Goal: Contribute content: Contribute content

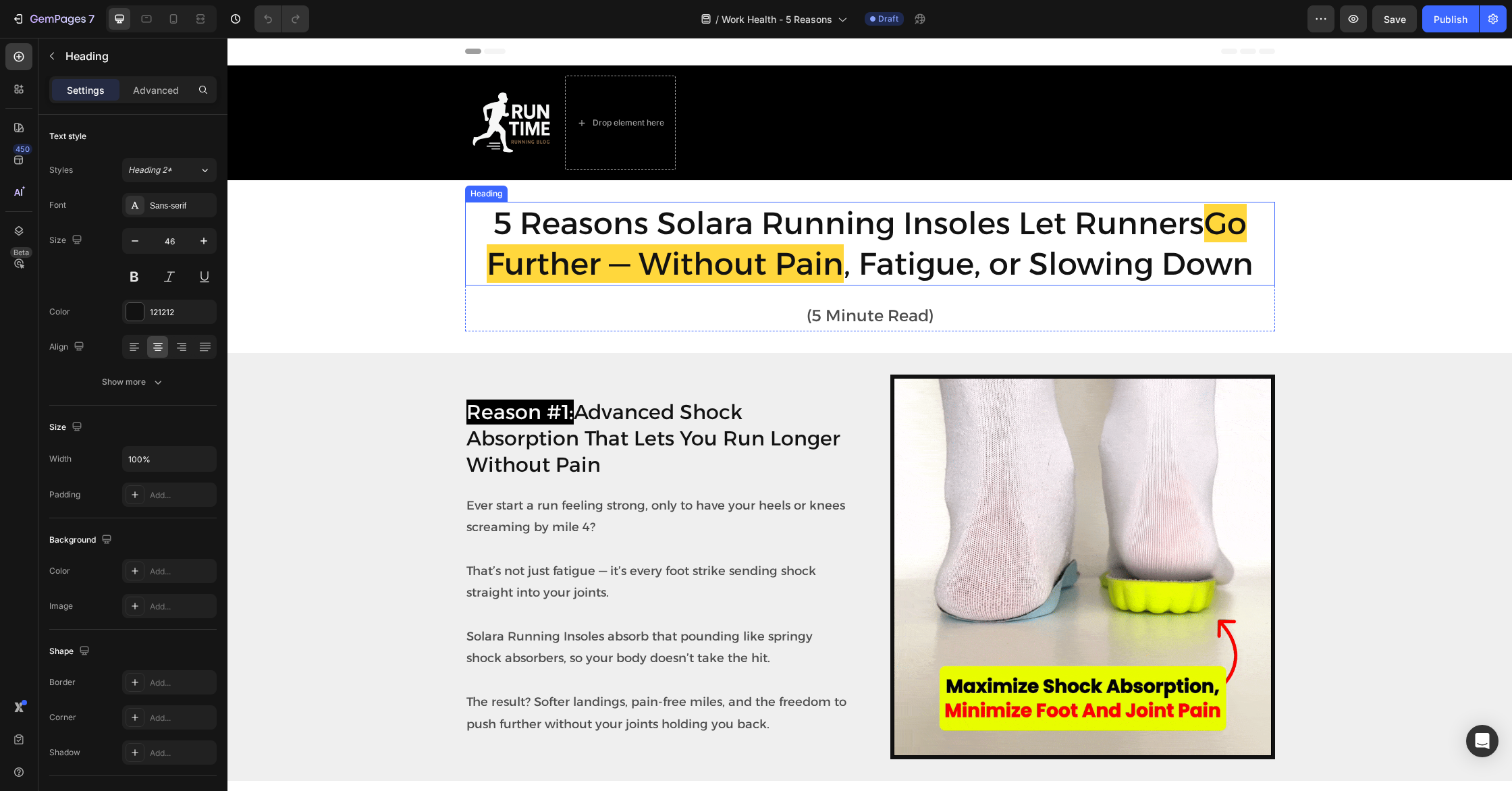
click at [1192, 254] on h2 "5 Reasons Solara Running Insoles Let Runners Go Further — Without Pain , Fatigu…" at bounding box center [870, 243] width 810 height 83
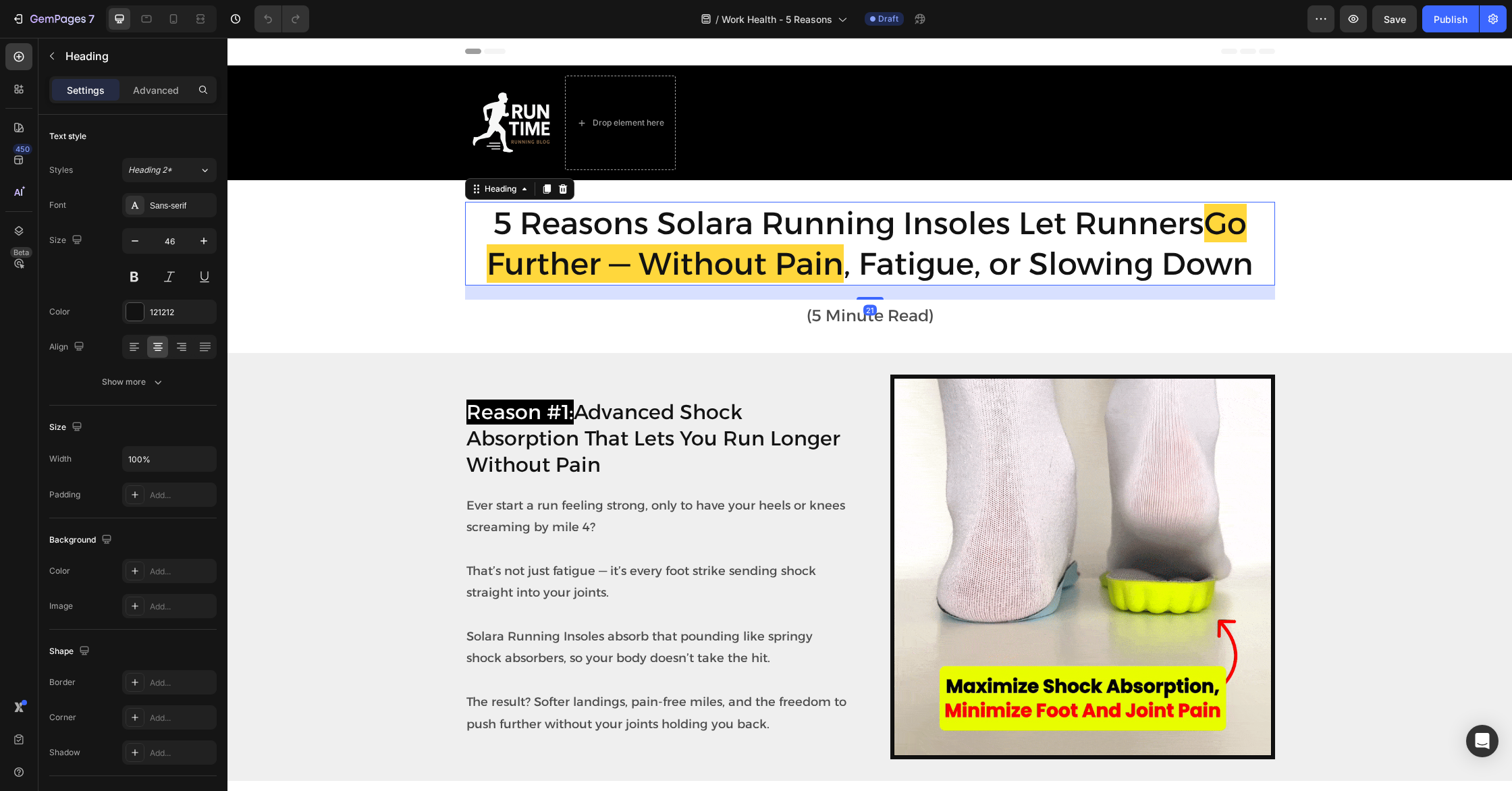
click at [1192, 254] on h2 "5 Reasons Solara Running Insoles Let Runners Go Further — Without Pain , Fatigu…" at bounding box center [870, 243] width 810 height 83
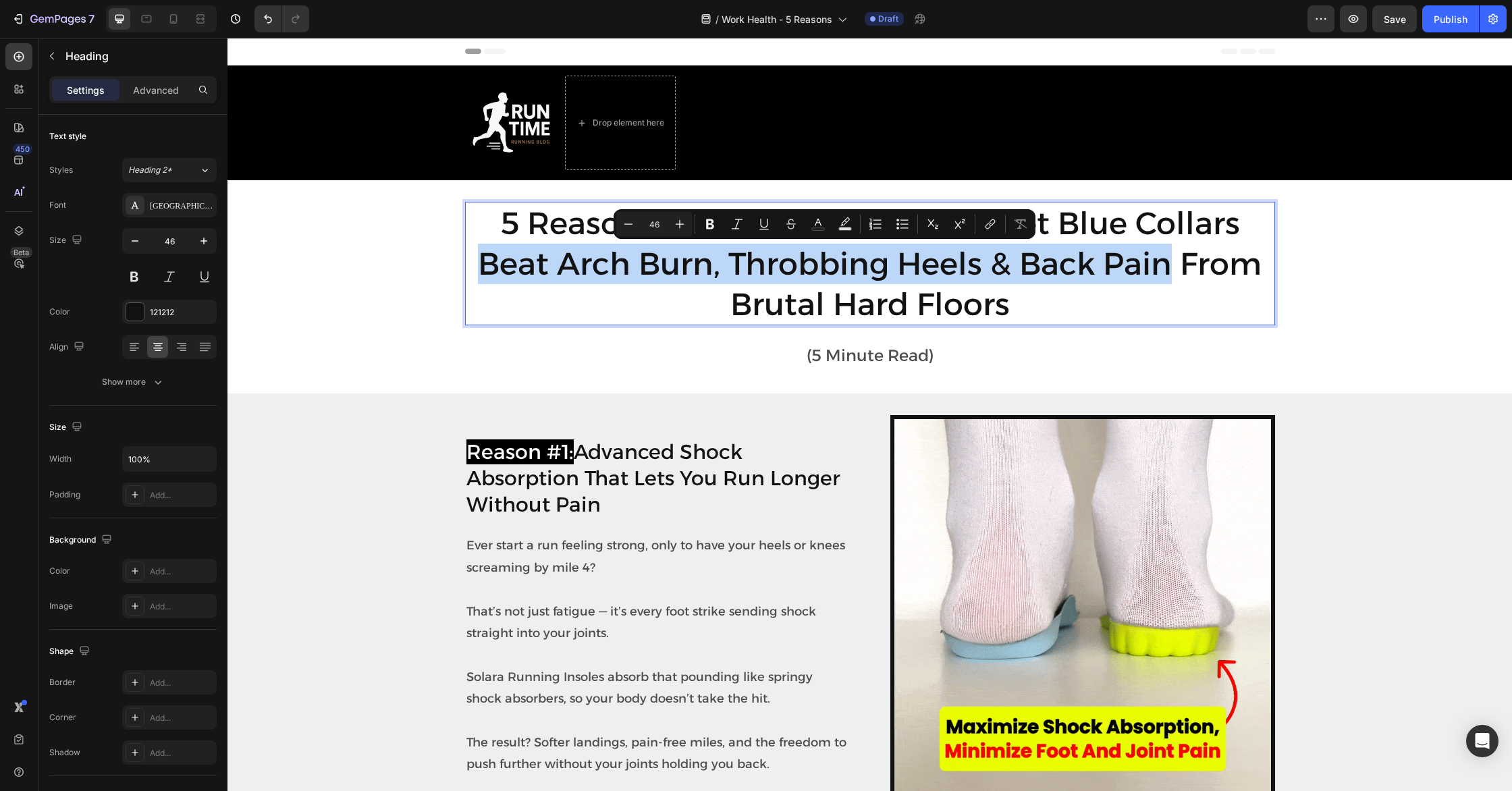
drag, startPoint x: 1165, startPoint y: 266, endPoint x: 481, endPoint y: 266, distance: 684.0
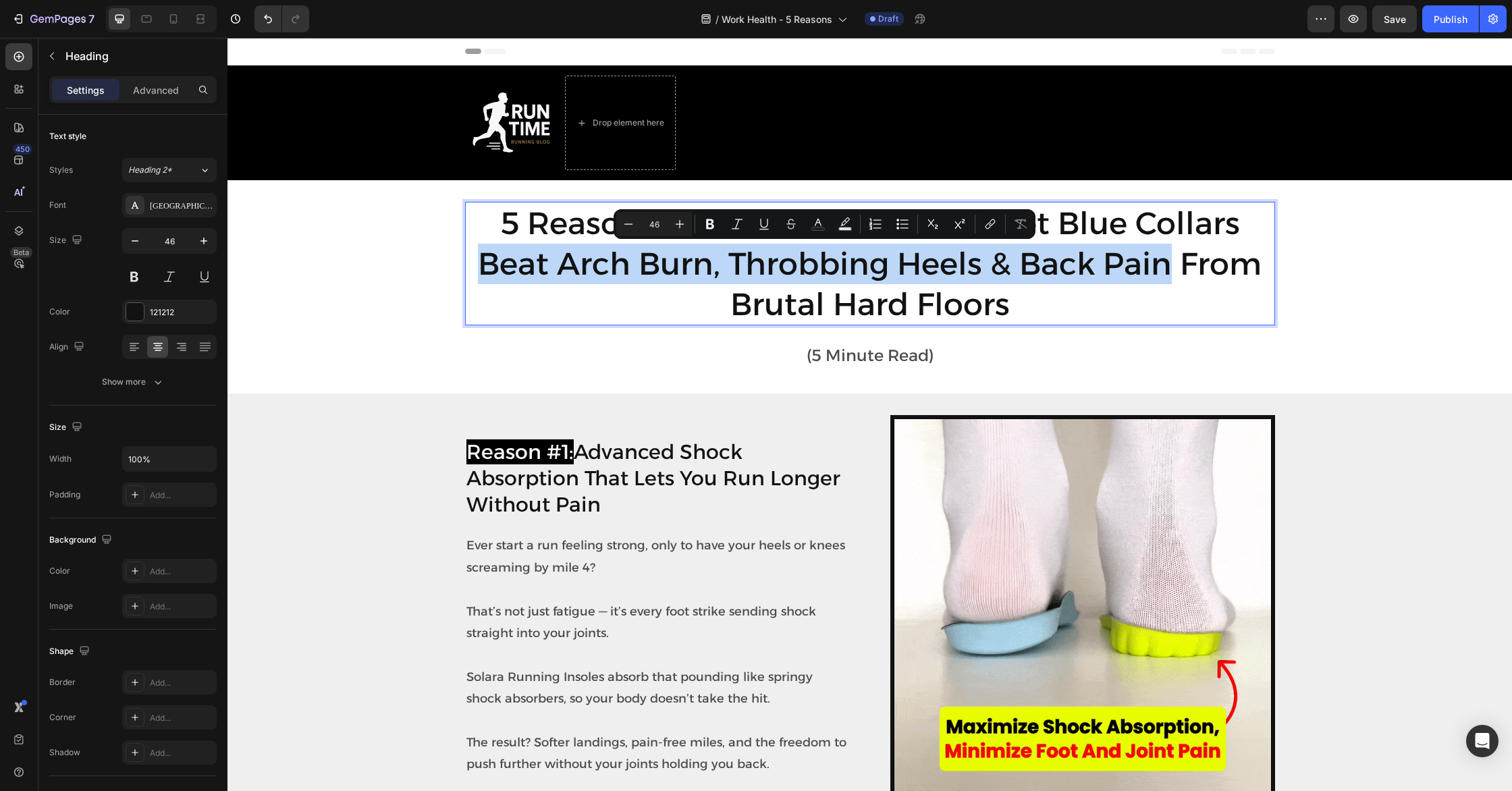
click at [482, 266] on p "5 Reasons Solara™ Work Insoles Let Blue Collars Beat Arch Burn, Throbbing Heels…" at bounding box center [870, 263] width 807 height 121
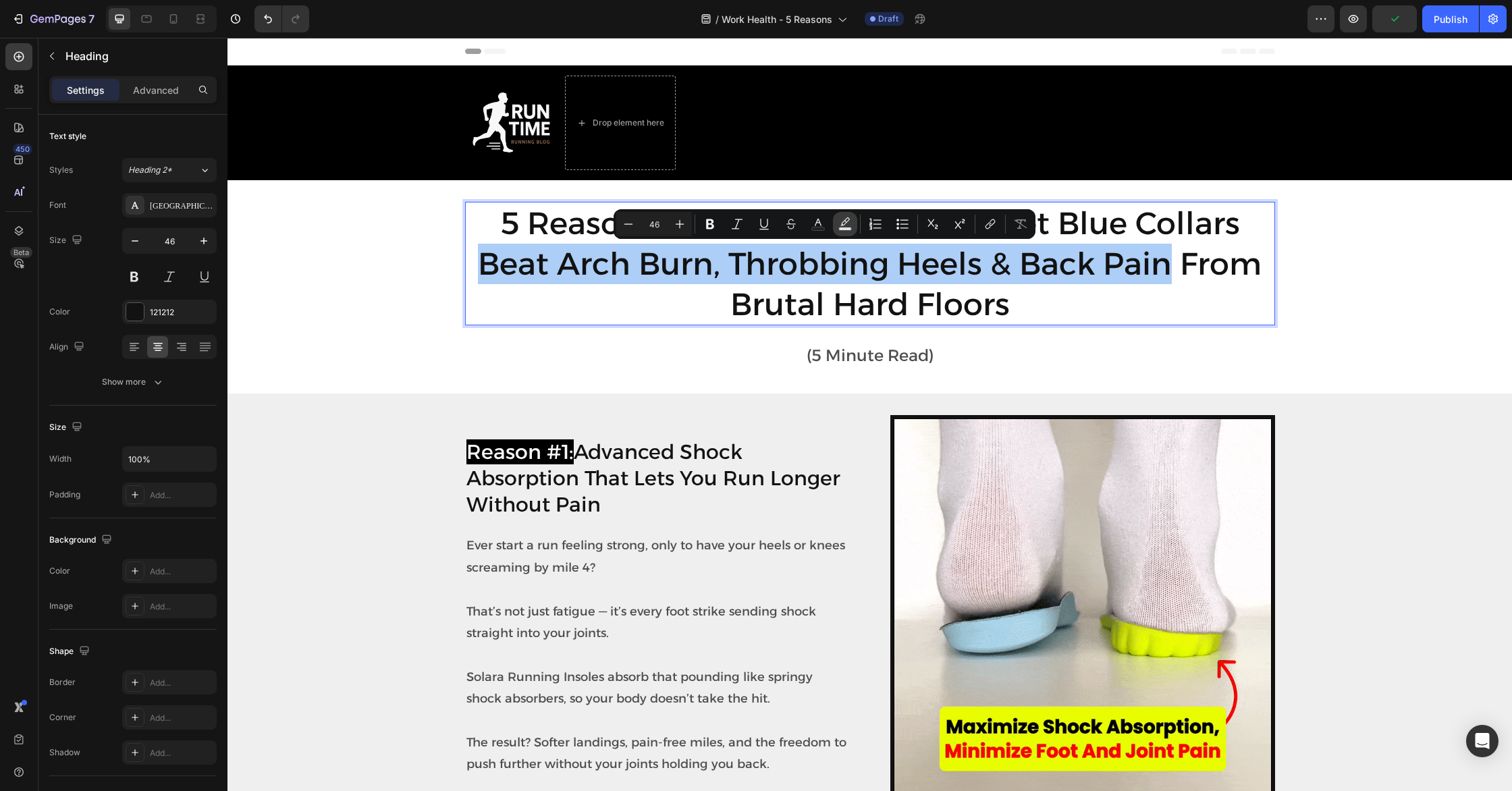
click at [849, 222] on icon "Editor contextual toolbar" at bounding box center [845, 224] width 13 height 13
type input "000000"
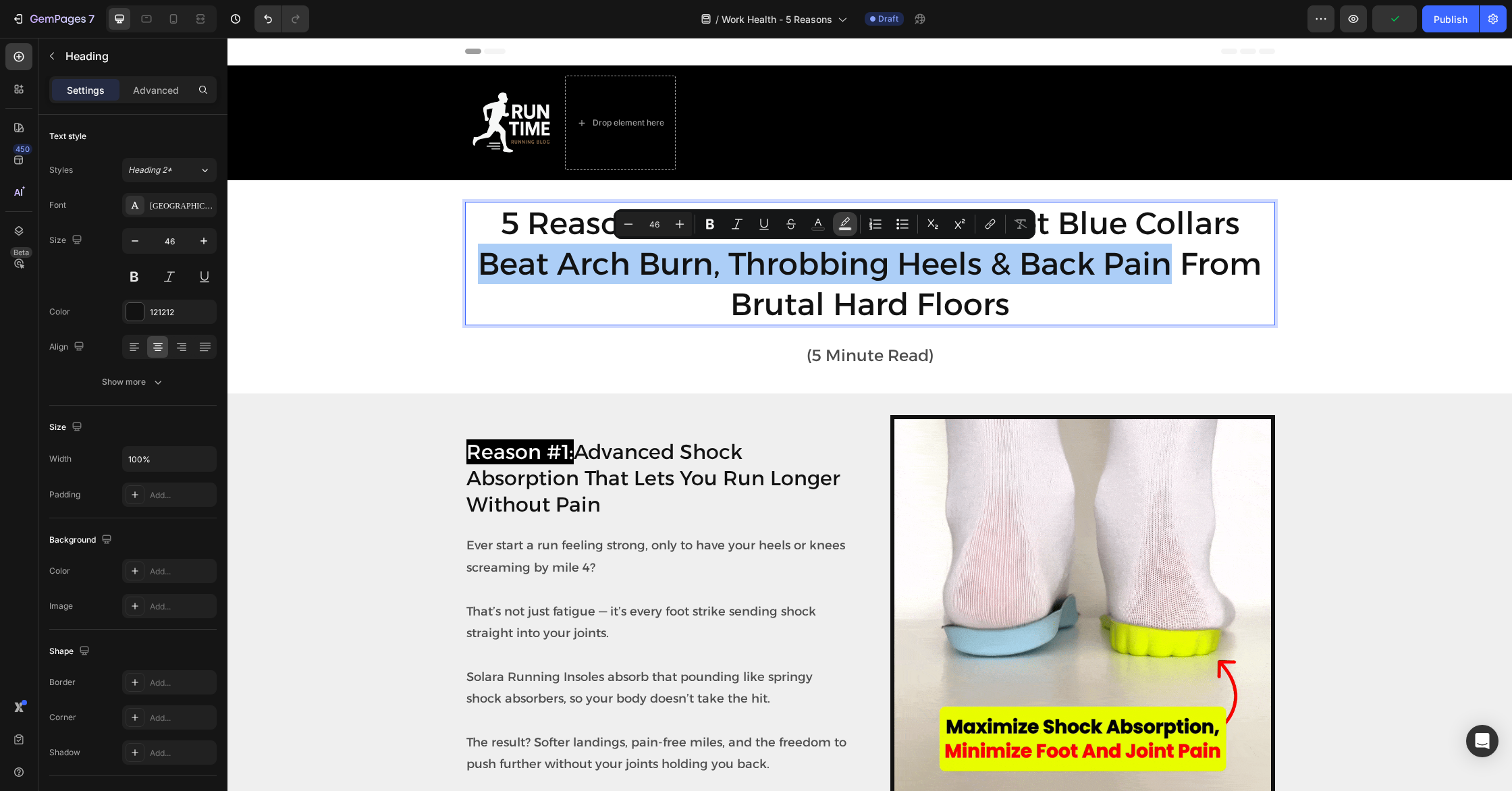
type input "77"
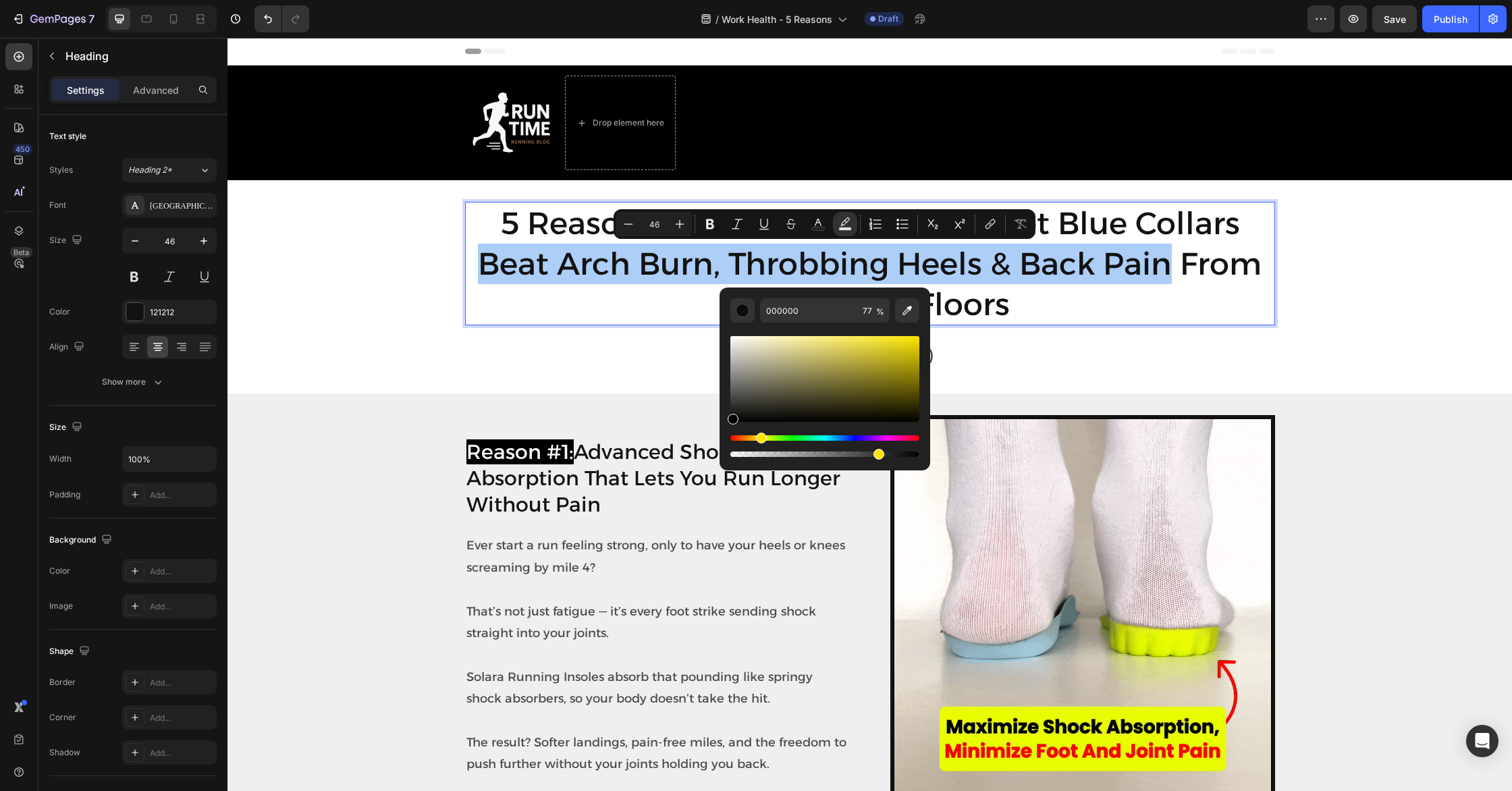
click at [758, 436] on div "Hue" at bounding box center [824, 438] width 189 height 5
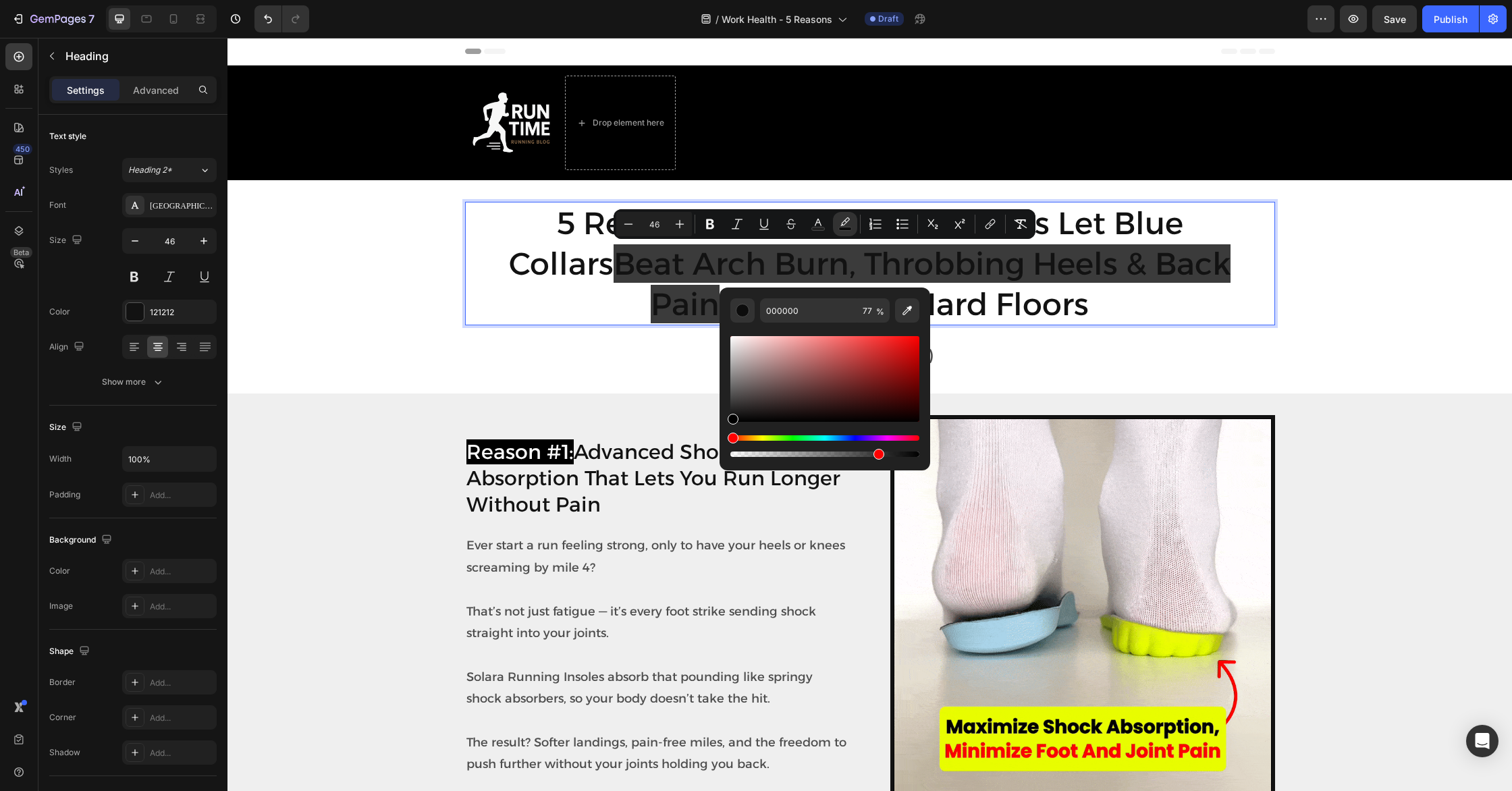
click at [757, 437] on div "Hue" at bounding box center [824, 438] width 189 height 5
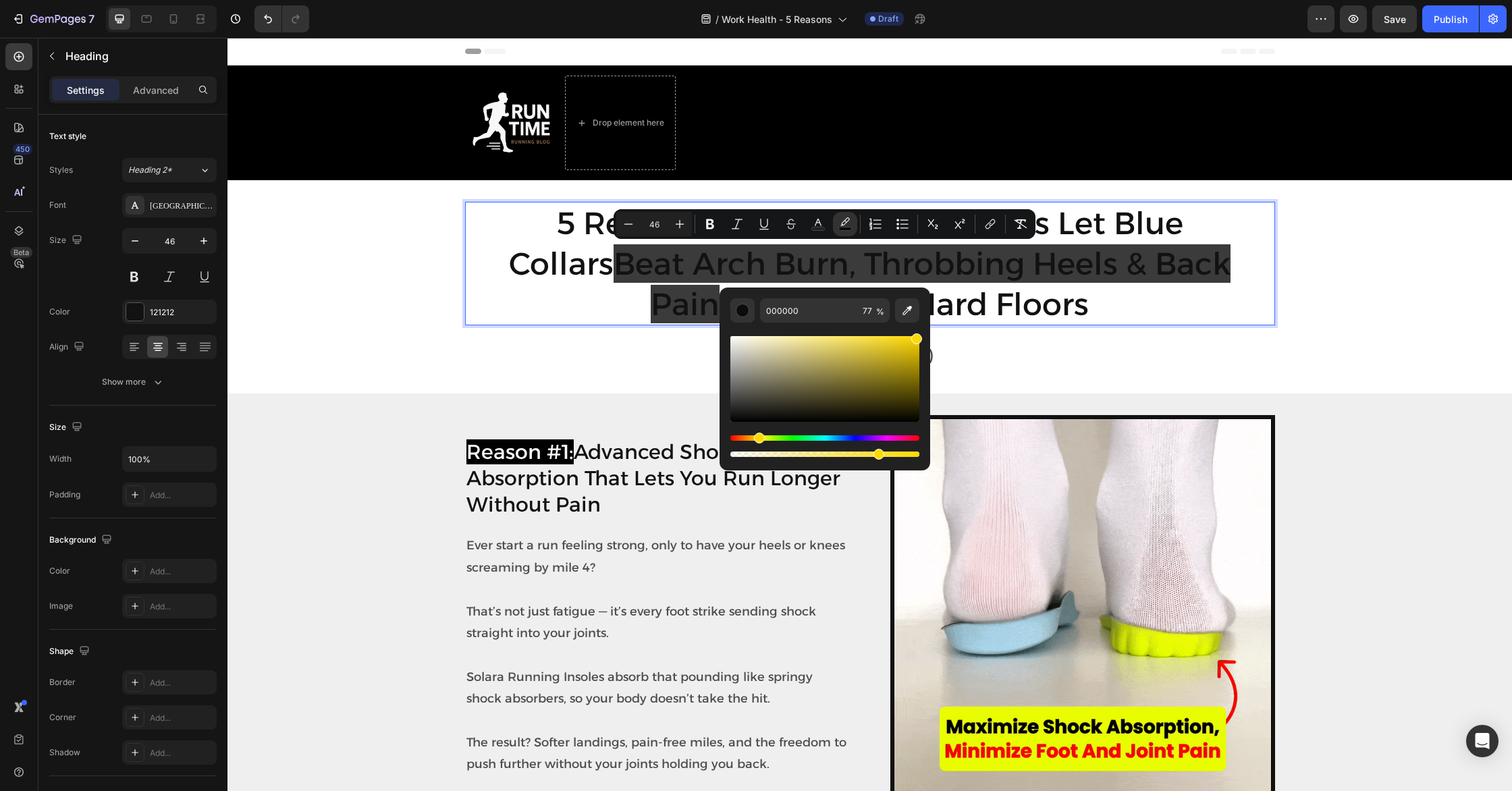
drag, startPoint x: 899, startPoint y: 345, endPoint x: 917, endPoint y: 336, distance: 20.1
click at [917, 336] on div "Editor contextual toolbar" at bounding box center [824, 379] width 189 height 86
type input "FFD905"
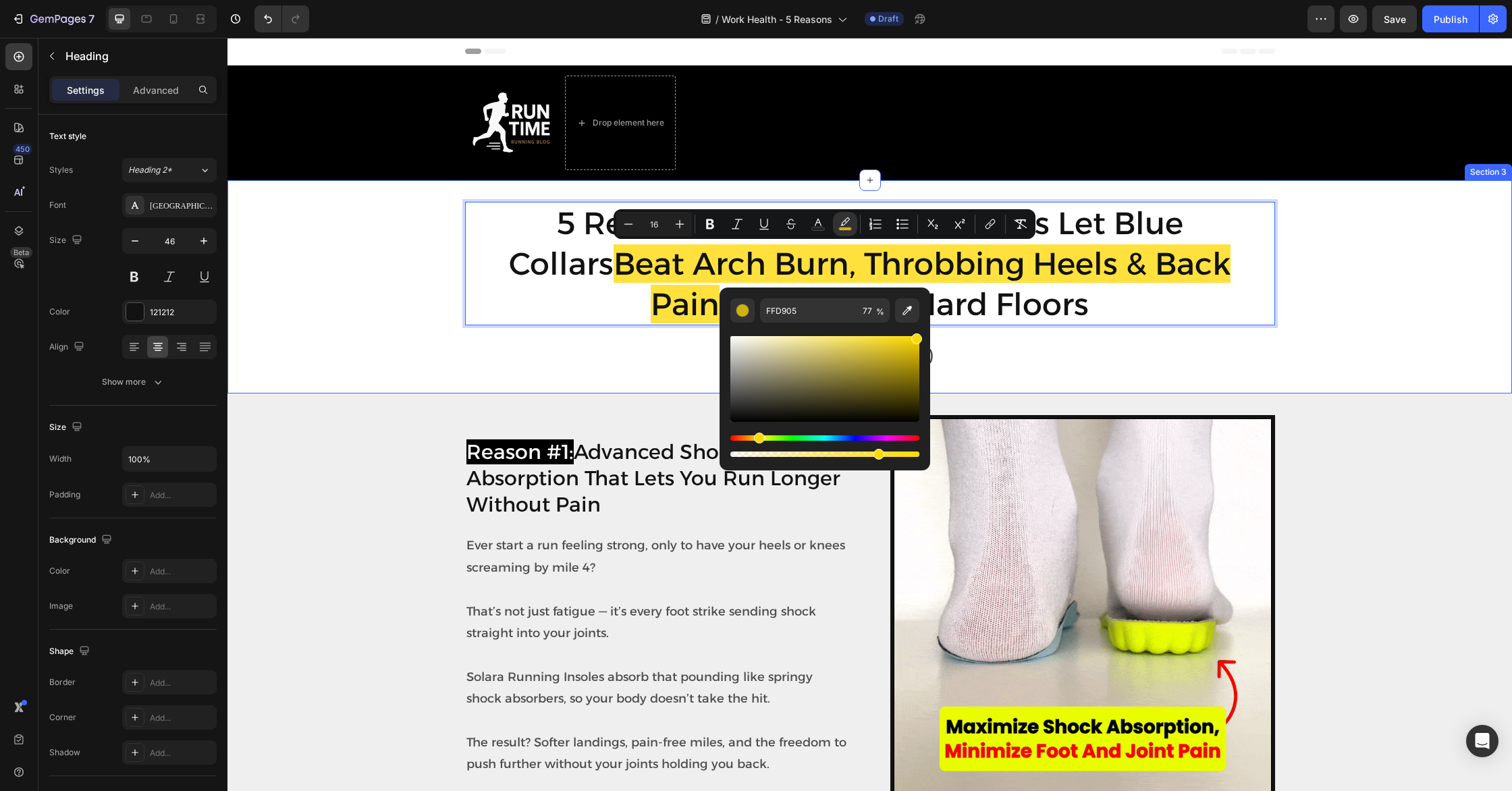
click at [391, 348] on div "5 Reasons Solara™ Work Insoles Let Blue Collars Beat Arch Burn, Throbbing Heels…" at bounding box center [870, 286] width 1284 height 170
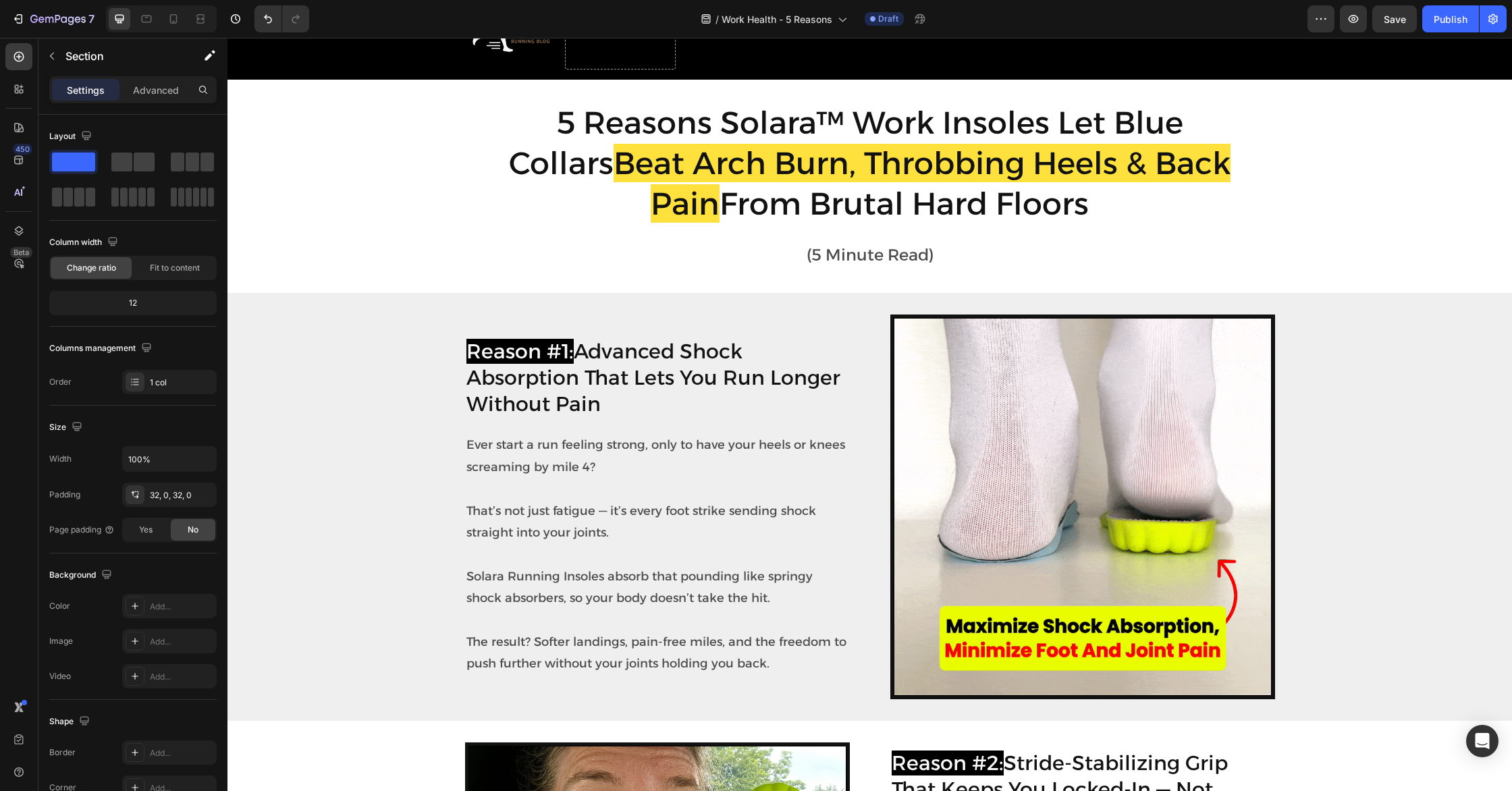
scroll to position [102, 0]
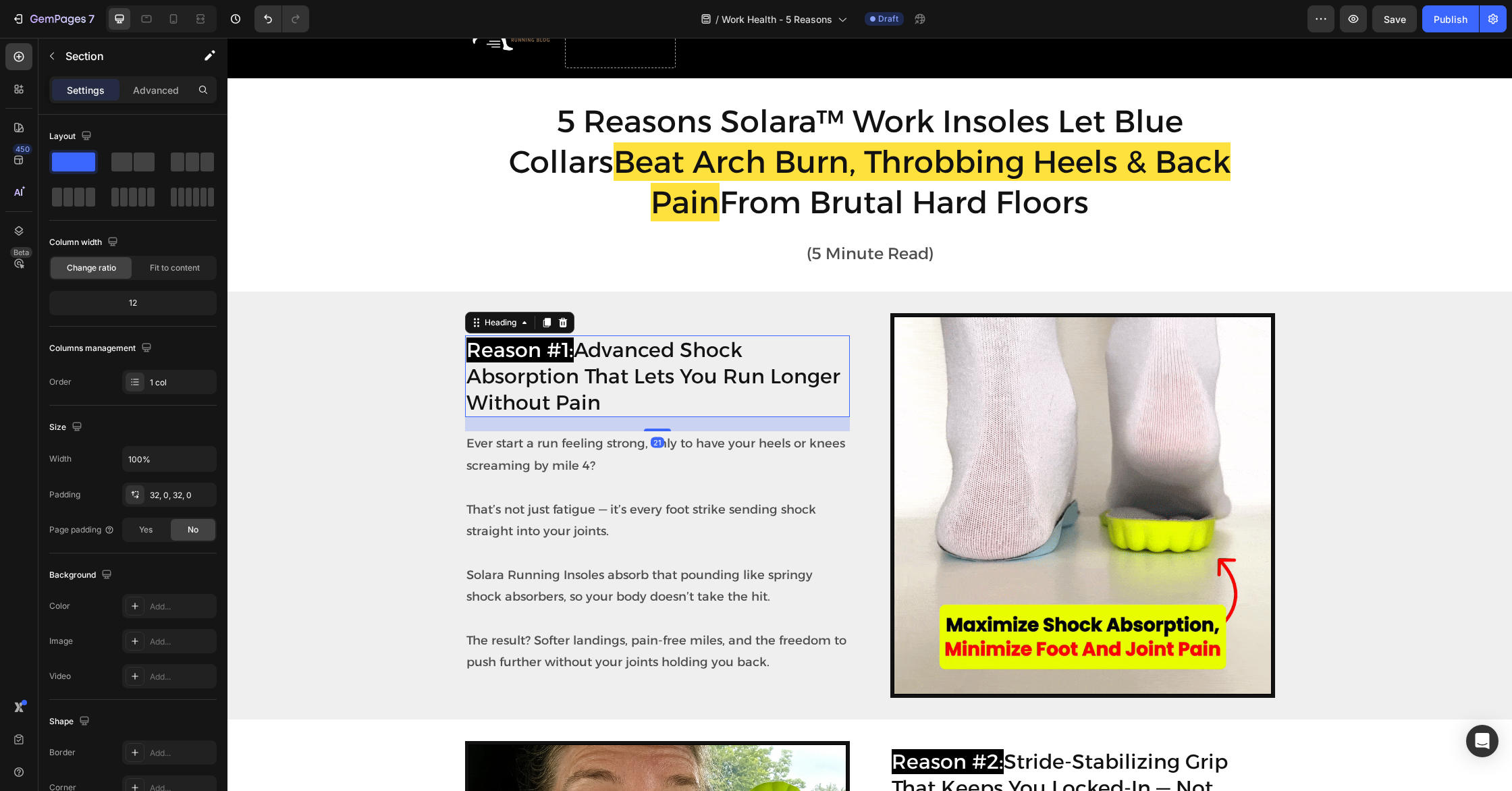
click at [586, 373] on h2 "Reason #1: Advanced Shock Absorption That Lets You Run Longer Without Pain" at bounding box center [657, 377] width 385 height 82
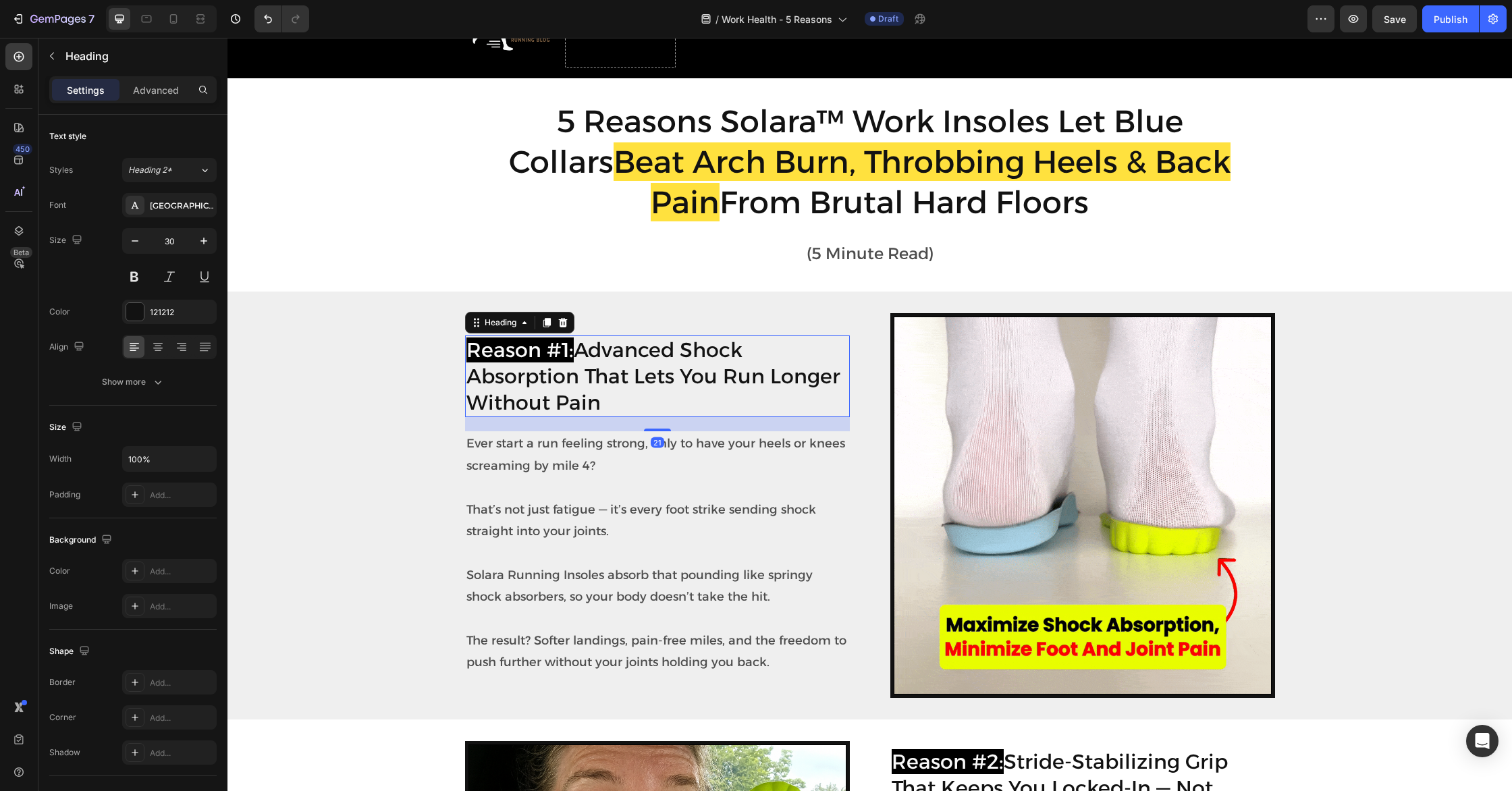
click at [581, 353] on h2 "Reason #1: Advanced Shock Absorption That Lets You Run Longer Without Pain" at bounding box center [657, 377] width 385 height 82
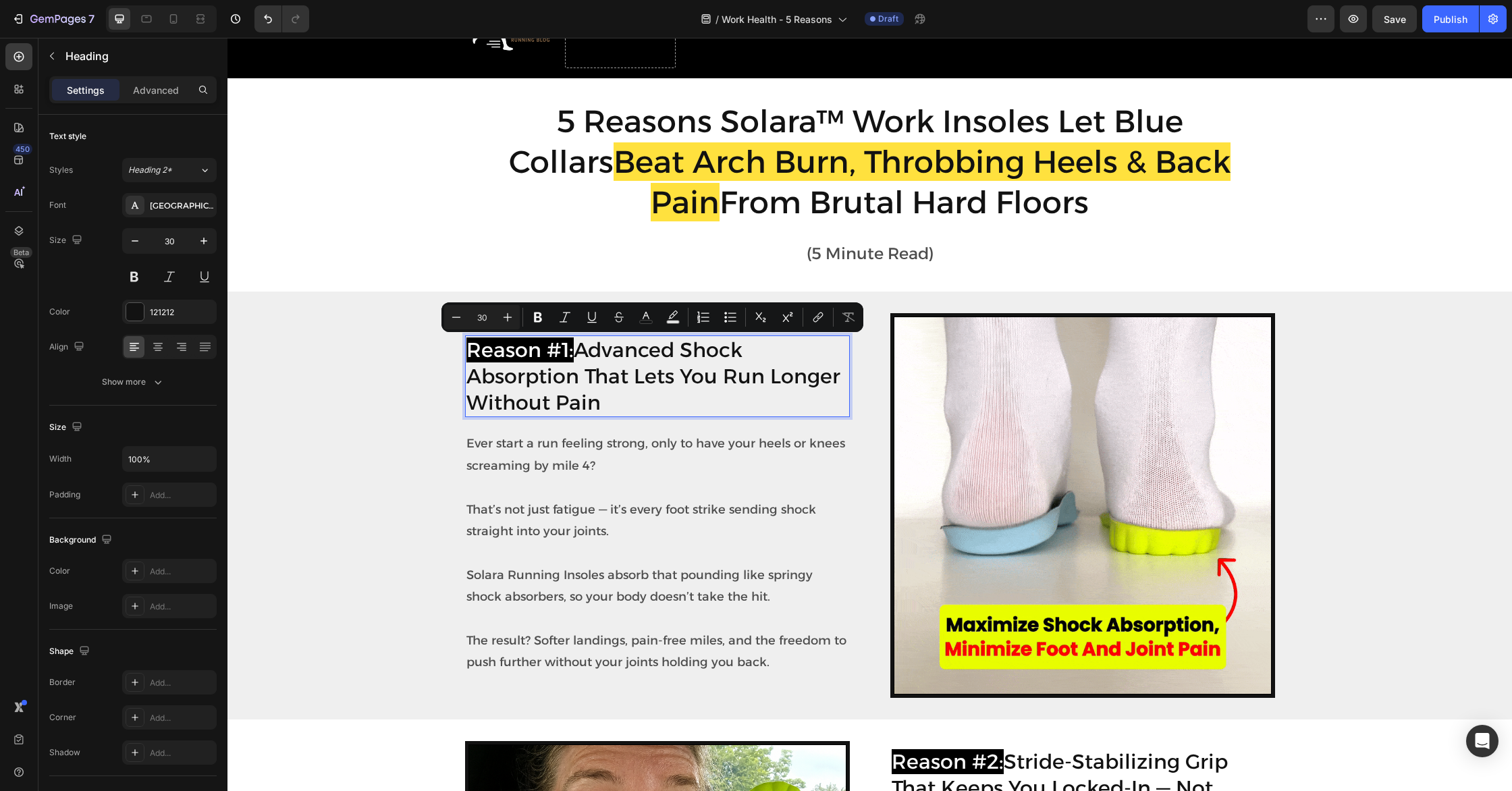
drag, startPoint x: 581, startPoint y: 348, endPoint x: 610, endPoint y: 396, distance: 56.1
click at [610, 396] on p "Reason #1: Advanced Shock Absorption That Lets You Run Longer Without Pain" at bounding box center [657, 377] width 382 height 79
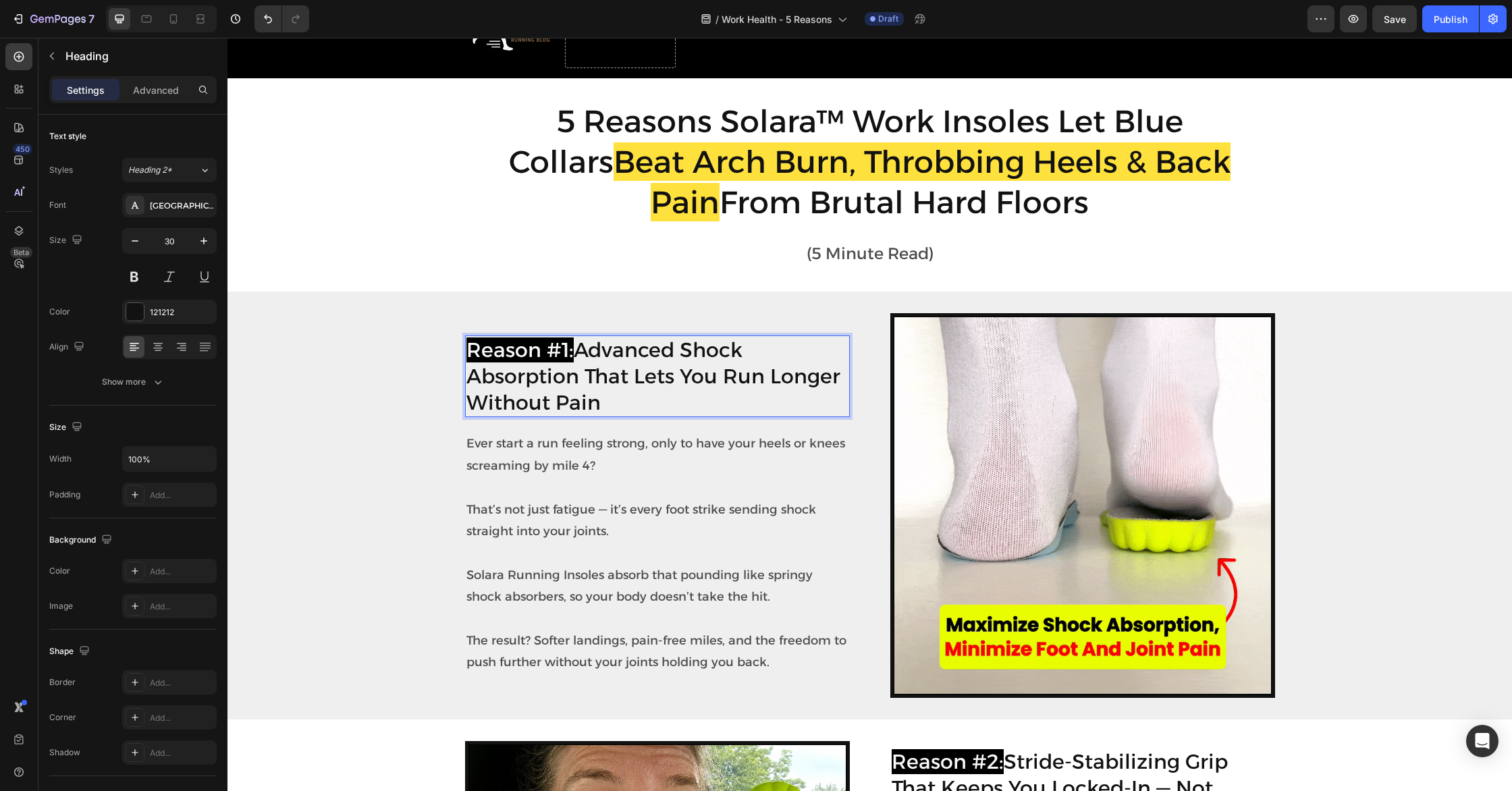
scroll to position [115, 0]
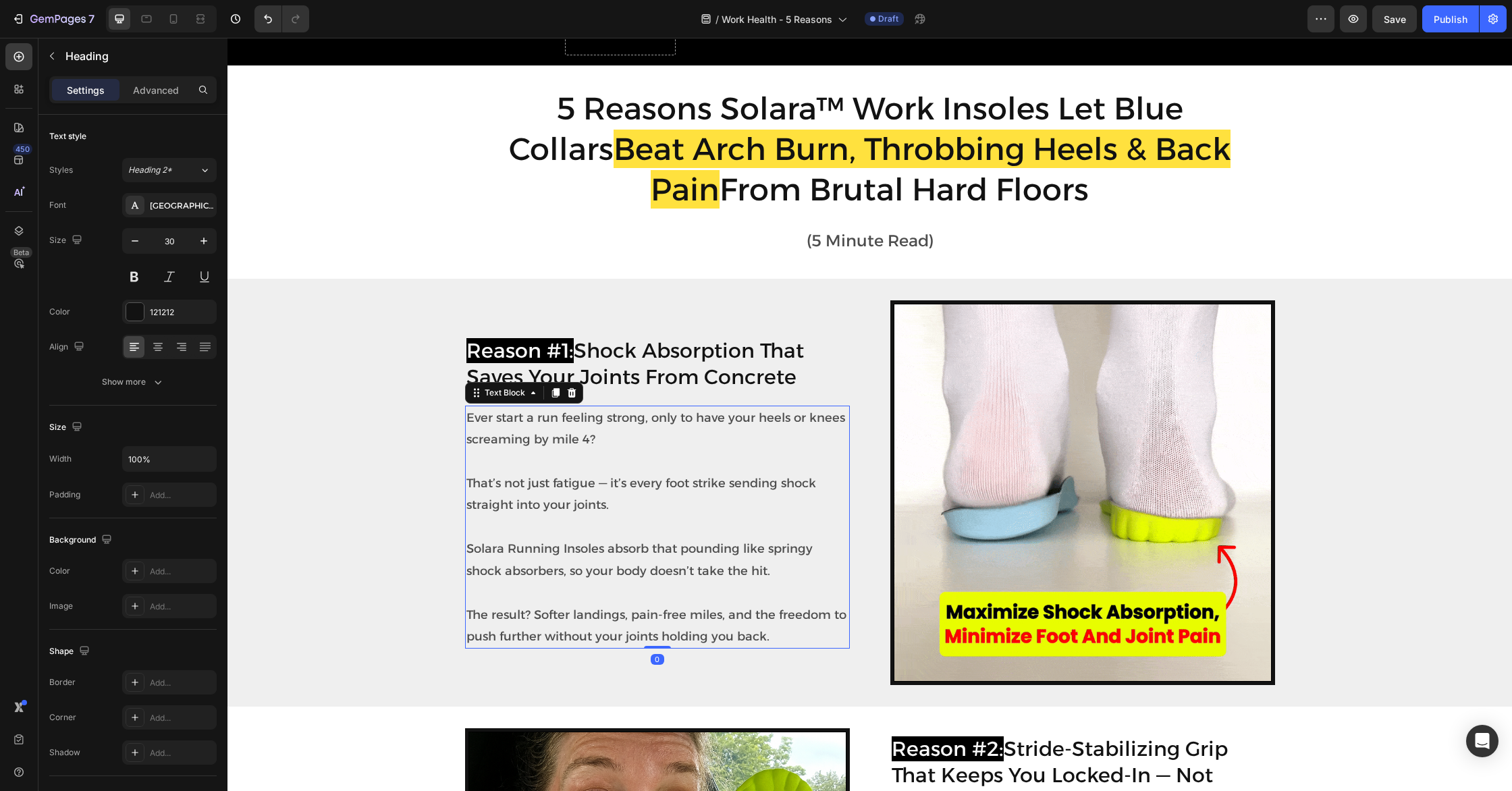
click at [582, 484] on p "That’s not just fatigue — it’s every foot strike sending shock straight into yo…" at bounding box center [657, 484] width 382 height 65
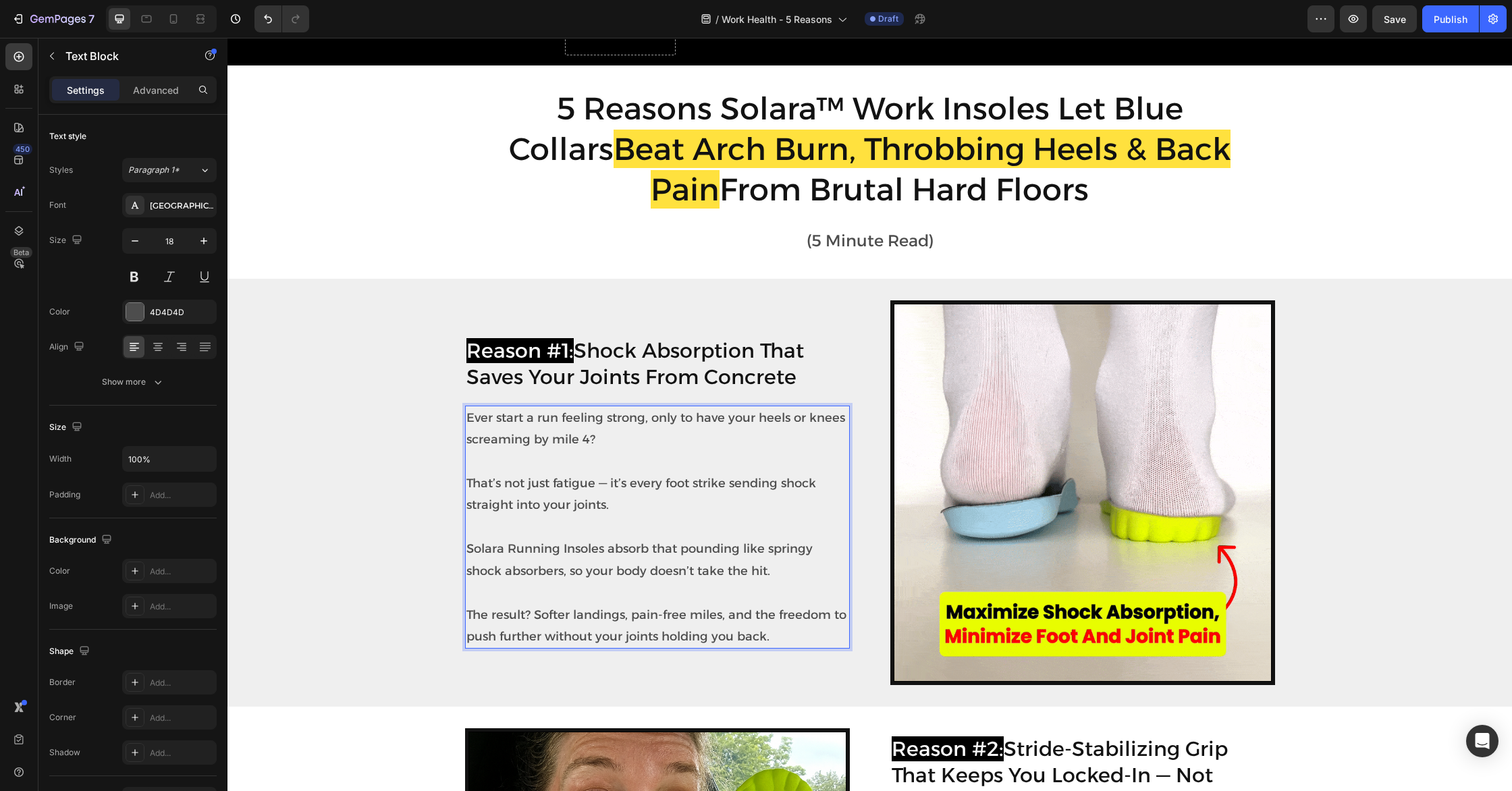
click at [720, 635] on p "The result? Softer landings, pain-free miles, and the freedom to push further w…" at bounding box center [657, 615] width 382 height 65
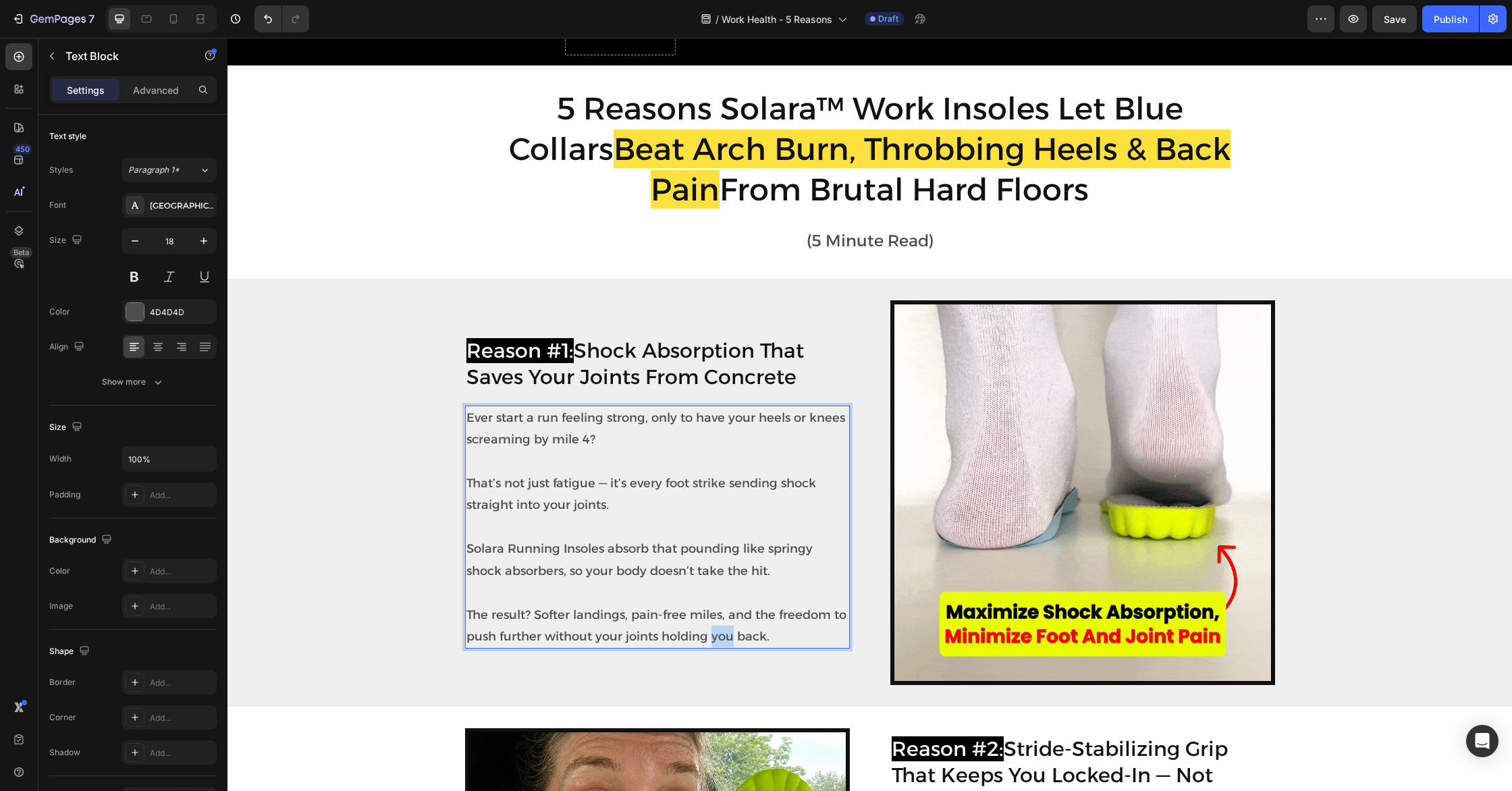
click at [720, 635] on p "The result? Softer landings, pain-free miles, and the freedom to push further w…" at bounding box center [657, 615] width 382 height 65
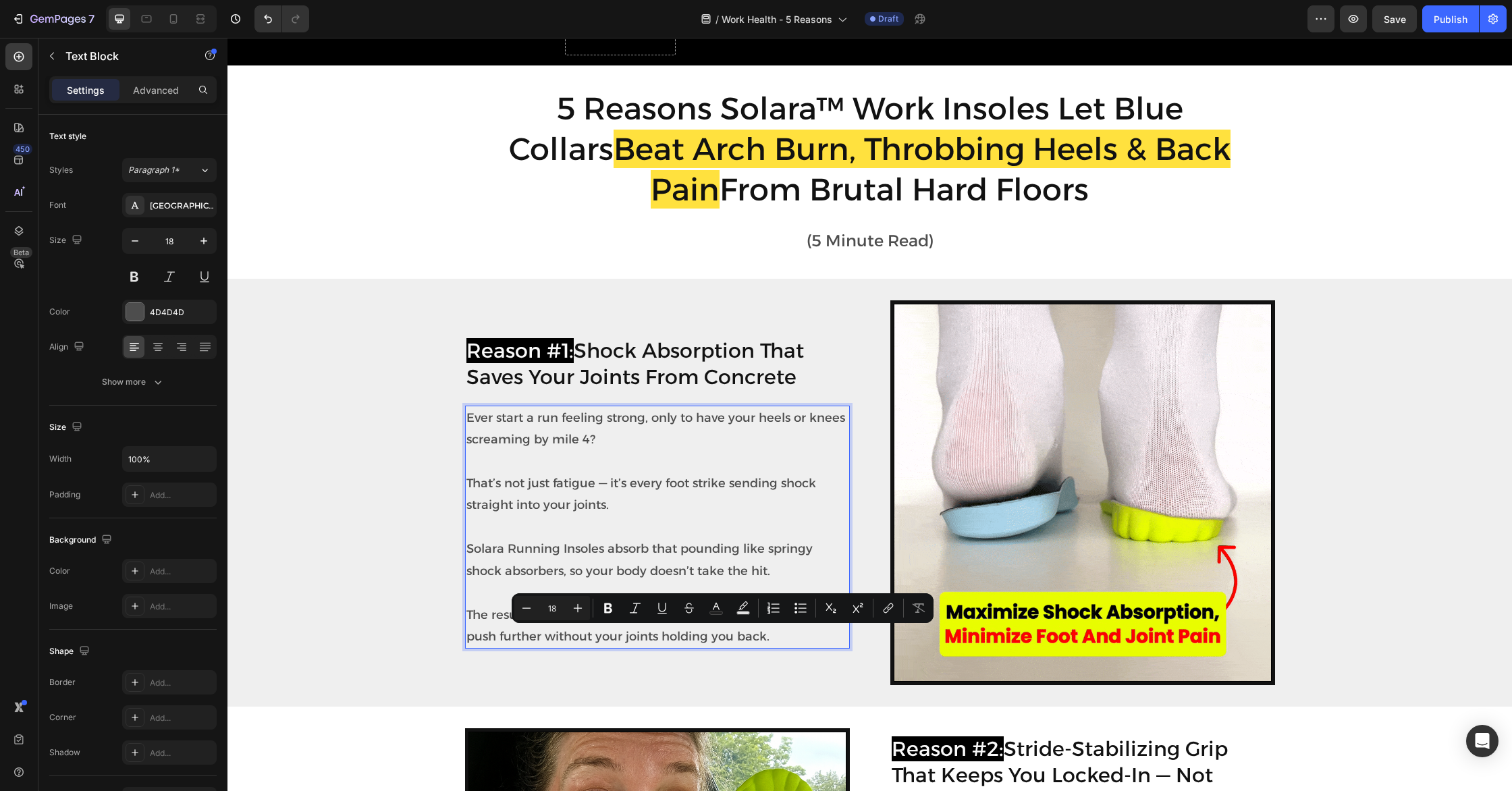
click at [751, 633] on p "The result? Softer landings, pain-free miles, and the freedom to push further w…" at bounding box center [657, 615] width 382 height 65
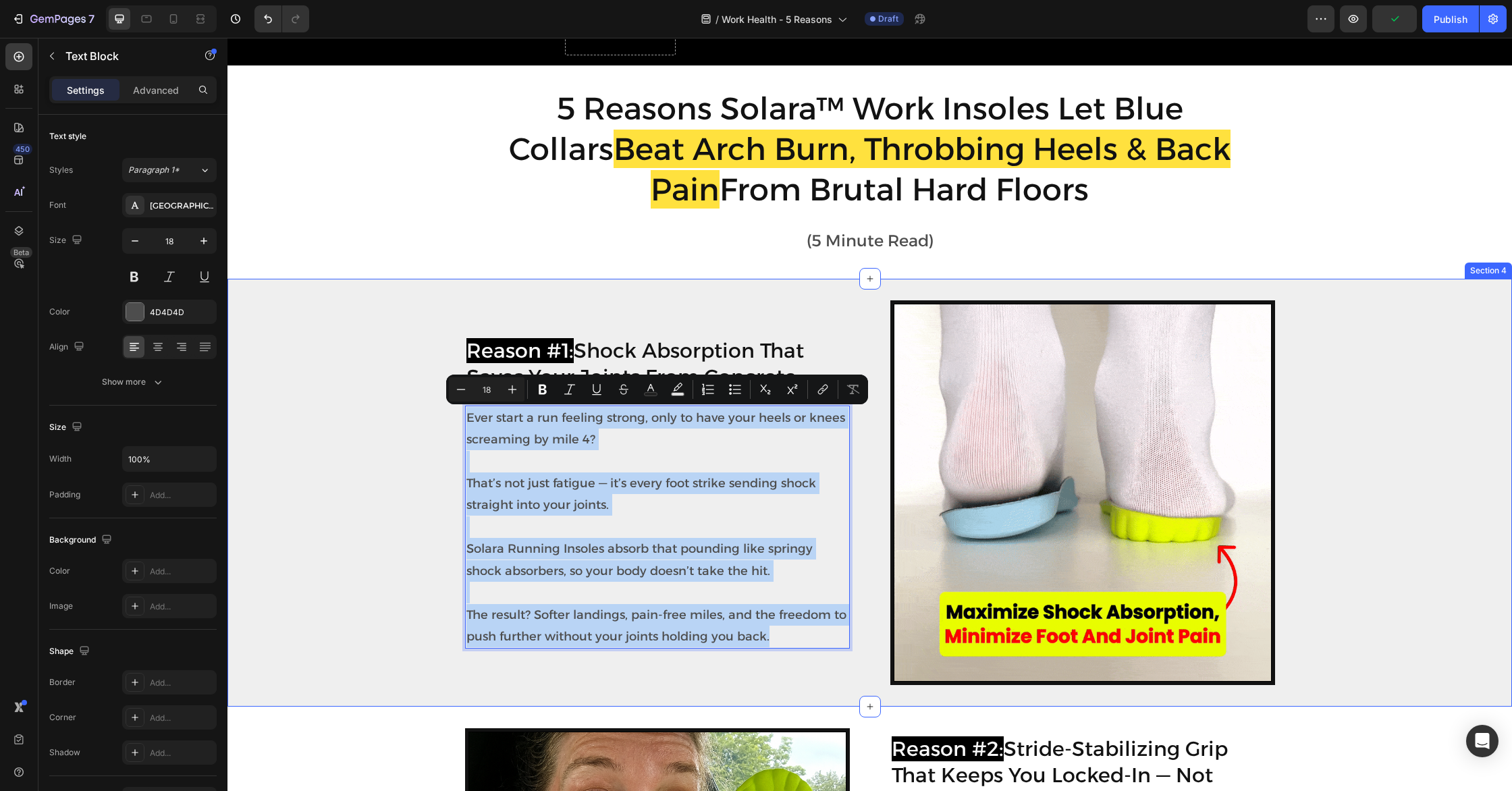
drag, startPoint x: 771, startPoint y: 641, endPoint x: 449, endPoint y: 422, distance: 389.4
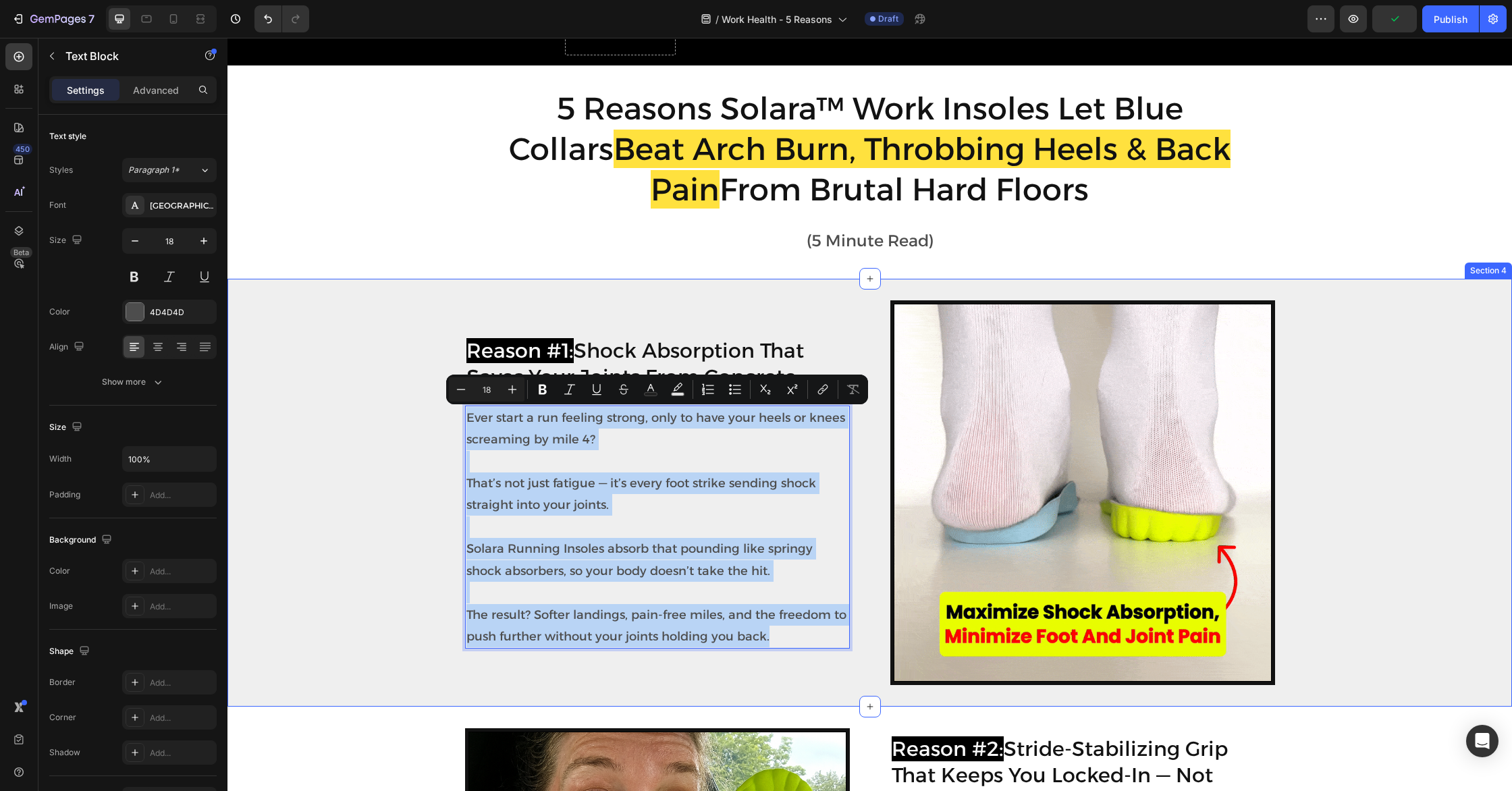
click at [449, 422] on div "⁠⁠⁠⁠⁠⁠⁠ Reason #1: Shock Absorption That Saves Your Joints From Concrete Headin…" at bounding box center [870, 493] width 1284 height 385
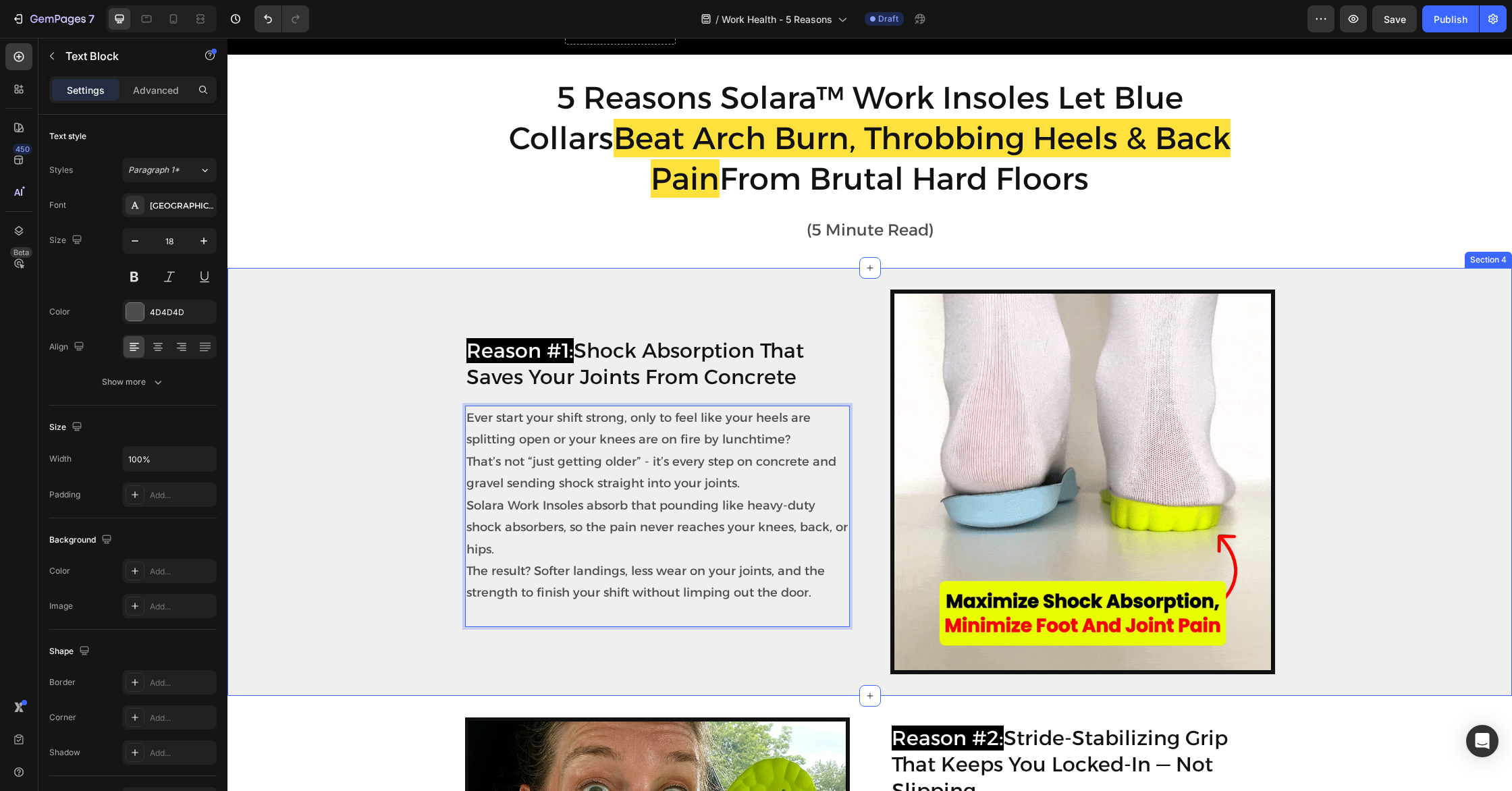
scroll to position [137, 0]
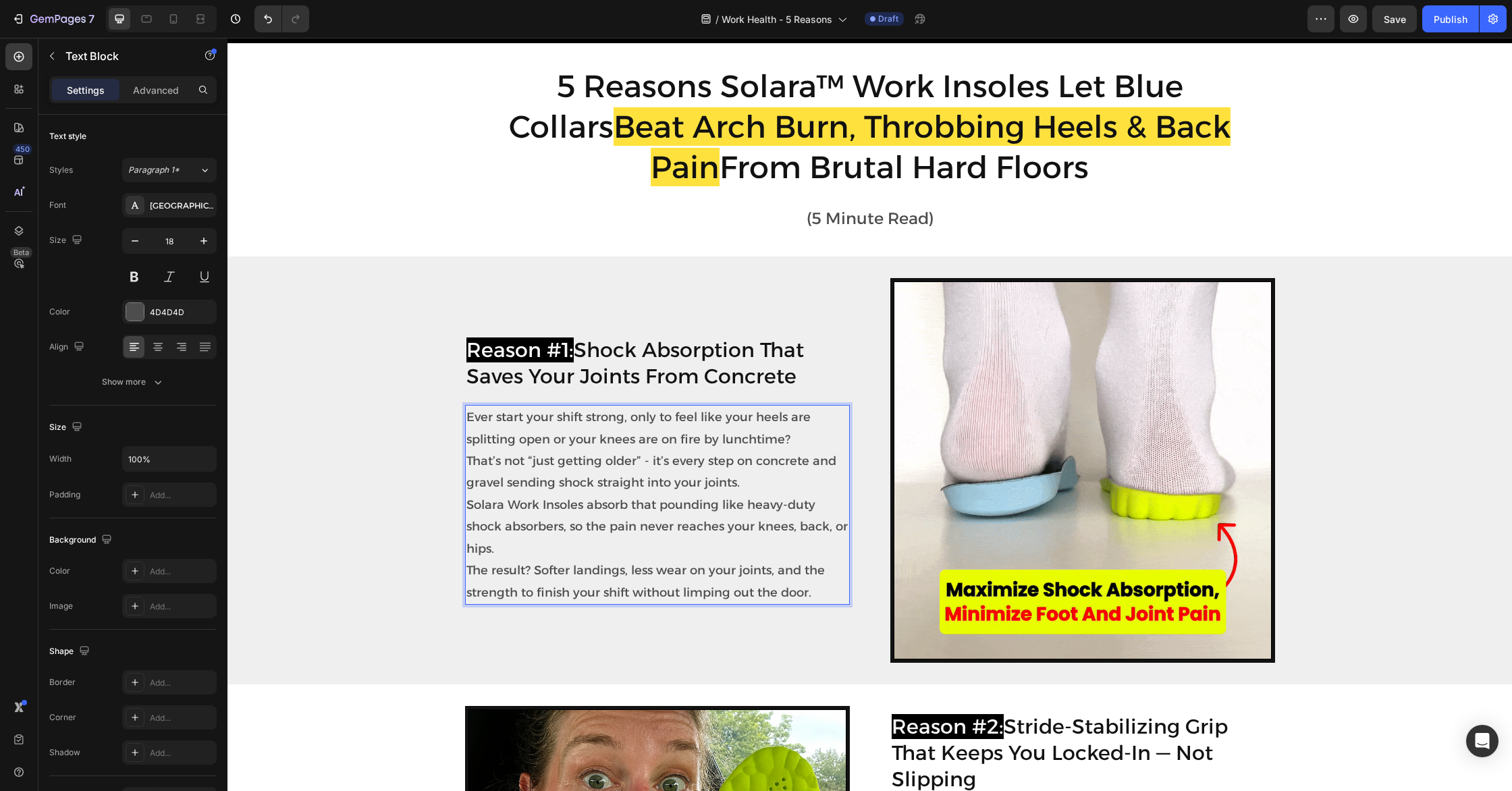
click at [511, 548] on p "Ever start your shift strong, only to feel like your heels are splitting open o…" at bounding box center [657, 505] width 382 height 197
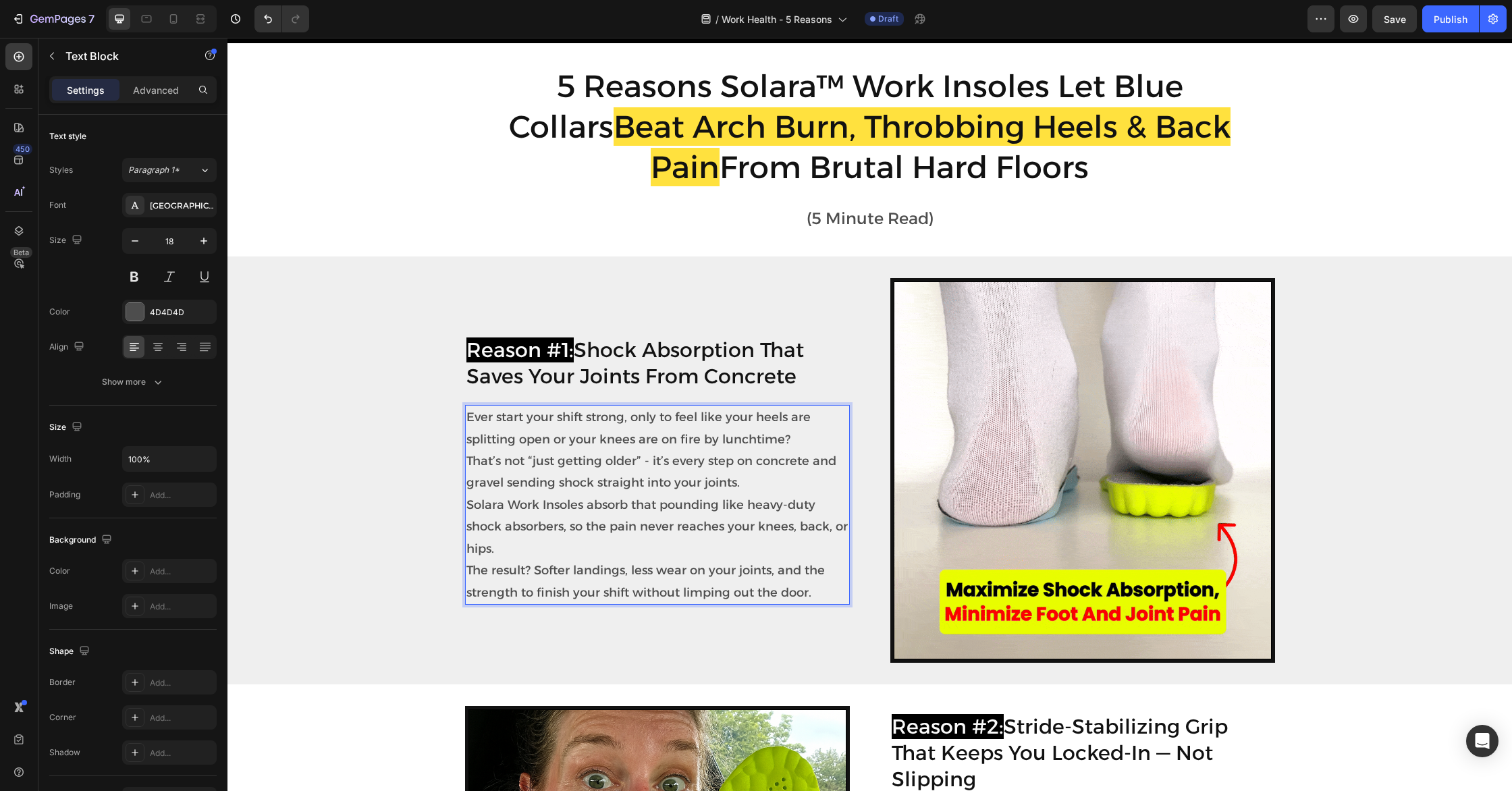
scroll to position [126, 0]
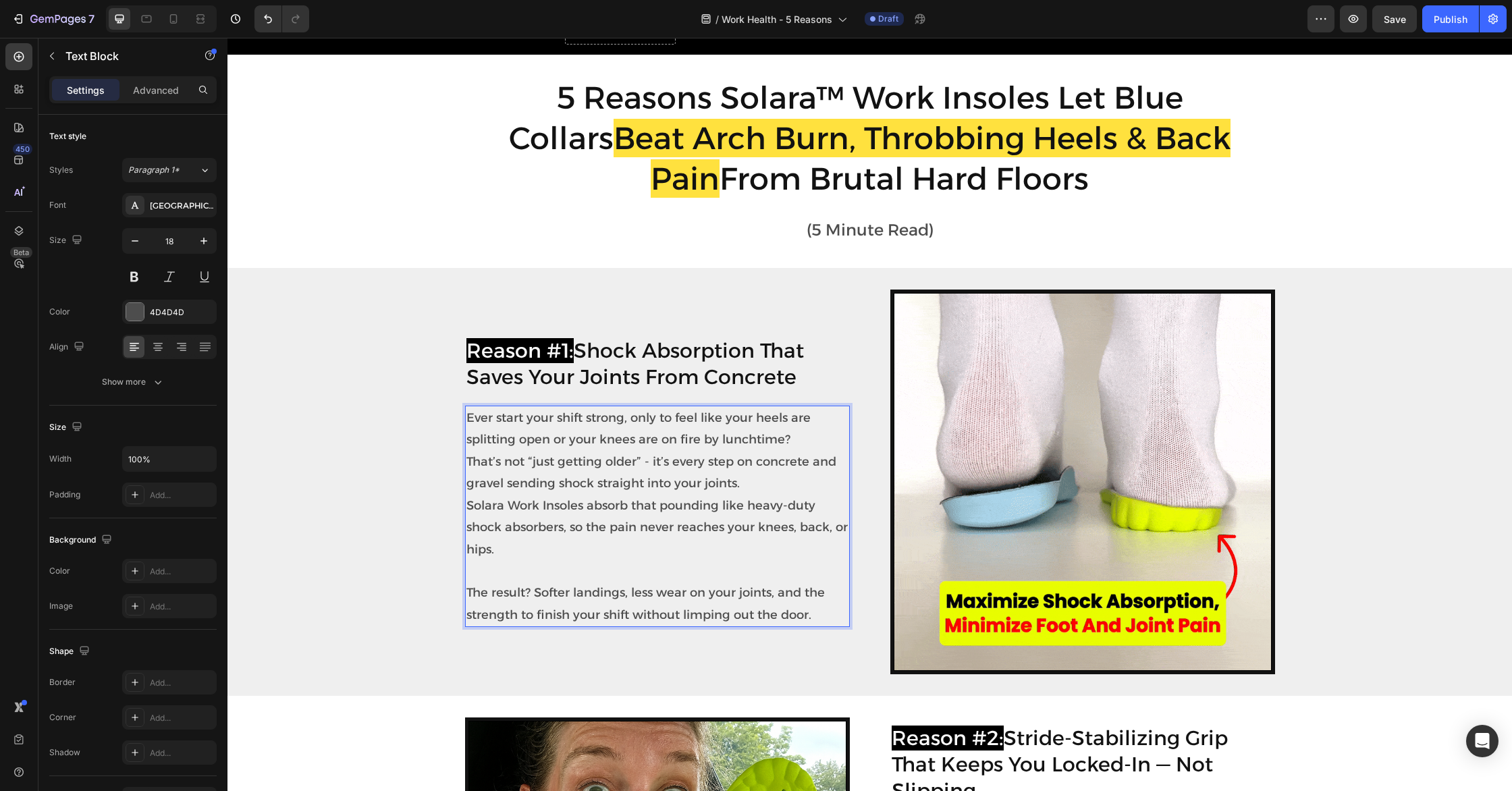
click at [753, 487] on p "Ever start your shift strong, only to feel like your heels are splitting open o…" at bounding box center [657, 484] width 382 height 153
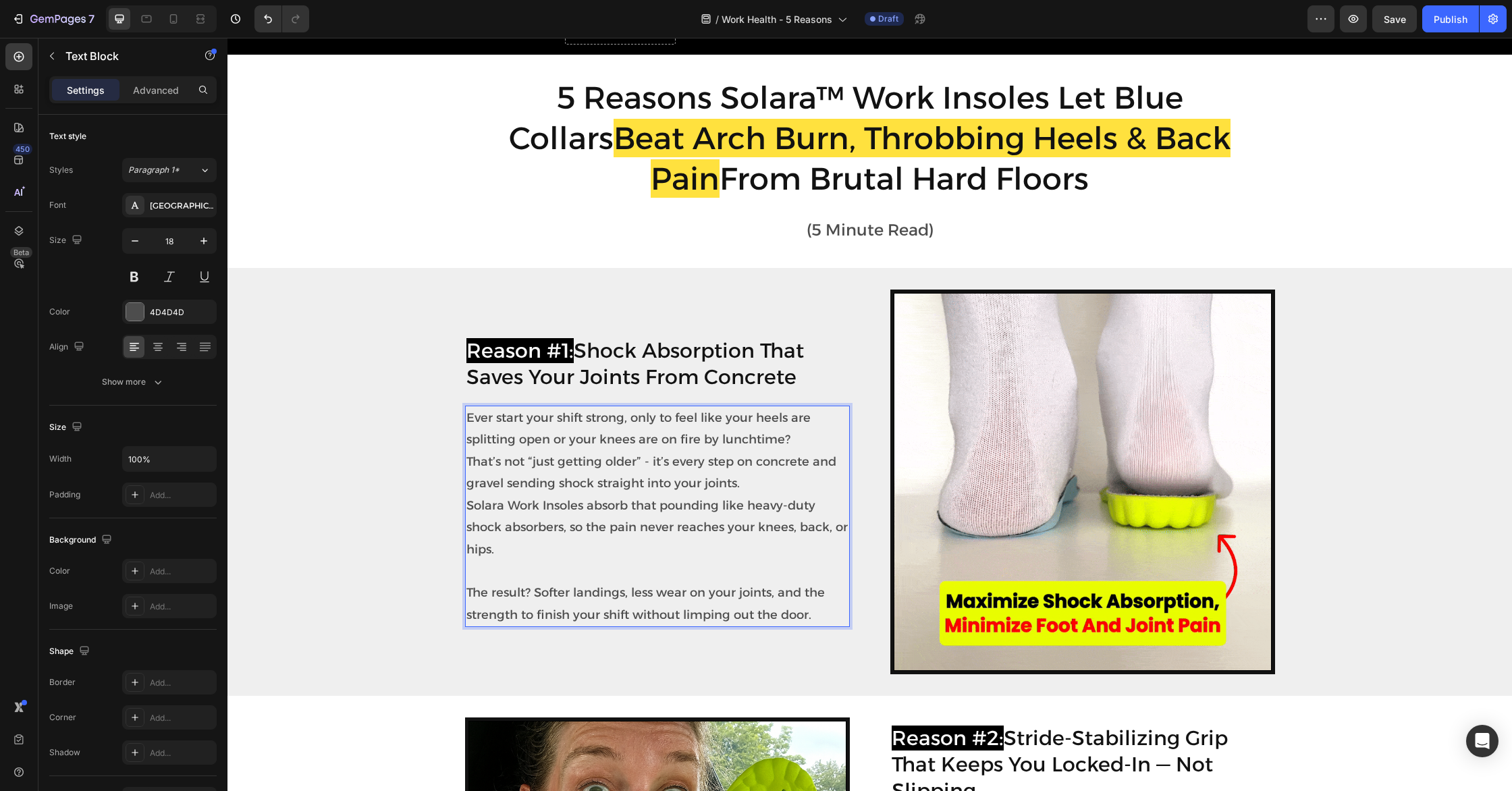
scroll to position [115, 0]
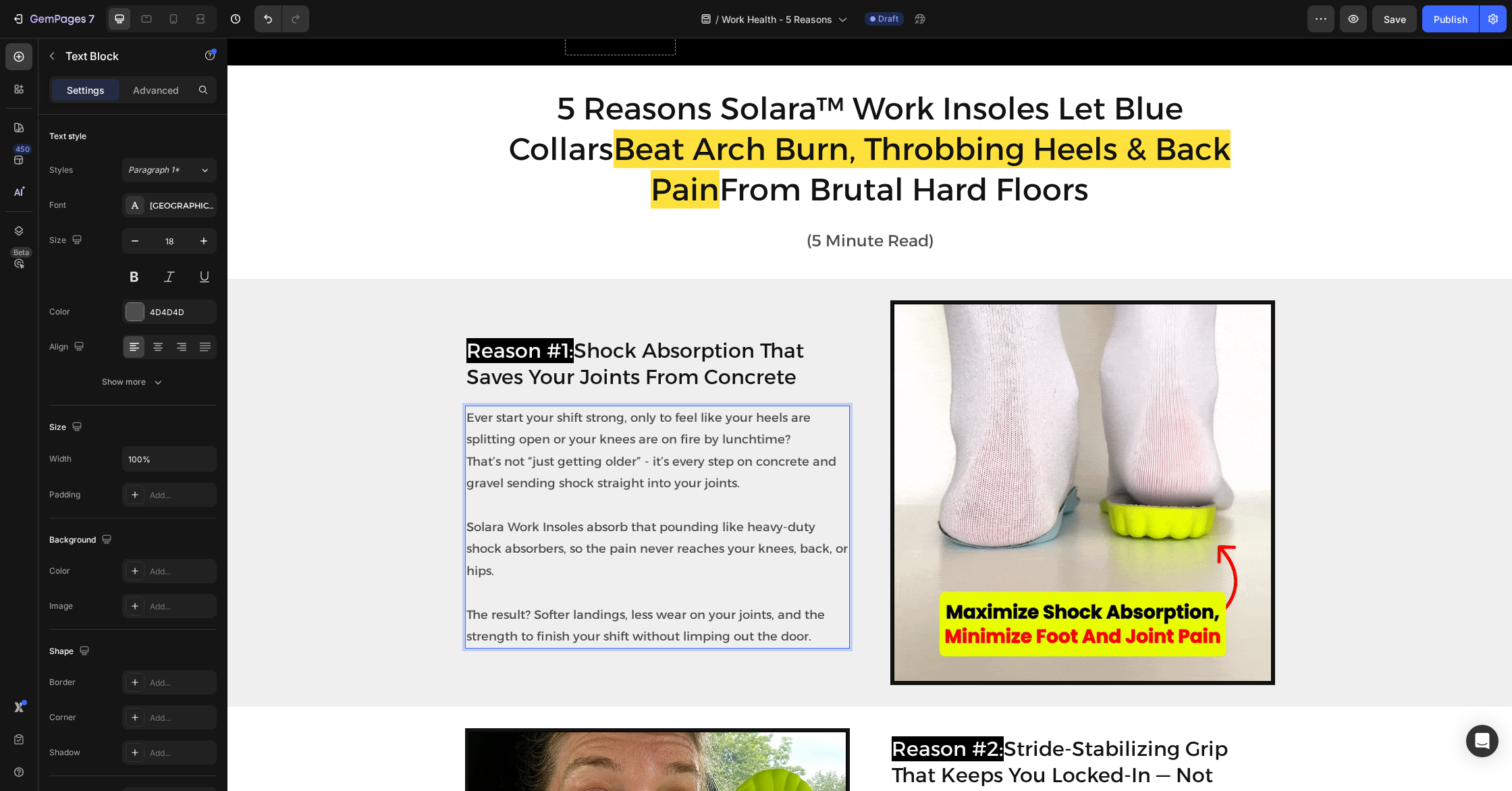
click at [793, 443] on p "Ever start your shift strong, only to feel like your heels are splitting open o…" at bounding box center [657, 451] width 382 height 88
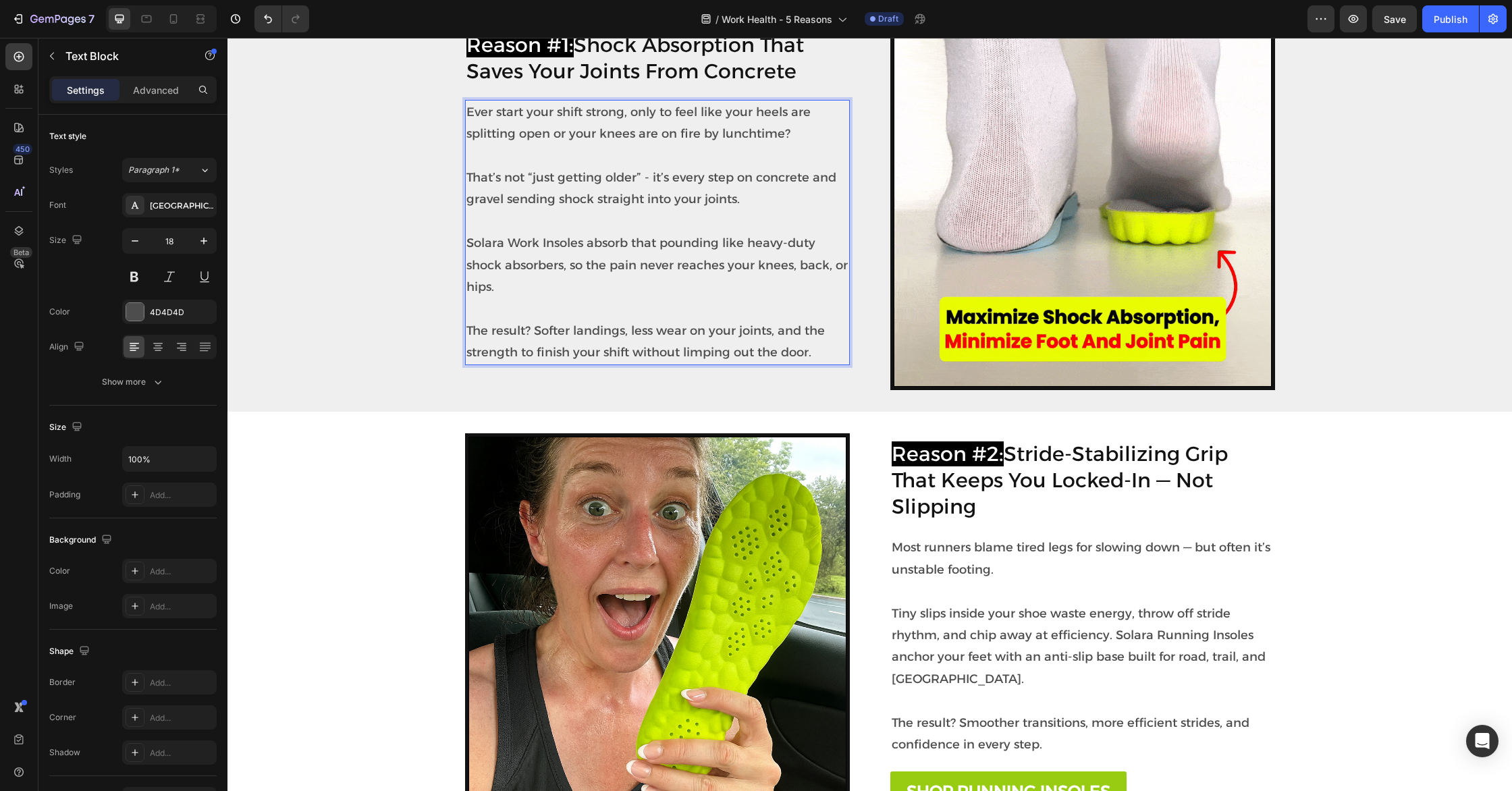
scroll to position [449, 0]
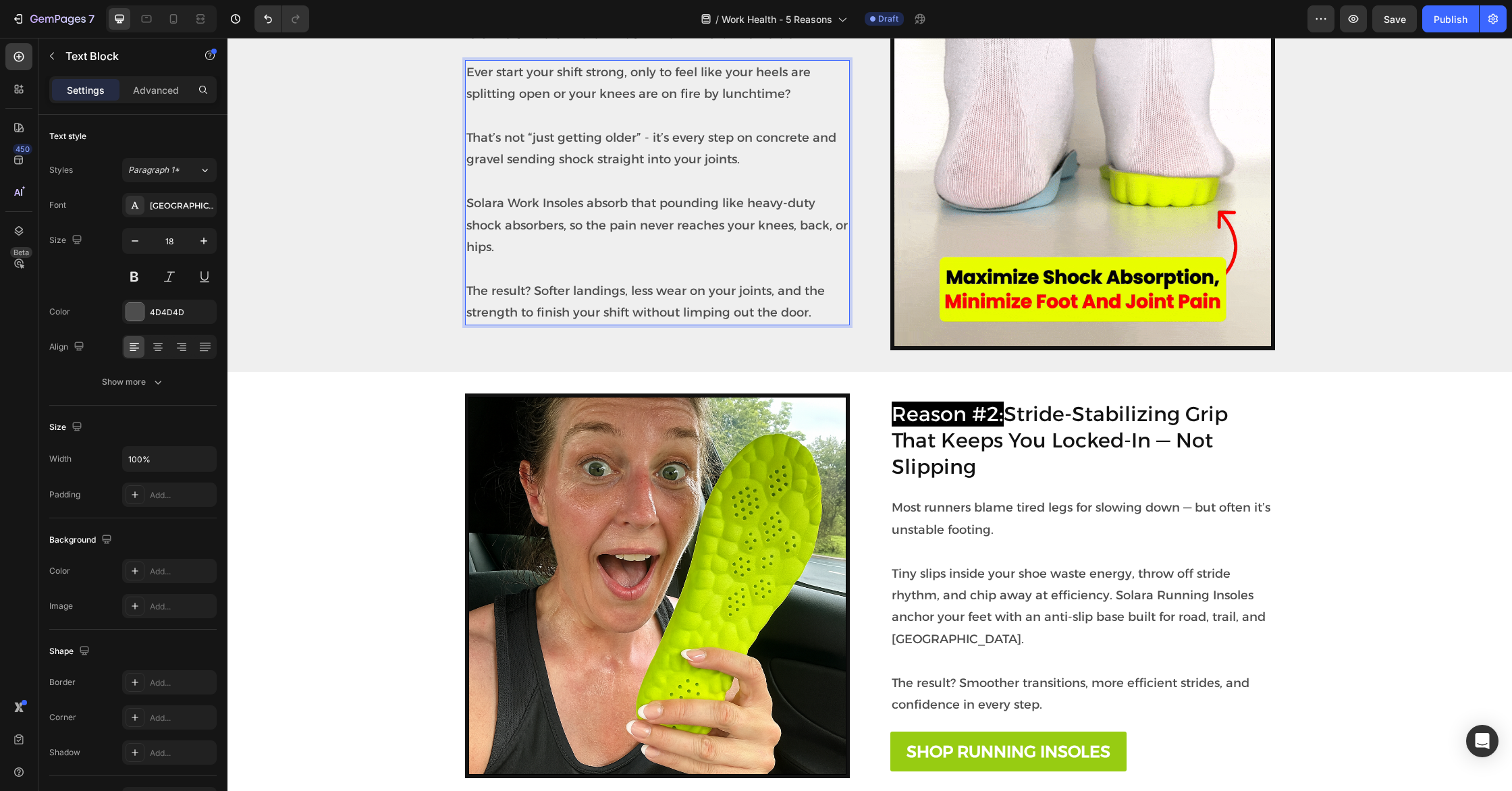
click at [1034, 438] on h2 "Reason #2: Stride-Stabilizing Grip That Keeps You Locked-In — Not Slipping" at bounding box center [1082, 441] width 385 height 82
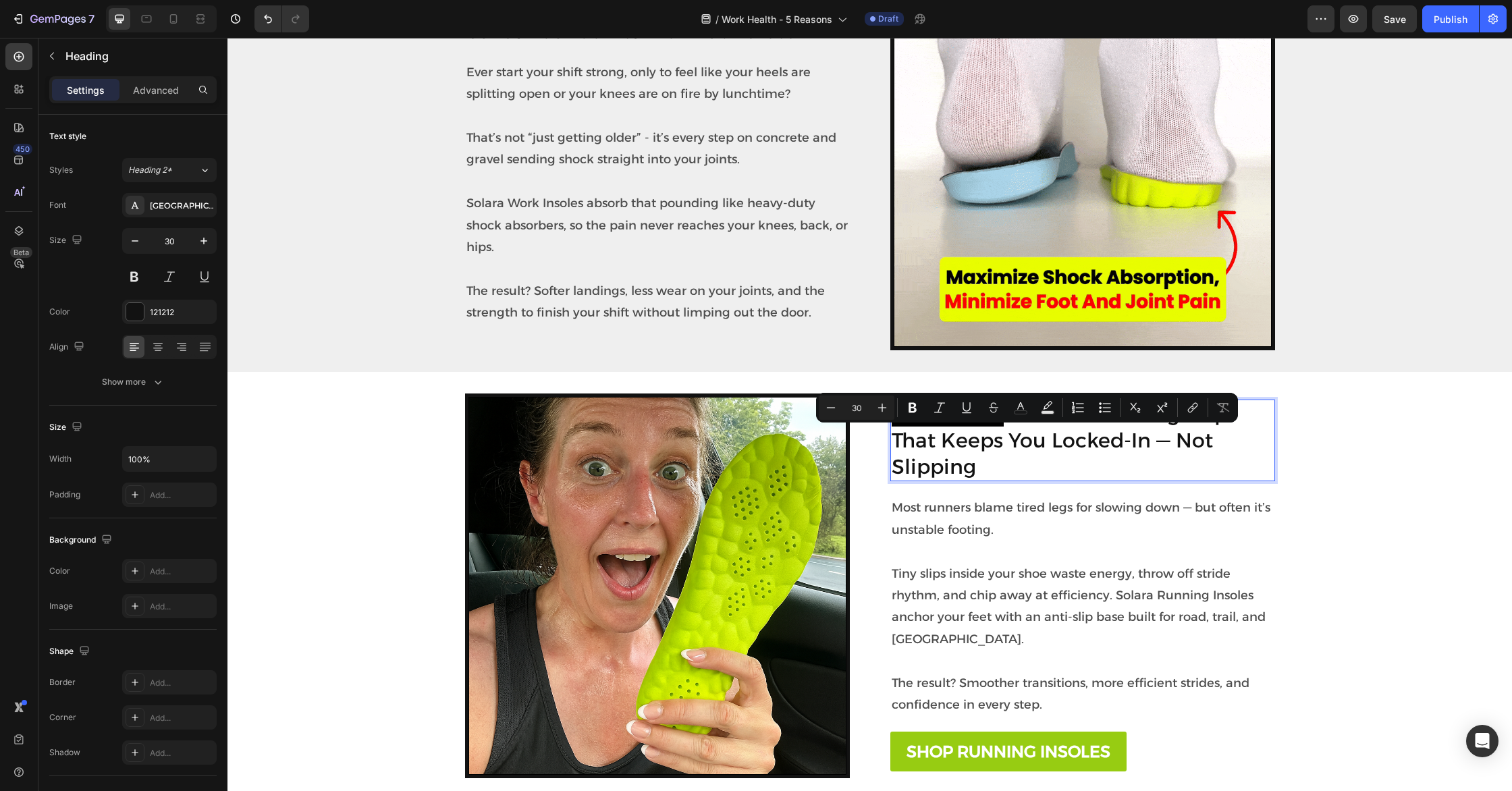
click at [1034, 427] on p "Reason #2: Stride-Stabilizing Grip That Keeps You Locked-In — Not Slipping" at bounding box center [1082, 441] width 382 height 79
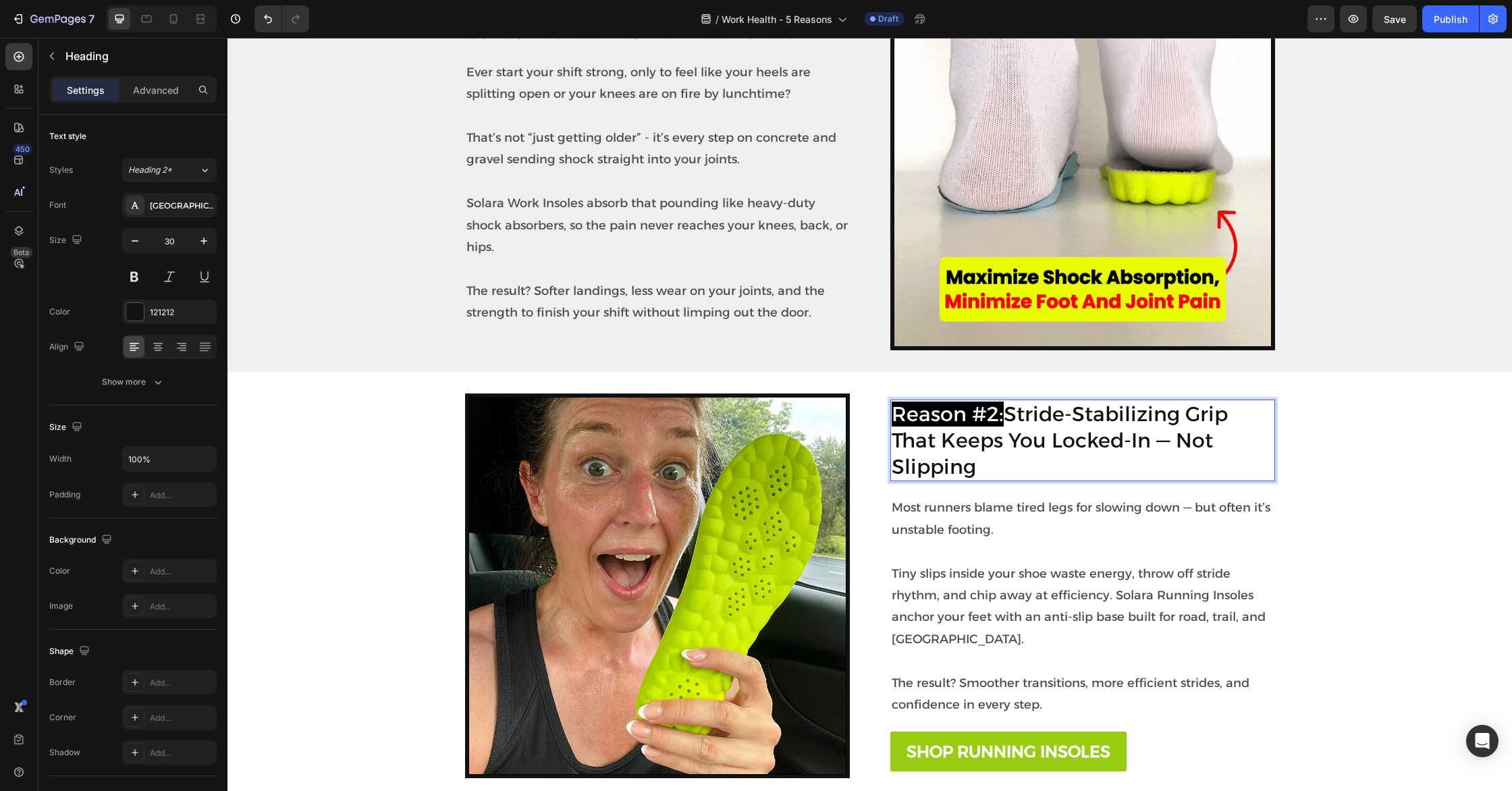
drag, startPoint x: 1010, startPoint y: 417, endPoint x: 1019, endPoint y: 460, distance: 43.9
click at [1019, 460] on p "Reason #2: Stride-Stabilizing Grip That Keeps You Locked-In — Not Slipping" at bounding box center [1082, 441] width 382 height 79
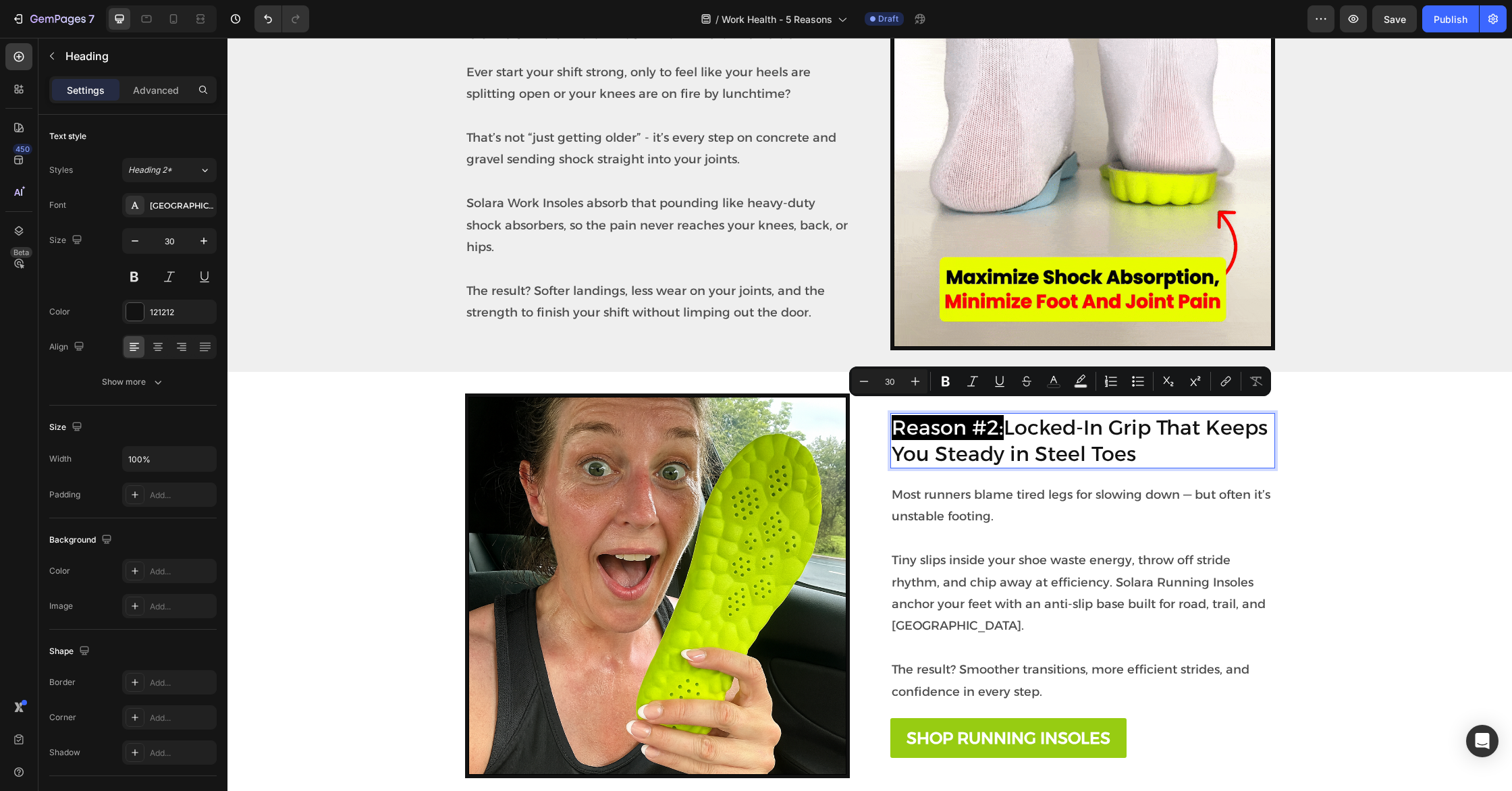
scroll to position [463, 0]
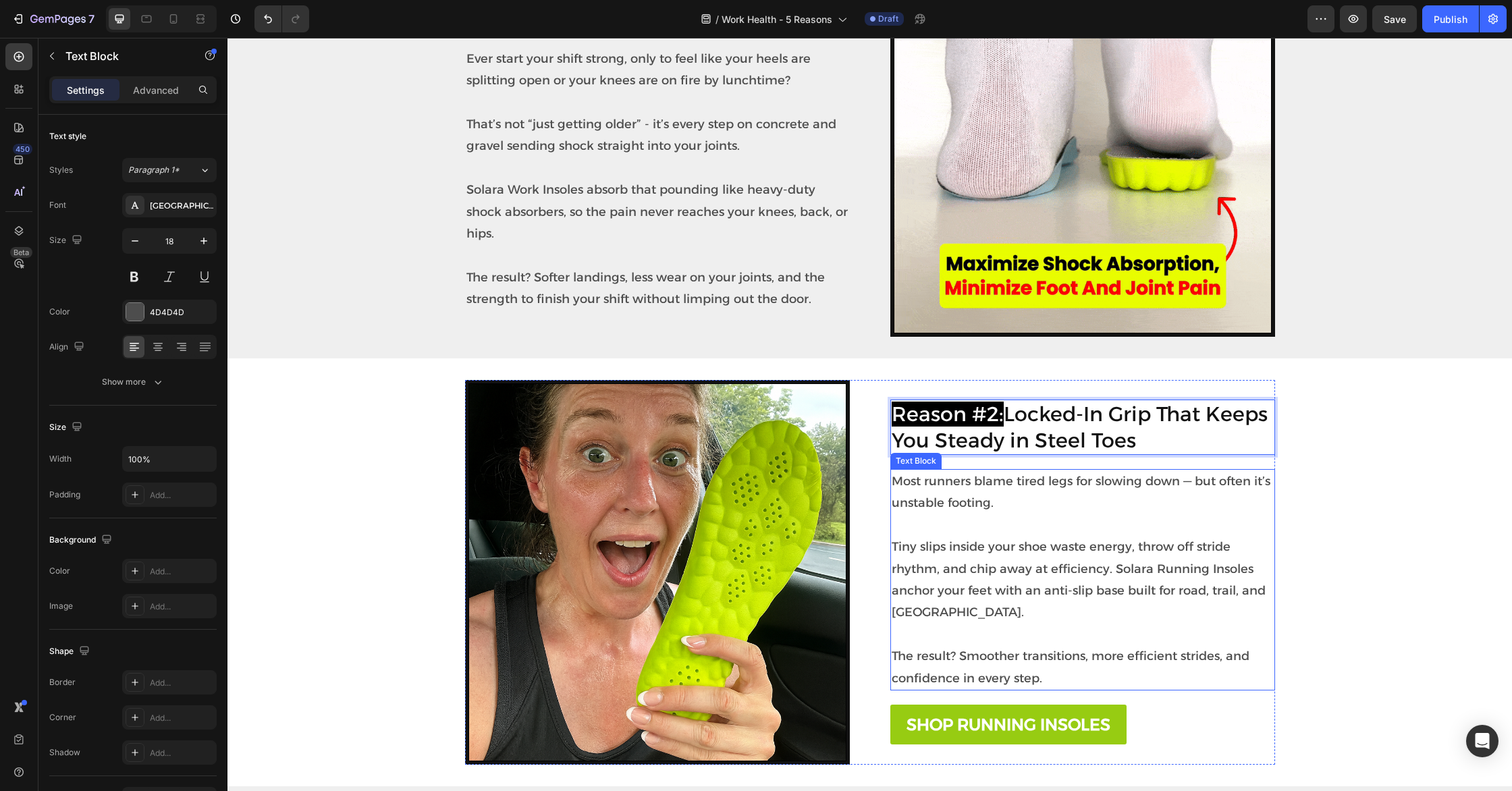
click at [946, 568] on p "Tiny slips inside your shoe waste energy, throw off stride rhythm, and chip awa…" at bounding box center [1082, 569] width 382 height 109
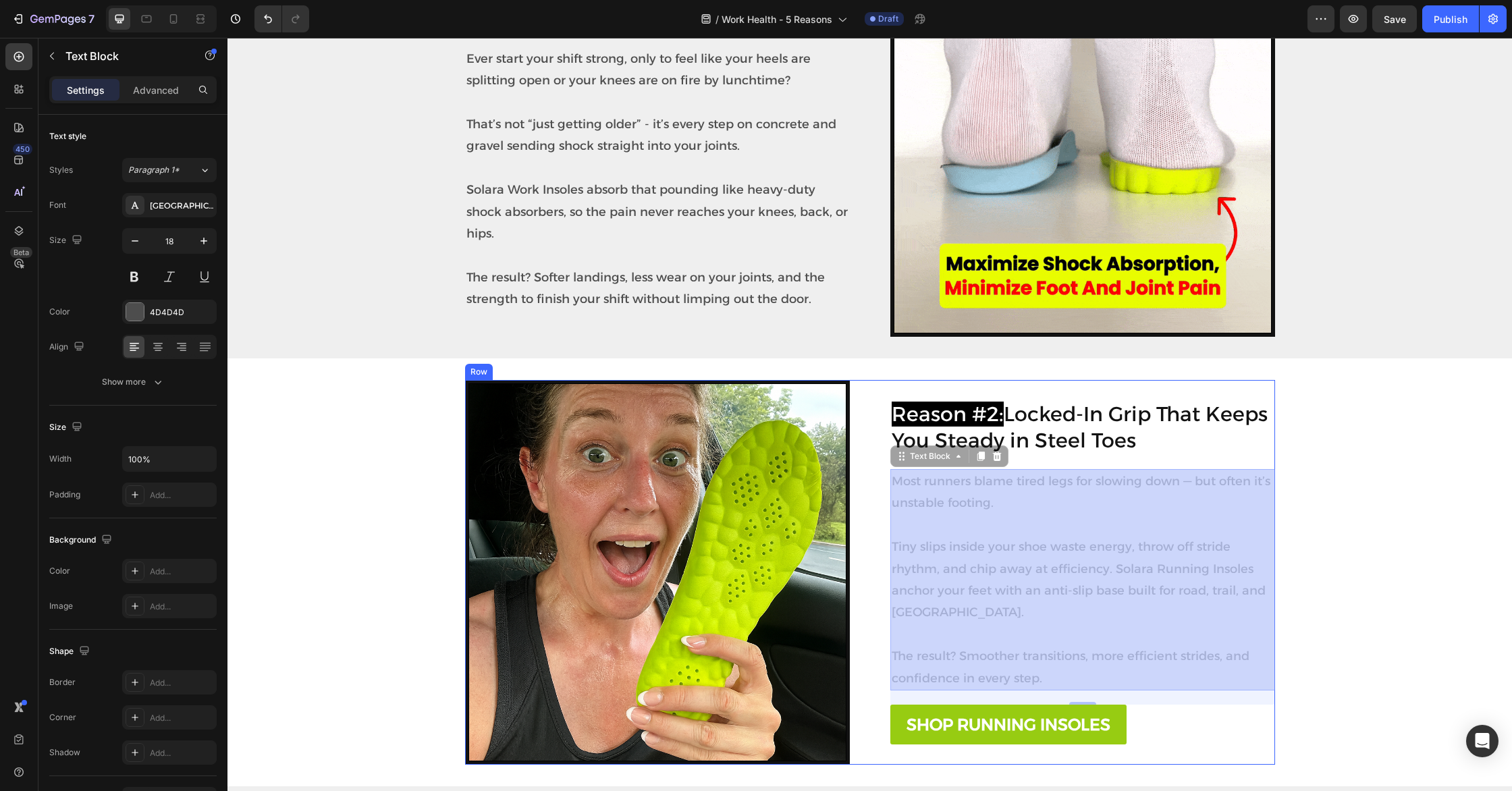
scroll to position [443, 0]
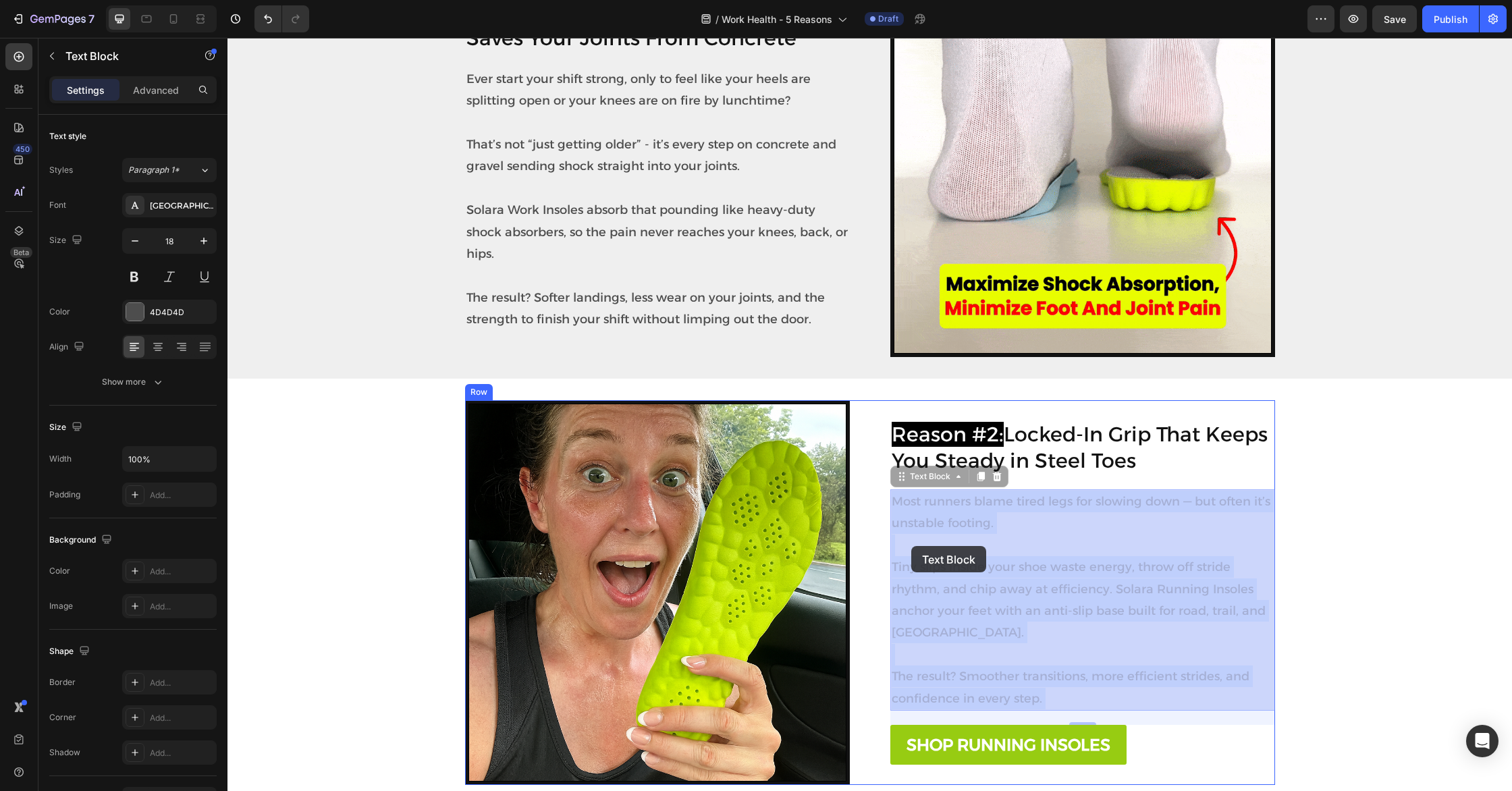
drag, startPoint x: 1052, startPoint y: 679, endPoint x: 911, endPoint y: 547, distance: 193.1
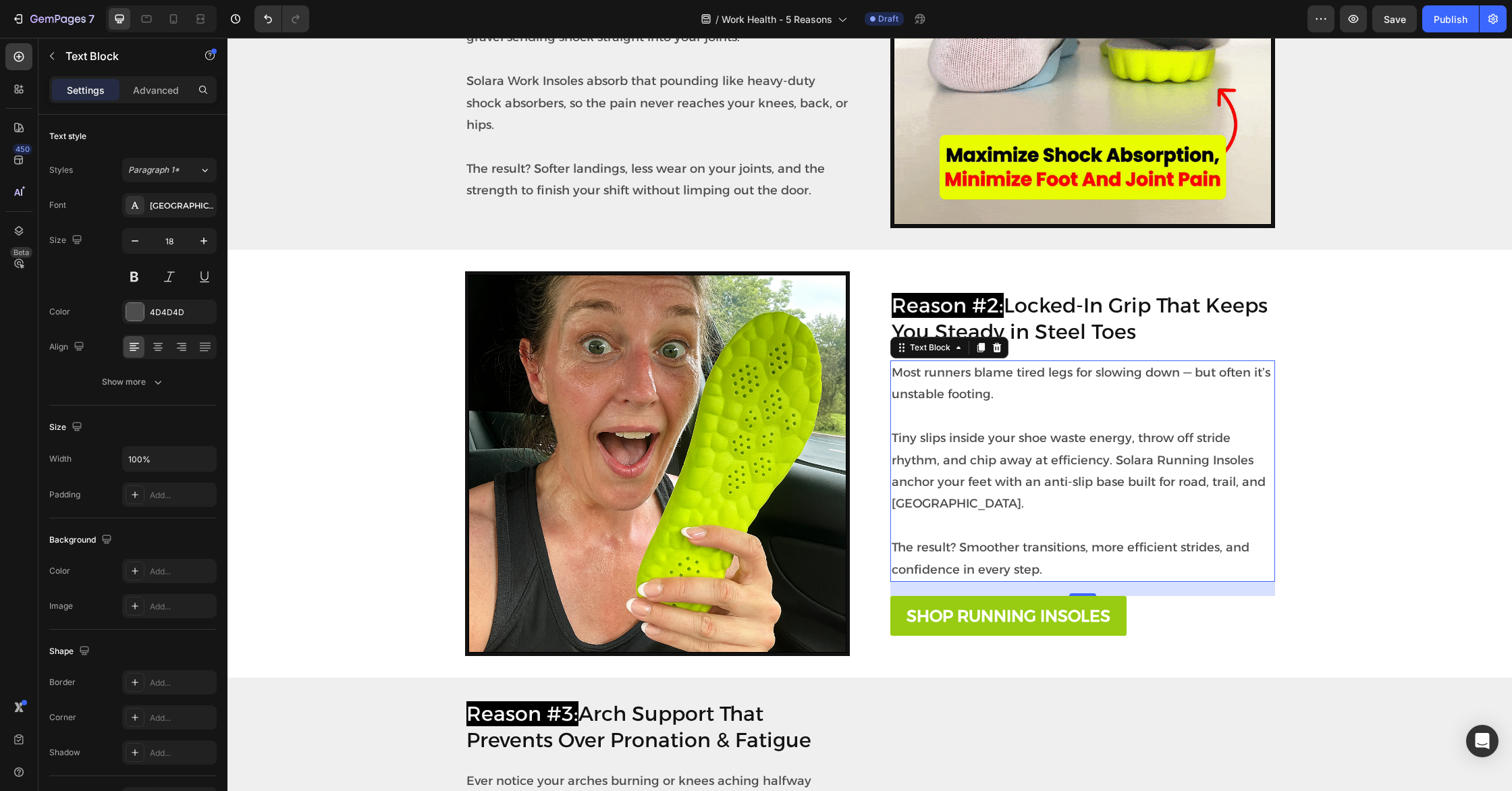
scroll to position [574, 0]
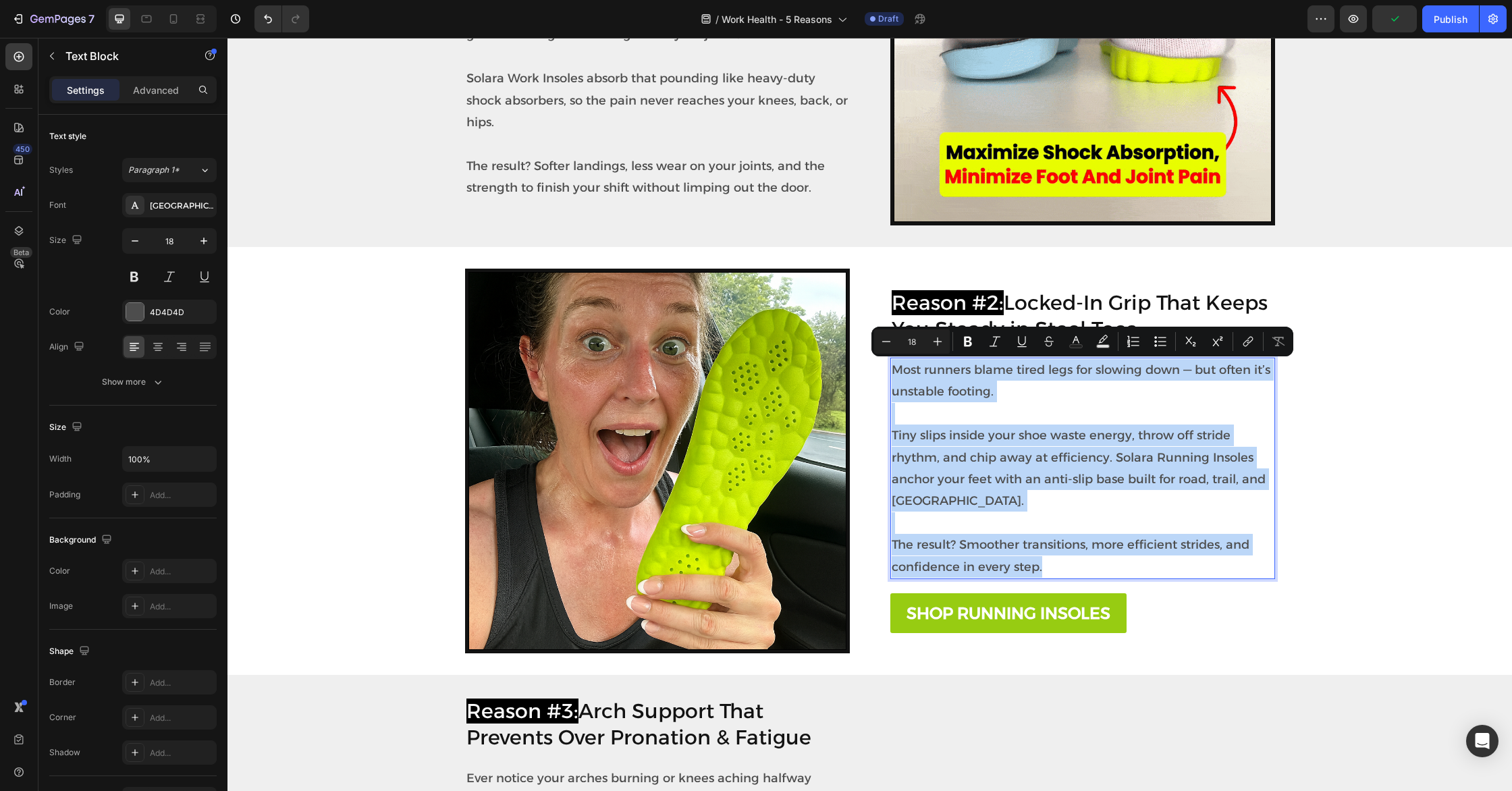
drag, startPoint x: 1046, startPoint y: 566, endPoint x: 890, endPoint y: 375, distance: 246.6
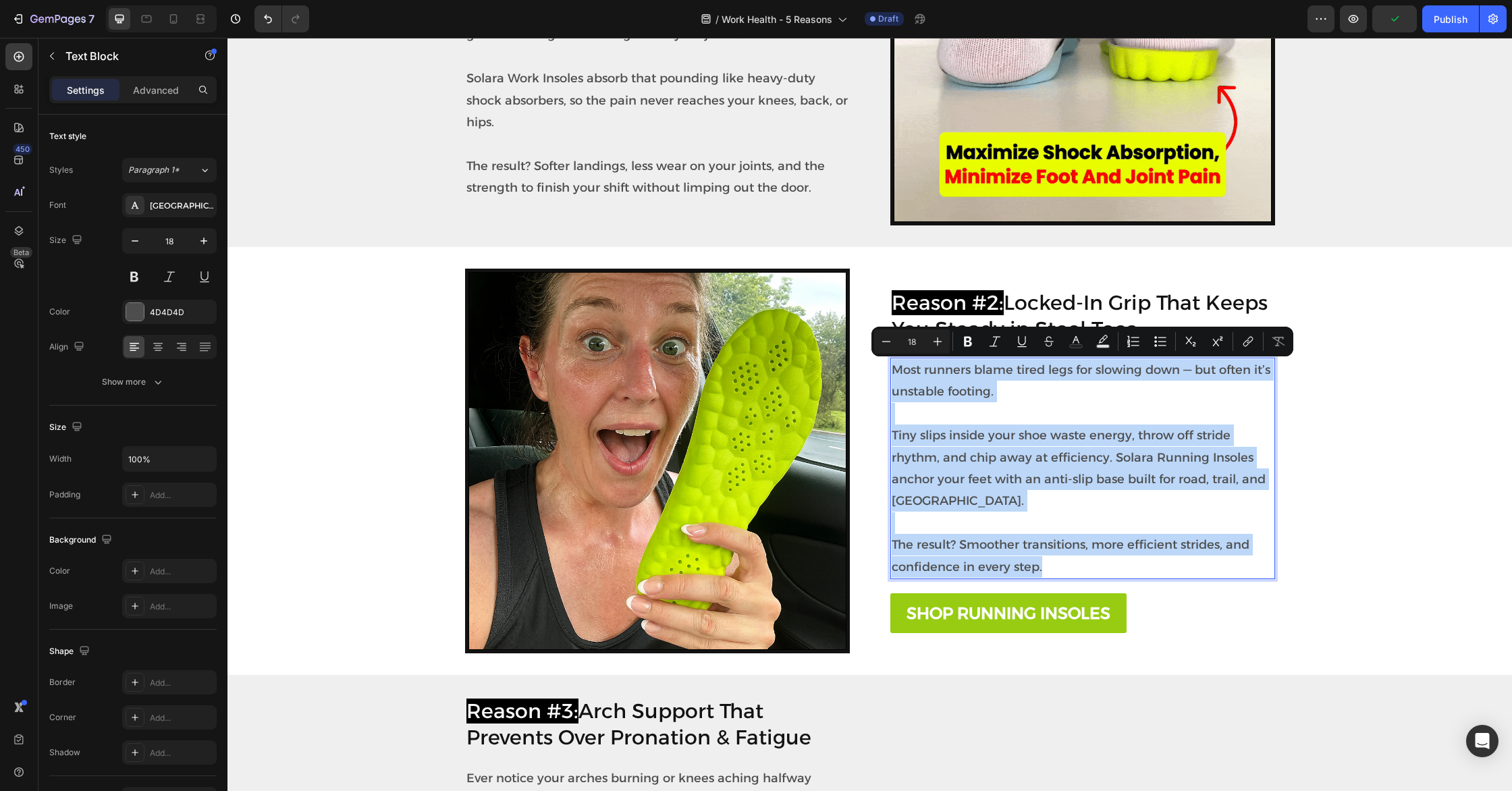
click at [890, 375] on div "Most runners blame tired legs for slowing down — but often it’s unstable footin…" at bounding box center [1082, 468] width 385 height 221
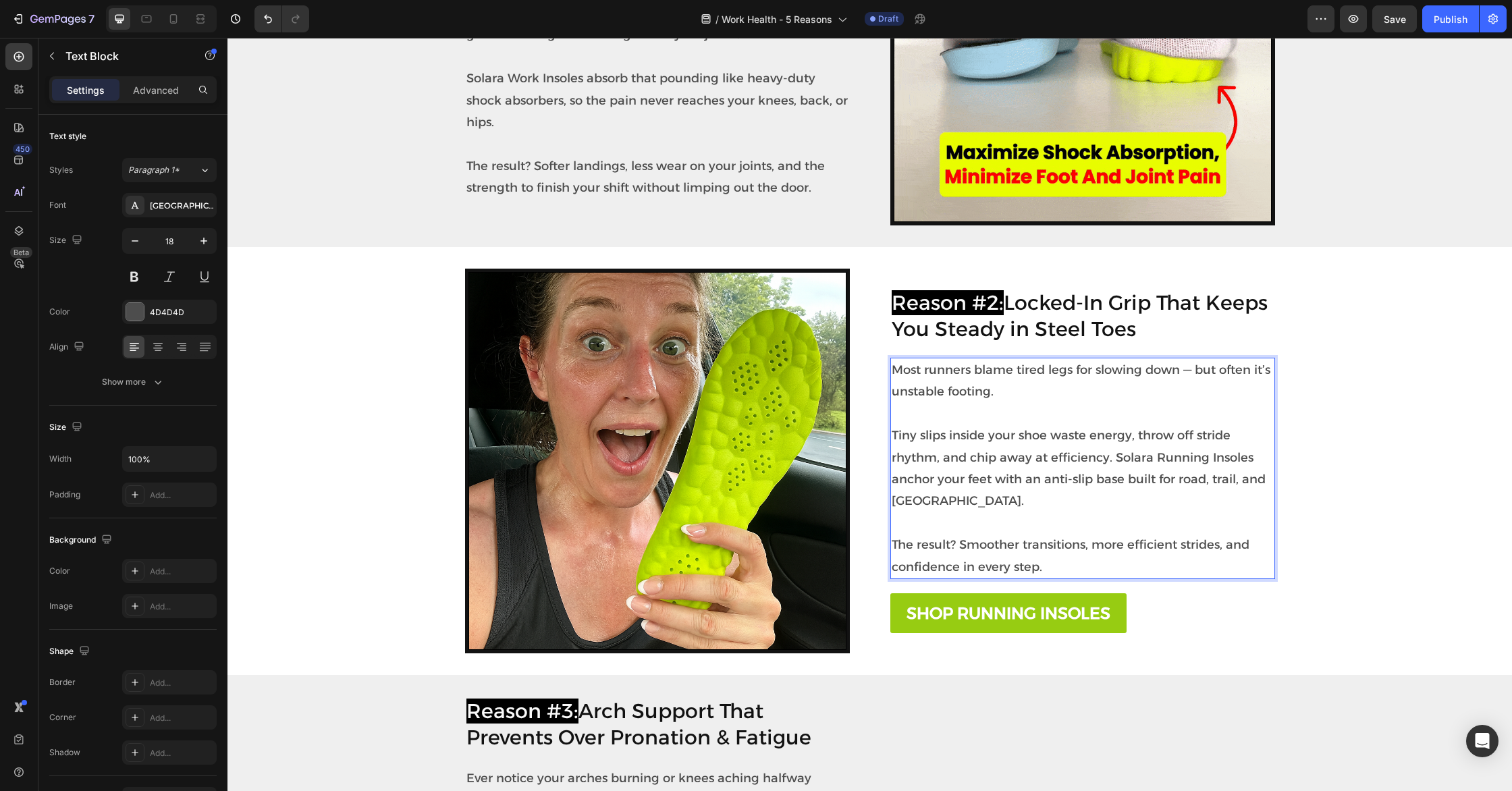
scroll to position [618, 0]
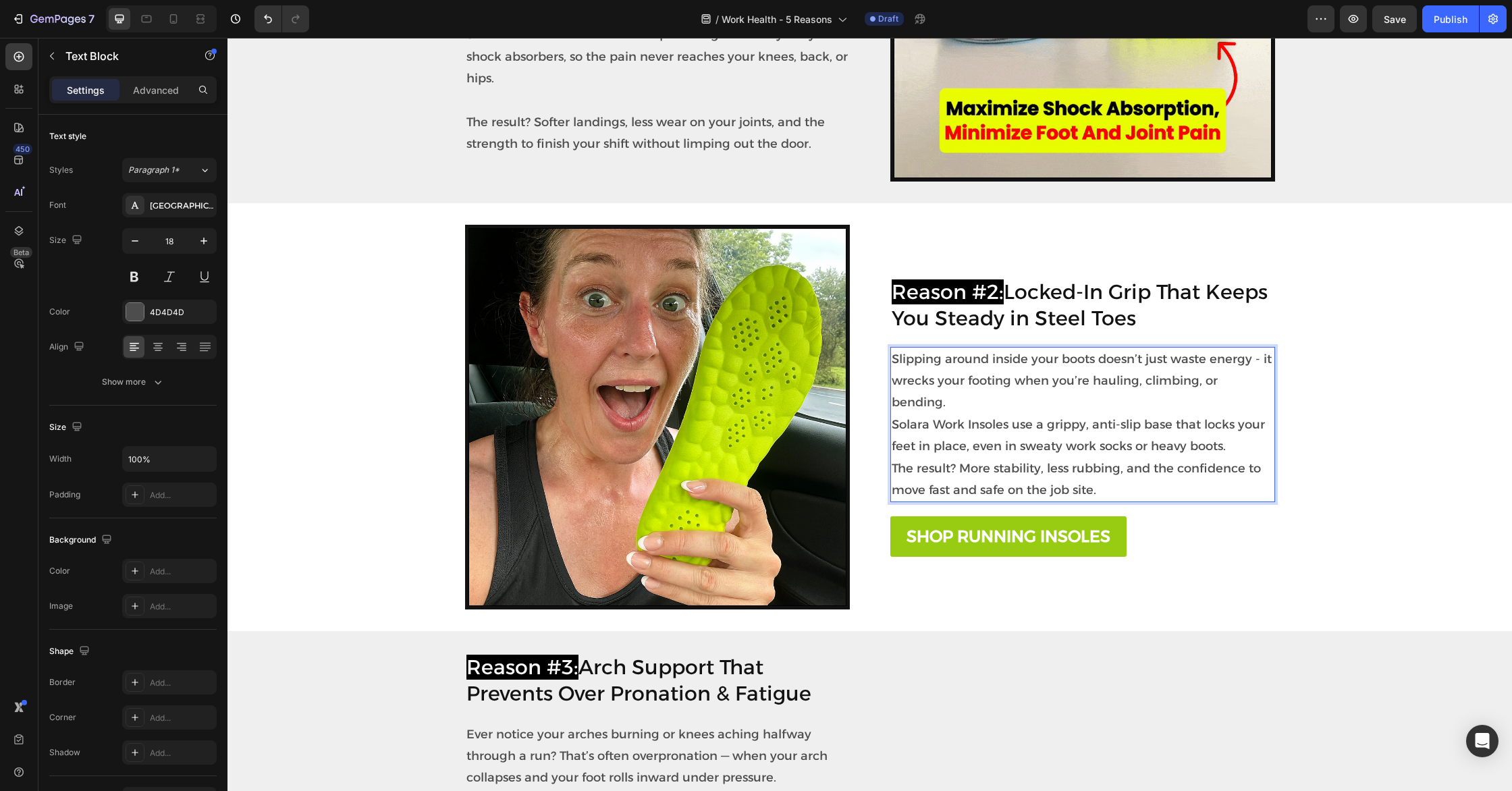
click at [1266, 395] on p "Slipping around inside your boots doesn’t just waste energy - it wrecks your fo…" at bounding box center [1082, 425] width 382 height 153
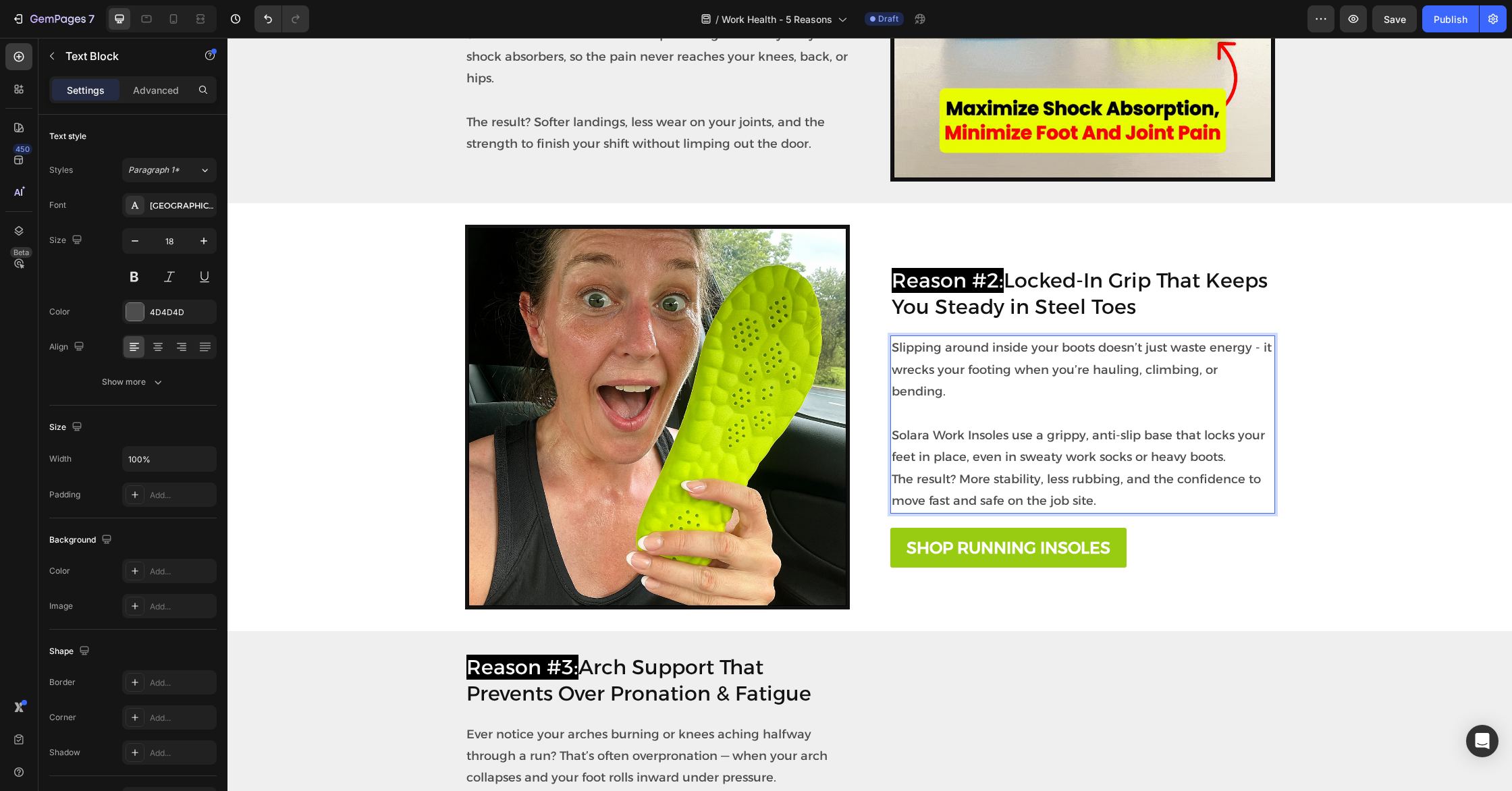
scroll to position [607, 0]
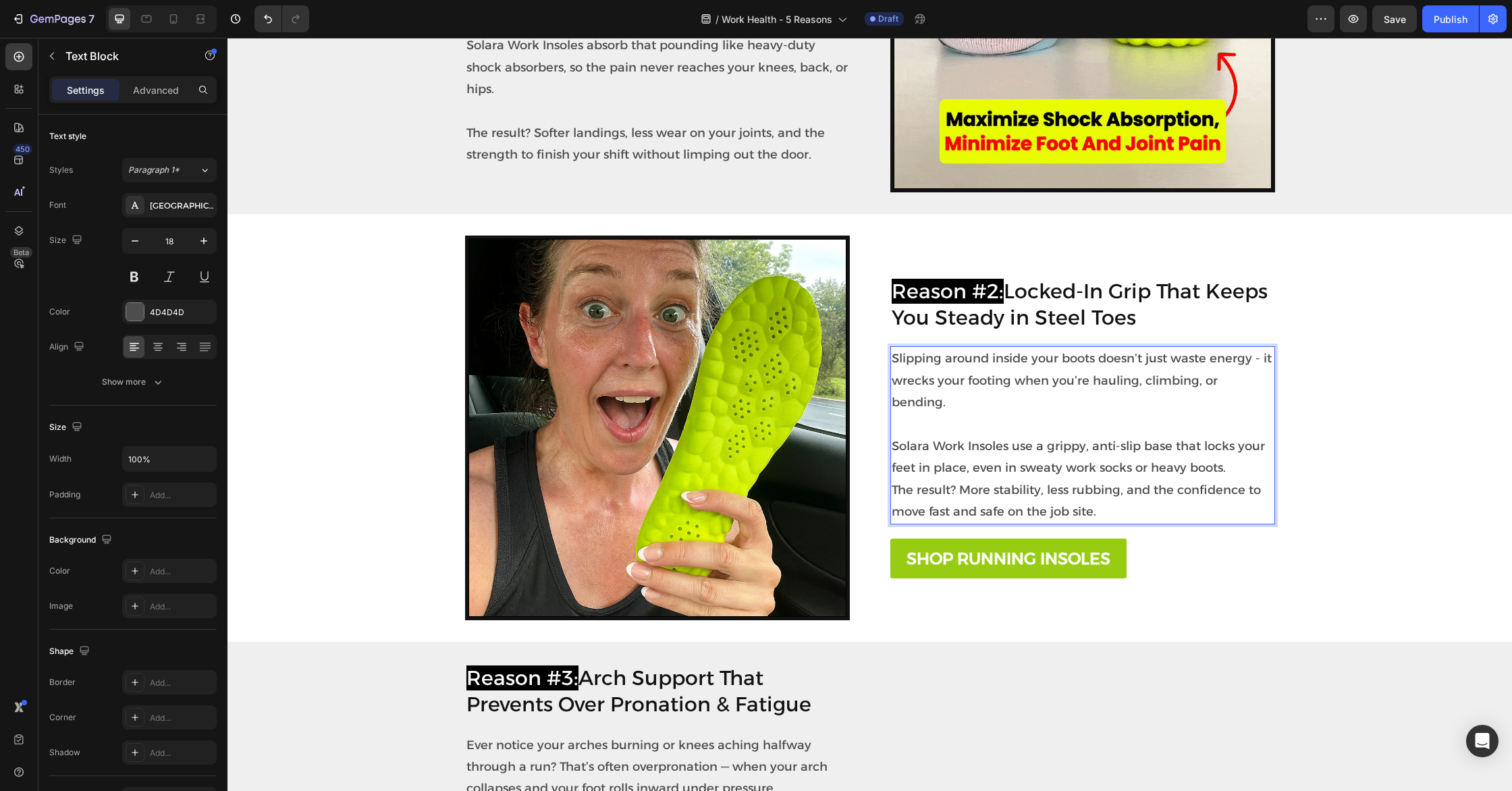
click at [1237, 454] on p "⁠⁠⁠⁠⁠⁠⁠ Solara Work Insoles use a grippy, anti-slip base that locks your feet i…" at bounding box center [1082, 468] width 382 height 109
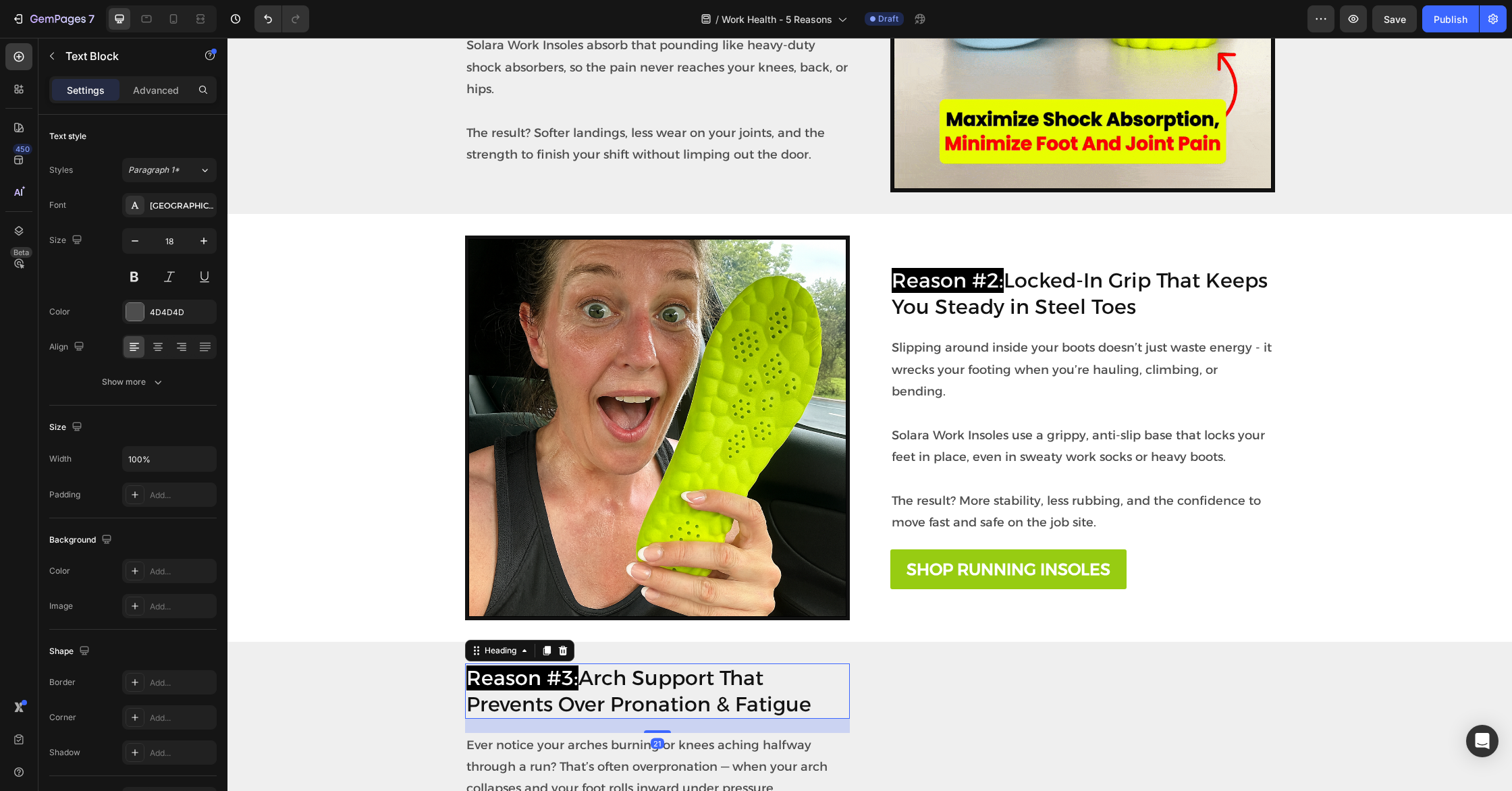
click at [707, 708] on h2 "Reason #3: Arch Support That Prevents Over Pronation & Fatigue" at bounding box center [657, 691] width 385 height 55
click at [618, 700] on h2 "Reason #3: Arch Support That Prevents Over Pronation & Fatigue" at bounding box center [657, 691] width 385 height 55
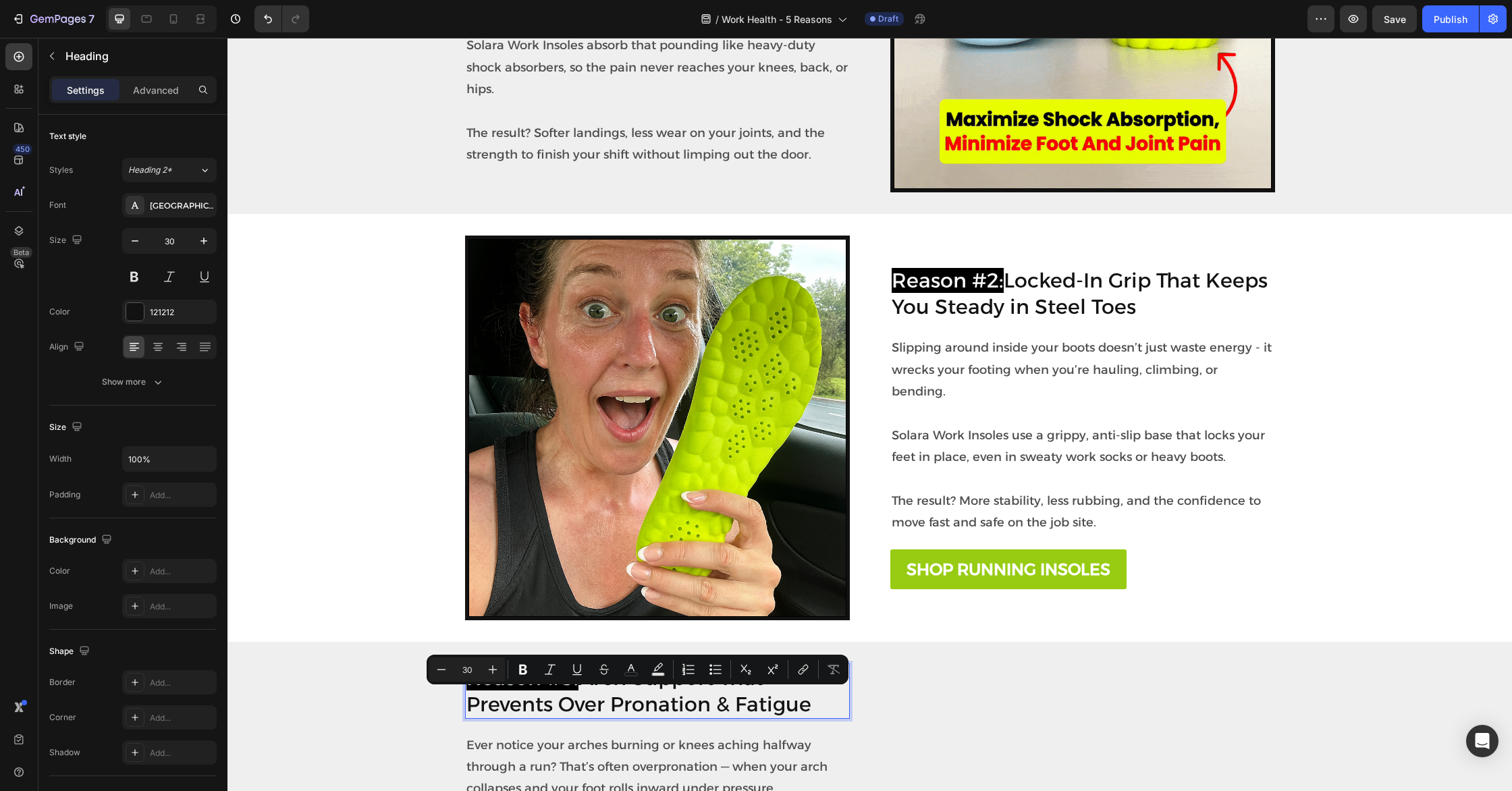
drag, startPoint x: 586, startPoint y: 700, endPoint x: 817, endPoint y: 736, distance: 233.8
click at [817, 717] on p "Reason #3: Arch Support That Prevents Over Pronation & Fatigue" at bounding box center [657, 691] width 382 height 53
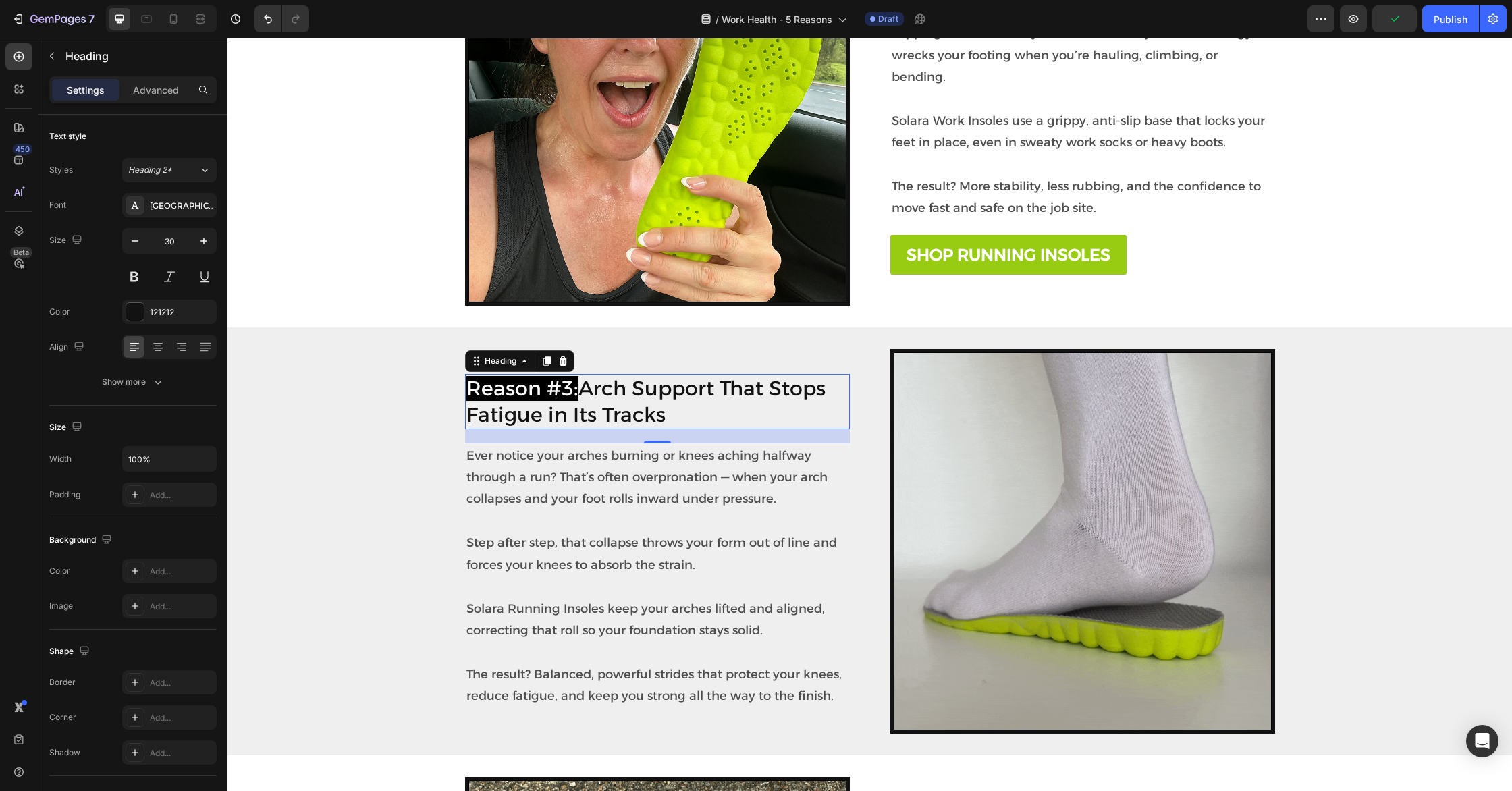
scroll to position [940, 0]
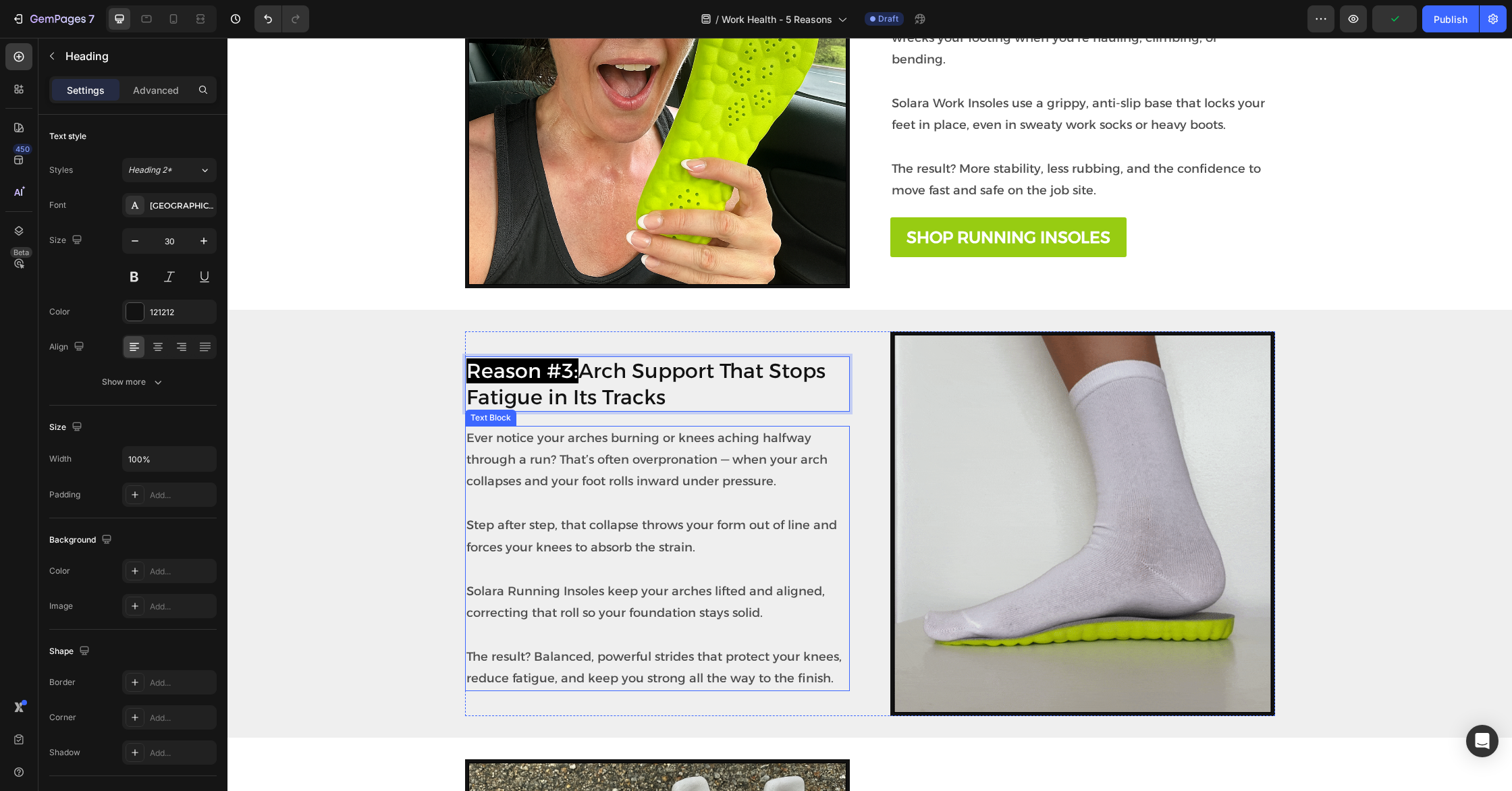
click at [623, 568] on p "Solara Running Insoles keep your arches lifted and aligned, correcting that rol…" at bounding box center [657, 591] width 382 height 65
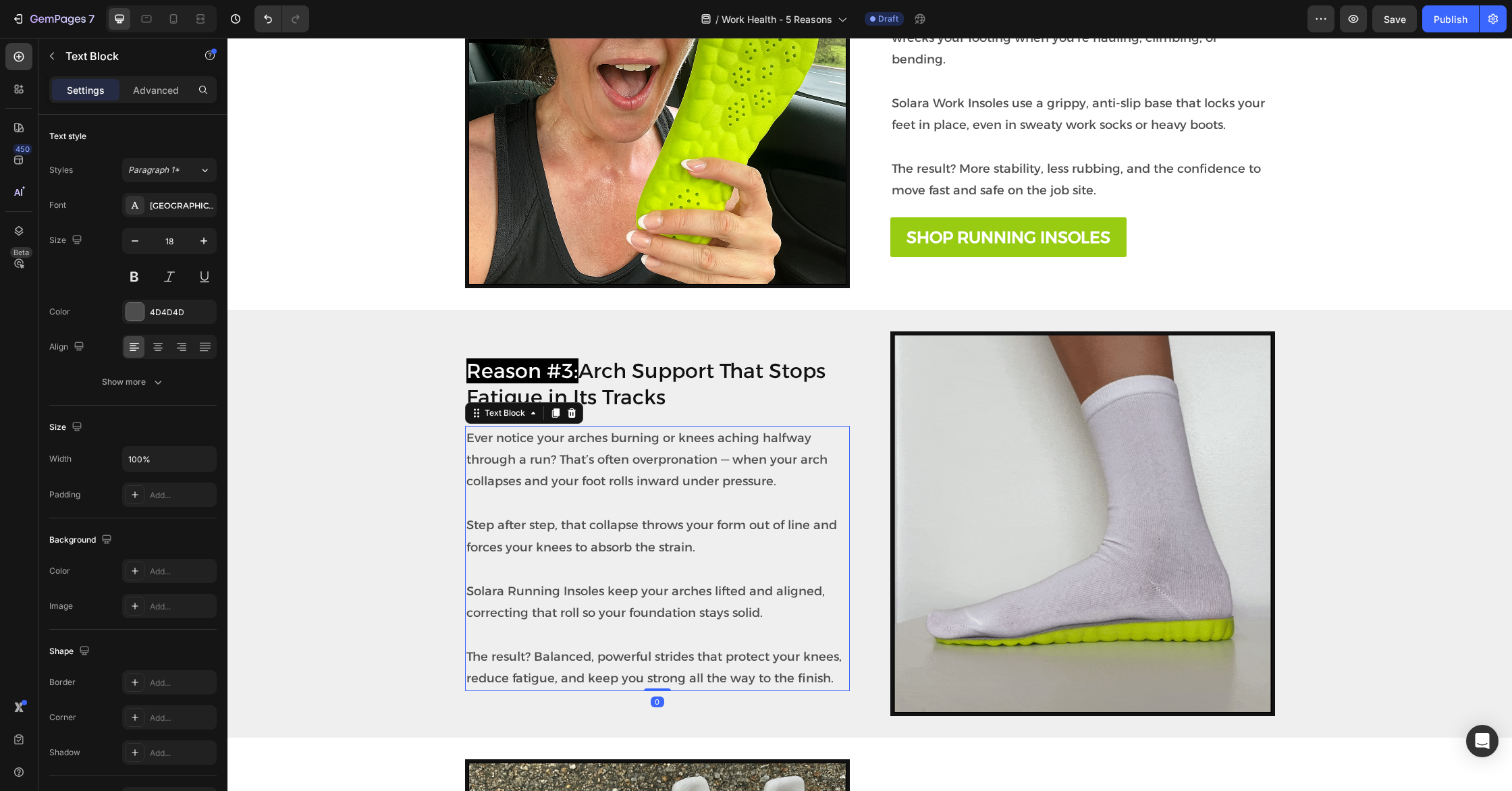
click at [776, 679] on p "The result? Balanced, powerful strides that protect your knees, reduce fatigue,…" at bounding box center [657, 656] width 382 height 65
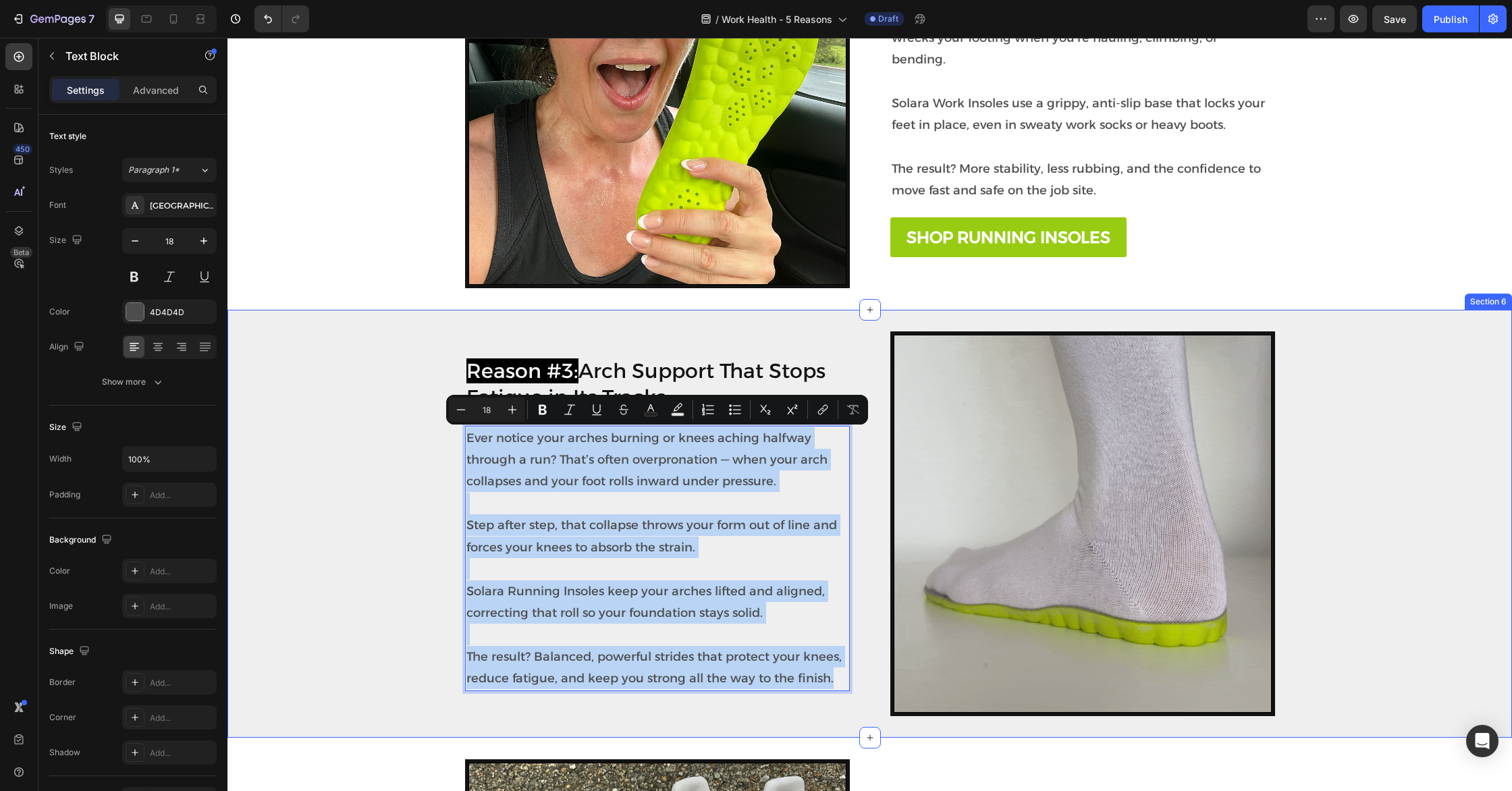
drag, startPoint x: 833, startPoint y: 682, endPoint x: 409, endPoint y: 428, distance: 494.3
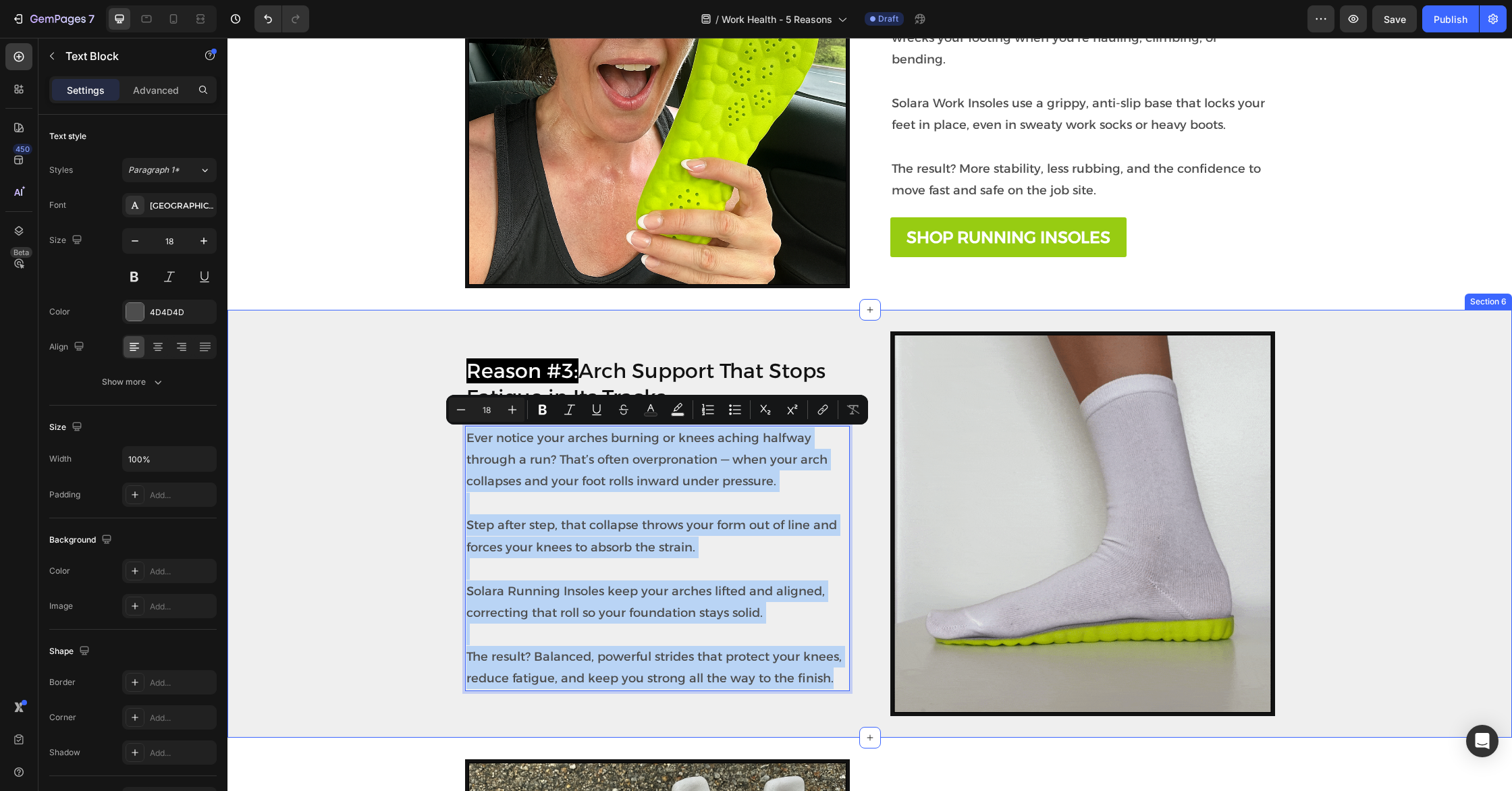
click at [409, 428] on div "⁠⁠⁠⁠⁠⁠⁠ Reason #3: Arch Support That Stops Fatigue in Its Tracks Heading Image …" at bounding box center [870, 523] width 1284 height 385
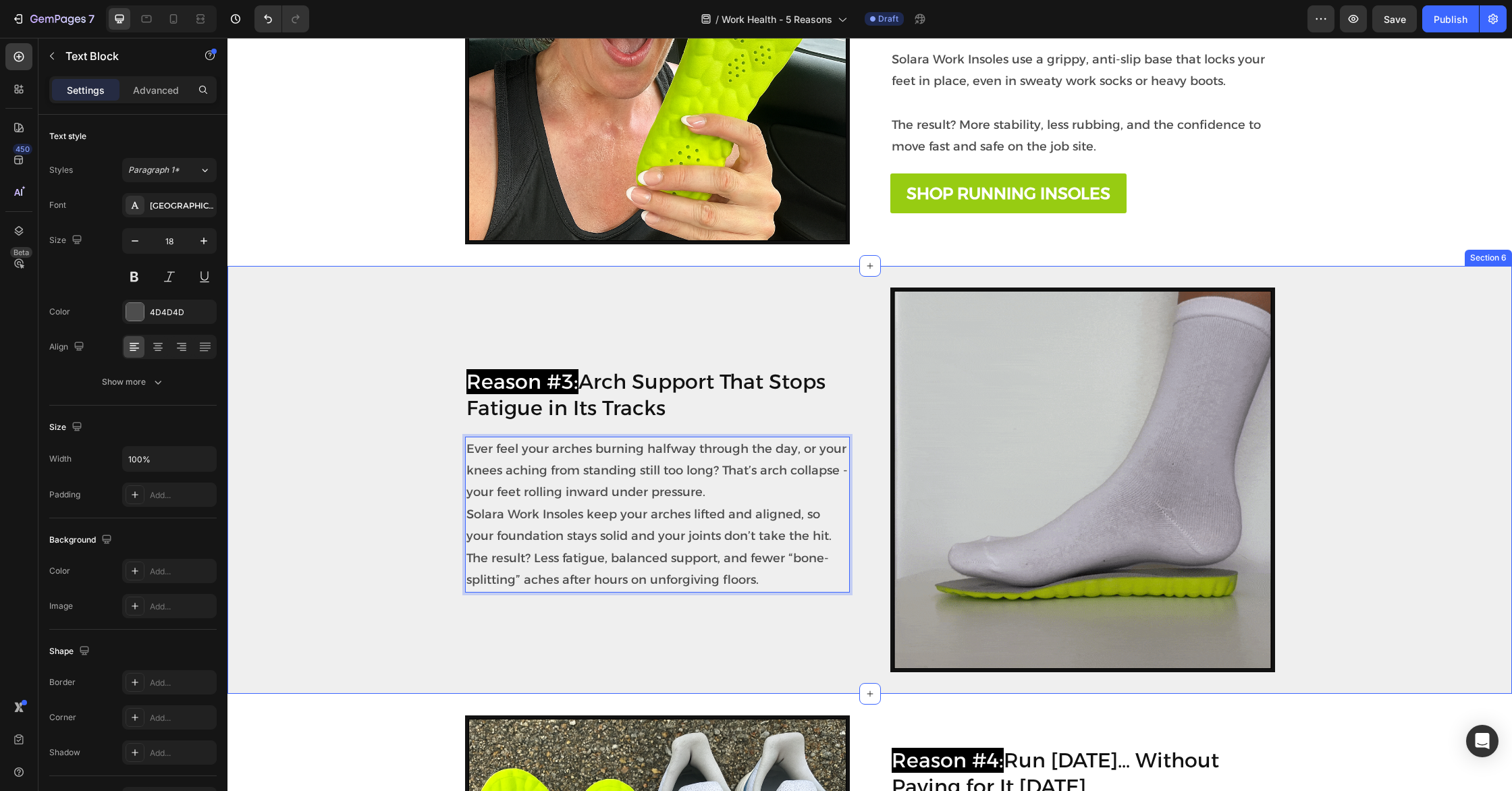
scroll to position [994, 0]
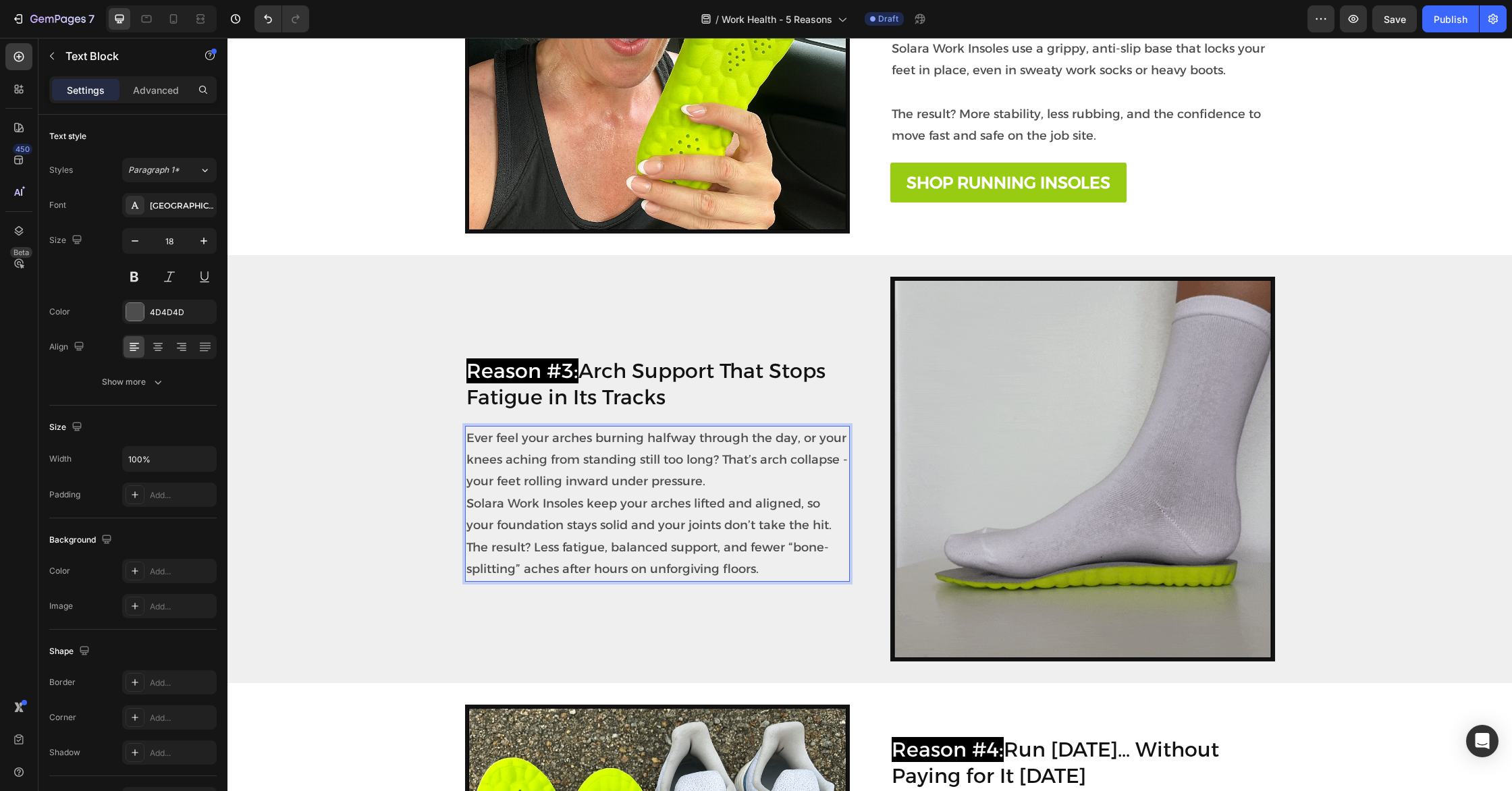
click at [731, 481] on p "Ever feel your arches burning halfway through the day, or your knees aching fro…" at bounding box center [657, 504] width 382 height 153
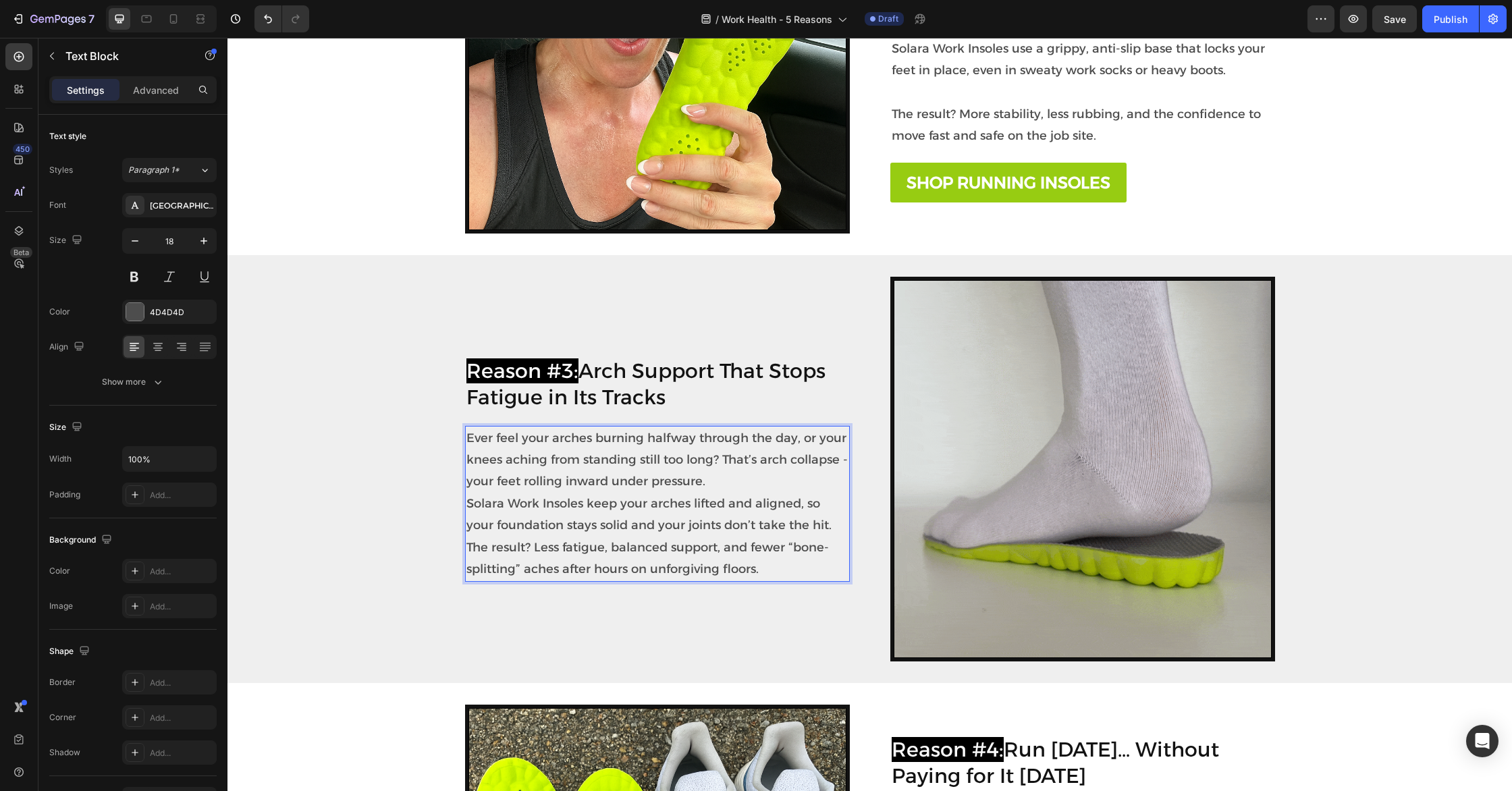
scroll to position [983, 0]
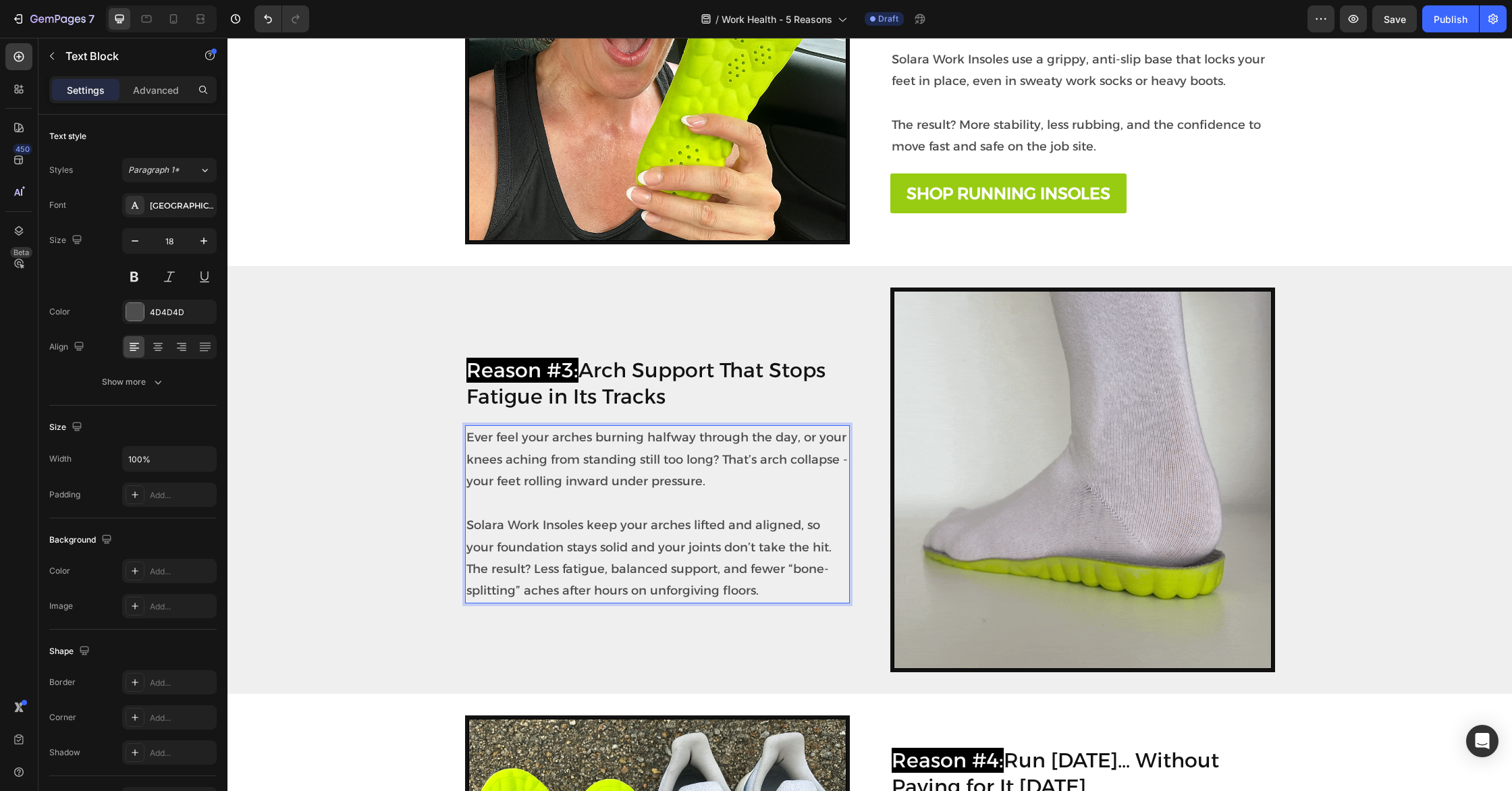
click at [835, 548] on p "⁠⁠⁠⁠⁠⁠⁠ Solara Work Insoles keep your arches lifted and aligned, so your founda…" at bounding box center [657, 547] width 382 height 109
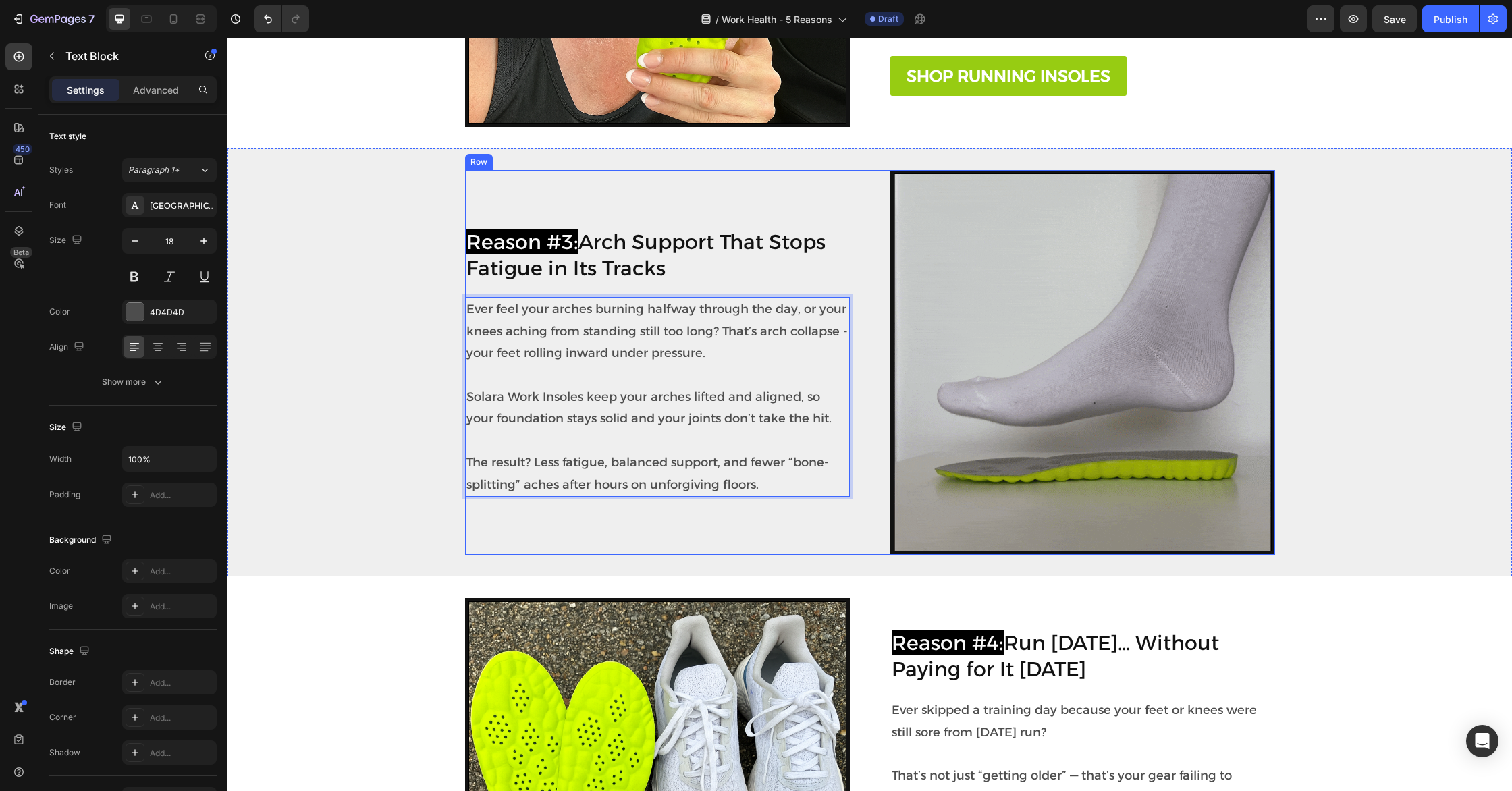
scroll to position [1101, 0]
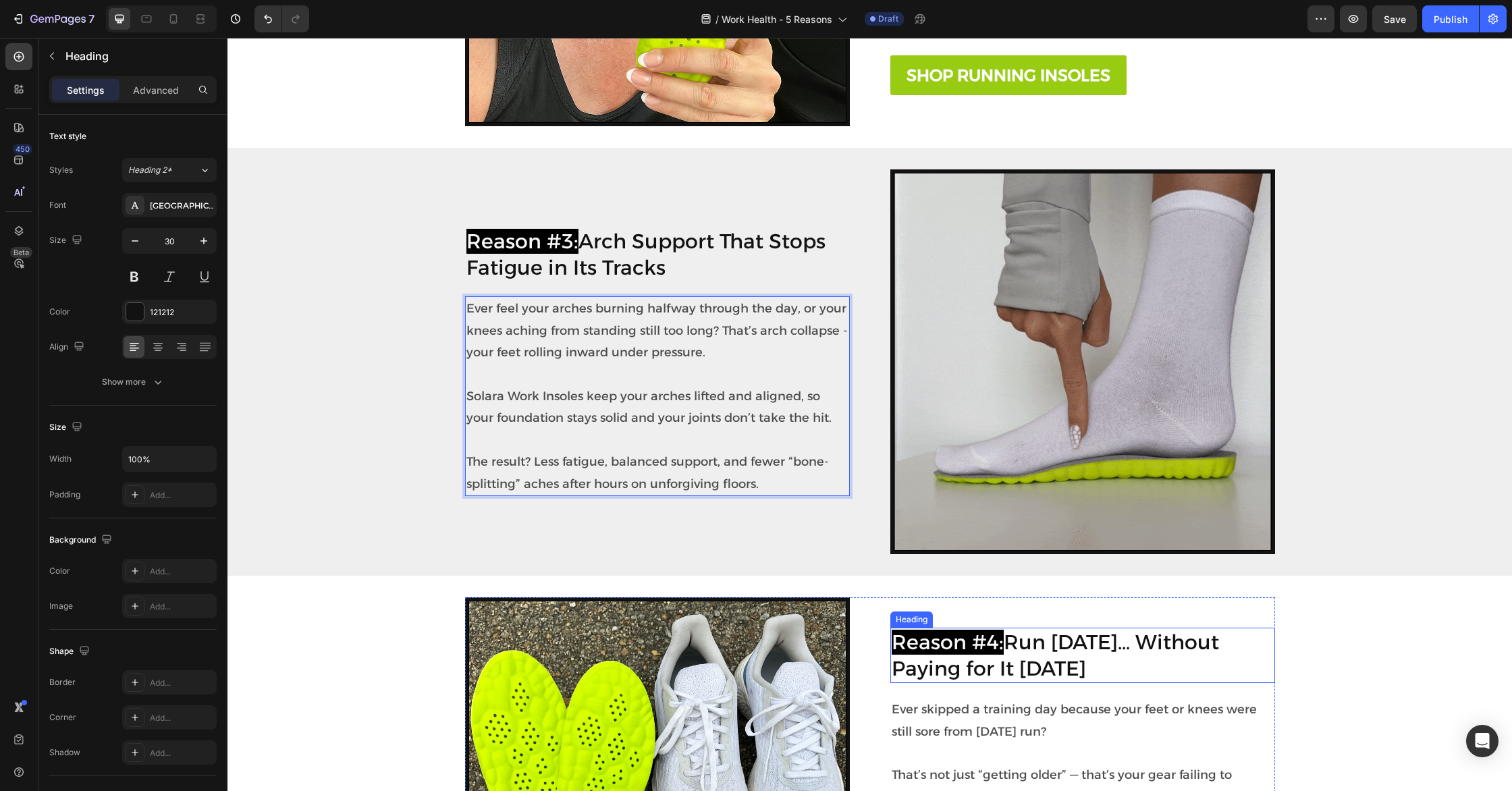
click at [1077, 651] on h2 "Reason #4: Run [DATE]… Without Paying for It [DATE]" at bounding box center [1082, 655] width 385 height 55
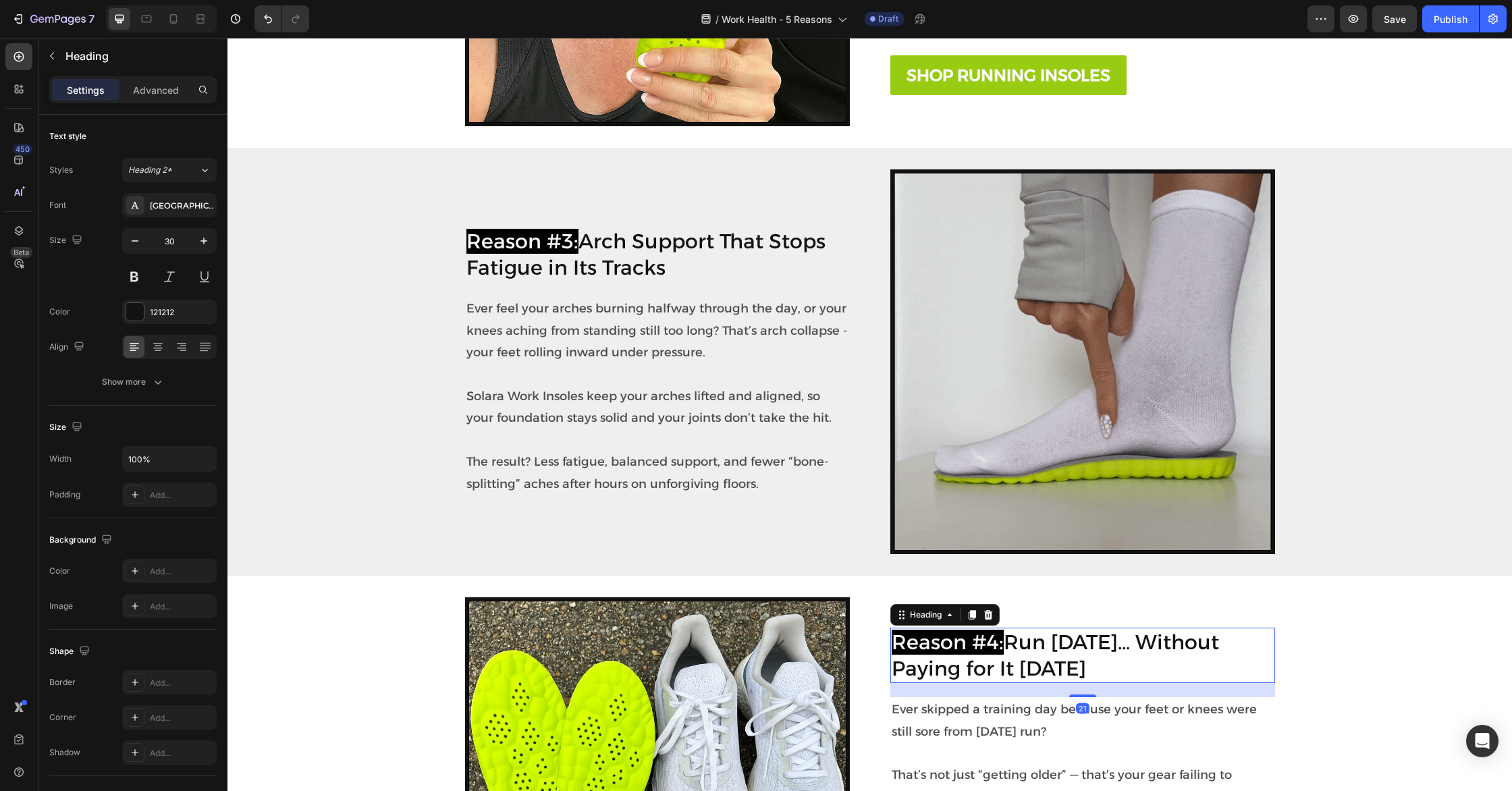
click at [1071, 651] on h2 "Reason #4: Run [DATE]… Without Paying for It [DATE]" at bounding box center [1082, 655] width 385 height 55
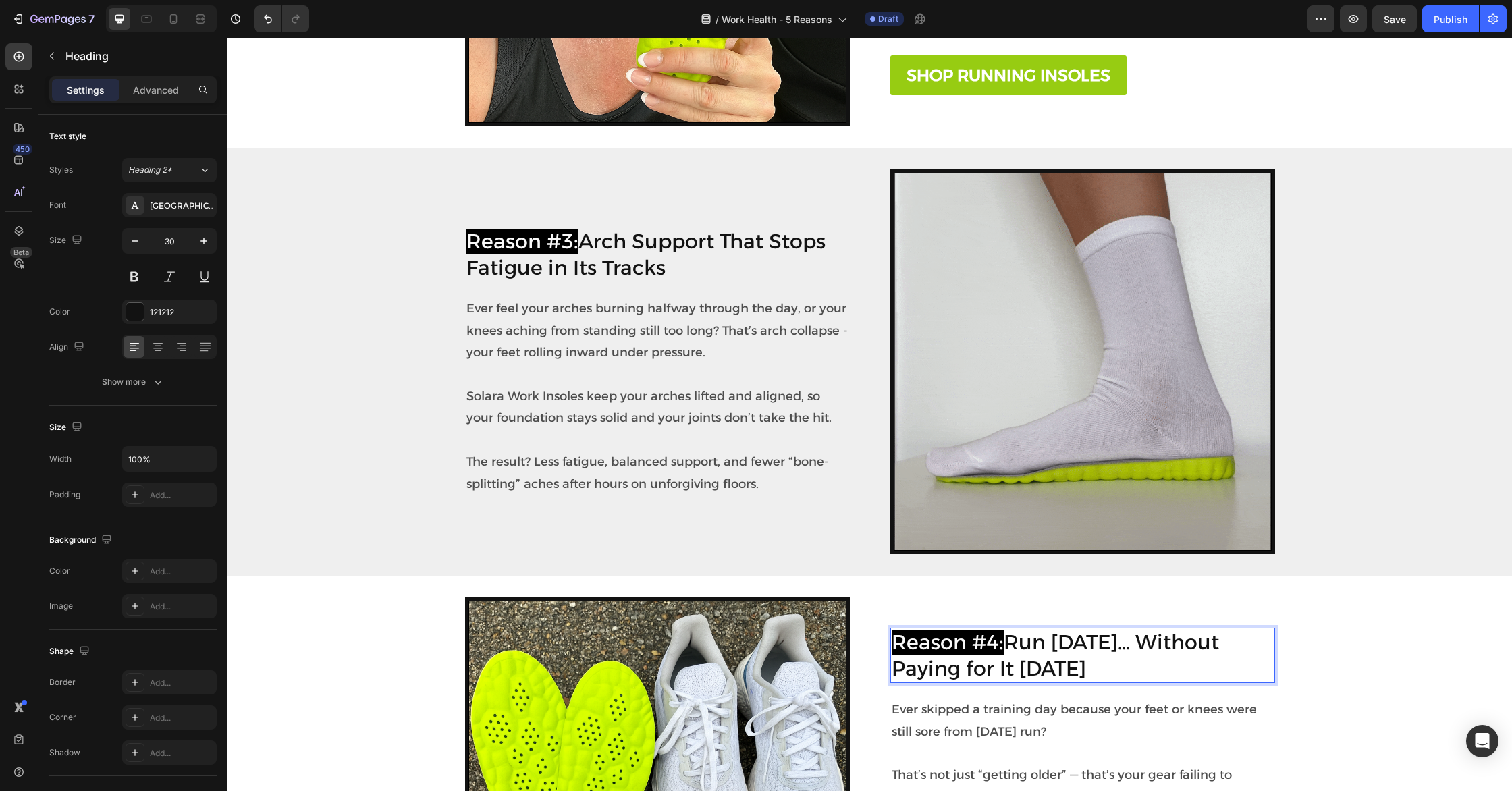
drag, startPoint x: 1008, startPoint y: 642, endPoint x: 1147, endPoint y: 679, distance: 143.8
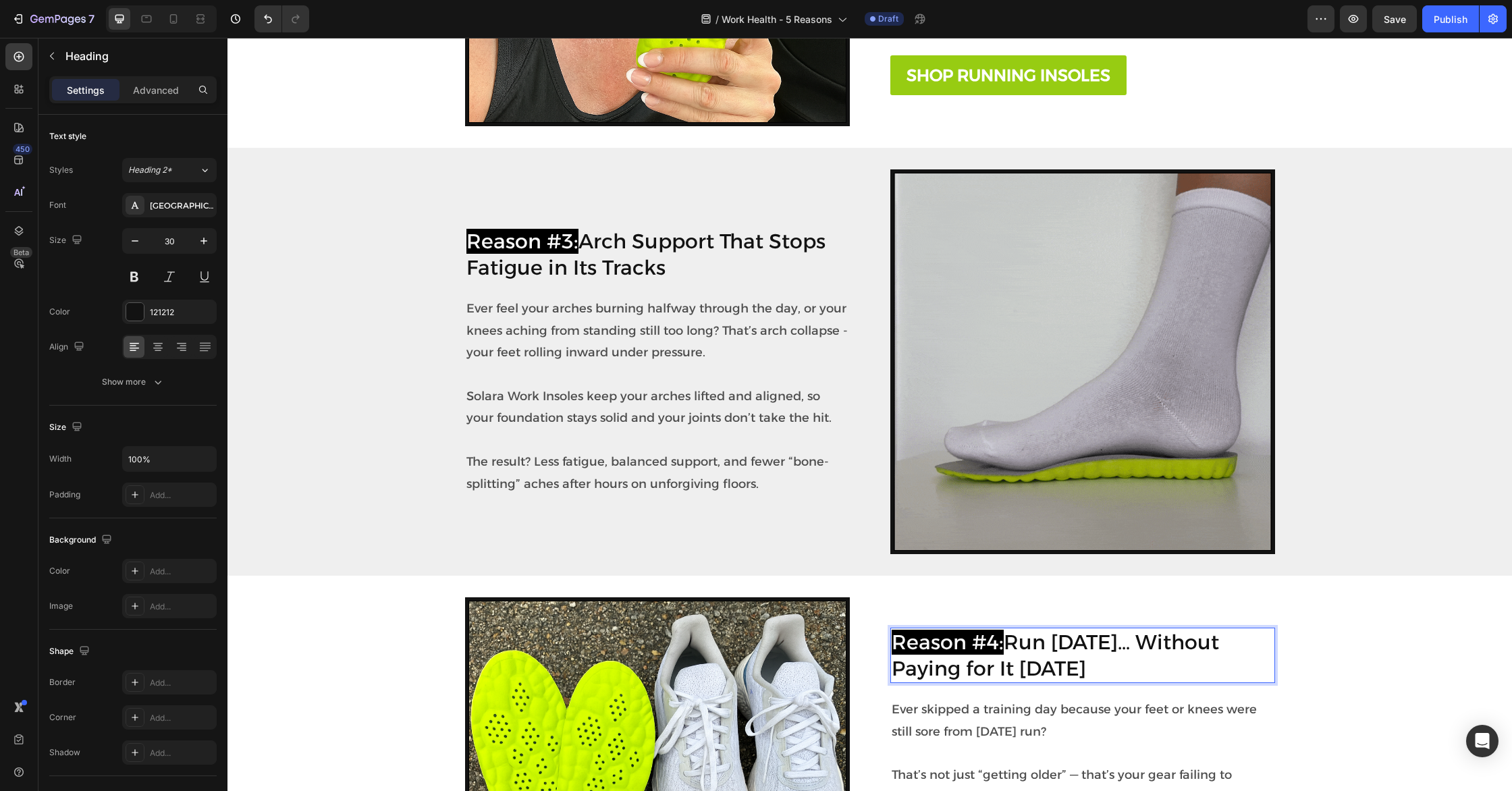
click at [1147, 679] on p "Reason #4: Run [DATE]… Without Paying for It [DATE]" at bounding box center [1082, 655] width 382 height 53
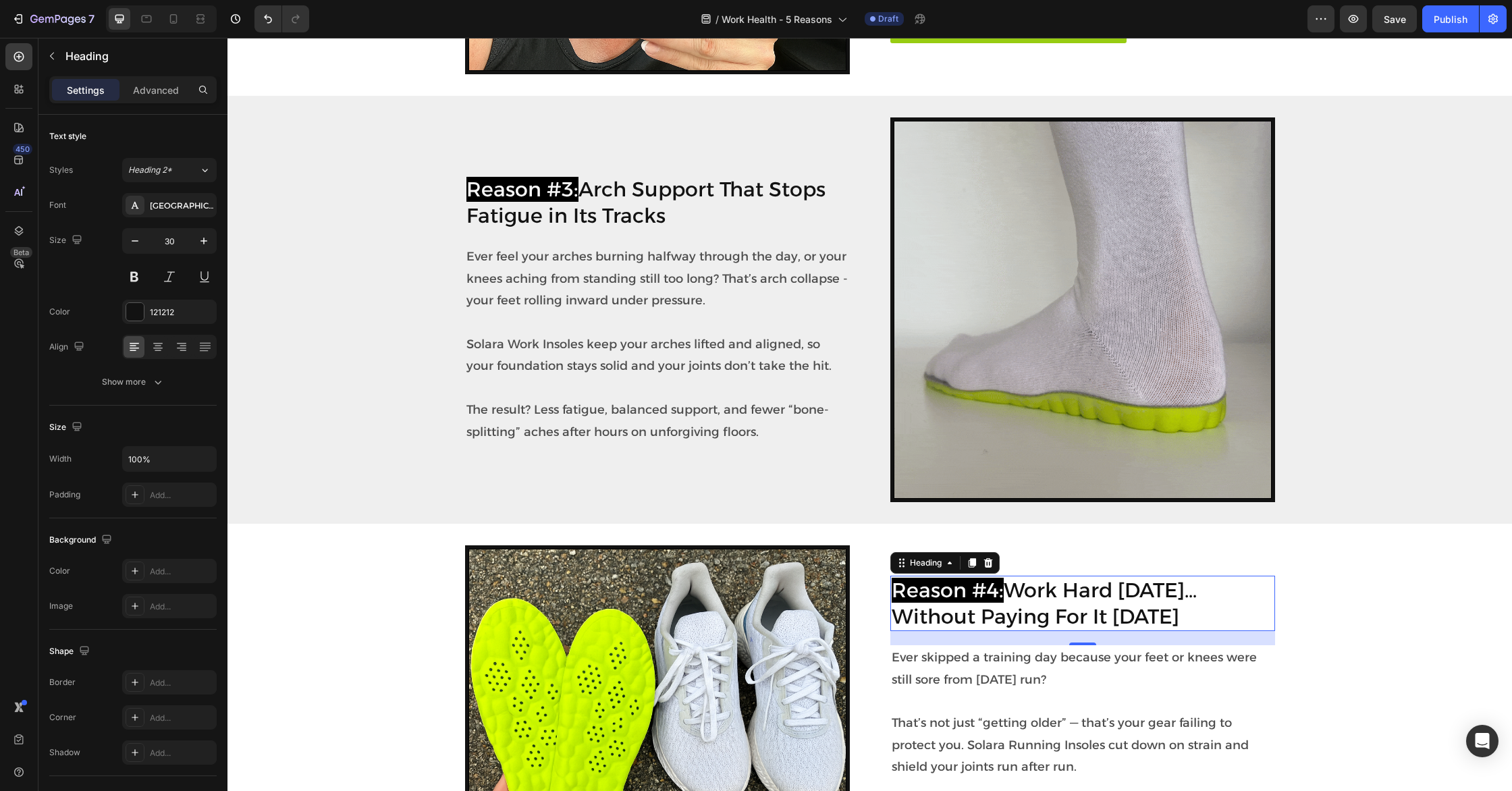
scroll to position [1164, 0]
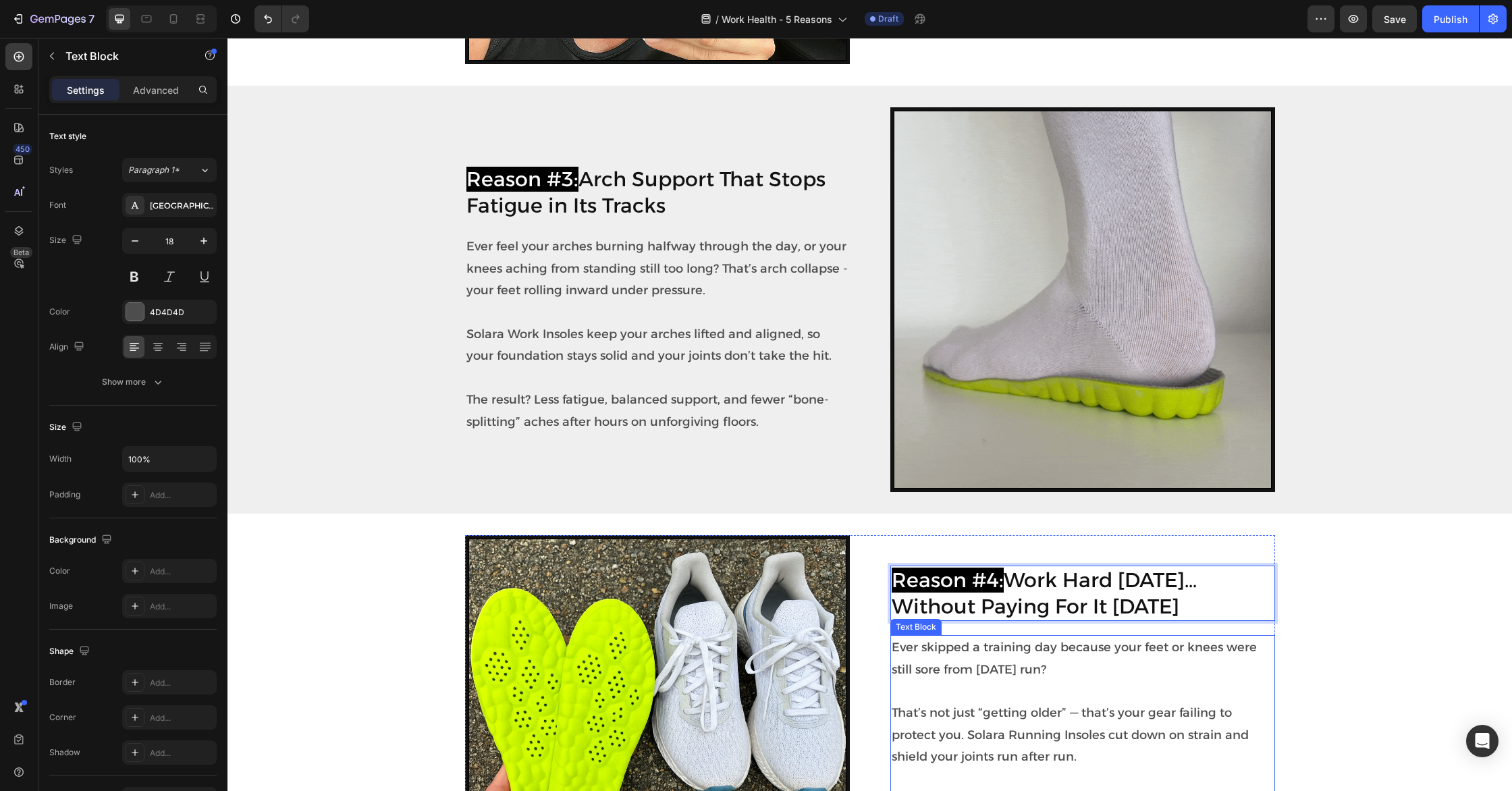
click at [983, 665] on p "Ever skipped a training day because your feet or knees were still sore from [DA…" at bounding box center [1082, 658] width 382 height 44
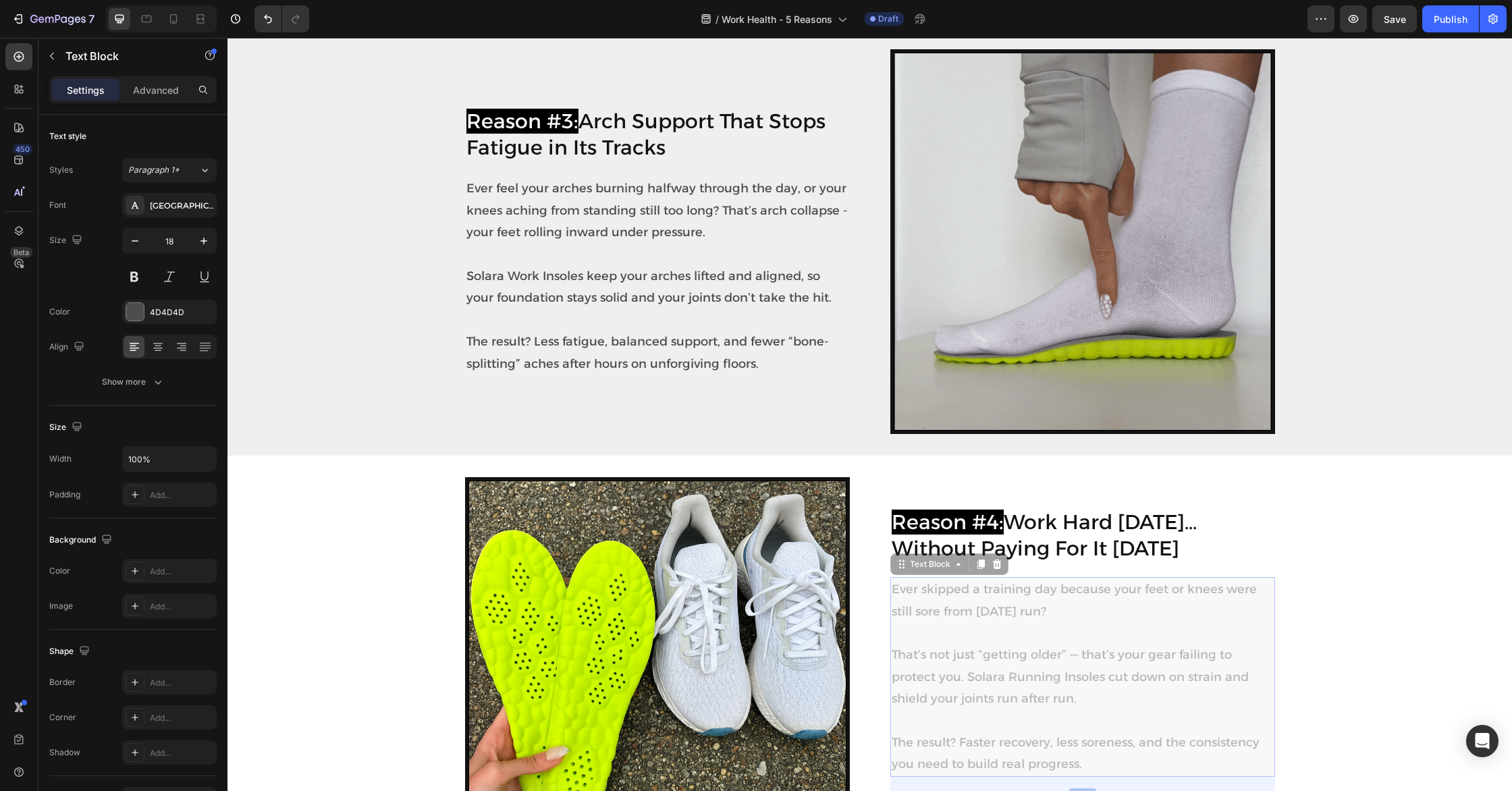
scroll to position [1191, 0]
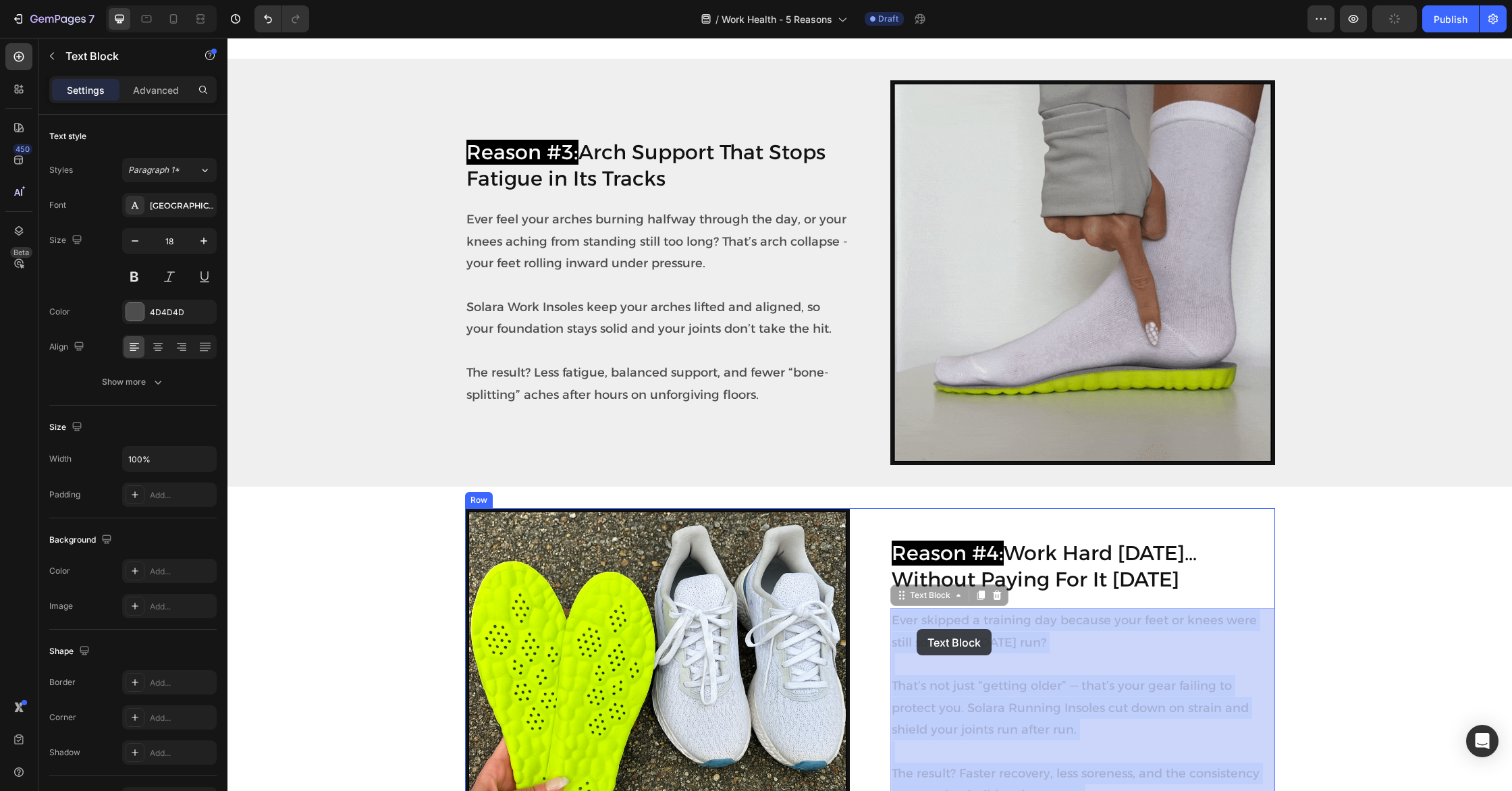
drag, startPoint x: 1089, startPoint y: 765, endPoint x: 917, endPoint y: 630, distance: 218.7
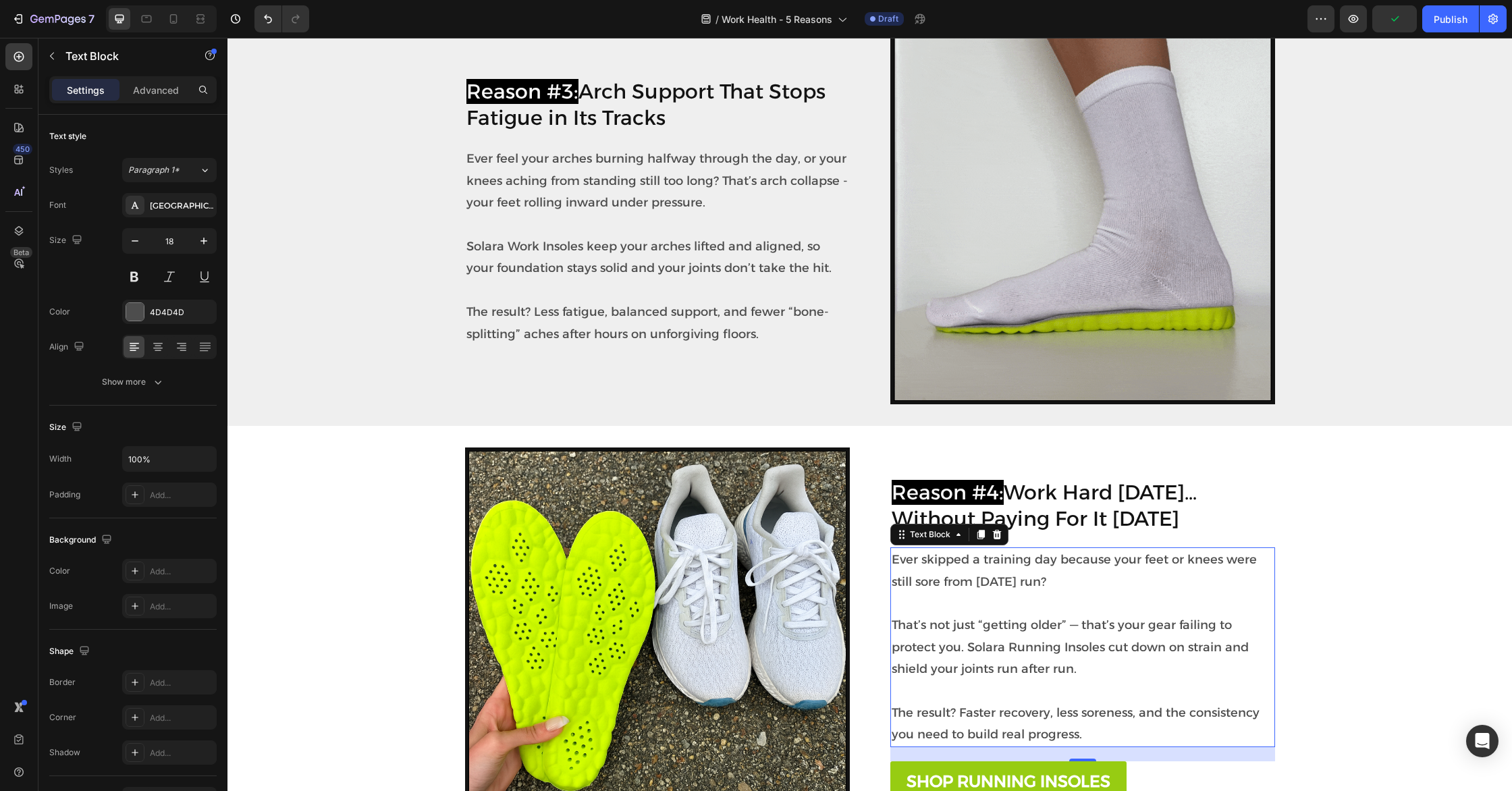
scroll to position [1249, 0]
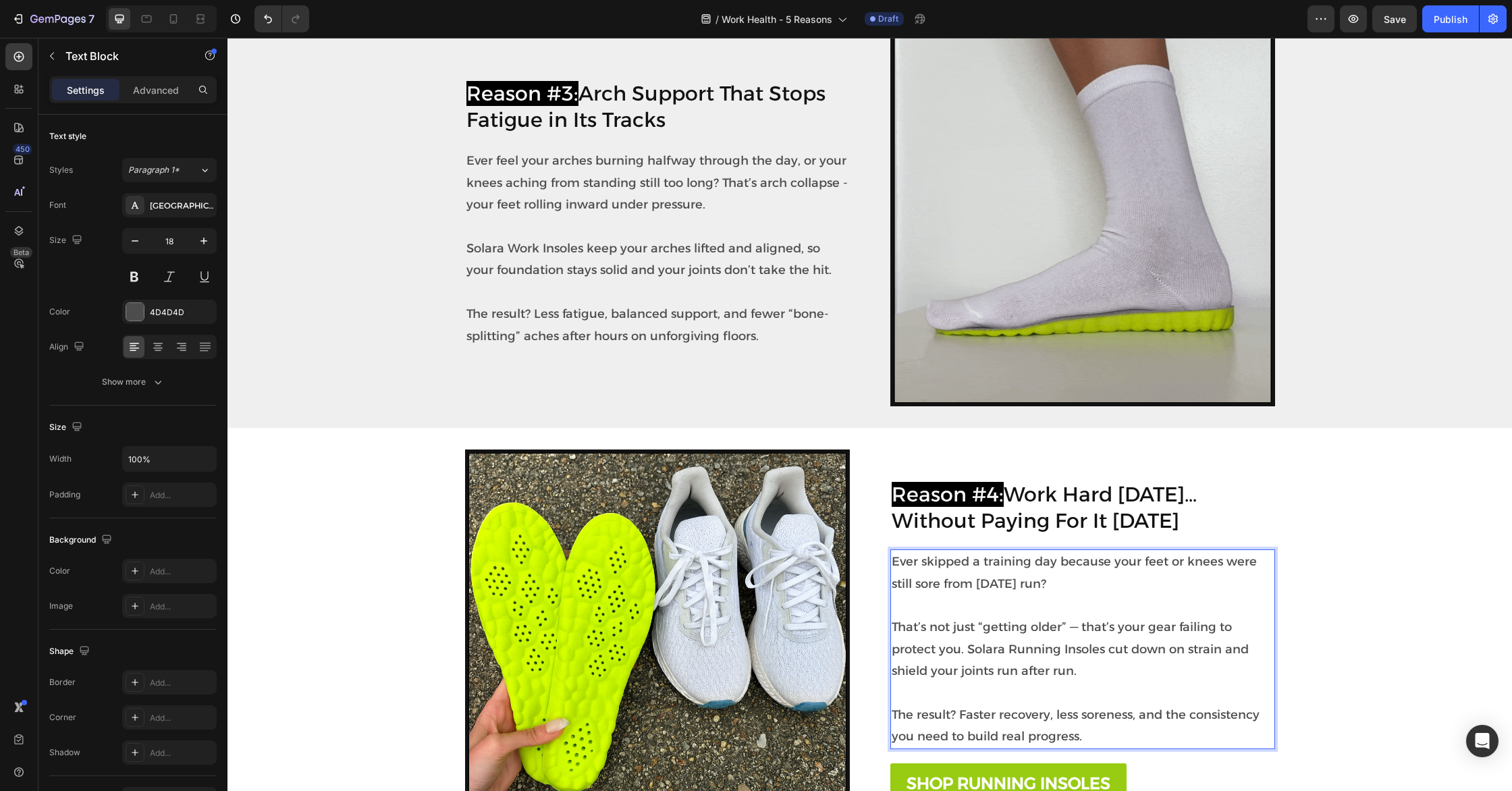
click at [1086, 728] on p "The result? Faster recovery, less soreness, and the consistency you need to bui…" at bounding box center [1082, 715] width 382 height 65
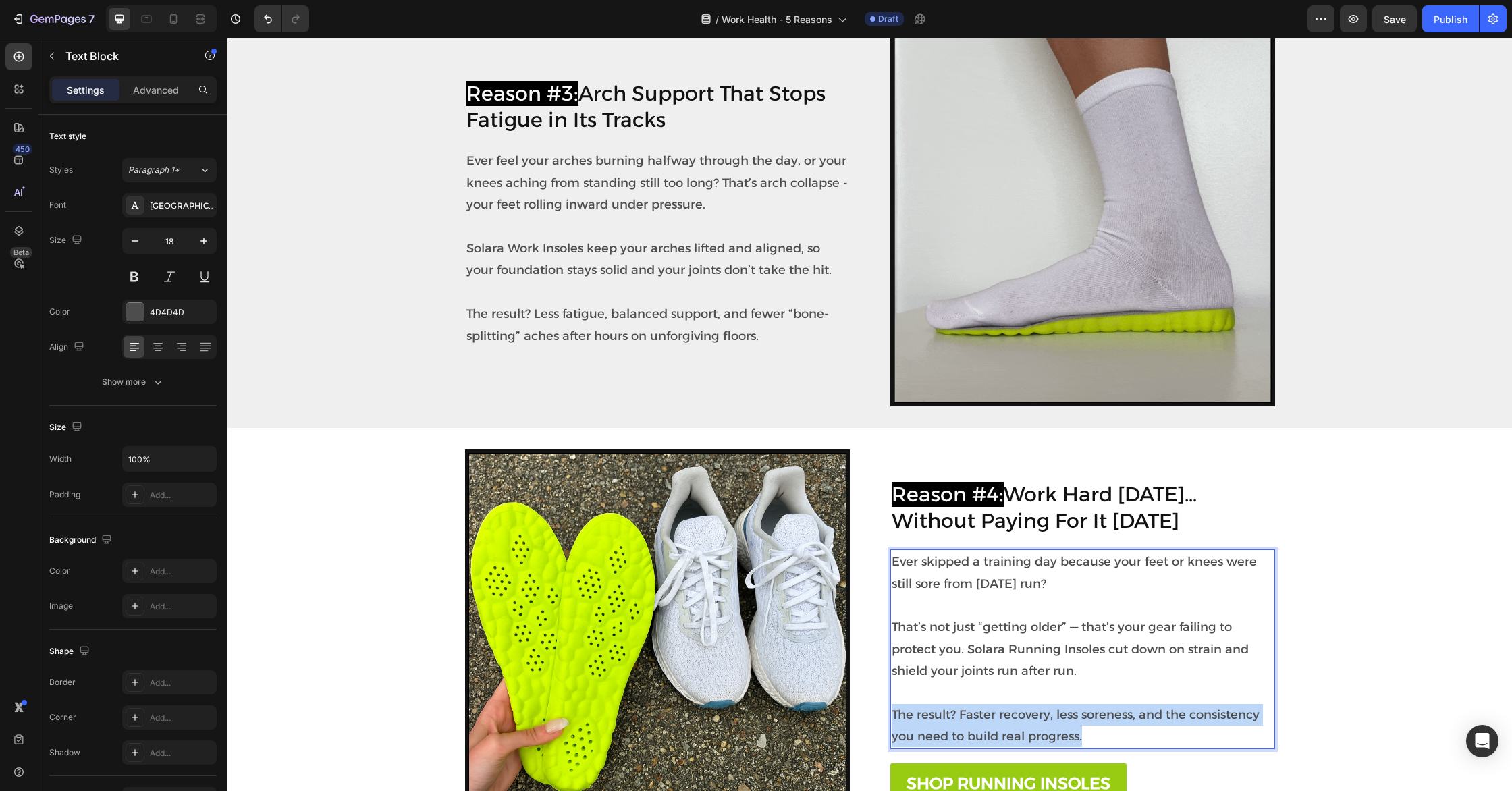
click at [1086, 728] on p "The result? Faster recovery, less soreness, and the consistency you need to bui…" at bounding box center [1082, 715] width 382 height 65
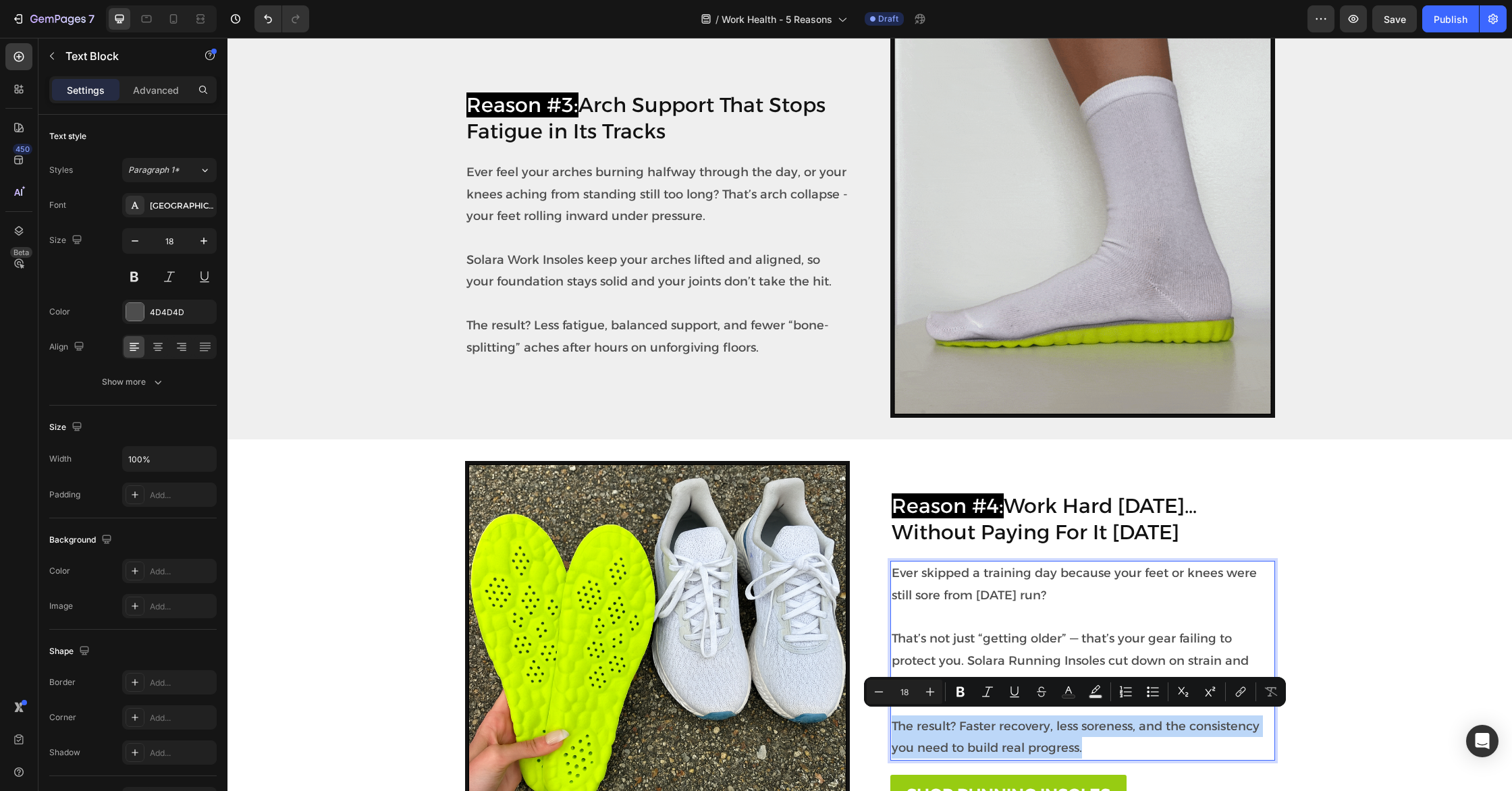
scroll to position [1237, 0]
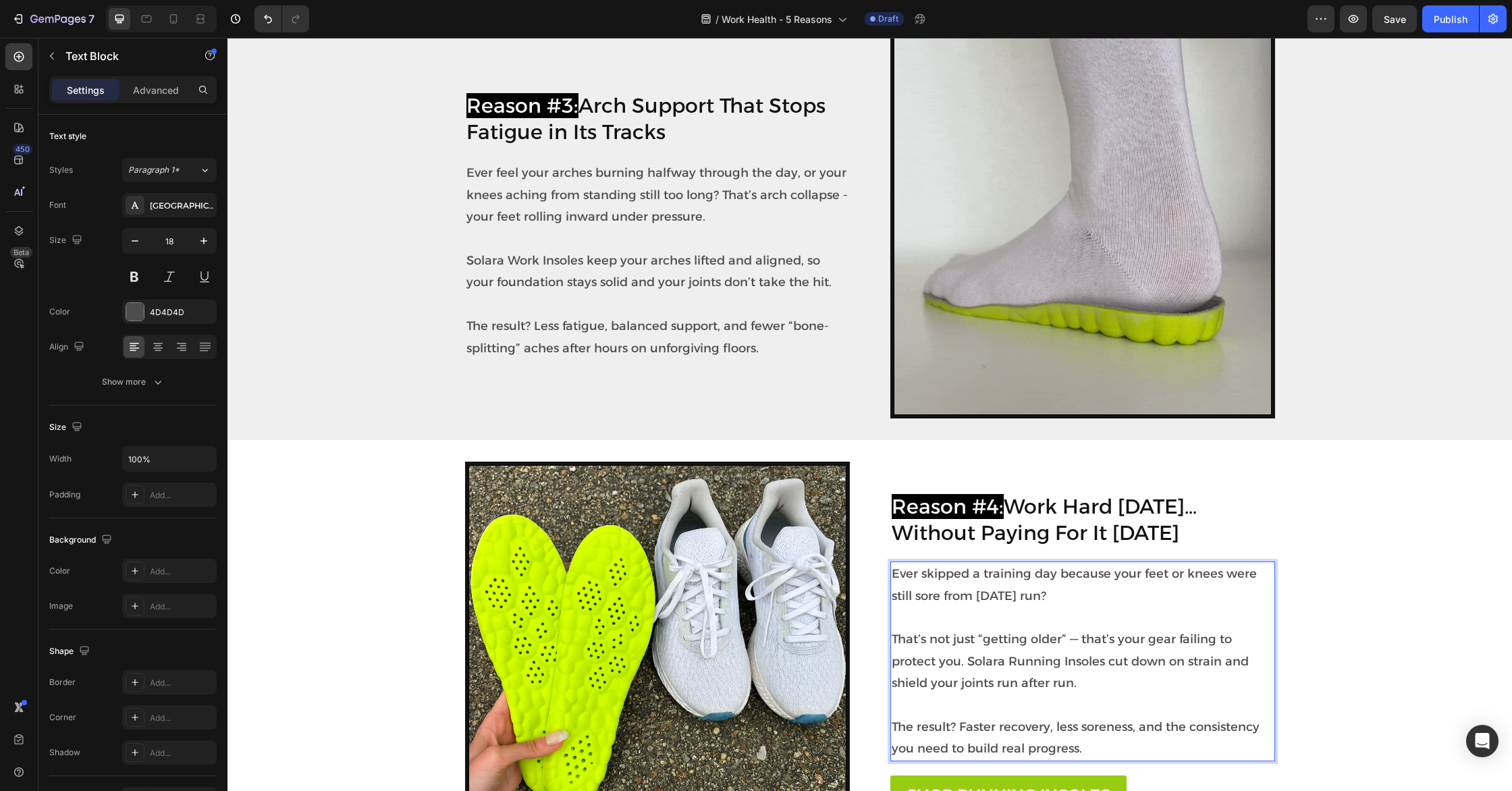
click at [902, 571] on p "Ever skipped a training day because your feet or knees were still sore from [DA…" at bounding box center [1082, 584] width 382 height 44
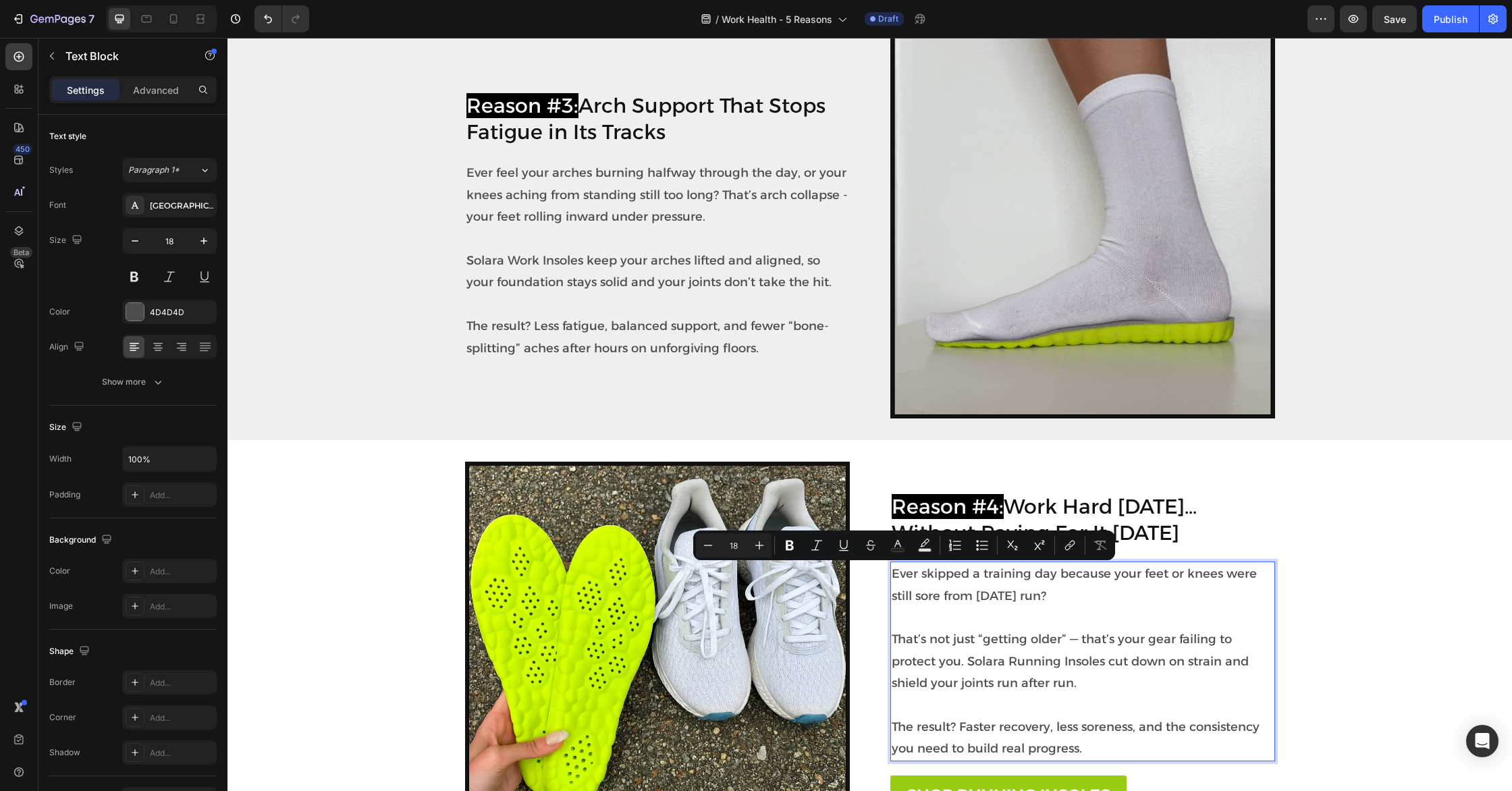
click at [990, 593] on p "Ever skipped a training day because your feet or knees were still sore from [DA…" at bounding box center [1082, 584] width 382 height 44
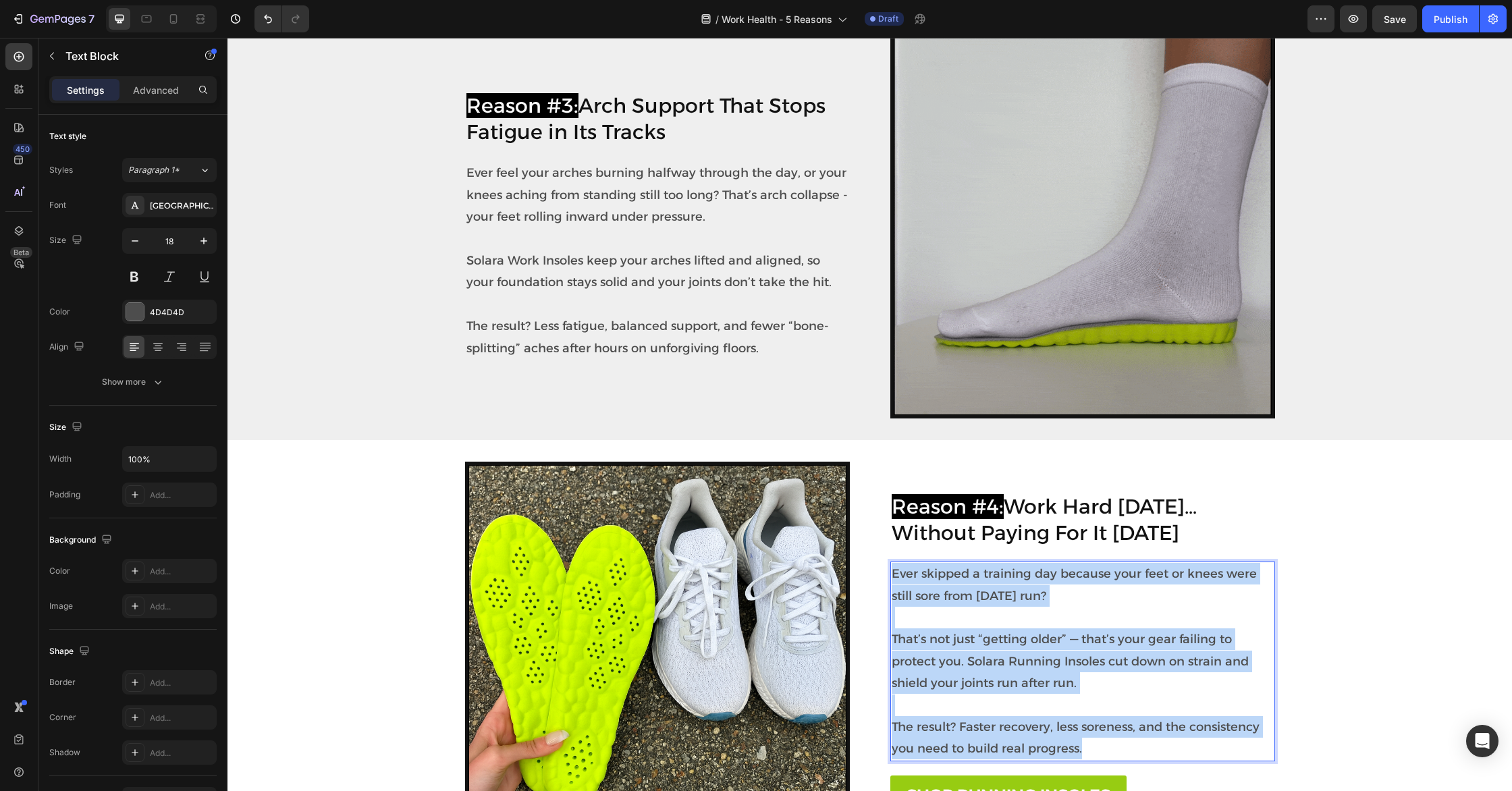
drag, startPoint x: 893, startPoint y: 569, endPoint x: 1091, endPoint y: 753, distance: 270.3
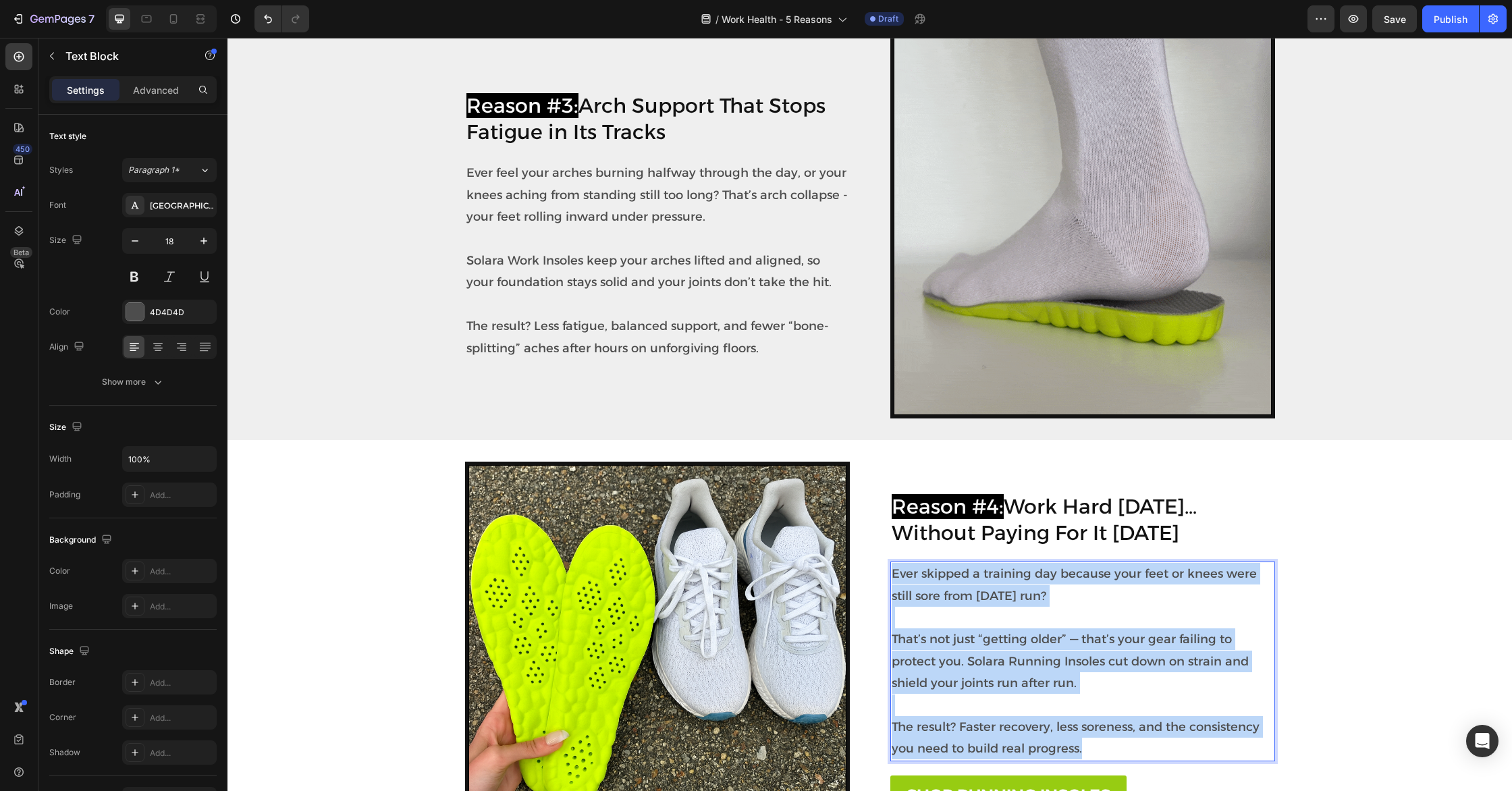
click at [1091, 753] on div "Ever skipped a training day because your feet or knees were still sore from [DA…" at bounding box center [1082, 662] width 385 height 199
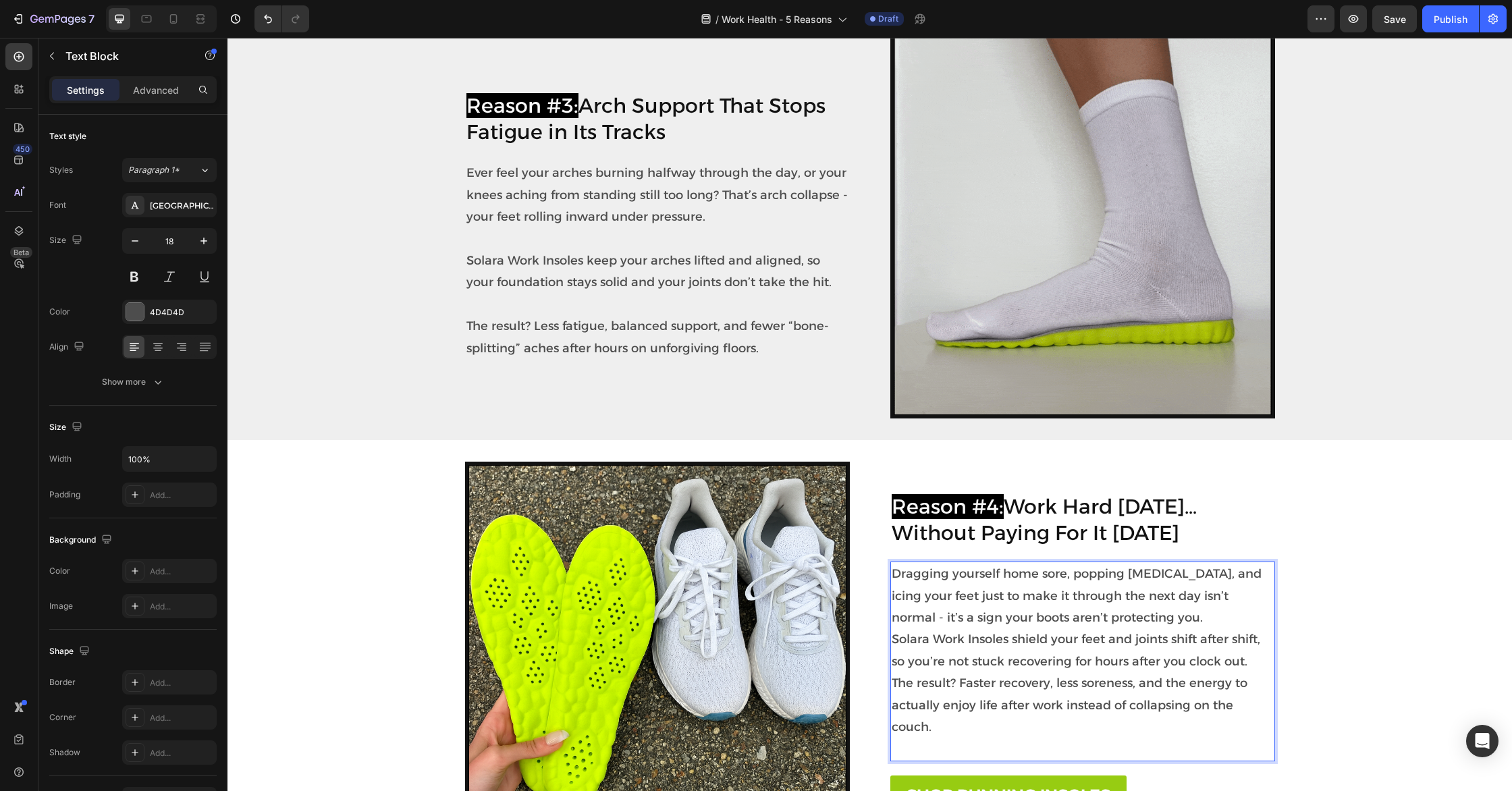
scroll to position [1249, 0]
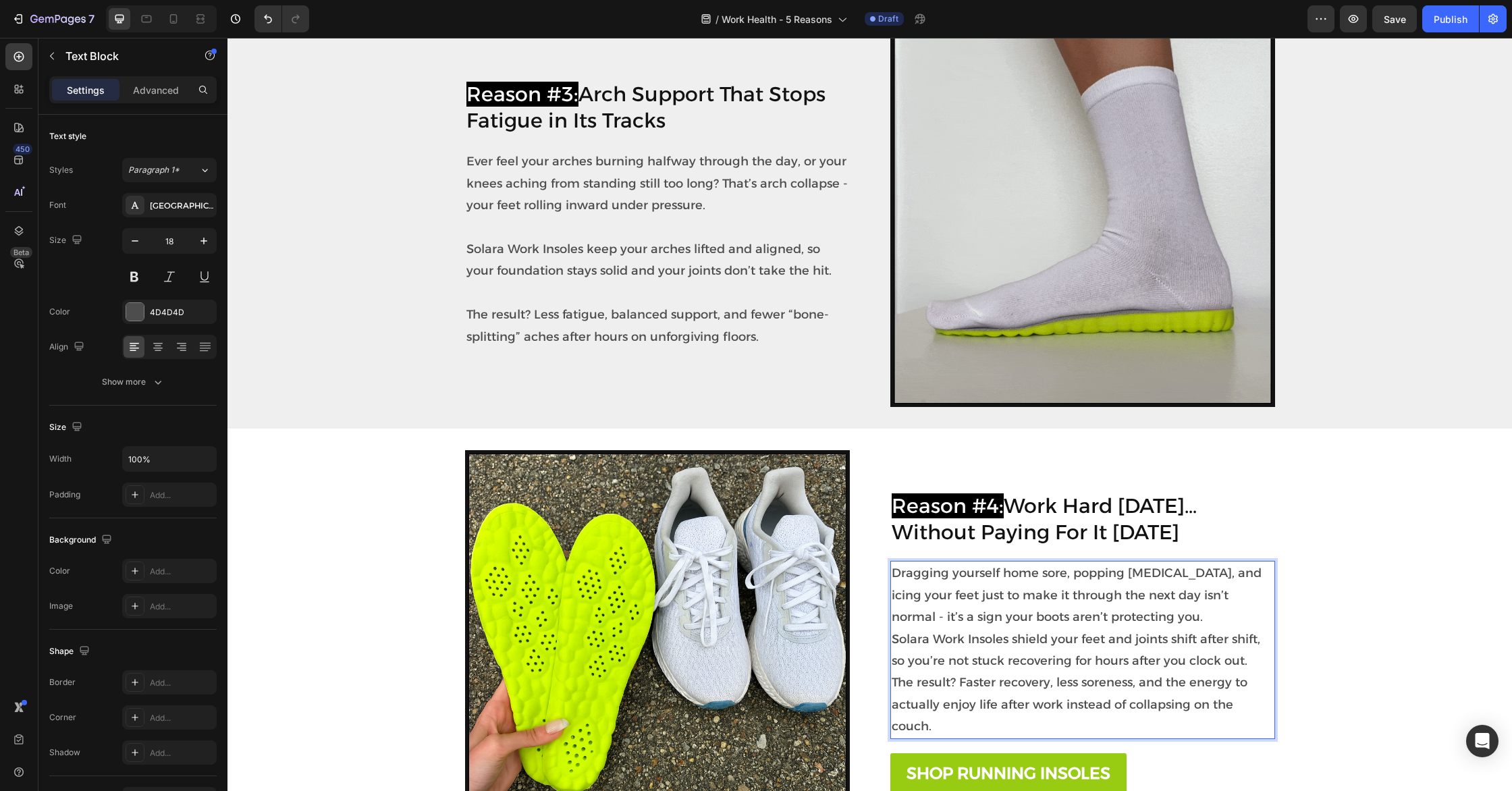
click at [1152, 618] on p "Dragging yourself home sore, popping [MEDICAL_DATA], and icing your feet just t…" at bounding box center [1082, 650] width 382 height 175
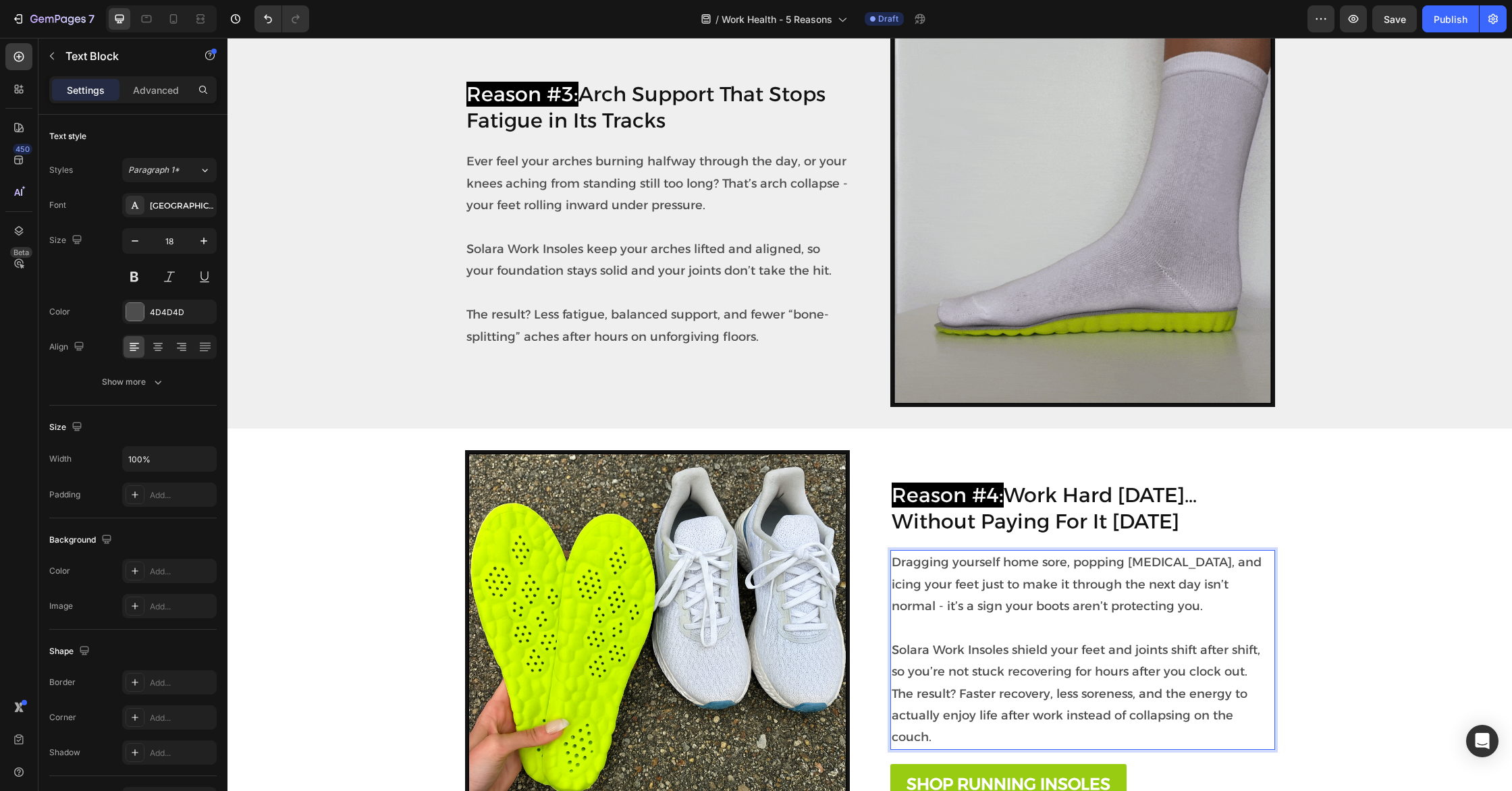
scroll to position [1237, 0]
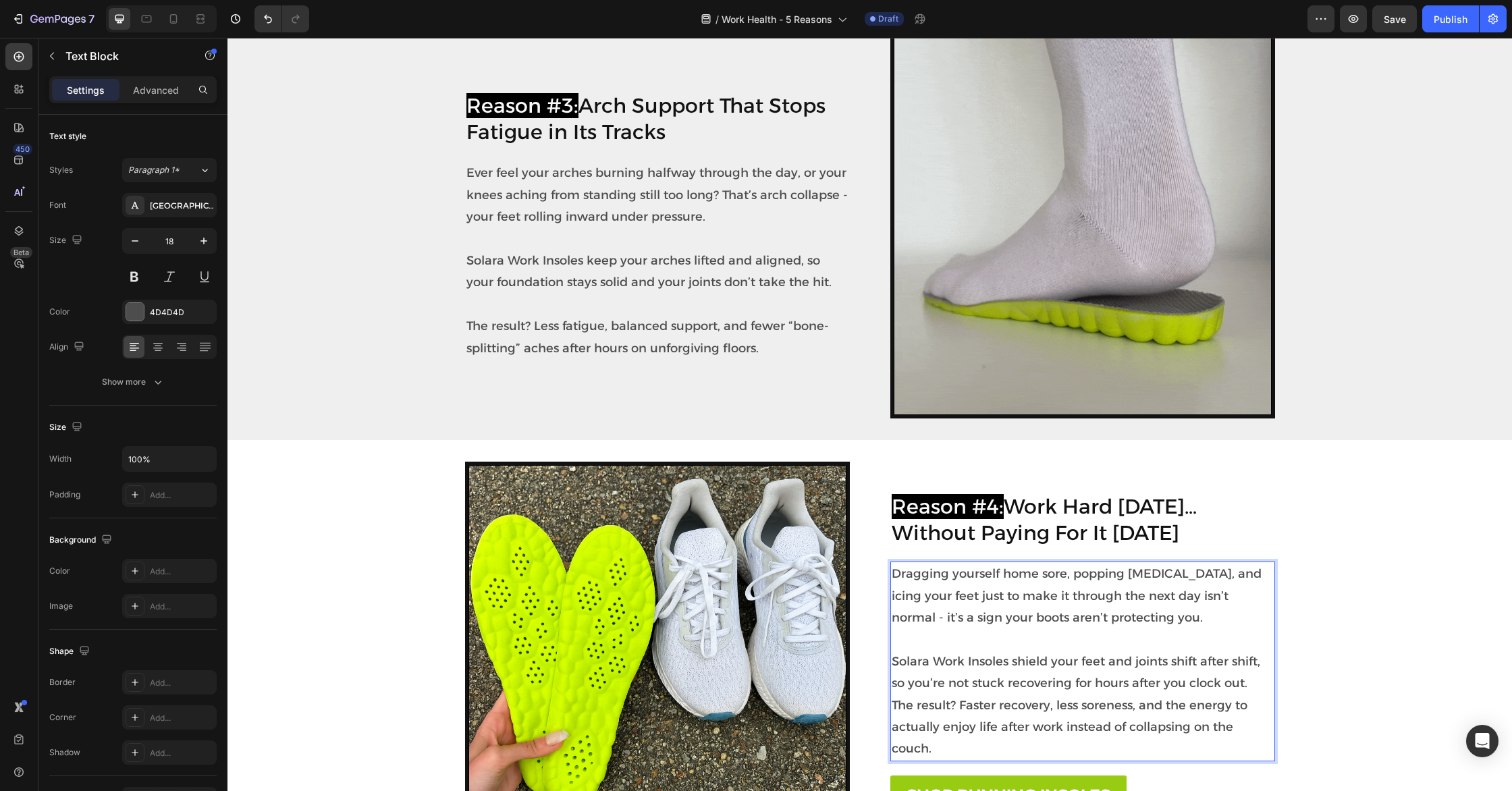
click at [1255, 682] on p "⁠⁠⁠⁠⁠⁠⁠ Solara Work Insoles shield your feet and joints shift after shift, so y…" at bounding box center [1082, 694] width 382 height 131
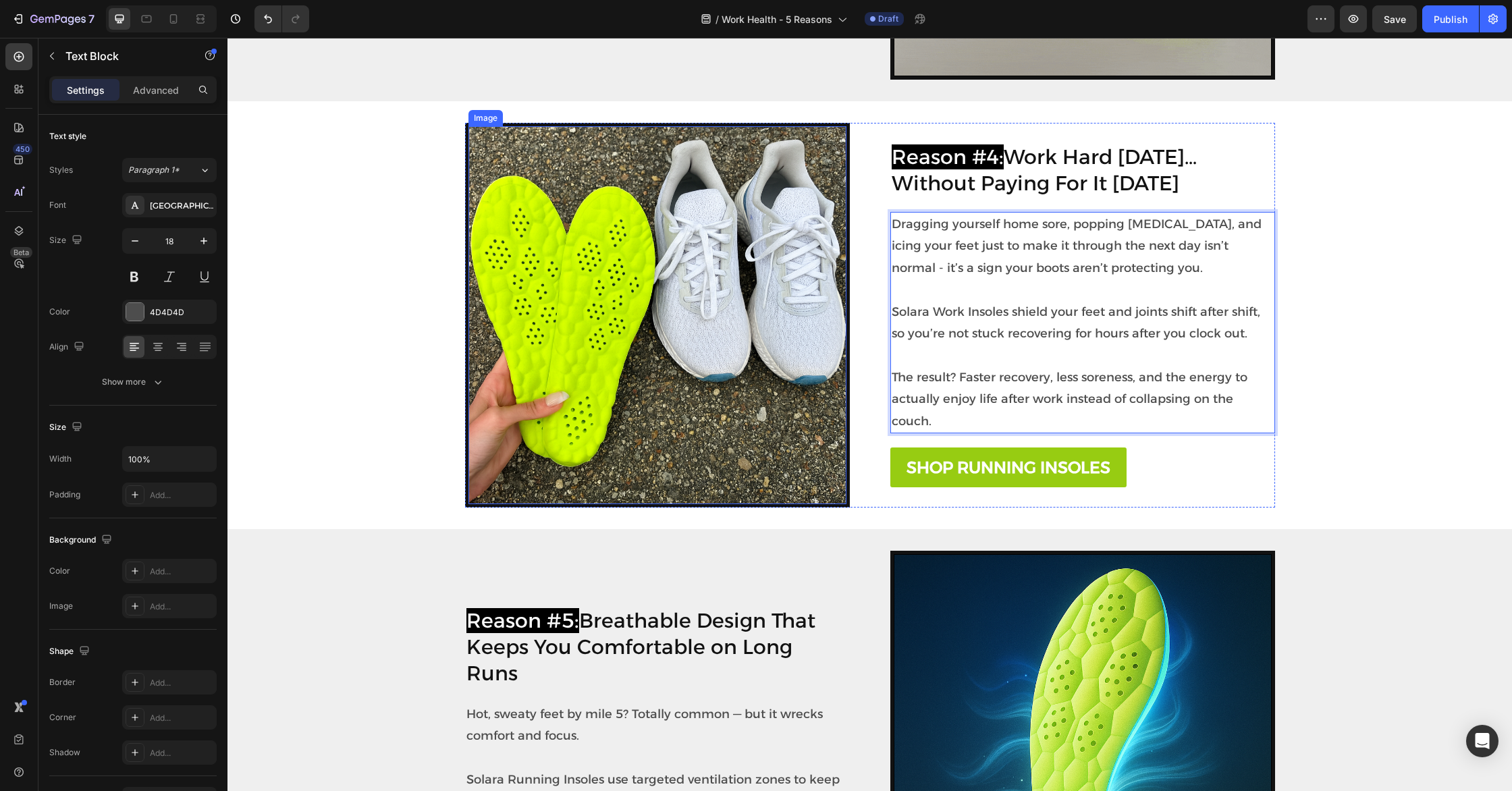
scroll to position [1637, 0]
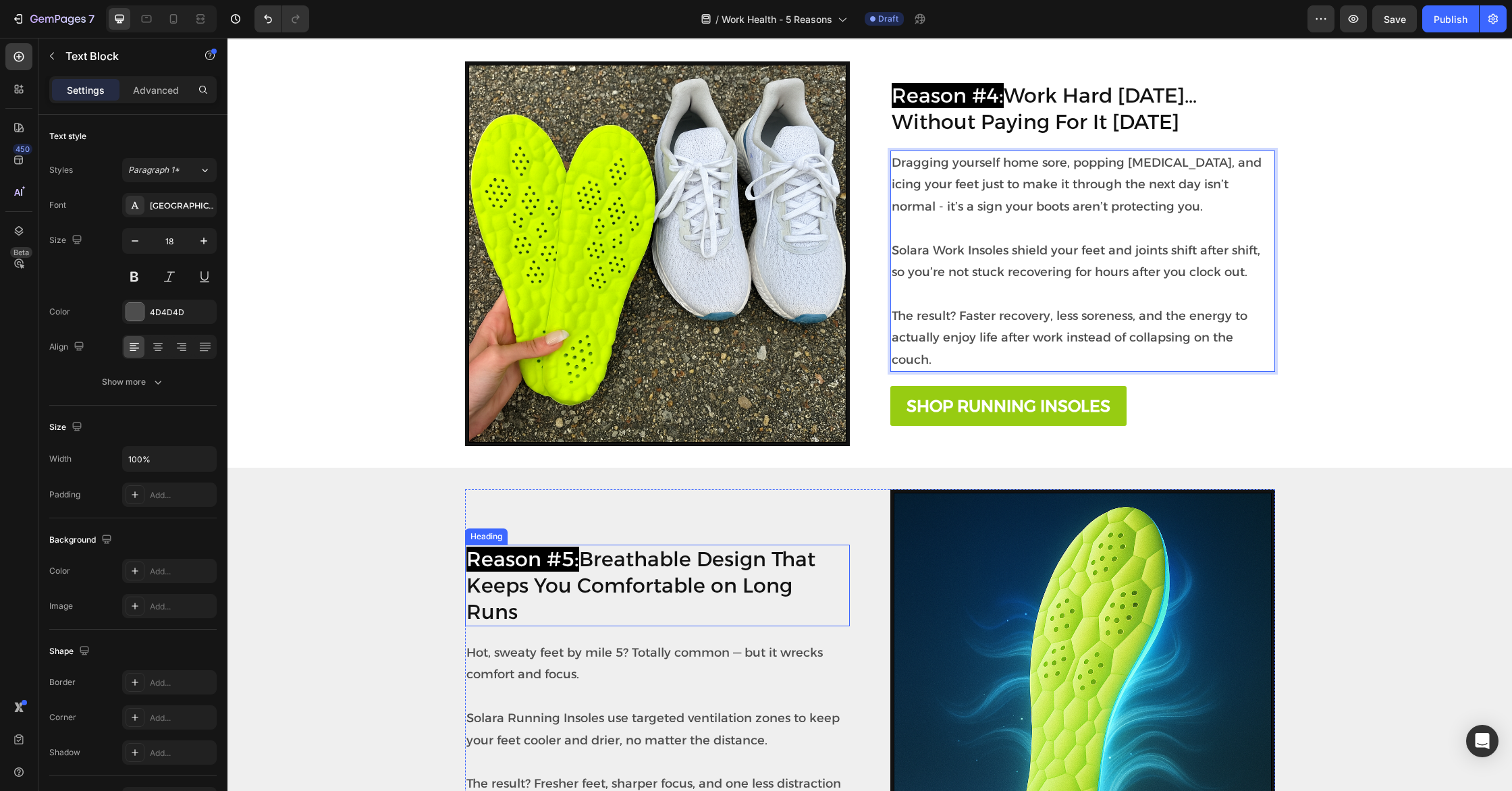
click at [706, 576] on h2 "Reason #5: Breathable Design That Keeps You Comfortable on Long Runs" at bounding box center [657, 586] width 385 height 82
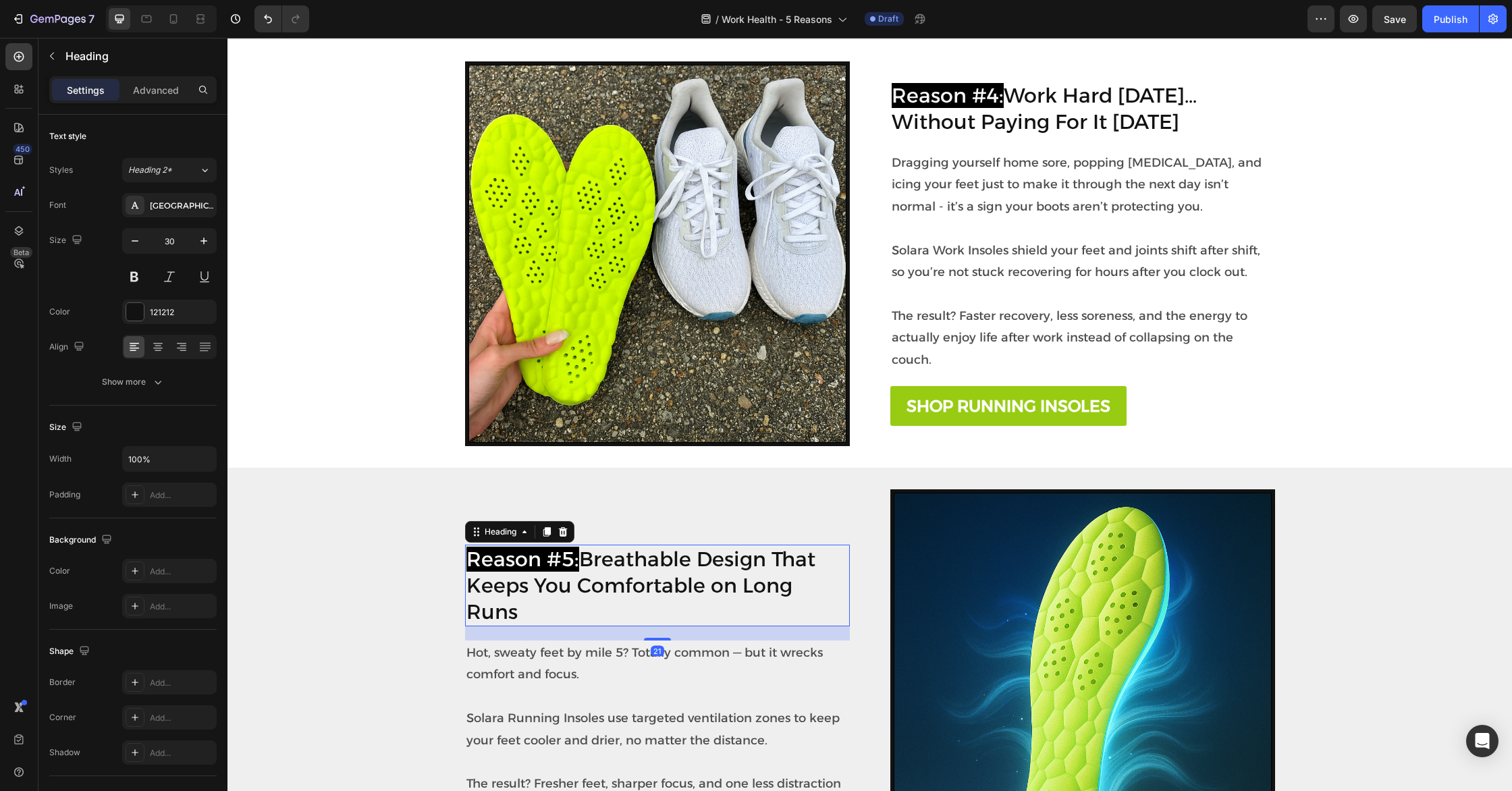
click at [706, 576] on h2 "Reason #5: Breathable Design That Keeps You Comfortable on Long Runs" at bounding box center [657, 586] width 385 height 82
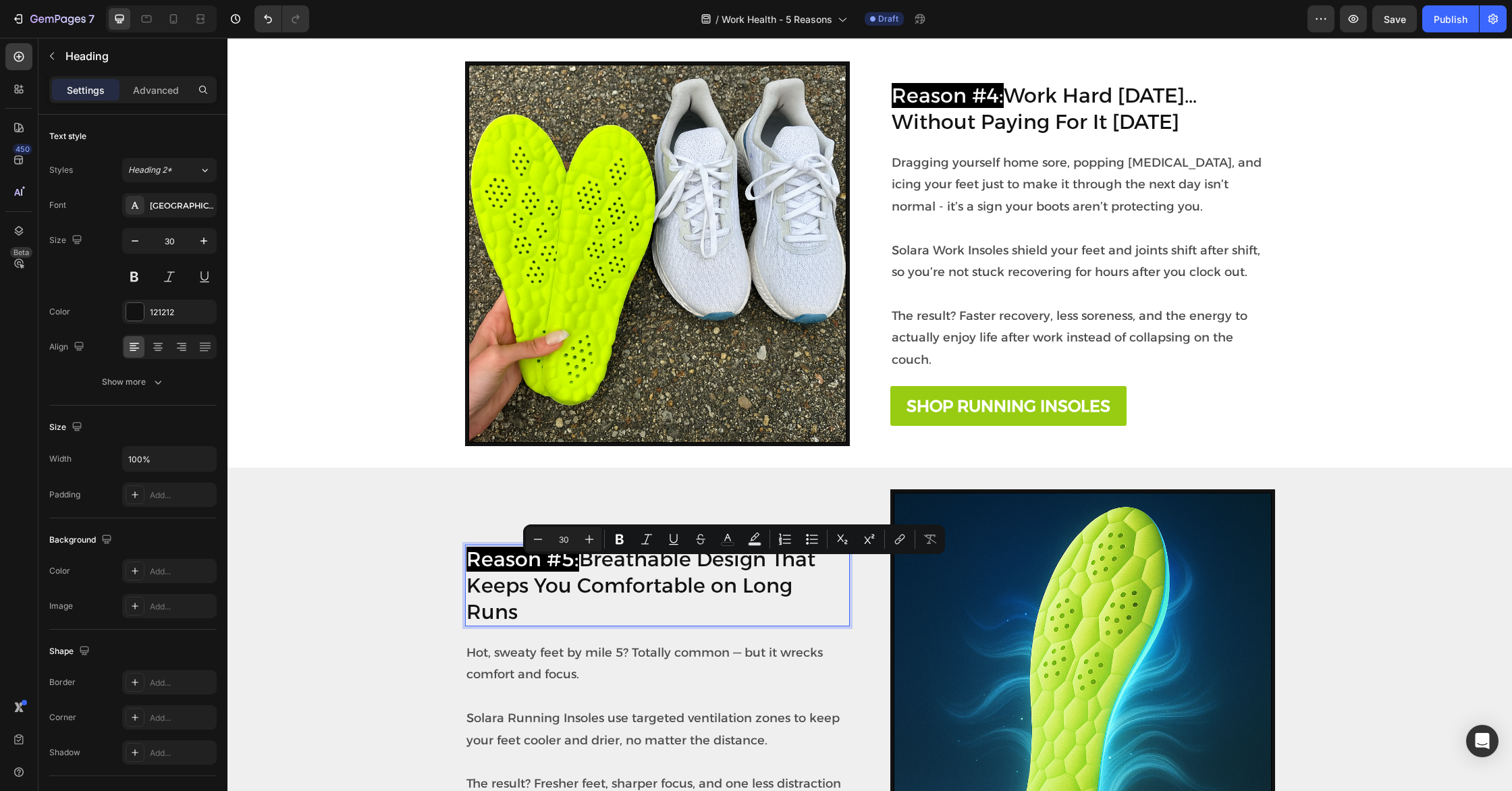
click at [706, 576] on p "Reason #5: Breathable Design That Keeps You Comfortable on Long Runs" at bounding box center [657, 586] width 382 height 79
click at [705, 591] on p "Reason #5: Breathable Design That Keeps You Comfortable on Long Runs" at bounding box center [657, 586] width 382 height 79
drag, startPoint x: 585, startPoint y: 571, endPoint x: 869, endPoint y: 593, distance: 284.9
click at [869, 593] on div "Reason #5: Breathable Design That Keeps You Comfortable on Long Runs Heading 21…" at bounding box center [870, 682] width 810 height 385
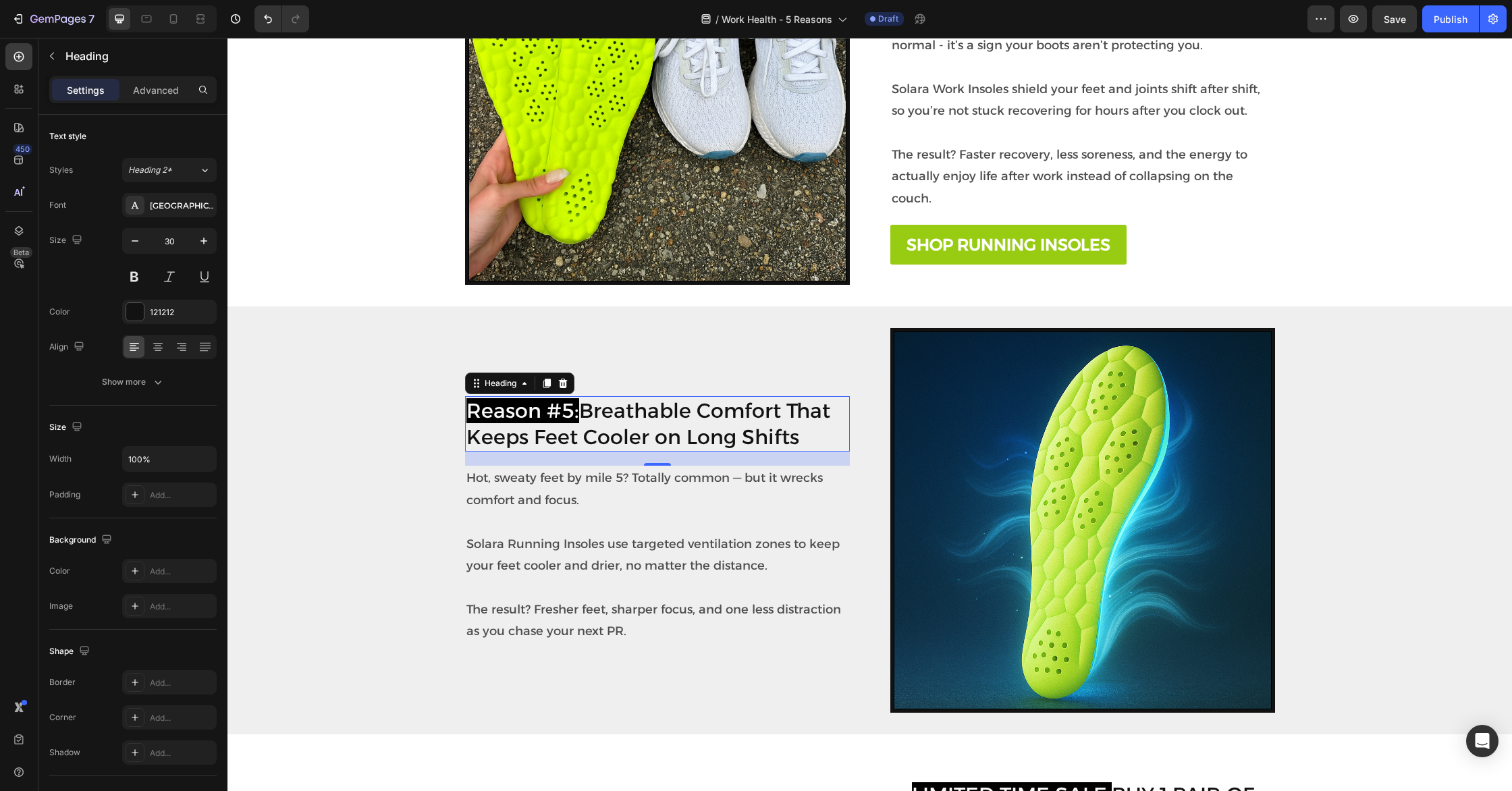
scroll to position [1802, 0]
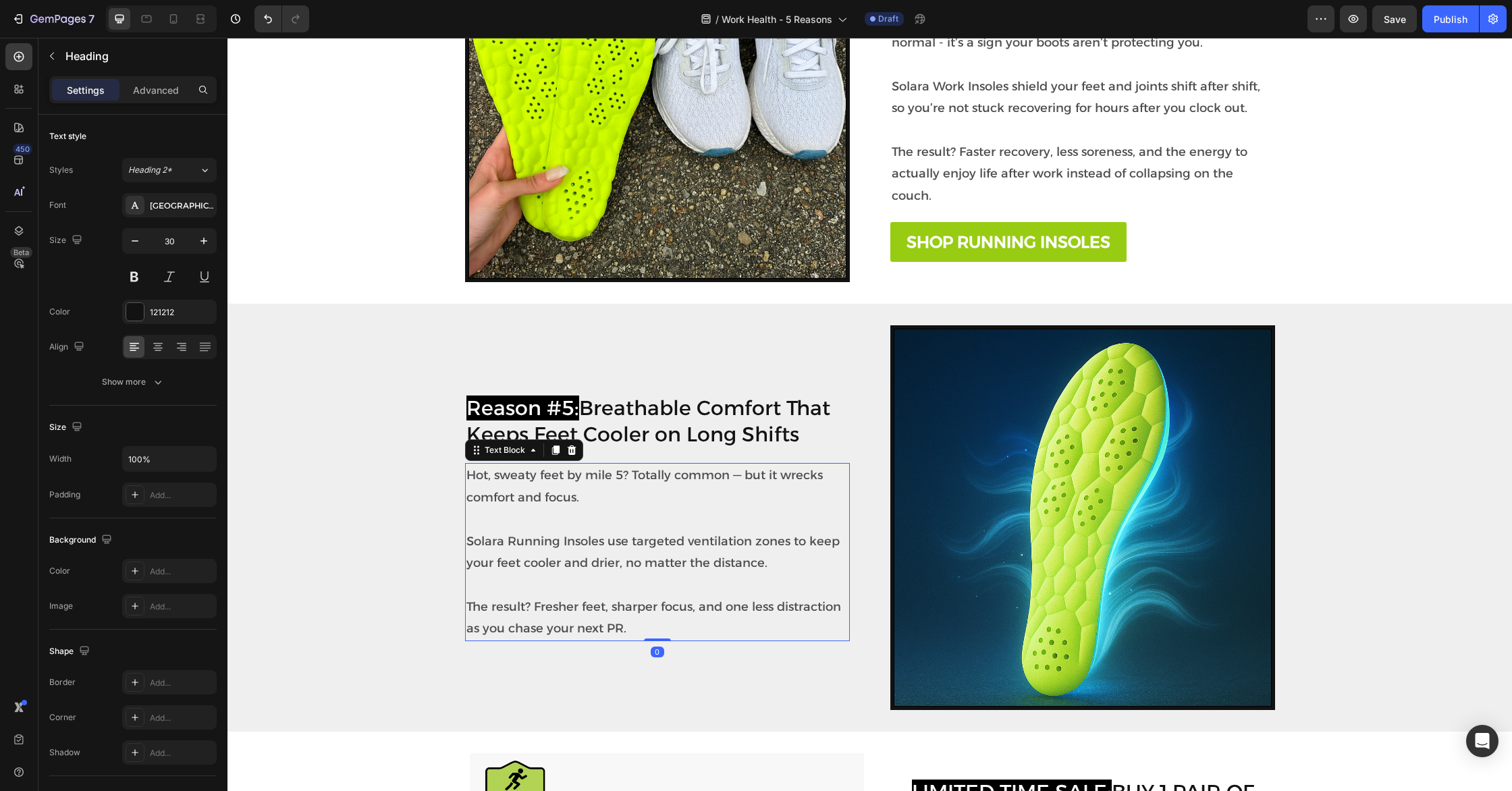
click at [603, 549] on p "Solara Running Insoles use targeted ventilation zones to keep your feet cooler …" at bounding box center [657, 541] width 382 height 65
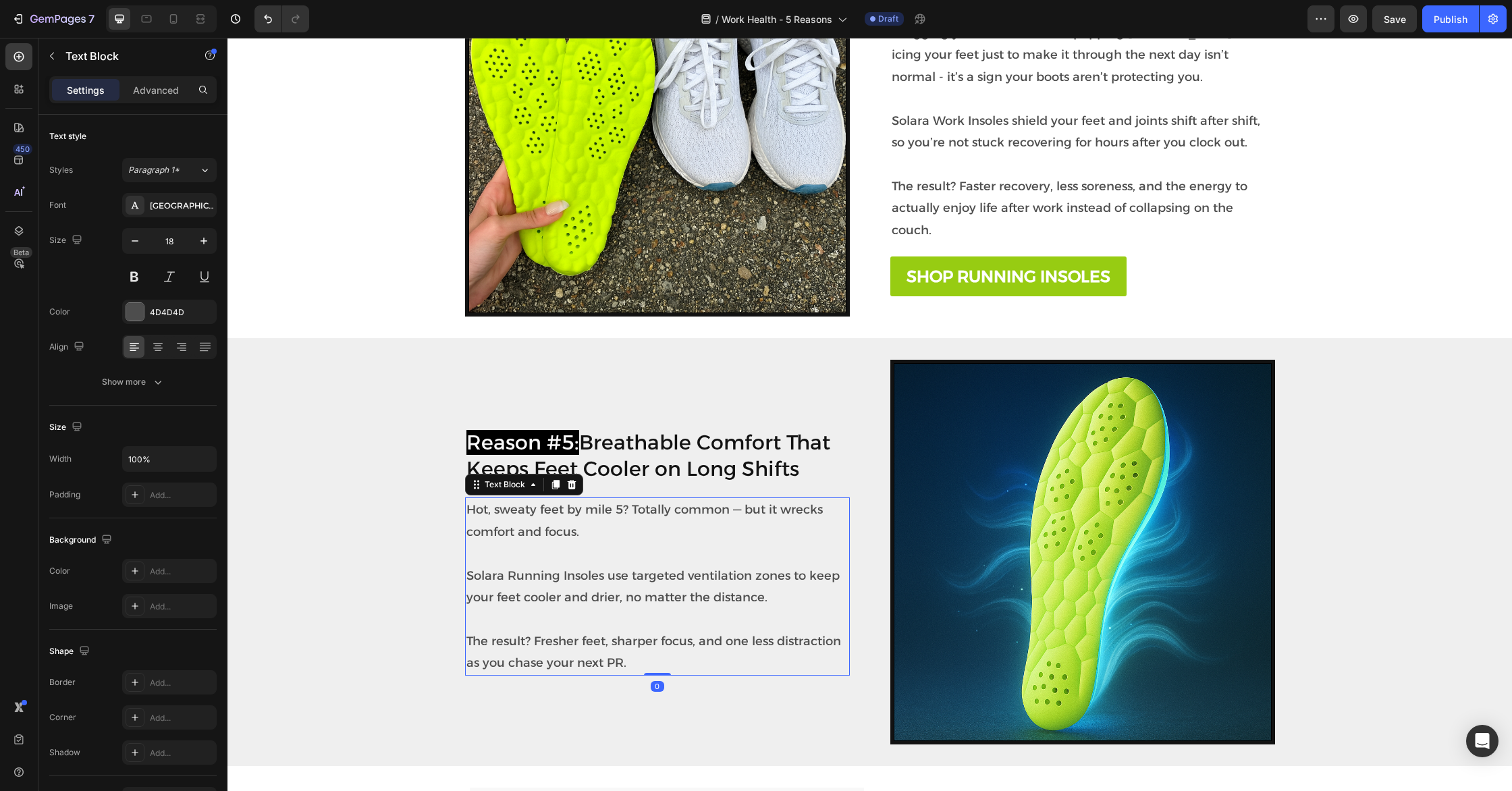
scroll to position [1764, 0]
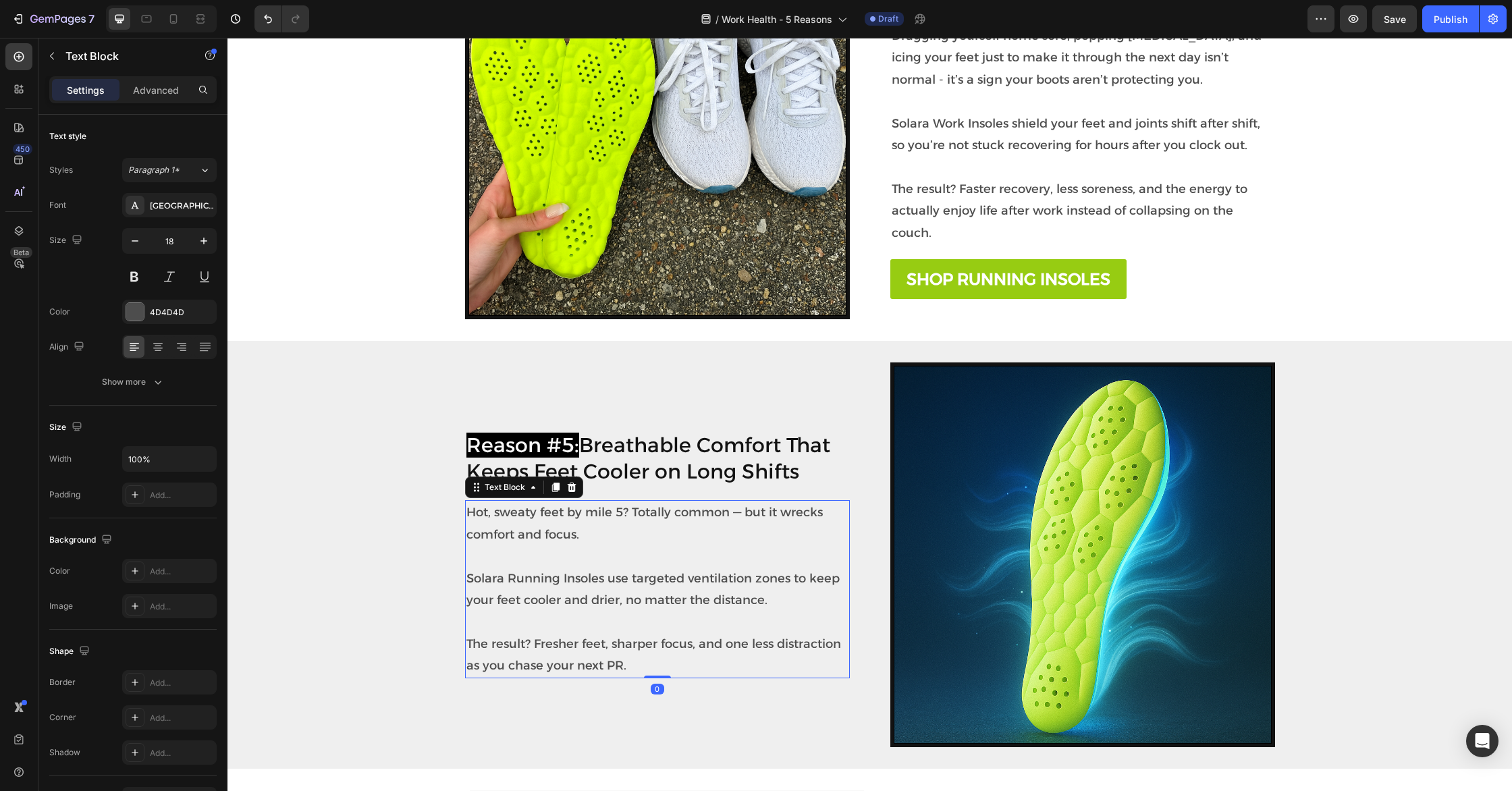
drag, startPoint x: 574, startPoint y: 639, endPoint x: 582, endPoint y: 643, distance: 8.9
click at [574, 639] on p "The result? Fresher feet, sharper focus, and one less distraction as you chase …" at bounding box center [657, 644] width 382 height 65
click at [641, 664] on p "The result? Fresher feet, sharper focus, and one less distraction as you chase …" at bounding box center [657, 644] width 382 height 65
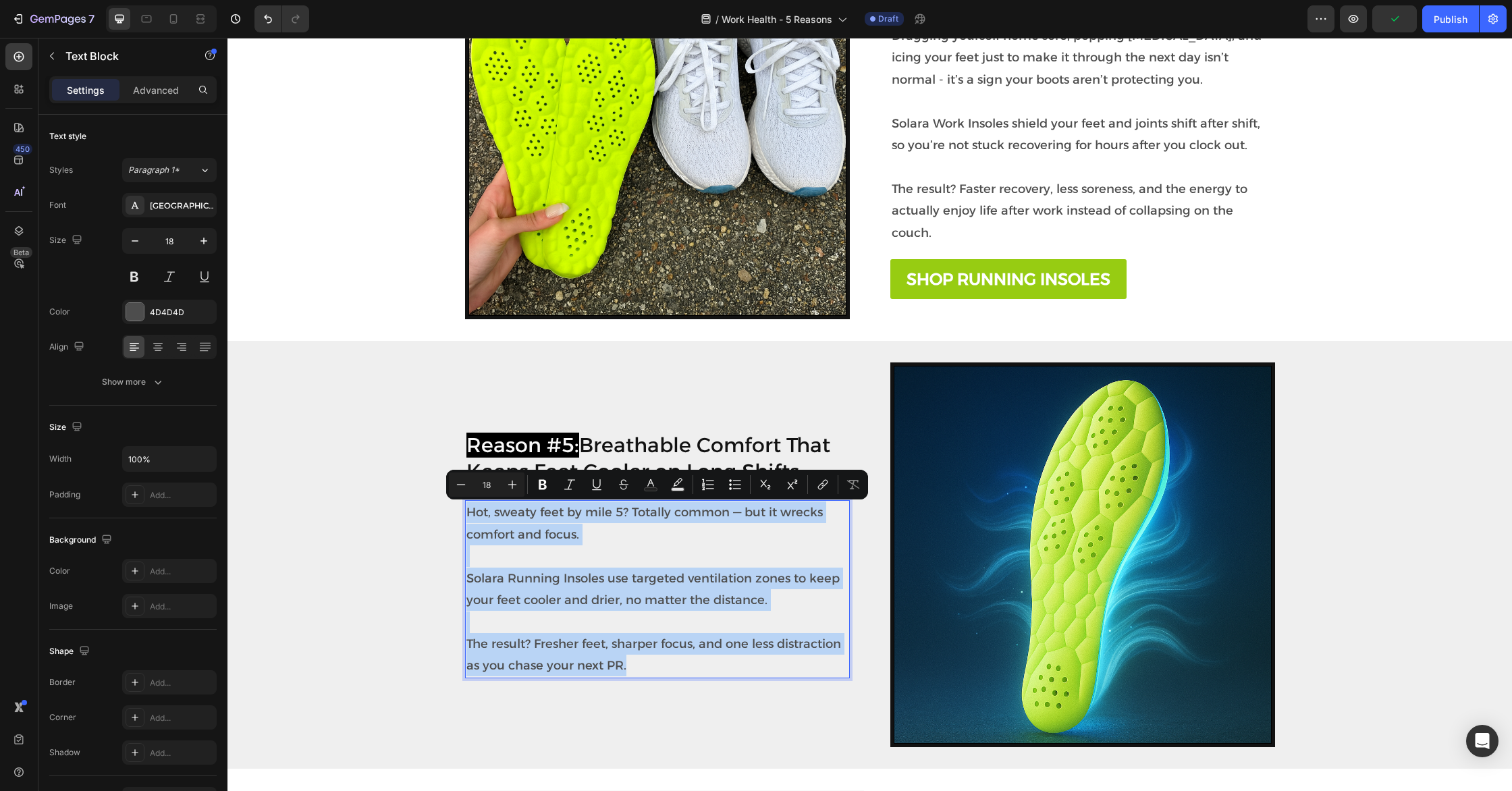
drag, startPoint x: 647, startPoint y: 667, endPoint x: 467, endPoint y: 518, distance: 233.7
click at [467, 518] on div "Hot, sweaty feet by mile 5? Totally common — but it wrecks comfort and focus. S…" at bounding box center [657, 589] width 385 height 178
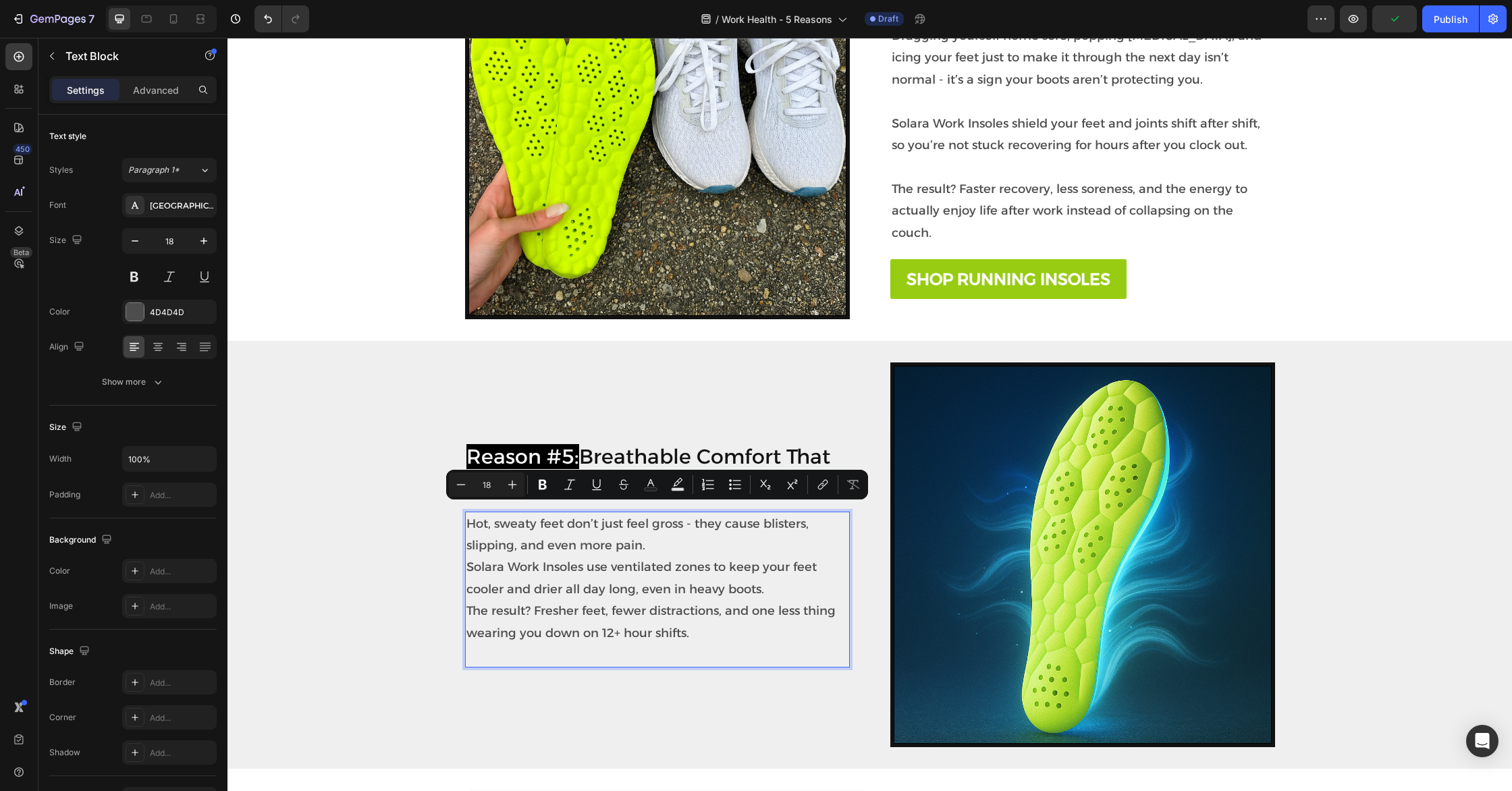
scroll to position [1775, 0]
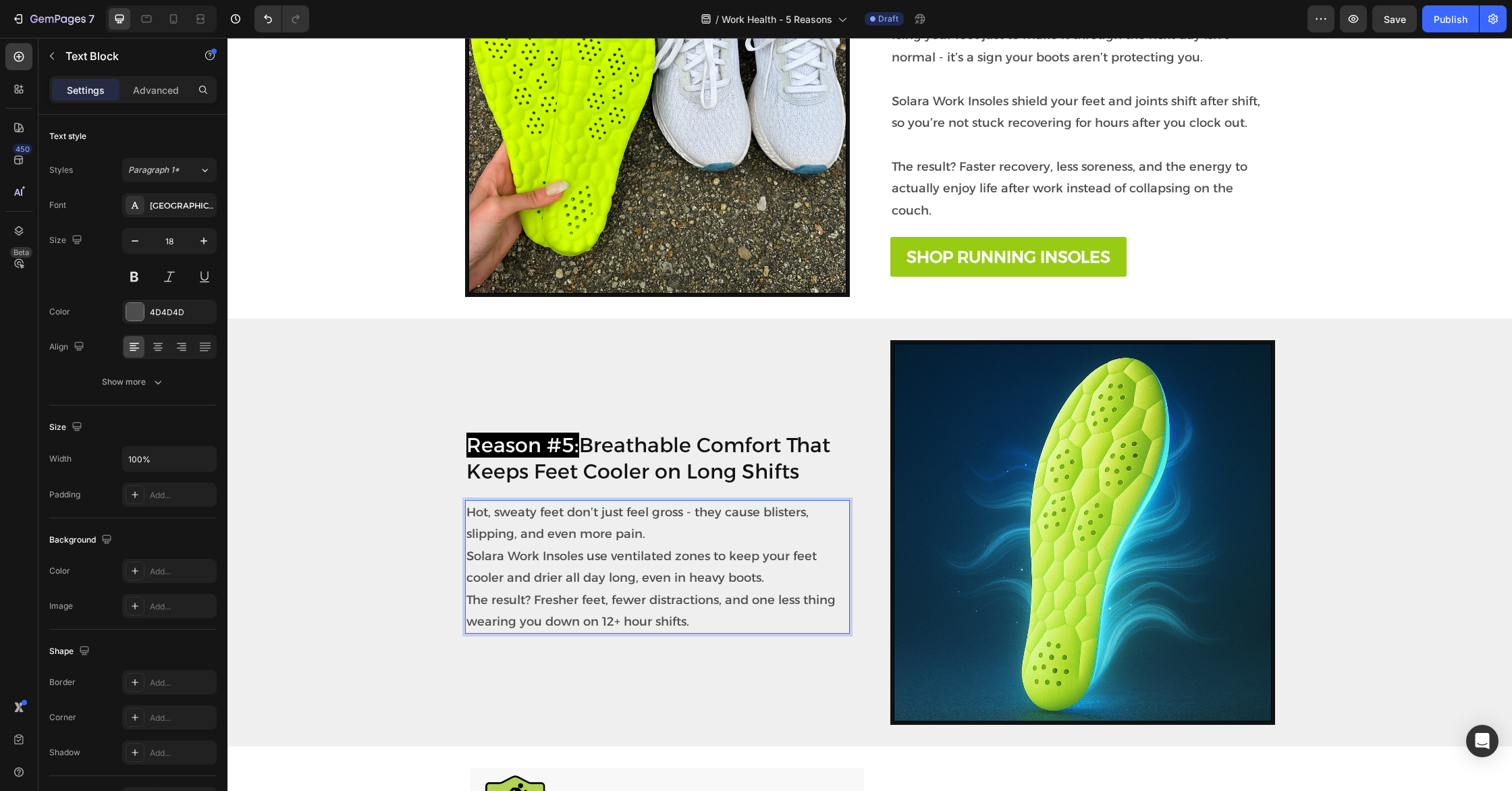
click at [671, 537] on p "Hot, sweaty feet don’t just feel gross - they cause blisters, slipping, and eve…" at bounding box center [657, 567] width 382 height 131
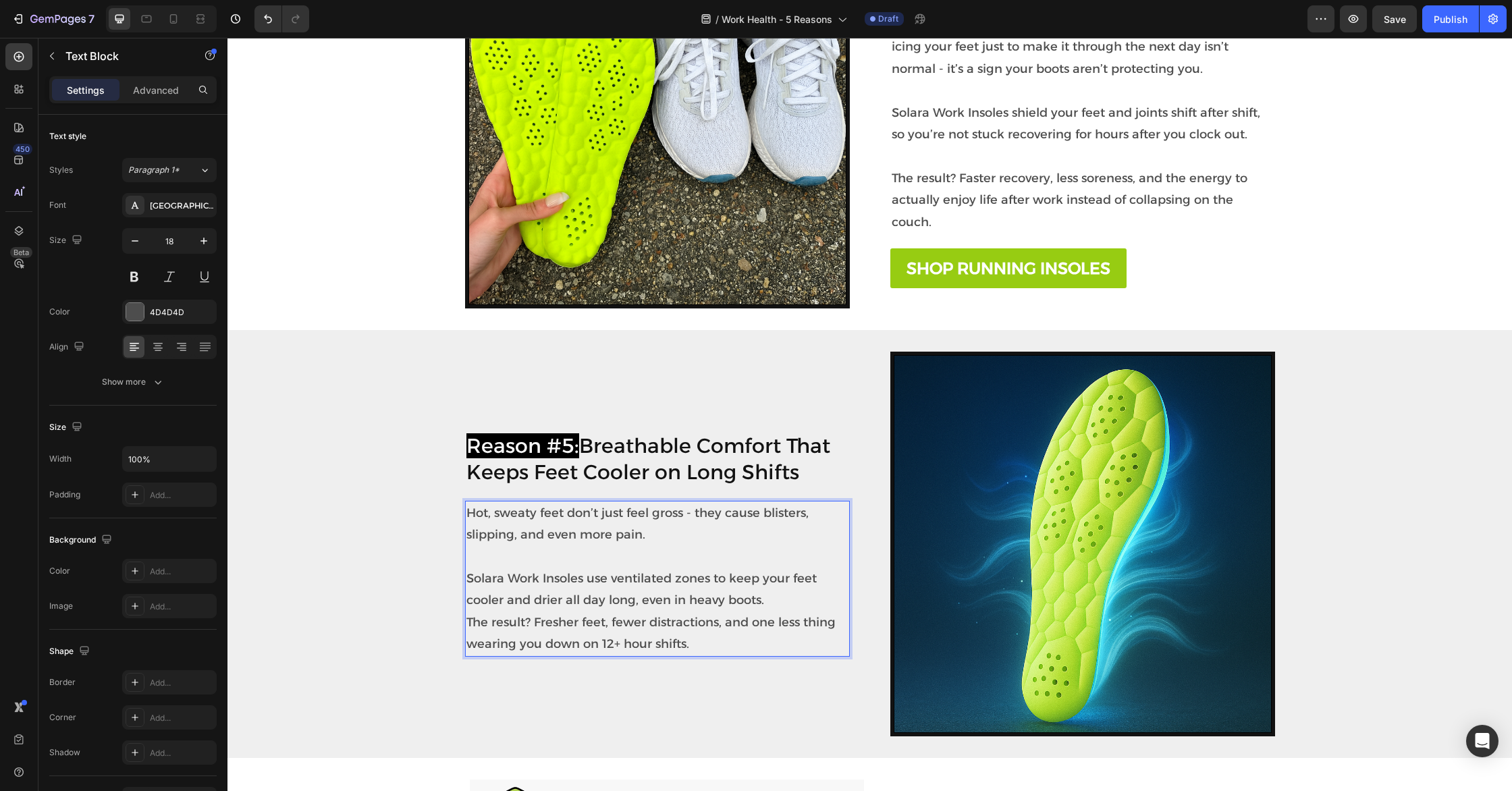
click at [772, 597] on p "⁠⁠⁠⁠⁠⁠⁠ Solara Work Insoles use ventilated zones to keep your feet cooler and d…" at bounding box center [657, 600] width 382 height 109
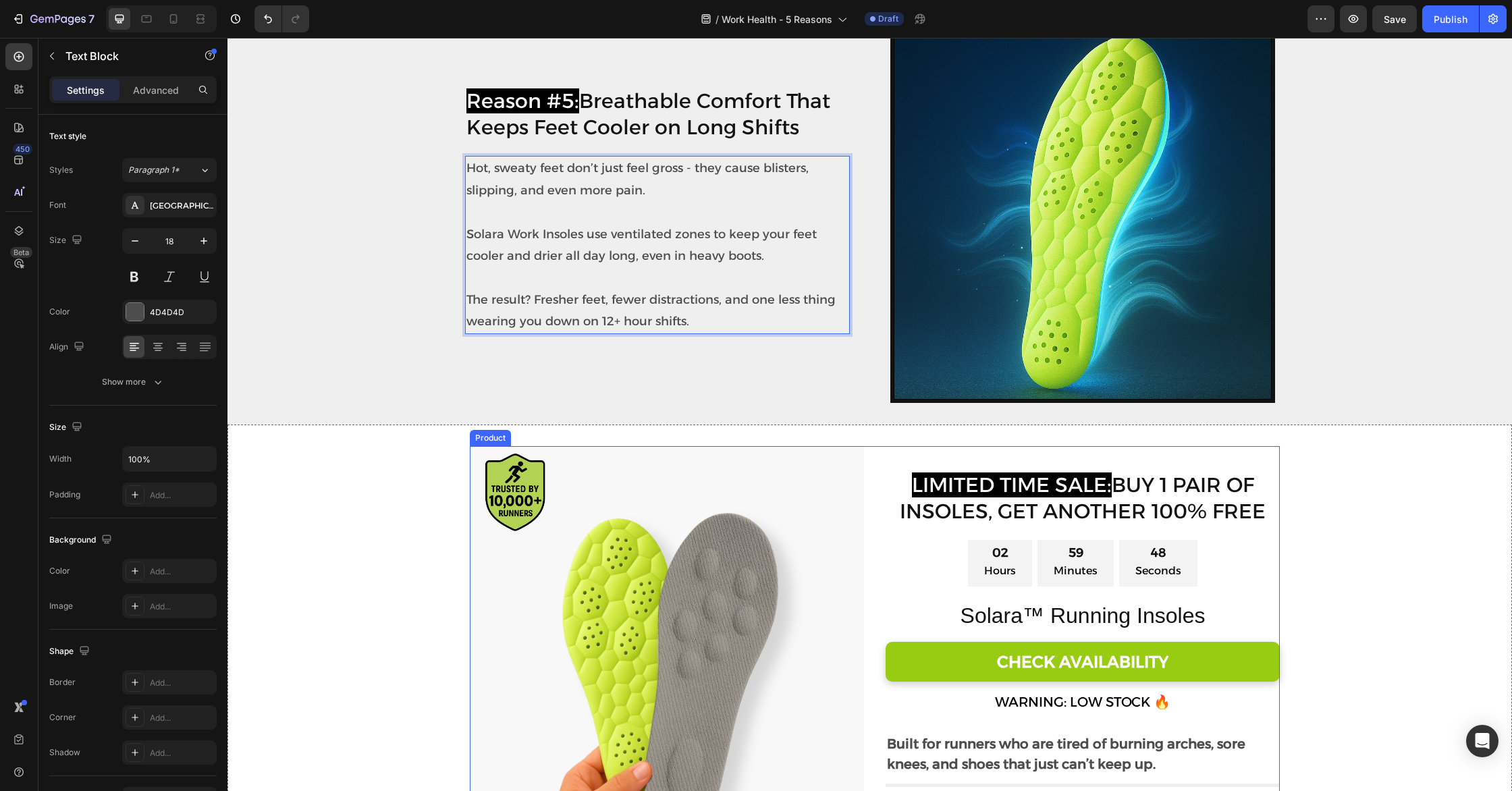
scroll to position [2110, 0]
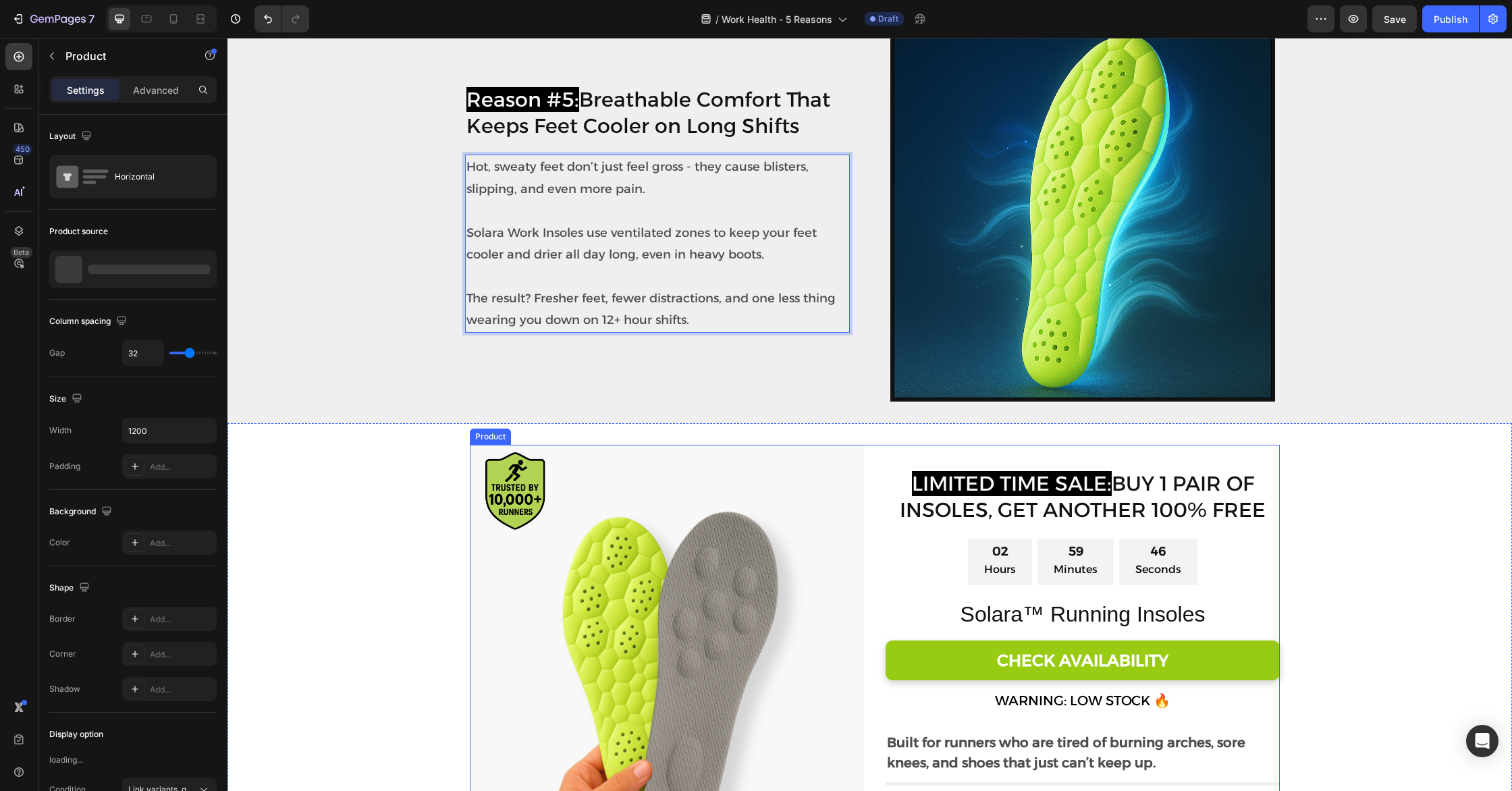
click at [878, 633] on div "LIMITED TIME SALE: BUY 1 PAIR OF INSOLES, GET ANOTHER 100% FREE Heading 02 Hour…" at bounding box center [874, 688] width 810 height 487
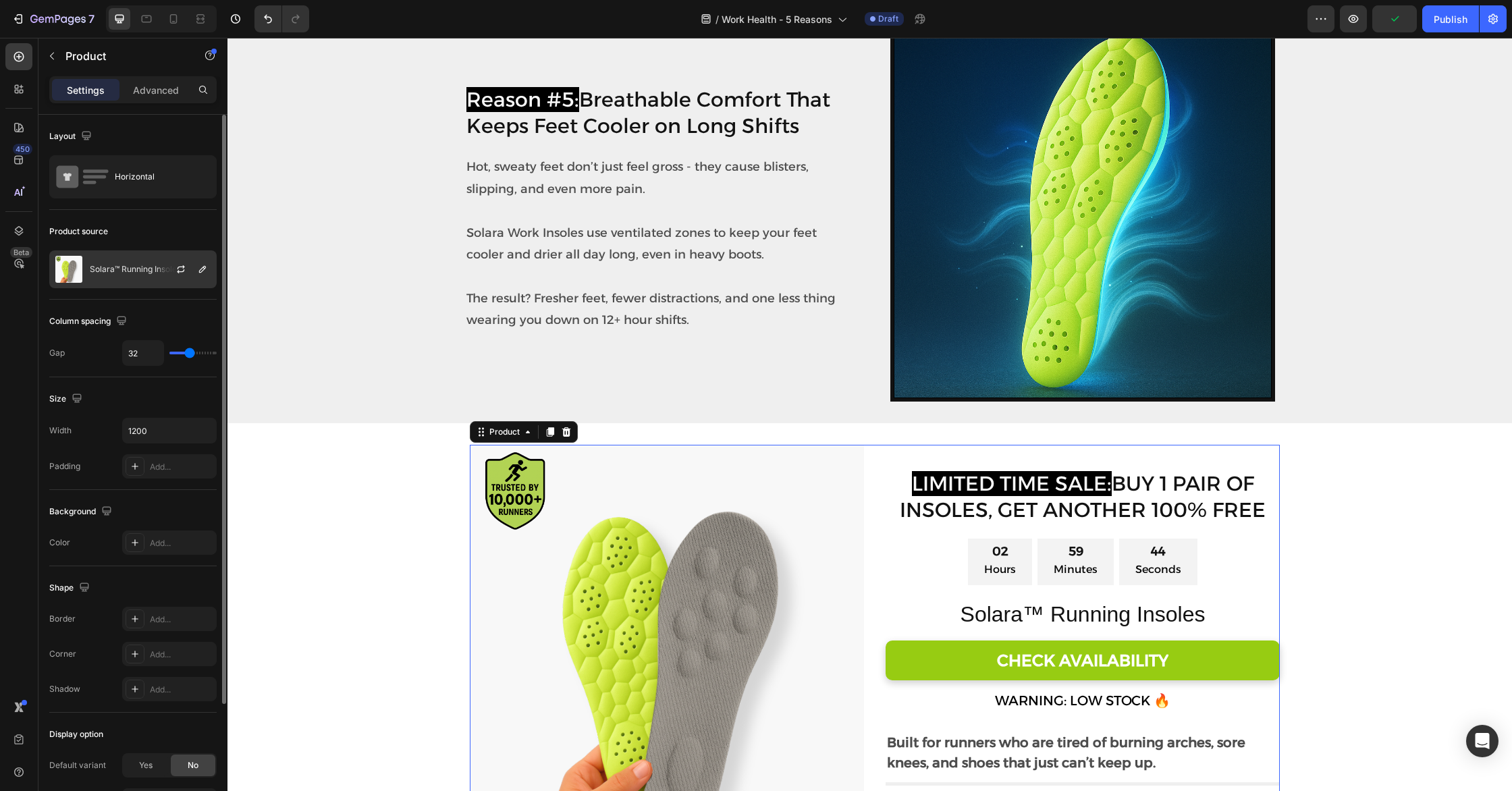
click at [150, 274] on div "Solara™ Running Insoles" at bounding box center [132, 269] width 167 height 38
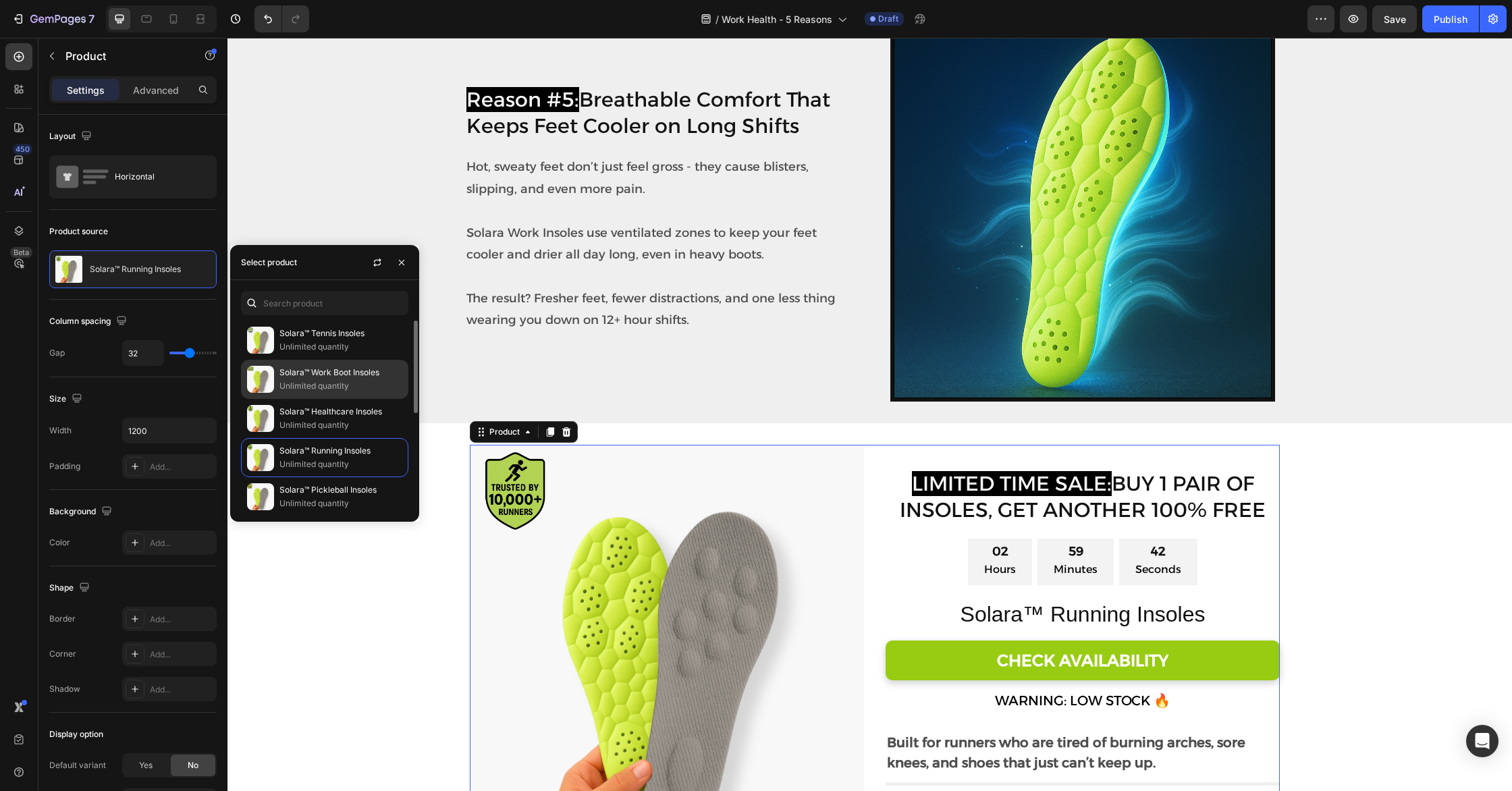
click at [313, 385] on p "Unlimited quantity" at bounding box center [340, 386] width 123 height 13
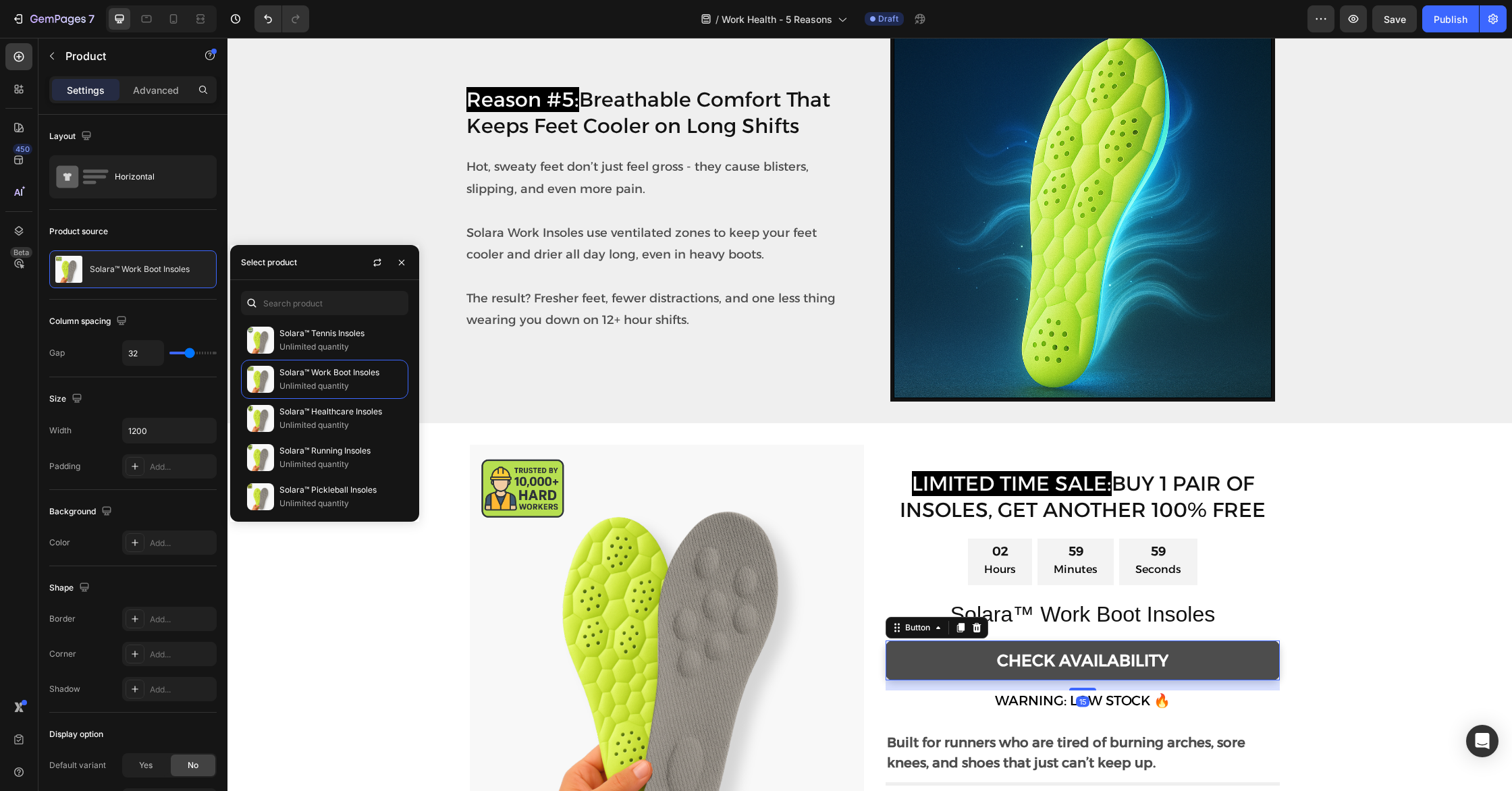
click at [938, 652] on link "CHECK AVAILABILITY" at bounding box center [1083, 661] width 394 height 40
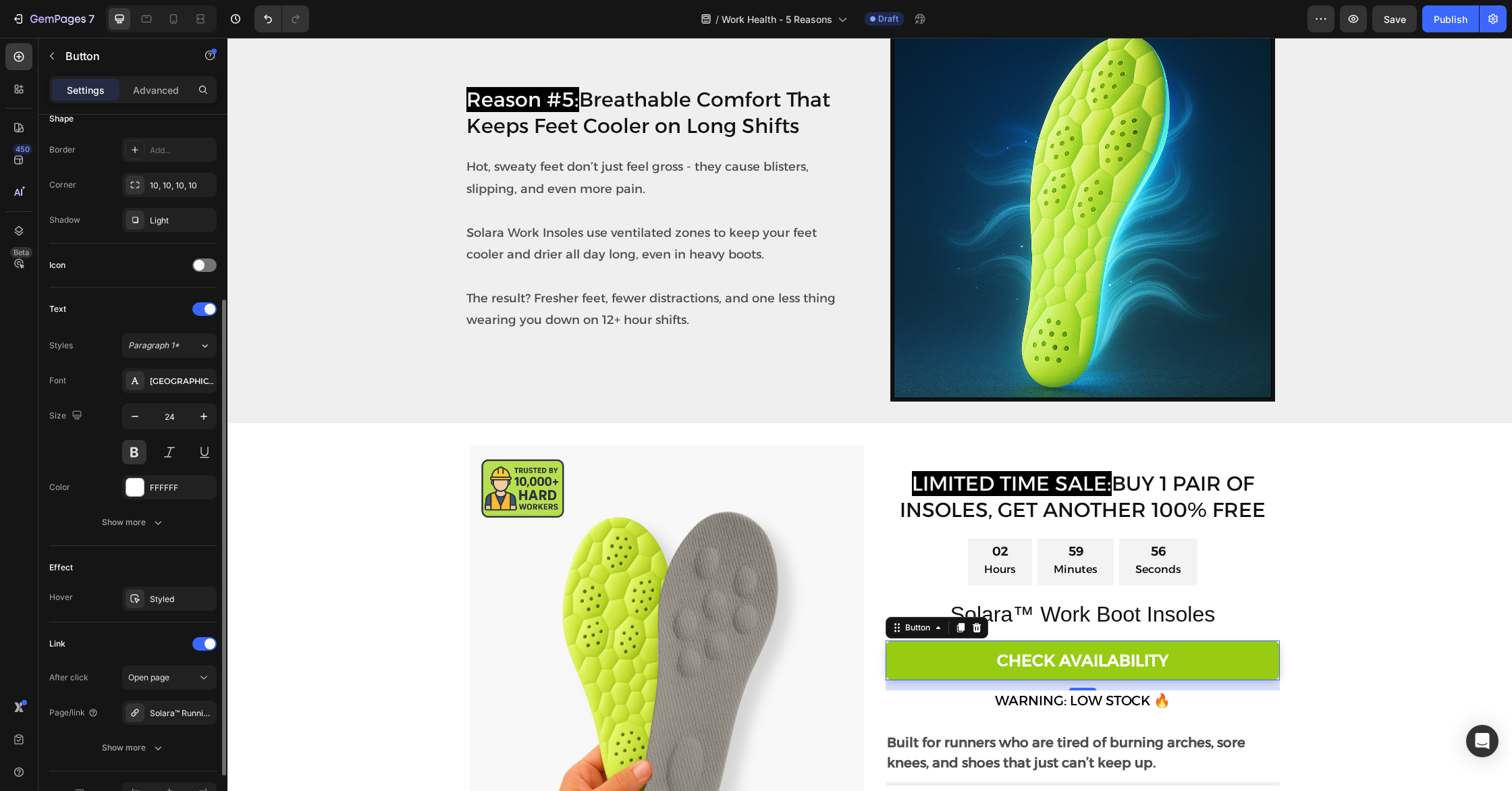
scroll to position [294, 0]
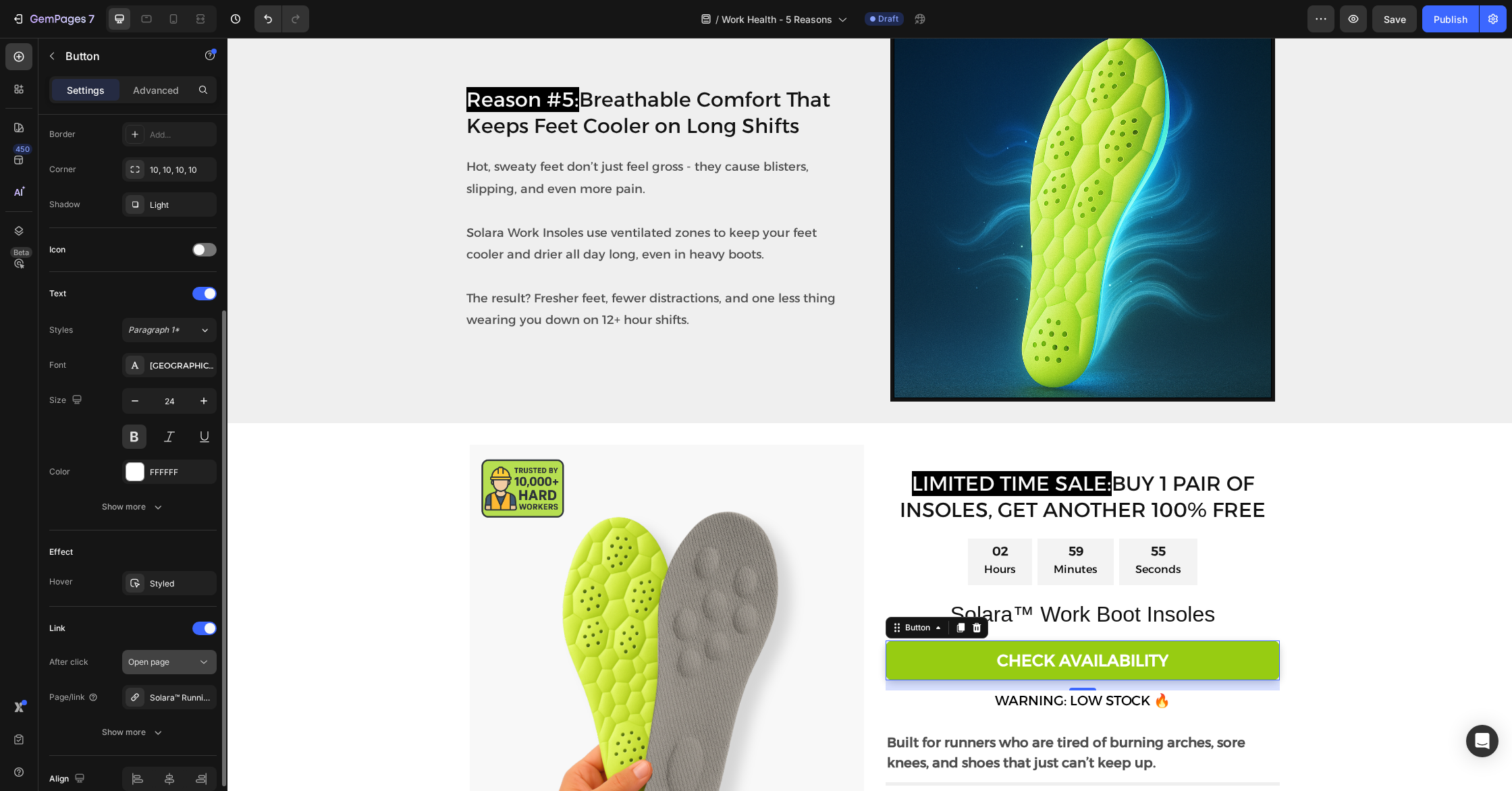
click at [182, 670] on button "Open page" at bounding box center [169, 662] width 94 height 25
click at [137, 695] on icon at bounding box center [135, 697] width 11 height 11
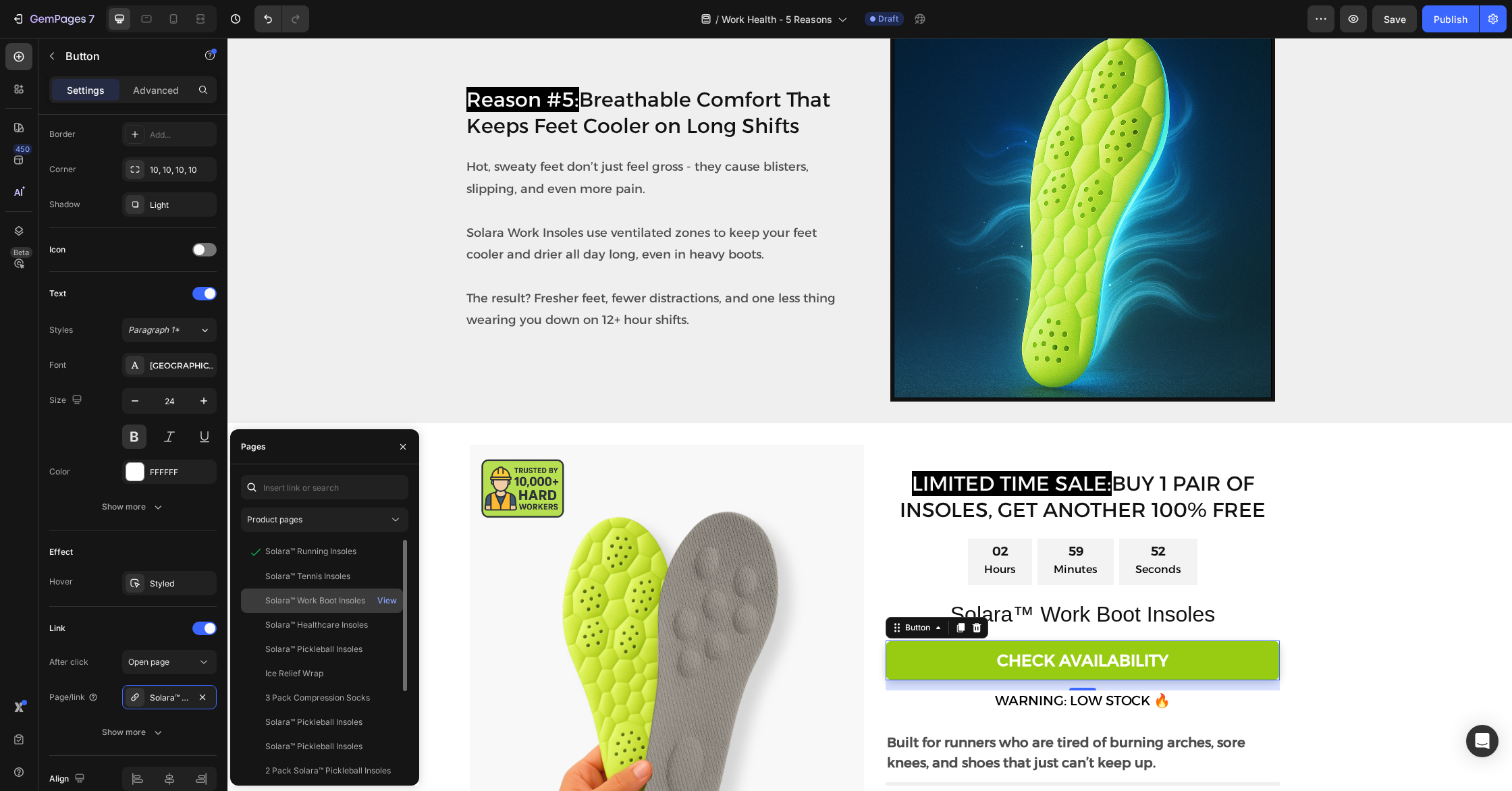
click at [323, 595] on div "Solara™ Work Boot Insoles" at bounding box center [315, 601] width 100 height 12
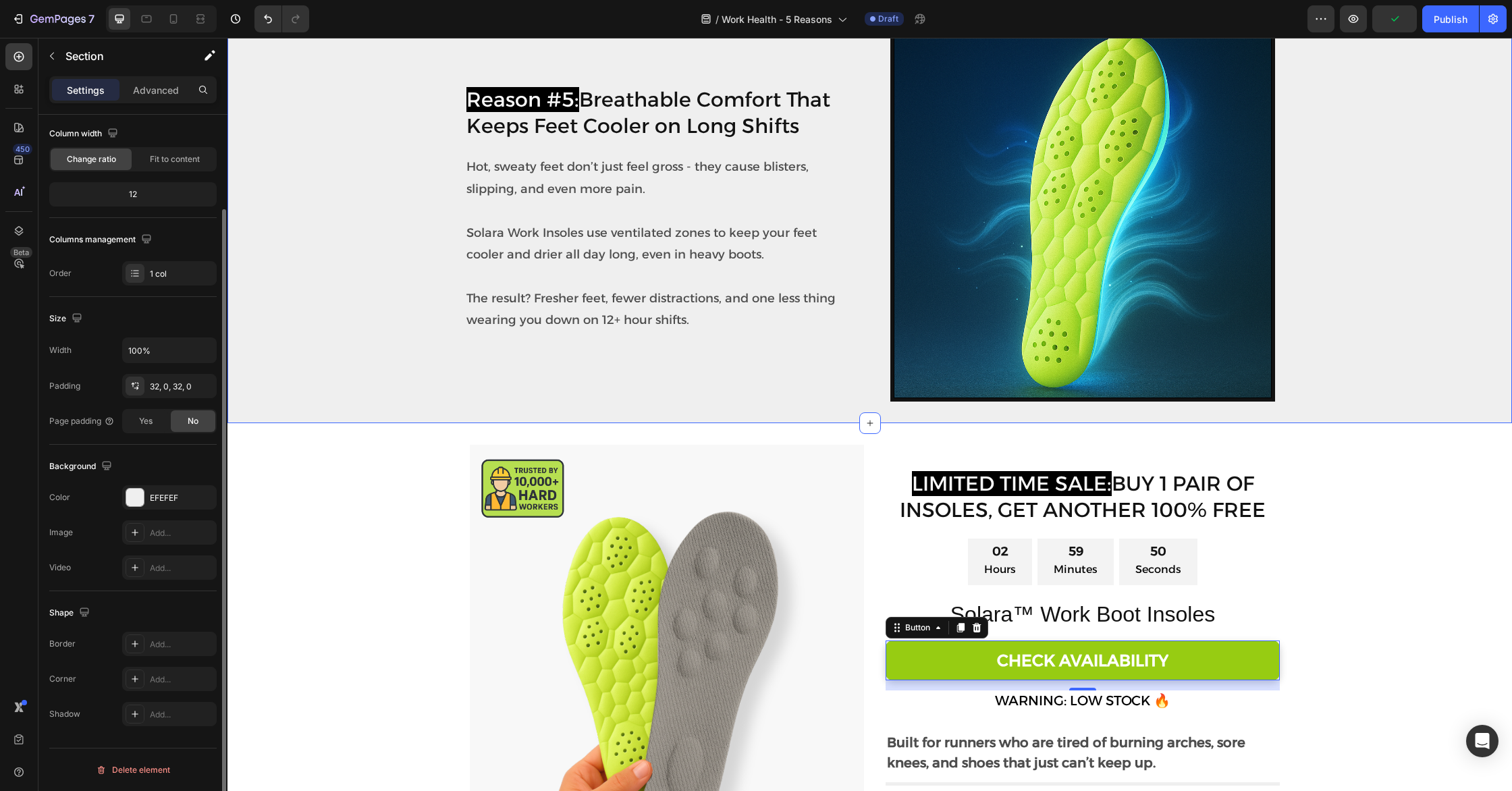
click at [382, 311] on div "⁠⁠⁠⁠⁠⁠⁠ Reason #5: Breathable Comfort That Keeps Feet Cooler on Long Shifts Hea…" at bounding box center [870, 209] width 1284 height 385
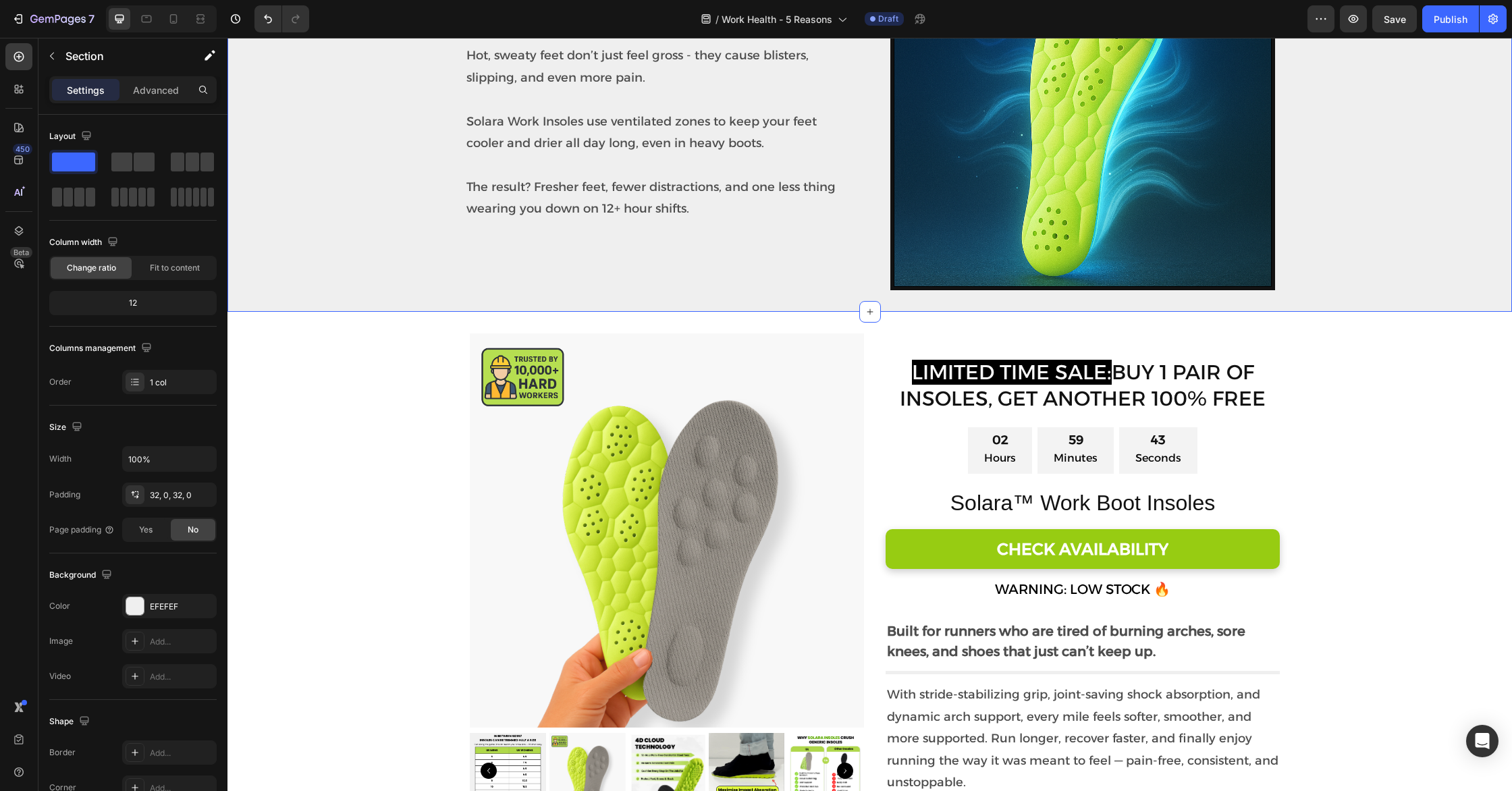
scroll to position [2223, 0]
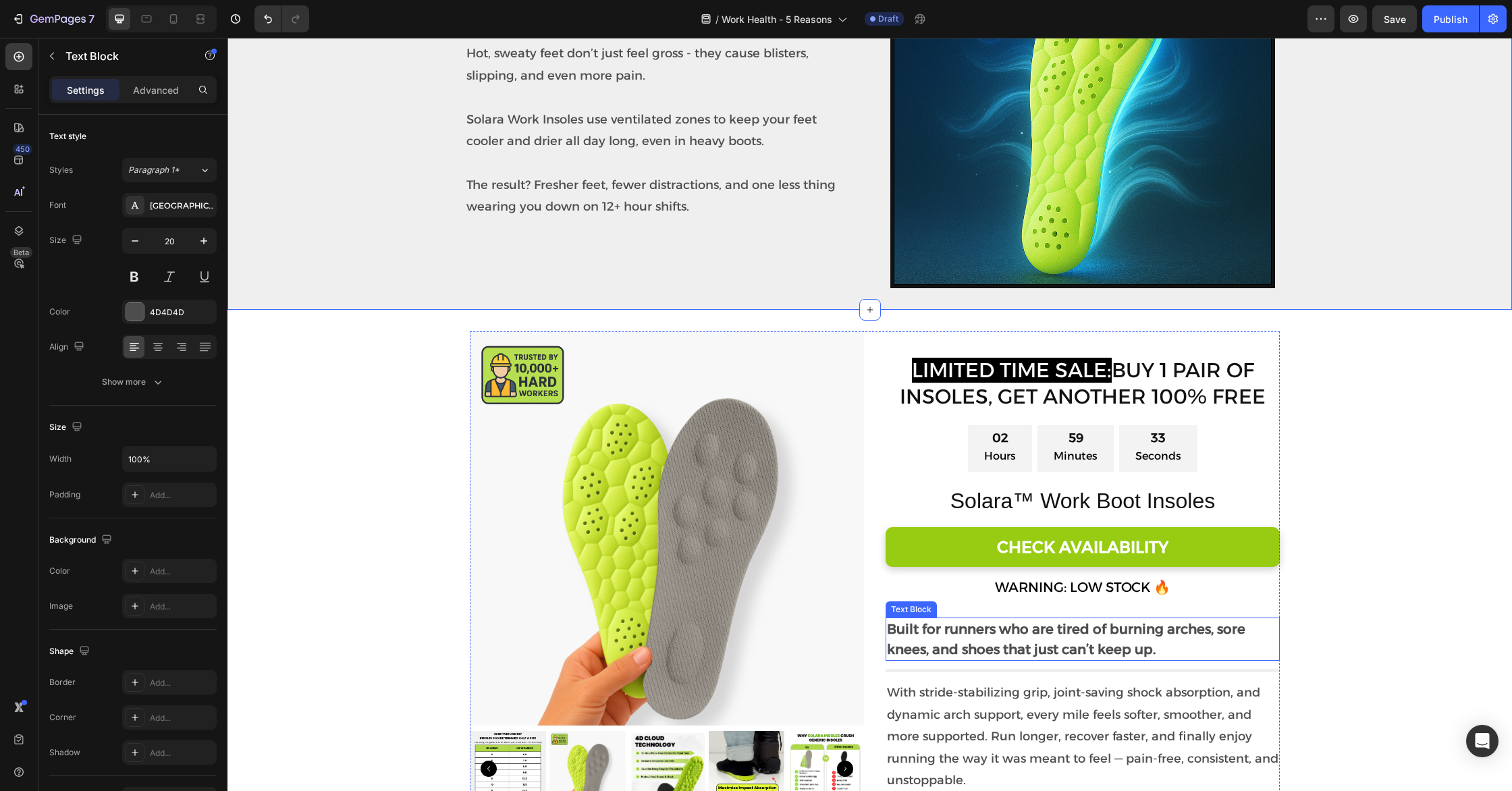
click at [955, 631] on strong "Built for runners who are tired of burning arches, sore knees, and shoes that j…" at bounding box center [1066, 638] width 359 height 36
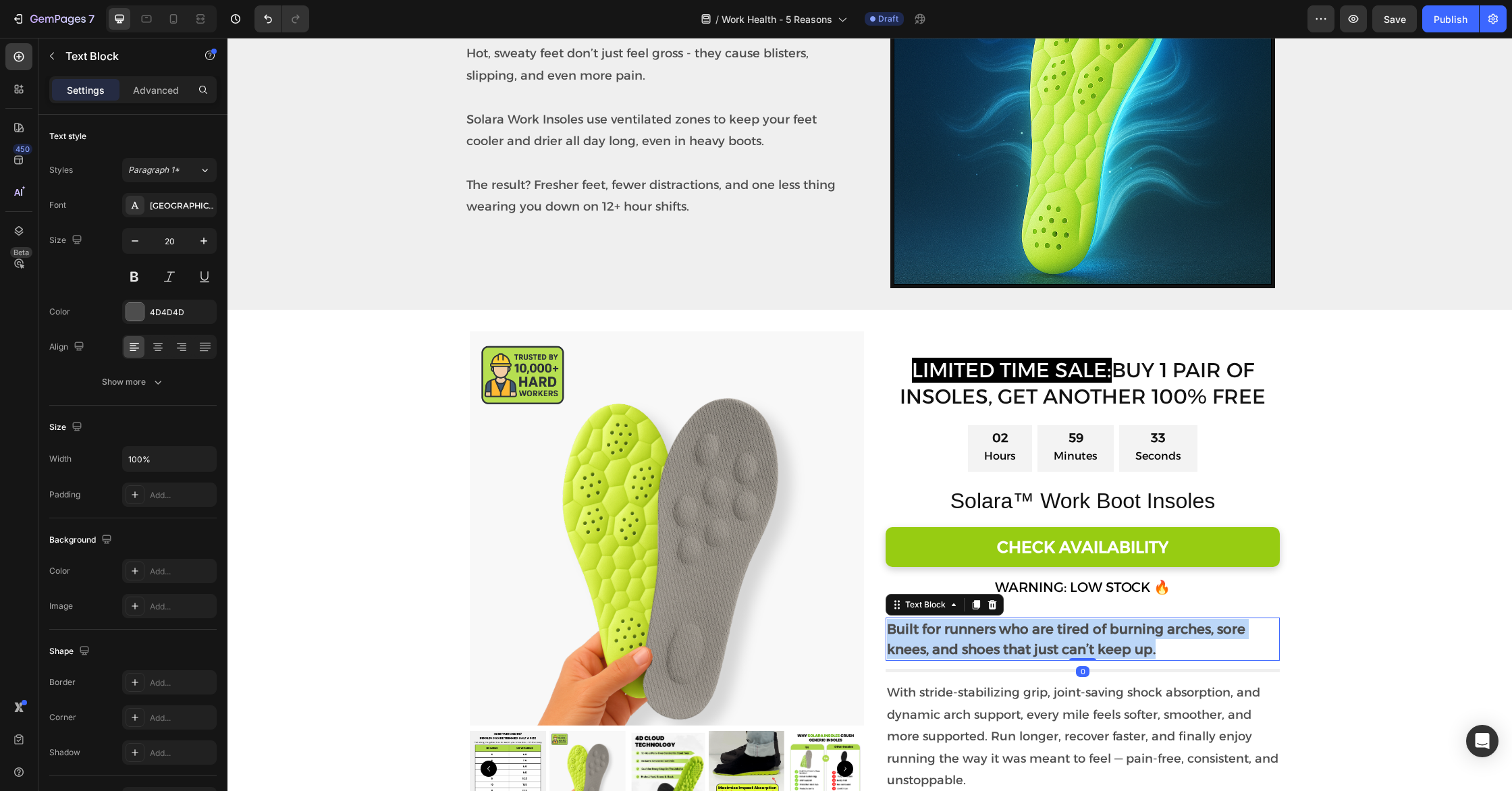
click at [955, 631] on strong "Built for runners who are tired of burning arches, sore knees, and shoes that j…" at bounding box center [1066, 638] width 359 height 36
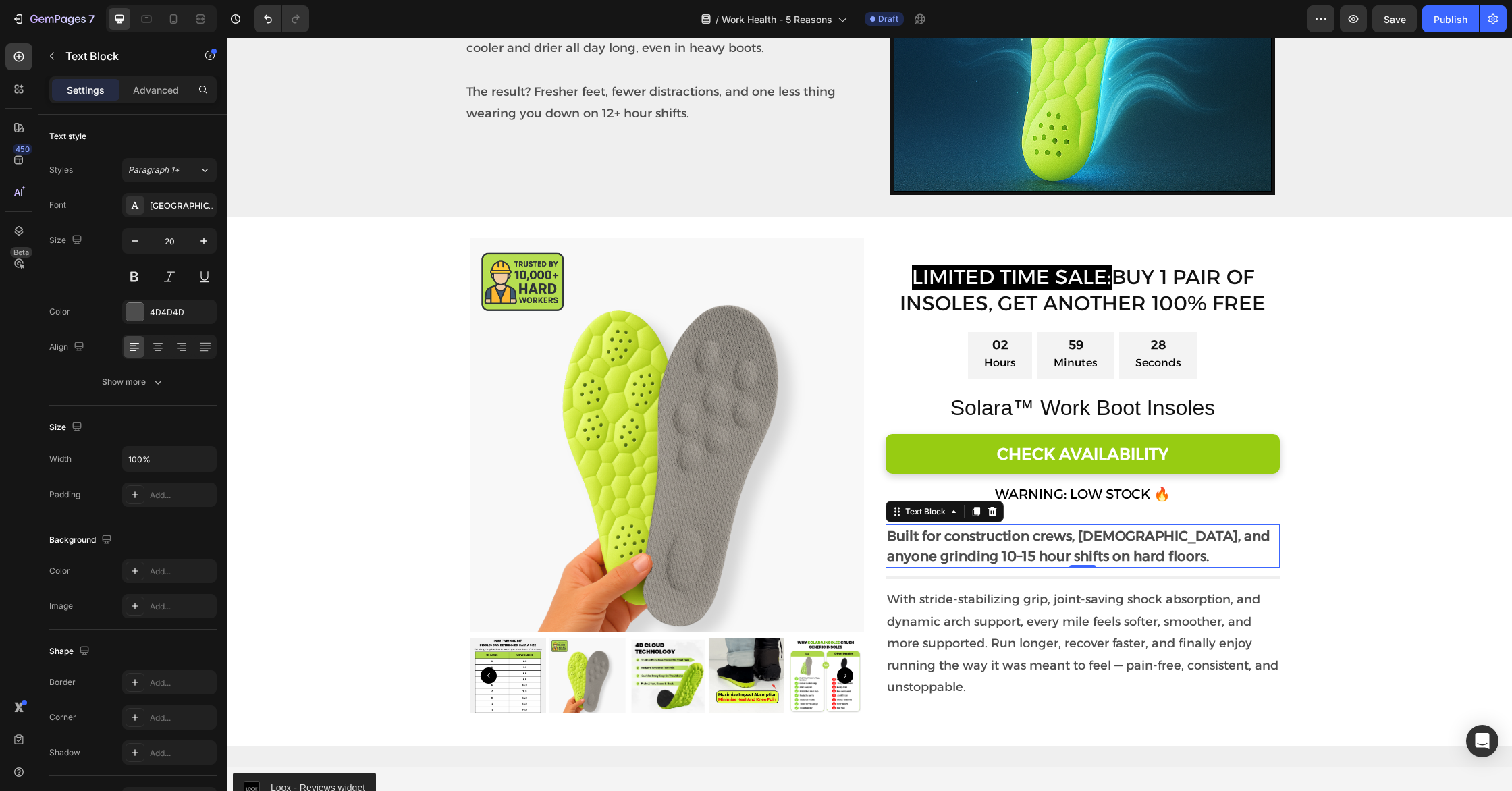
scroll to position [2319, 0]
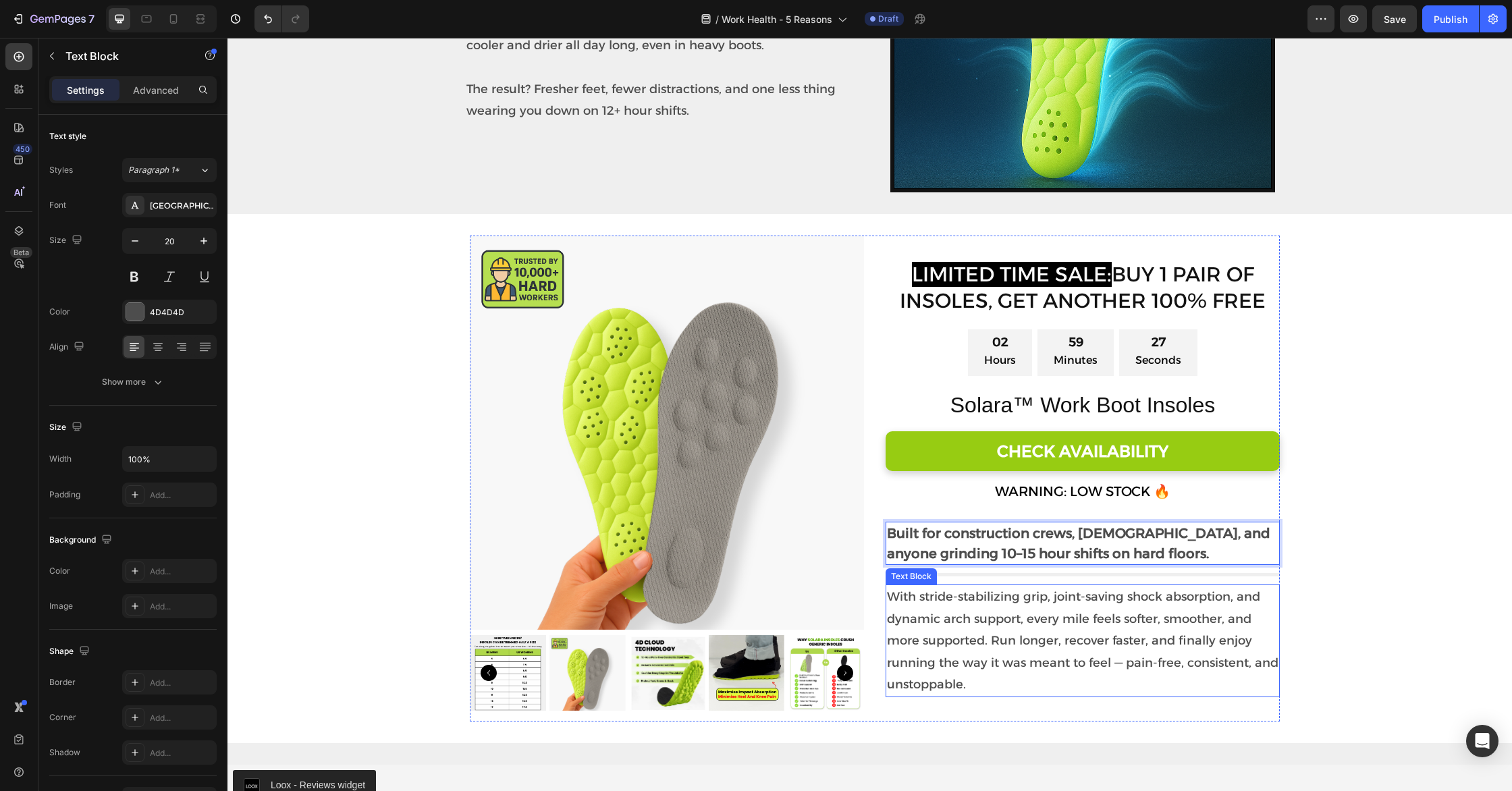
click at [946, 621] on p "With stride-stabilizing grip, joint-saving shock absorption, and dynamic arch s…" at bounding box center [1083, 640] width 391 height 109
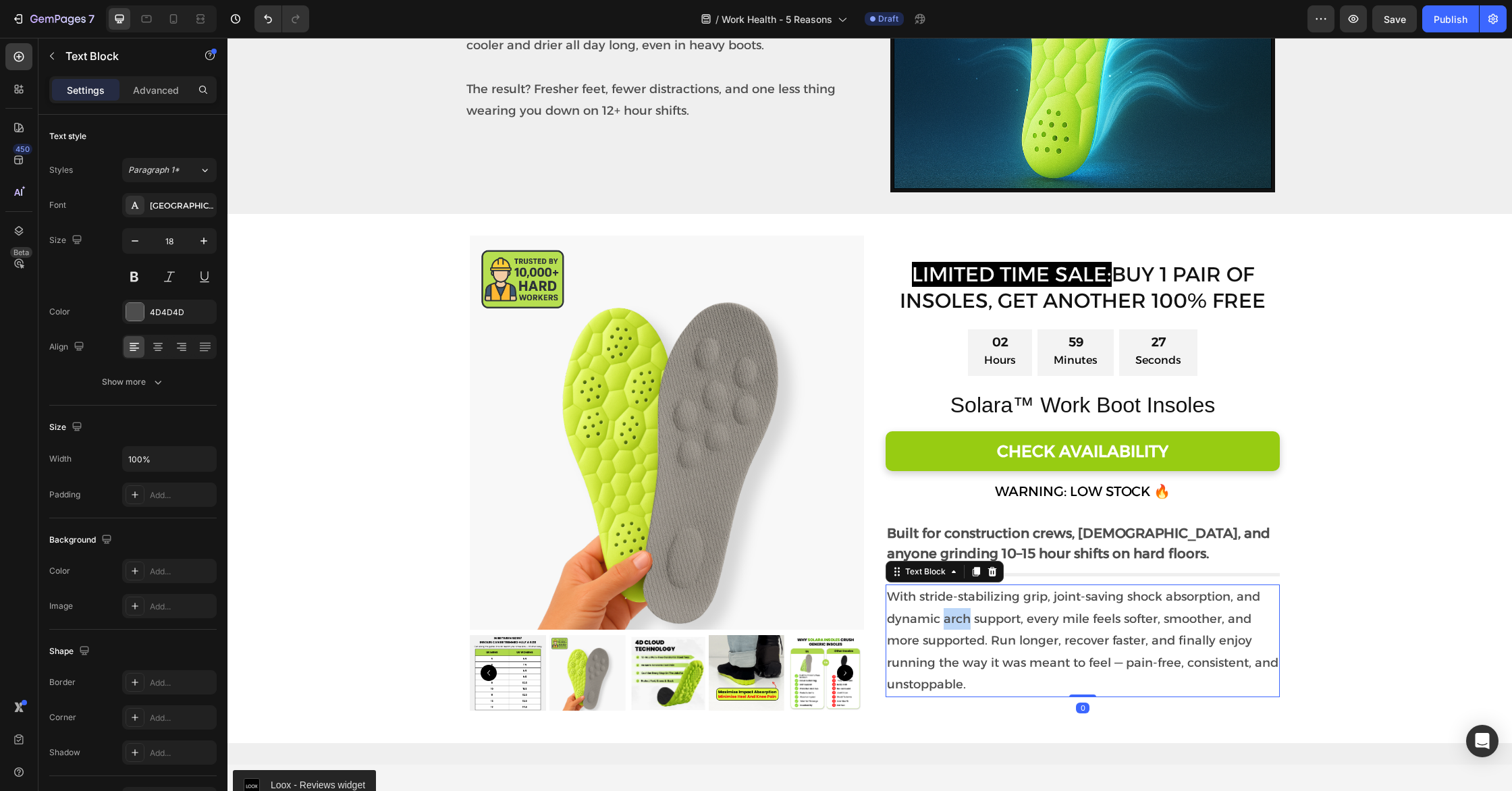
click at [946, 621] on p "With stride-stabilizing grip, joint-saving shock absorption, and dynamic arch s…" at bounding box center [1083, 640] width 391 height 109
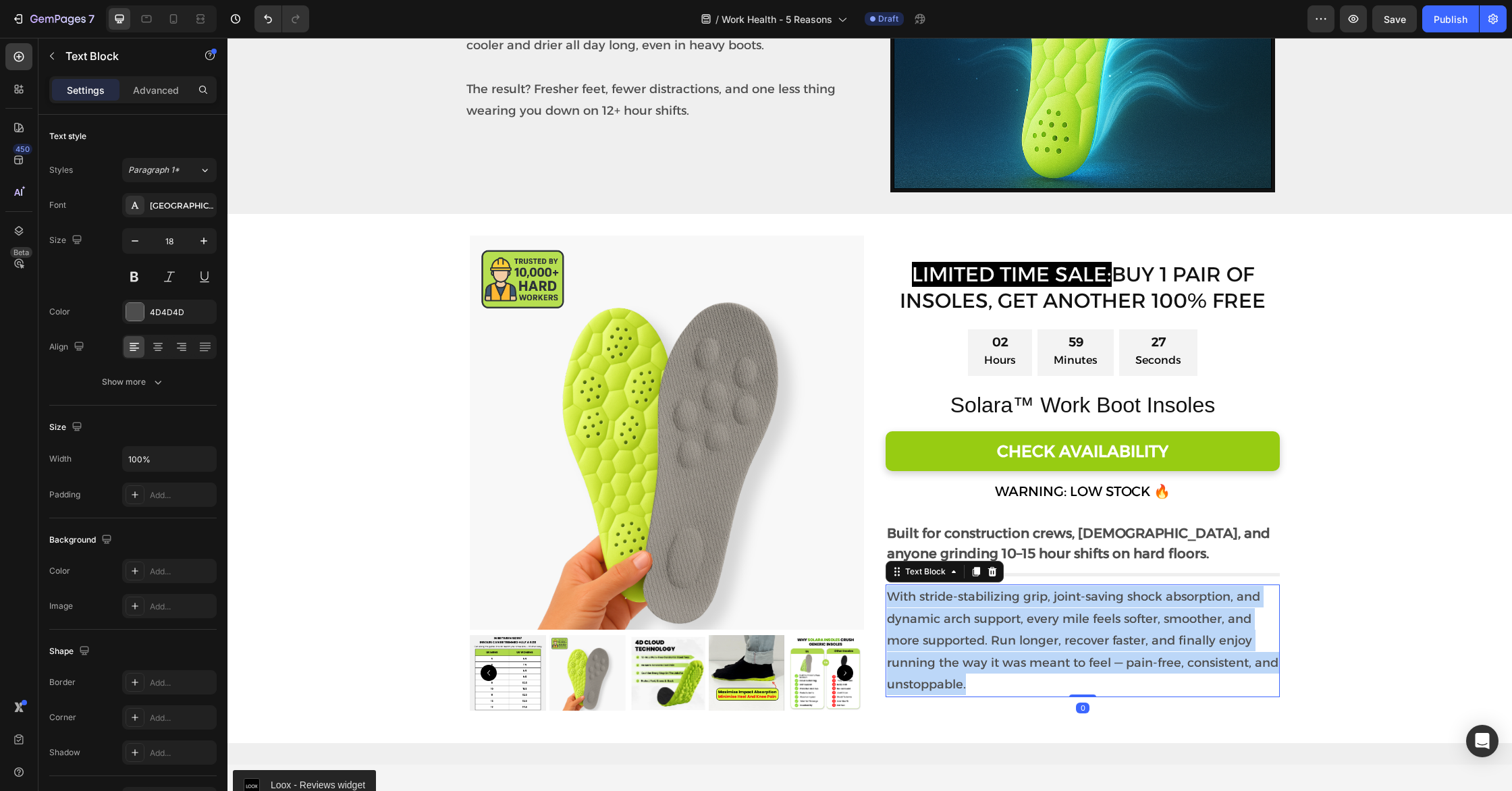
click at [946, 621] on p "With stride-stabilizing grip, joint-saving shock absorption, and dynamic arch s…" at bounding box center [1083, 640] width 391 height 109
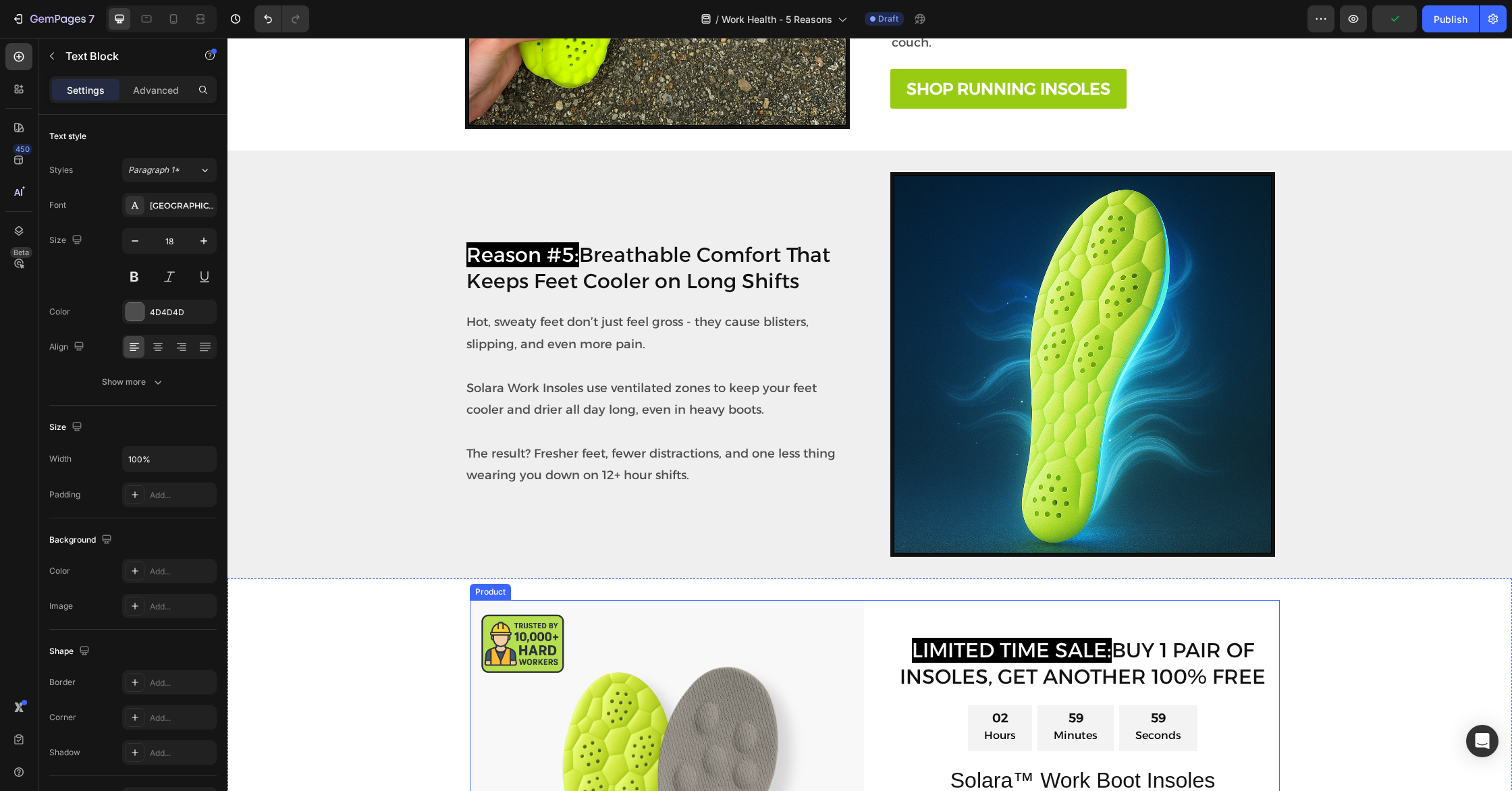
scroll to position [1518, 0]
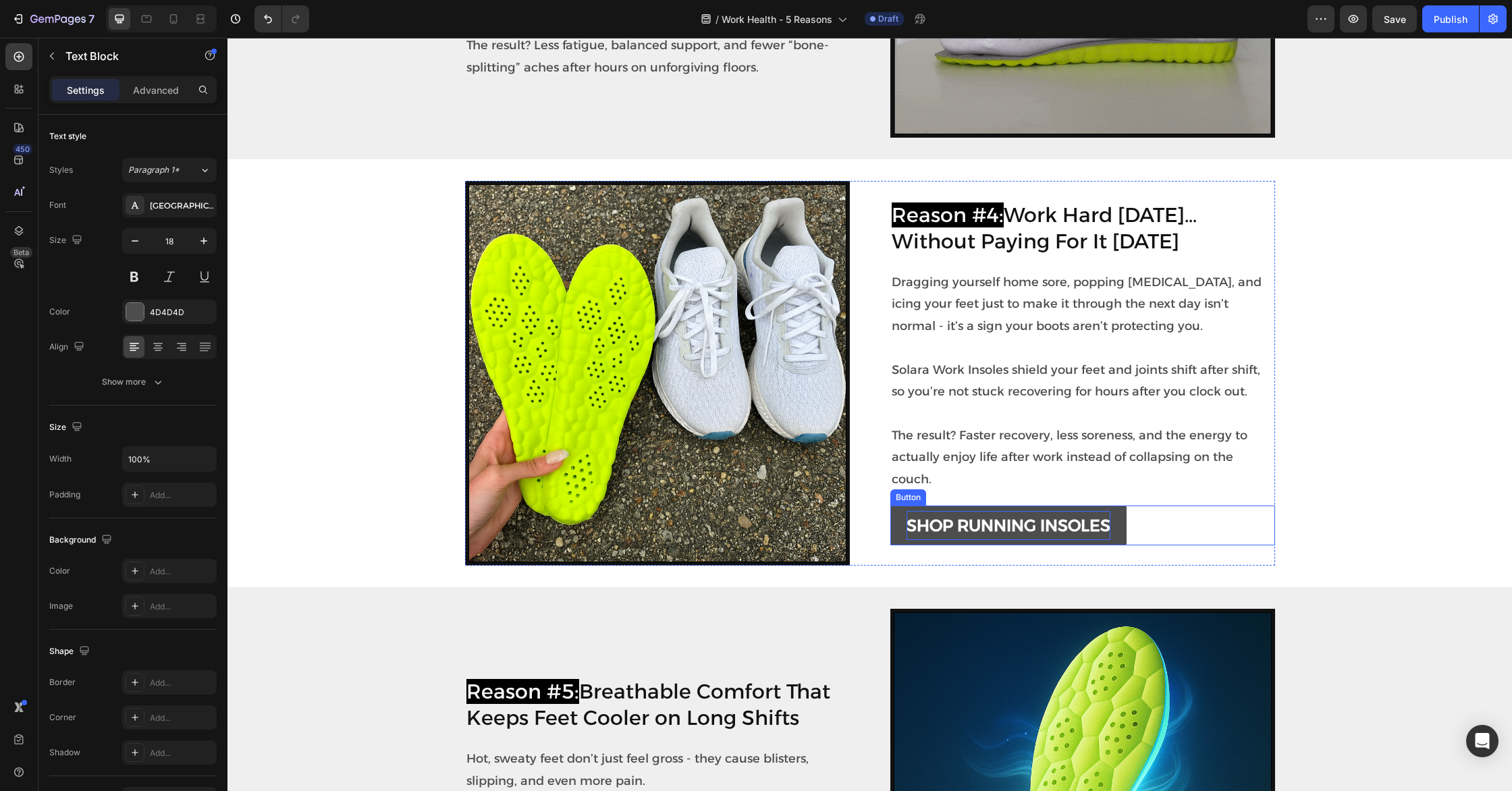
click at [1020, 529] on p "SHOP RUNNING INSOLES" at bounding box center [1008, 525] width 204 height 29
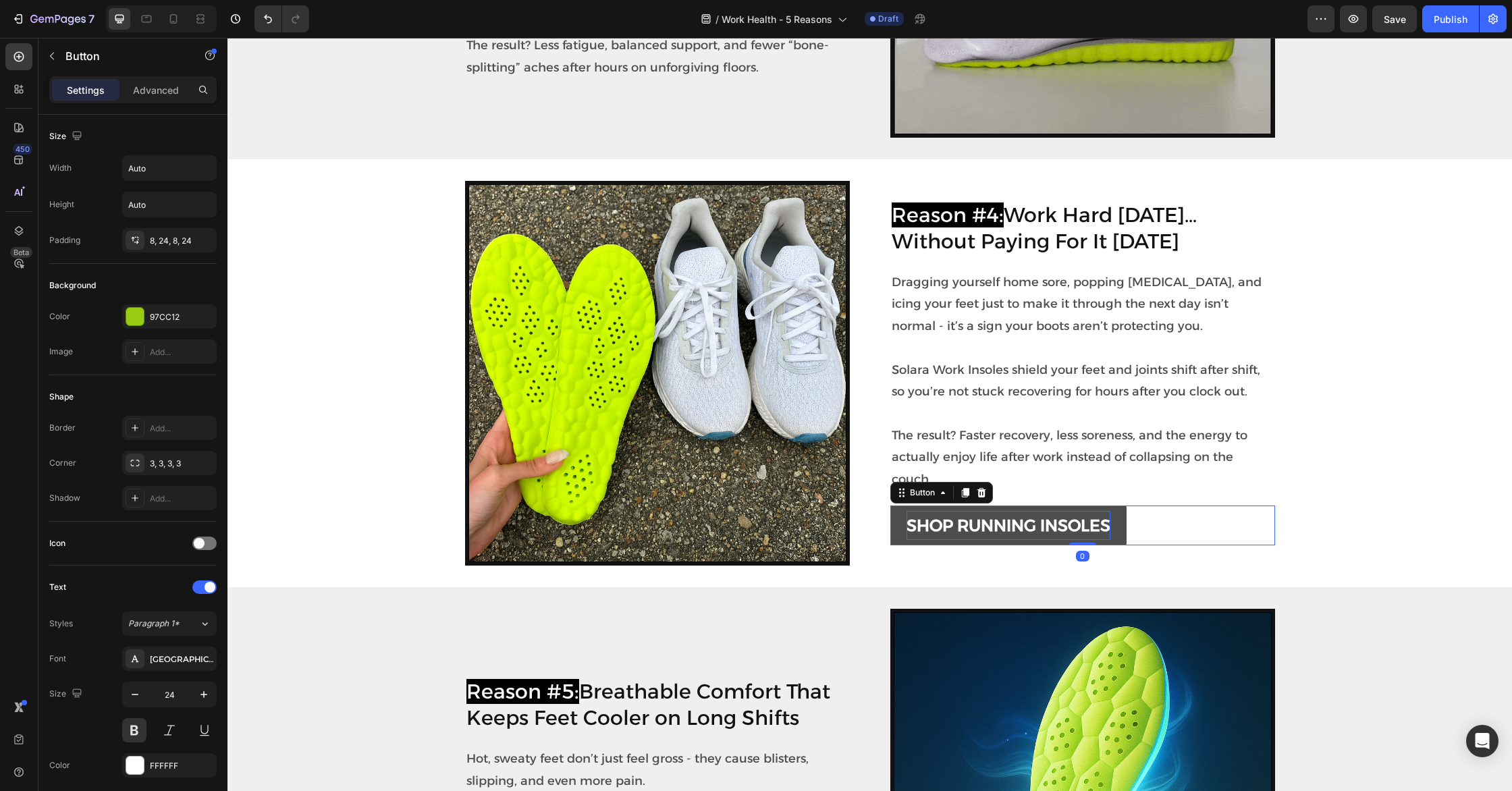
click at [995, 526] on p "SHOP RUNNING INSOLES" at bounding box center [1008, 525] width 204 height 29
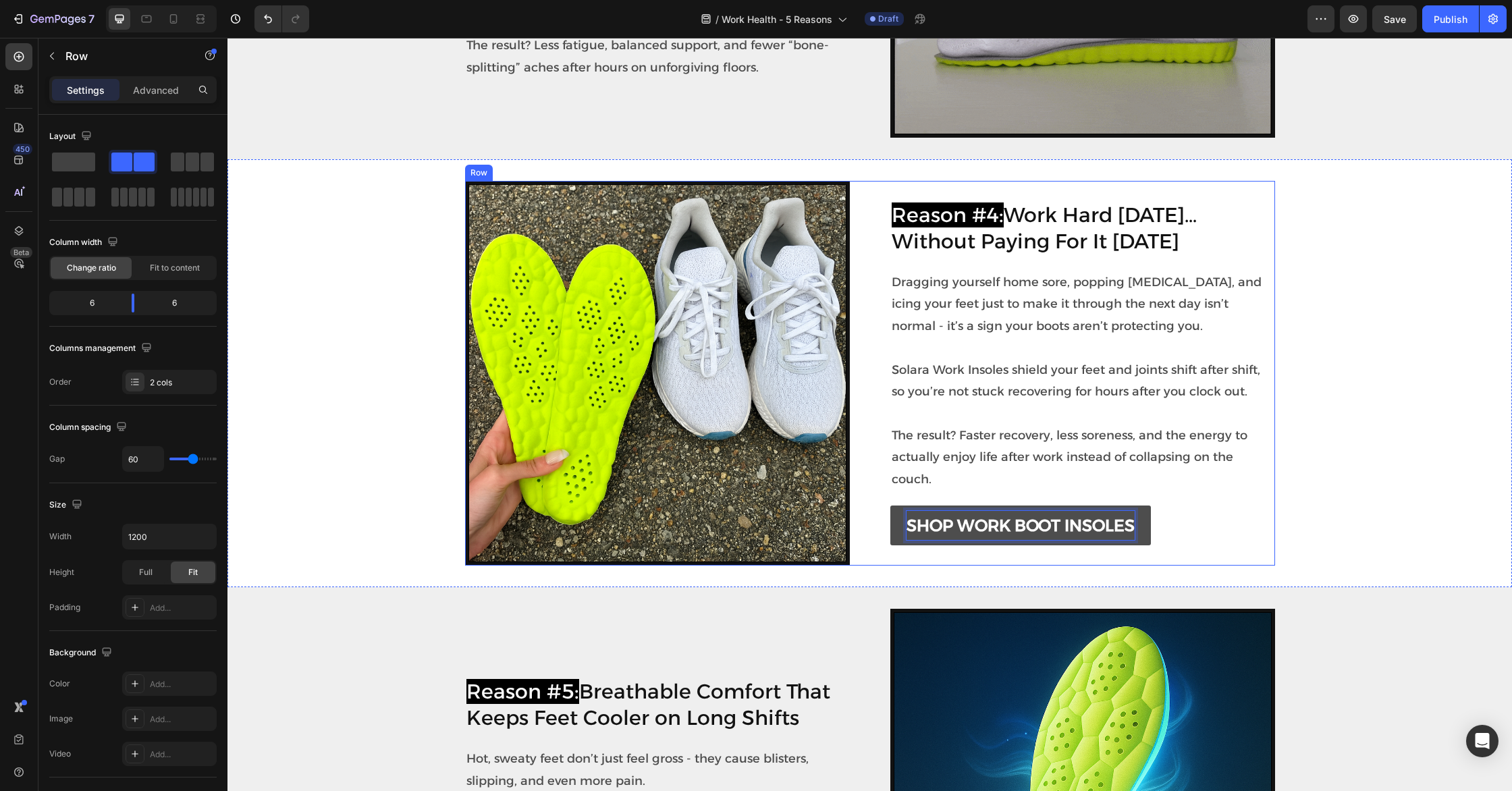
click at [1236, 548] on div "Reason #4: Work Hard [DATE]… Without Paying For It [DATE] Heading Image Draggin…" at bounding box center [1082, 373] width 385 height 385
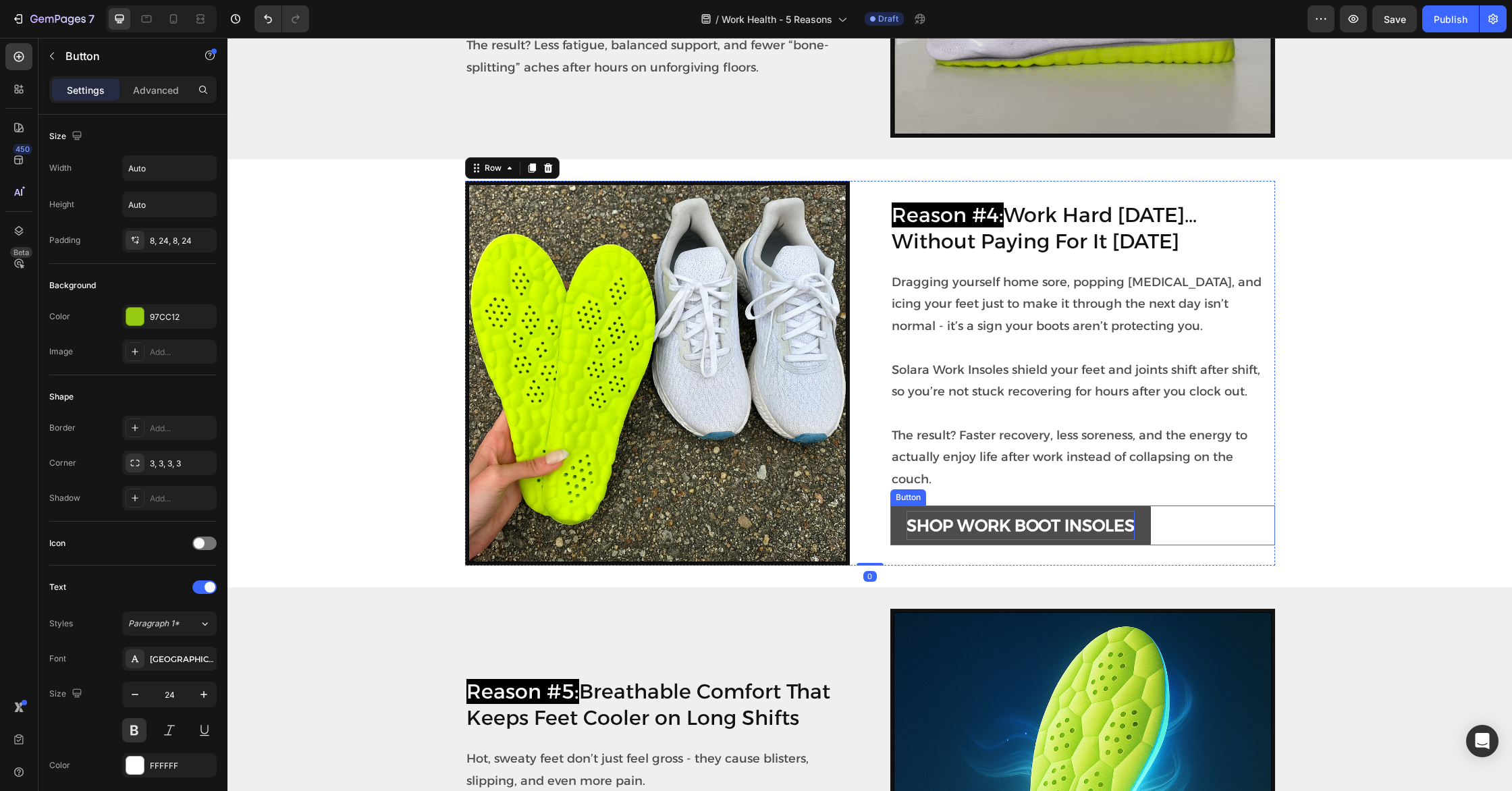
click at [1149, 540] on link "SHOP WORK BOOT INSOLES" at bounding box center [1020, 525] width 260 height 40
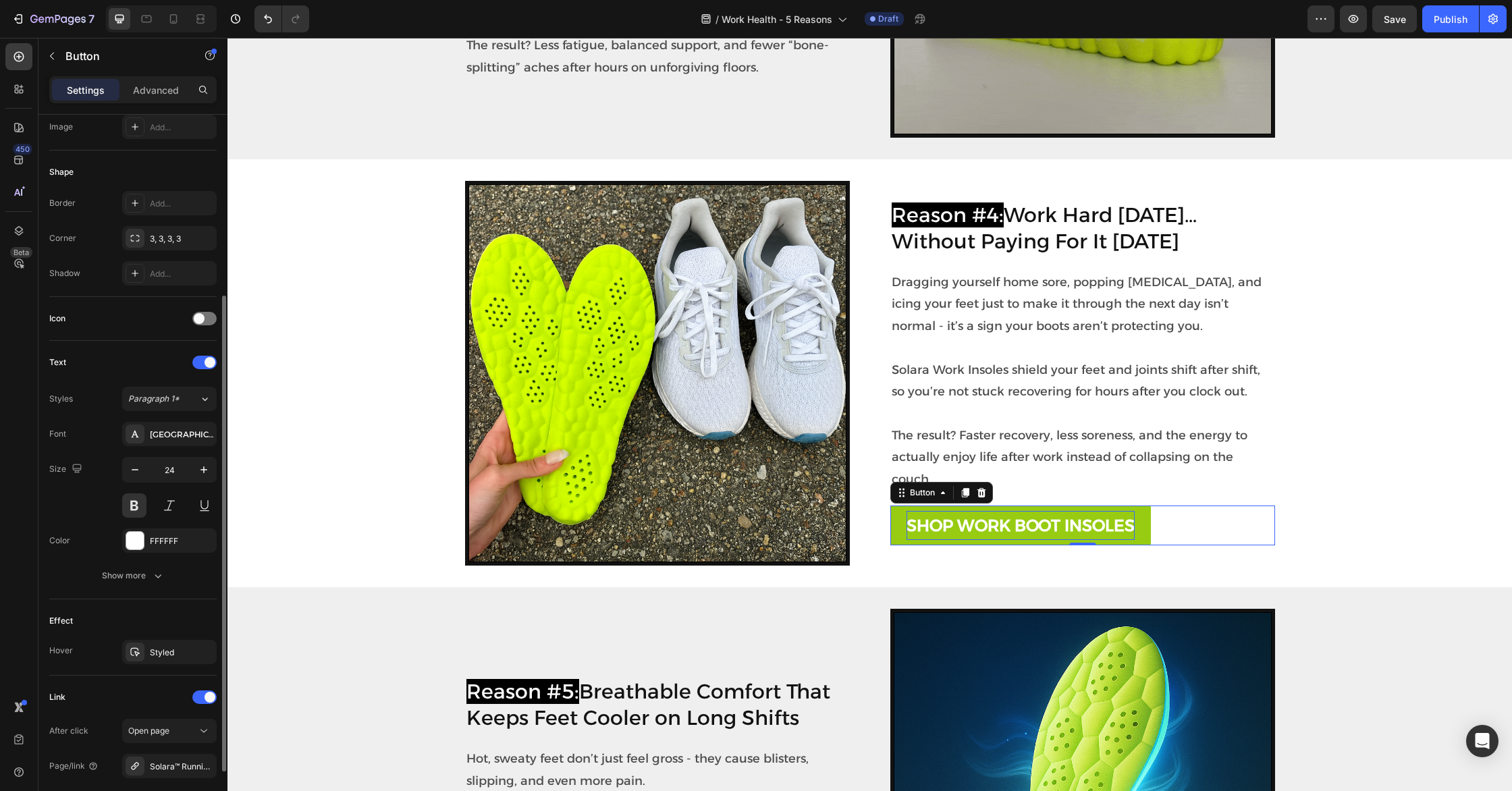
scroll to position [318, 0]
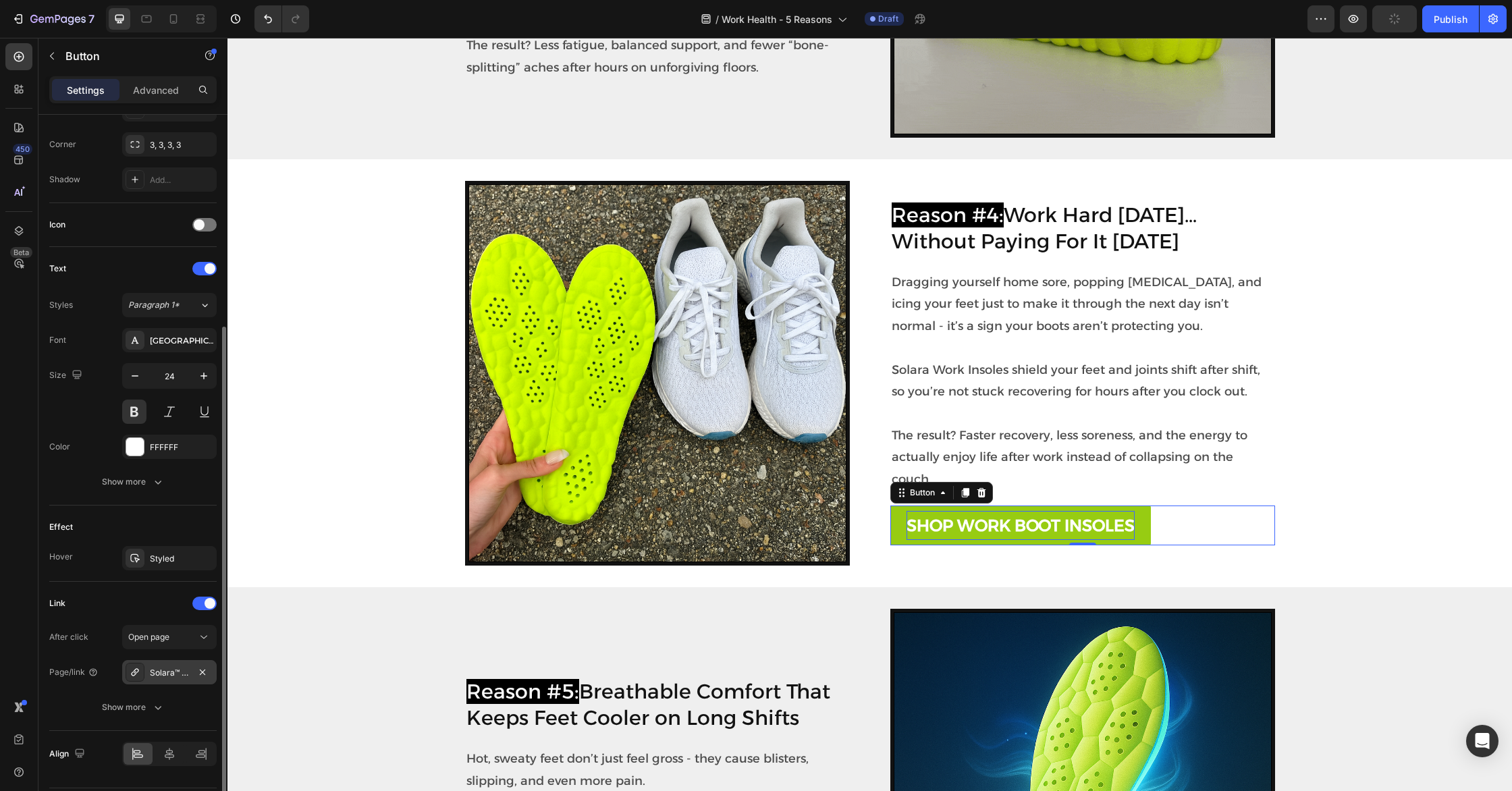
click at [161, 664] on div "Solara™ Running Insoles" at bounding box center [169, 672] width 94 height 25
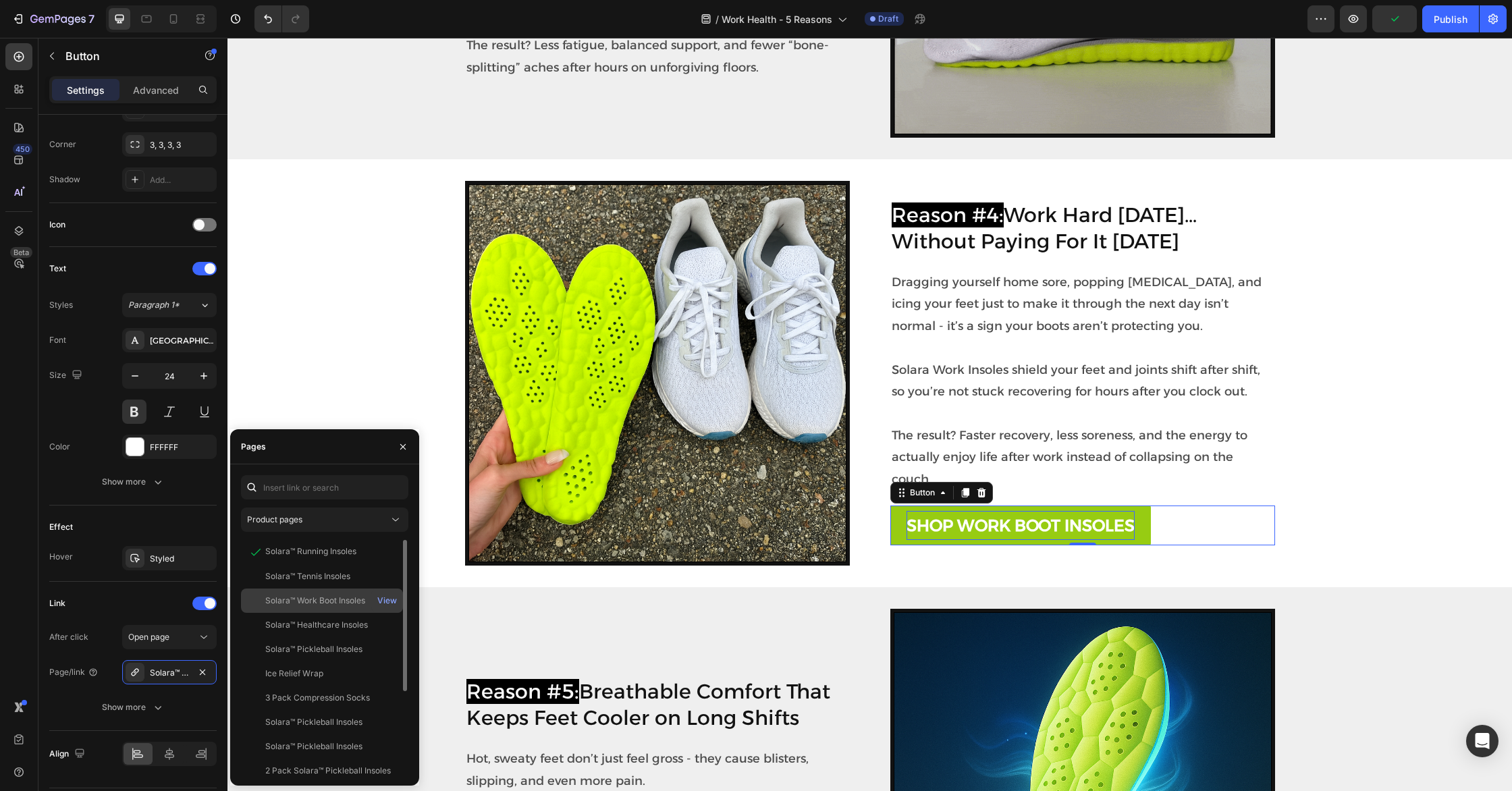
click at [300, 603] on div "Solara™ Work Boot Insoles" at bounding box center [315, 601] width 100 height 12
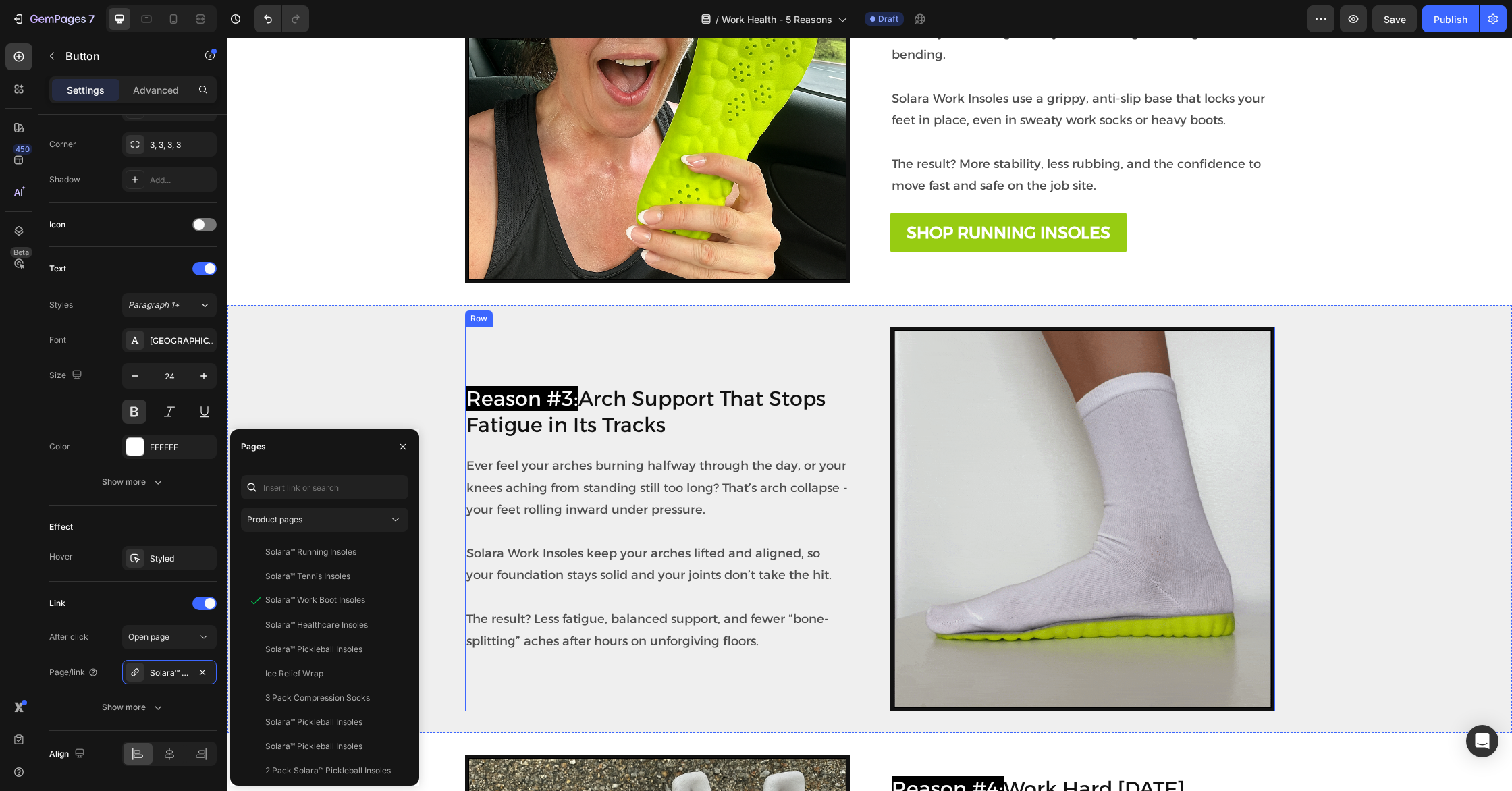
scroll to position [827, 0]
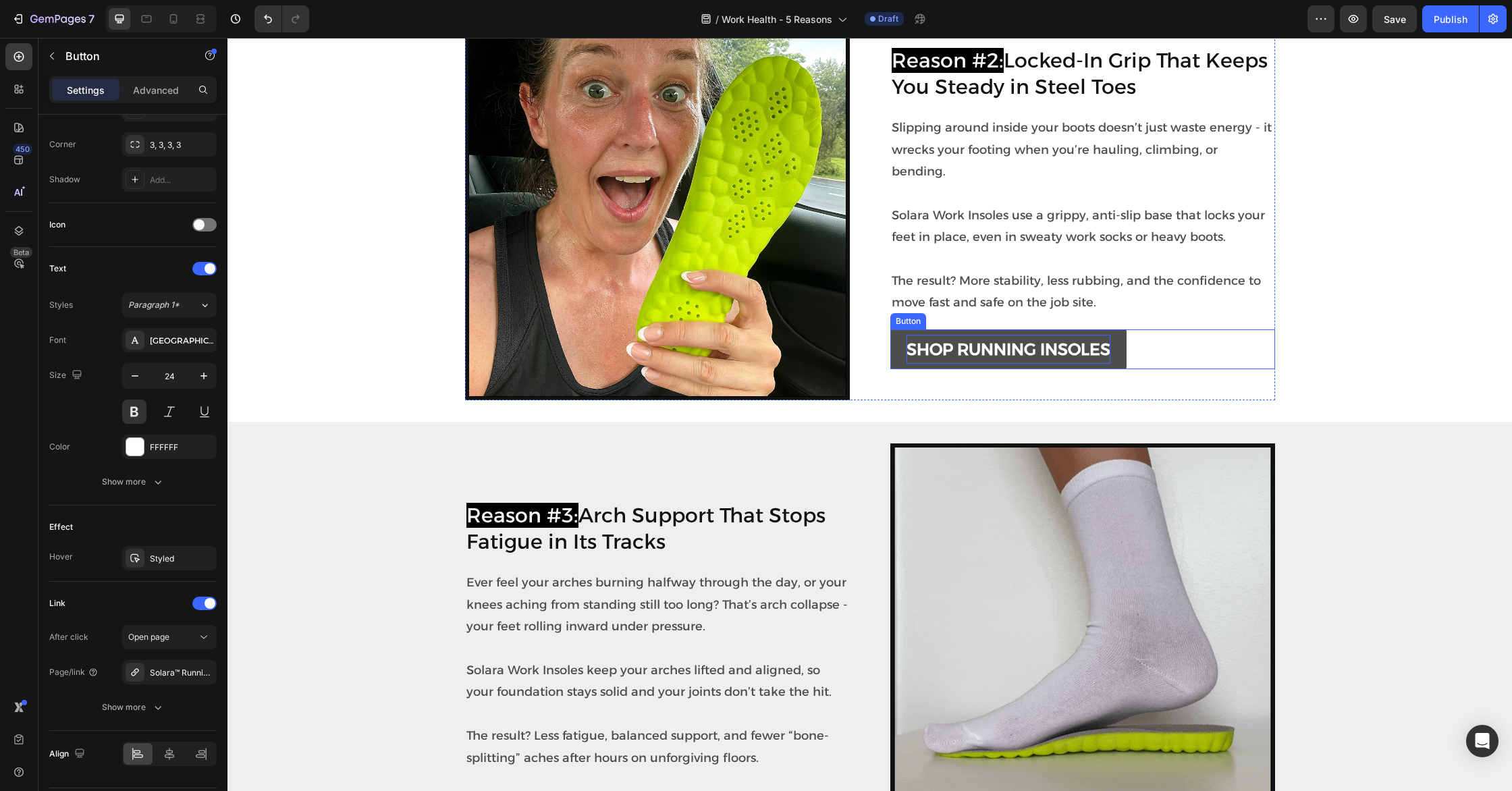
click at [968, 336] on p "SHOP RUNNING INSOLES" at bounding box center [1008, 349] width 204 height 29
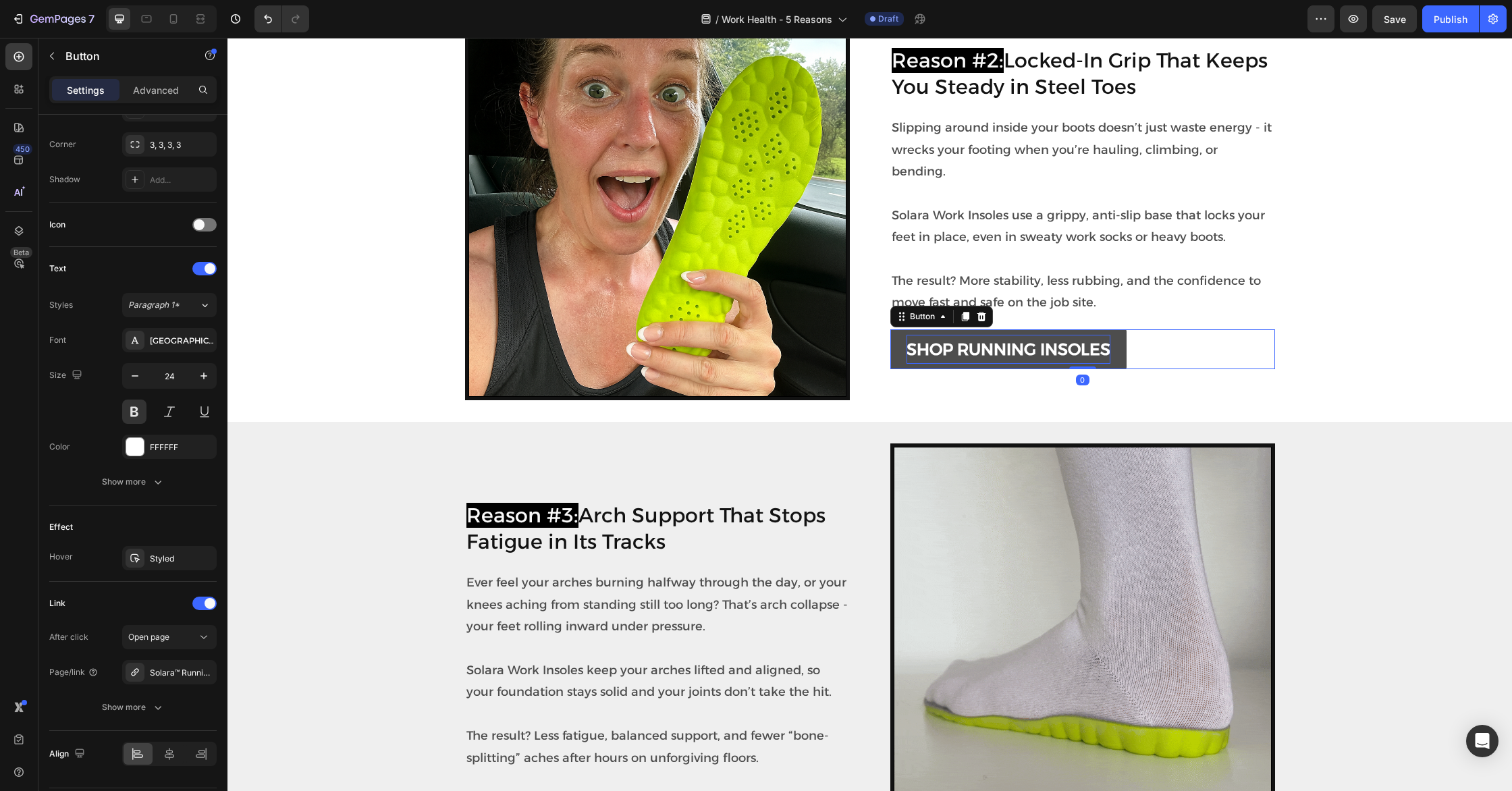
click at [982, 336] on p "SHOP RUNNING INSOLES" at bounding box center [1008, 349] width 204 height 29
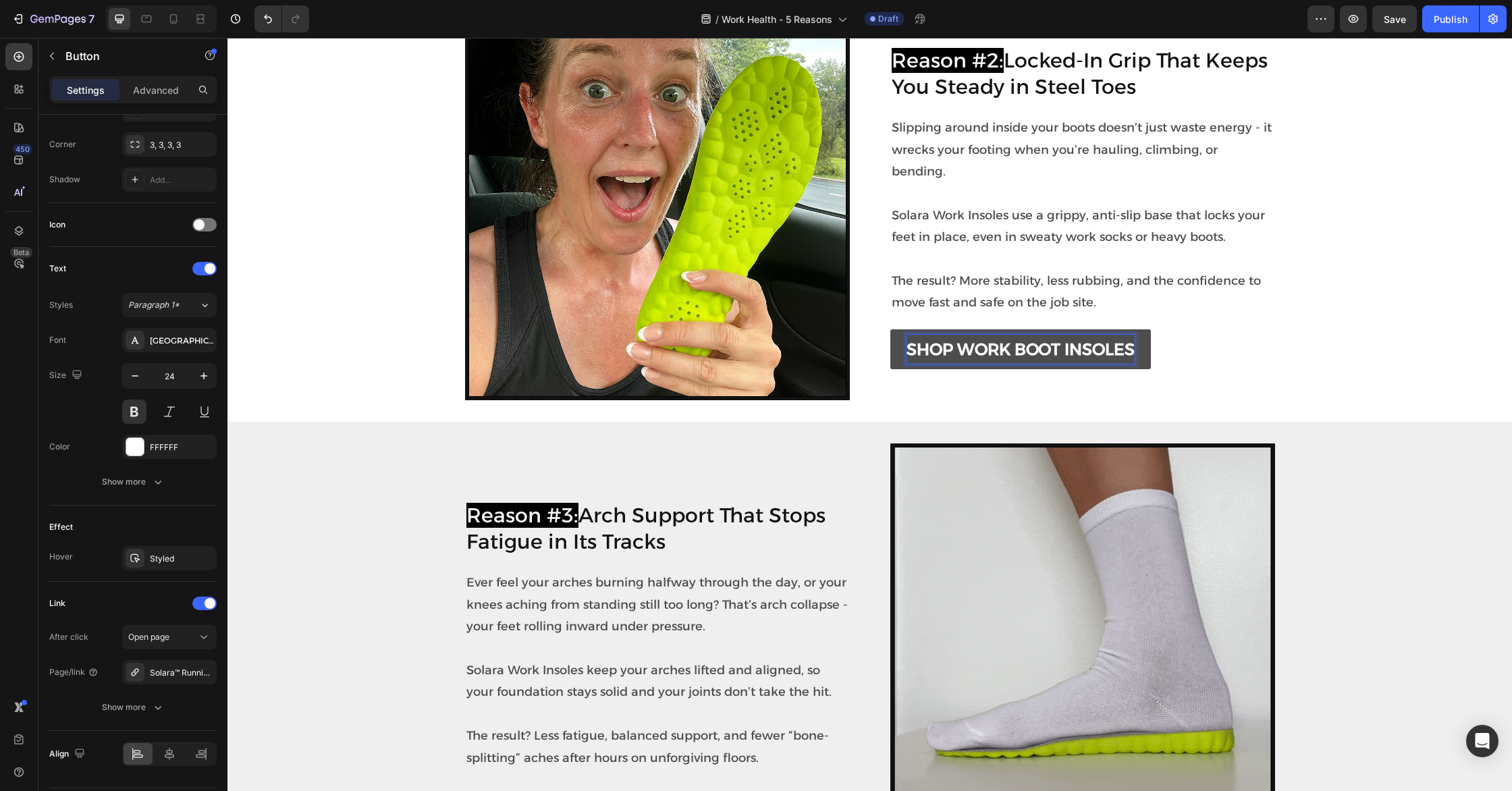
click at [1182, 336] on div "SHOP WORK BOOT INSOLES Button 0" at bounding box center [1082, 350] width 385 height 40
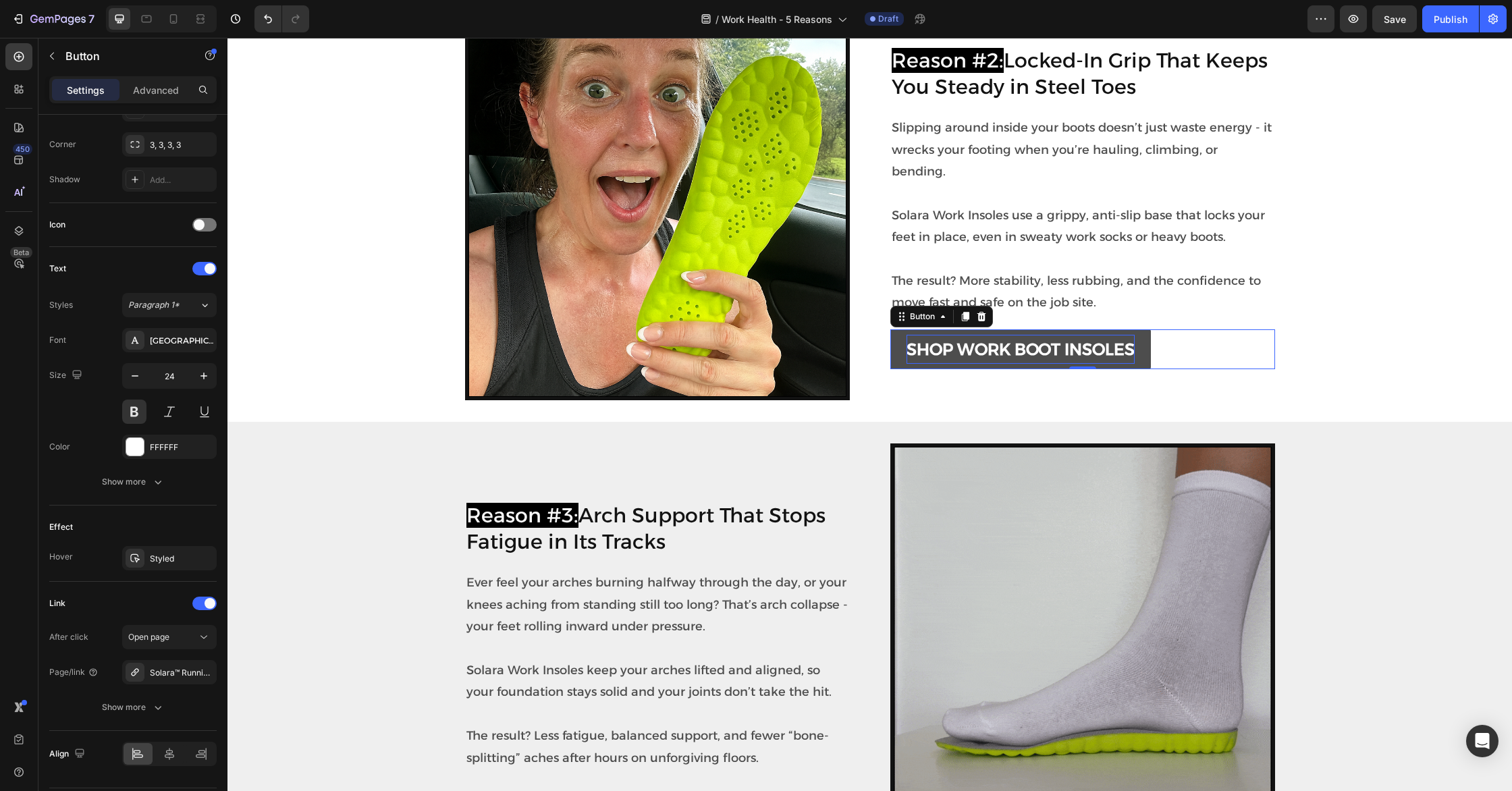
click at [1147, 345] on link "SHOP WORK BOOT INSOLES" at bounding box center [1020, 350] width 260 height 40
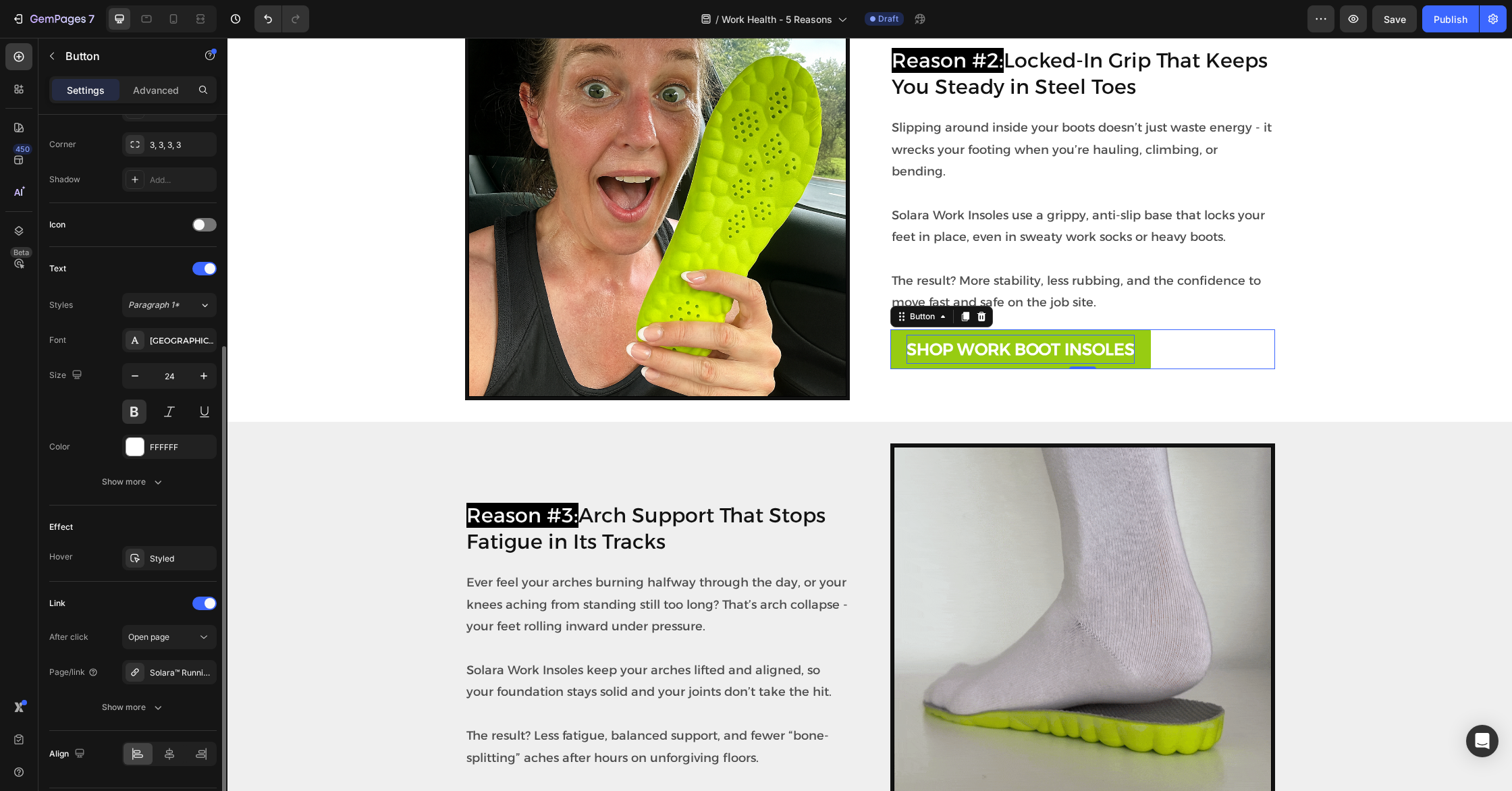
scroll to position [359, 0]
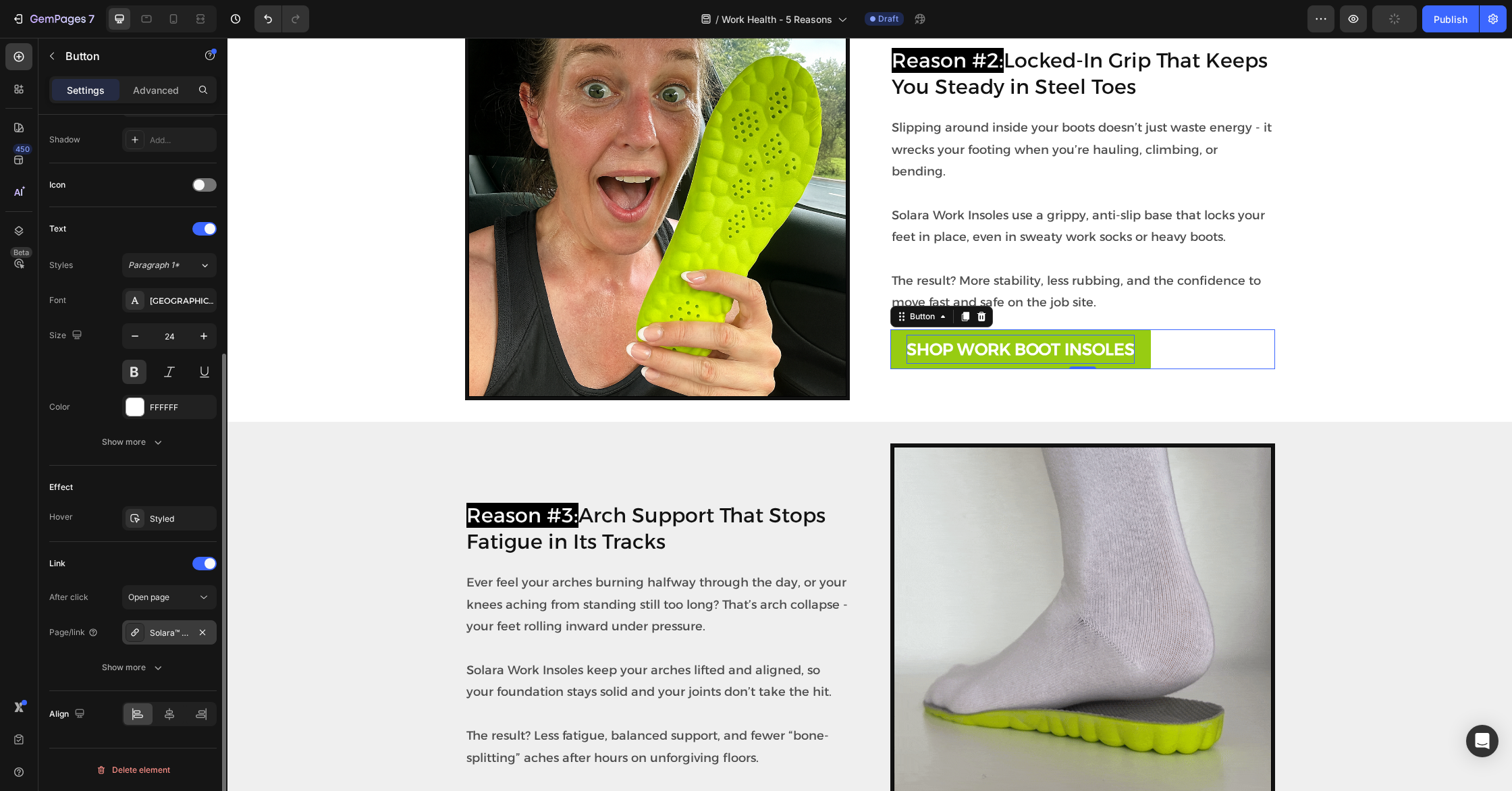
click at [173, 633] on div "Solara™ Running Insoles" at bounding box center [169, 633] width 39 height 12
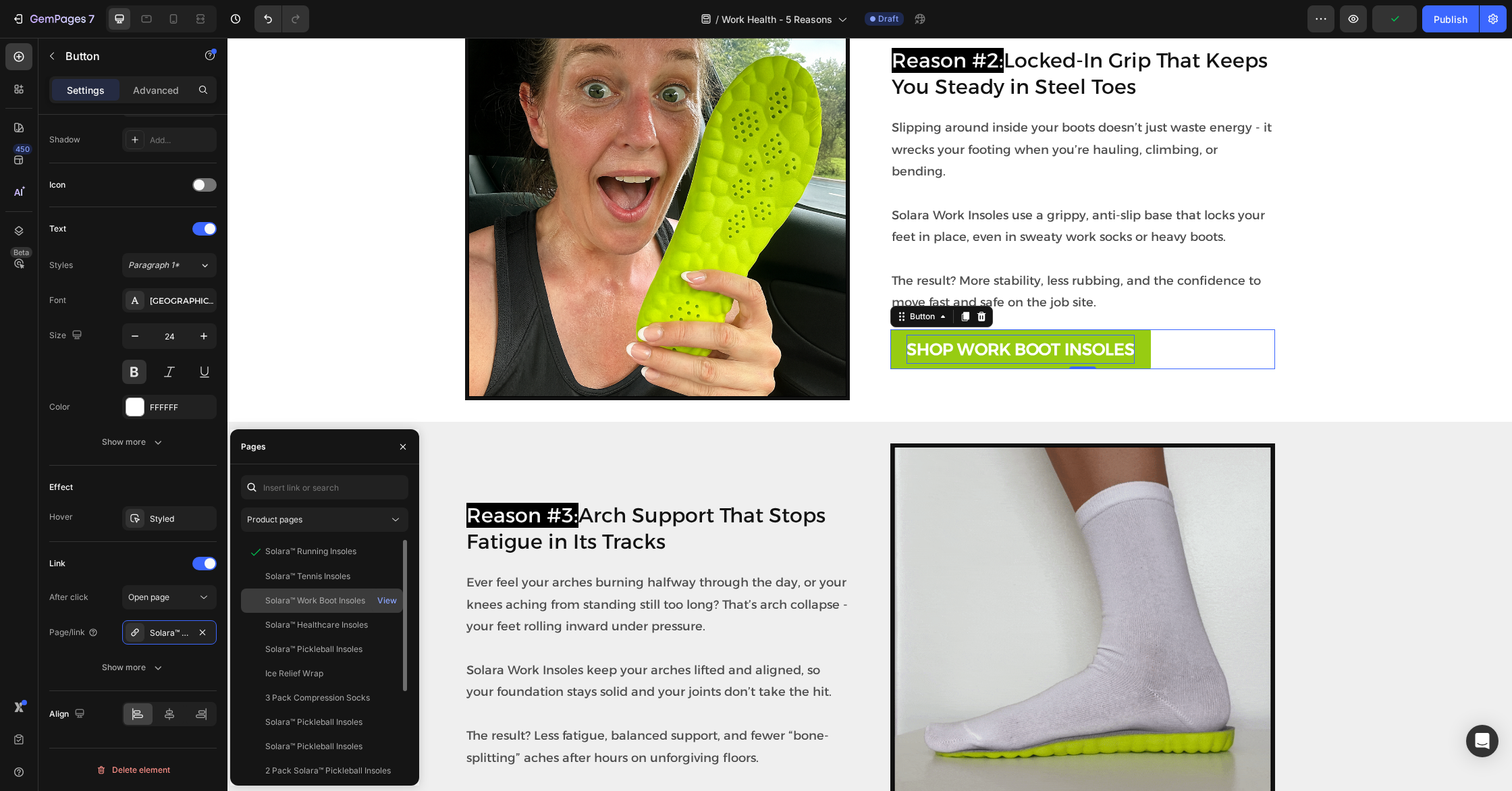
click at [371, 603] on div "Solara™ Work Boot Insoles" at bounding box center [321, 601] width 151 height 12
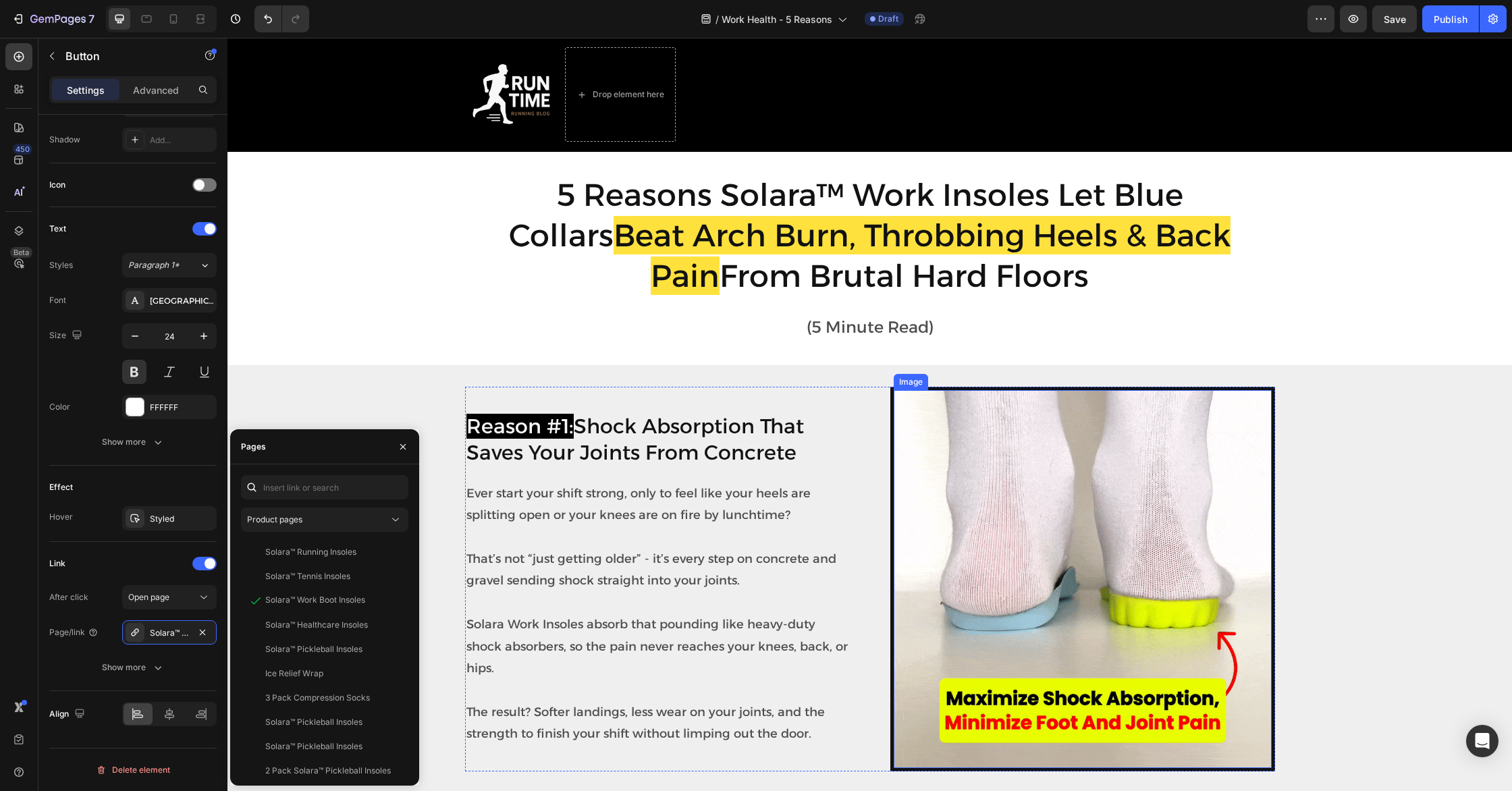
scroll to position [12, 0]
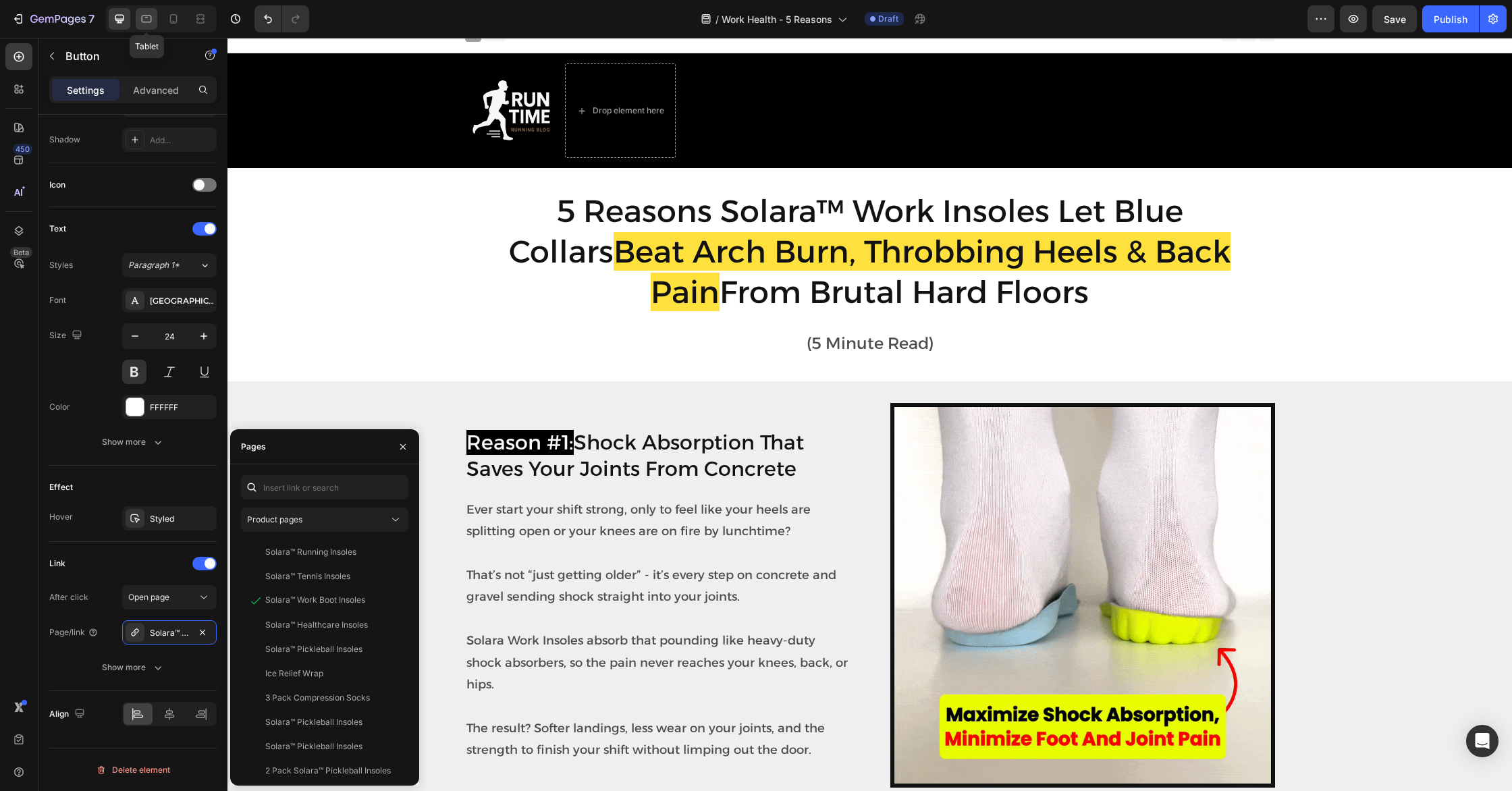
click at [152, 25] on icon at bounding box center [147, 19] width 13 height 13
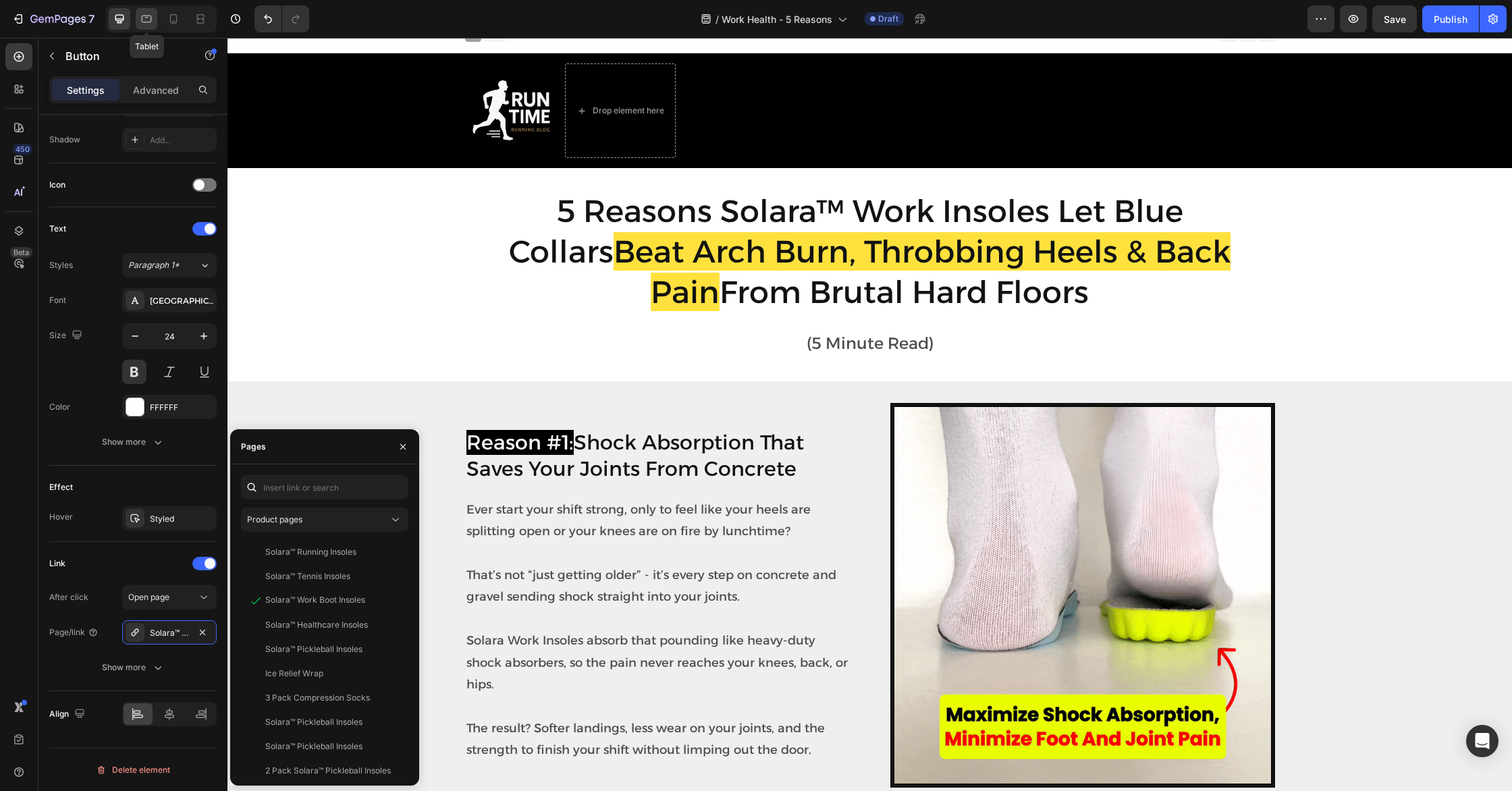
type input "20"
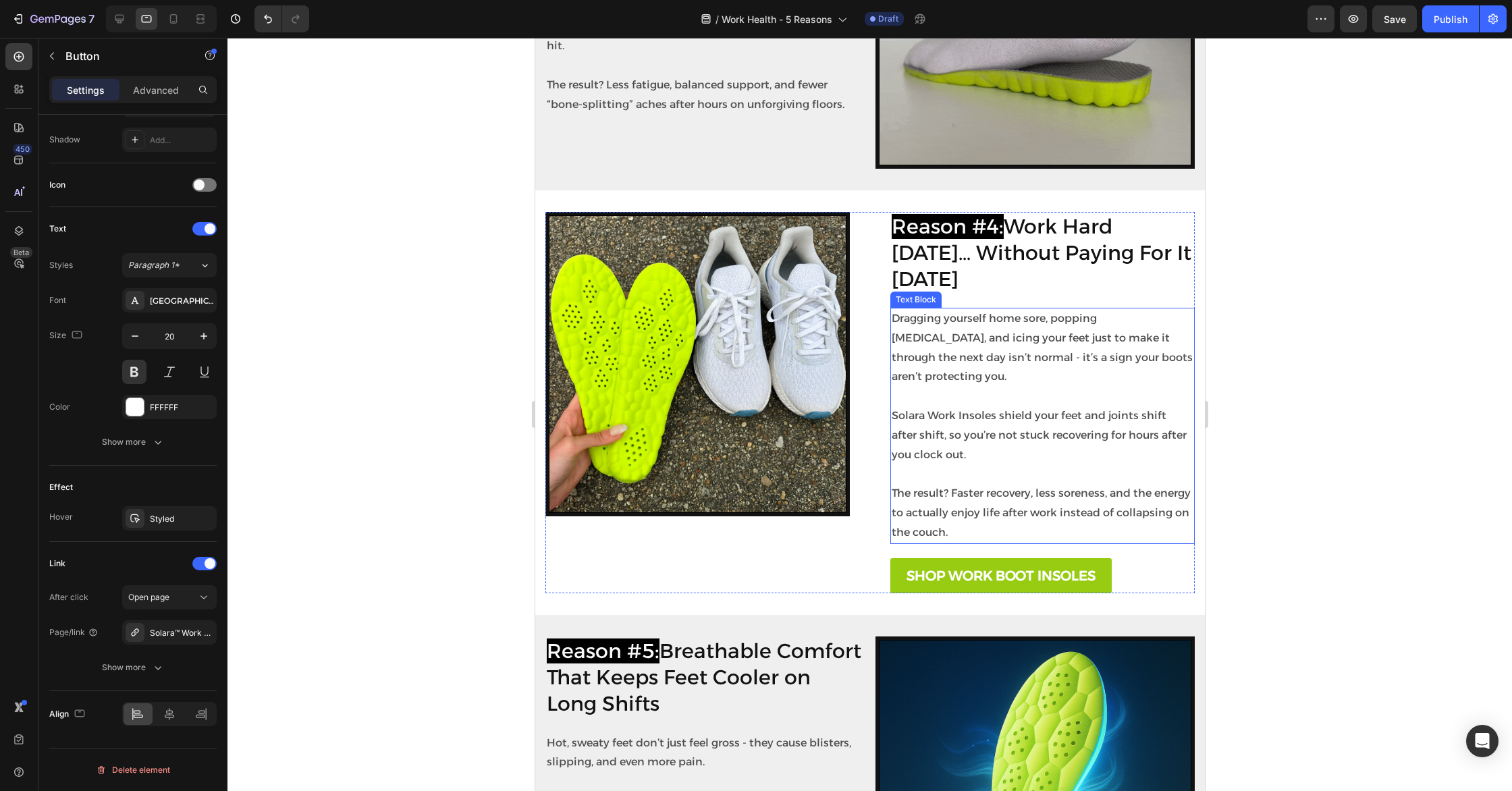
scroll to position [2123, 0]
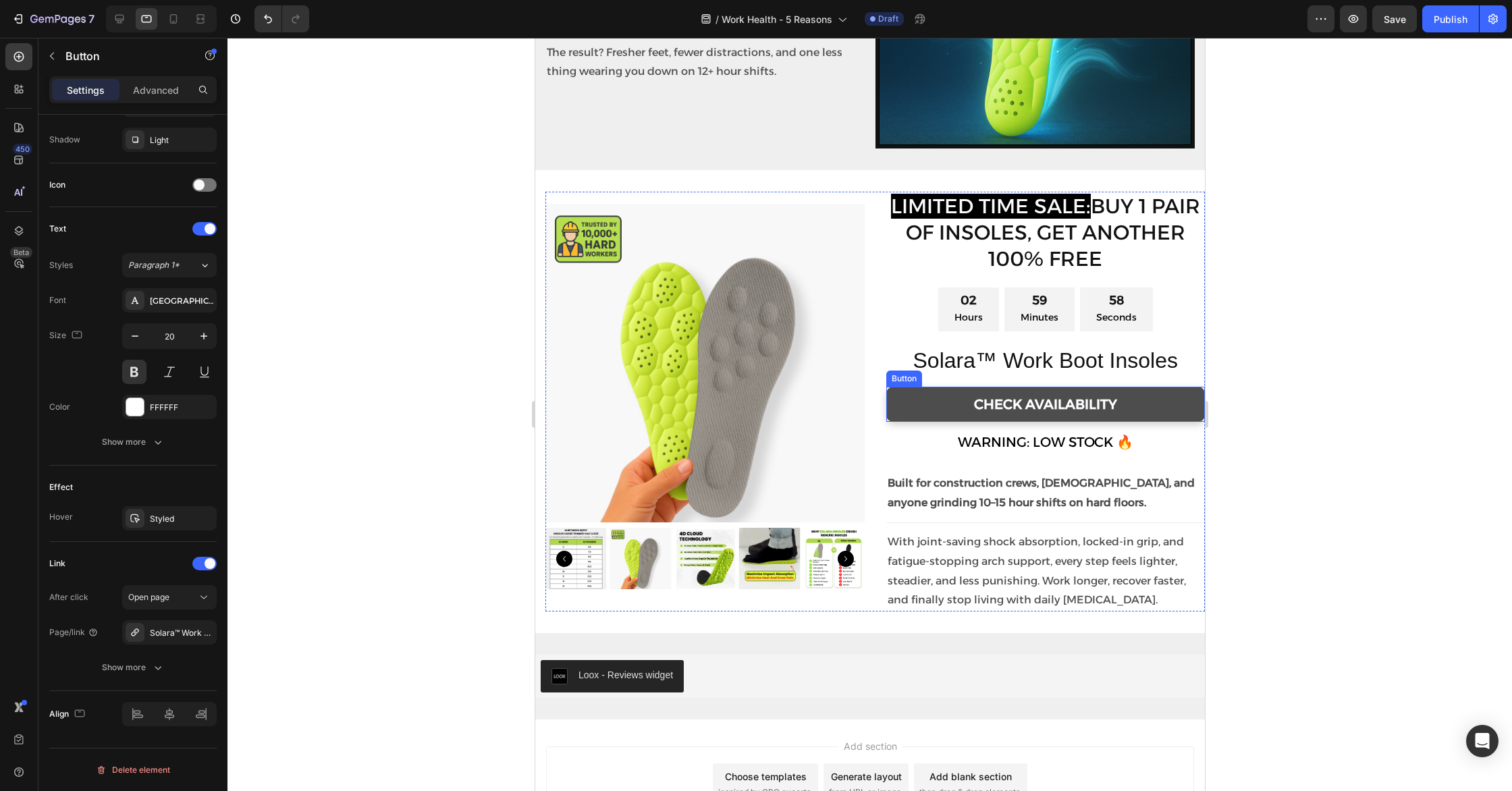
click at [947, 405] on link "CHECK AVAILABILITY" at bounding box center [1045, 404] width 319 height 35
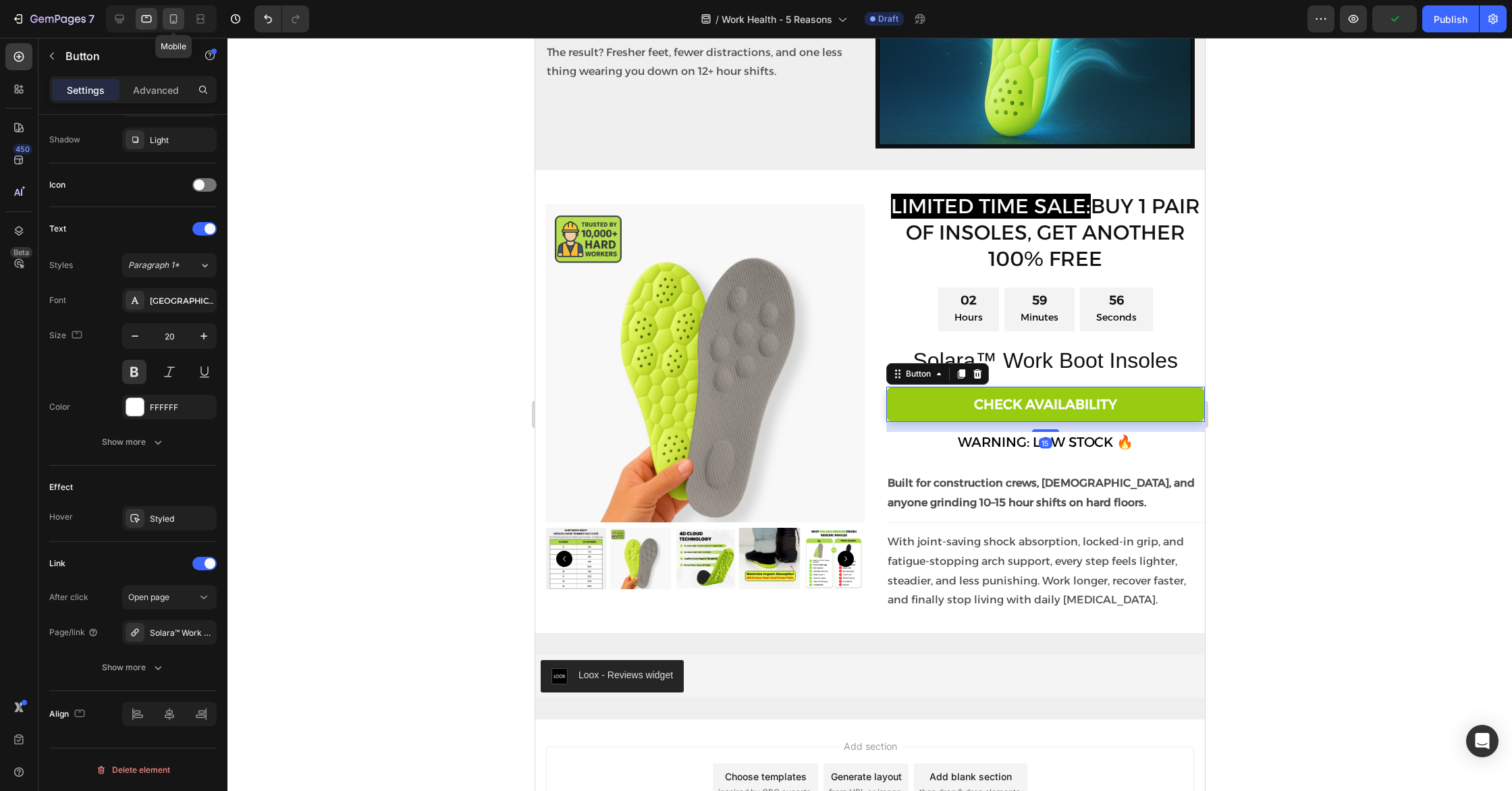
click at [175, 22] on icon at bounding box center [174, 19] width 7 height 10
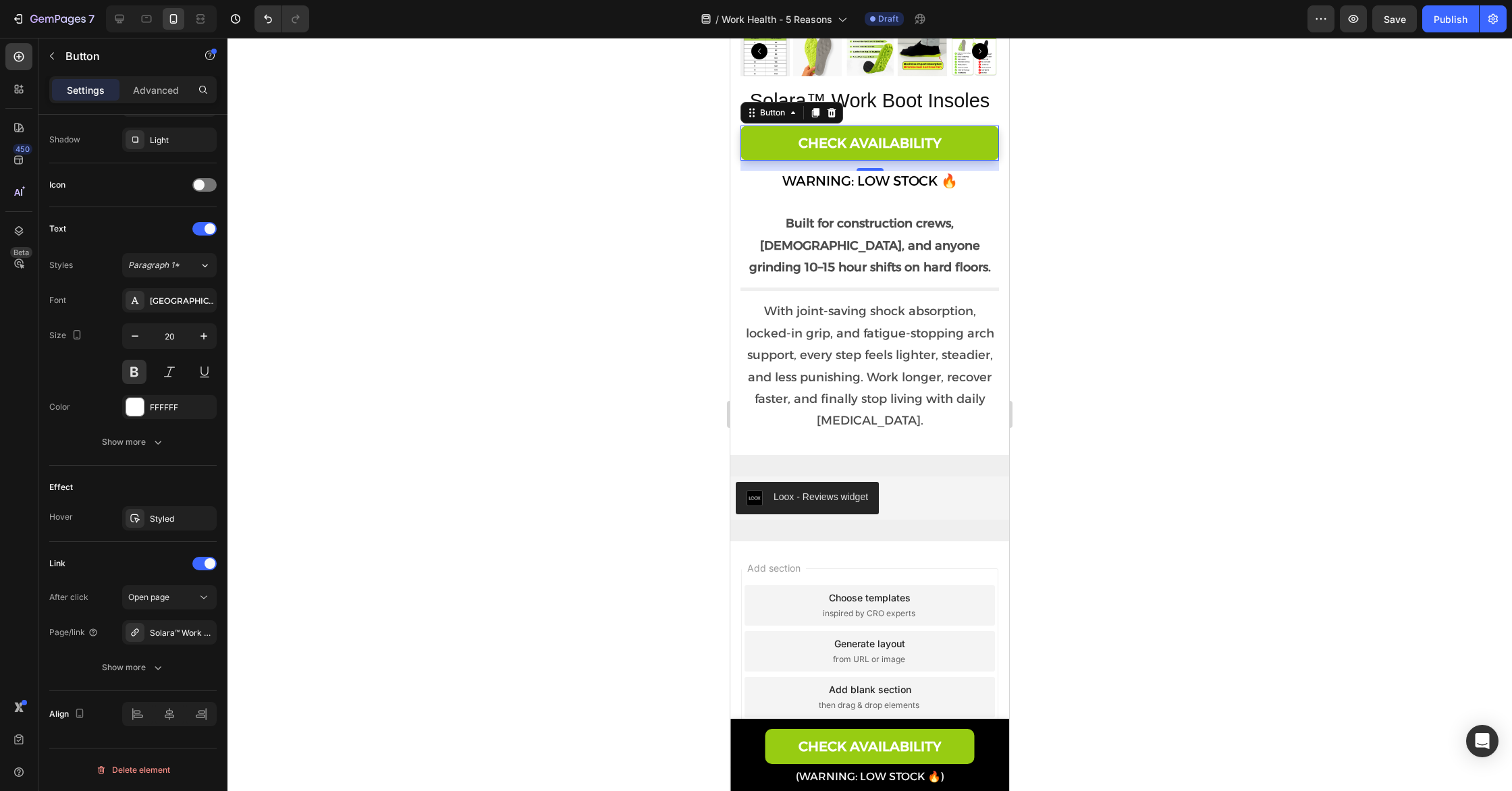
scroll to position [2991, 0]
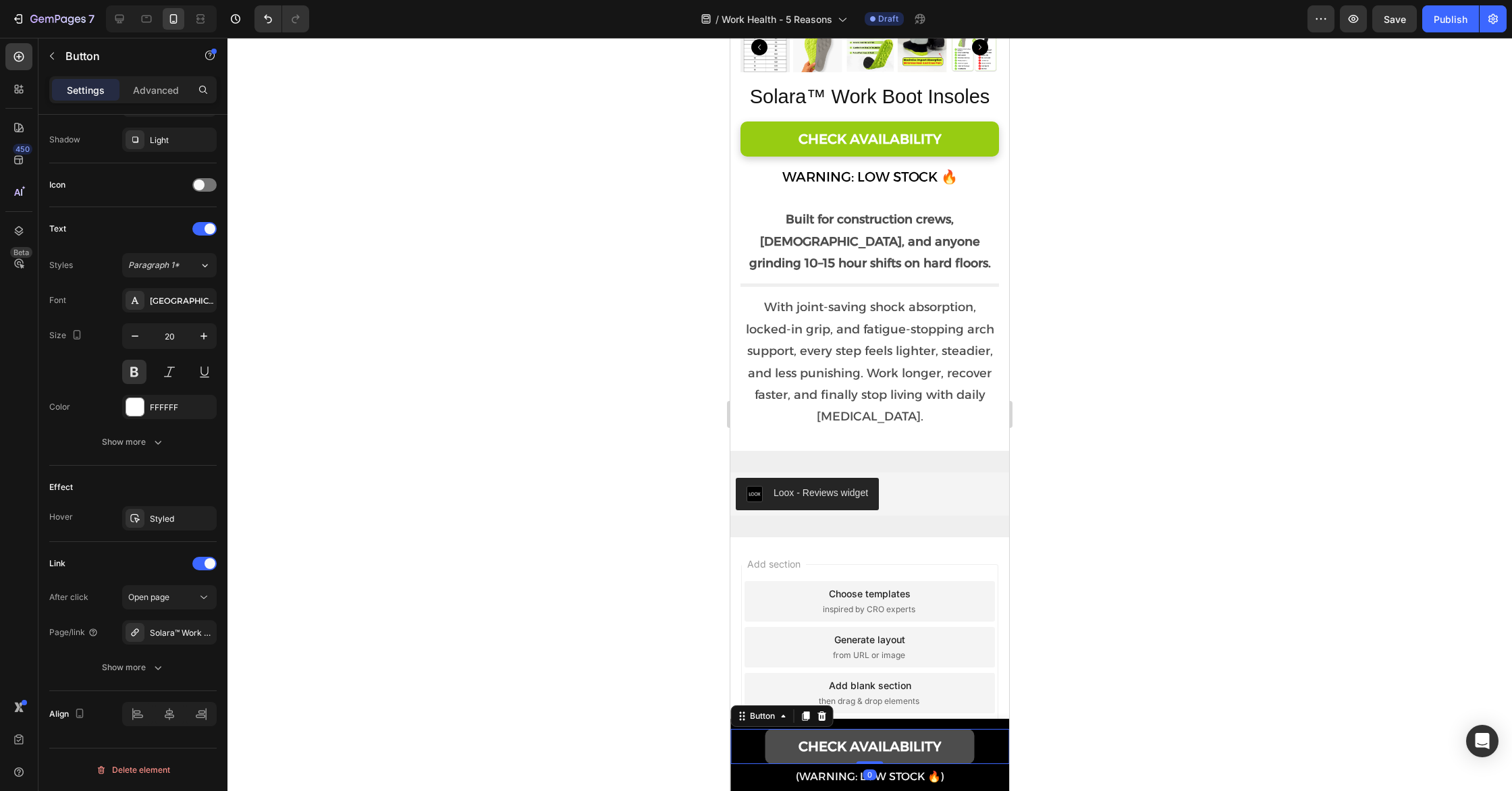
click at [949, 743] on link "CHECK AVAILABILITY" at bounding box center [870, 746] width 209 height 35
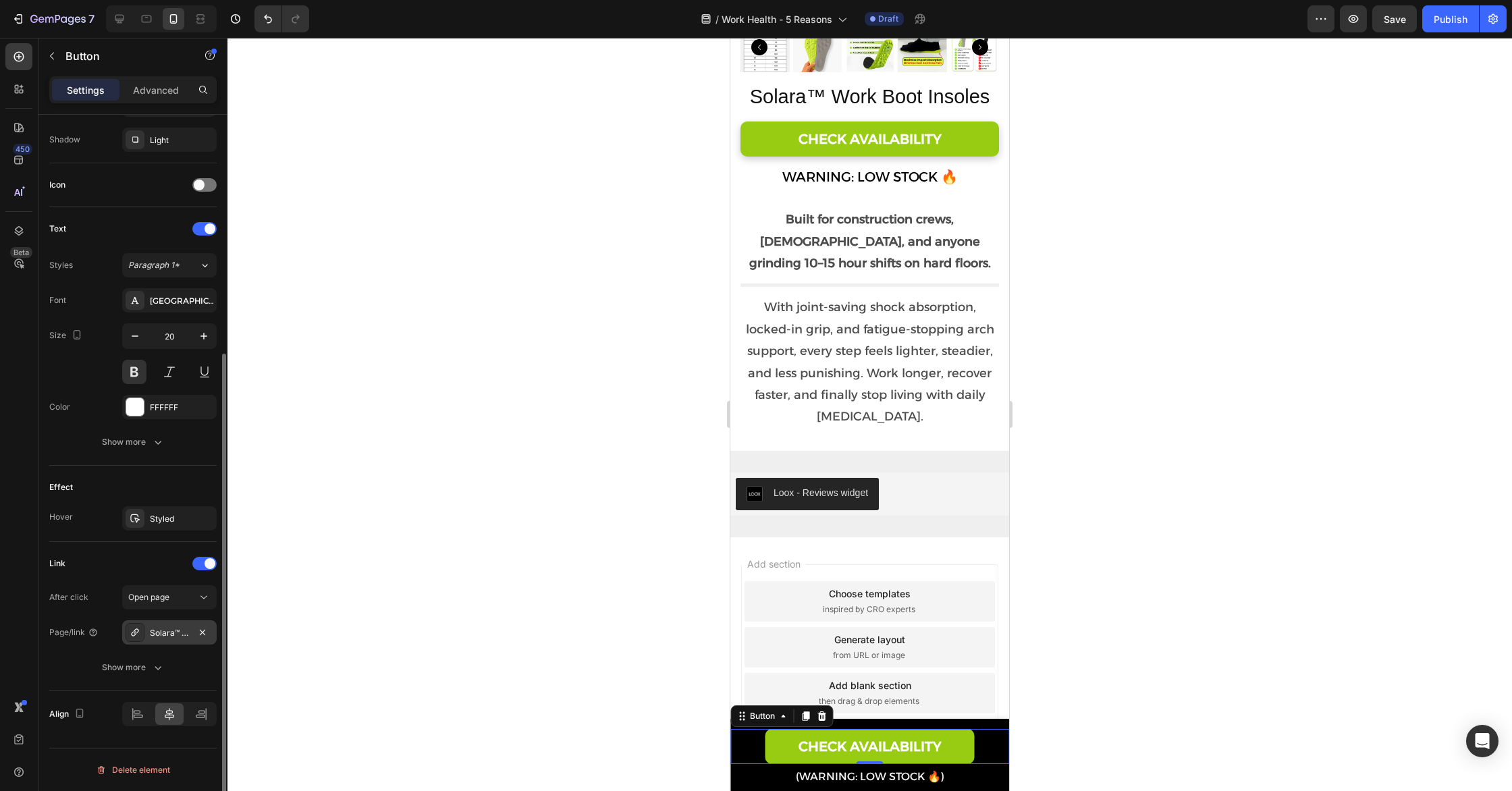
click at [164, 630] on div "Solara™ Running Insoles" at bounding box center [169, 633] width 39 height 12
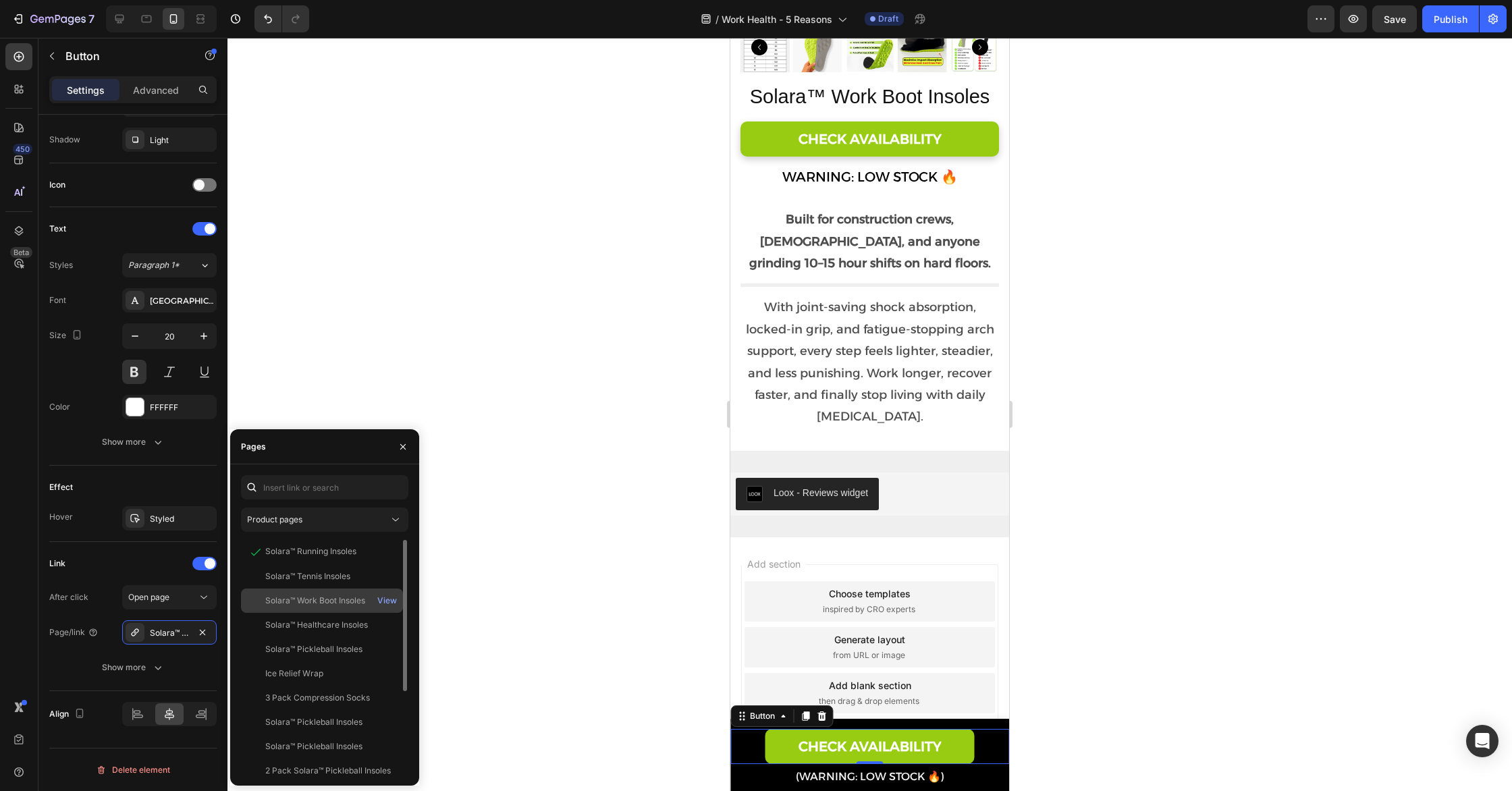
click at [360, 599] on div "Solara™ Work Boot Insoles" at bounding box center [315, 601] width 100 height 12
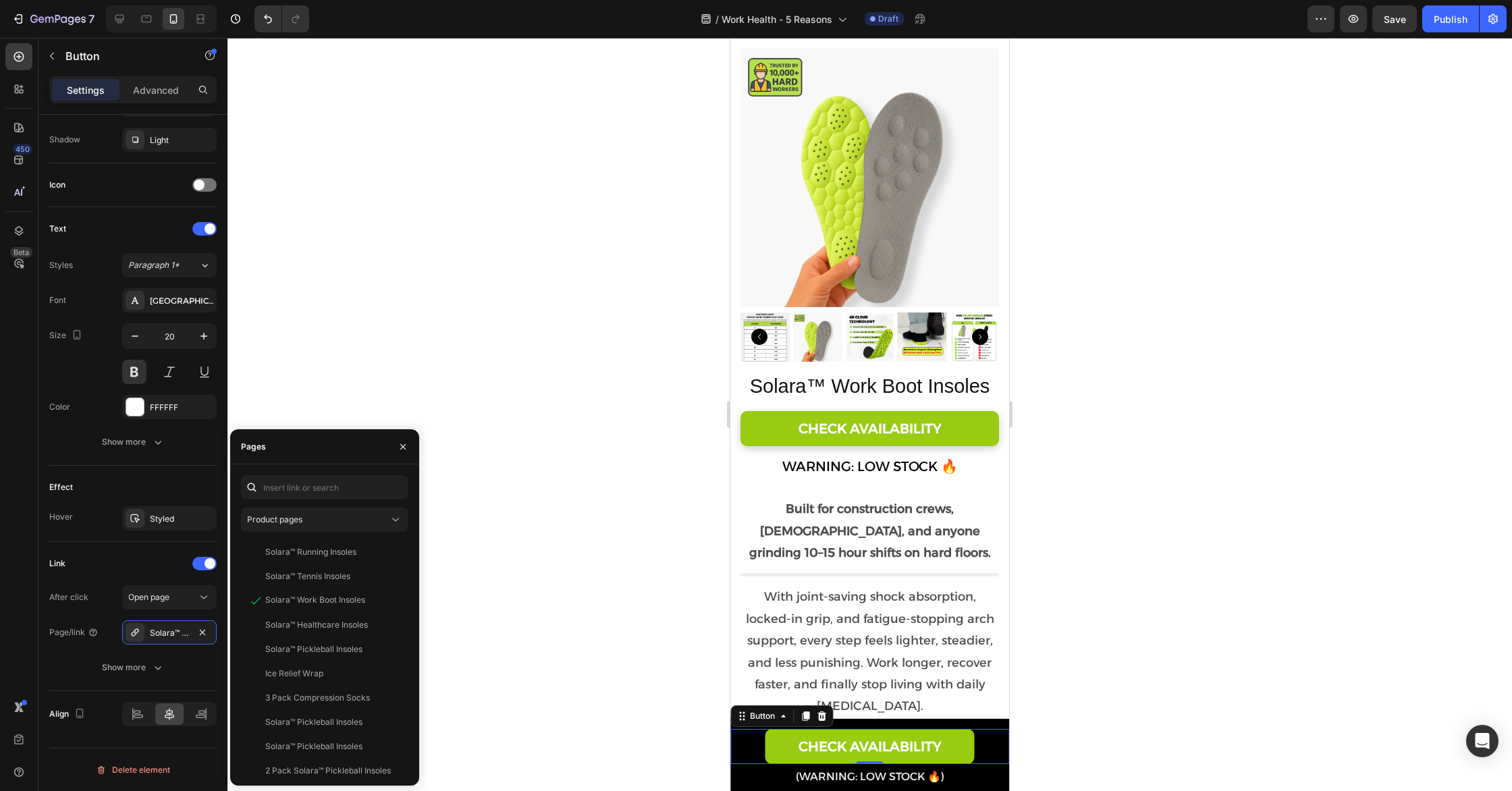
scroll to position [2537, 0]
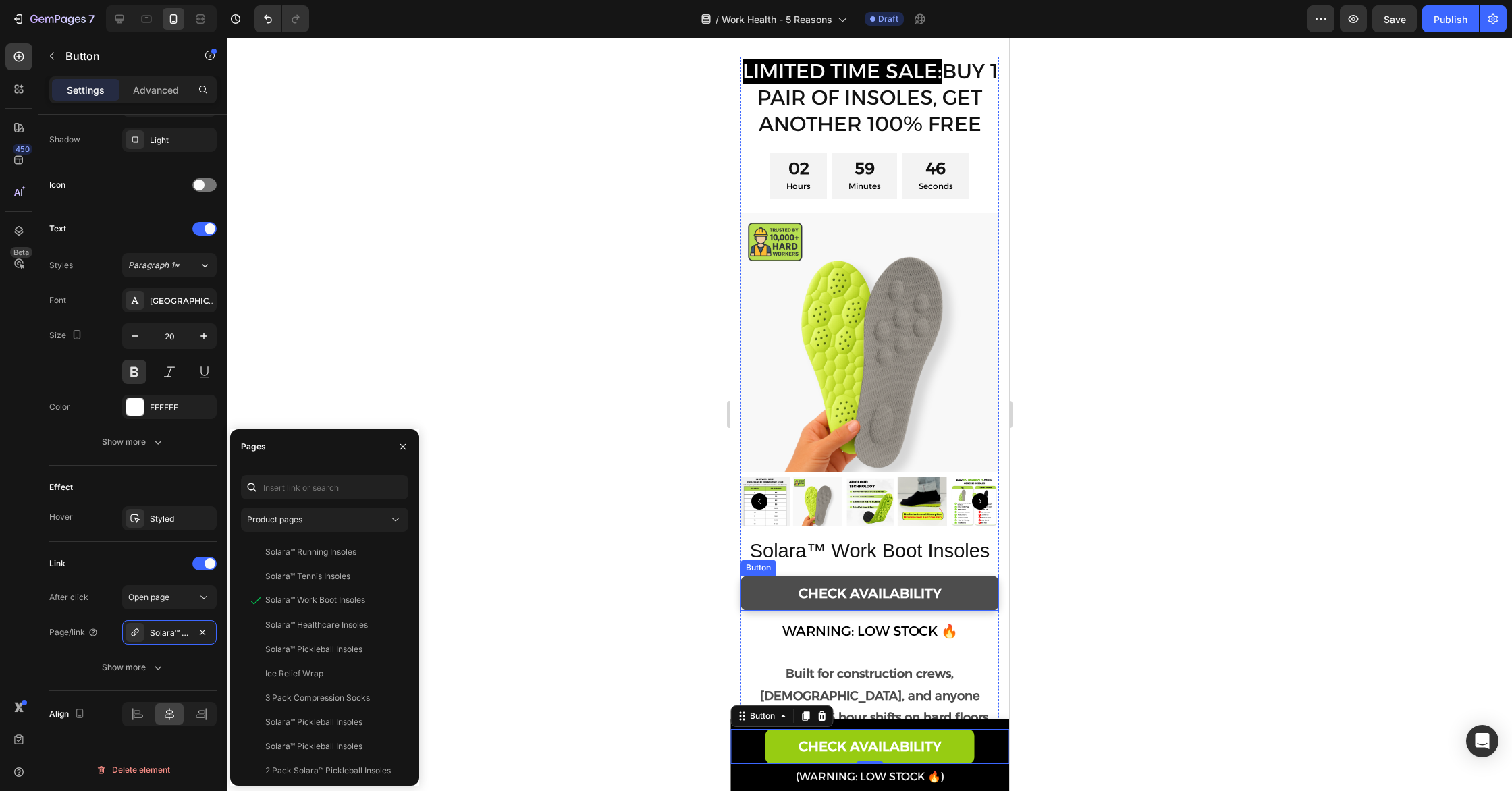
click at [767, 589] on link "CHECK AVAILABILITY" at bounding box center [869, 593] width 258 height 35
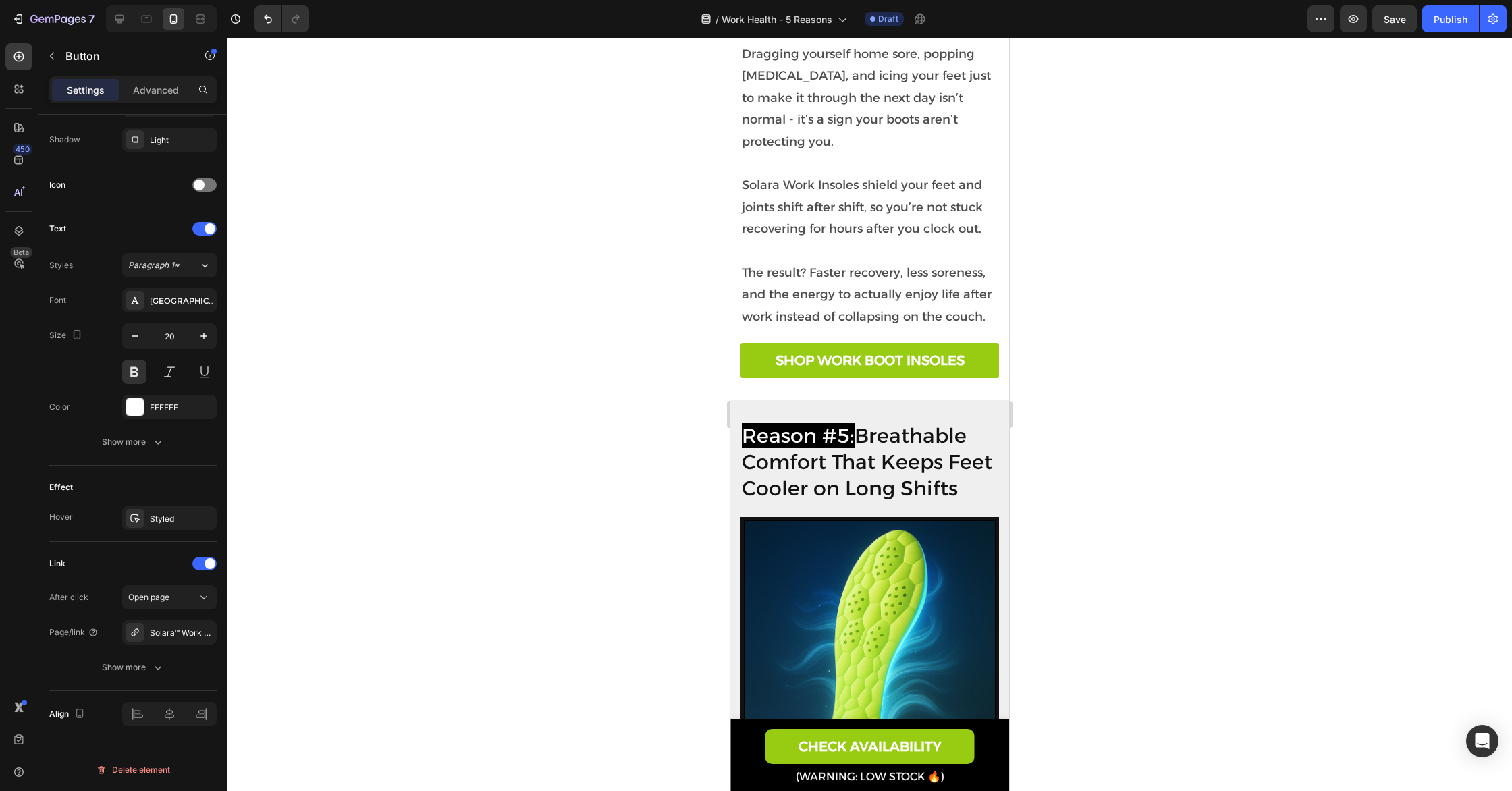
scroll to position [1643, 0]
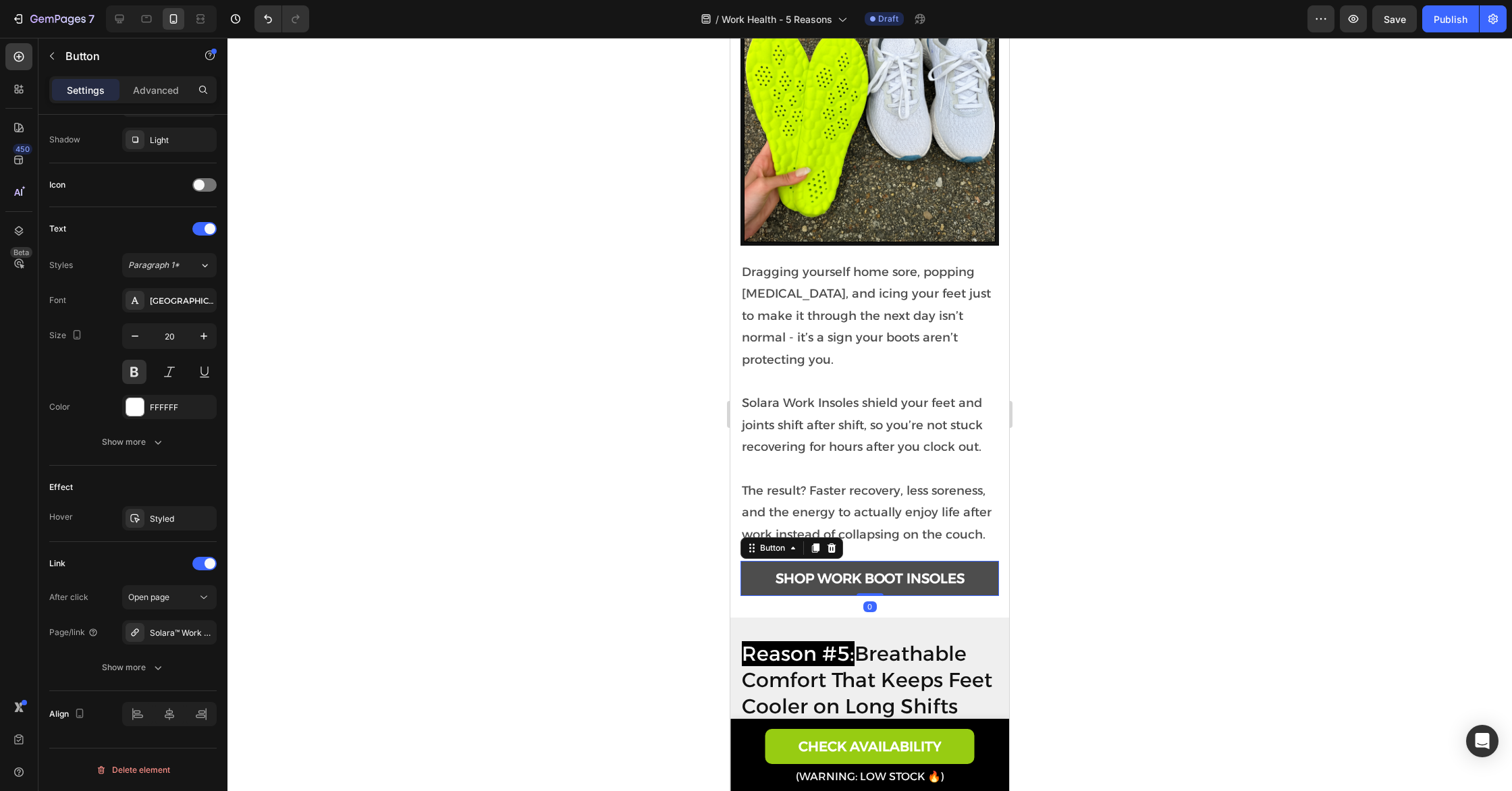
click at [767, 577] on link "SHOP WORK BOOT INSOLES" at bounding box center [869, 578] width 258 height 35
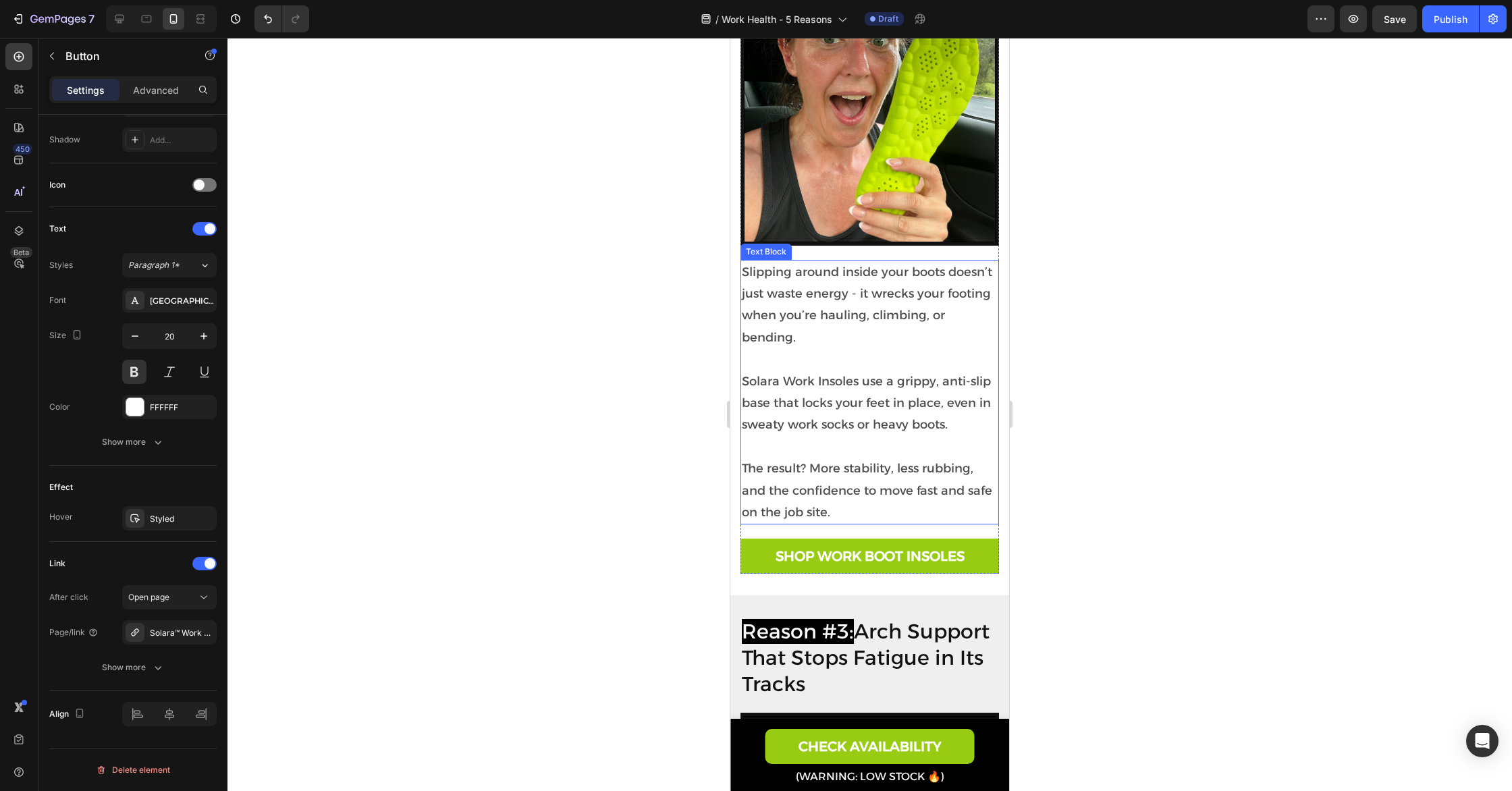
scroll to position [903, 0]
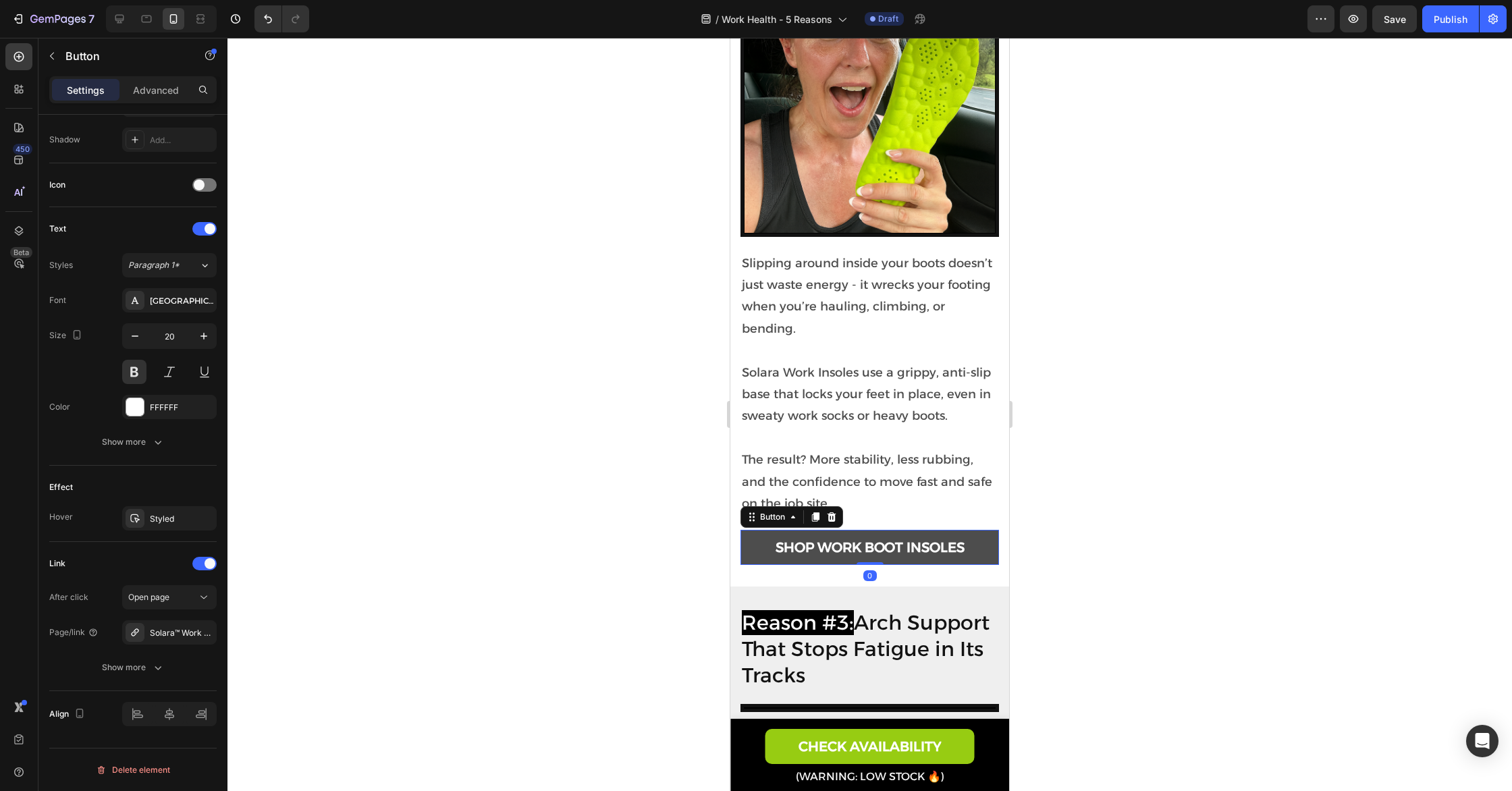
click at [758, 545] on link "SHOP WORK BOOT INSOLES" at bounding box center [869, 547] width 258 height 35
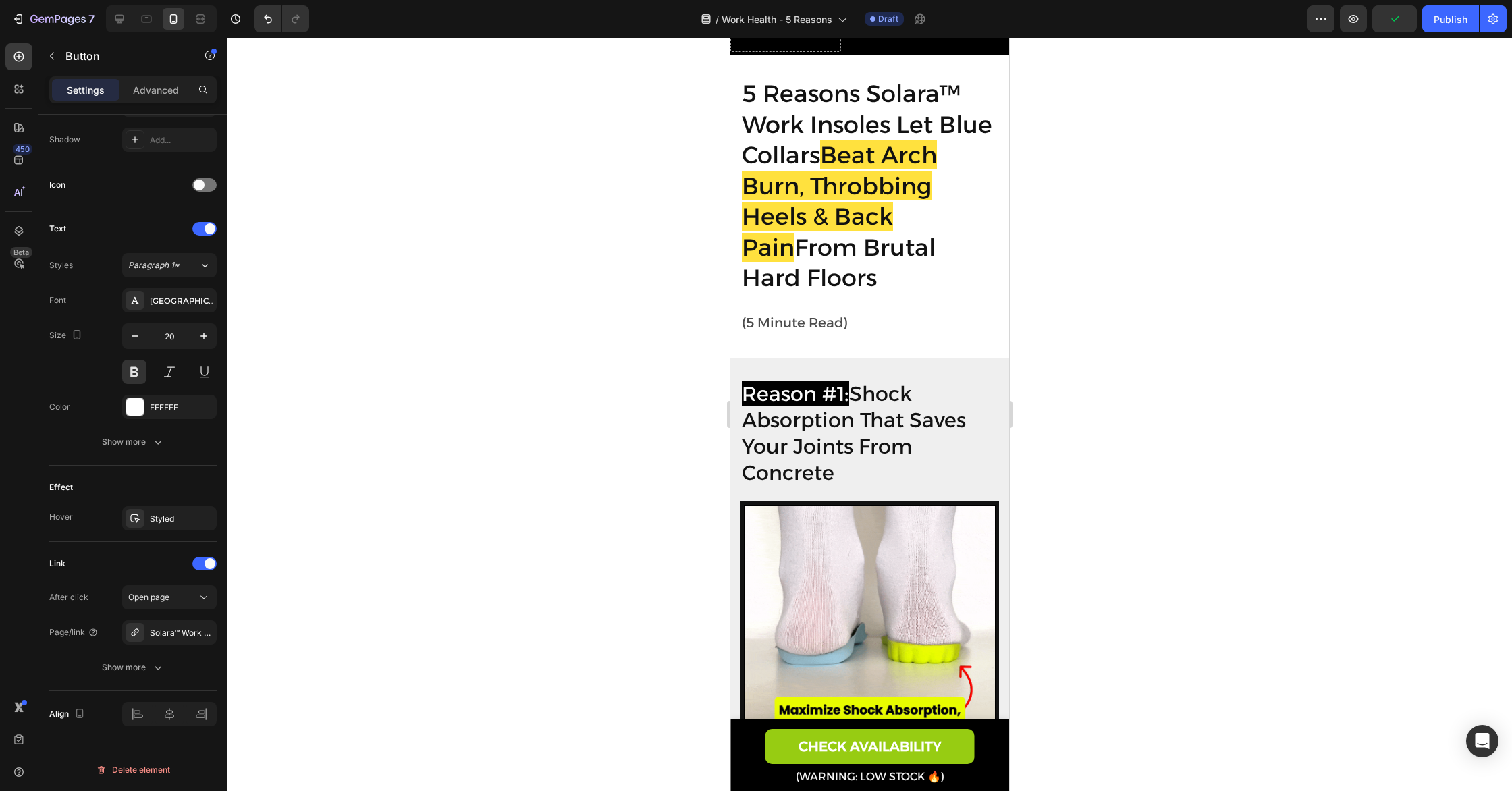
scroll to position [58, 0]
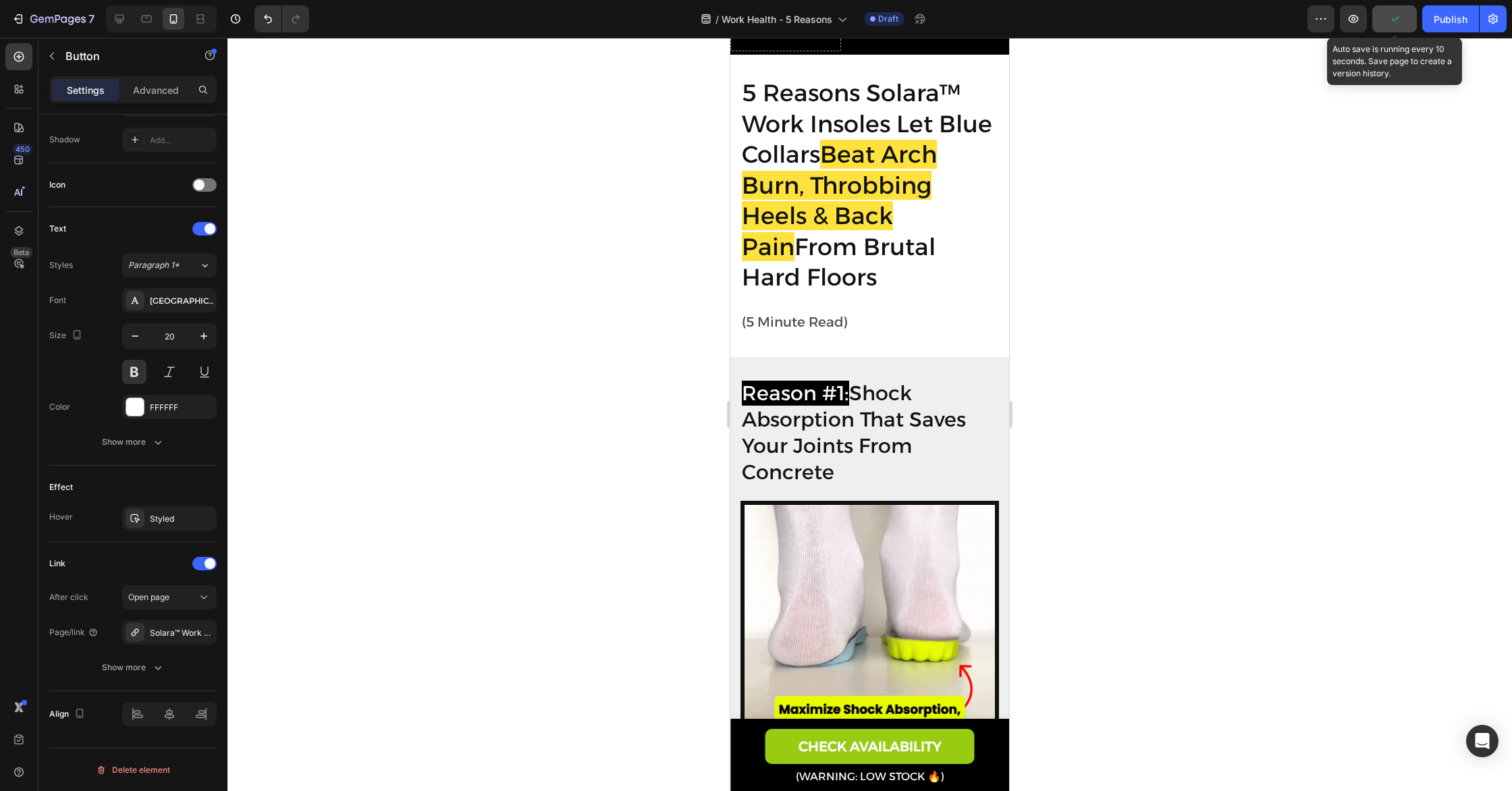
click at [1400, 19] on icon "button" at bounding box center [1394, 19] width 13 height 13
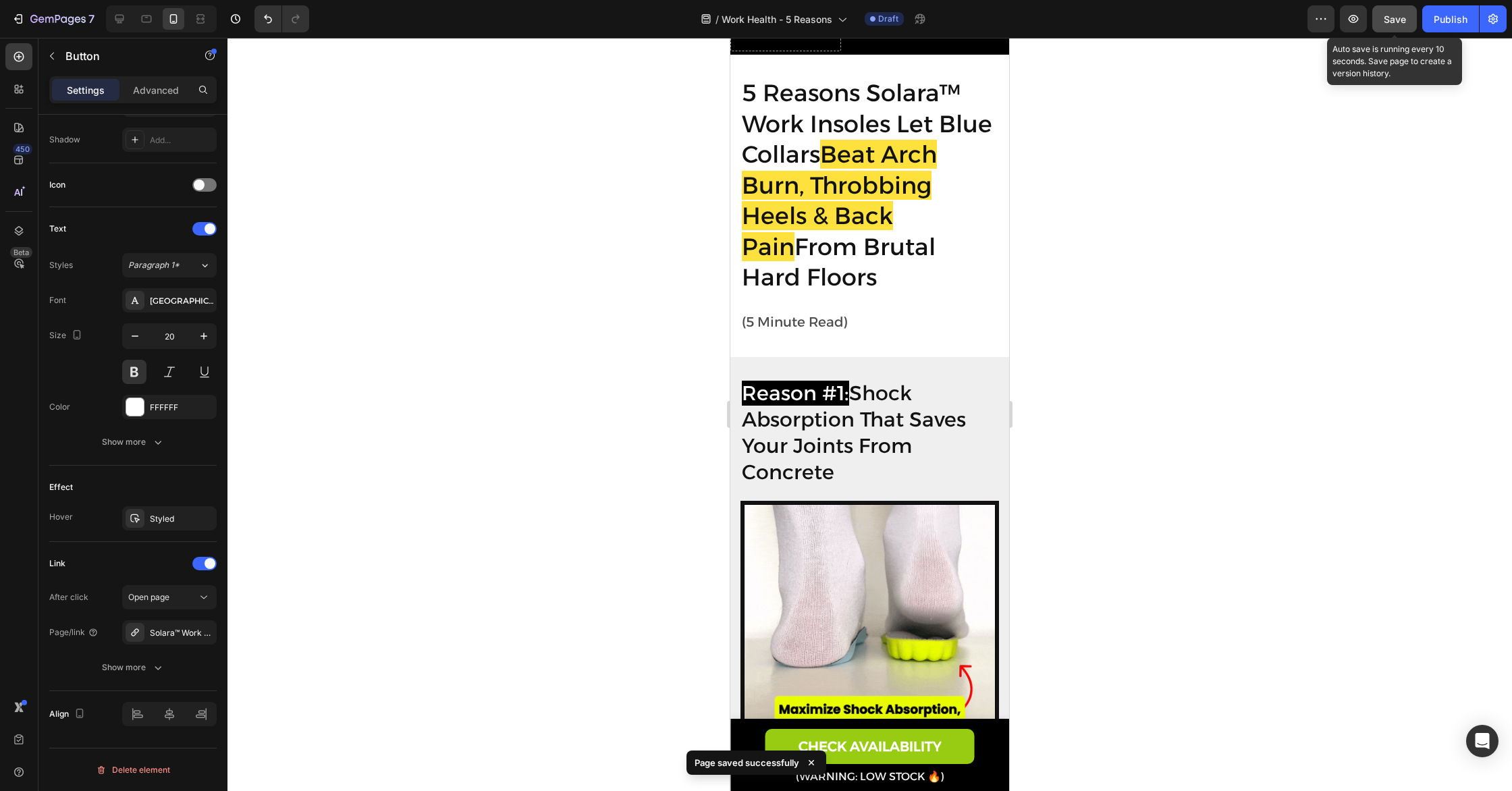
click at [1400, 19] on span "Save" at bounding box center [1394, 19] width 22 height 11
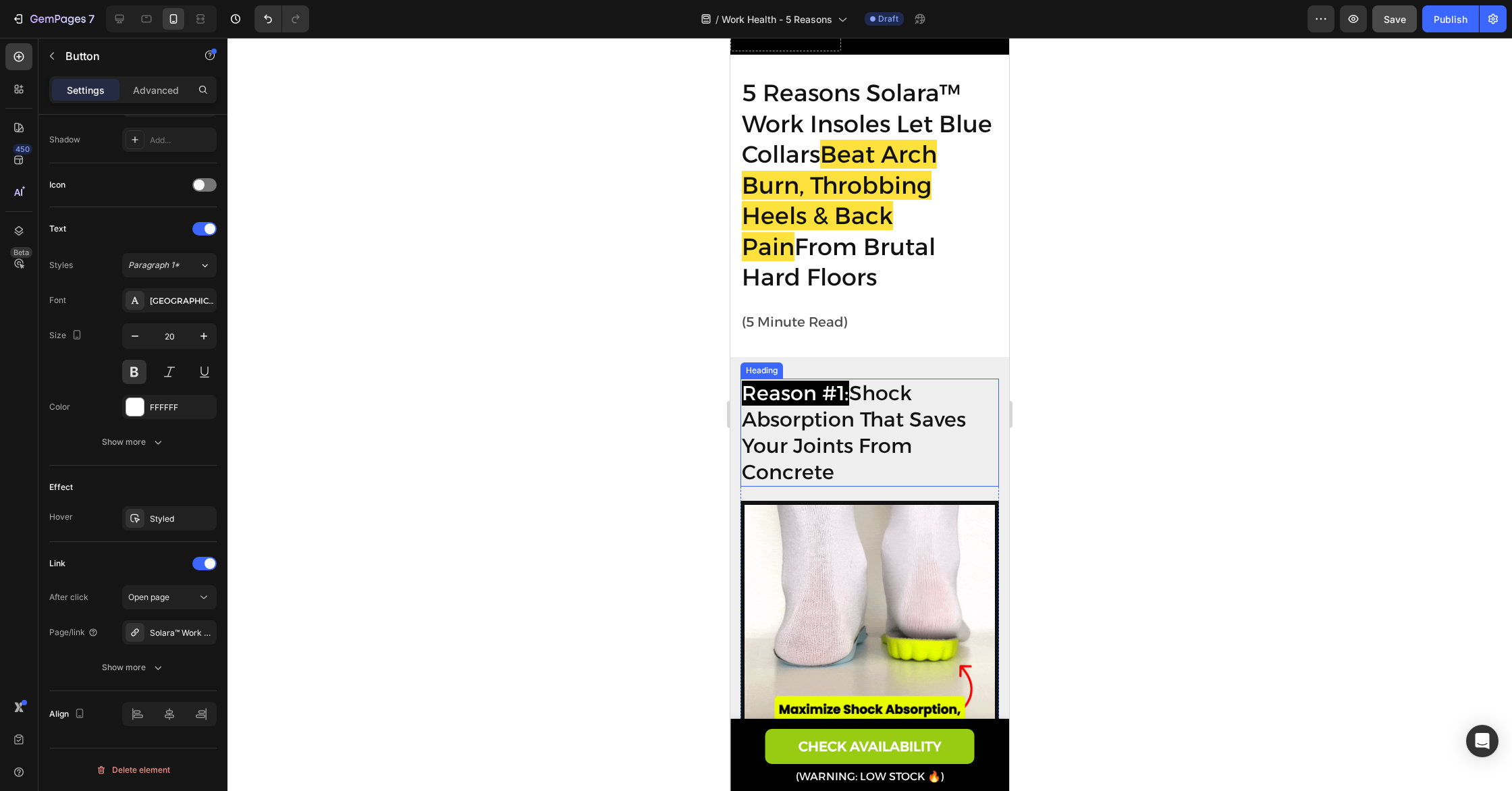
scroll to position [0, 0]
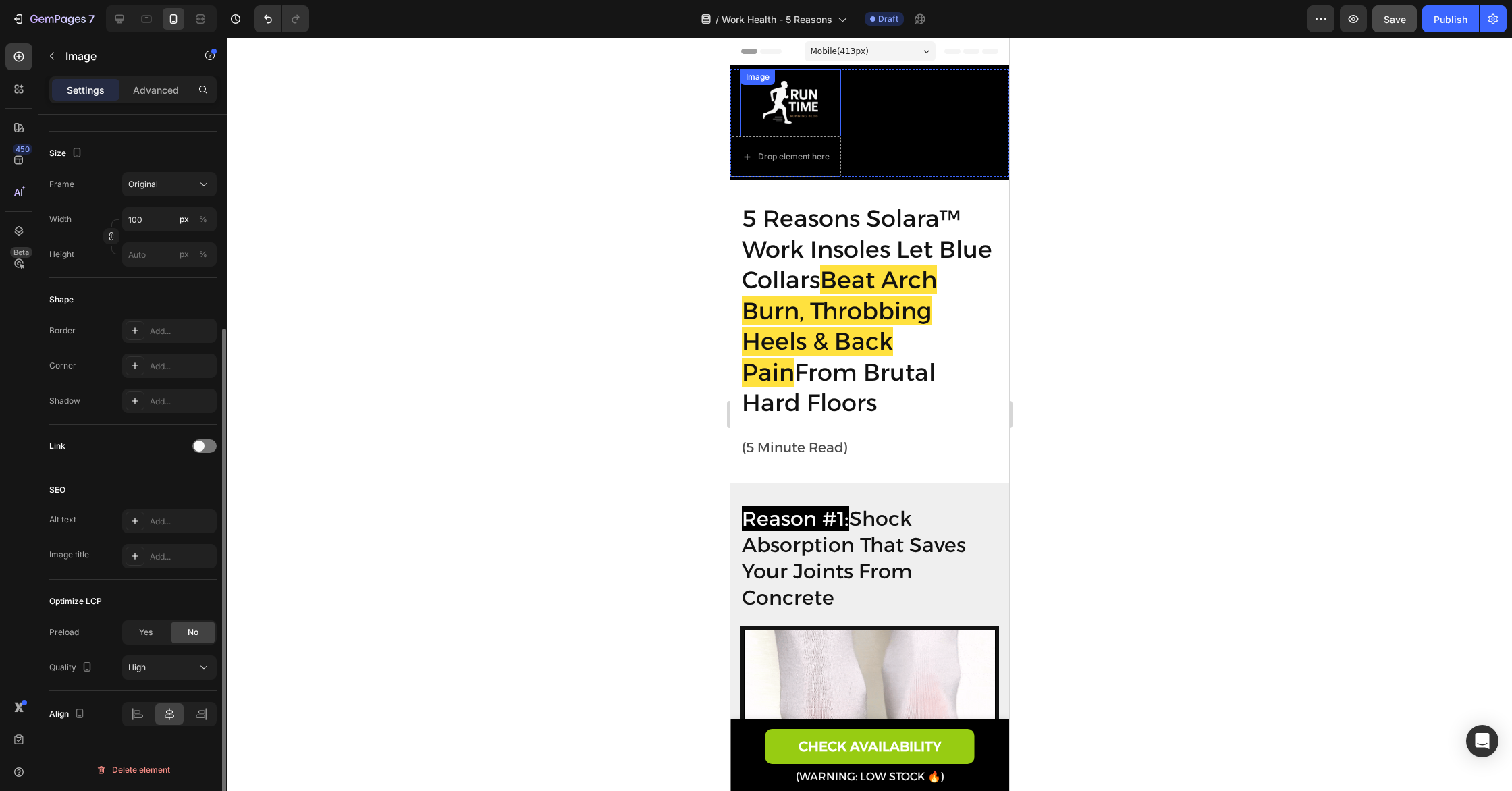
click at [790, 109] on img at bounding box center [791, 103] width 68 height 68
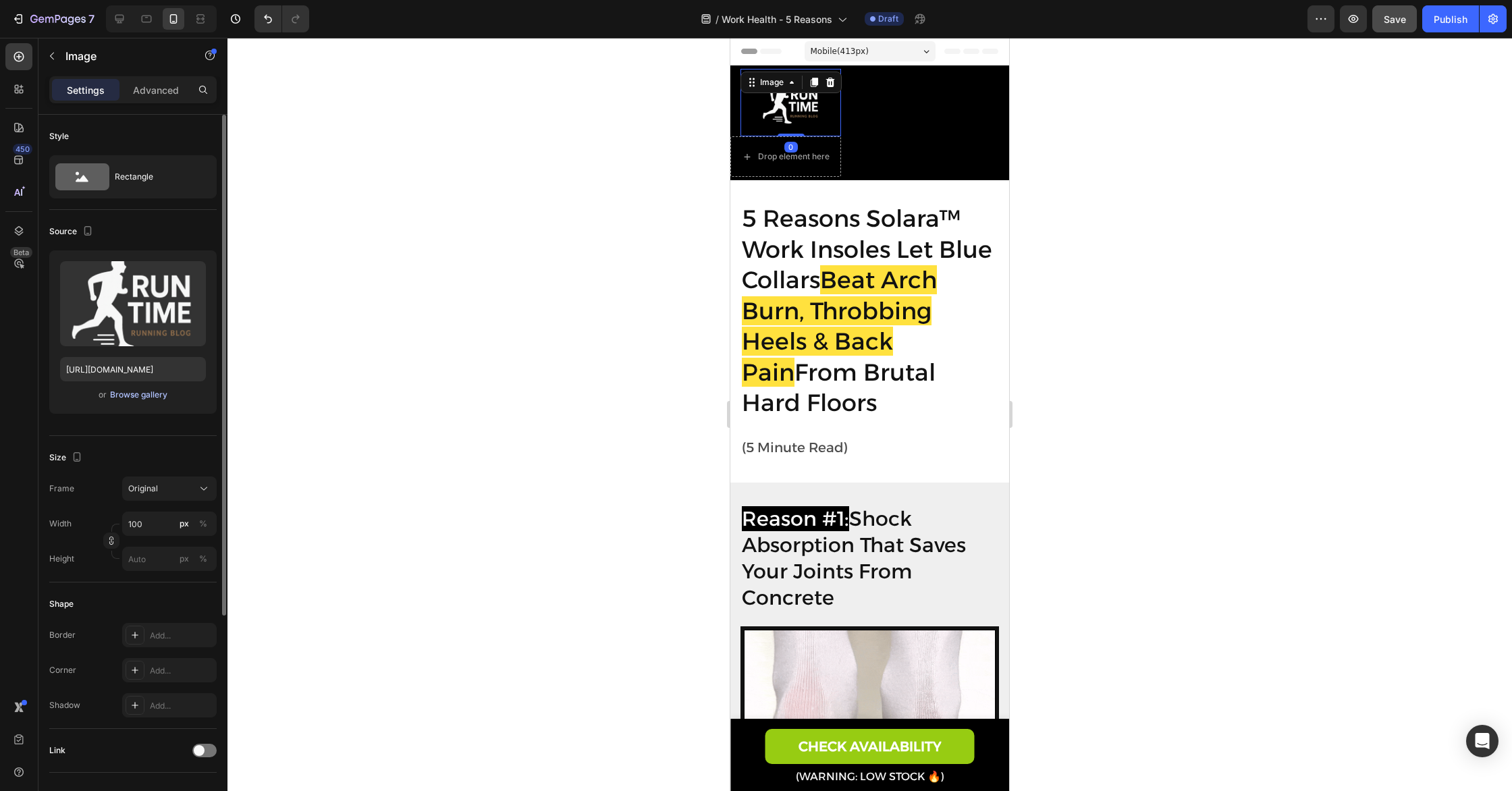
click at [151, 393] on div "Browse gallery" at bounding box center [138, 394] width 57 height 12
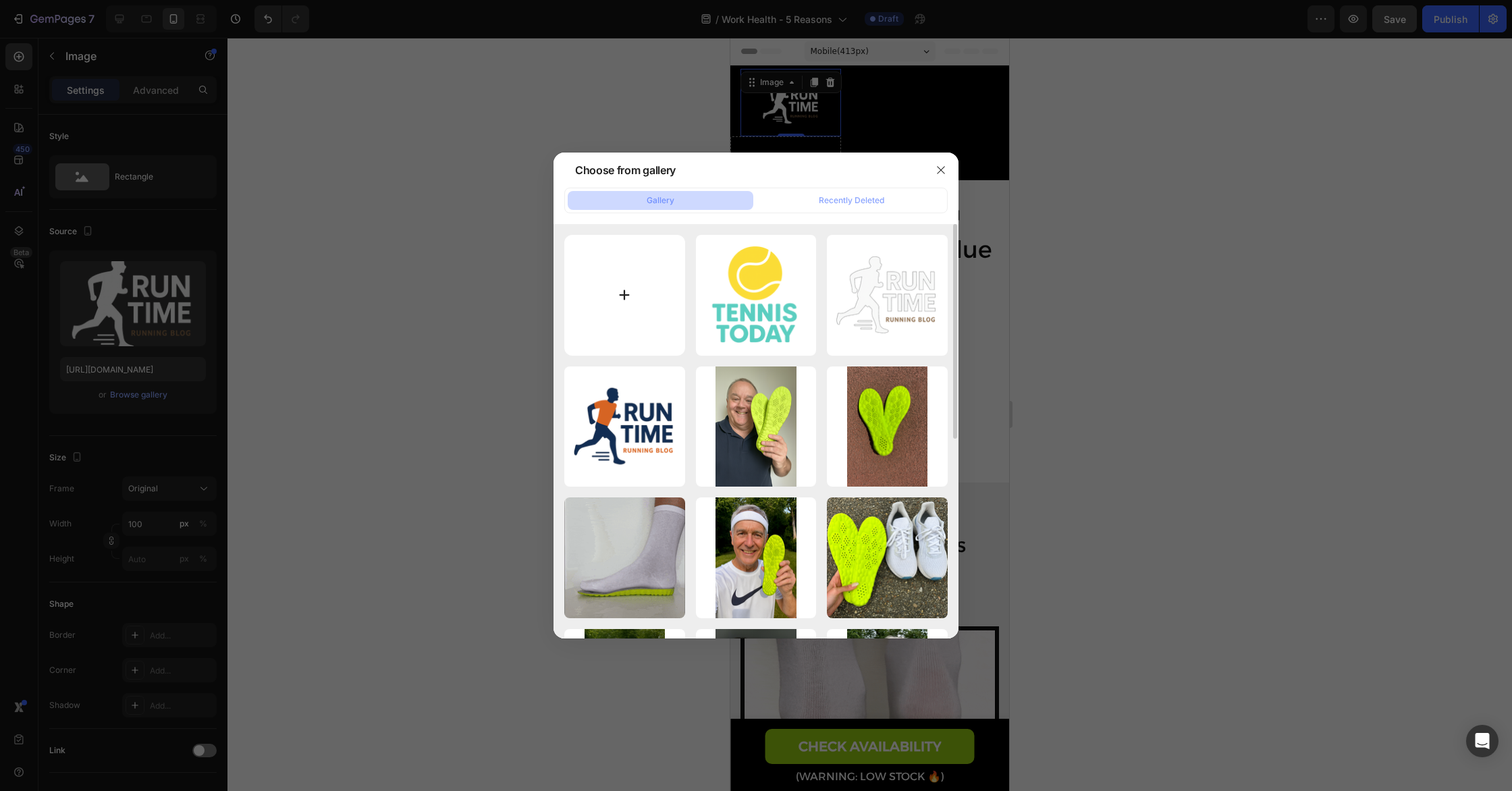
click at [617, 294] on input "file" at bounding box center [624, 295] width 121 height 121
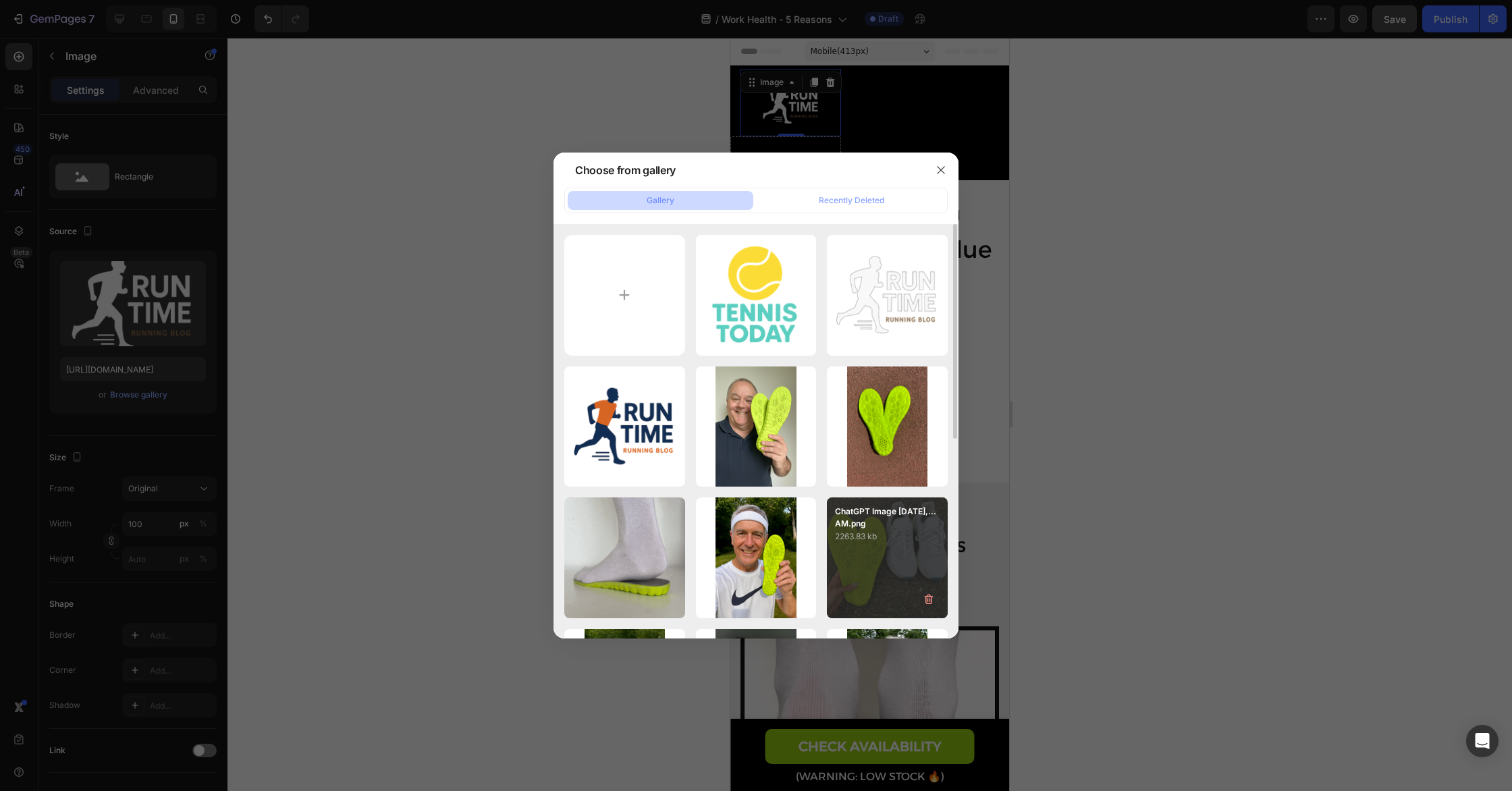
type input "C:\fakepath\ChatGPT Image [DATE], 11_34_05 AM.png"
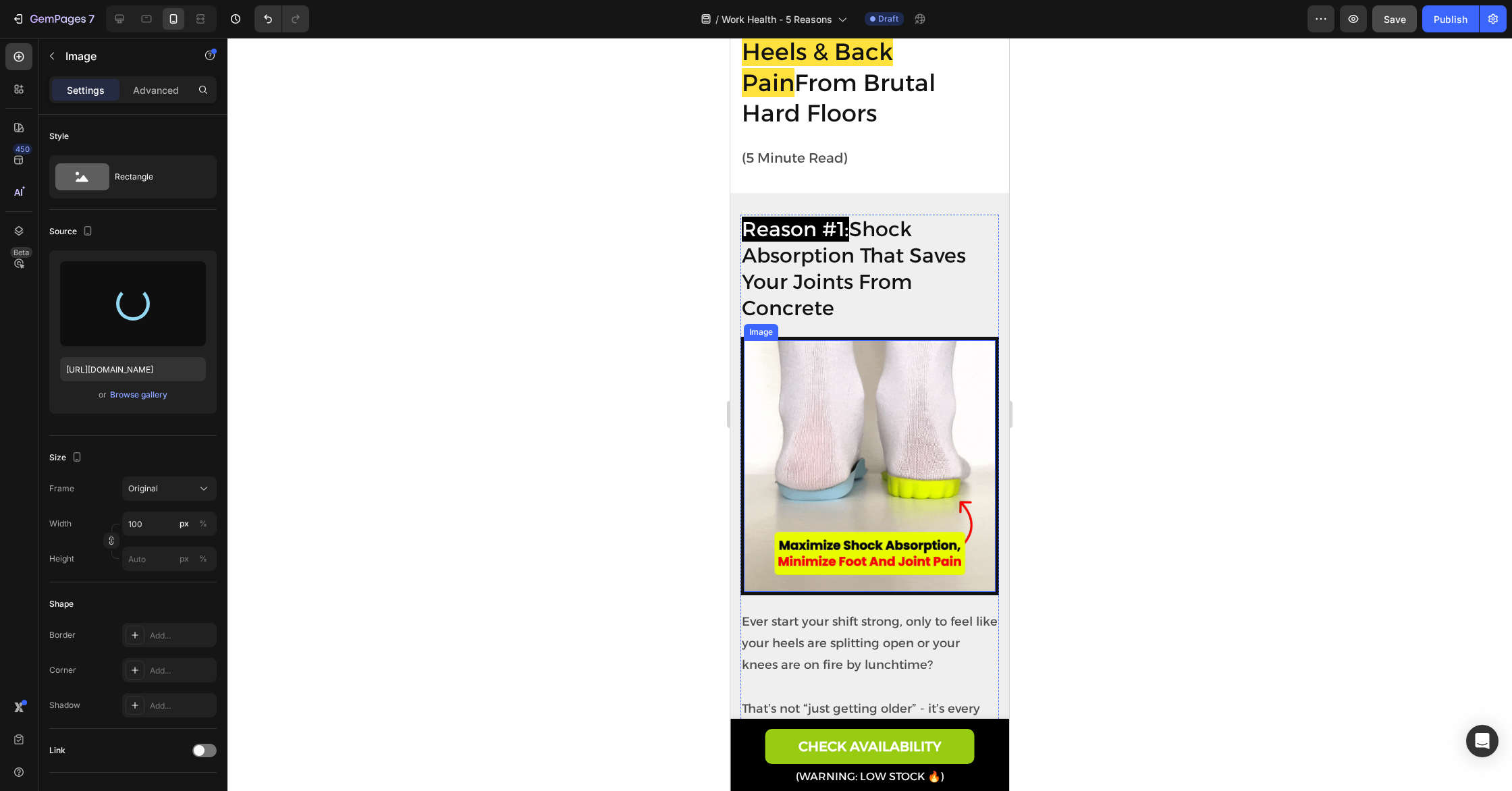
scroll to position [285, 0]
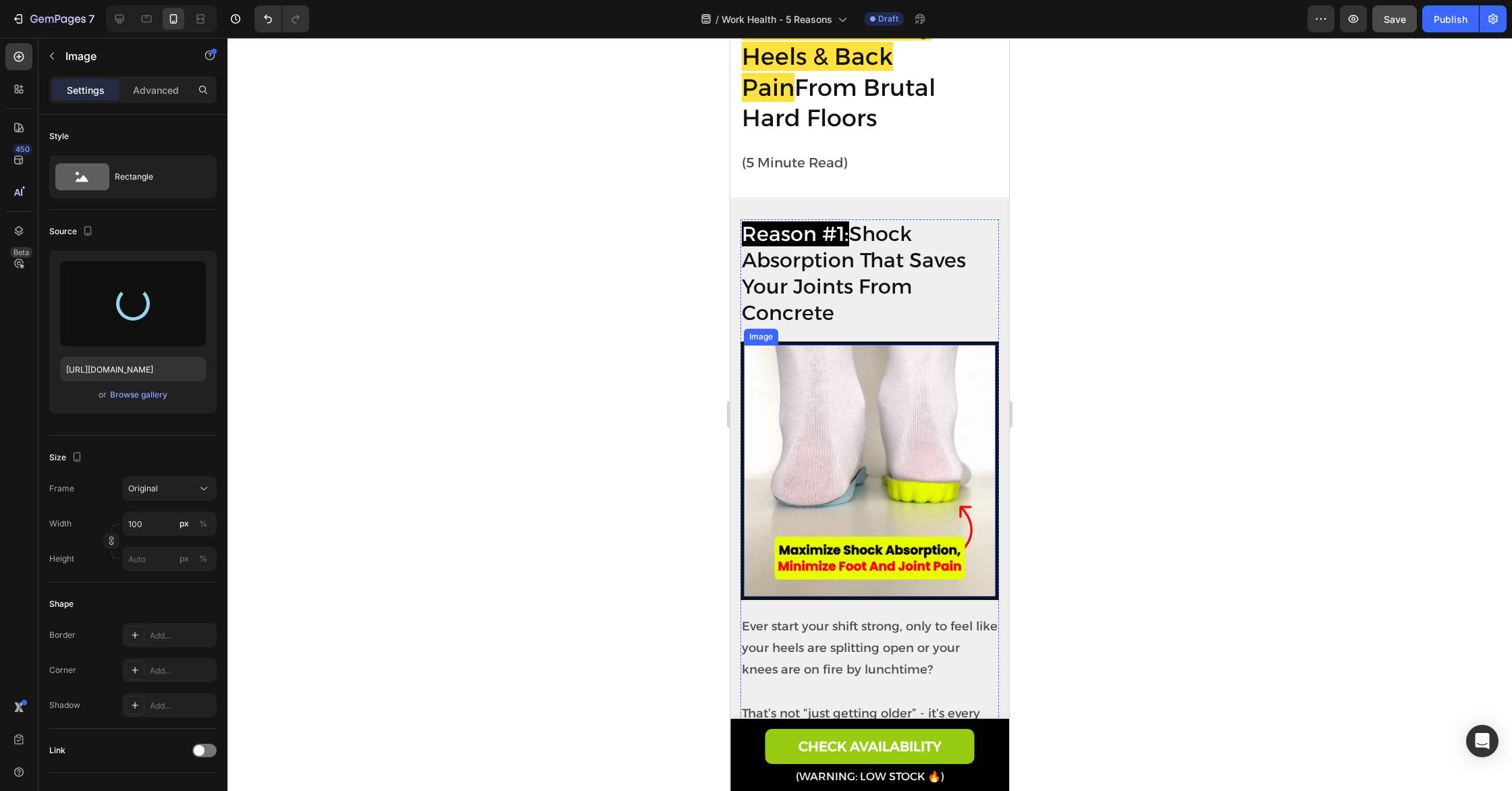
type input "[URL][DOMAIN_NAME]"
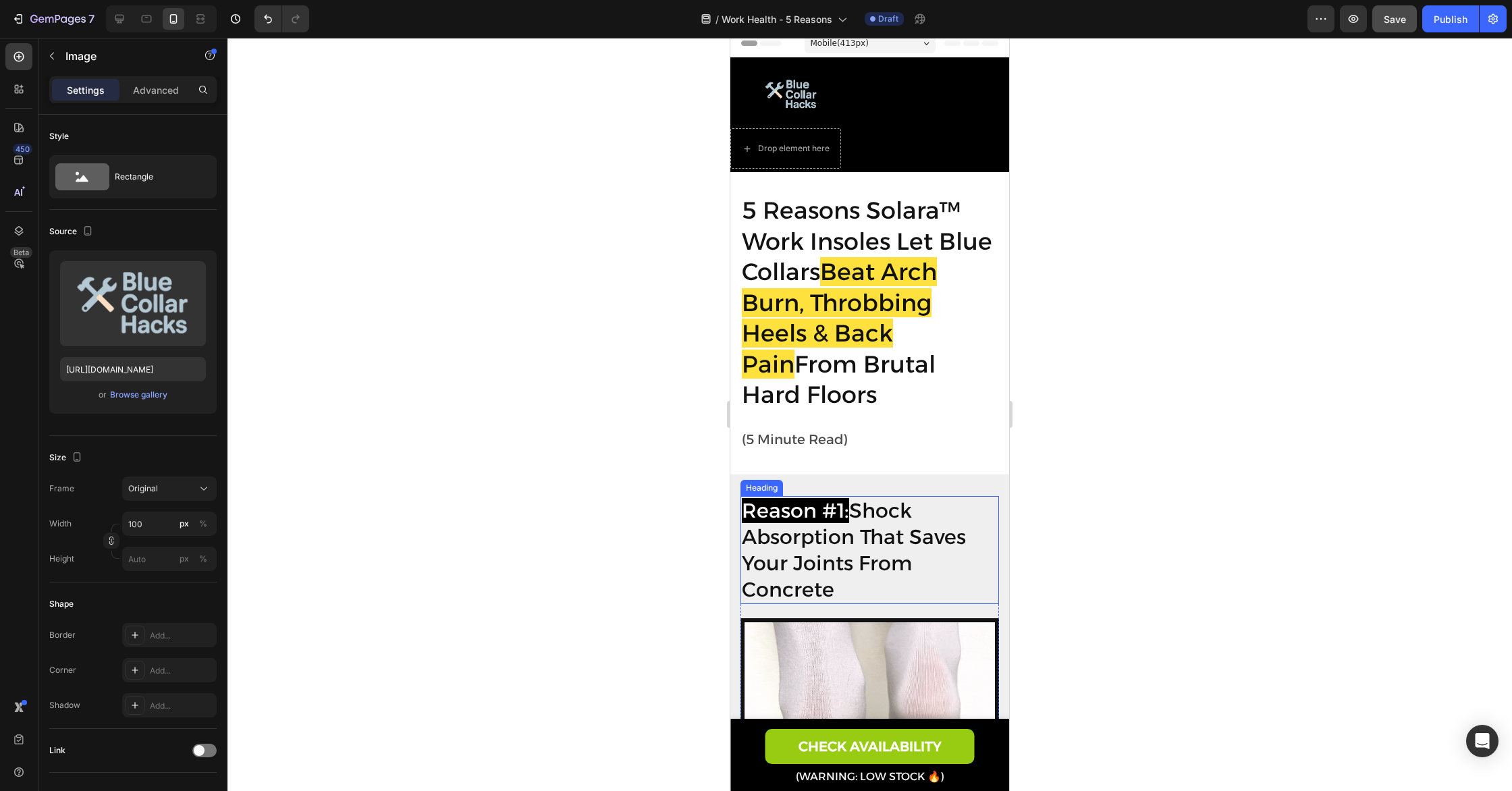
scroll to position [0, 0]
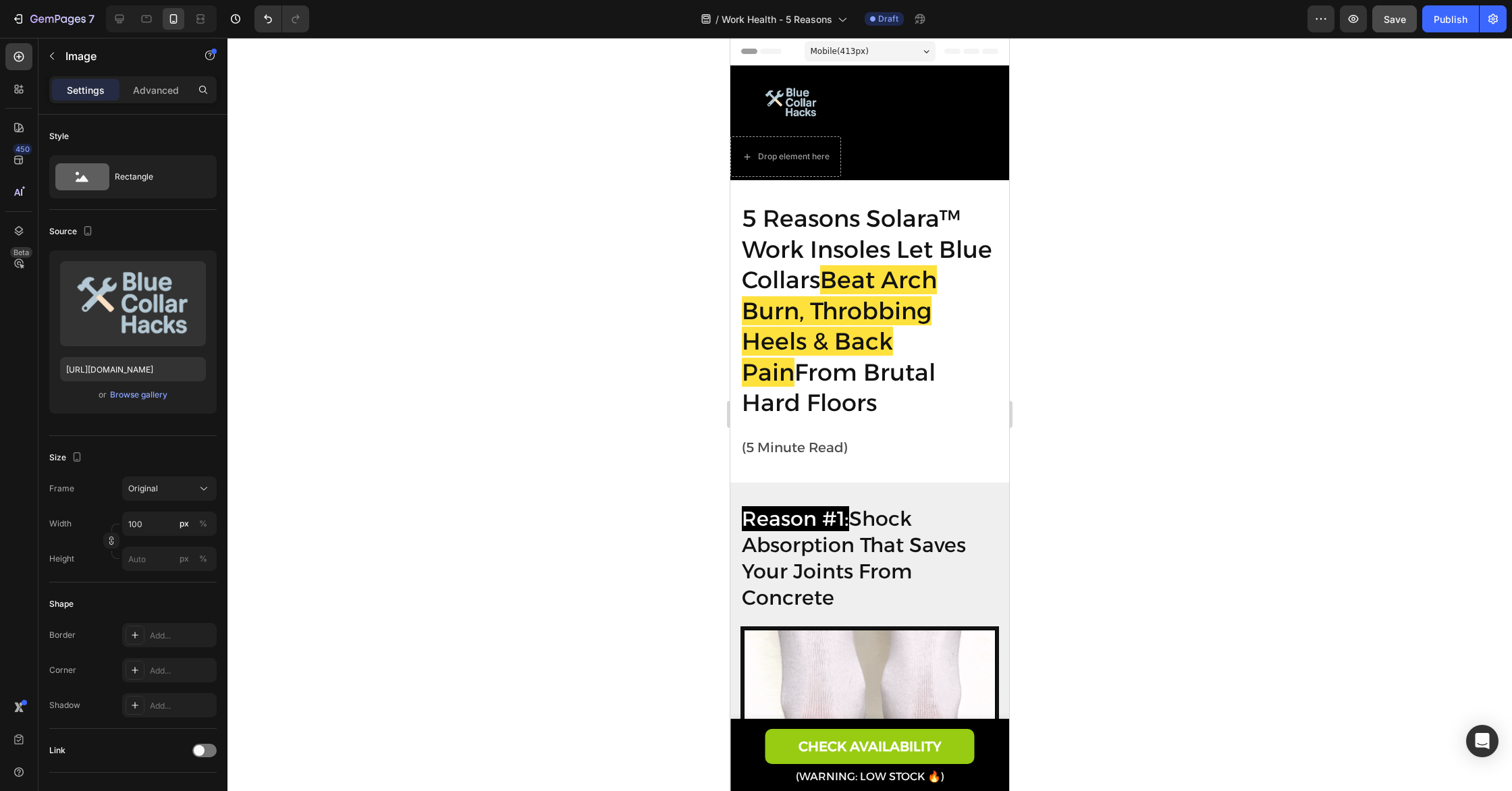
click at [787, 106] on img at bounding box center [791, 103] width 68 height 68
click at [1196, 237] on div at bounding box center [870, 414] width 1284 height 753
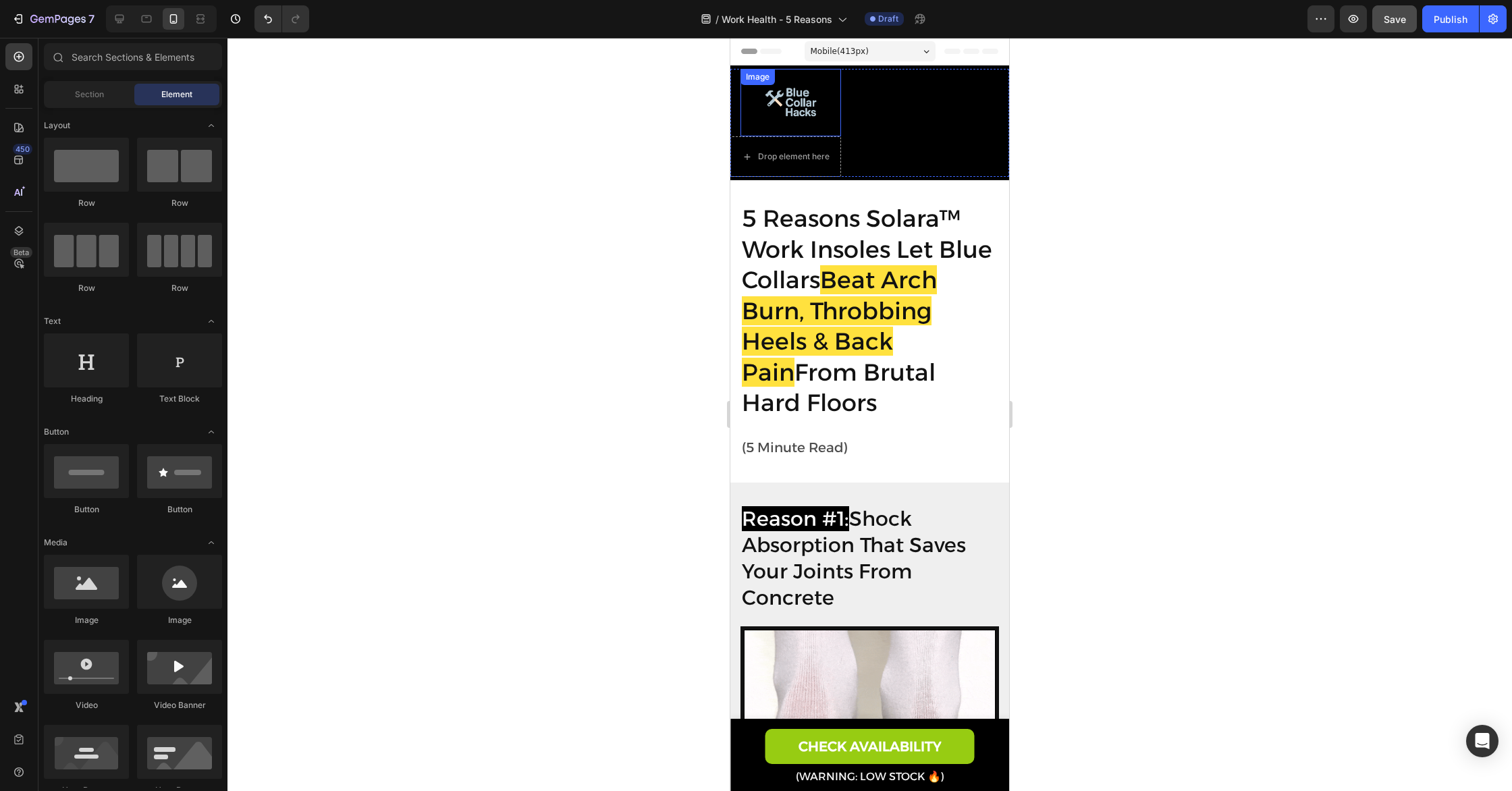
click at [808, 105] on img at bounding box center [791, 103] width 68 height 68
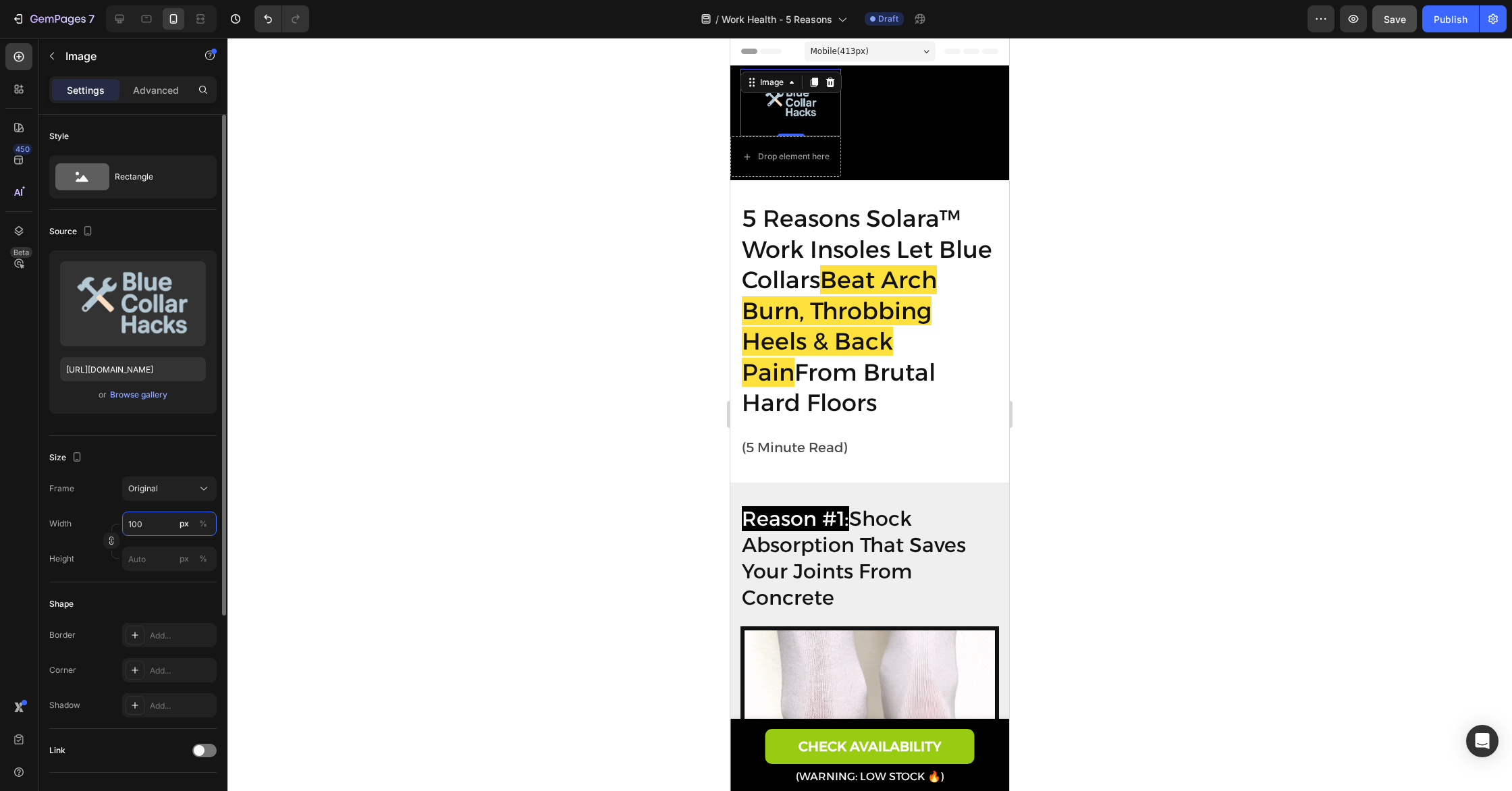
click at [145, 526] on input "100" at bounding box center [169, 523] width 94 height 25
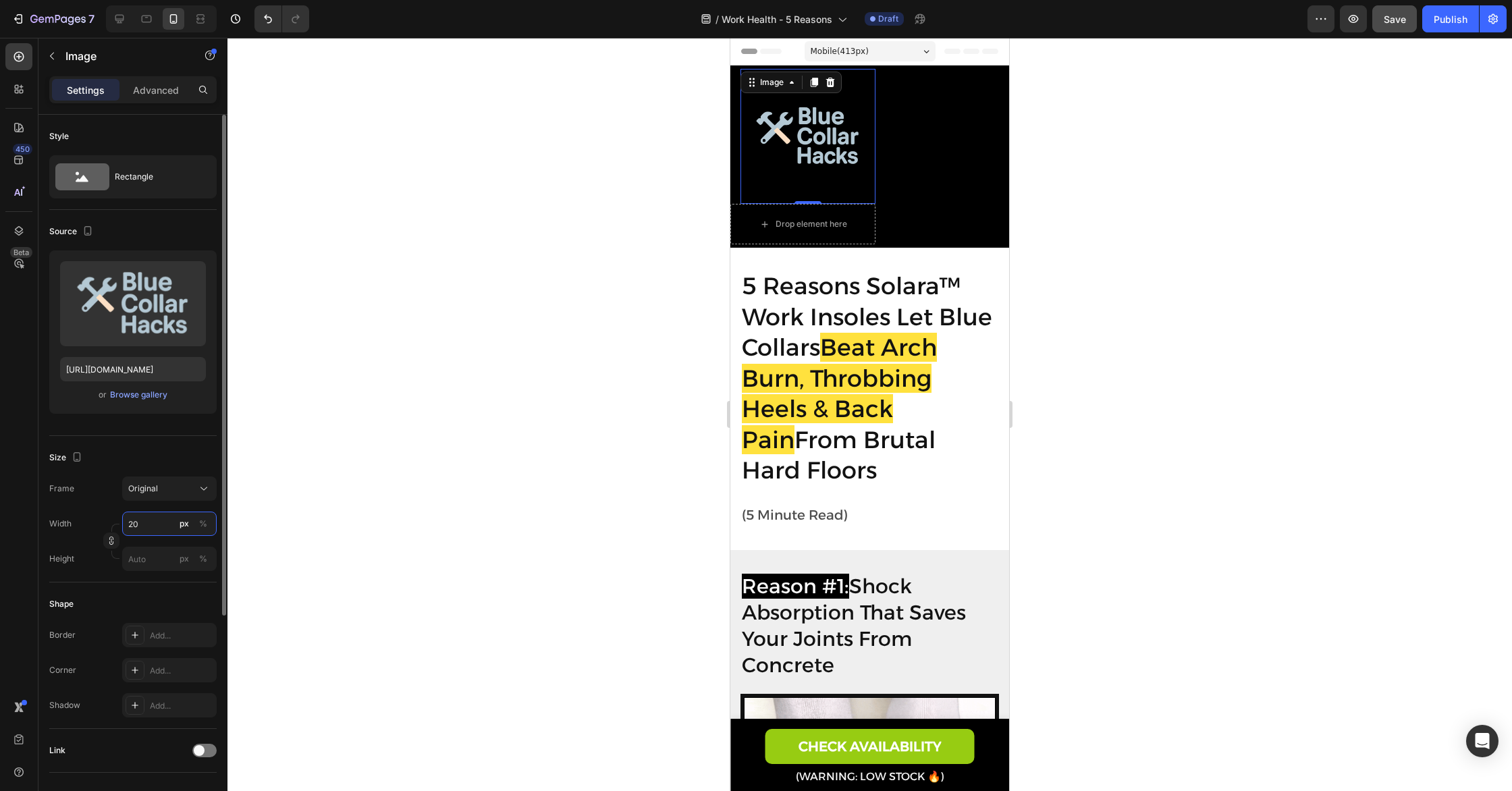
type input "2"
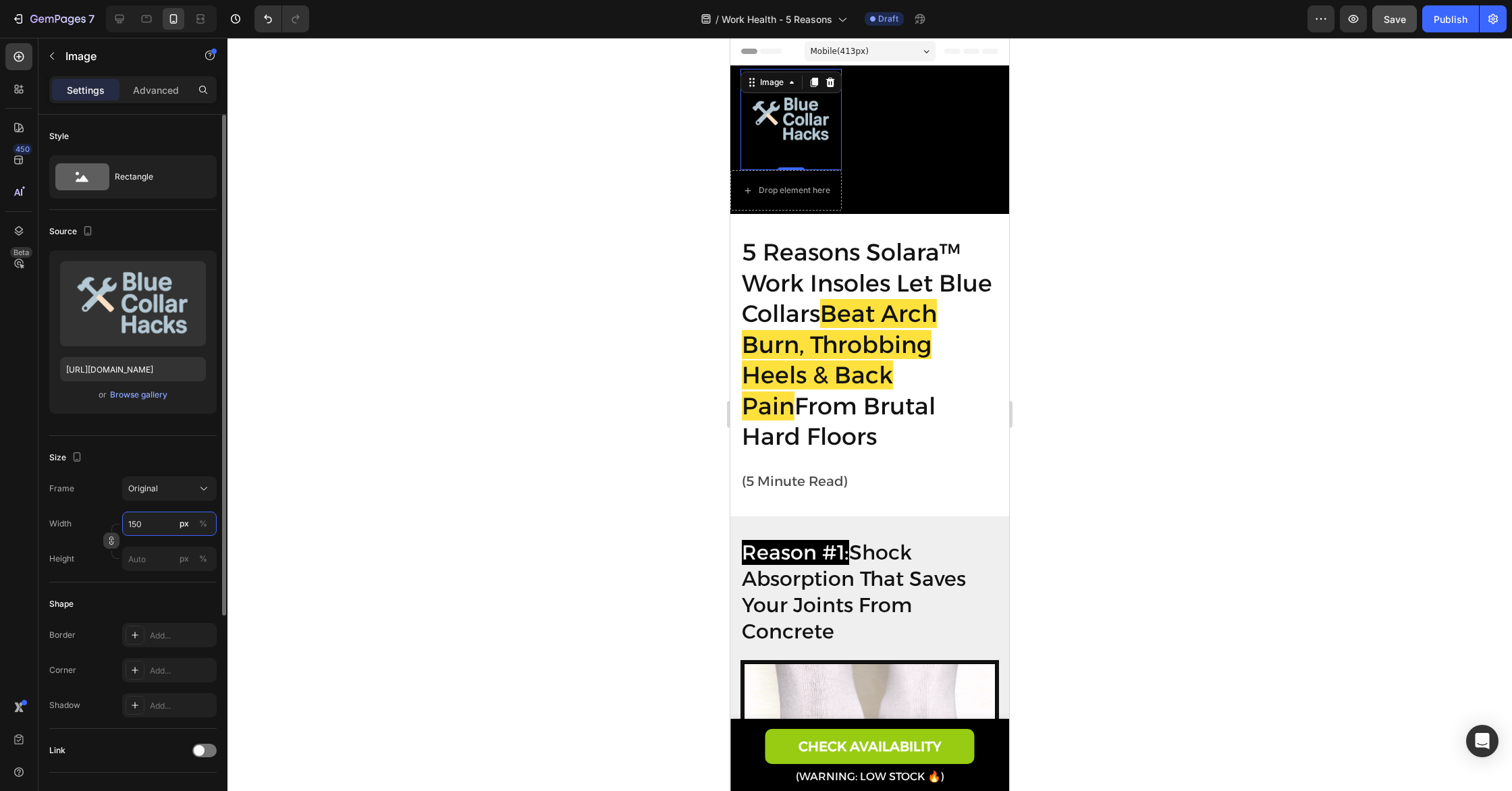
type input "150"
click at [113, 538] on icon "button" at bounding box center [111, 540] width 10 height 10
click at [161, 598] on input "px %" at bounding box center [169, 592] width 94 height 25
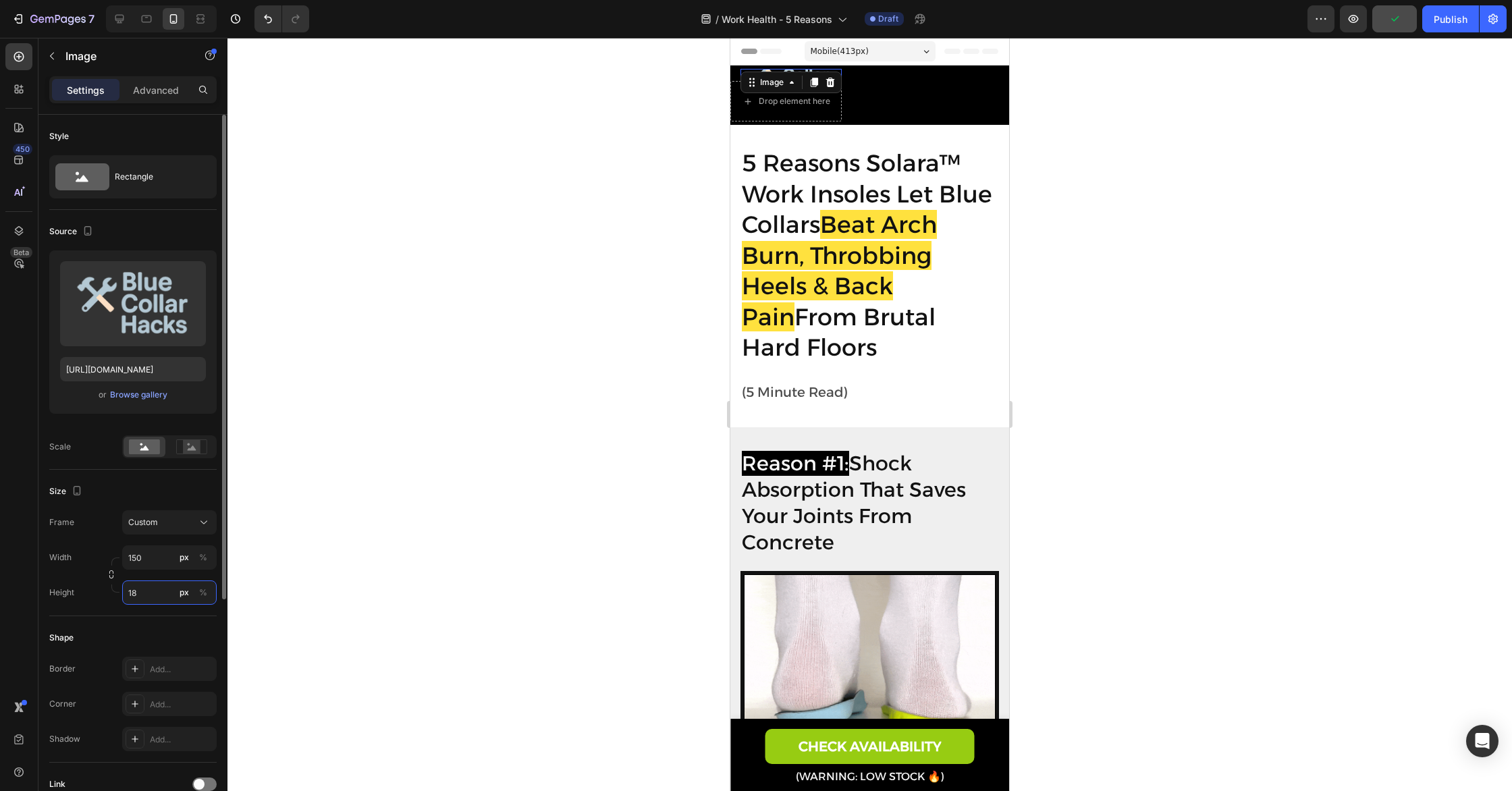
type input "1"
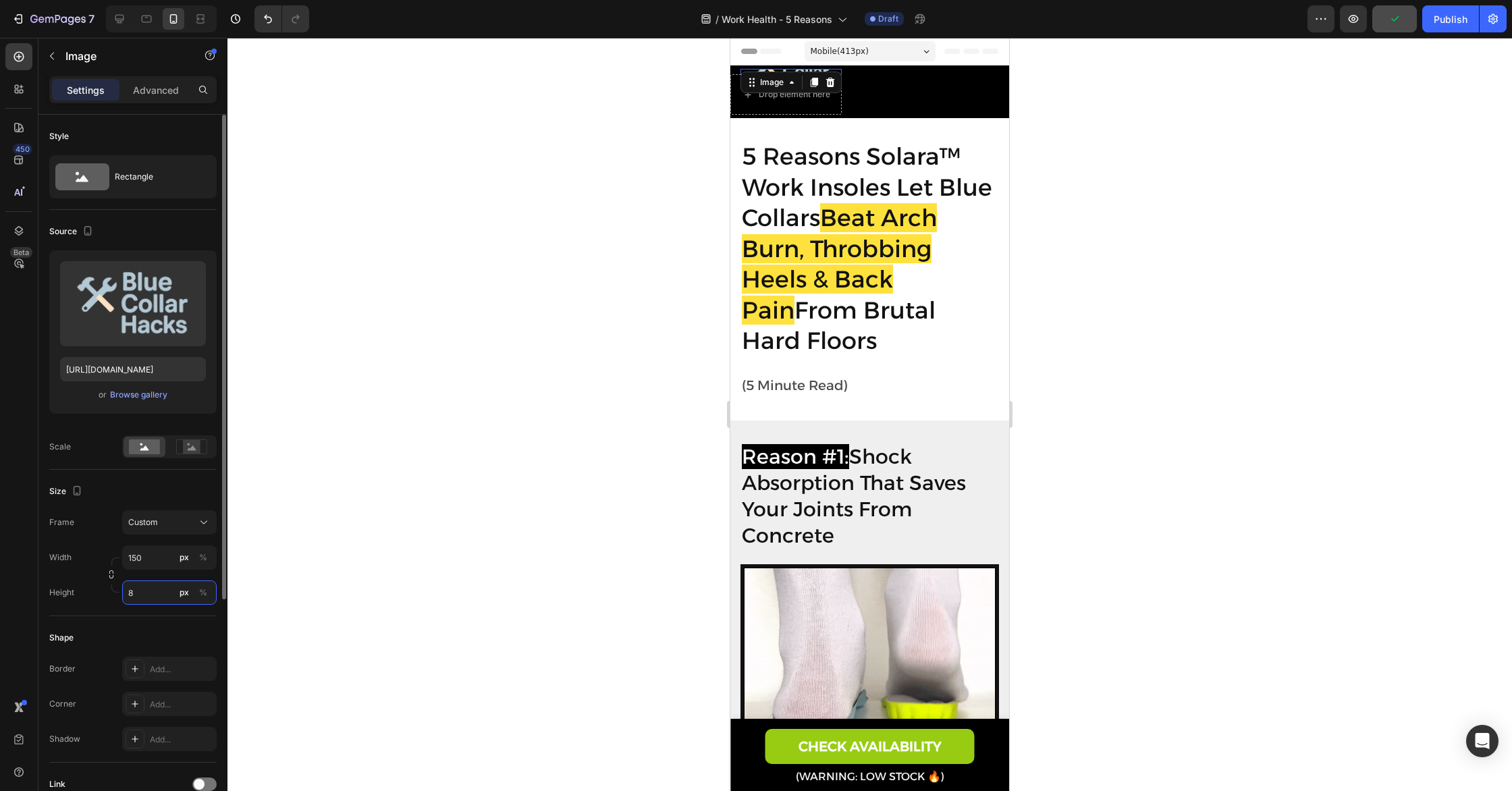
type input "80"
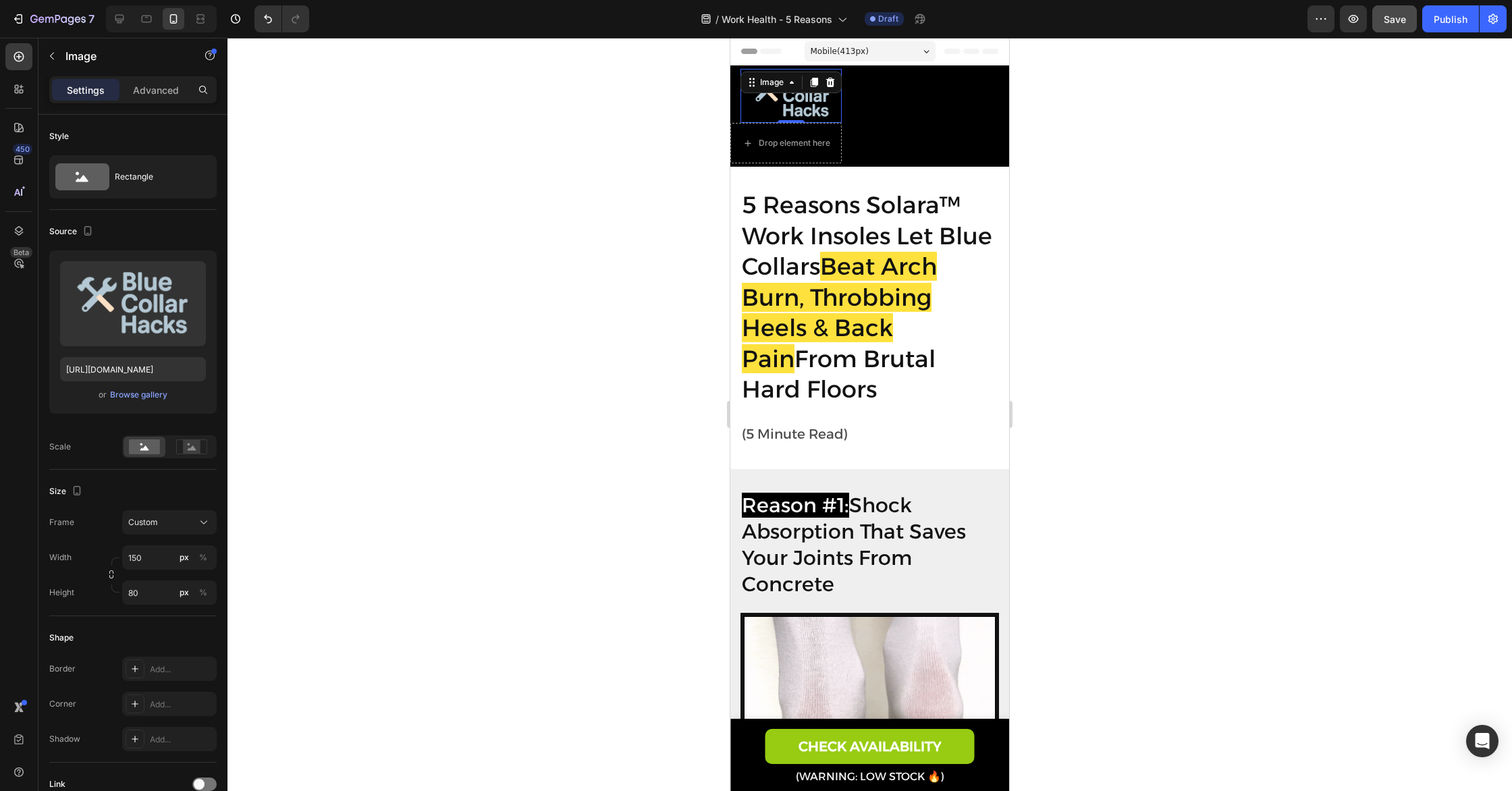
drag, startPoint x: 1092, startPoint y: 336, endPoint x: 1086, endPoint y: 332, distance: 7.2
click at [1092, 336] on div at bounding box center [870, 414] width 1284 height 753
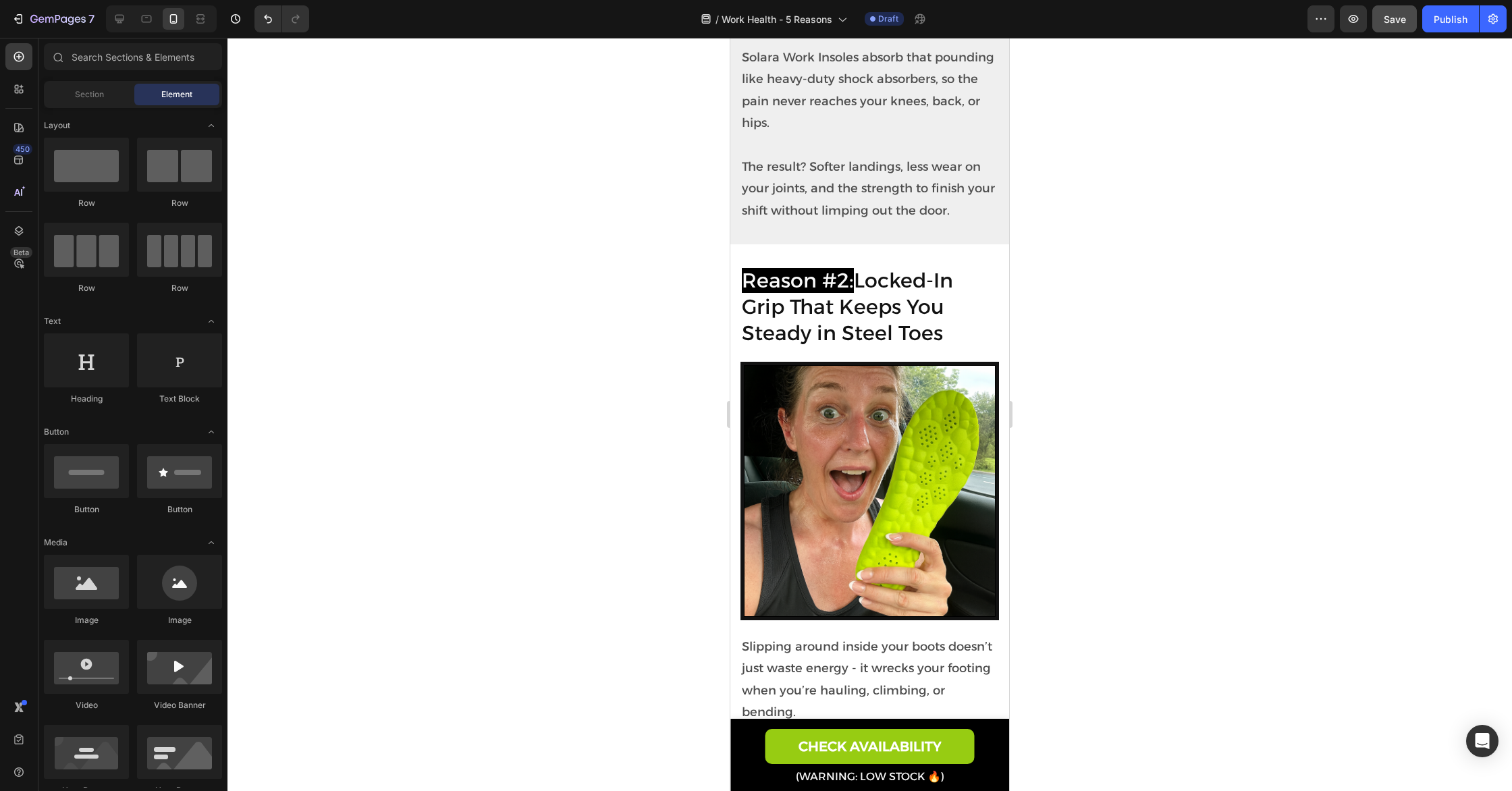
scroll to position [1033, 0]
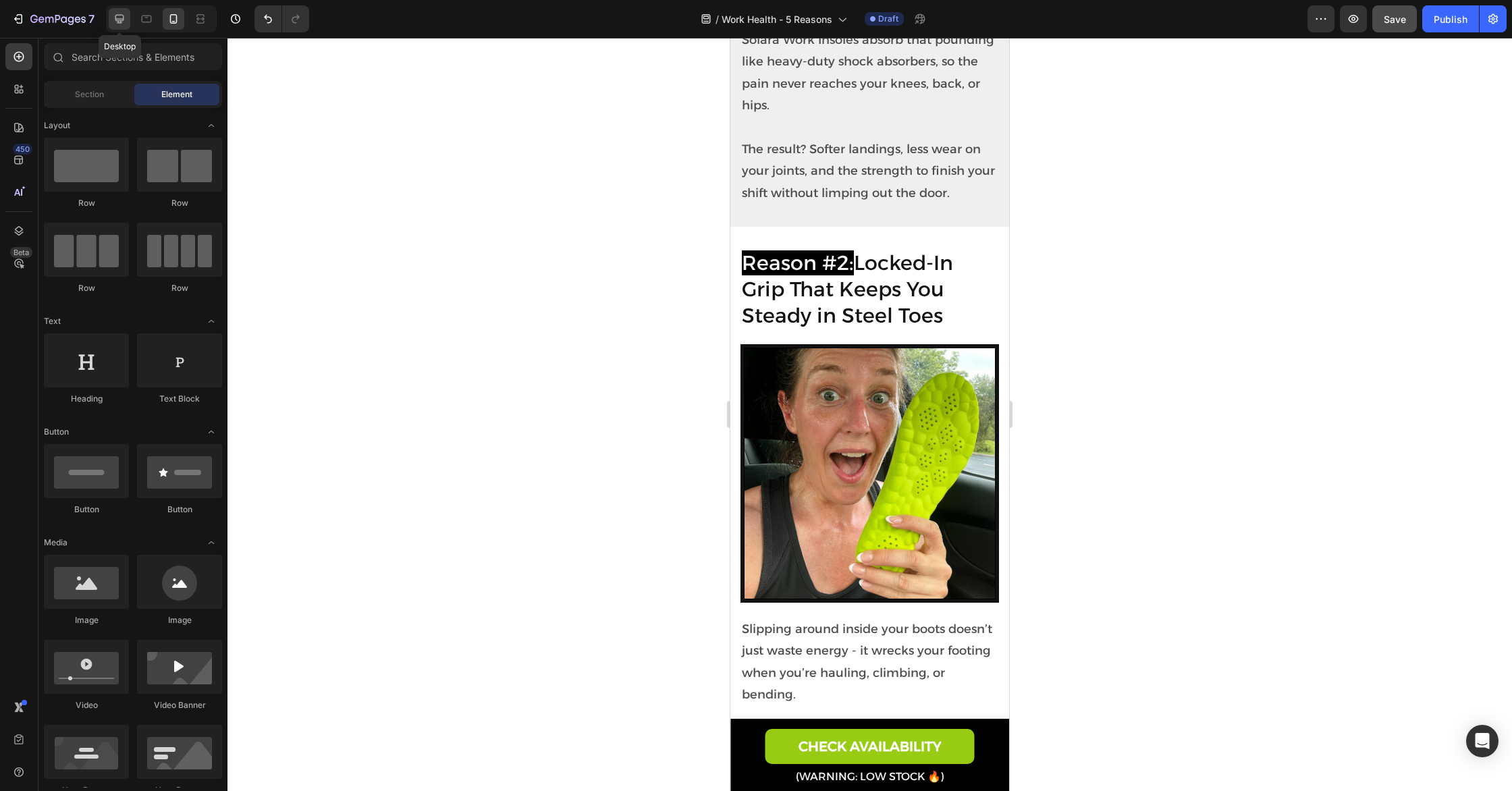
click at [115, 11] on div at bounding box center [119, 19] width 22 height 22
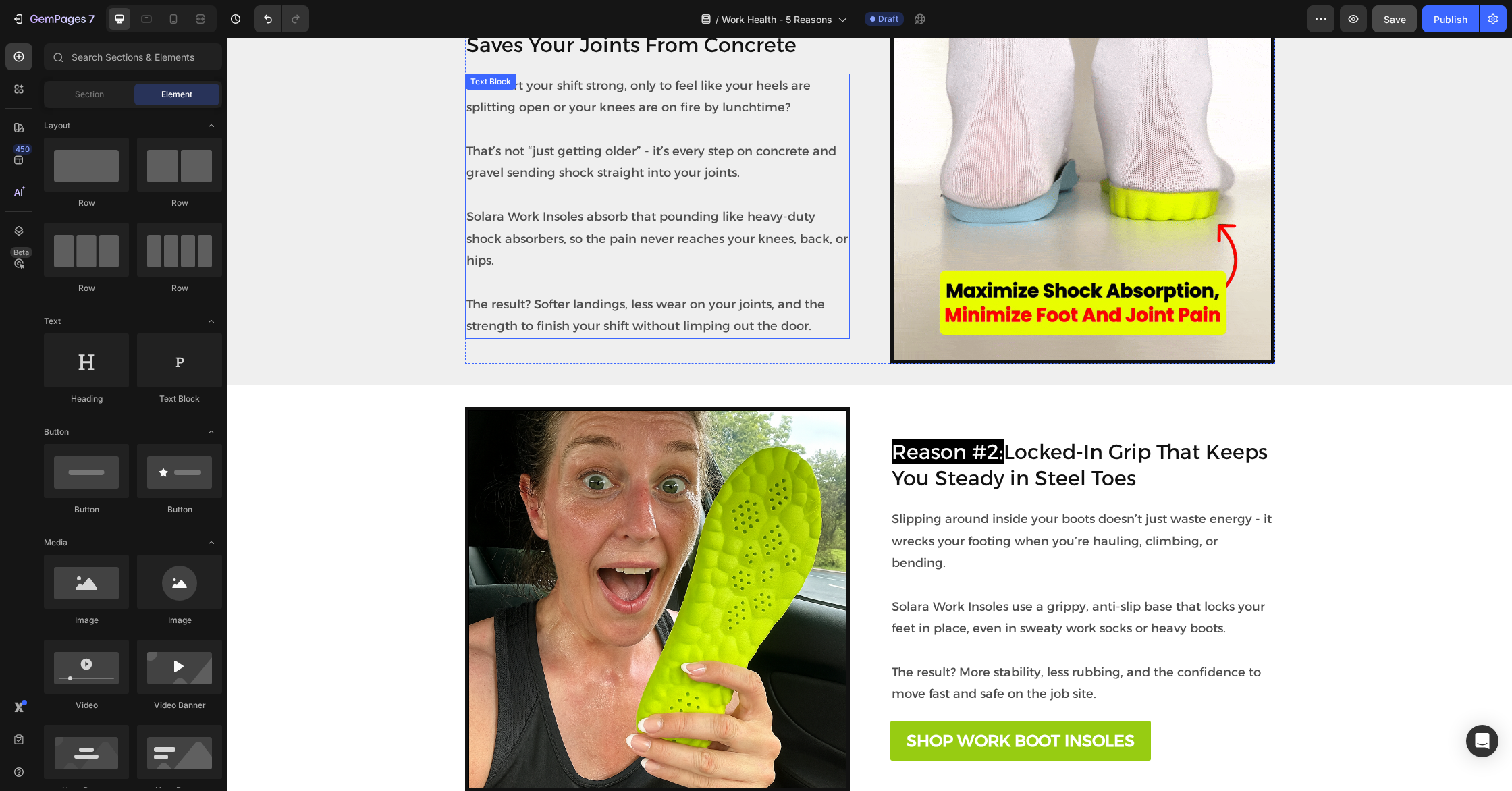
scroll to position [583, 0]
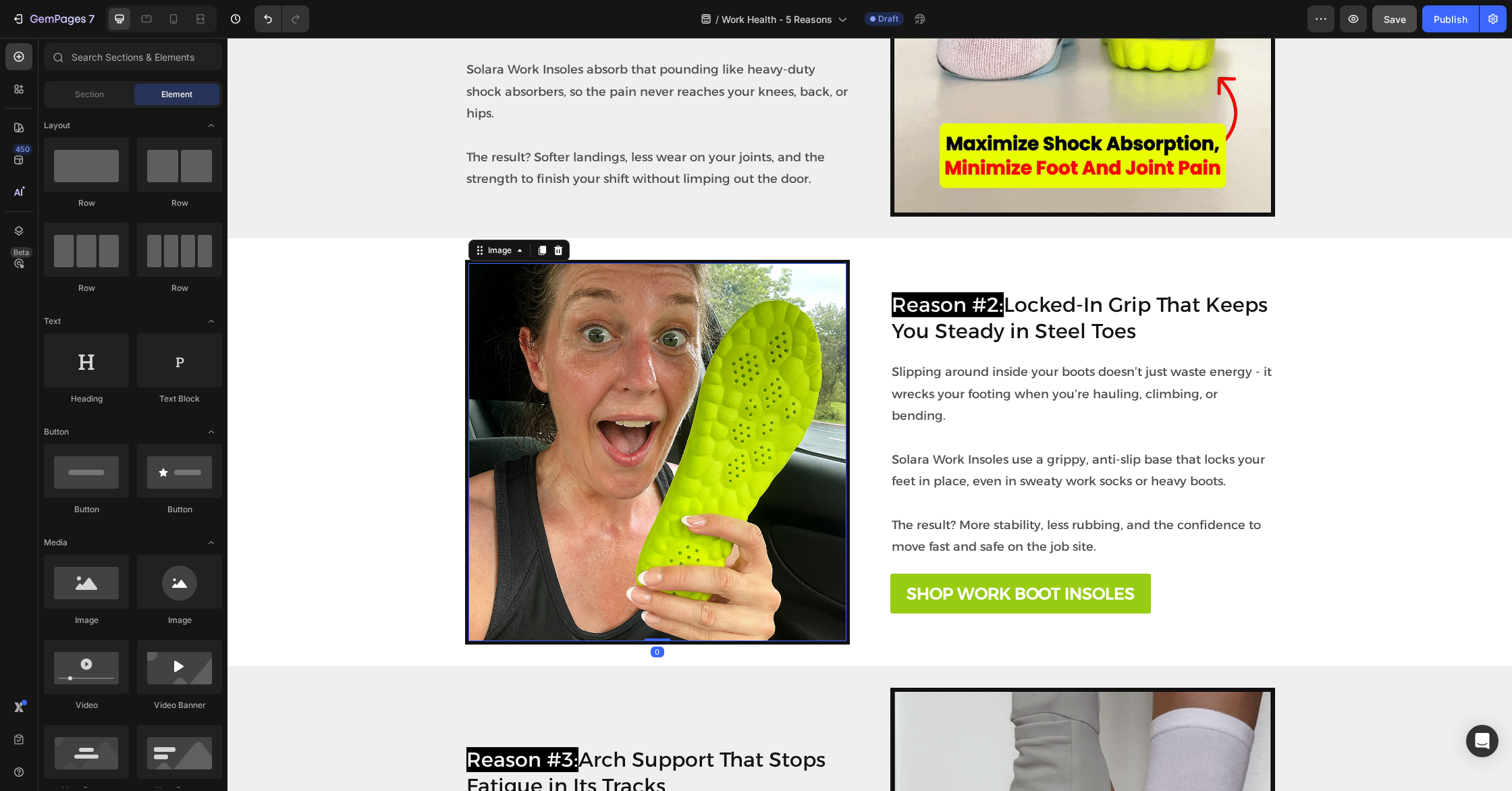
click at [685, 359] on img at bounding box center [657, 452] width 378 height 378
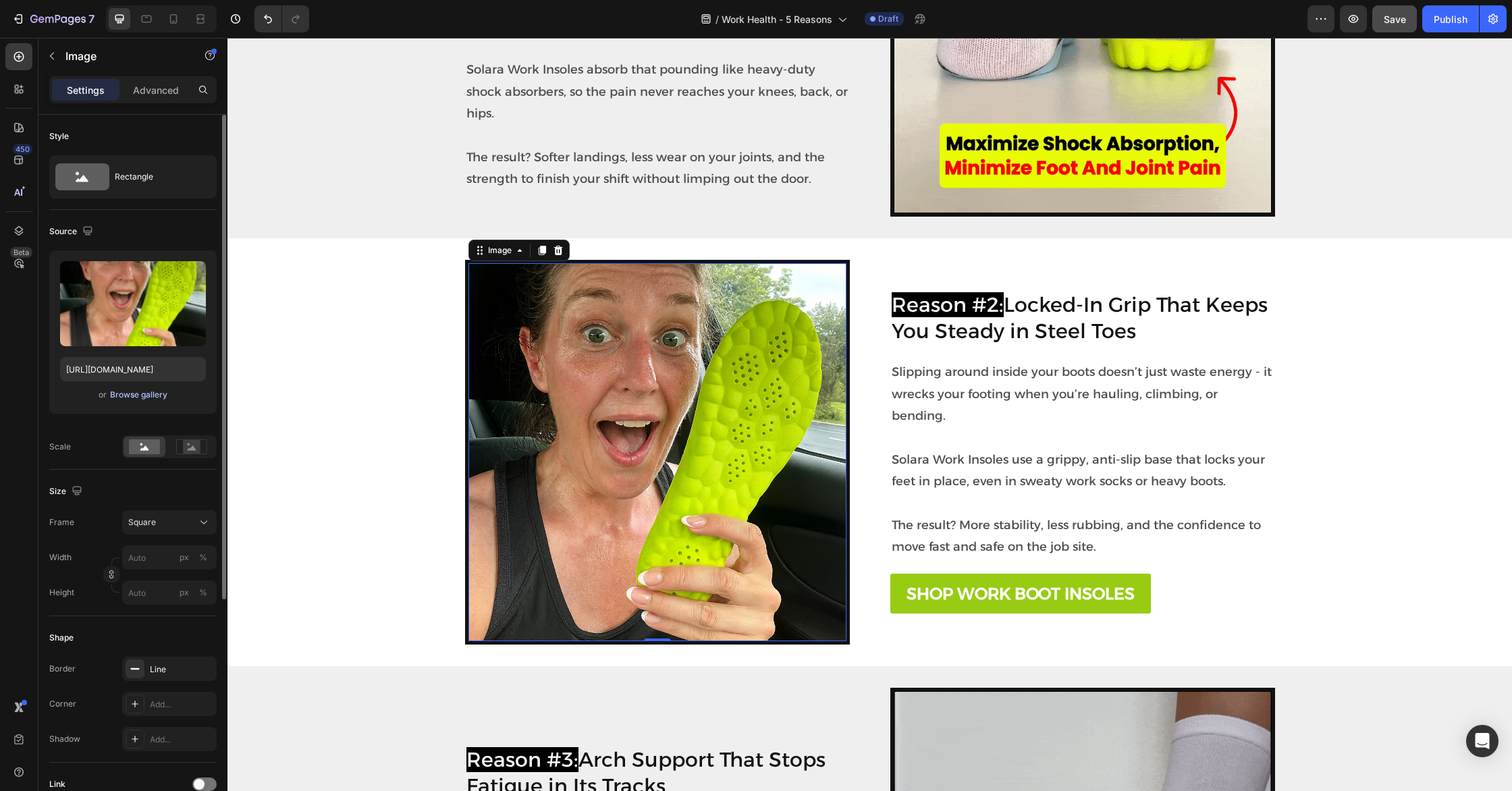
click at [151, 395] on div "Browse gallery" at bounding box center [138, 394] width 57 height 12
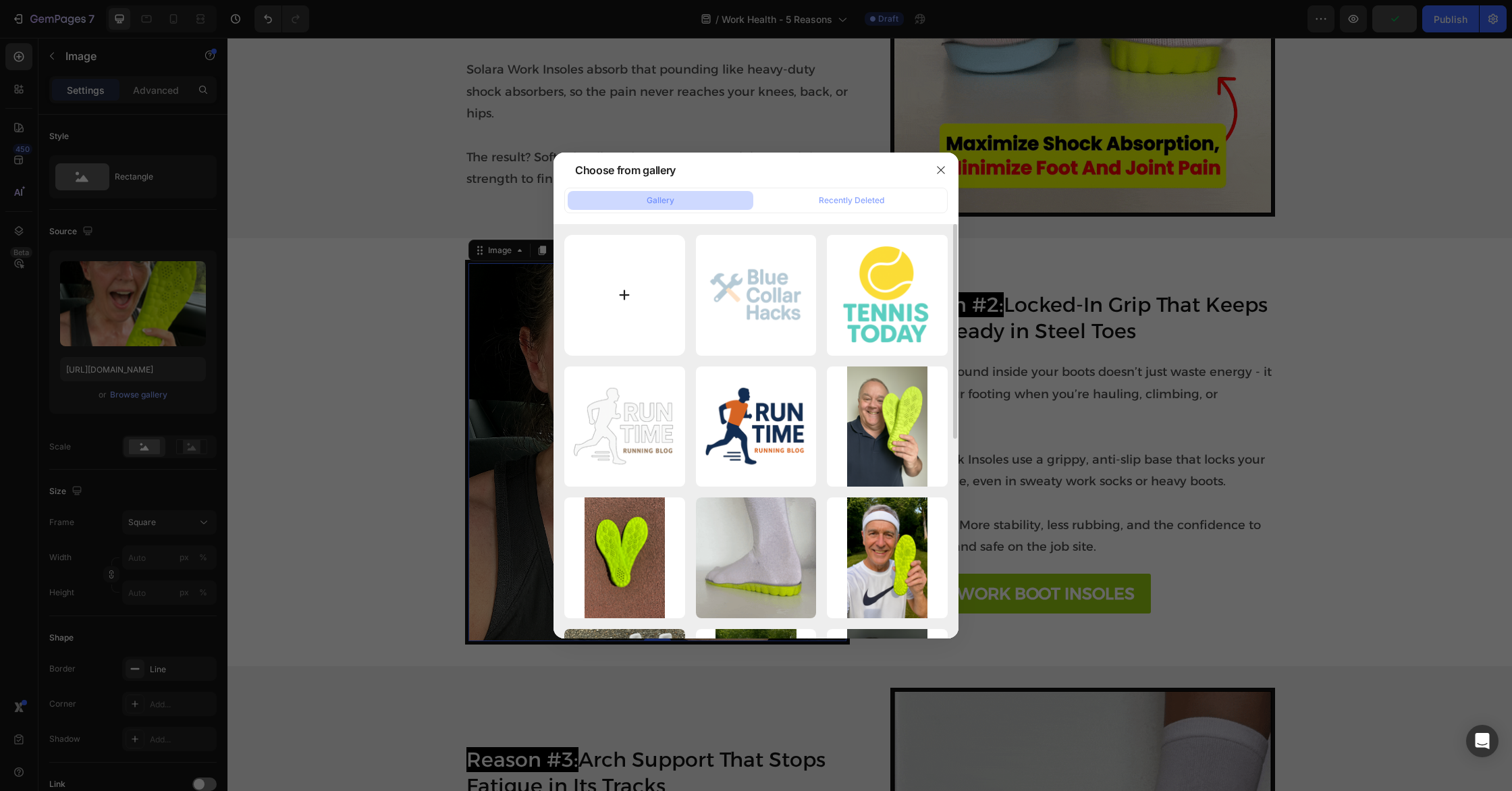
click at [645, 330] on input "file" at bounding box center [624, 295] width 121 height 121
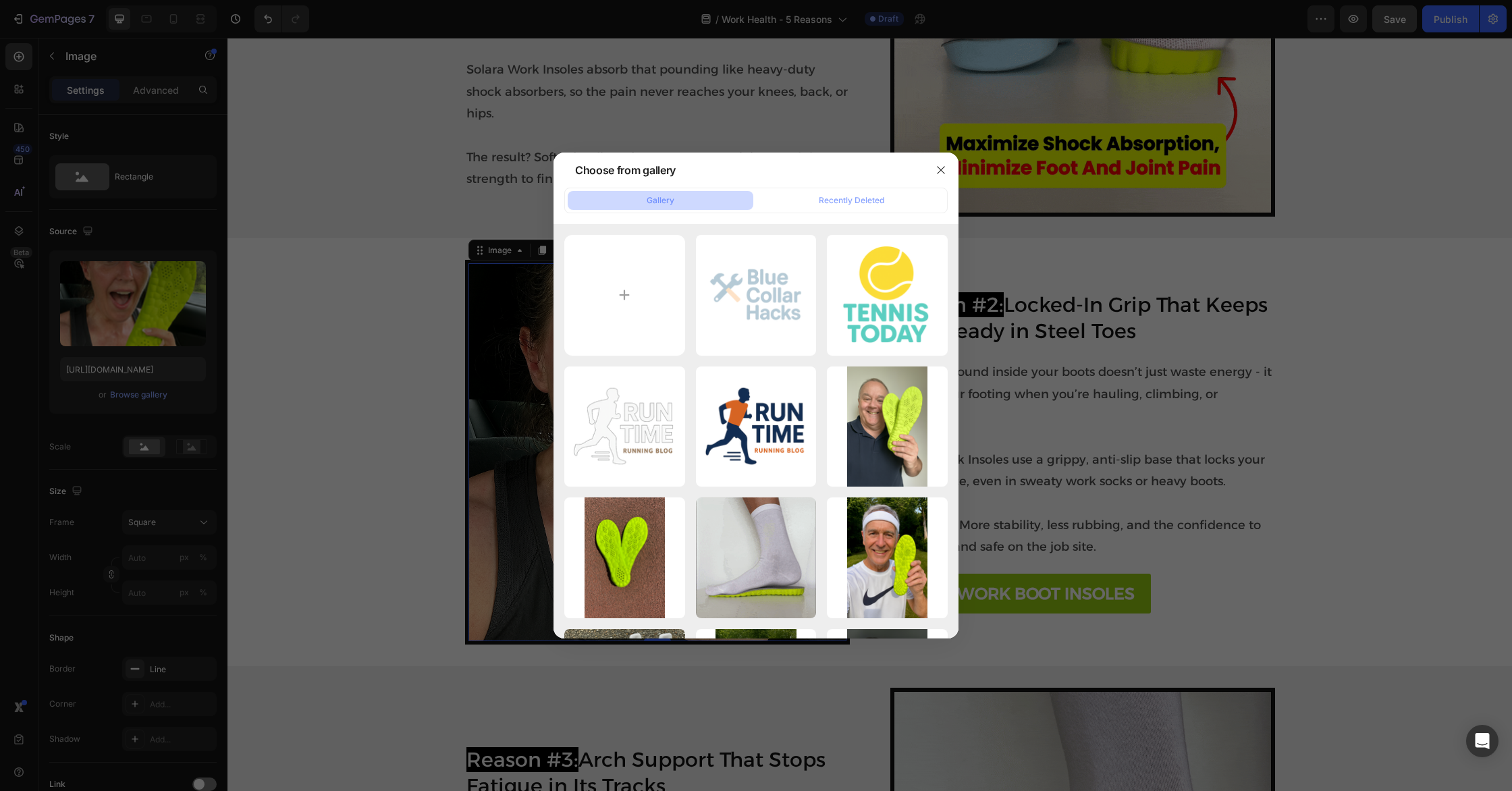
type input "C:\fakepath\Screenshot [DATE] 11.33.42 AM.png"
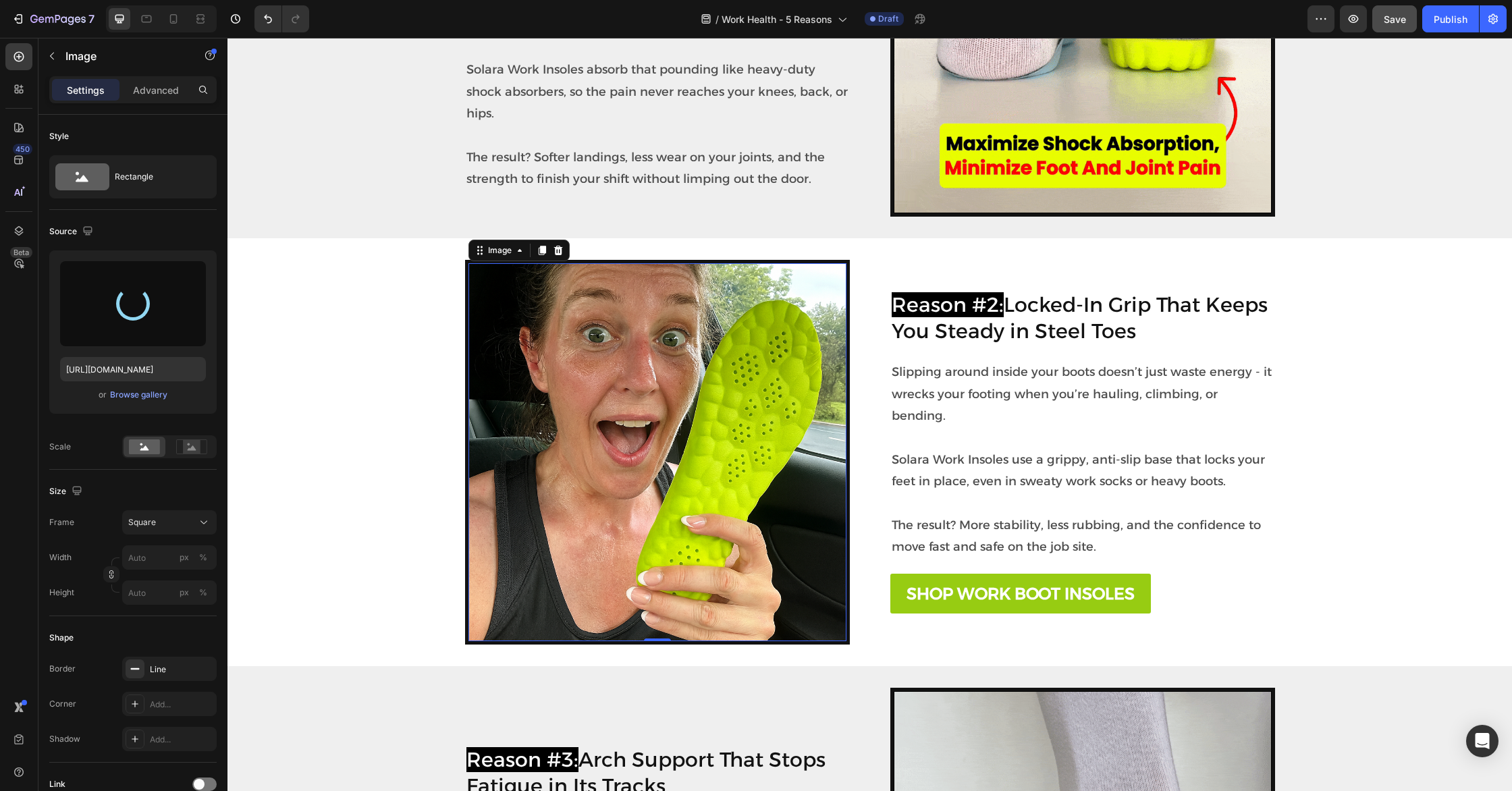
type input "[URL][DOMAIN_NAME]"
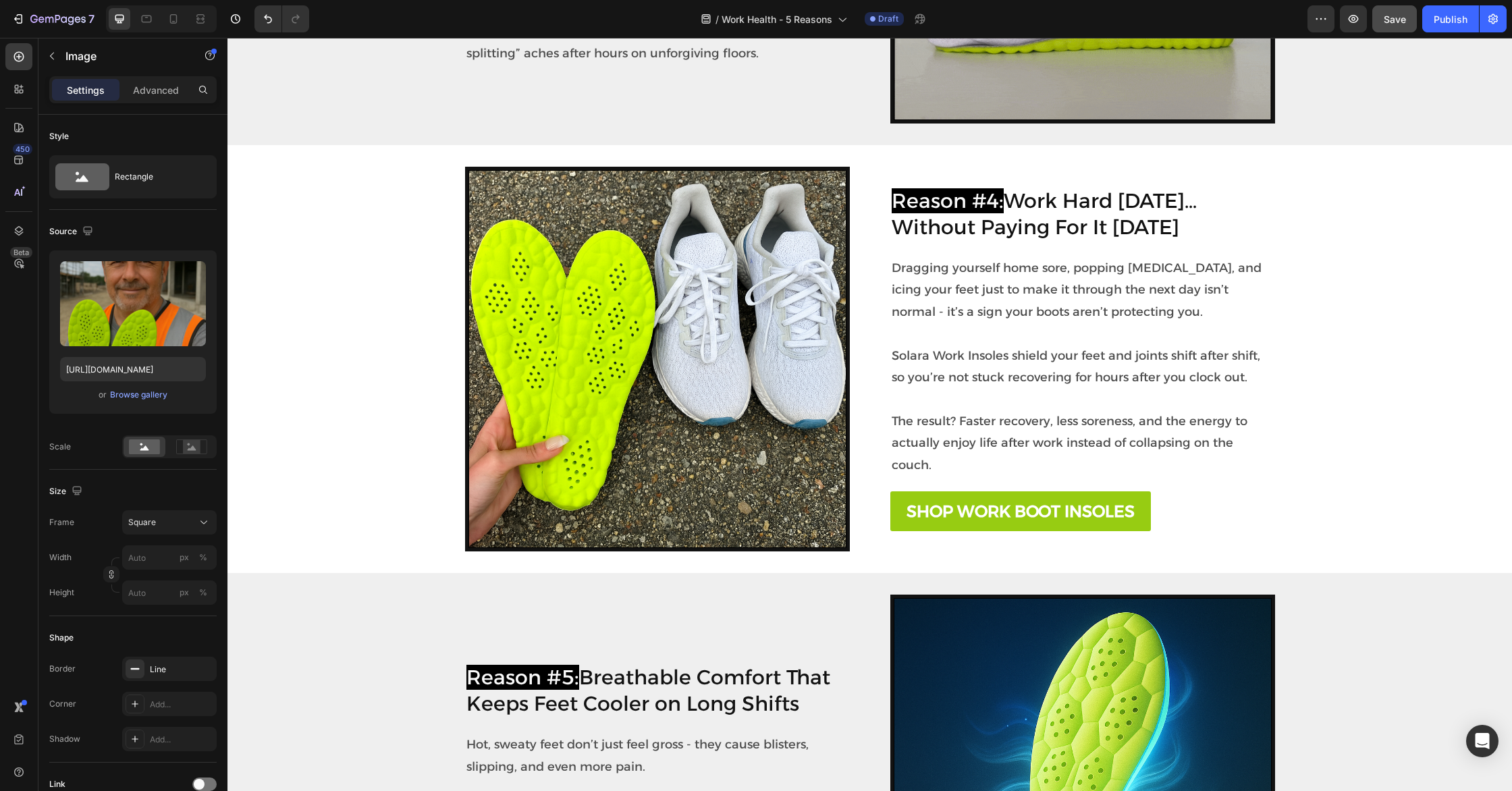
scroll to position [1636, 0]
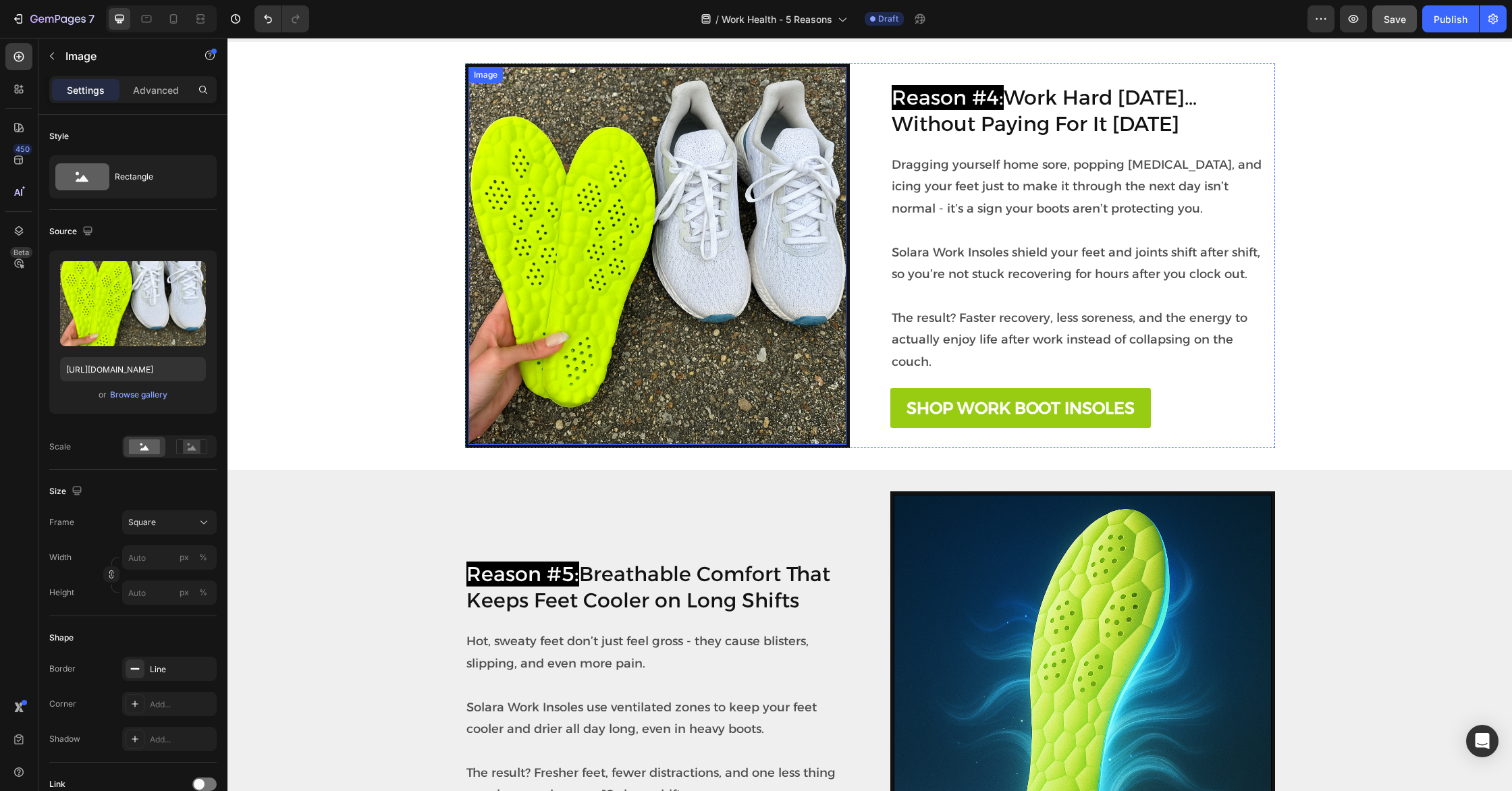
click at [702, 314] on img at bounding box center [657, 256] width 378 height 378
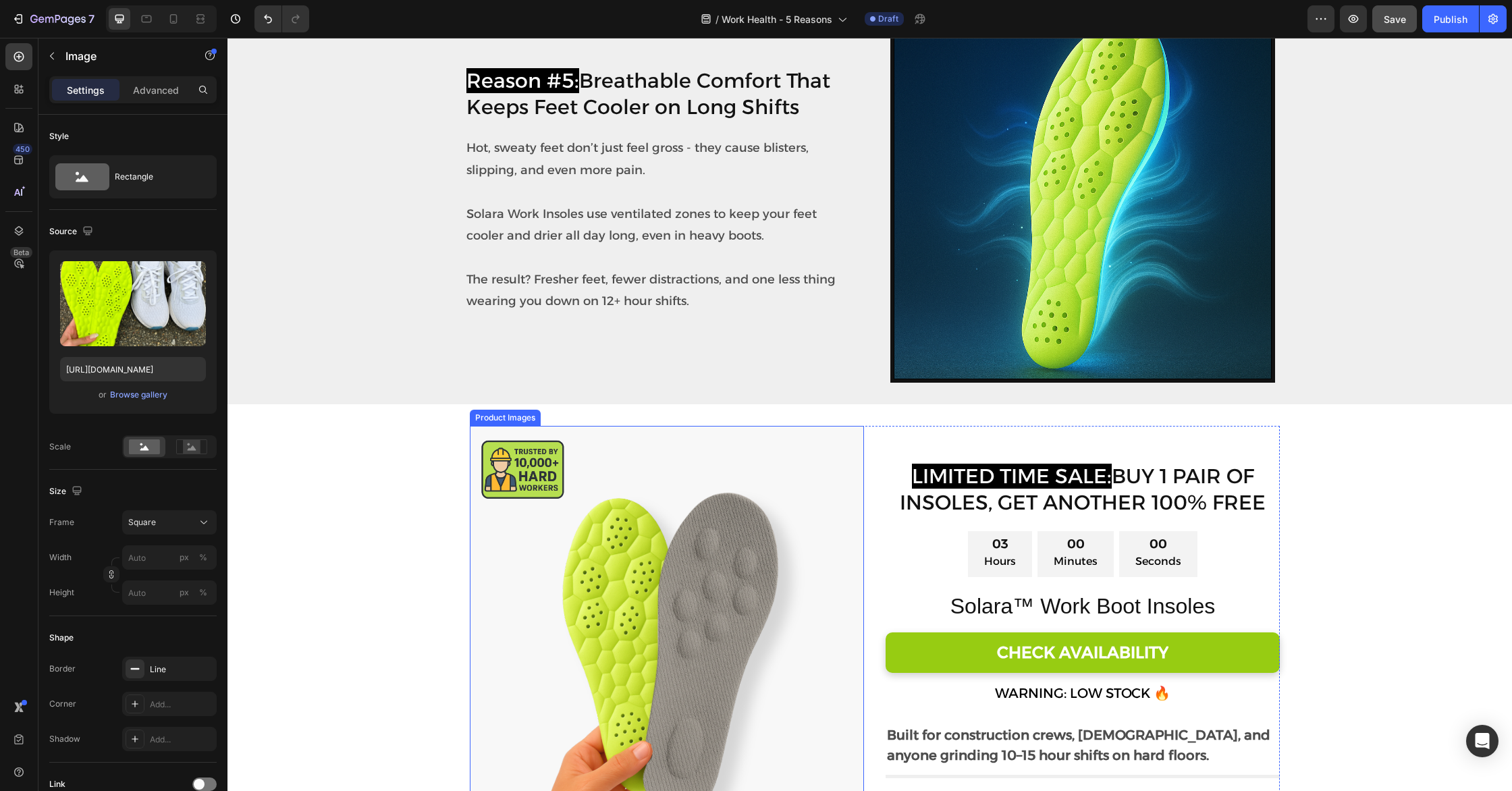
scroll to position [1927, 0]
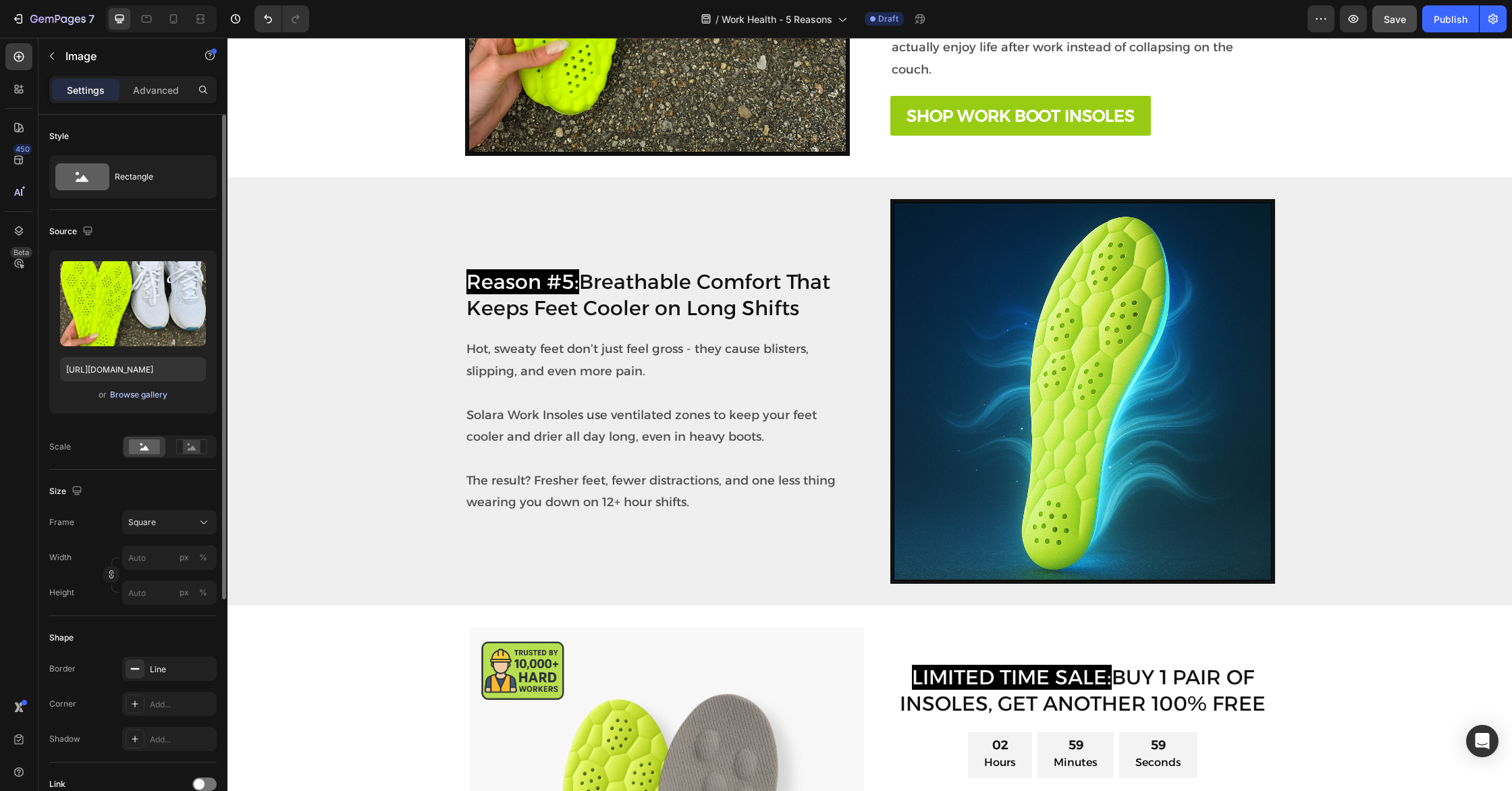
click at [141, 395] on div "Browse gallery" at bounding box center [138, 394] width 57 height 12
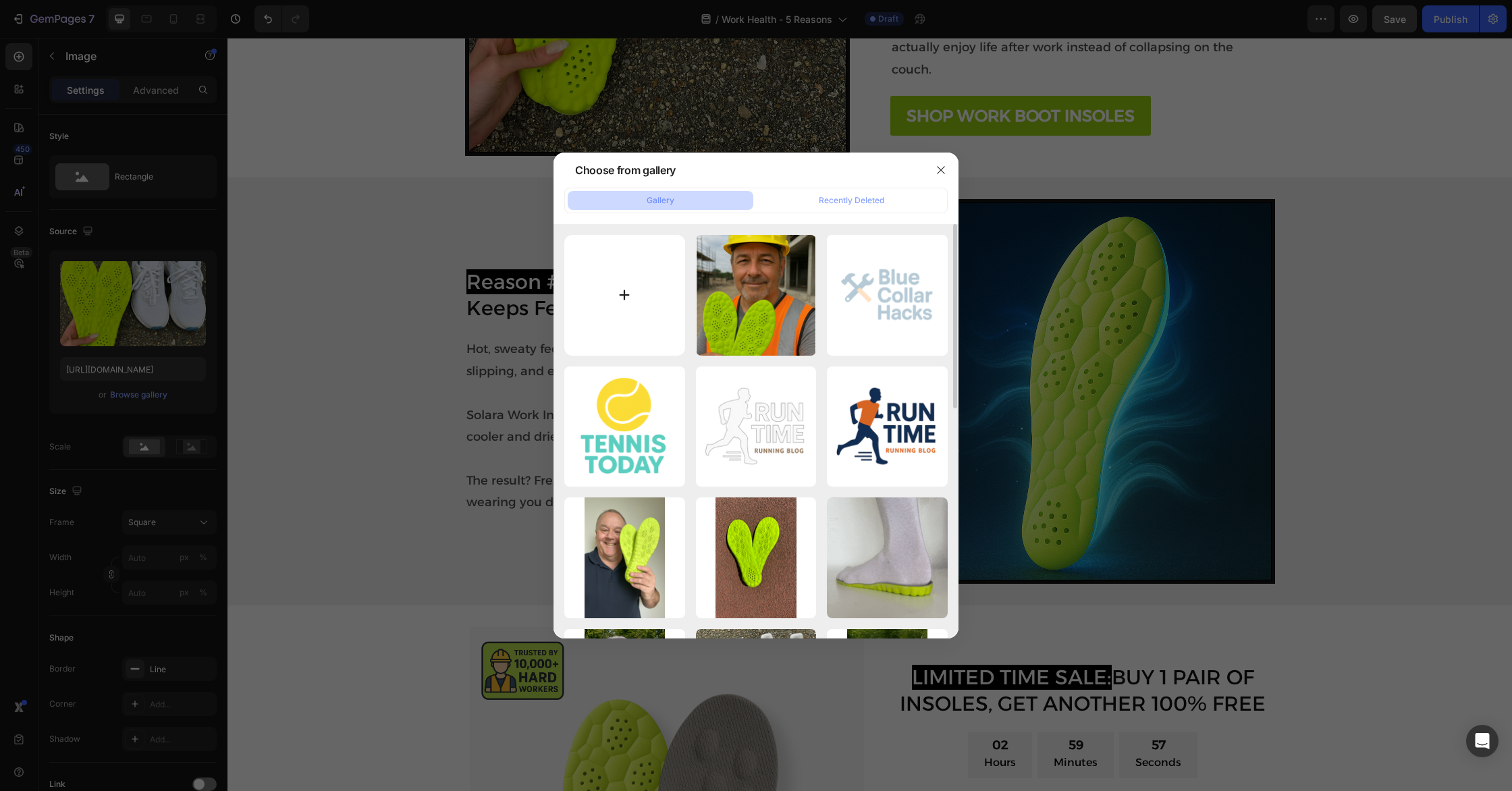
click at [598, 297] on input "file" at bounding box center [624, 295] width 121 height 121
type input "C:\fakepath\gempages_567475121250370469-c0755729-fee9-4972-8c96-c261ee6dc90d.we…"
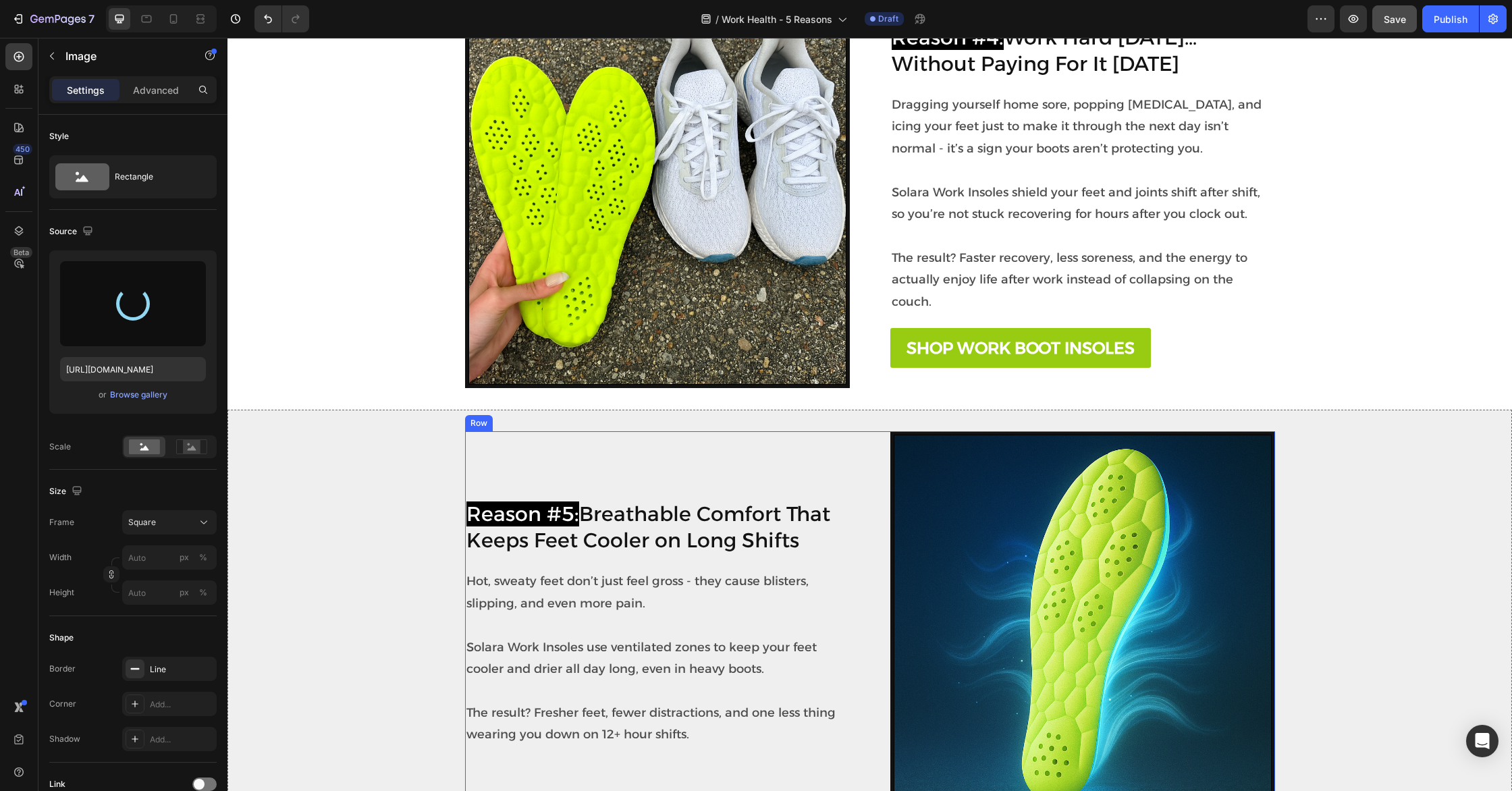
scroll to position [1678, 0]
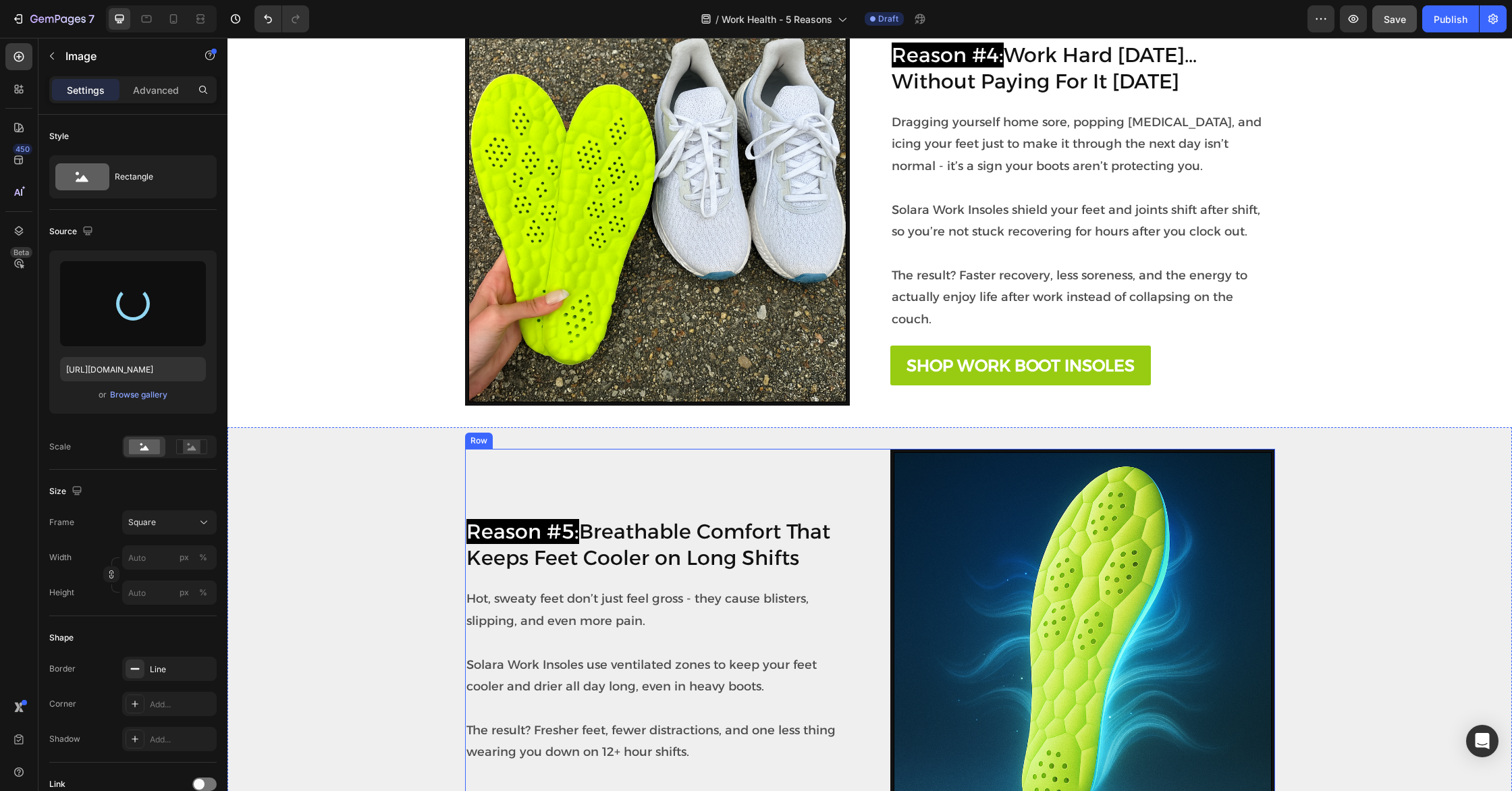
type input "[URL][DOMAIN_NAME]"
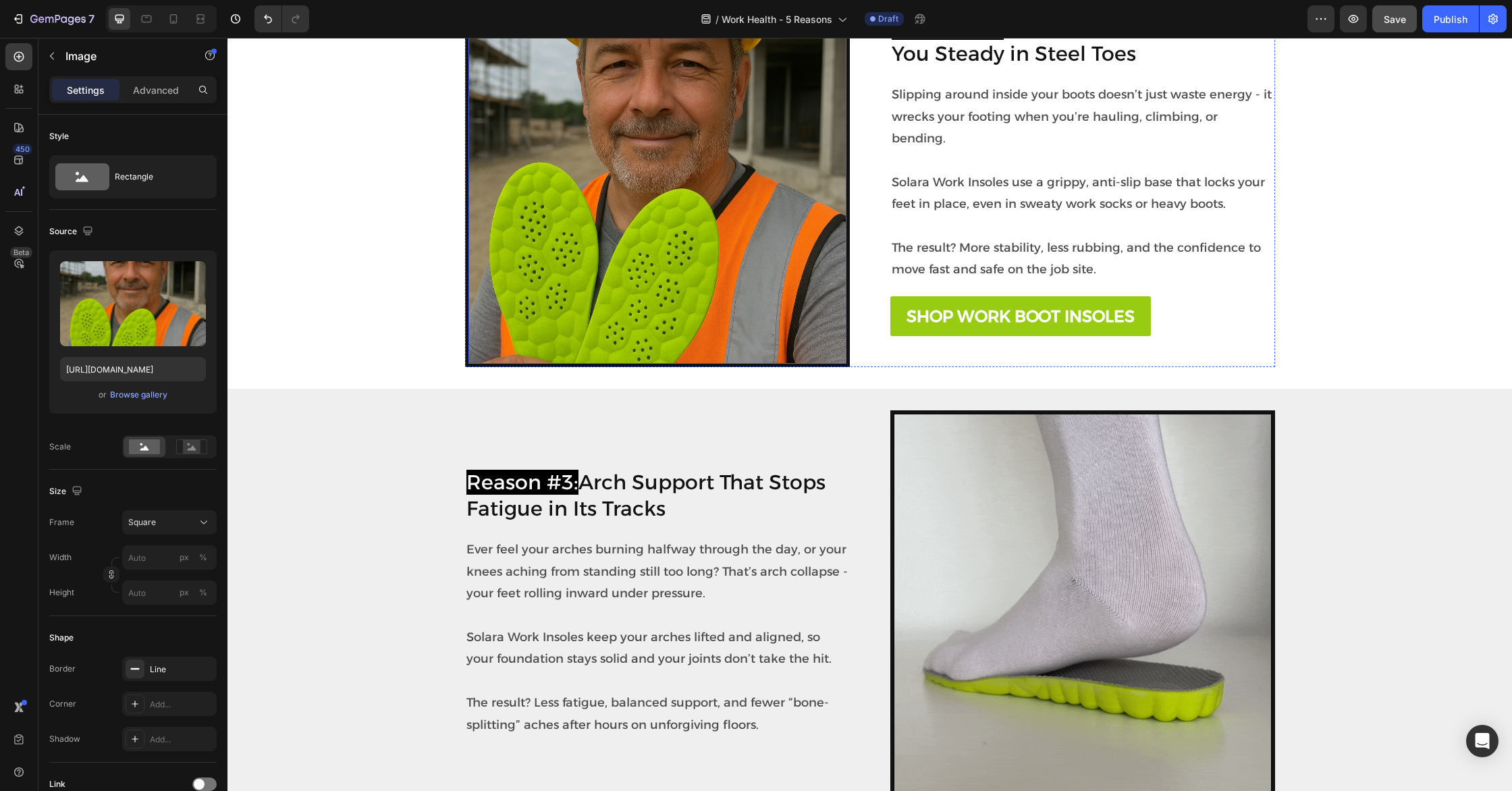
scroll to position [1211, 0]
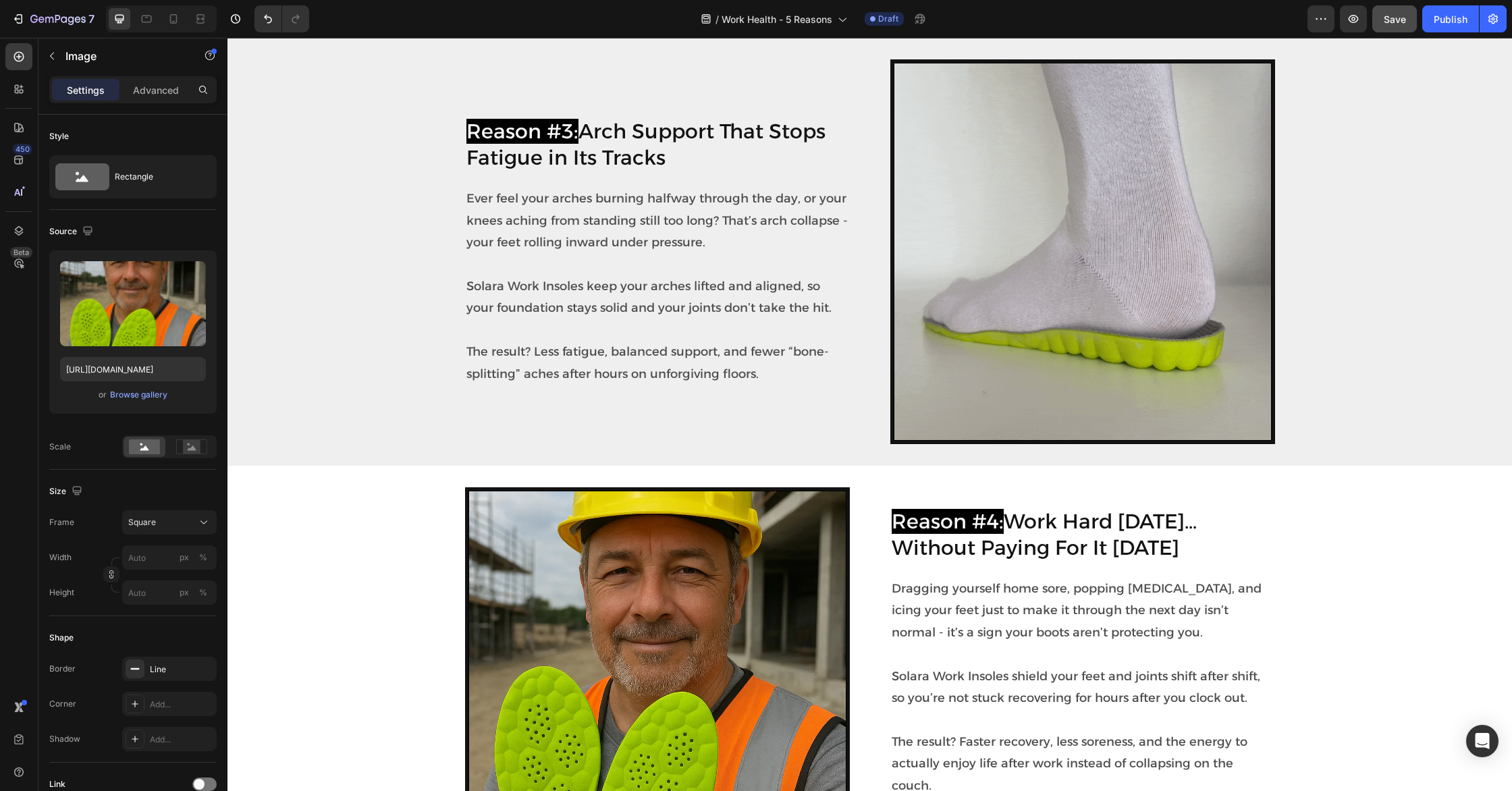
click at [650, 601] on img at bounding box center [657, 679] width 378 height 378
click at [135, 388] on div "Browse gallery" at bounding box center [138, 394] width 57 height 12
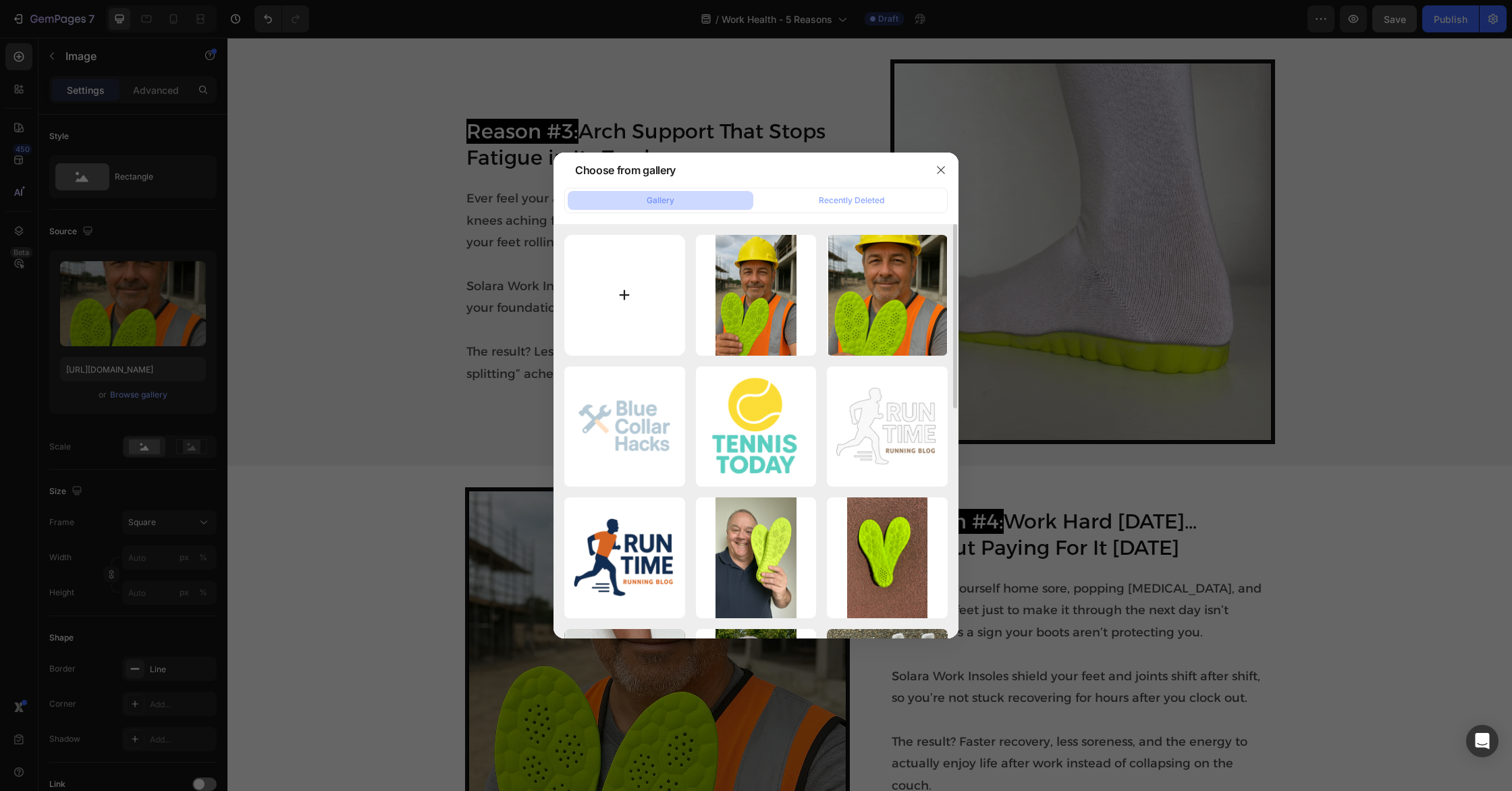
click at [594, 302] on input "file" at bounding box center [624, 295] width 121 height 121
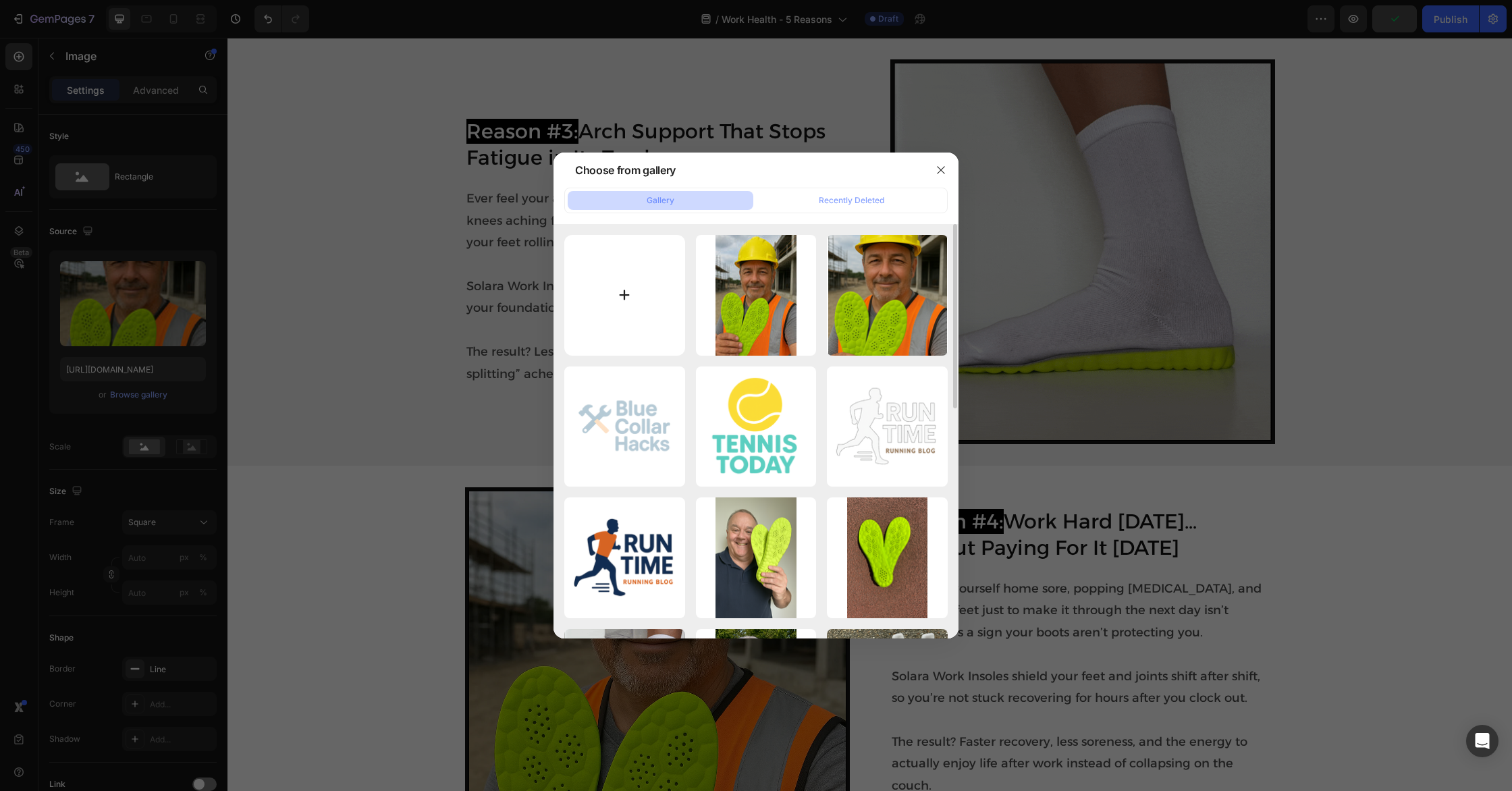
type input "C:\fakepath\Screenshot [DATE] 11.33.58 AM.png"
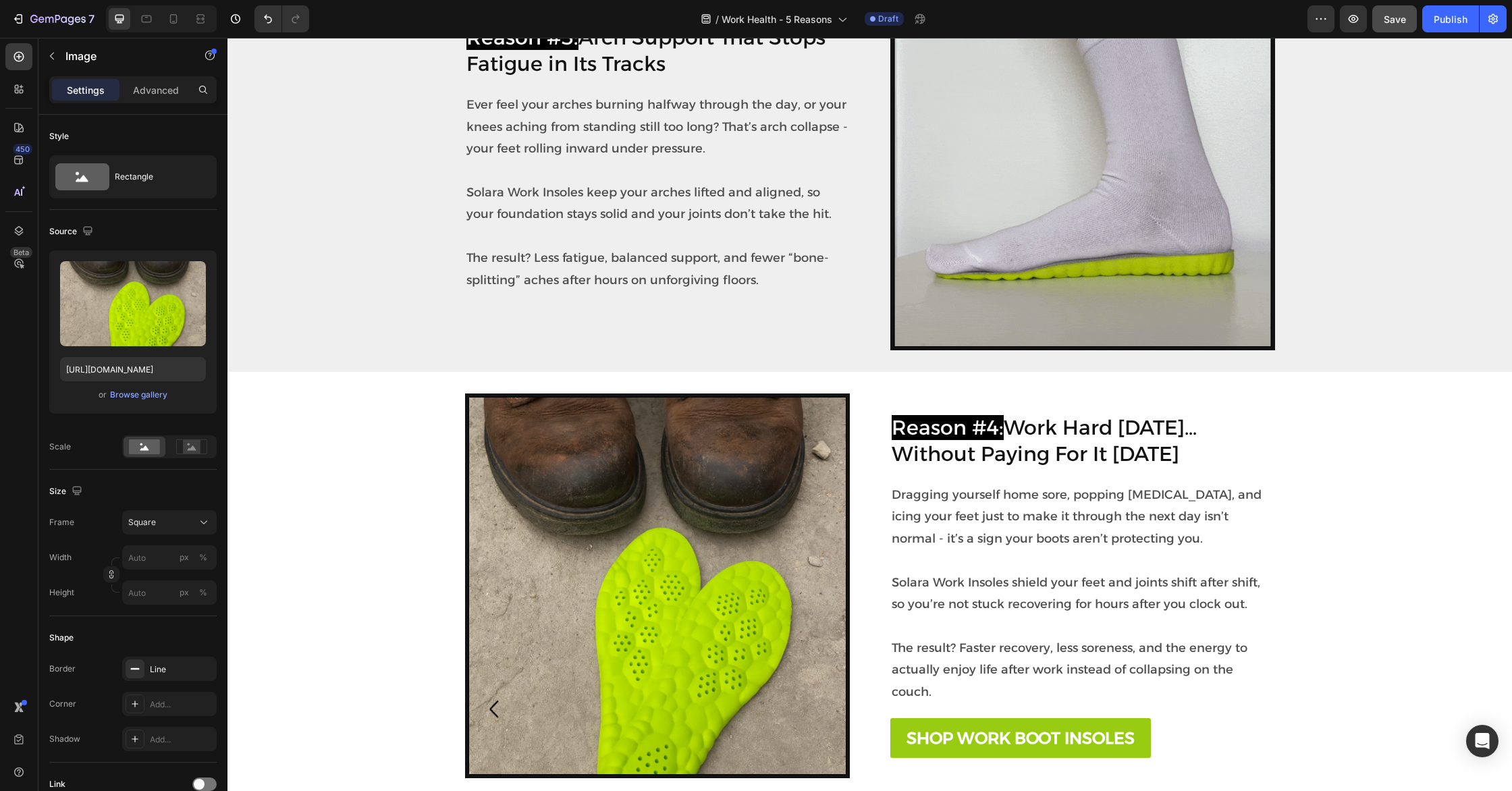
scroll to position [1310, 0]
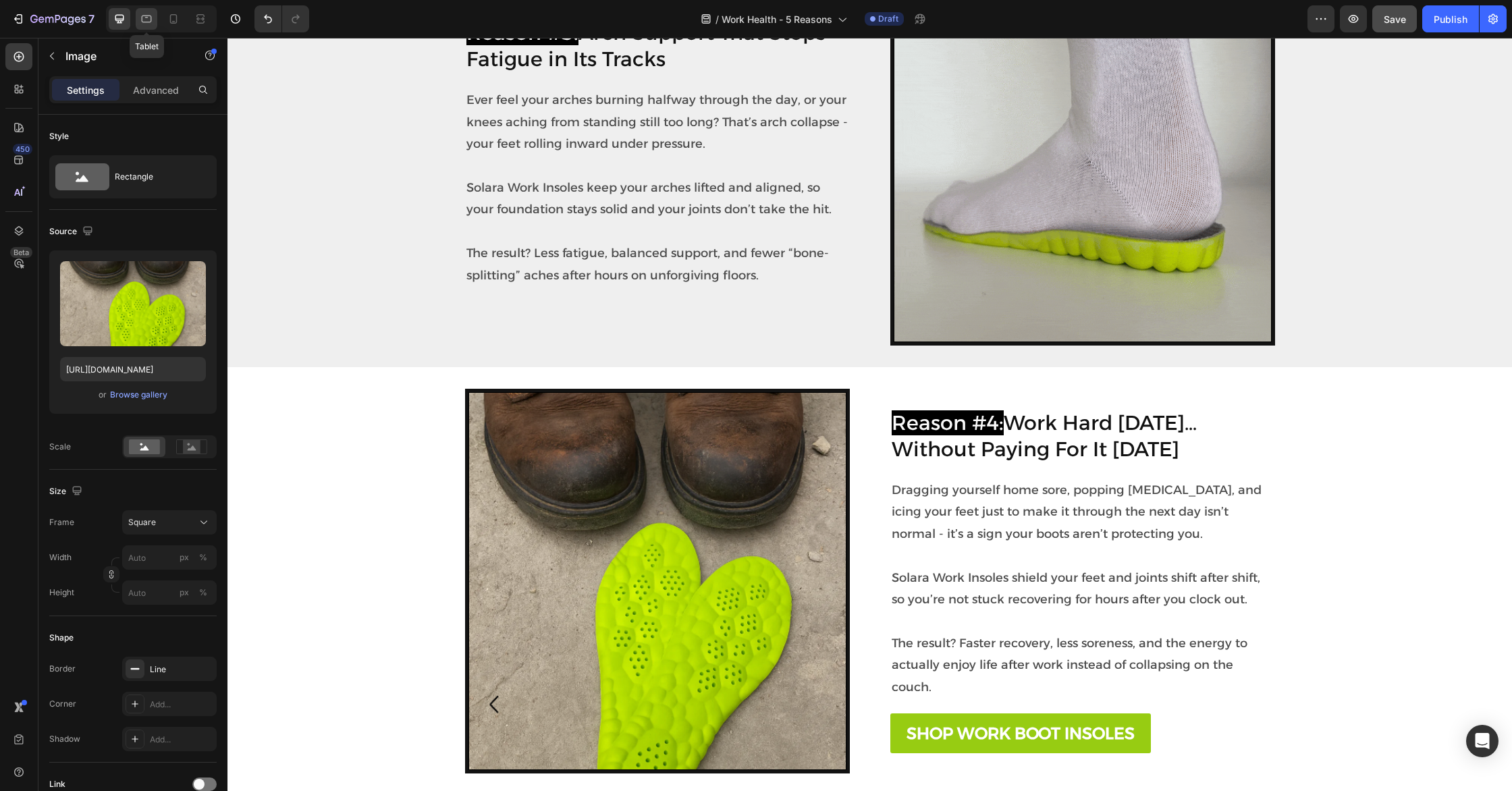
click at [143, 22] on icon at bounding box center [147, 19] width 10 height 7
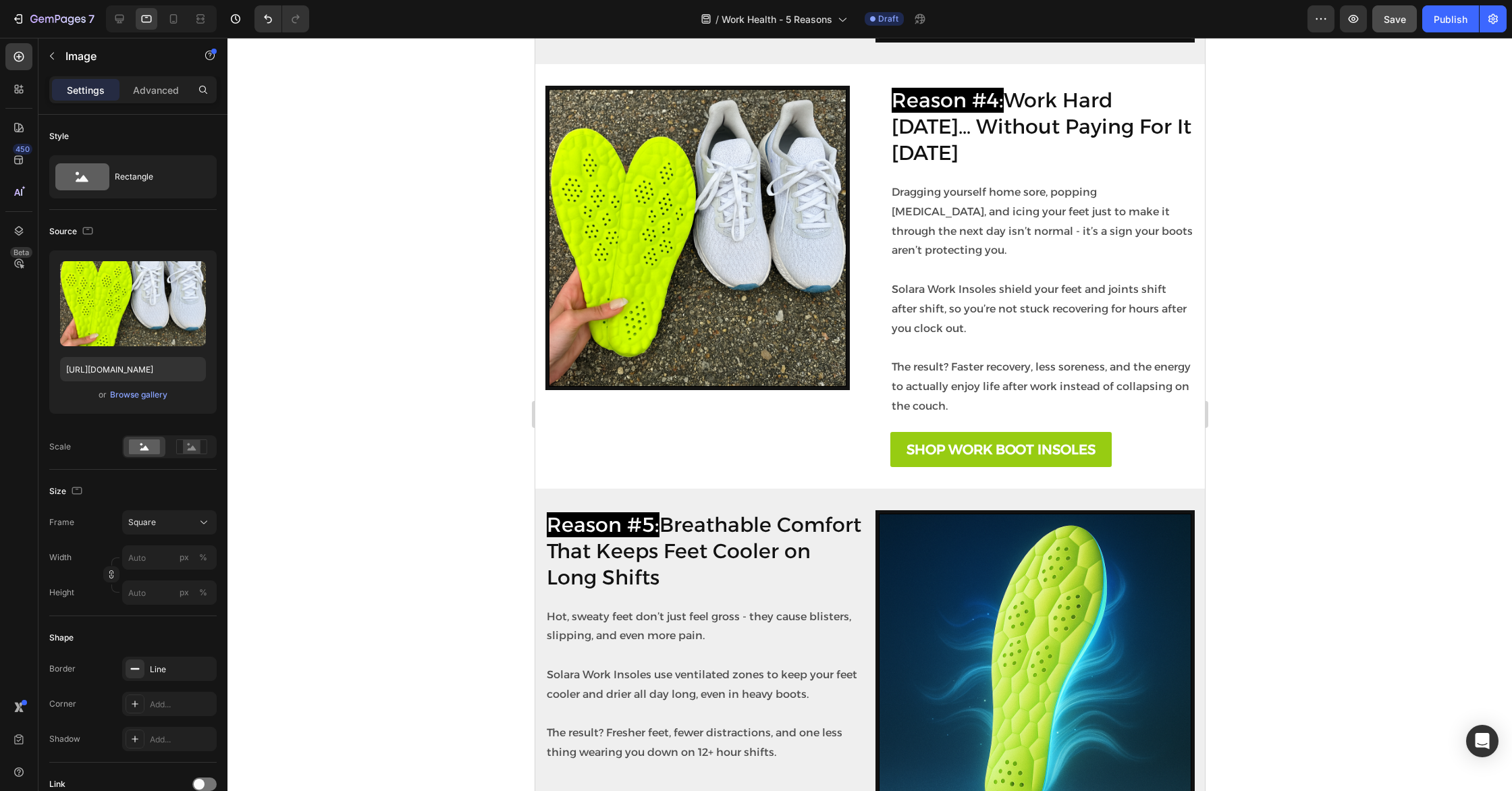
scroll to position [1549, 0]
click at [723, 285] on img at bounding box center [696, 237] width 298 height 298
click at [116, 400] on div "Browse gallery" at bounding box center [138, 394] width 57 height 12
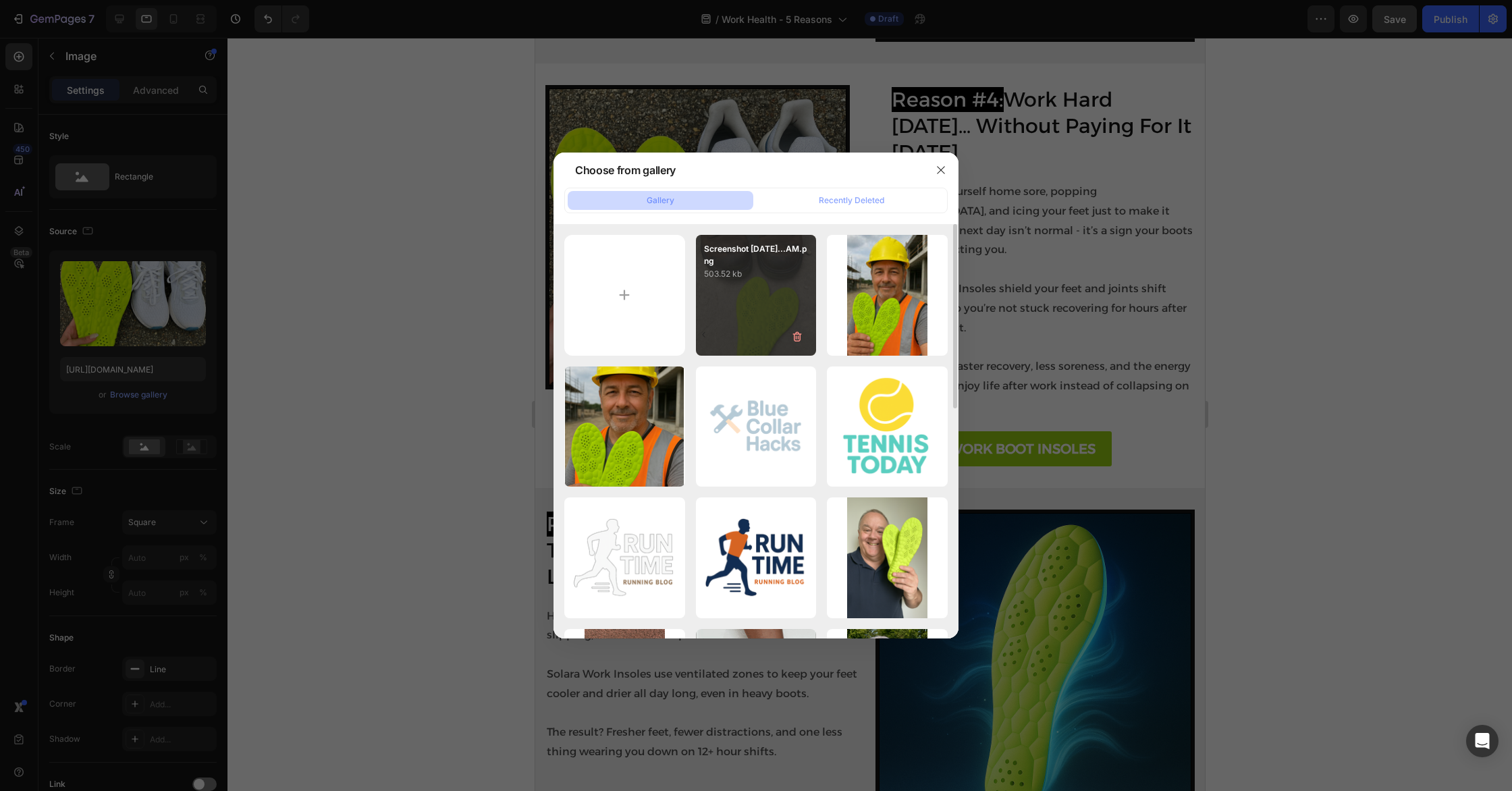
click at [790, 298] on div "Screenshot [DATE]...AM.png 503.52 kb" at bounding box center [756, 295] width 121 height 121
type input "[URL][DOMAIN_NAME]"
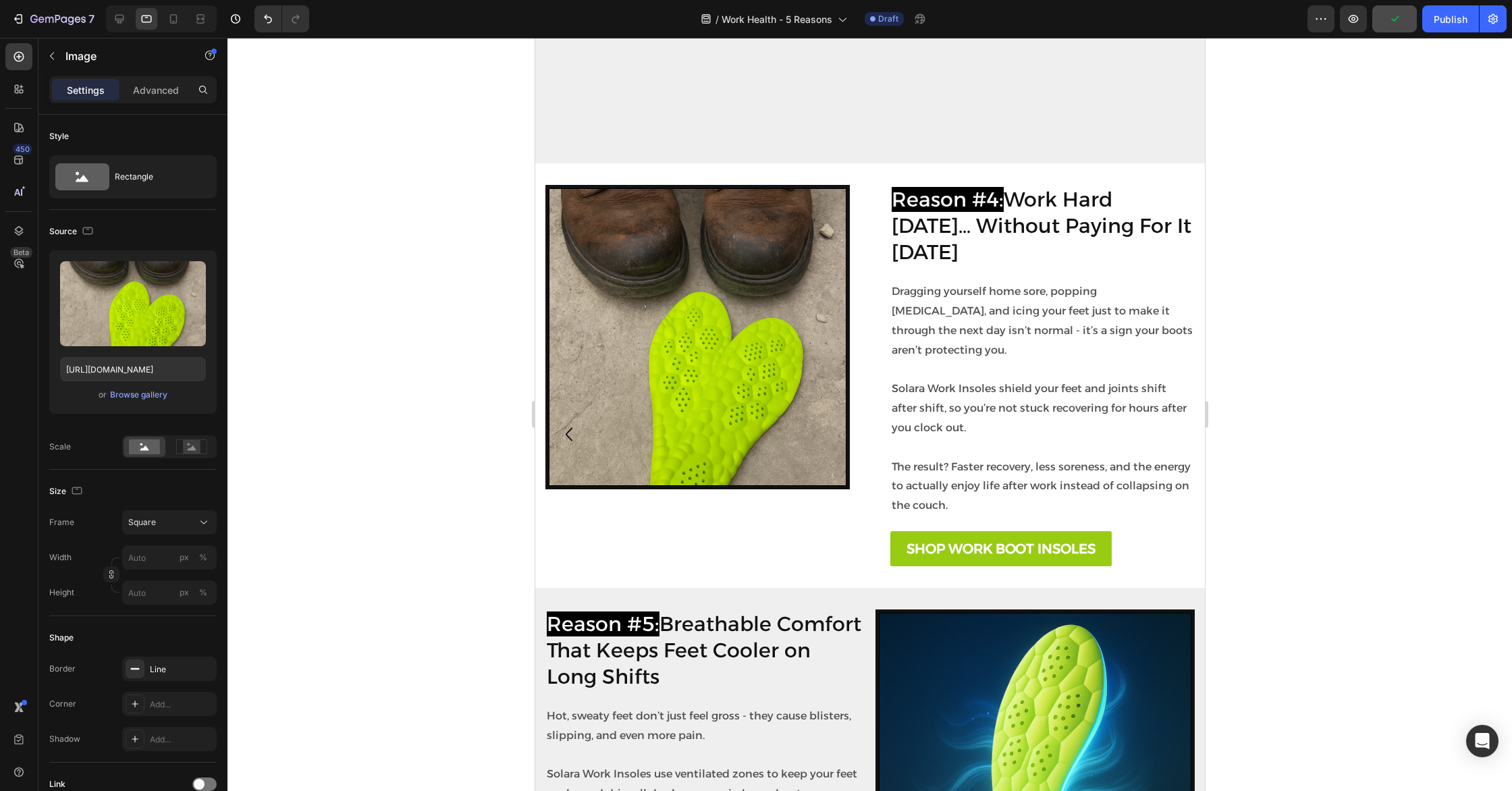
scroll to position [1665, 0]
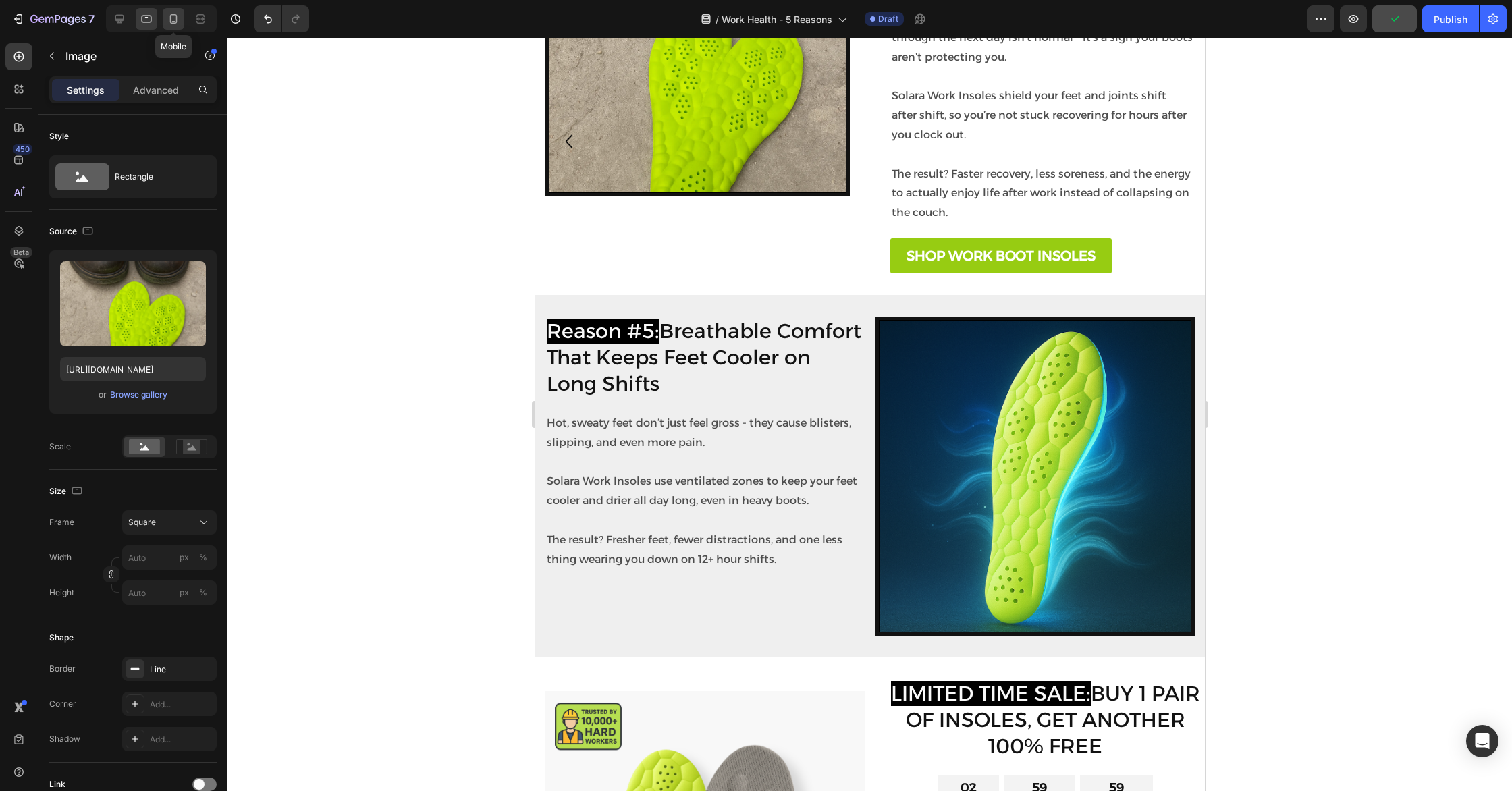
click at [179, 16] on icon at bounding box center [173, 19] width 13 height 13
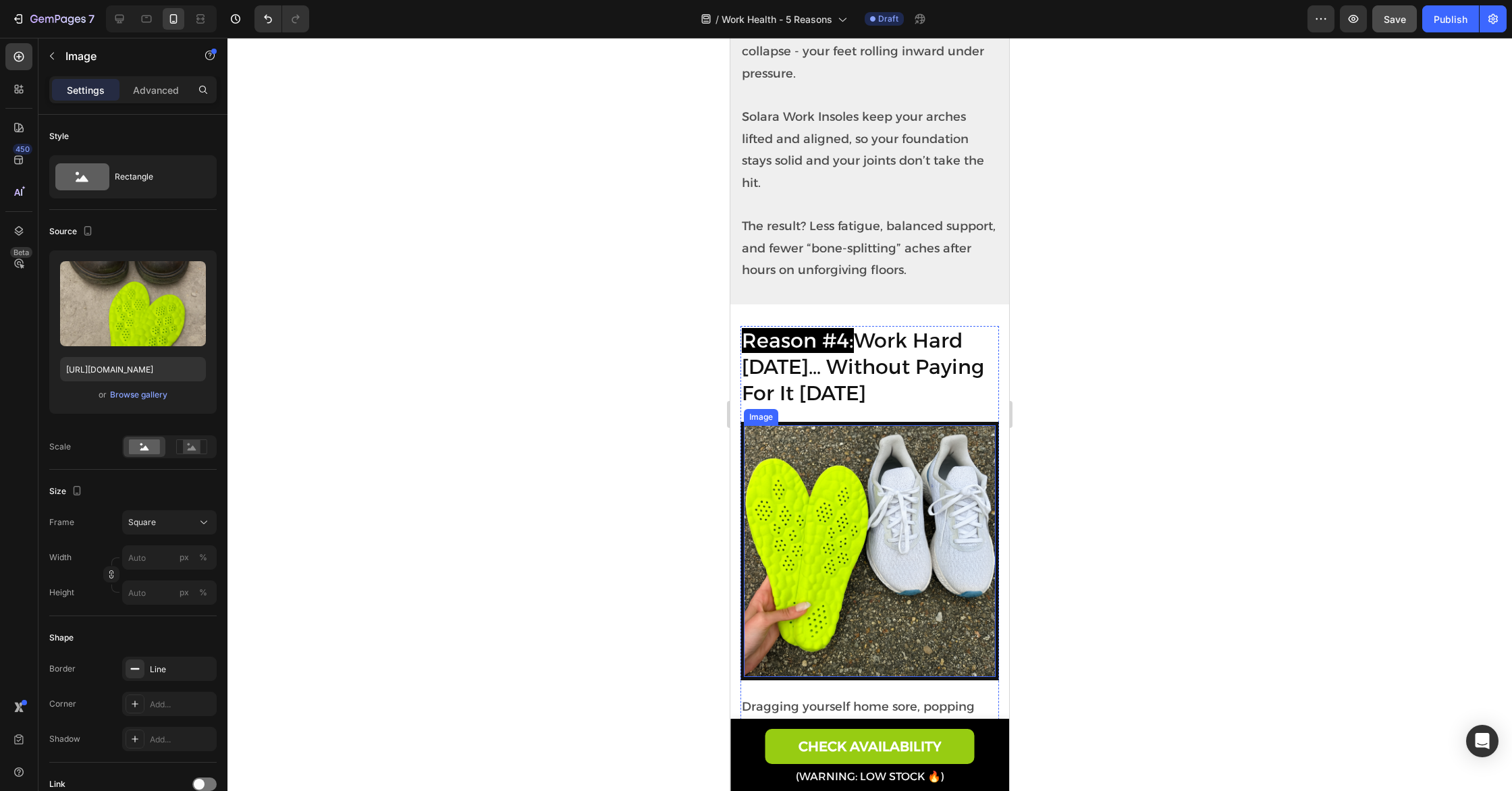
scroll to position [1656, 0]
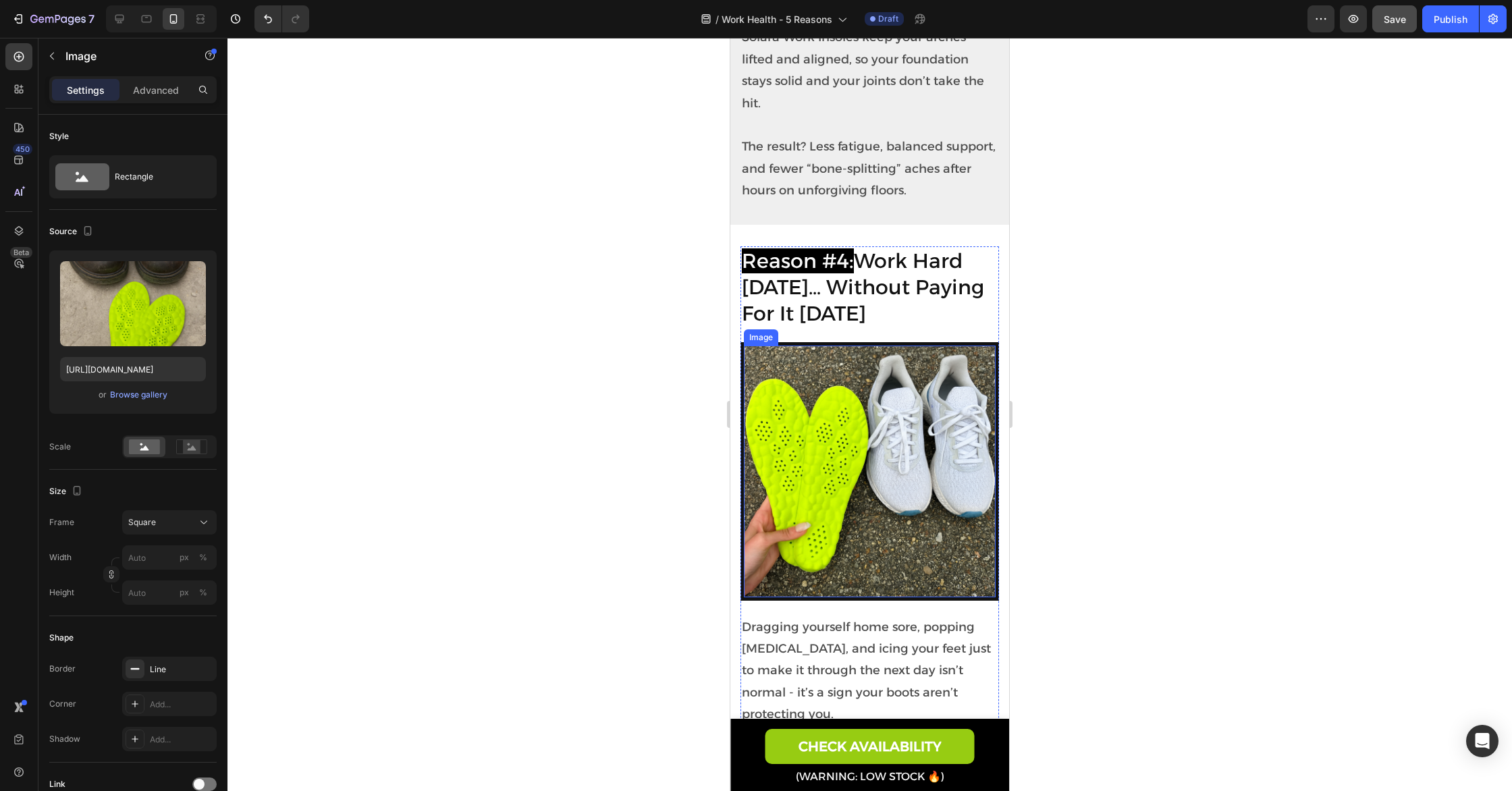
click at [881, 467] on img at bounding box center [869, 471] width 252 height 252
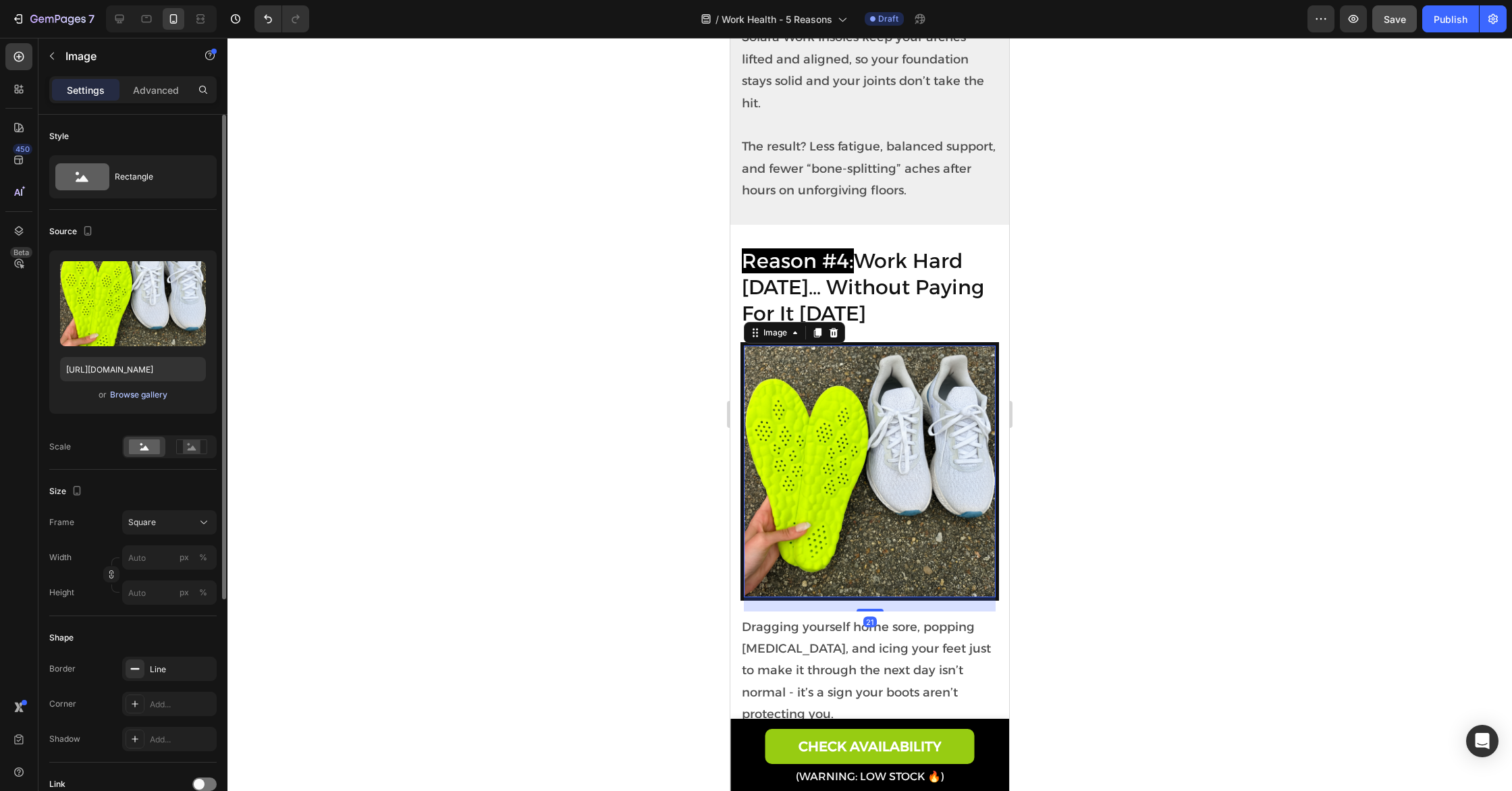
click at [149, 391] on div "Browse gallery" at bounding box center [138, 394] width 57 height 12
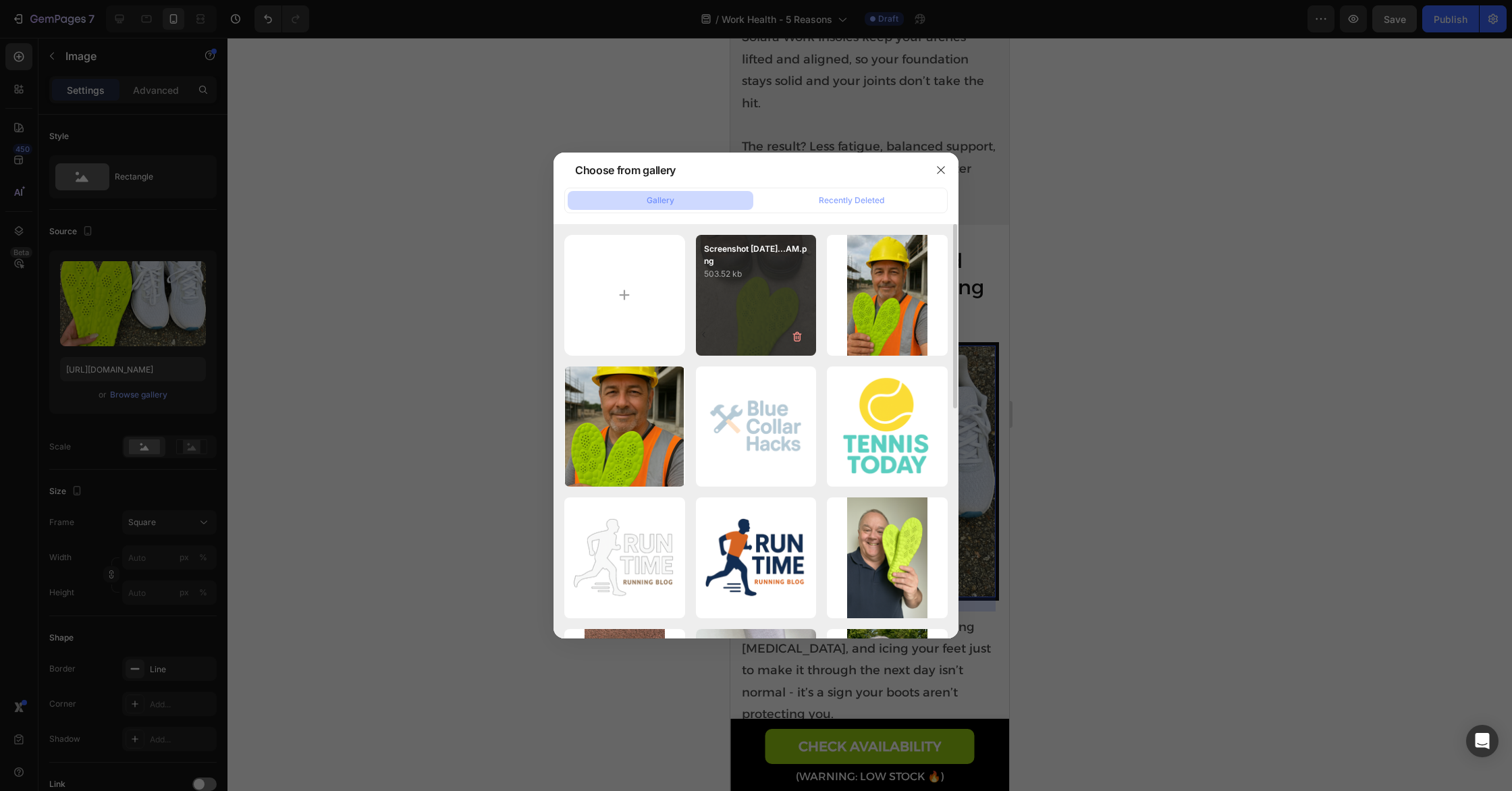
click at [780, 281] on div "Screenshot [DATE]...AM.png 503.52 kb" at bounding box center [756, 295] width 121 height 121
type input "[URL][DOMAIN_NAME]"
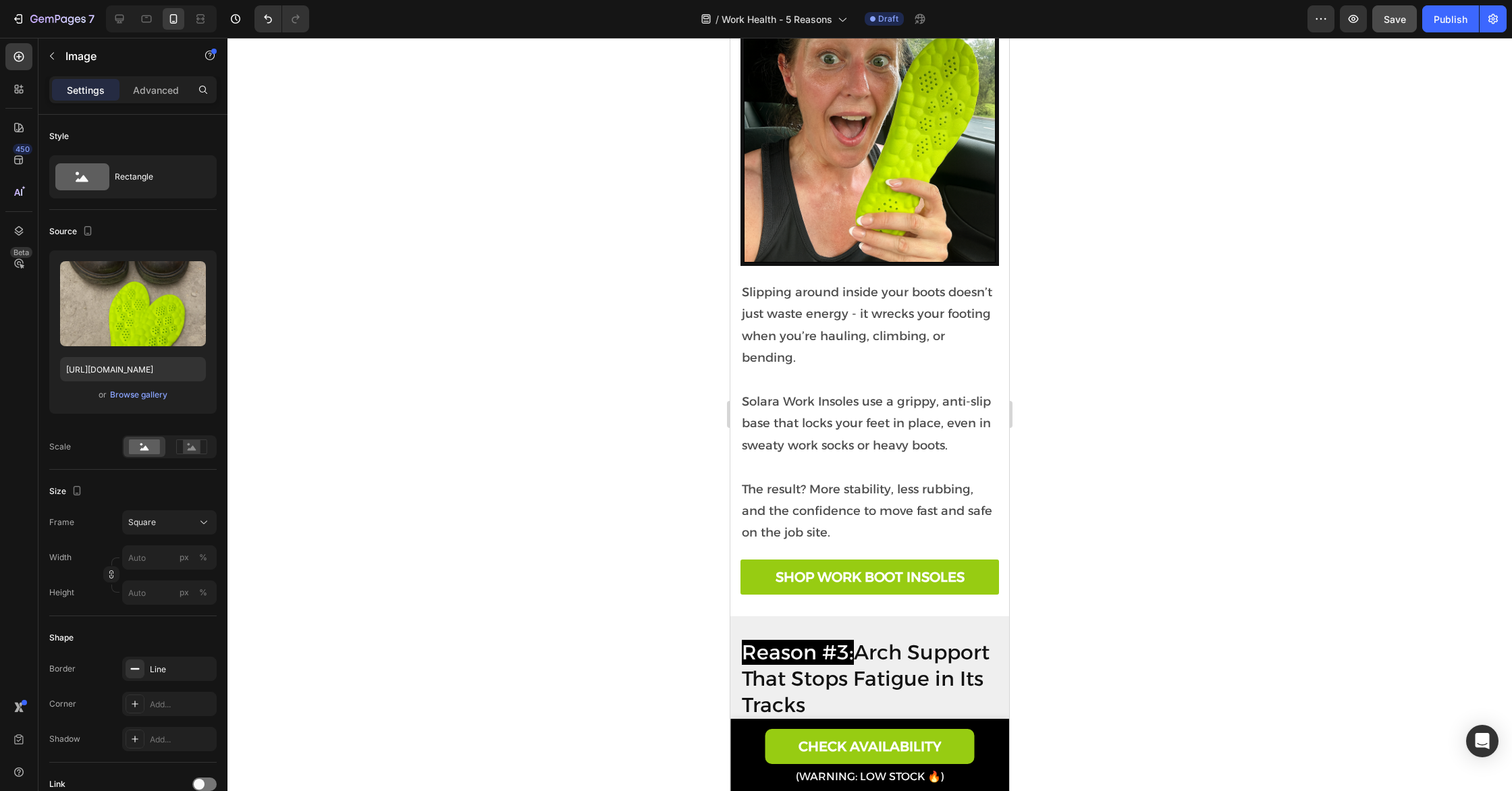
scroll to position [871, 0]
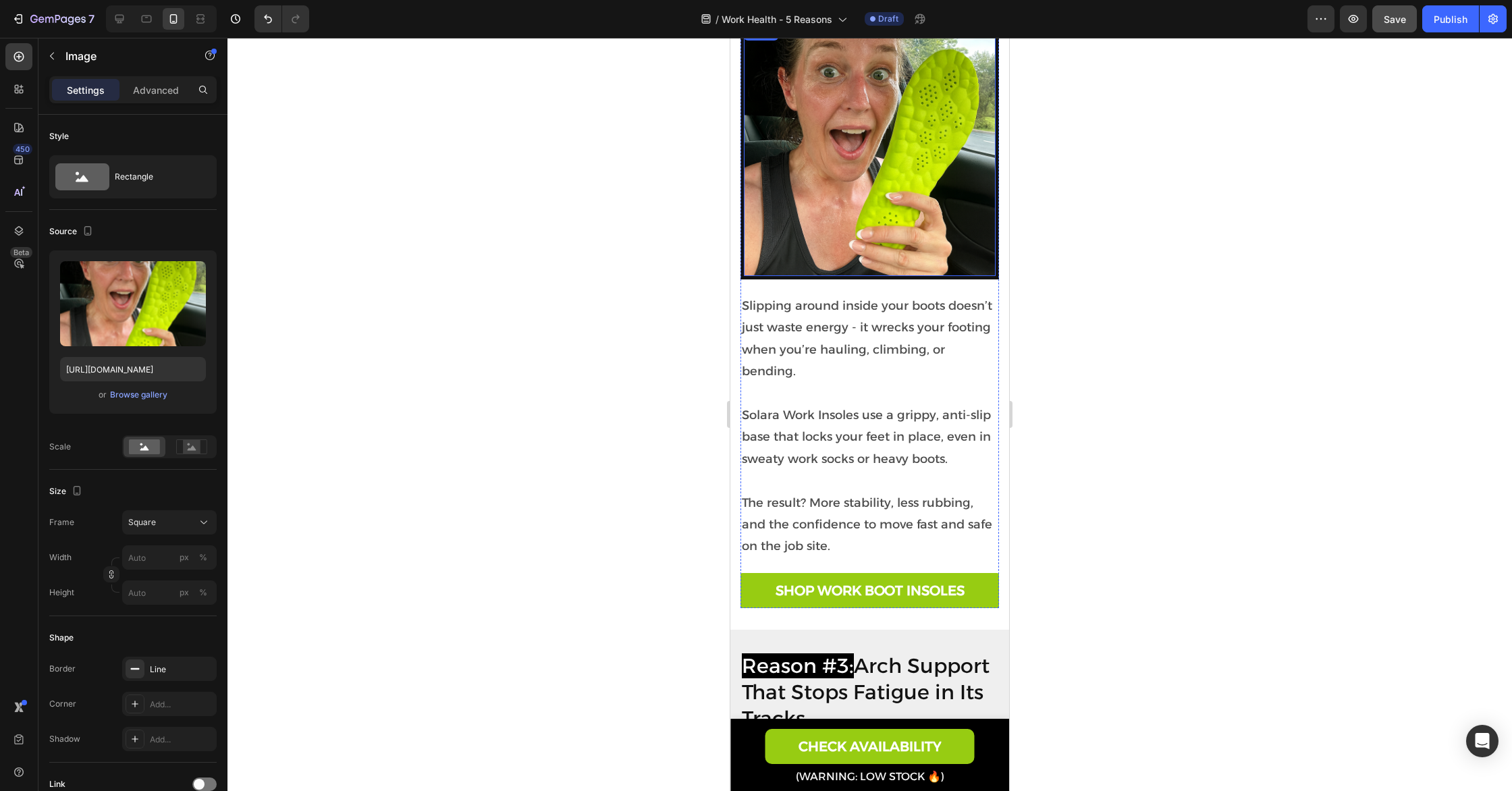
click at [855, 215] on img at bounding box center [869, 150] width 252 height 252
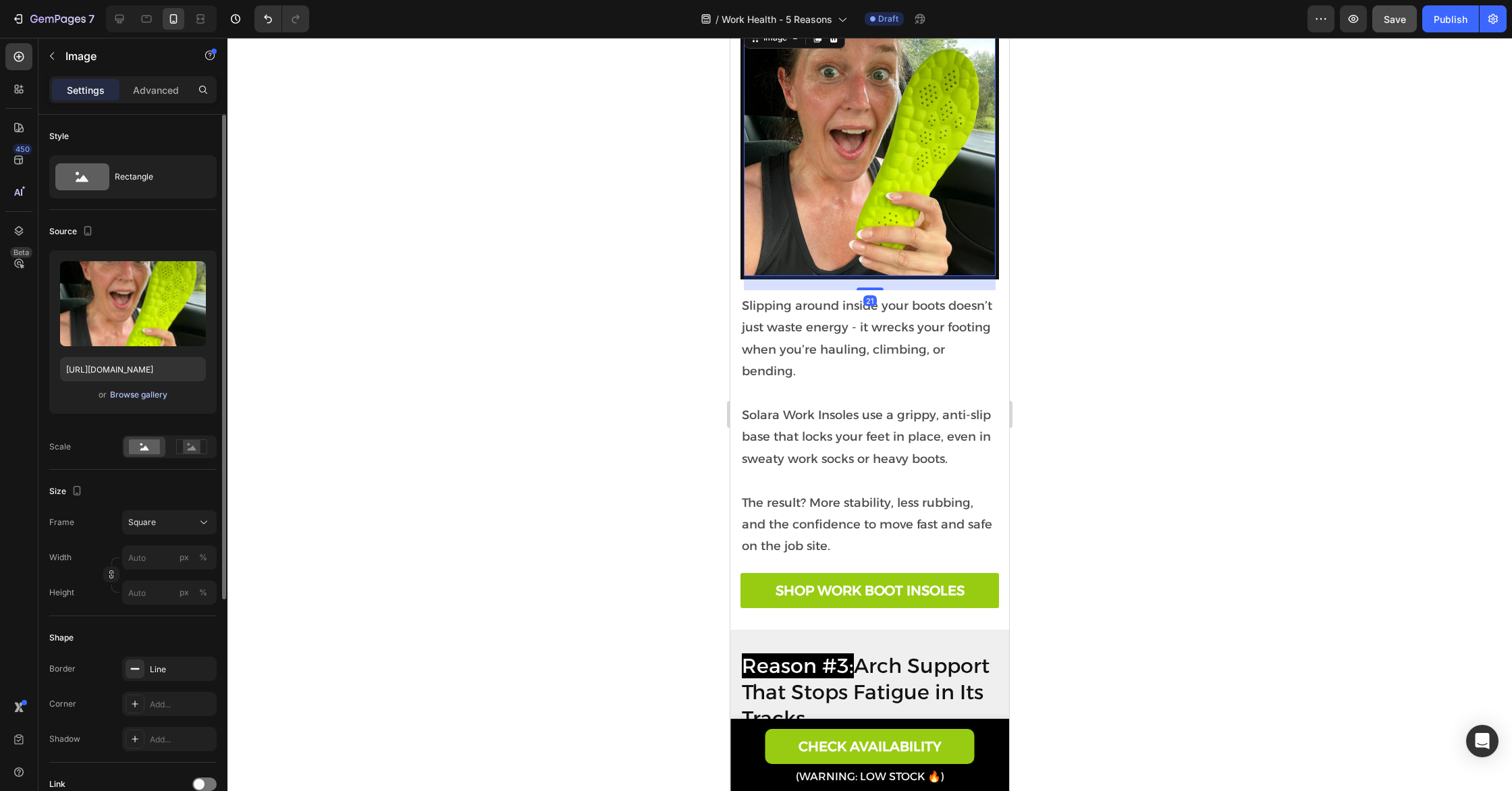
click at [157, 396] on div "Browse gallery" at bounding box center [138, 394] width 57 height 12
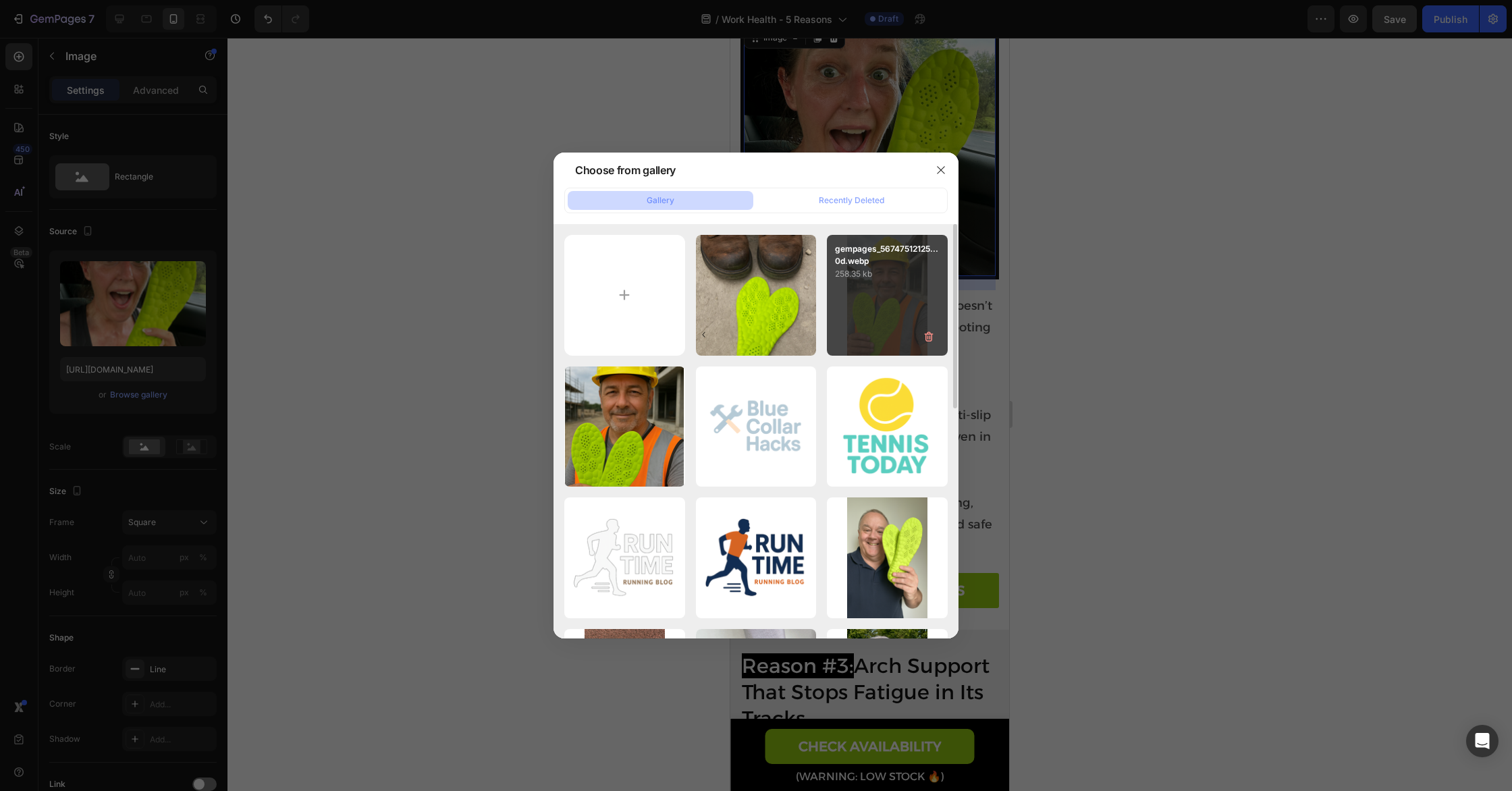
click at [874, 284] on div "gempages_56747512125...0d.webp 258.35 kb" at bounding box center [887, 295] width 121 height 121
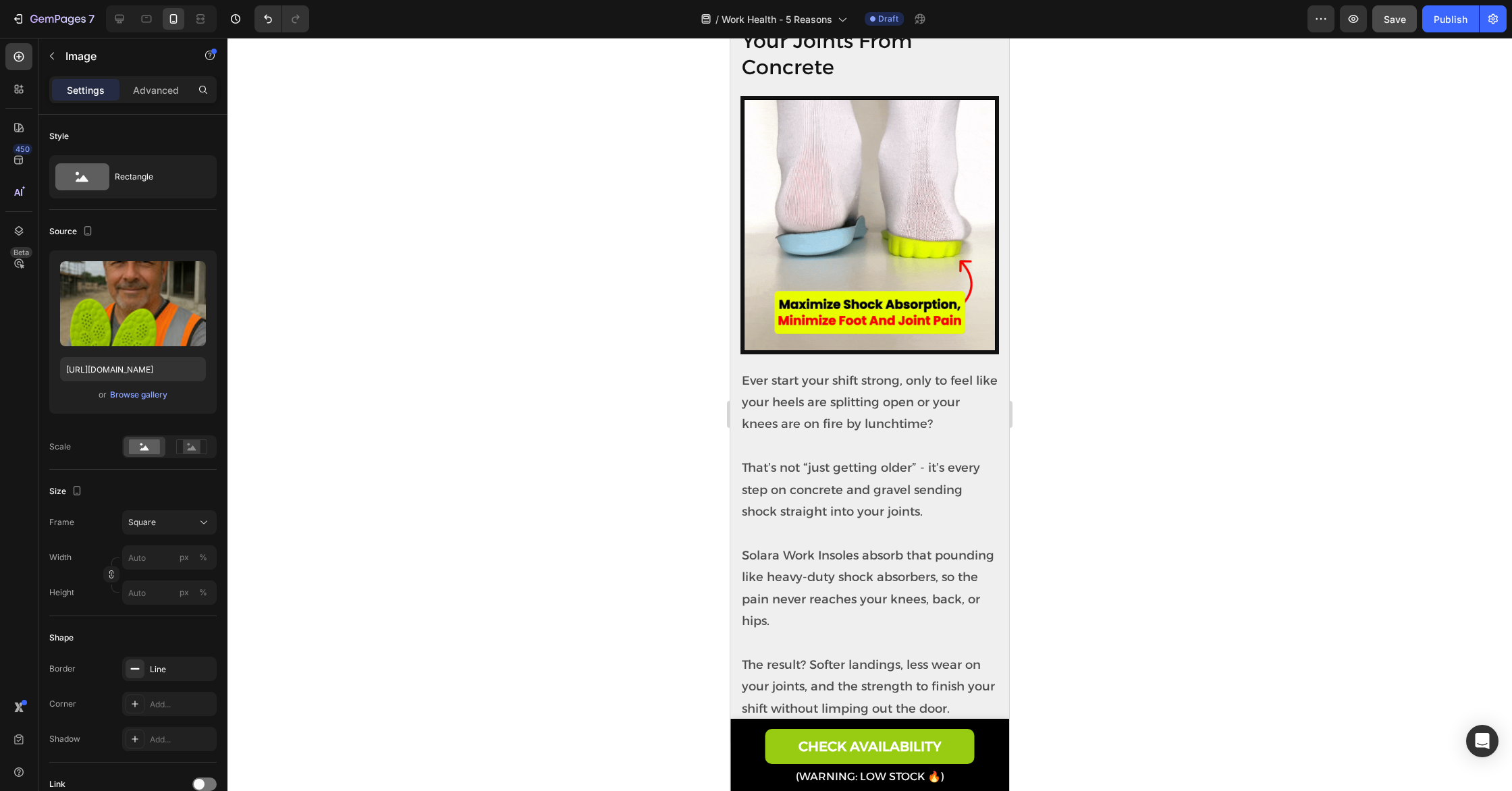
scroll to position [322, 0]
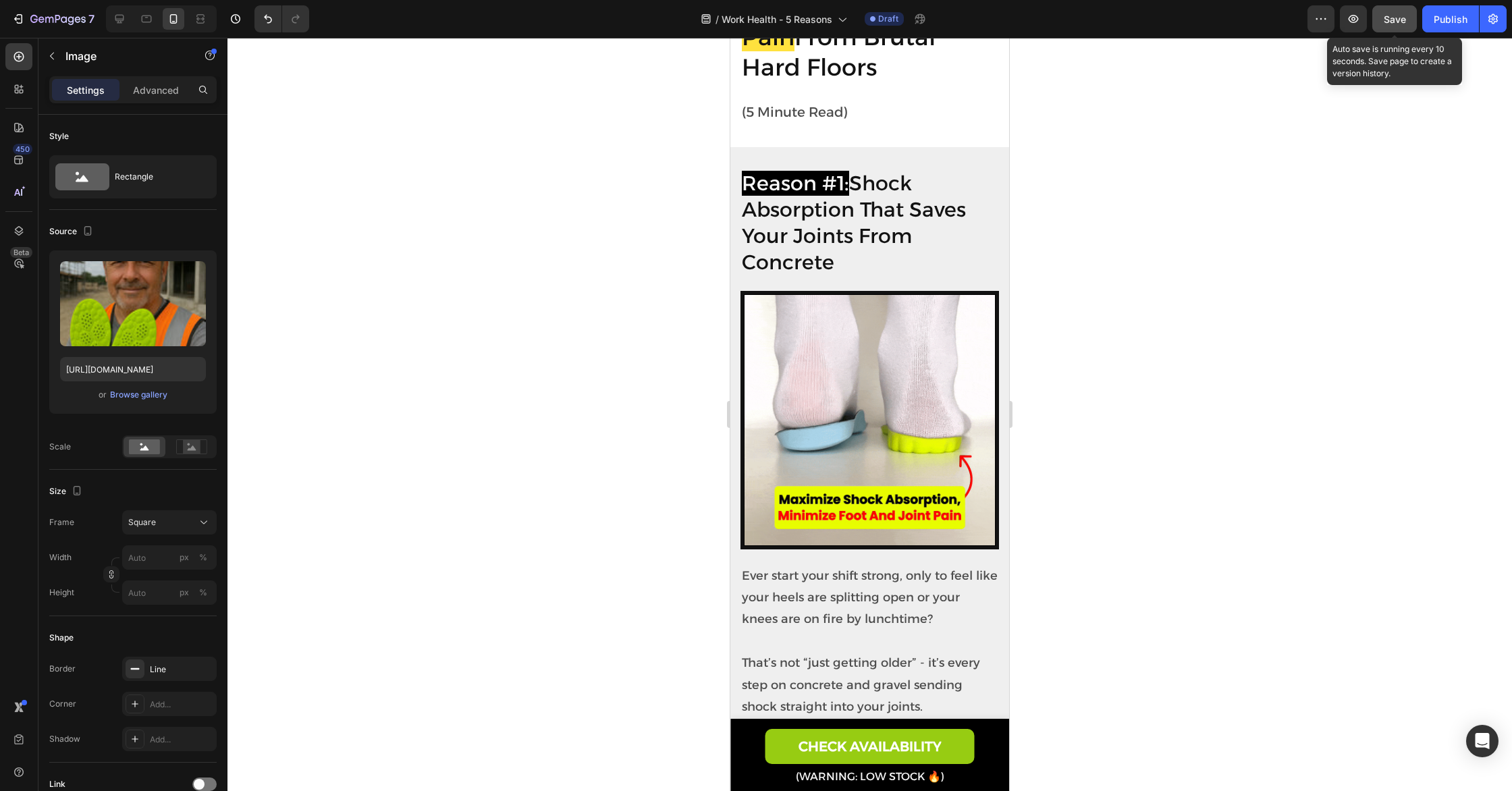
click at [1394, 14] on span "Save" at bounding box center [1394, 19] width 22 height 11
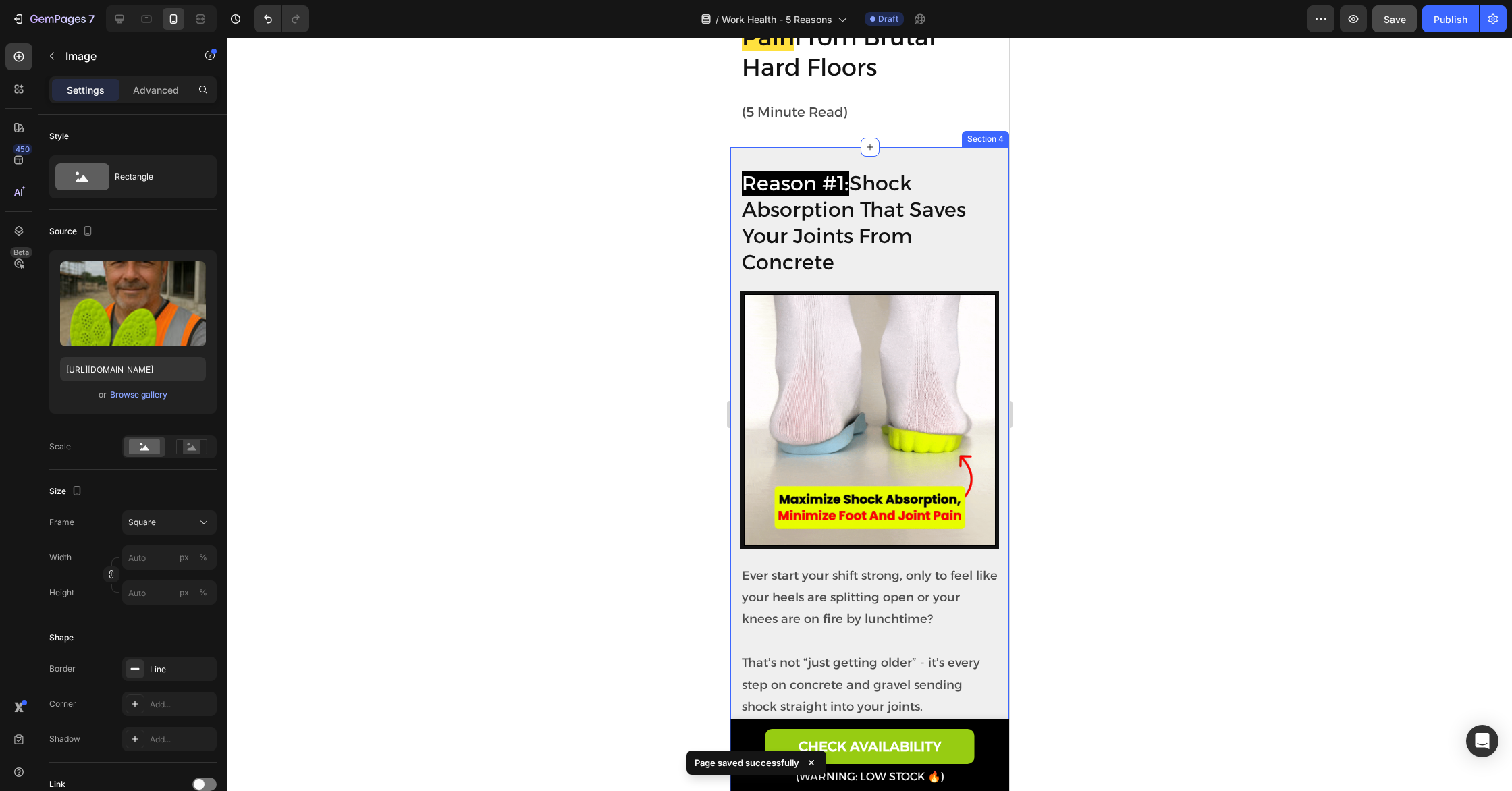
scroll to position [0, 0]
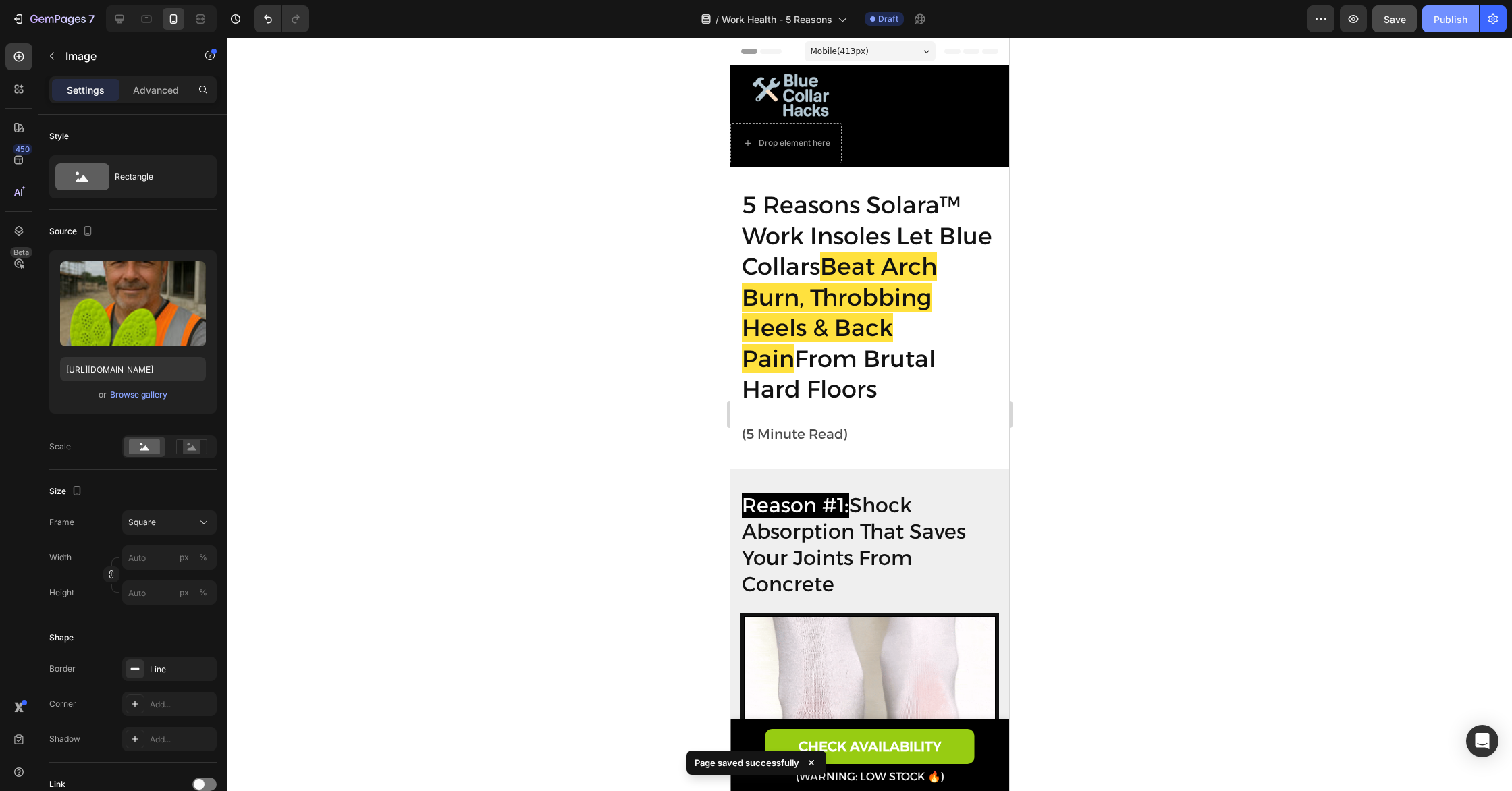
click at [1438, 16] on div "Publish" at bounding box center [1449, 19] width 33 height 14
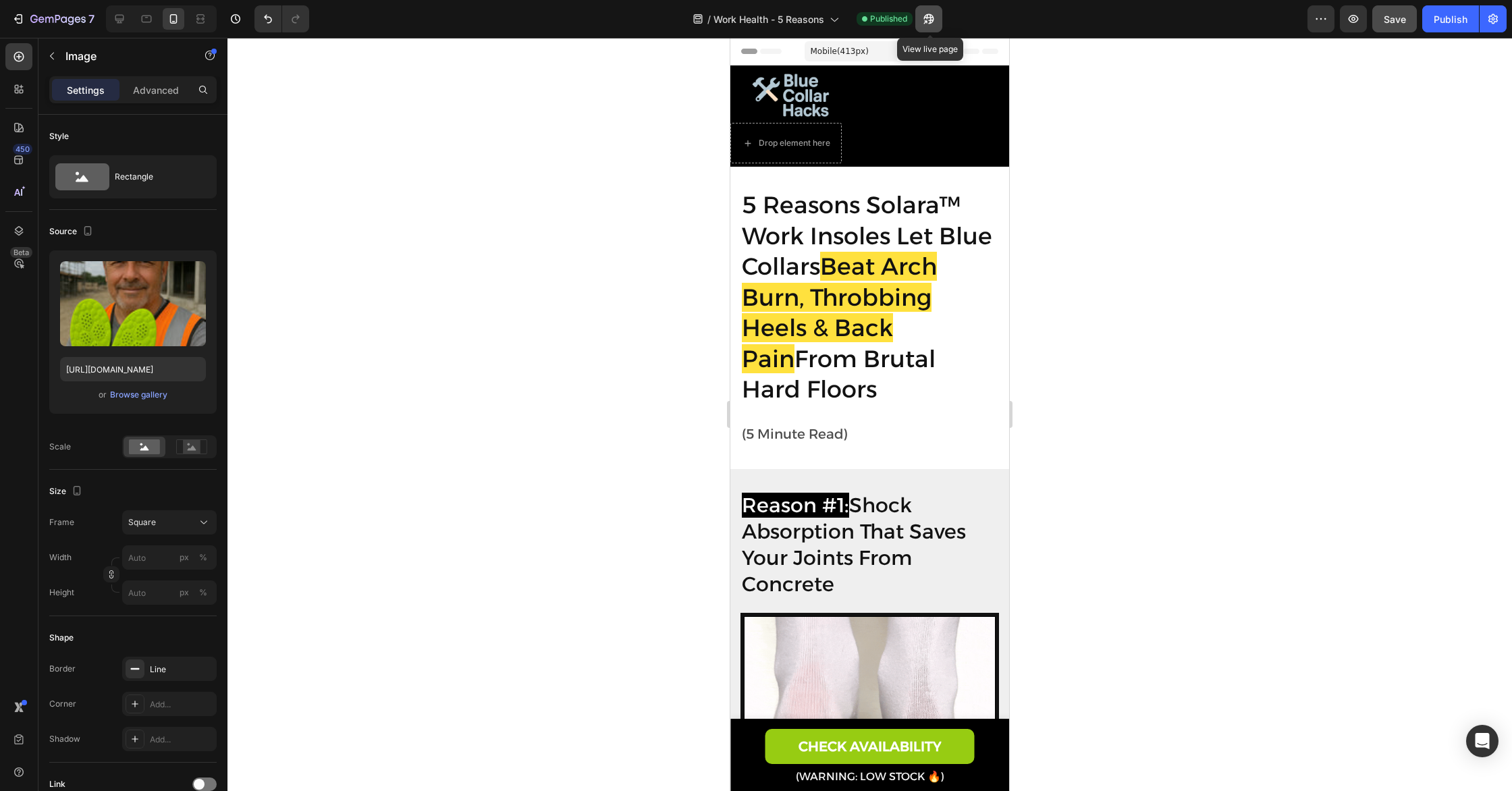
click at [935, 19] on icon "button" at bounding box center [929, 19] width 13 height 13
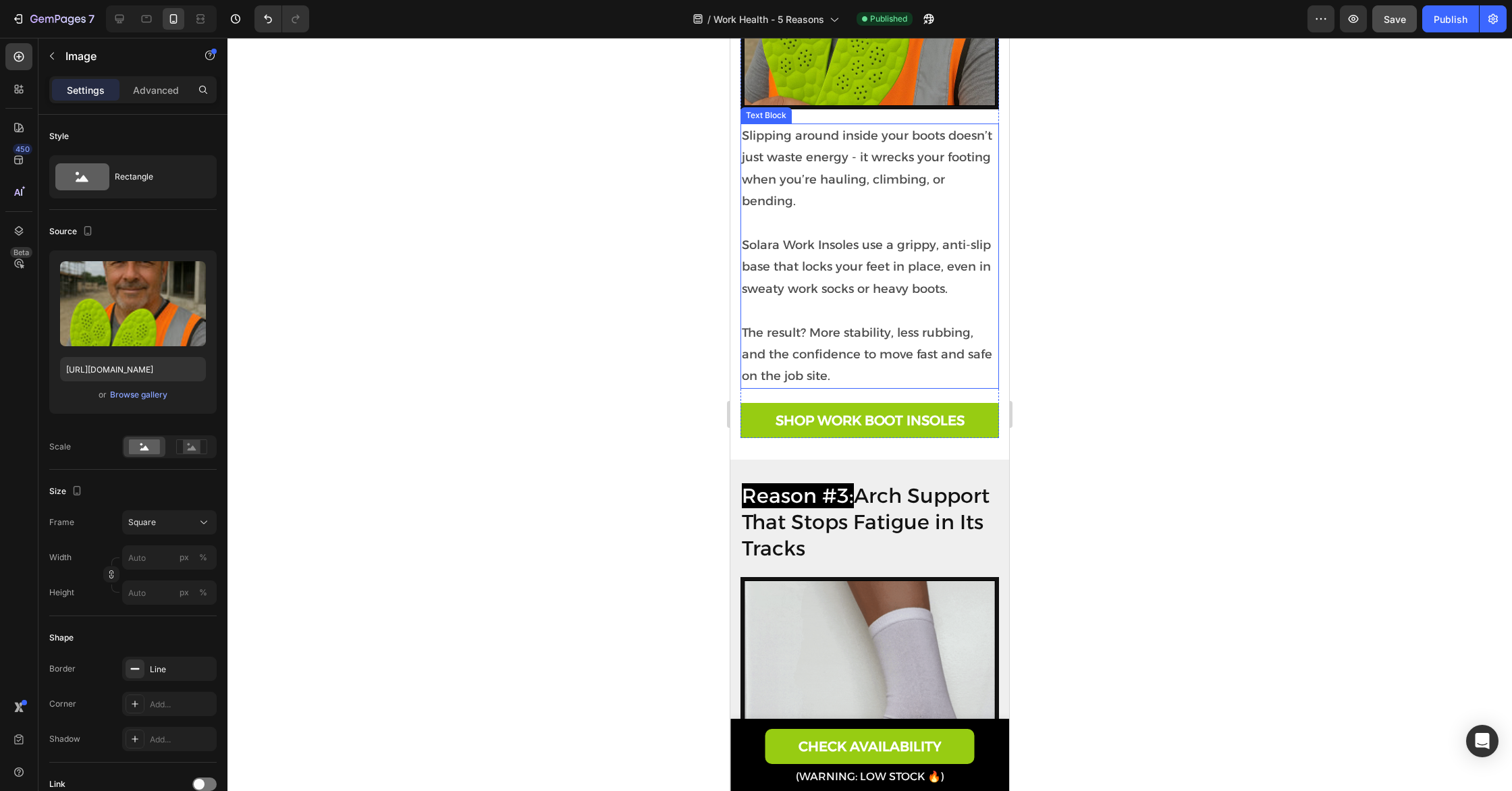
scroll to position [1779, 0]
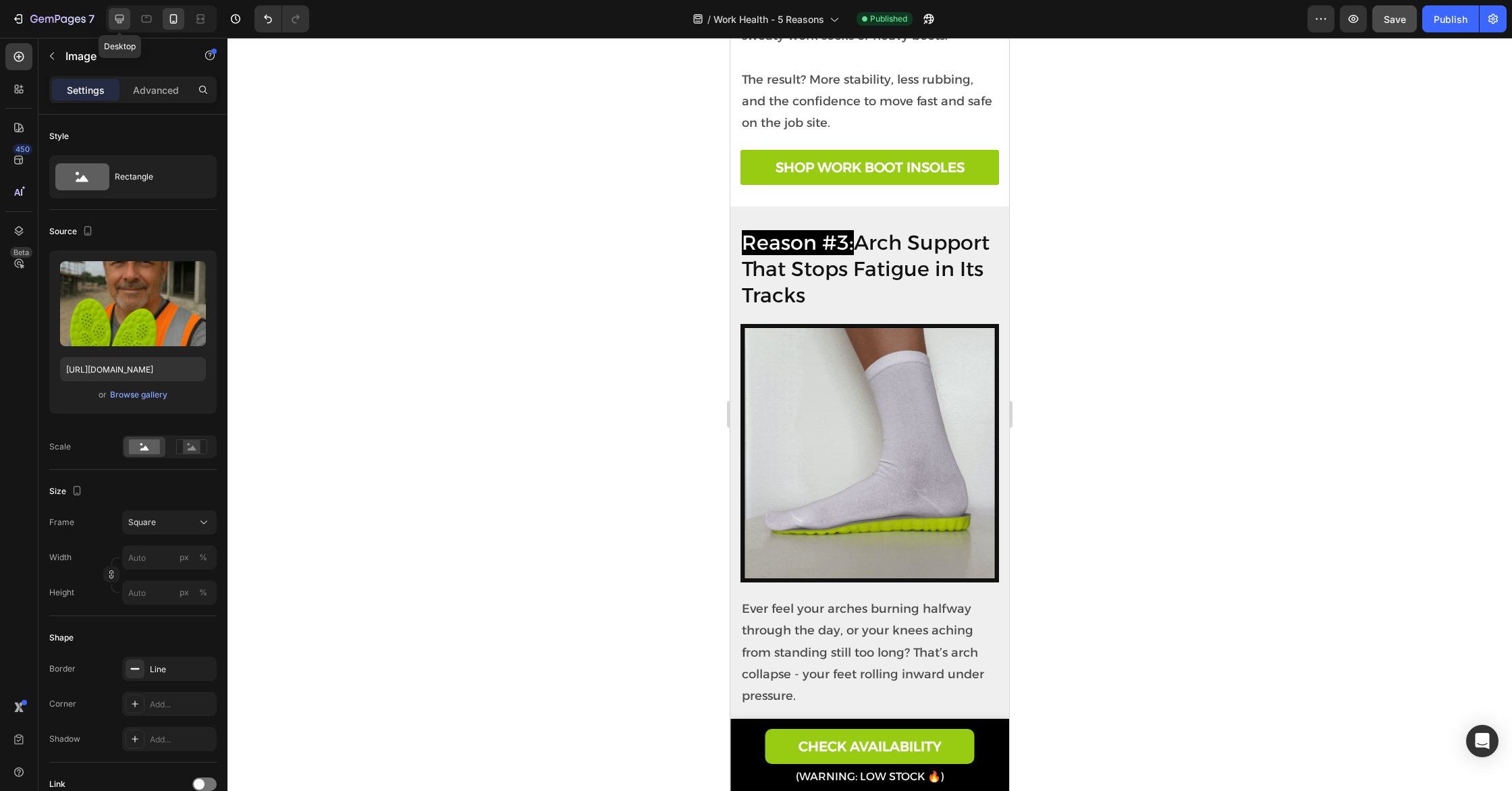
click at [126, 19] on div at bounding box center [119, 19] width 22 height 22
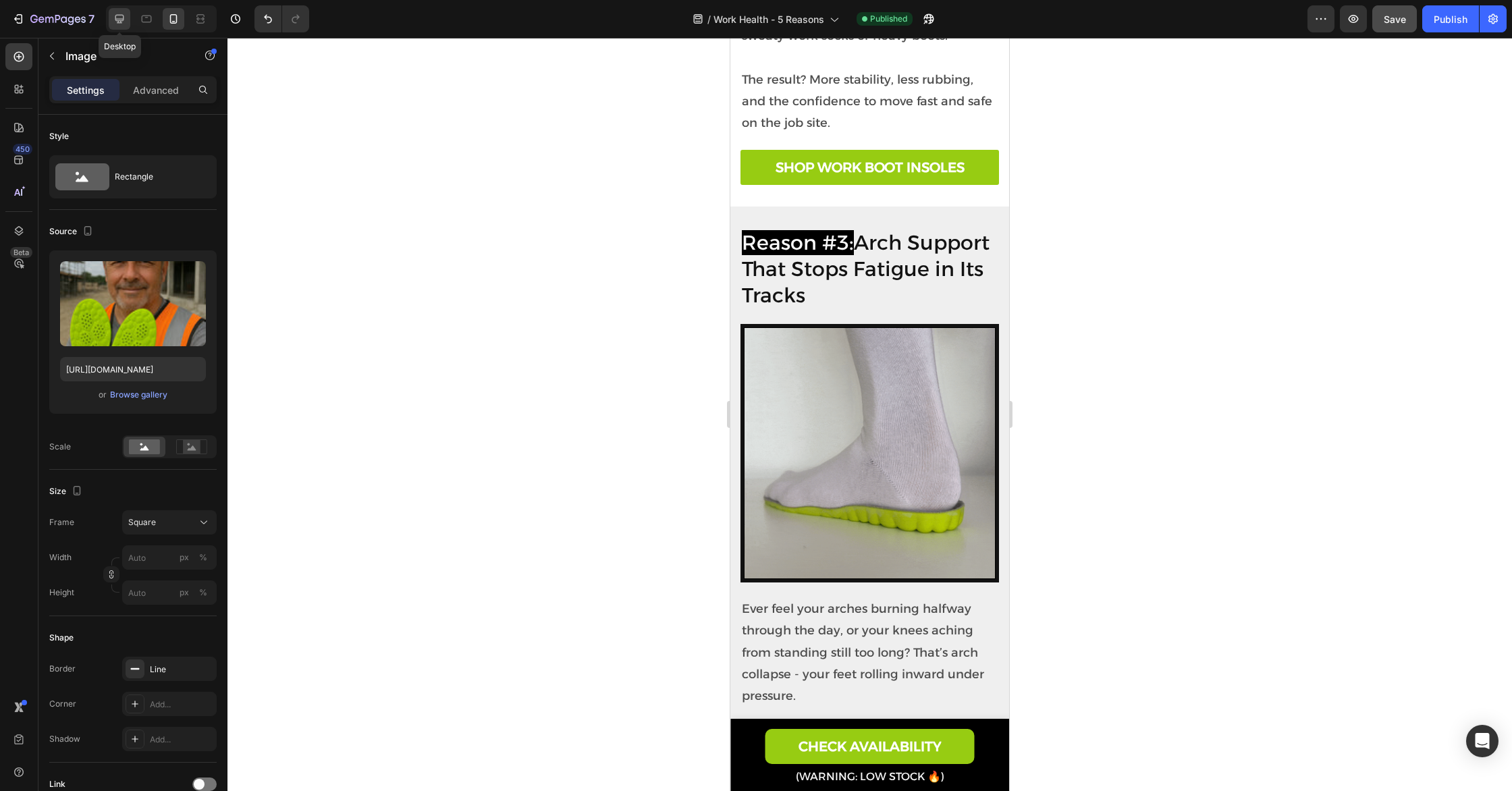
type input "[URL][DOMAIN_NAME]"
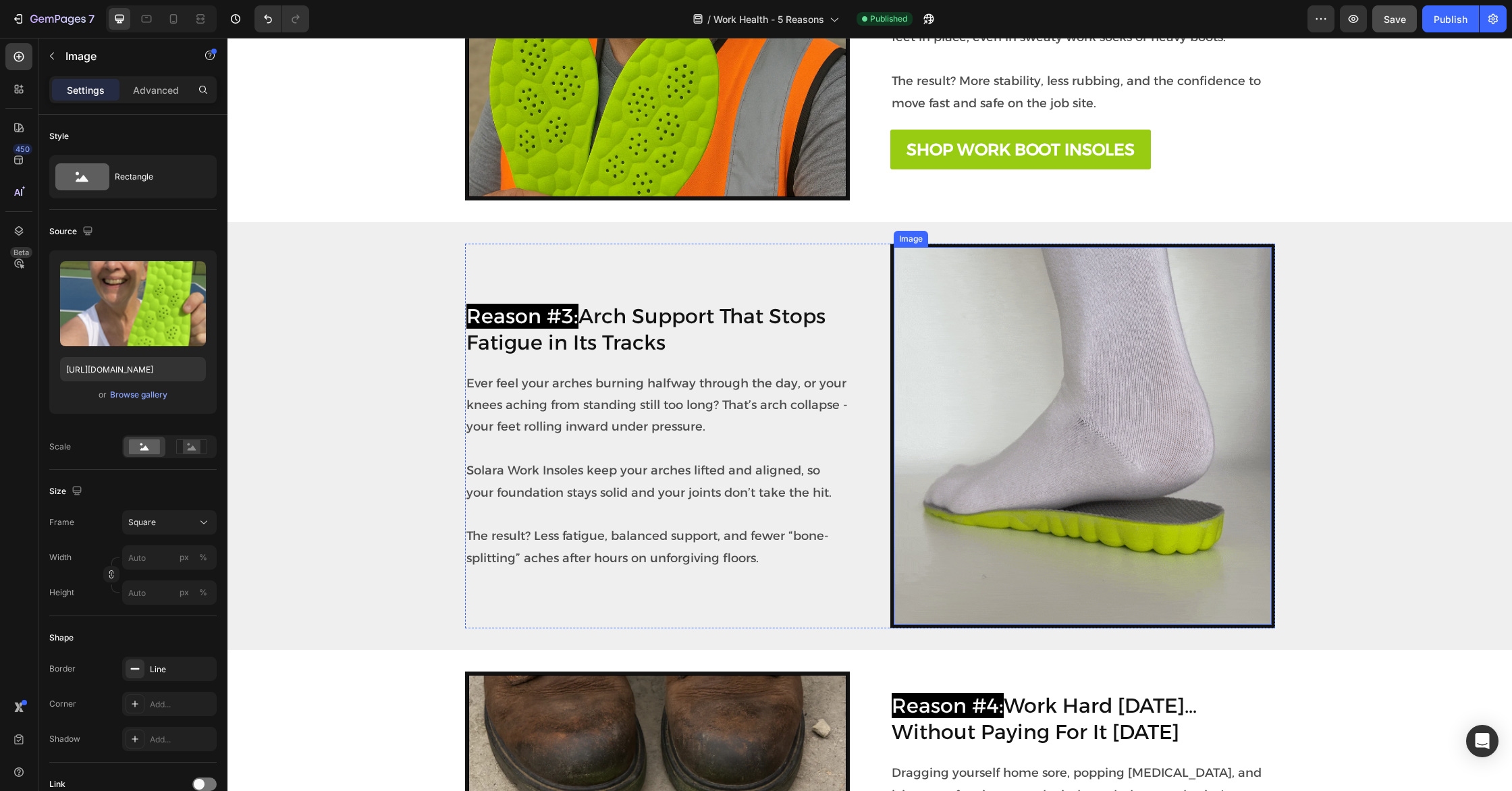
scroll to position [1432, 0]
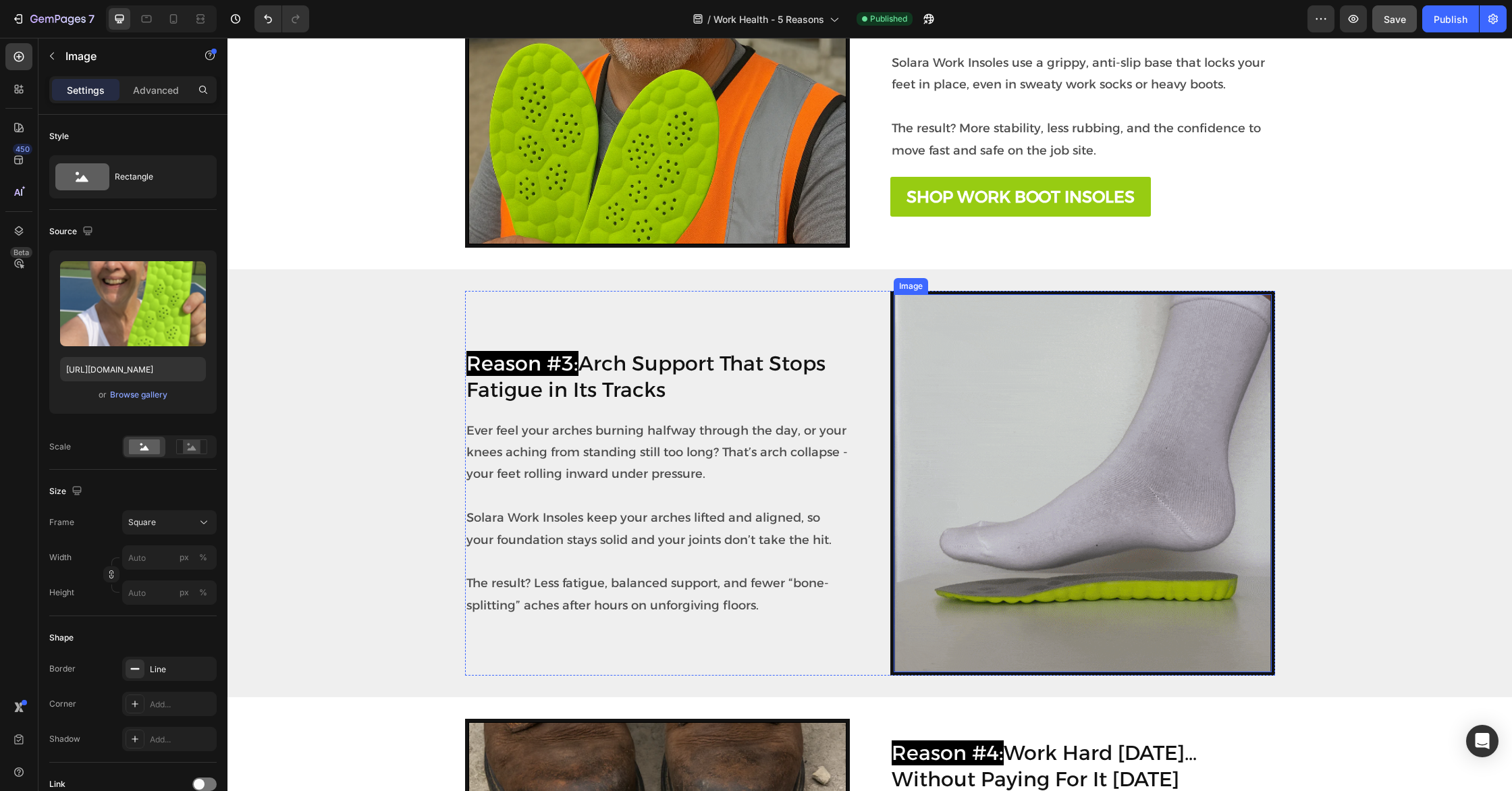
click at [1127, 478] on img at bounding box center [1083, 483] width 378 height 378
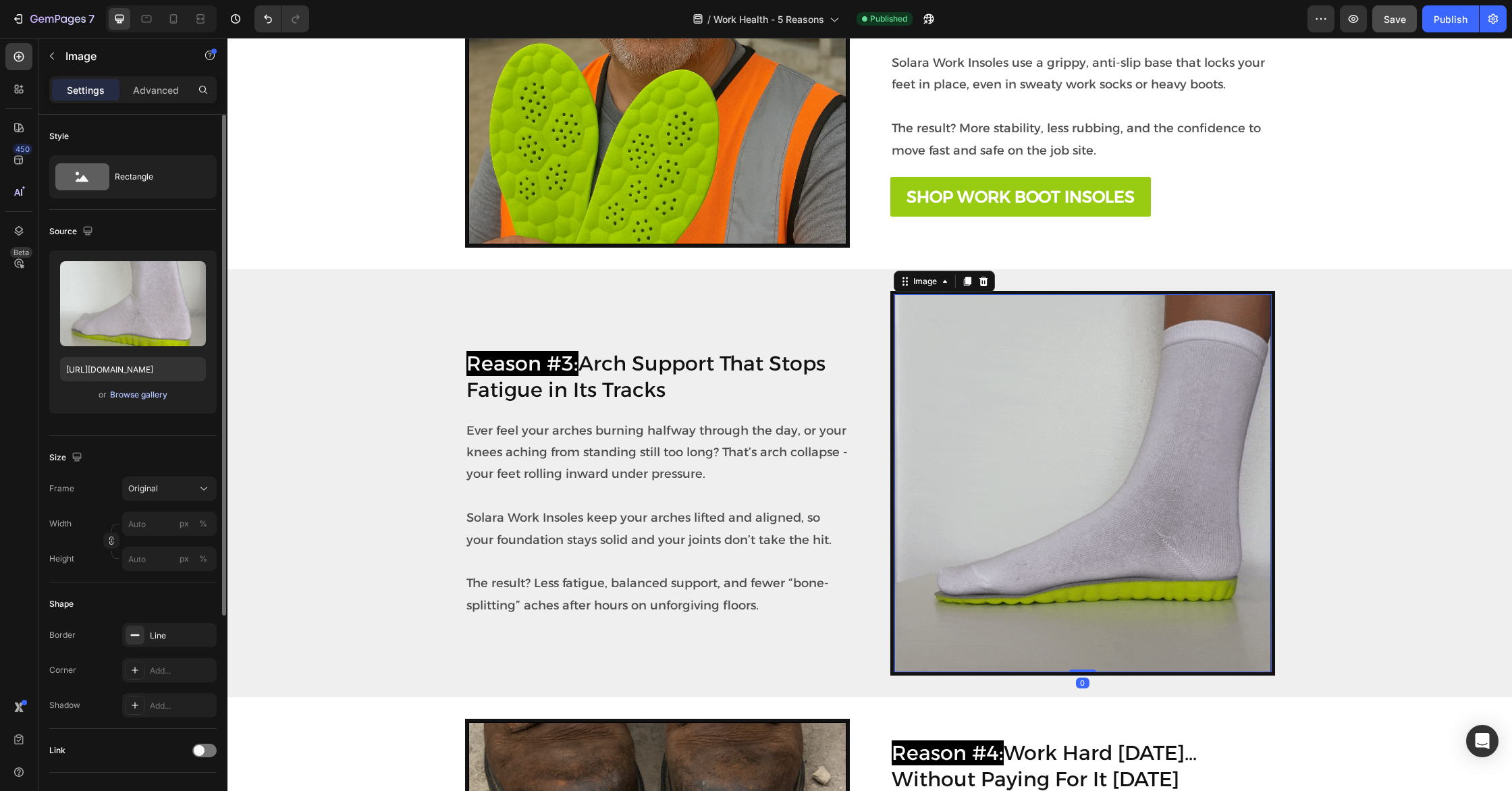
click at [150, 394] on div "Browse gallery" at bounding box center [138, 394] width 57 height 12
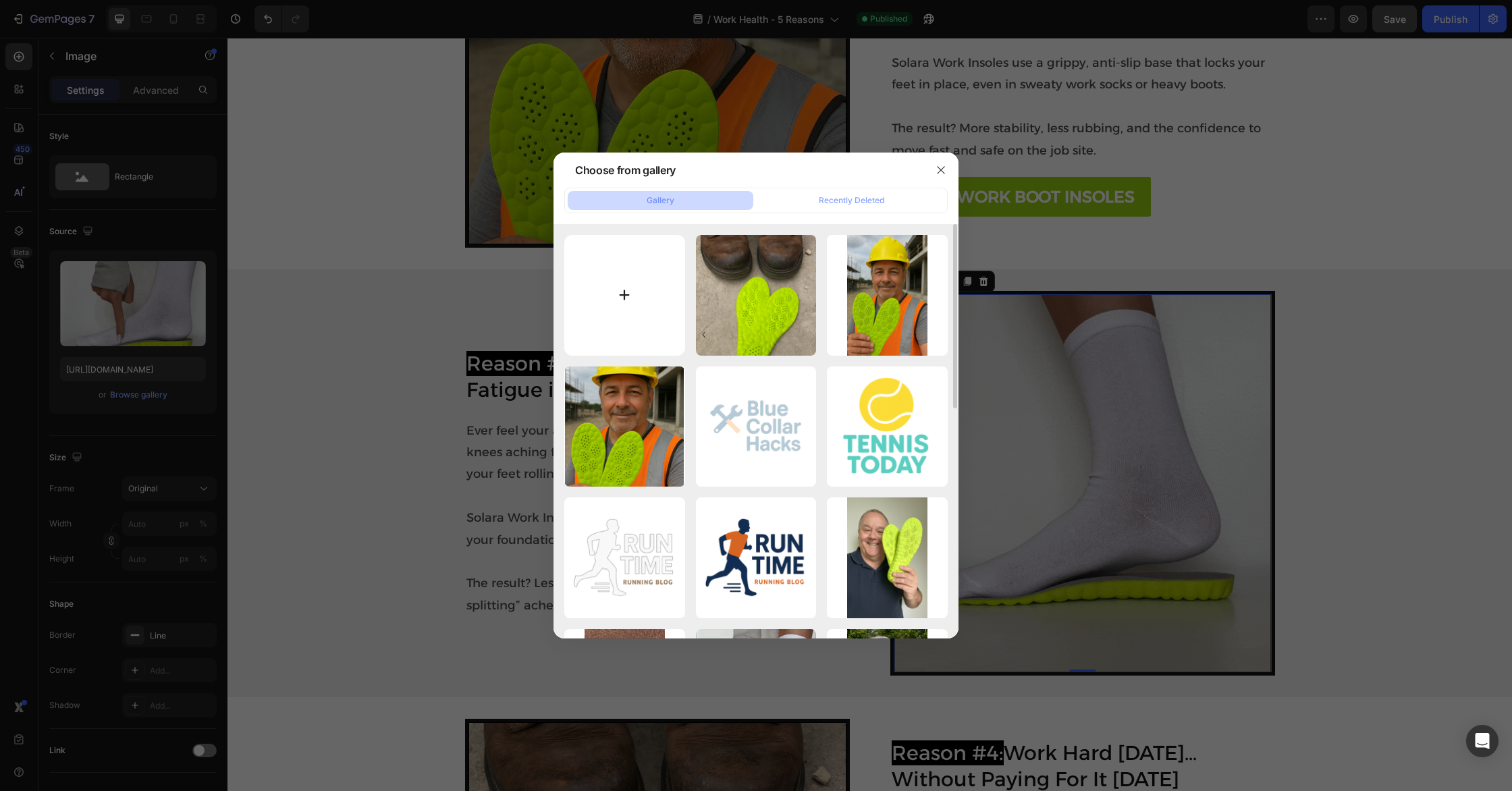
click at [635, 284] on input "file" at bounding box center [624, 295] width 121 height 121
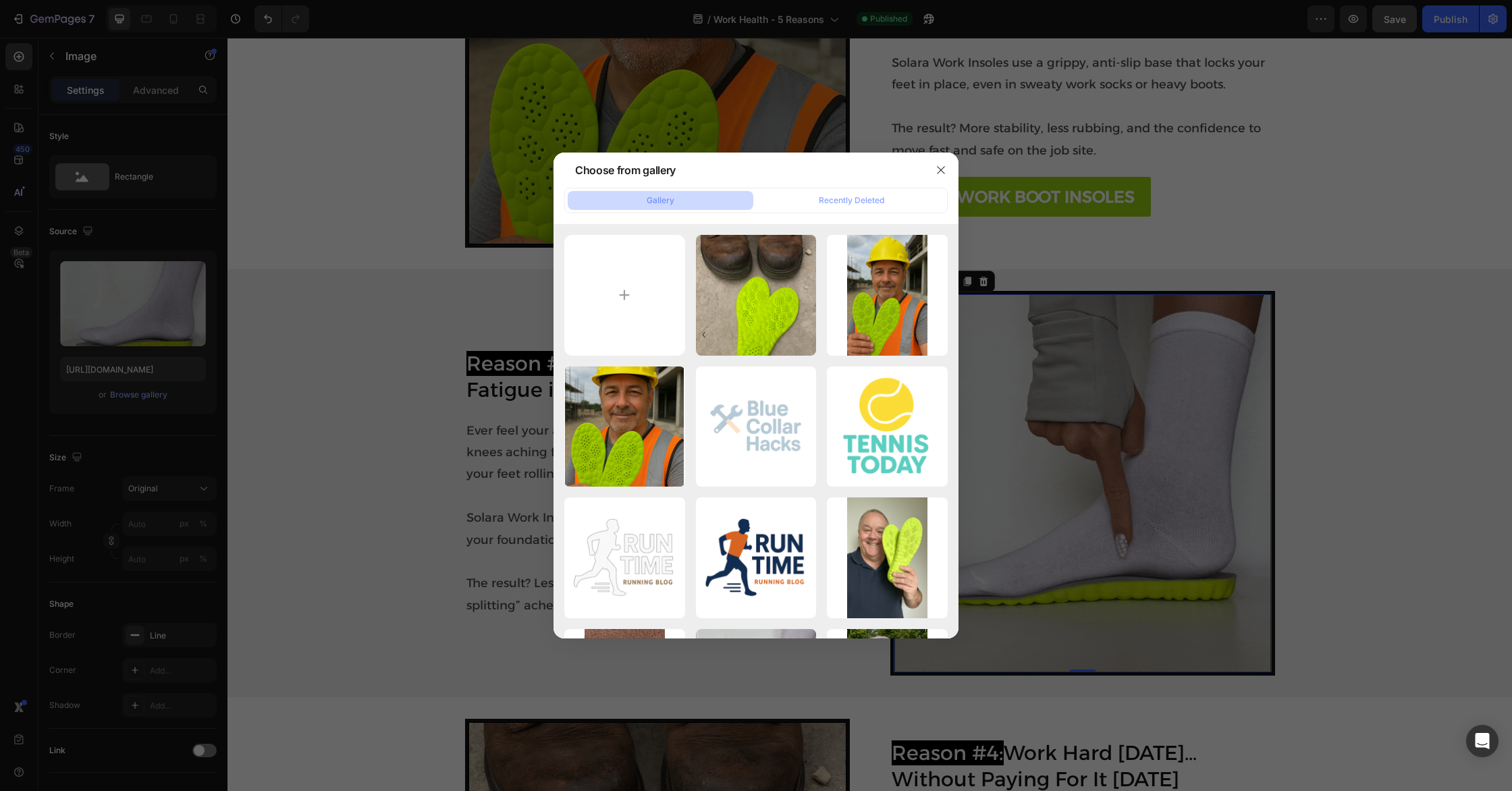
type input "C:\fakepath\081922-ezgif.com-optimize.gif"
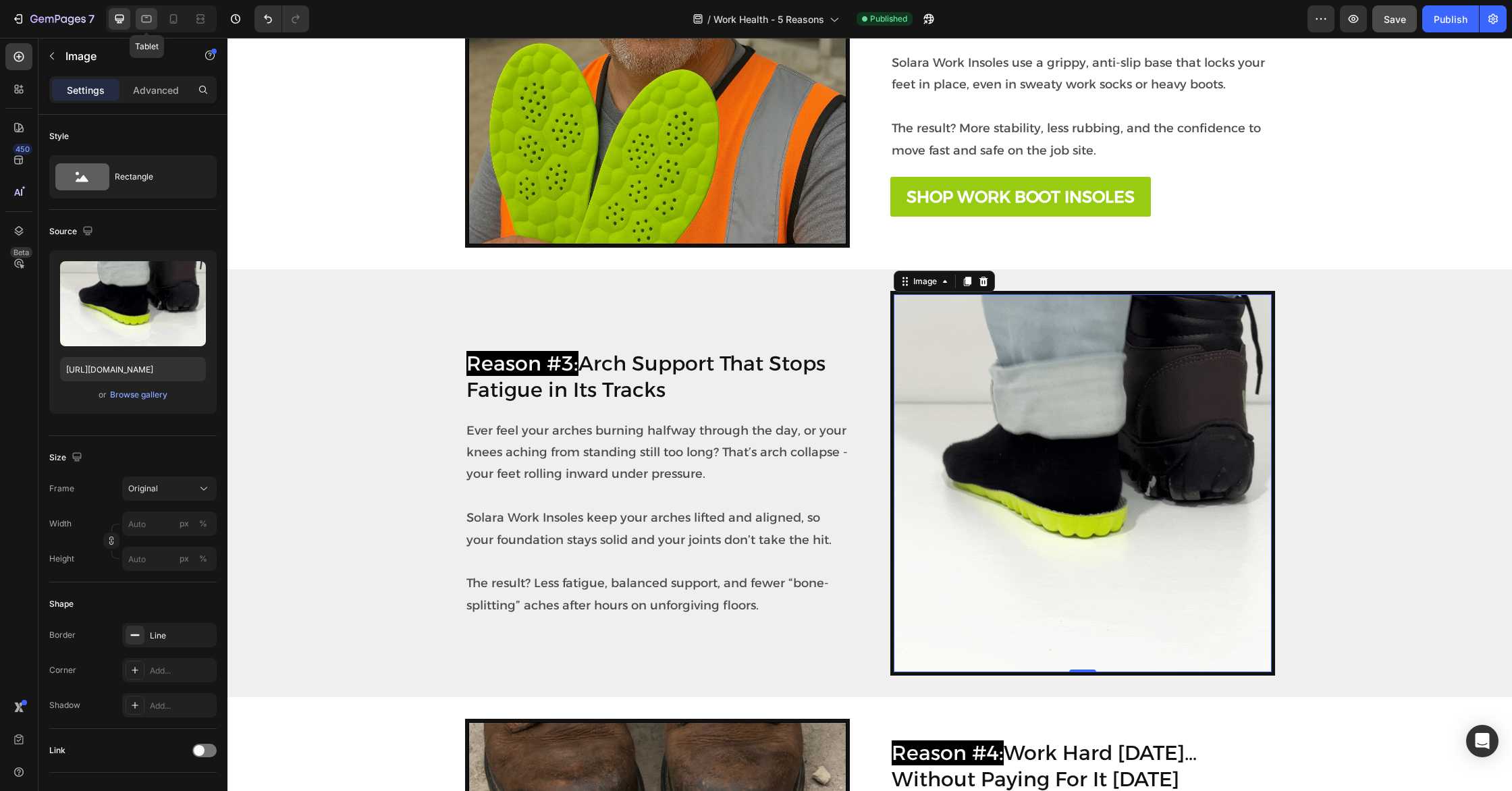
click at [149, 17] on icon at bounding box center [147, 19] width 13 height 13
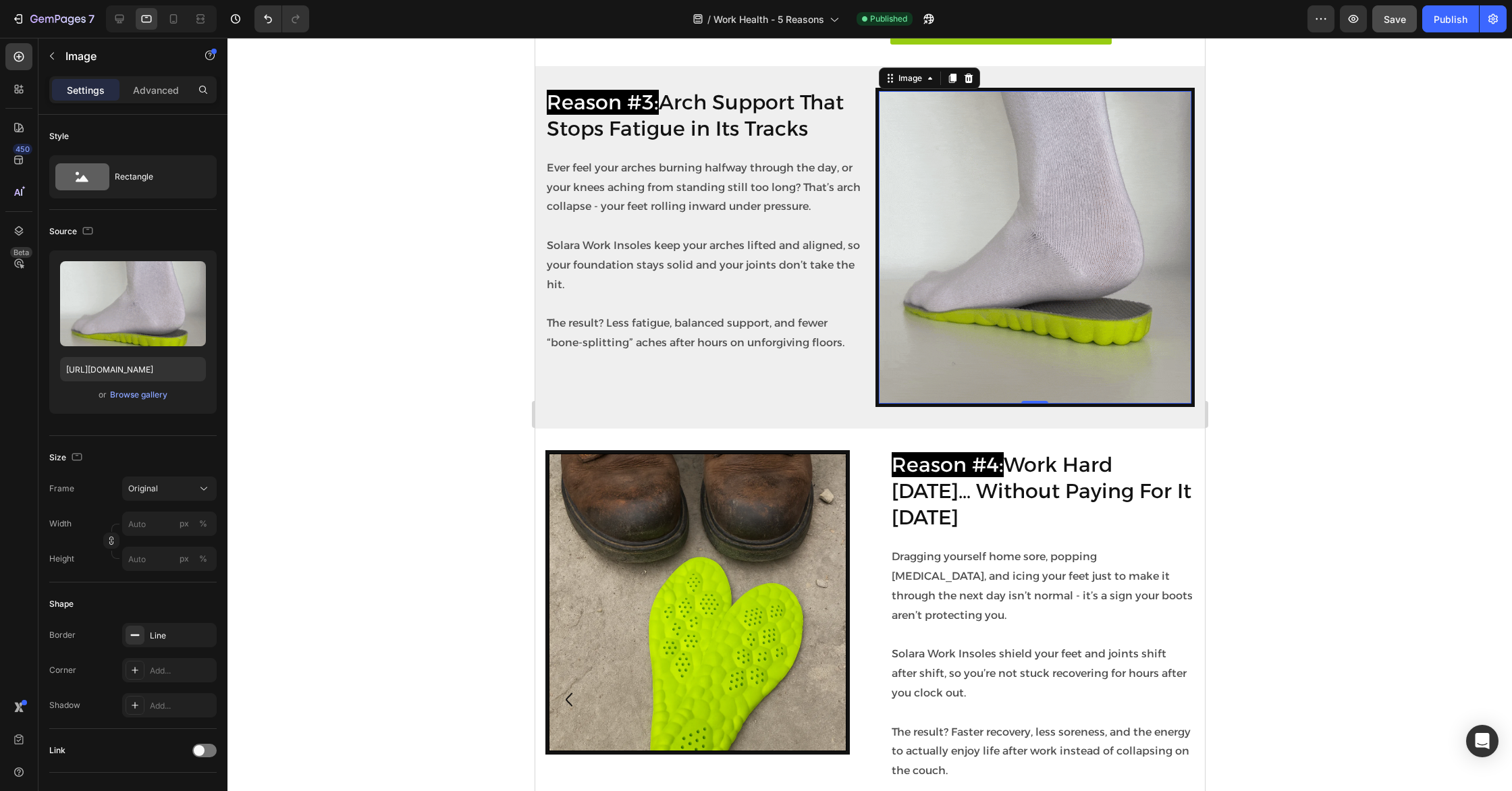
scroll to position [1595, 0]
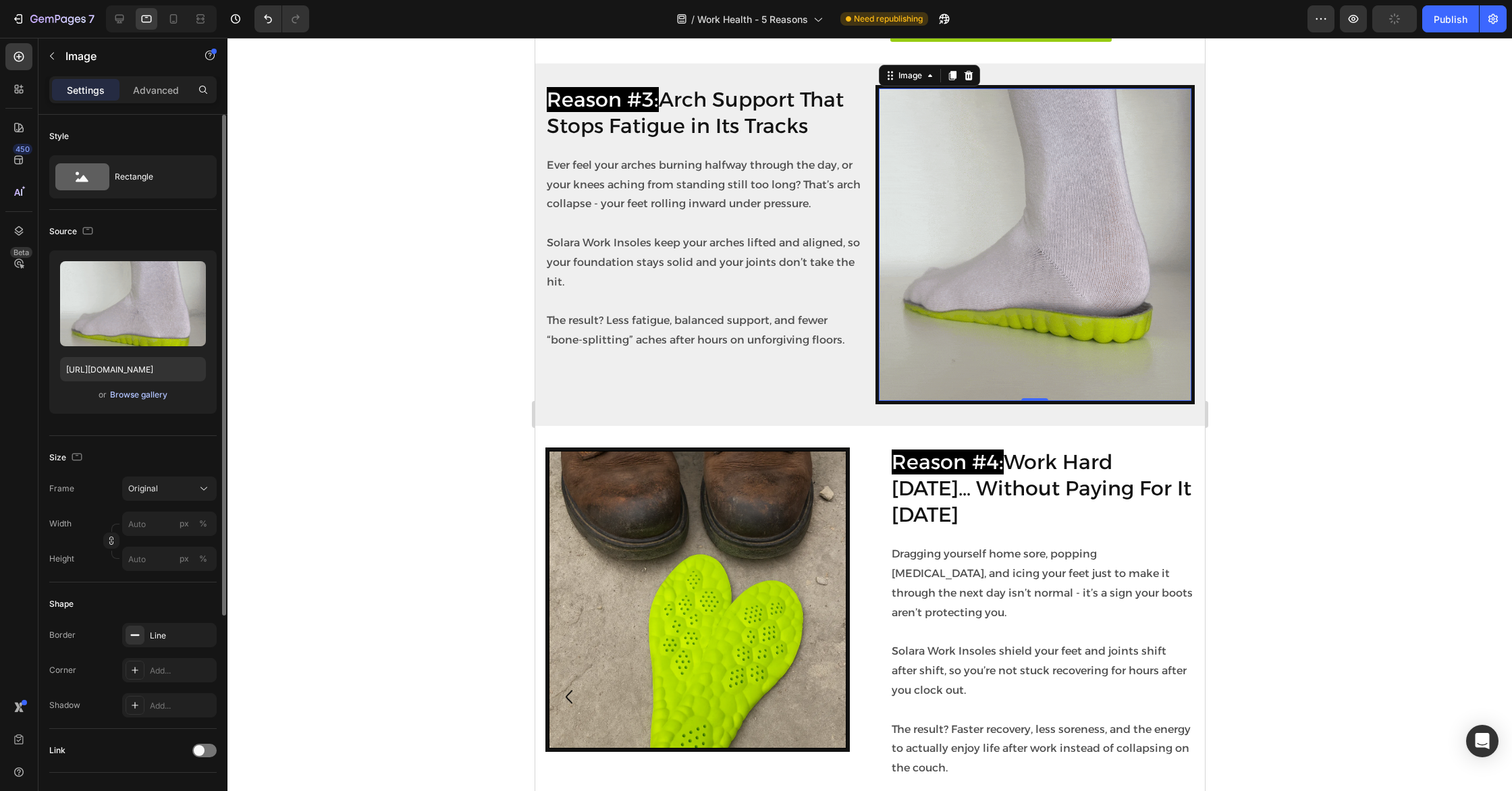
click at [154, 394] on div "Browse gallery" at bounding box center [138, 394] width 57 height 12
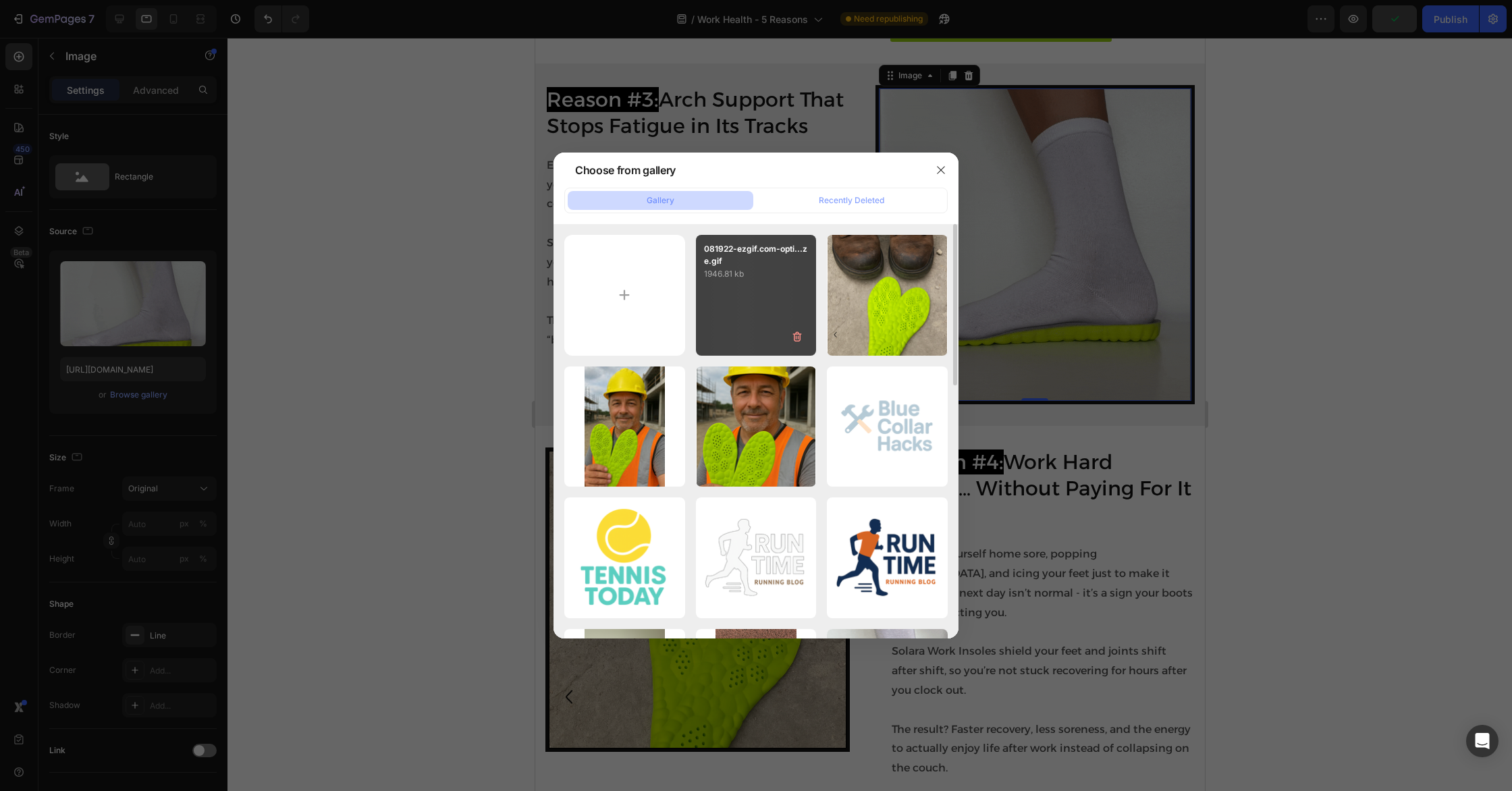
click at [737, 298] on div "081922-ezgif.com-opti...ze.gif 1946.81 kb" at bounding box center [756, 295] width 121 height 121
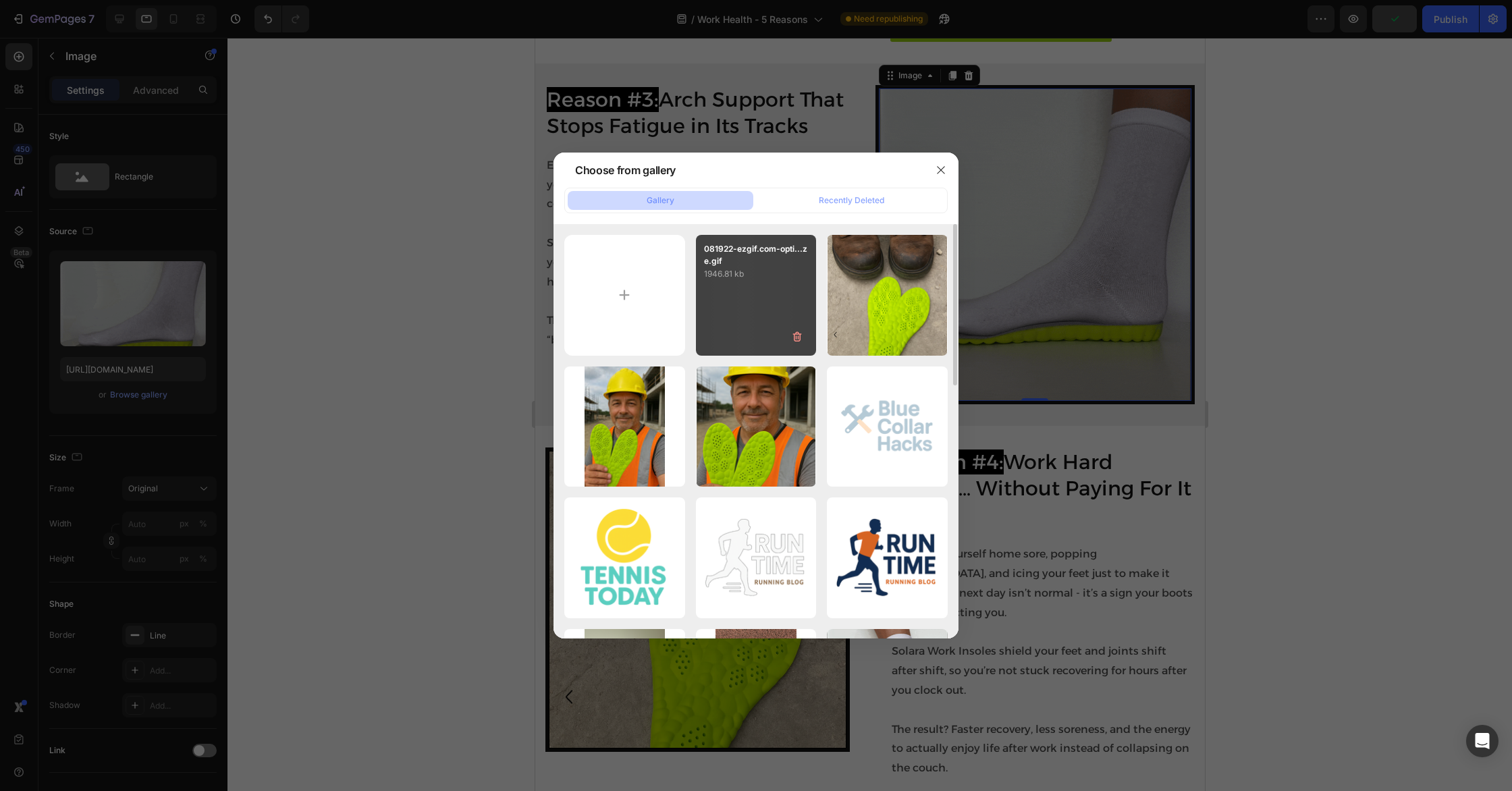
type input "[URL][DOMAIN_NAME]"
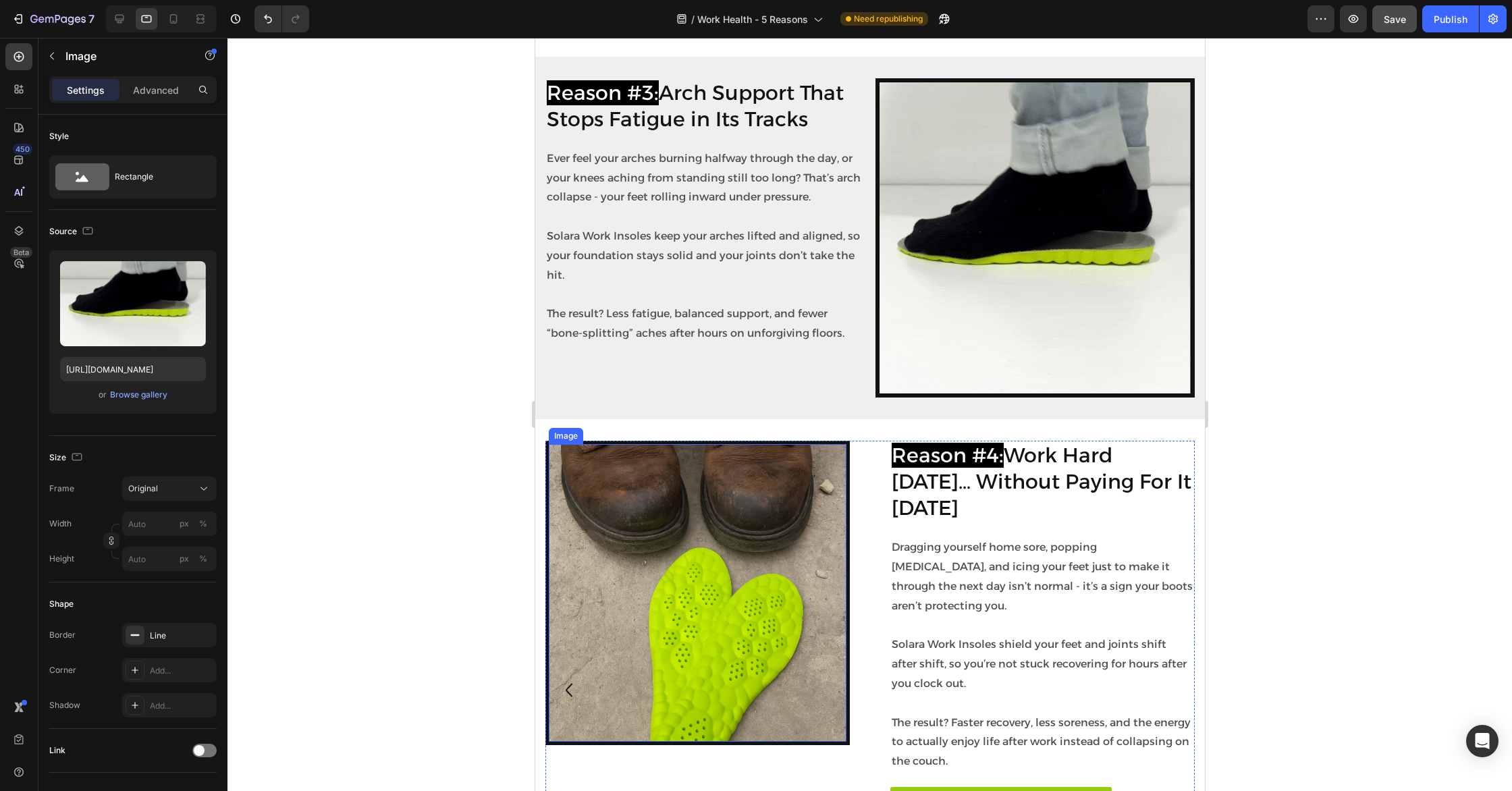
scroll to position [1533, 0]
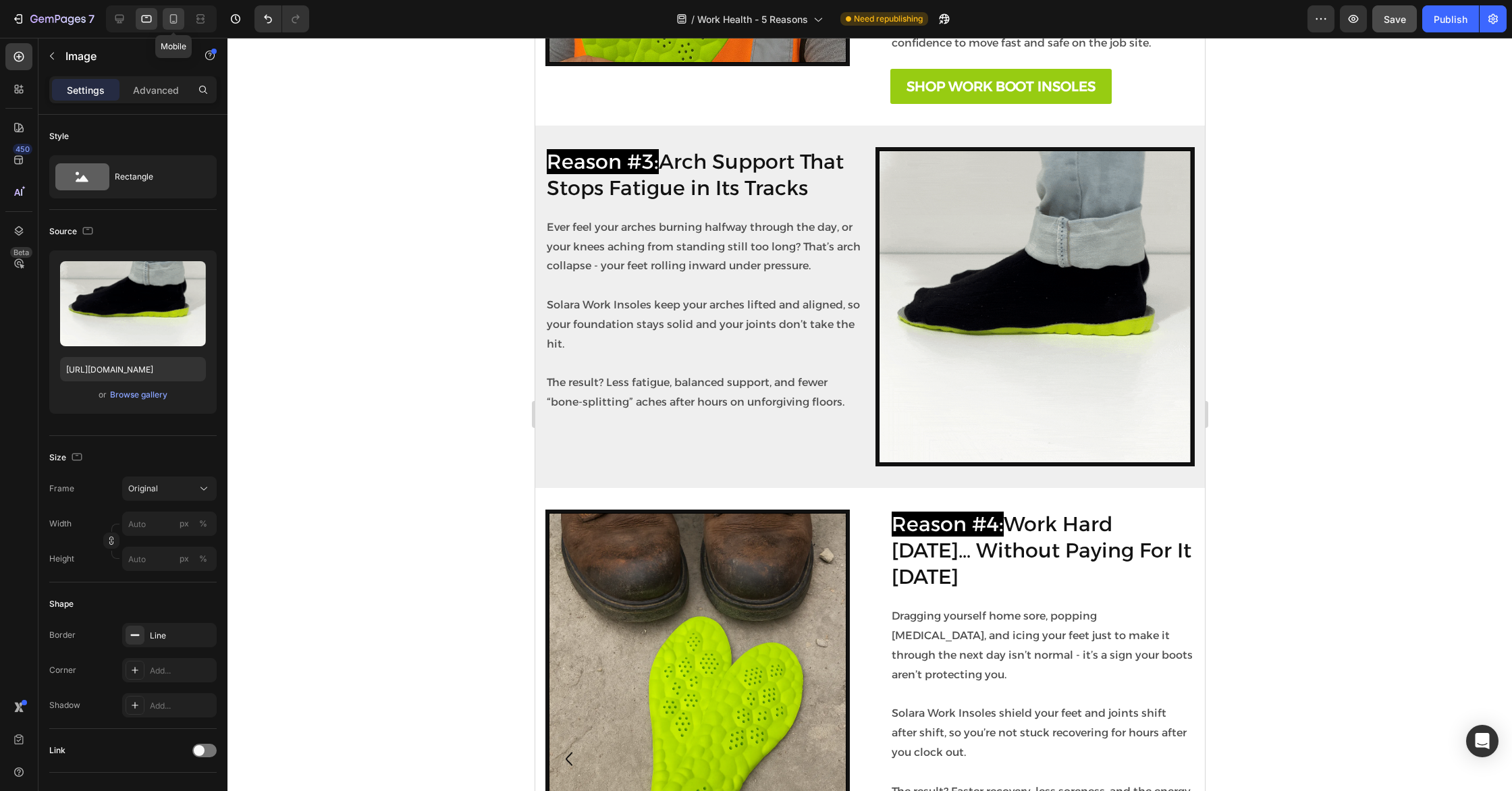
click at [177, 22] on icon at bounding box center [174, 19] width 7 height 10
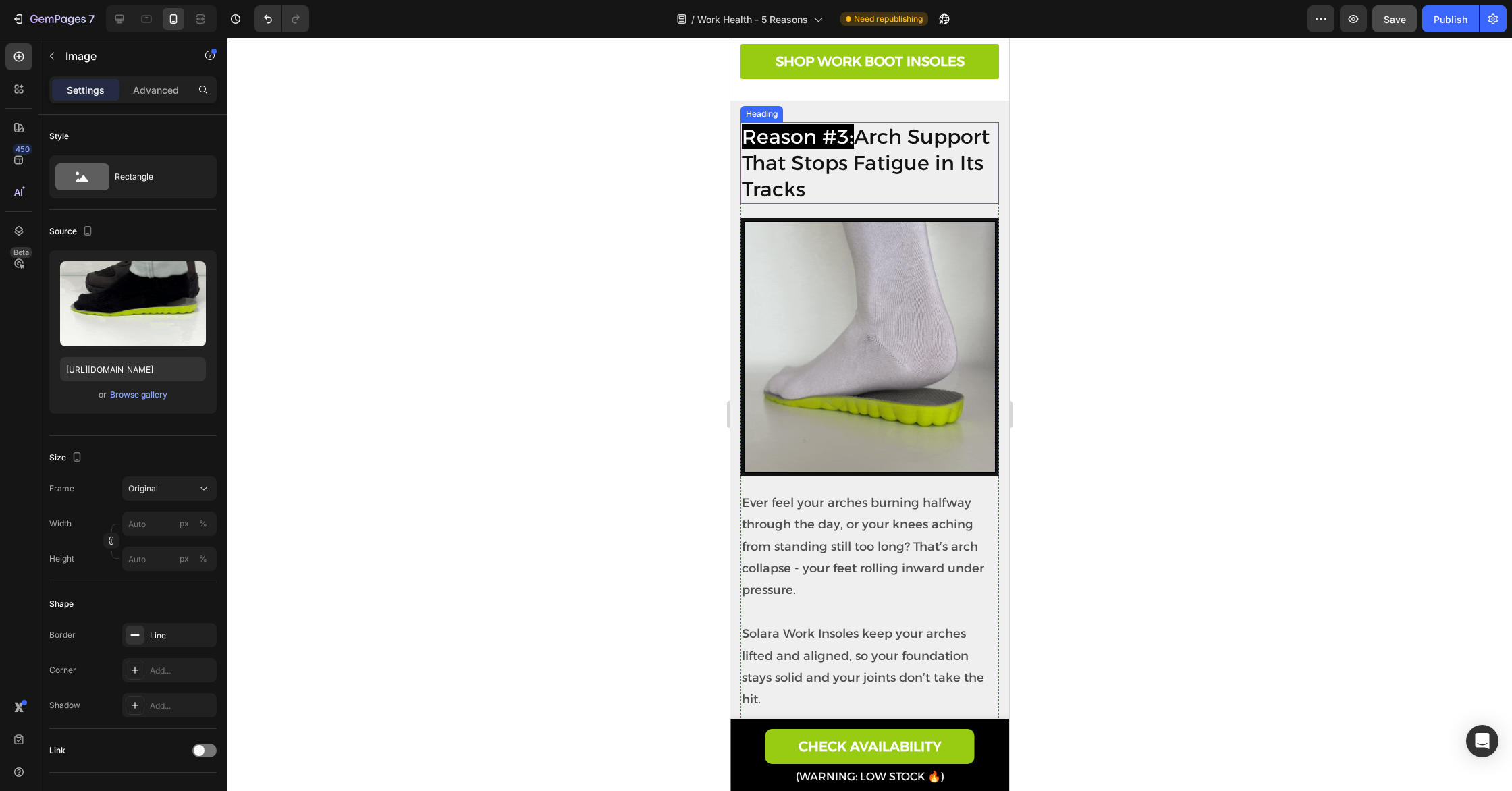
scroll to position [2023, 0]
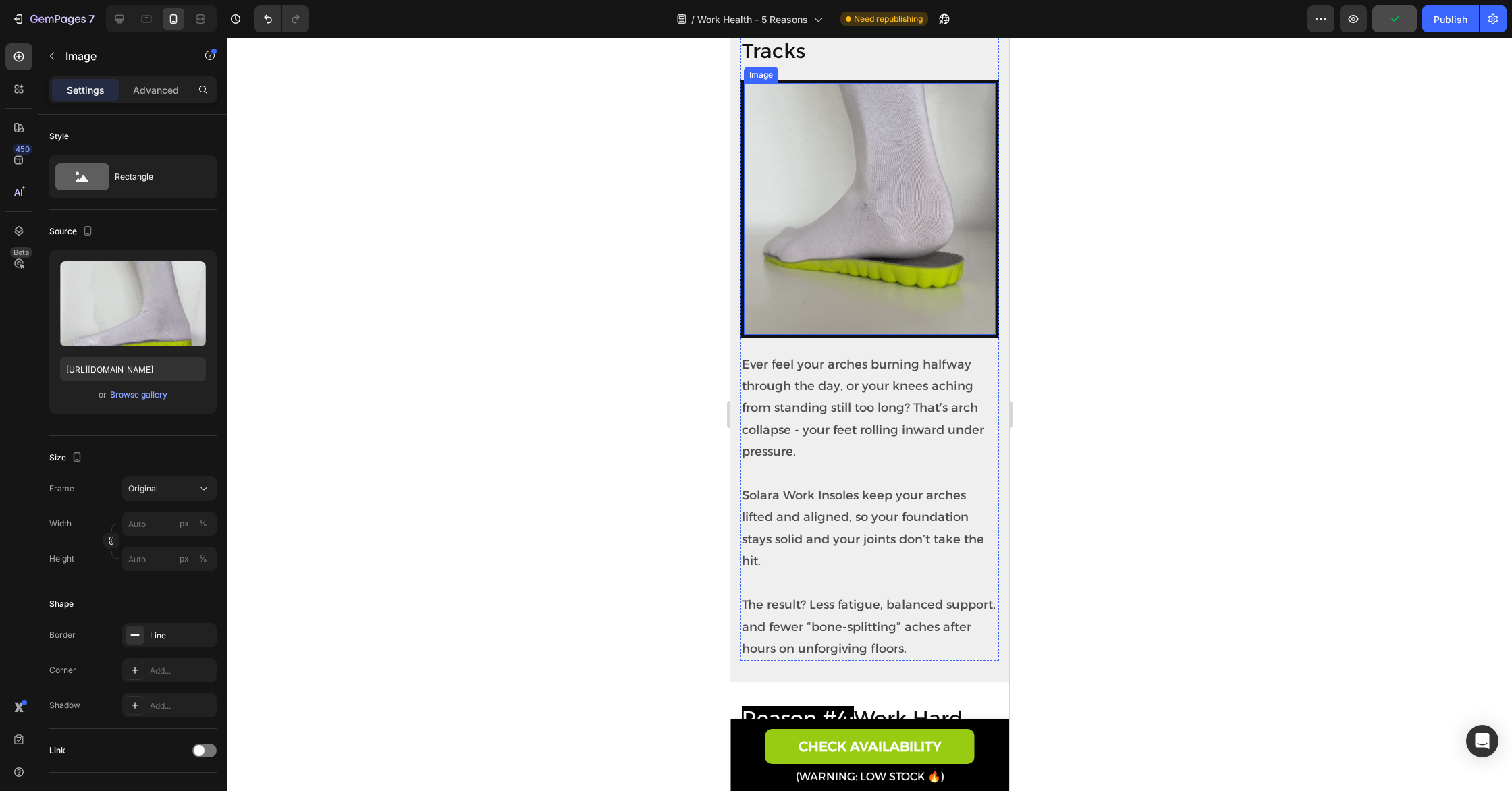
click at [878, 239] on img at bounding box center [869, 209] width 252 height 252
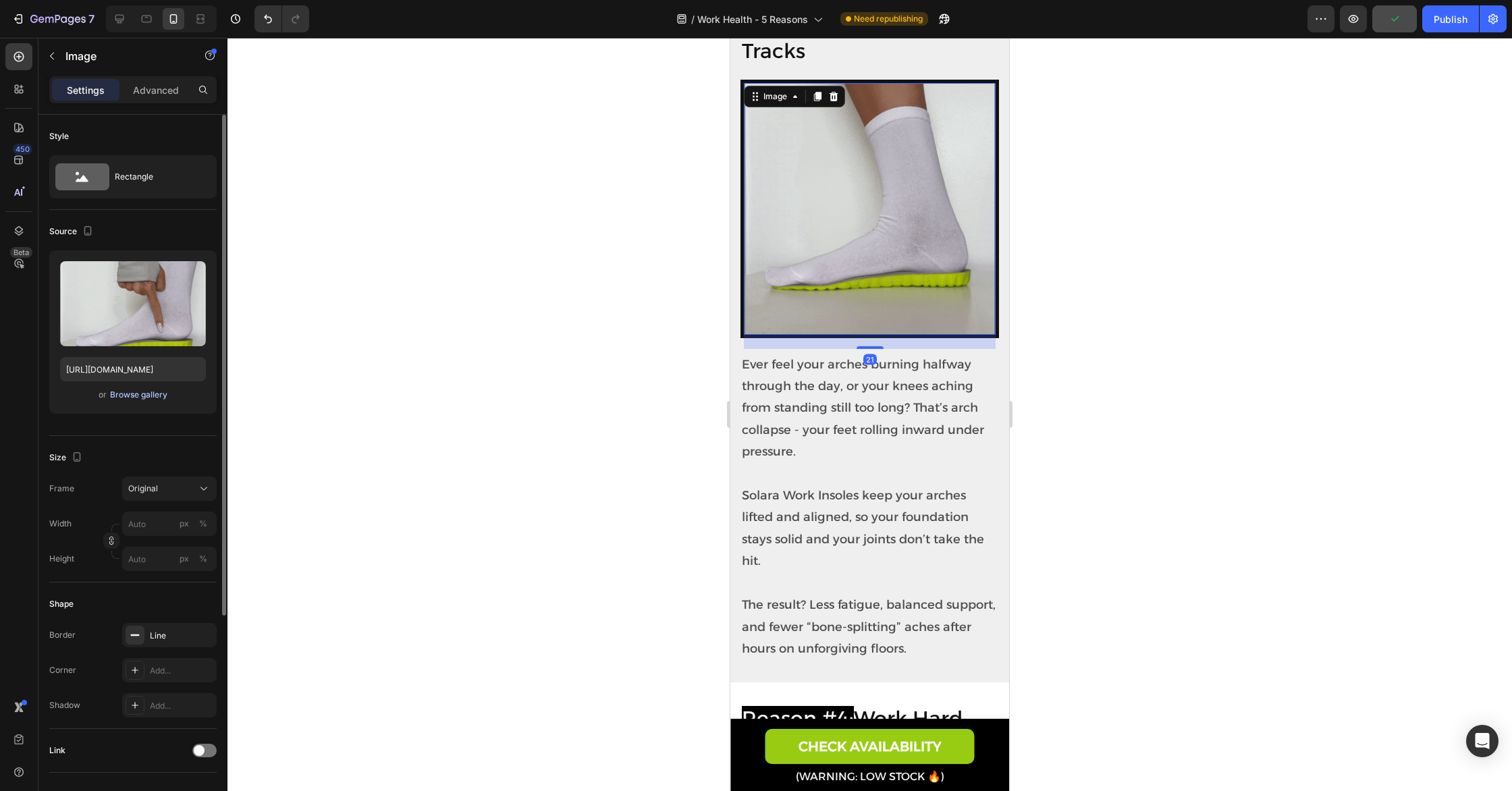
click at [162, 395] on div "Browse gallery" at bounding box center [138, 394] width 57 height 12
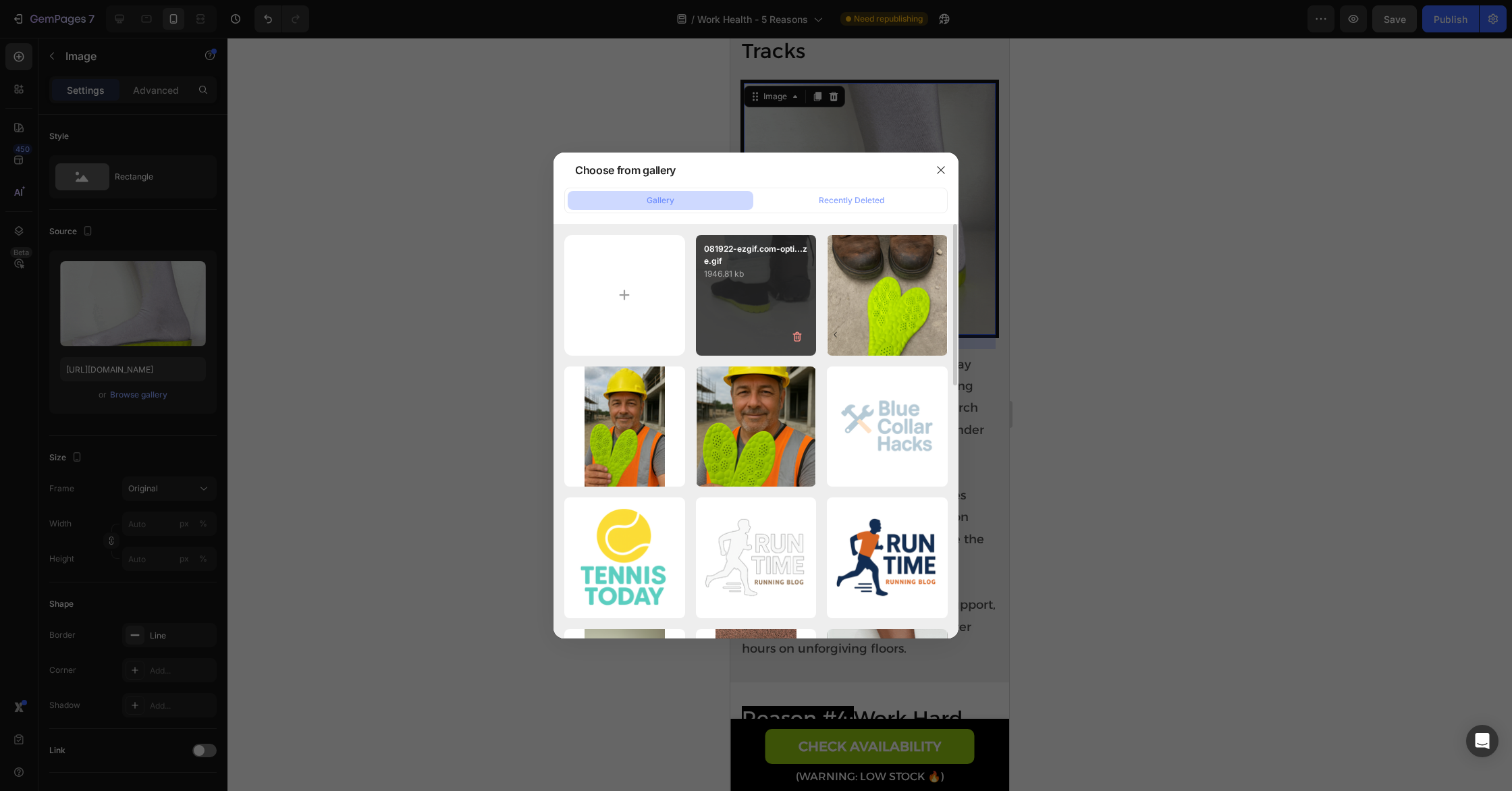
click at [741, 313] on div "081922-ezgif.com-opti...ze.gif 1946.81 kb" at bounding box center [756, 295] width 121 height 121
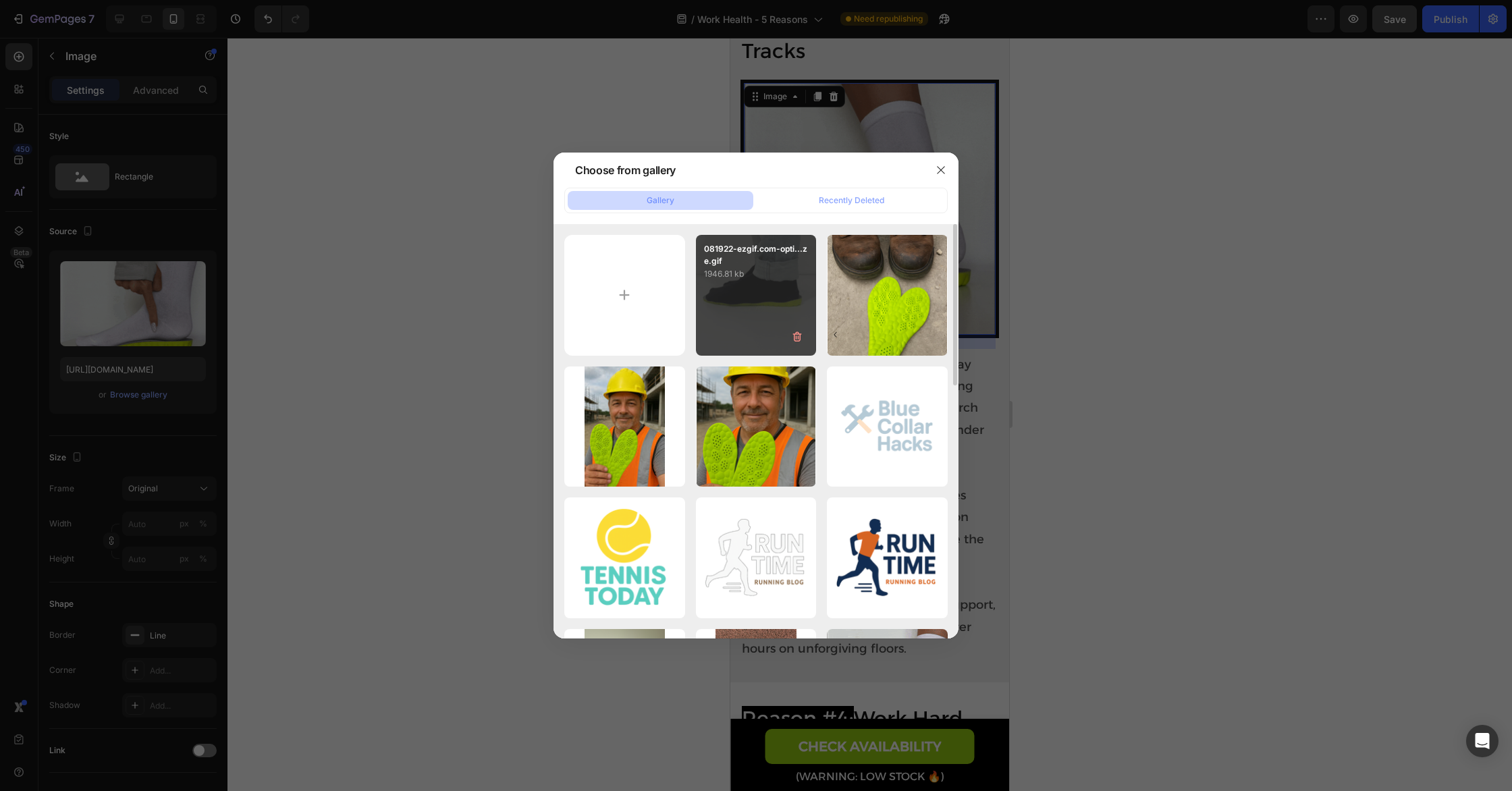
type input "[URL][DOMAIN_NAME]"
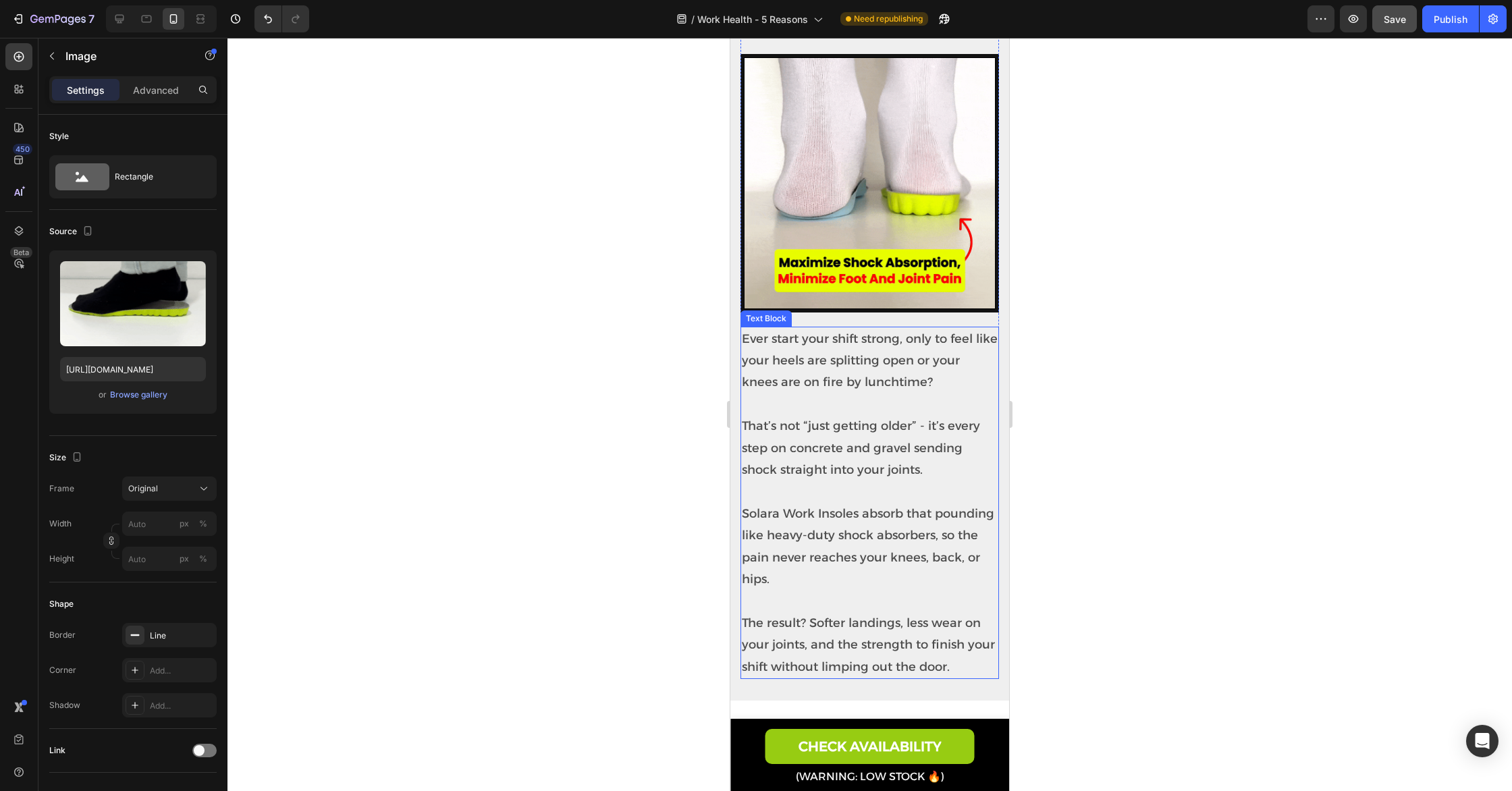
scroll to position [528, 0]
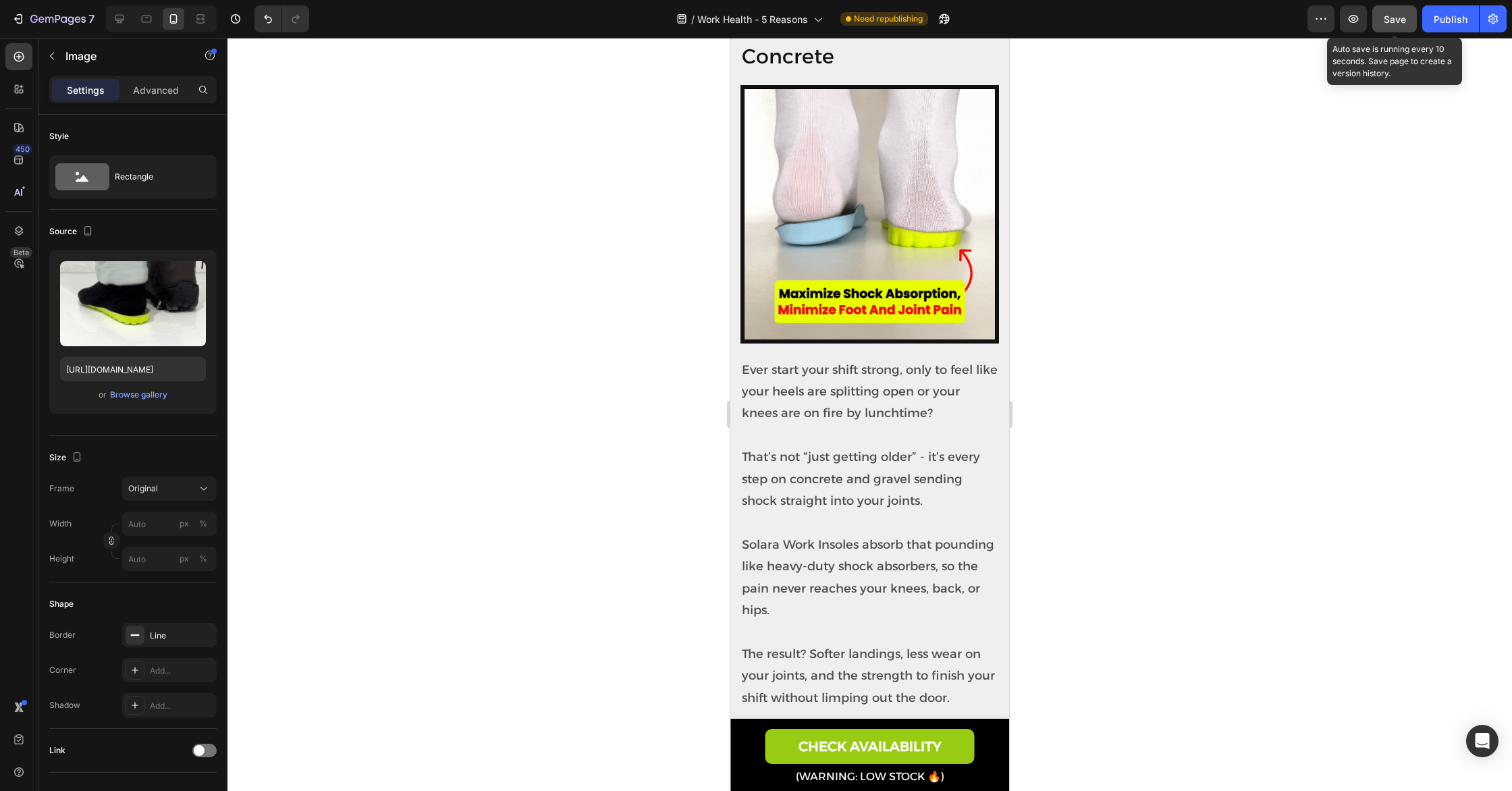
click at [1409, 25] on button "Save" at bounding box center [1394, 19] width 45 height 27
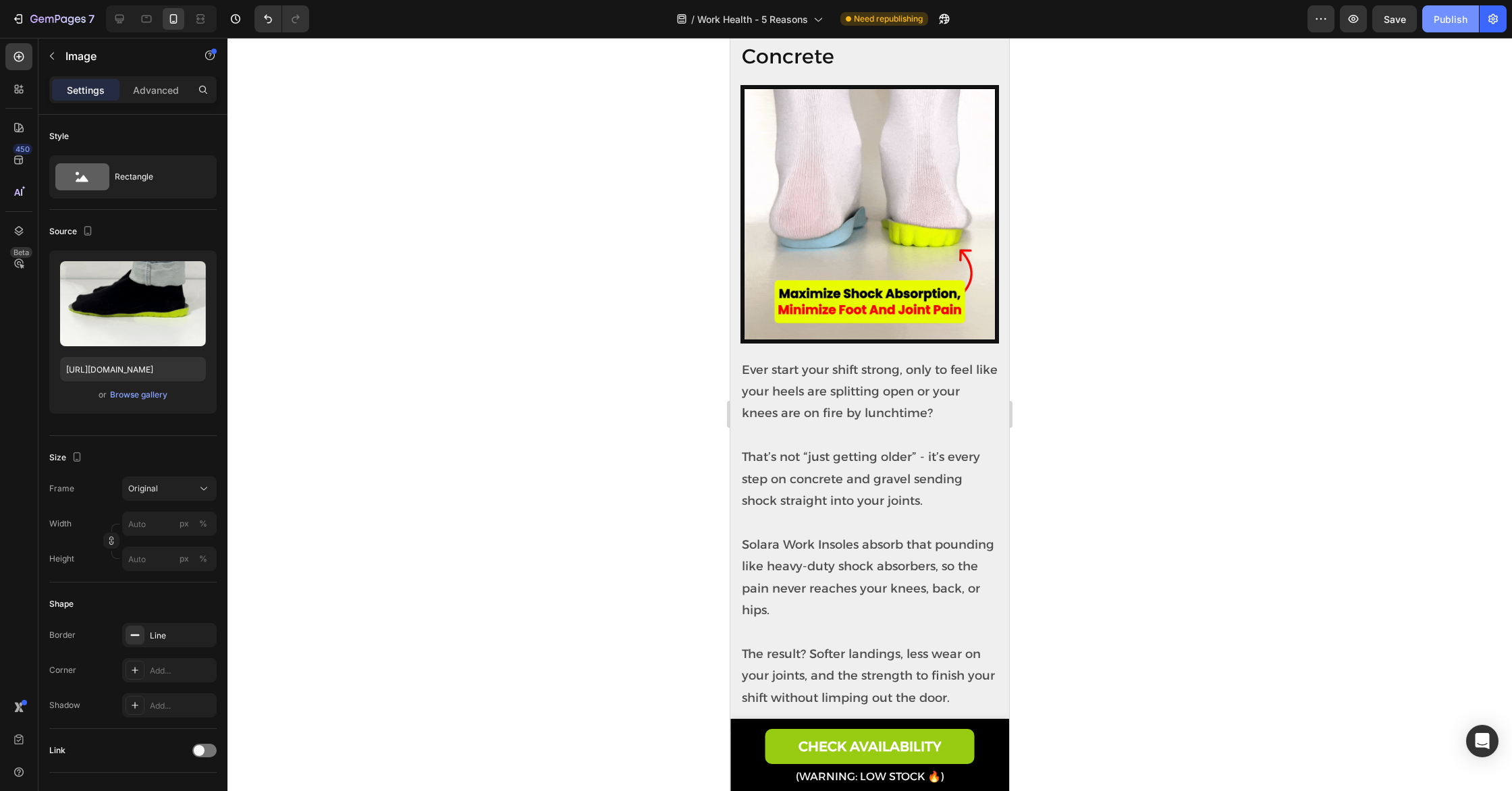
click at [1444, 24] on div "Publish" at bounding box center [1449, 19] width 33 height 14
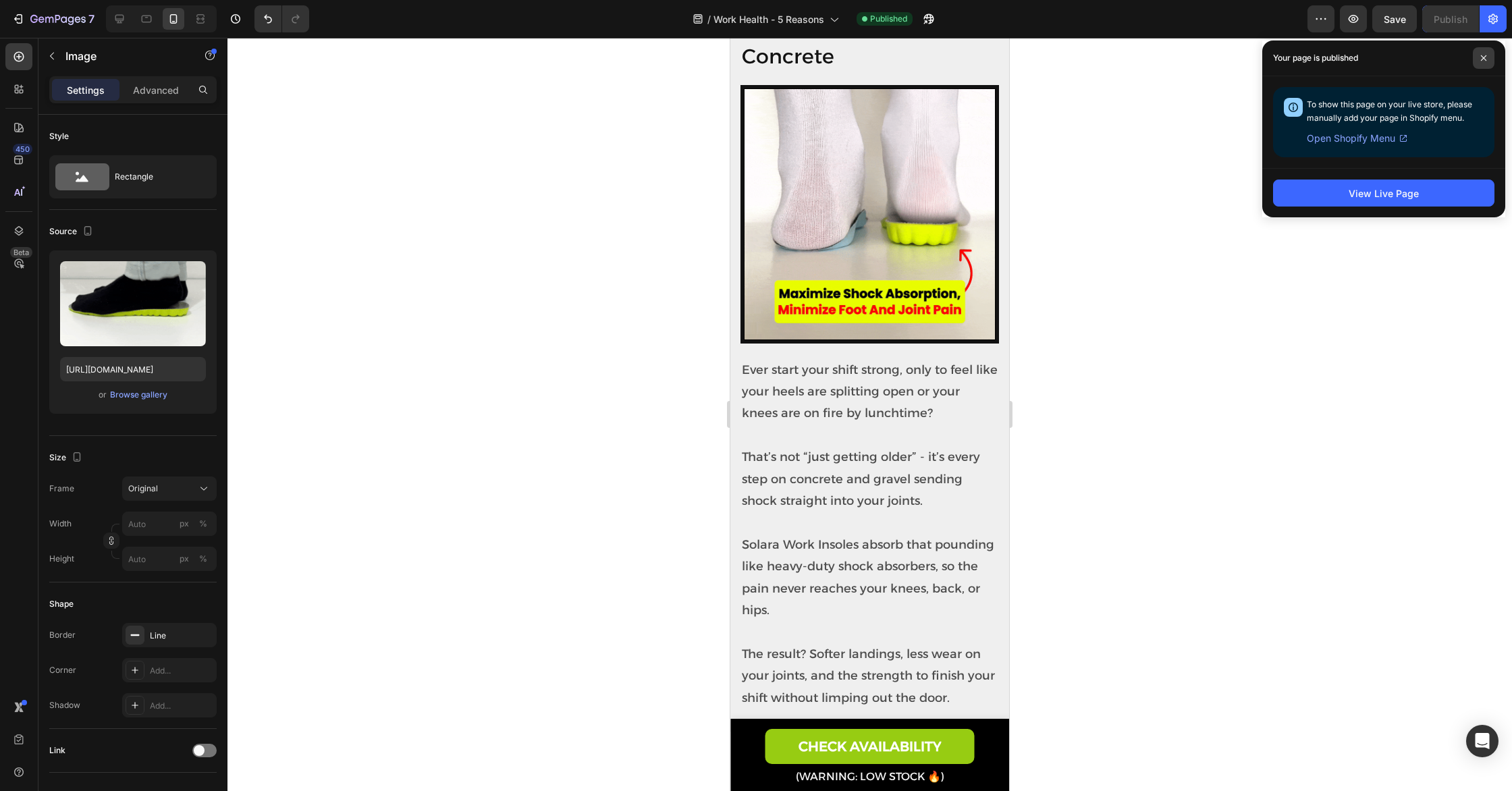
click at [1487, 58] on span at bounding box center [1483, 57] width 22 height 22
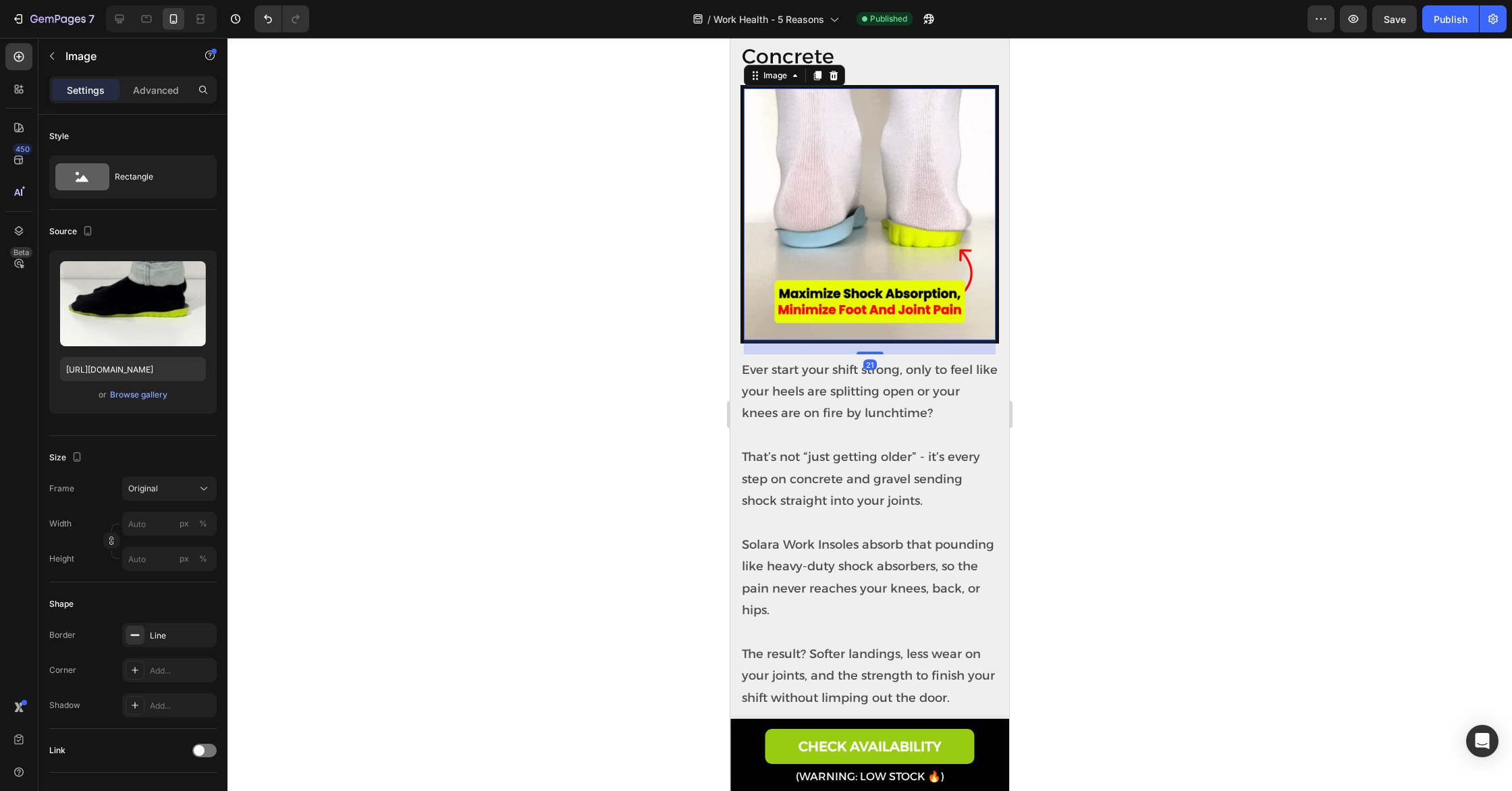
click at [943, 222] on img at bounding box center [869, 214] width 252 height 252
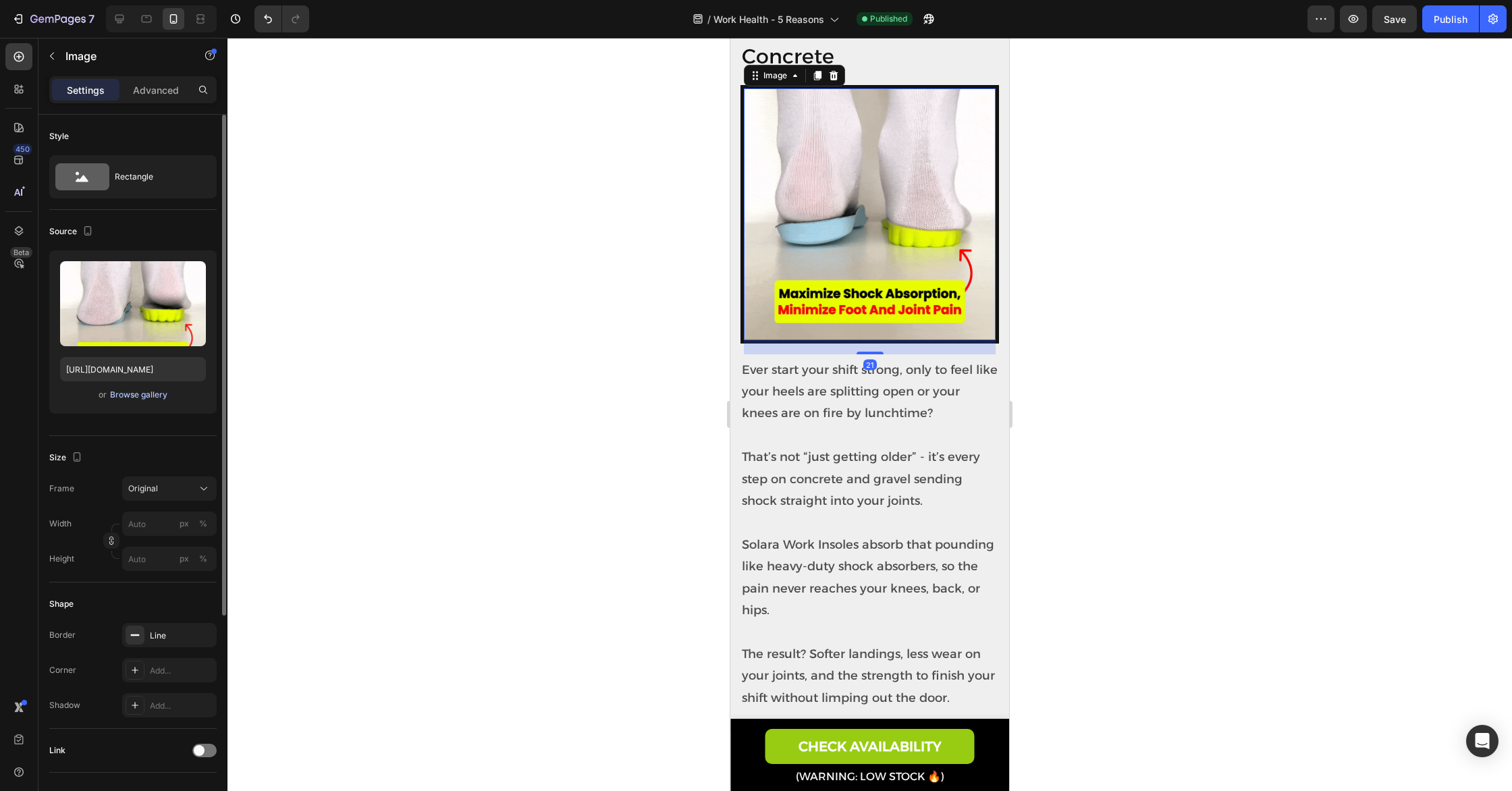
click at [156, 396] on div "Browse gallery" at bounding box center [138, 394] width 57 height 12
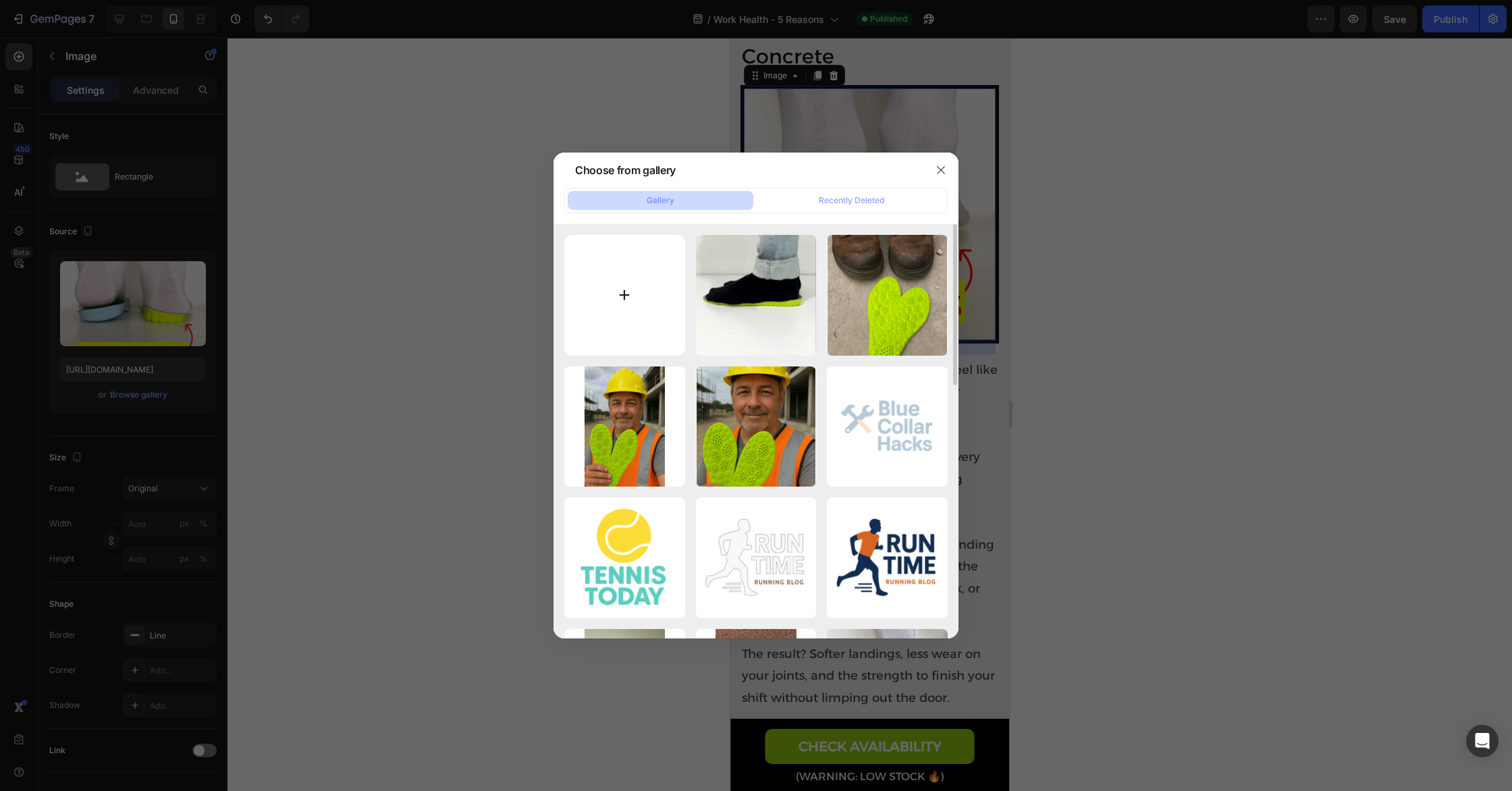
click at [642, 328] on input "file" at bounding box center [624, 295] width 121 height 121
type input "C:\fakepath\CopyofTRUSTEDBY10000PLAYERS6-ezgif.com-effects.gif"
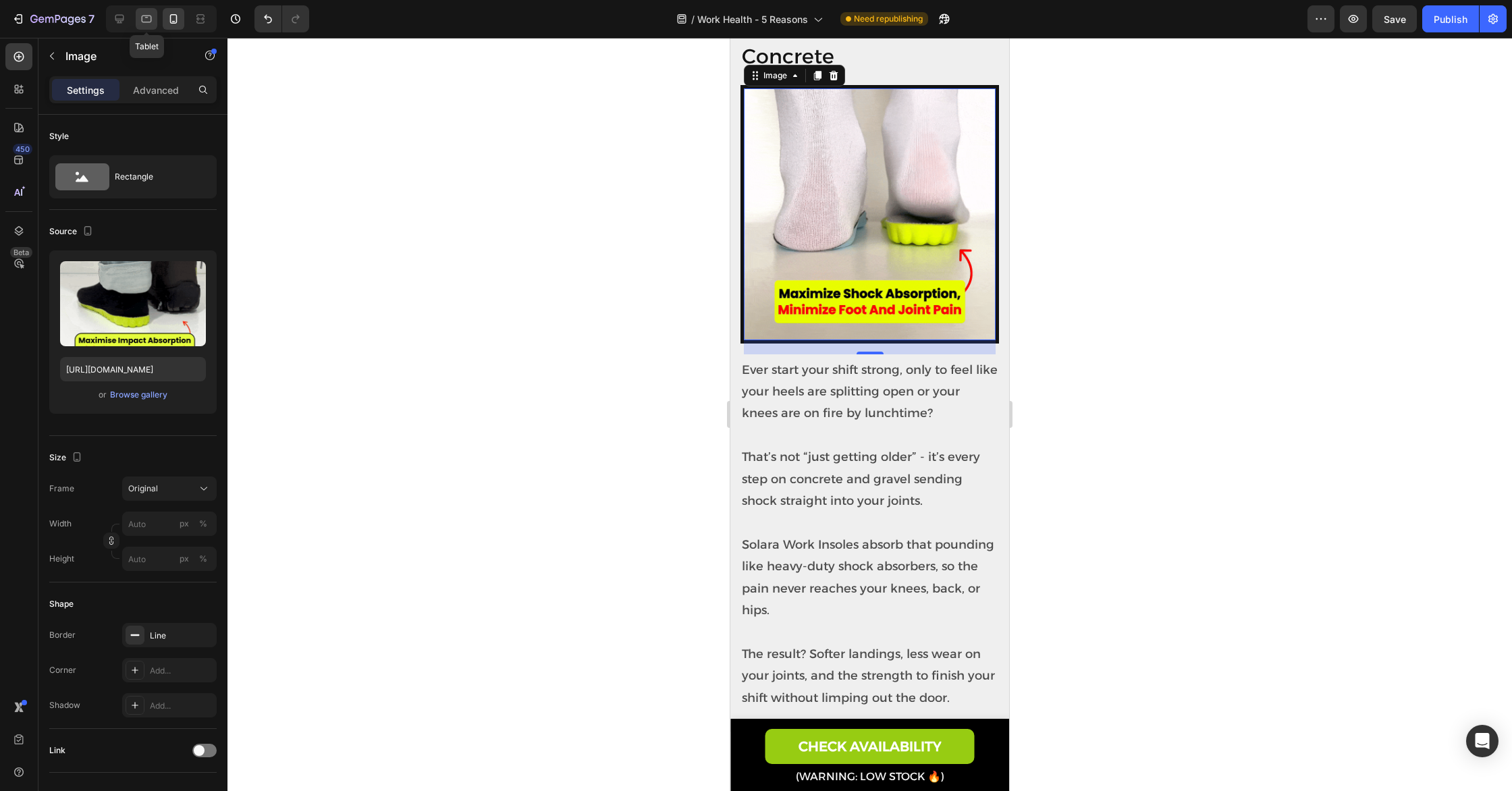
click at [153, 19] on div at bounding box center [146, 19] width 22 height 22
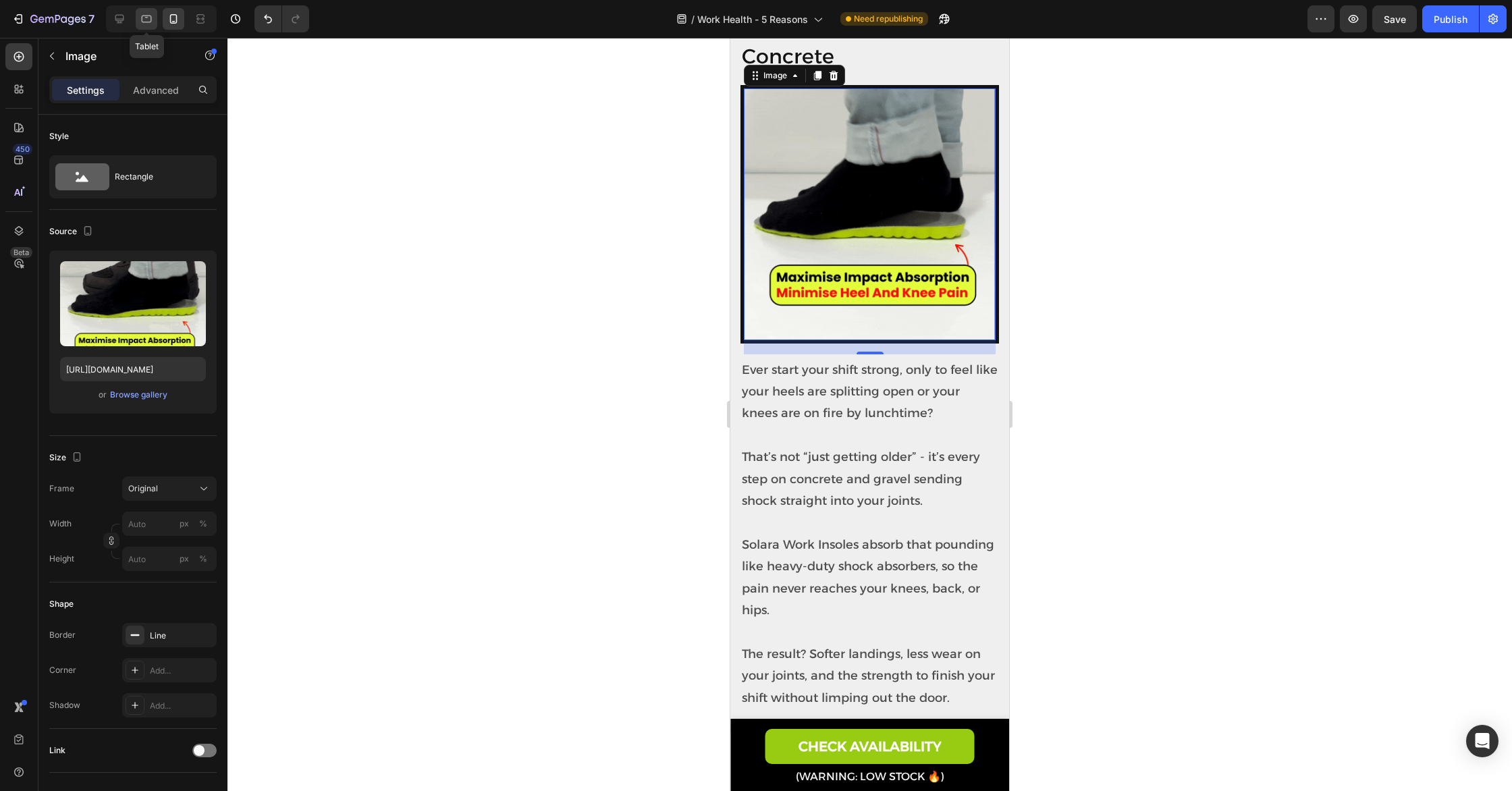
type input "[URL][DOMAIN_NAME]"
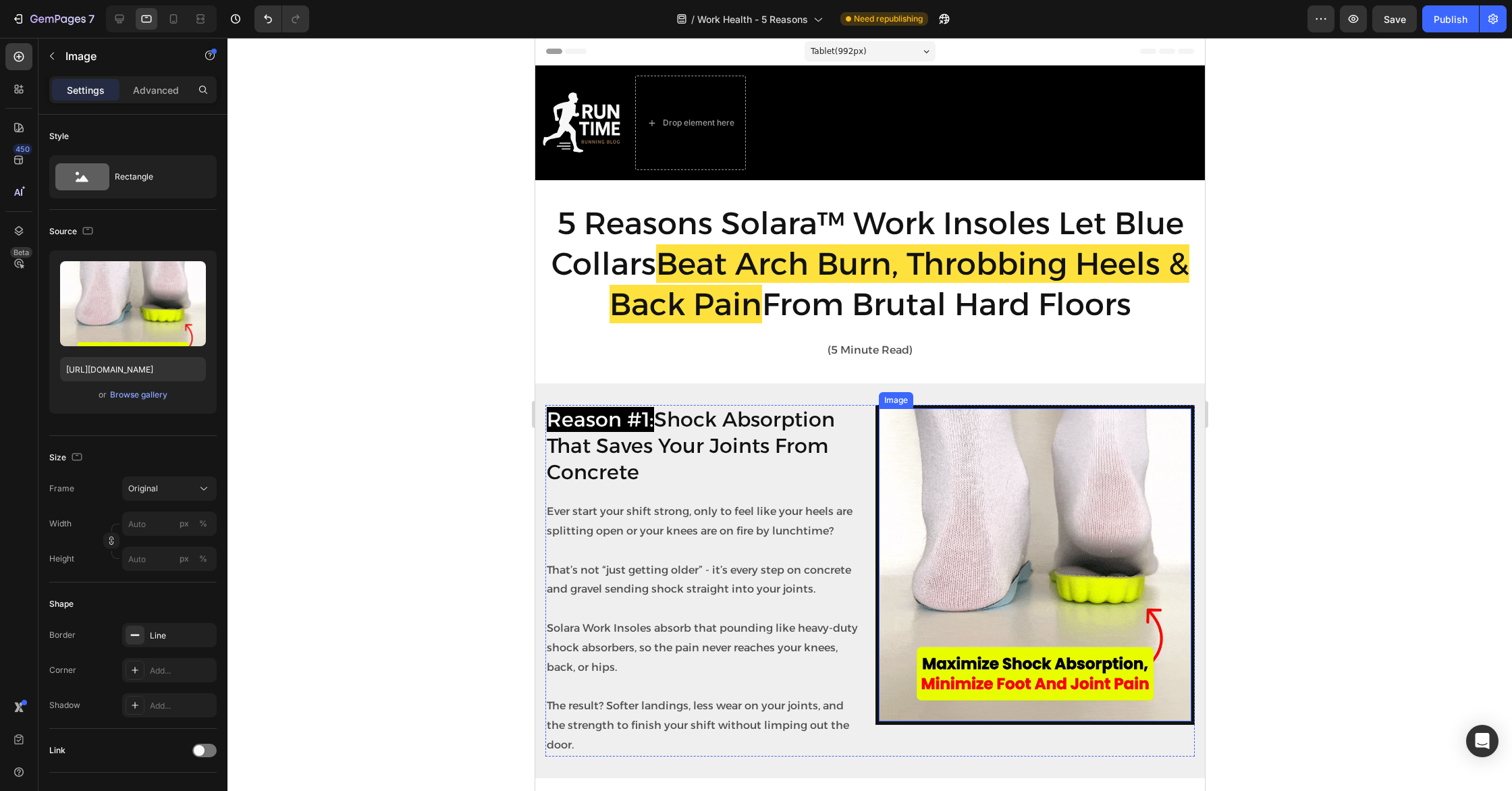
click at [1122, 582] on img at bounding box center [1034, 565] width 313 height 313
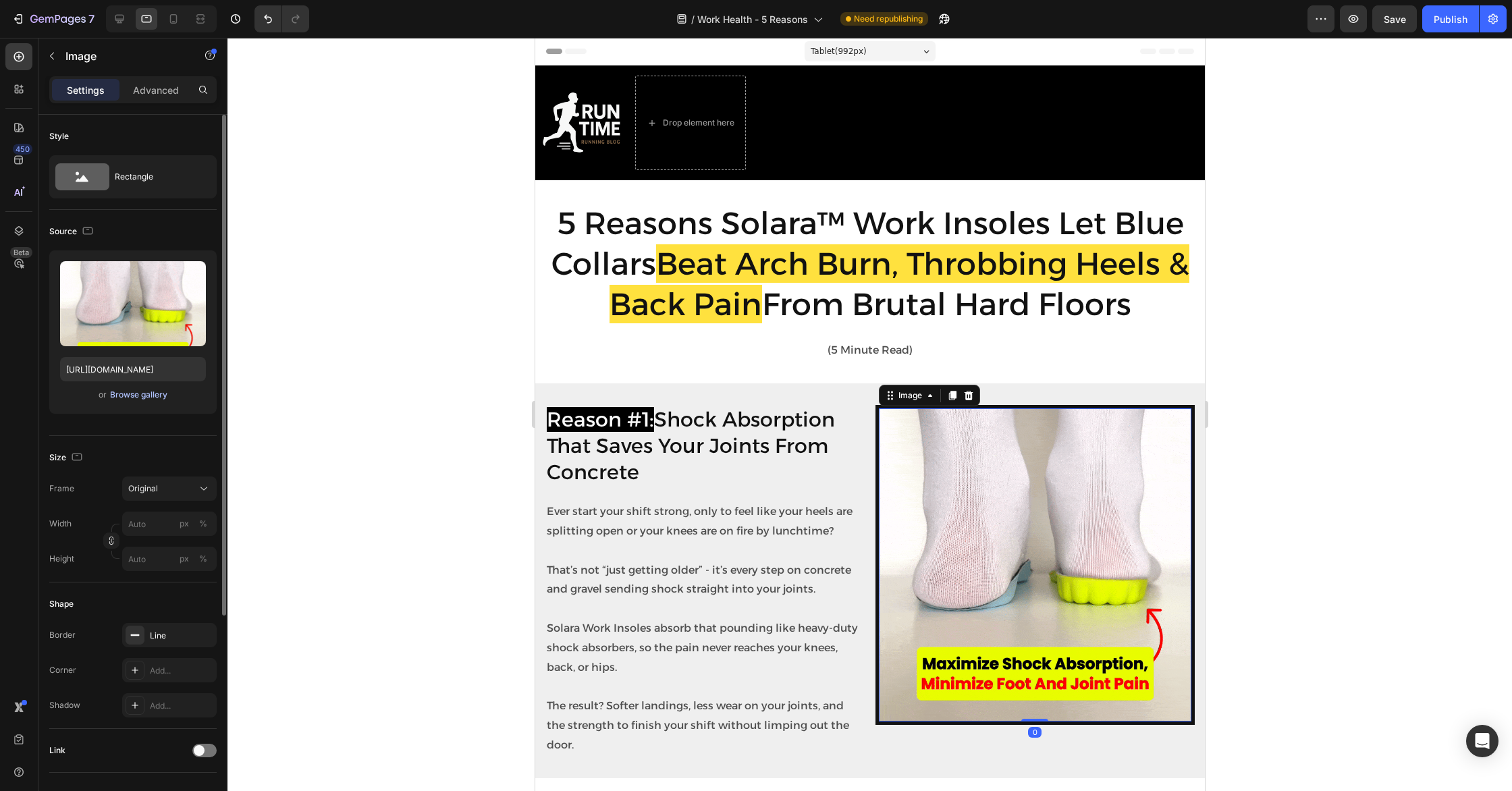
click at [146, 395] on div "Browse gallery" at bounding box center [138, 394] width 57 height 12
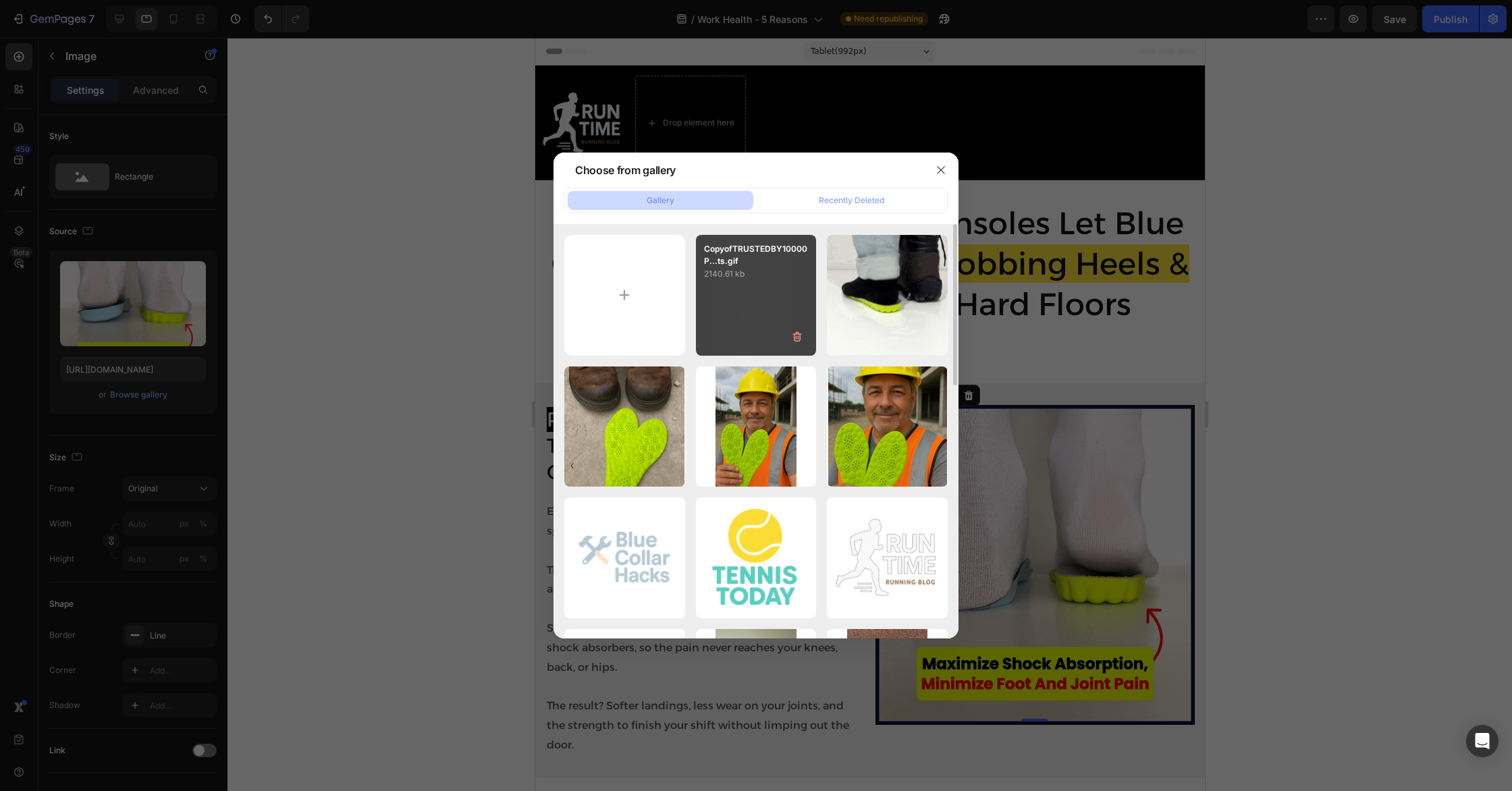
click at [756, 298] on div "CopyofTRUSTEDBY10000P...ts.gif 2140.61 kb" at bounding box center [756, 295] width 121 height 121
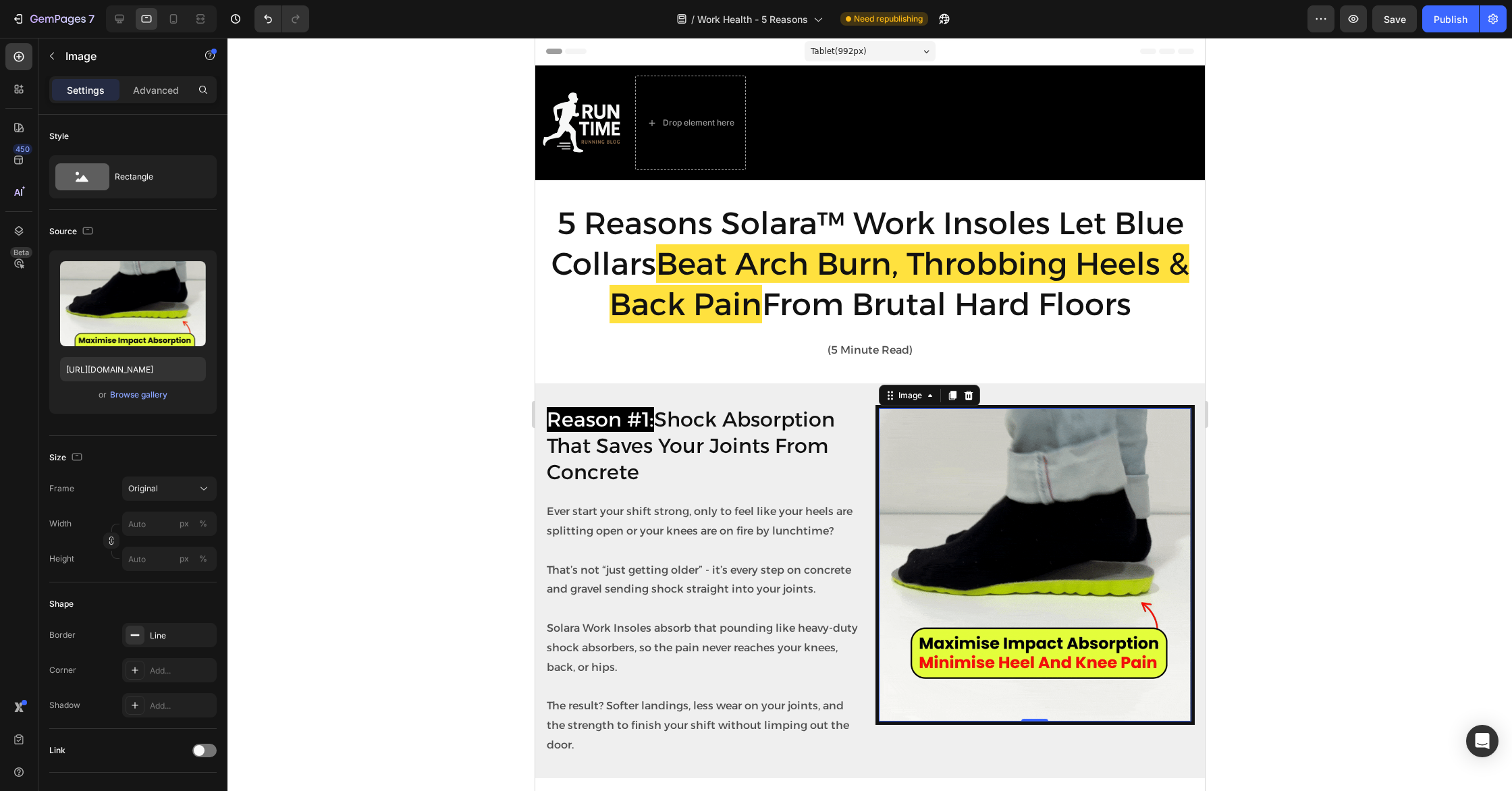
scroll to position [93, 0]
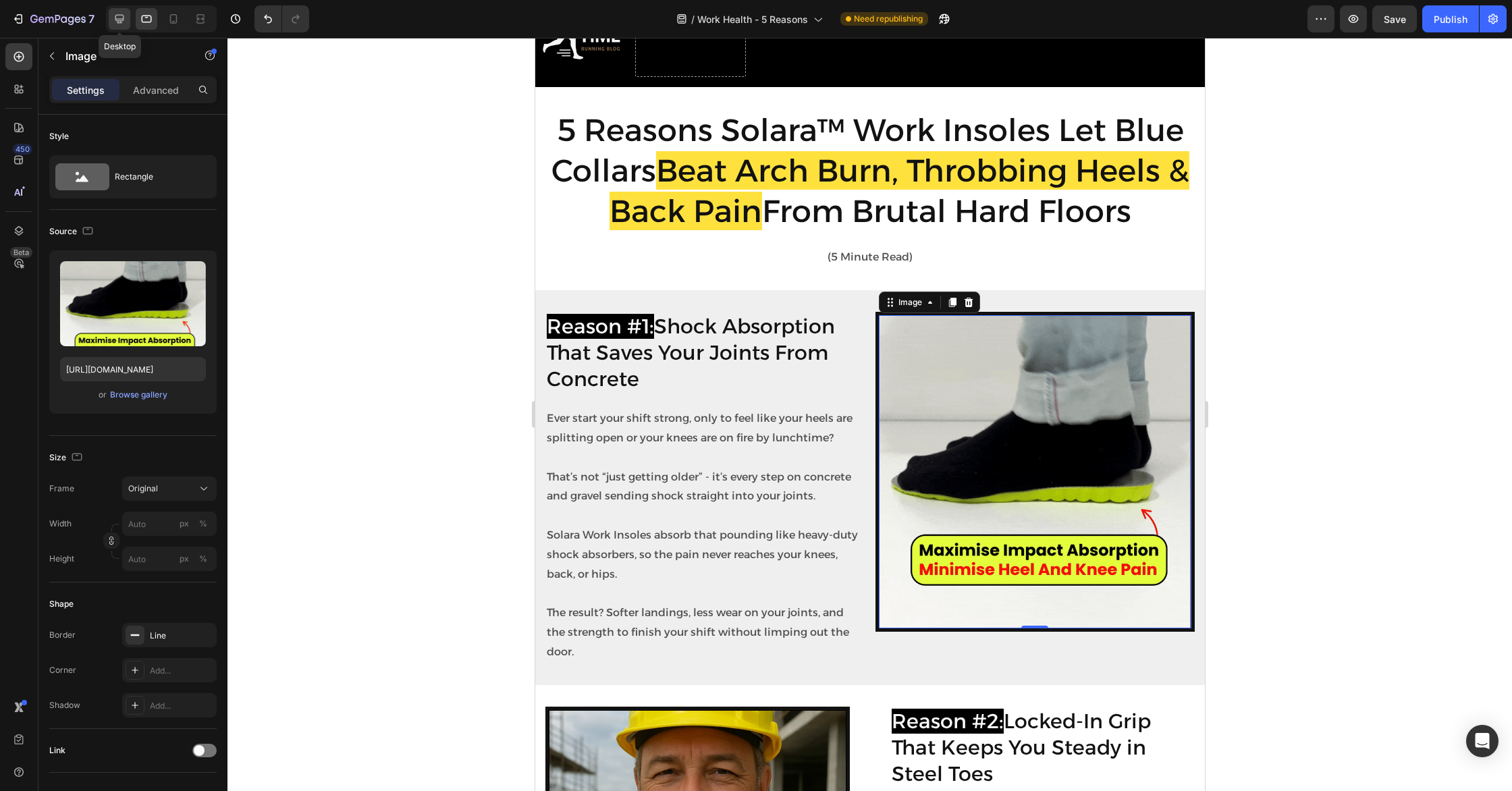
click at [119, 17] on icon at bounding box center [119, 19] width 13 height 13
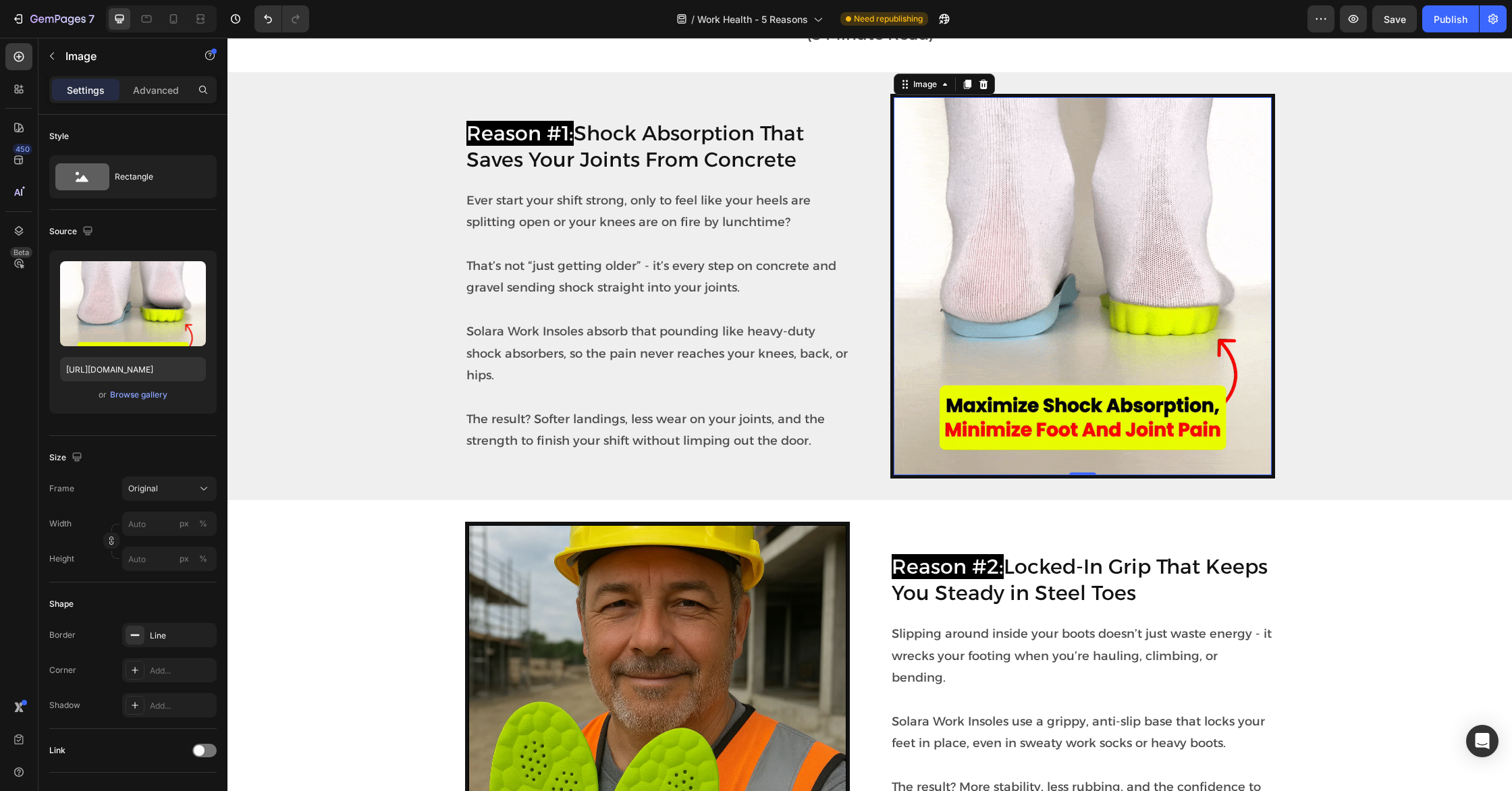
scroll to position [330, 0]
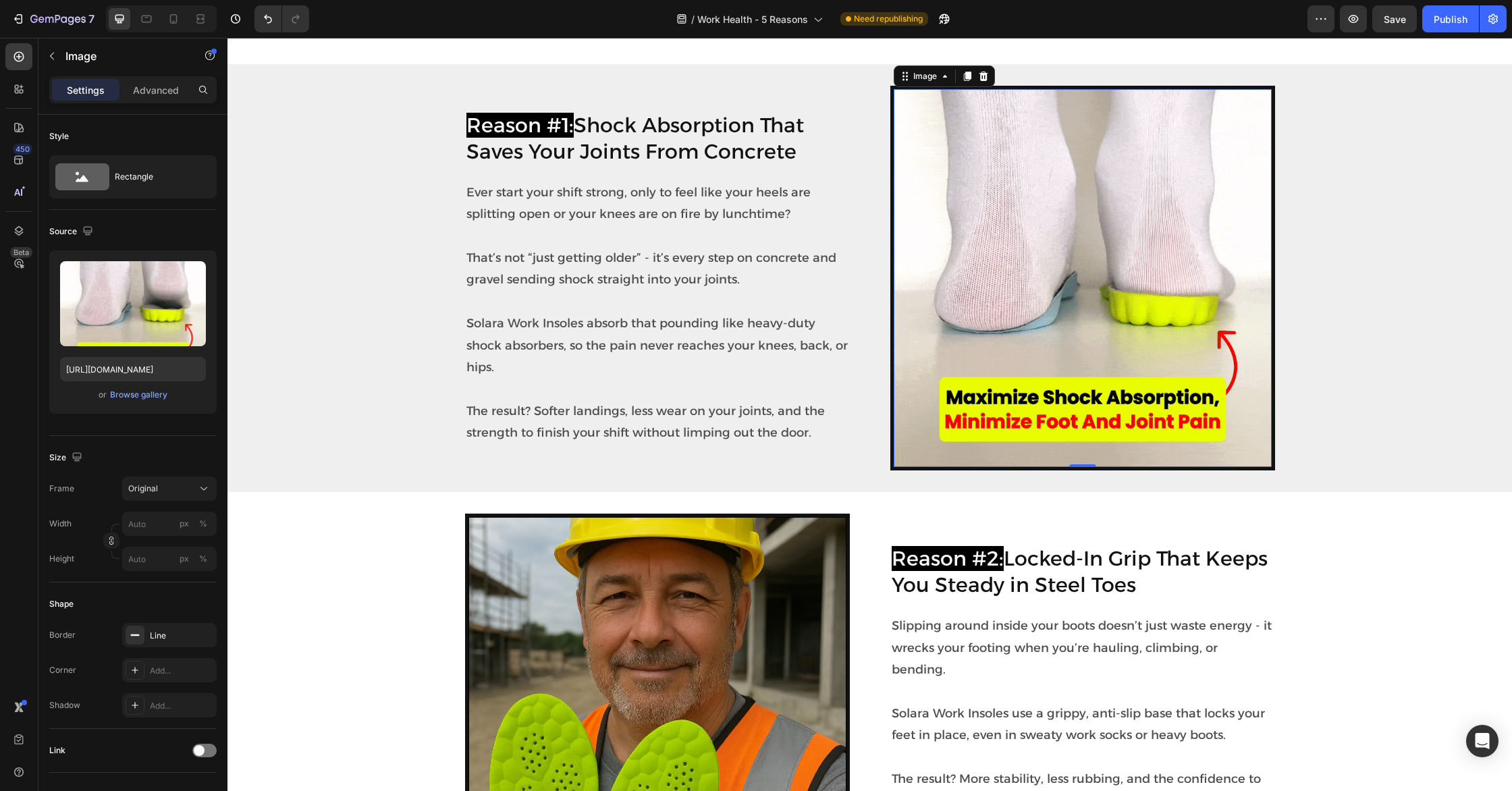
click at [1030, 262] on img at bounding box center [1083, 278] width 378 height 378
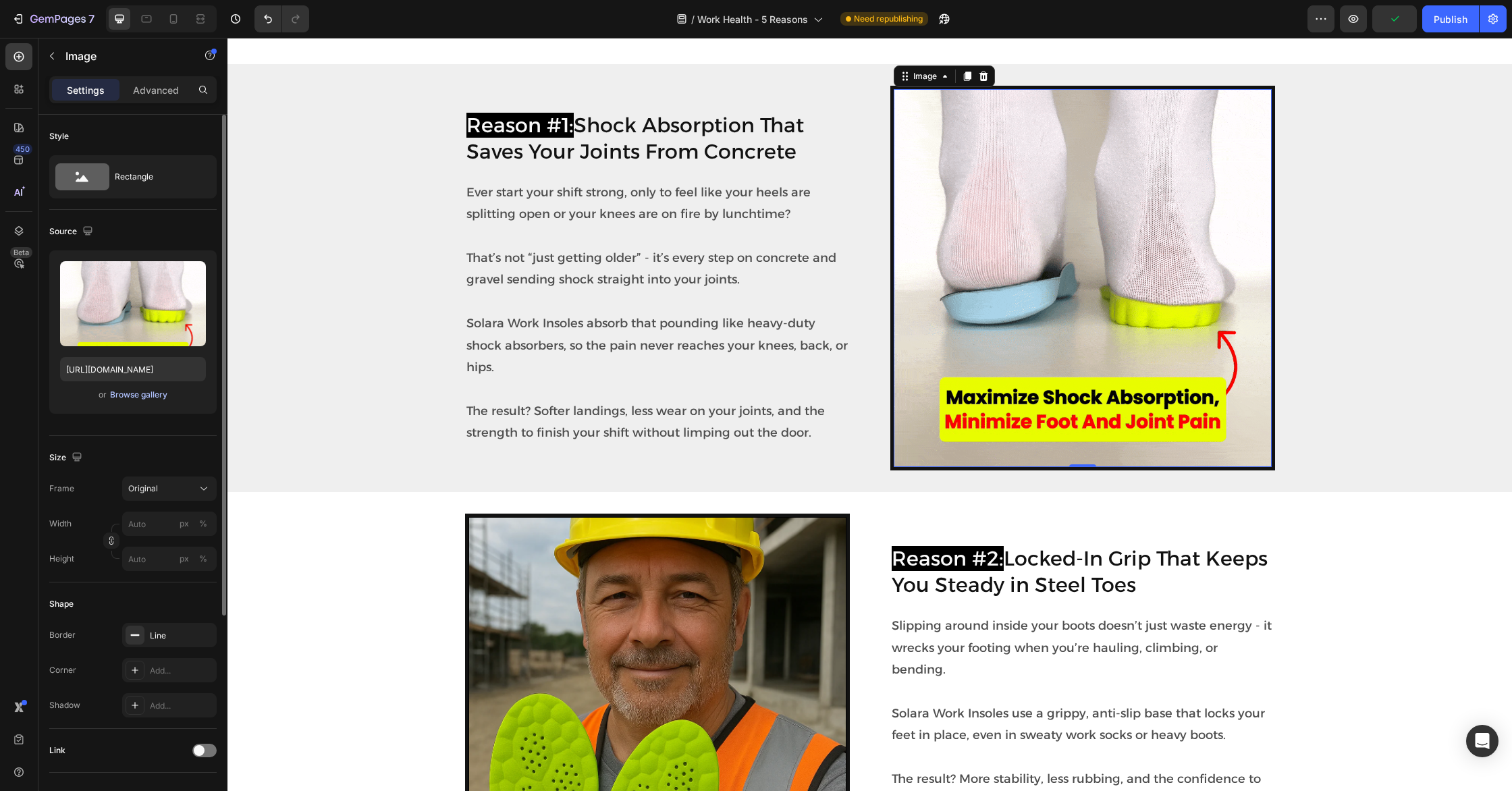
click at [150, 393] on div "Browse gallery" at bounding box center [138, 394] width 57 height 12
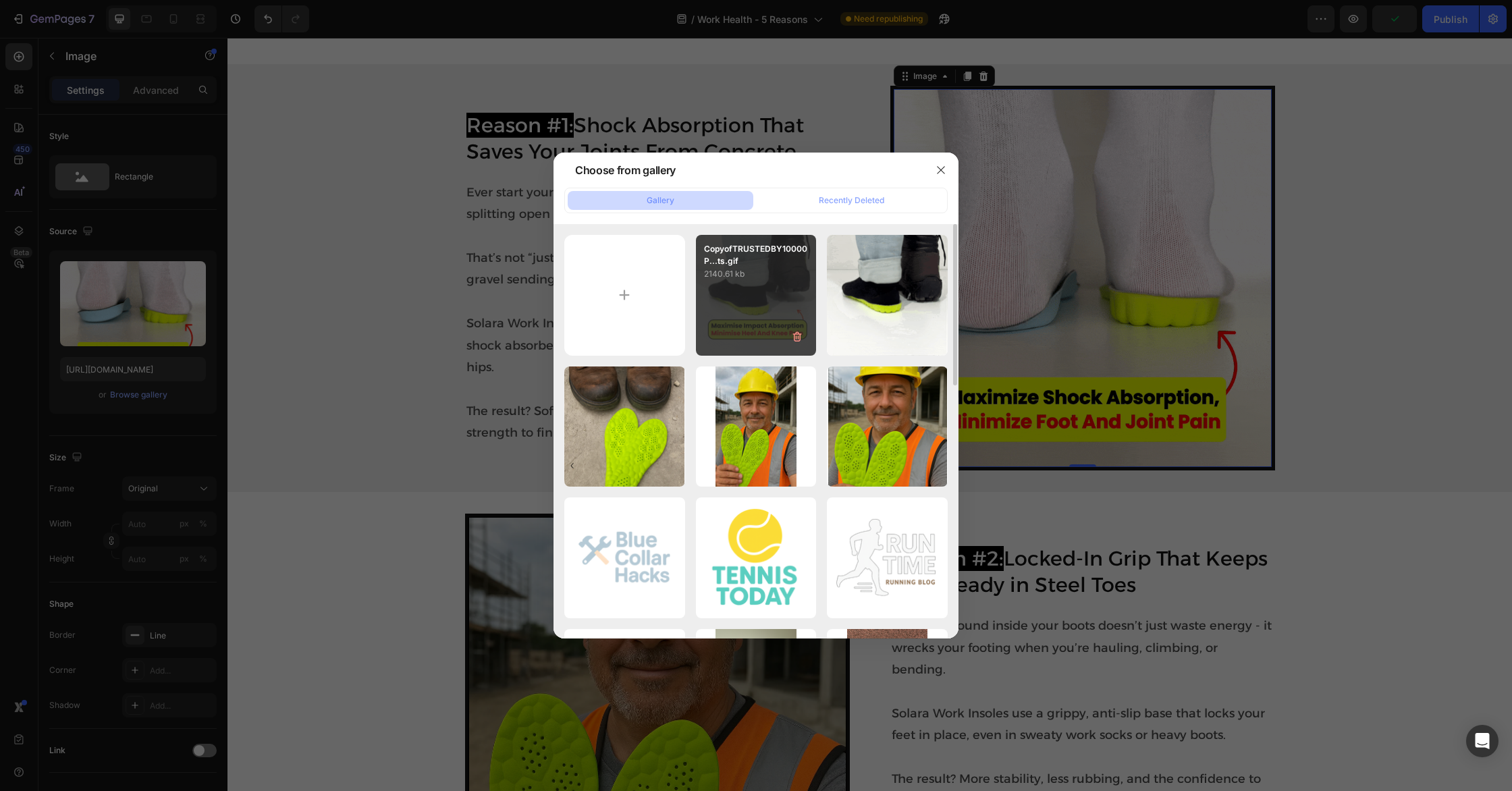
click at [760, 274] on p "2140.61 kb" at bounding box center [756, 274] width 105 height 13
type input "[URL][DOMAIN_NAME]"
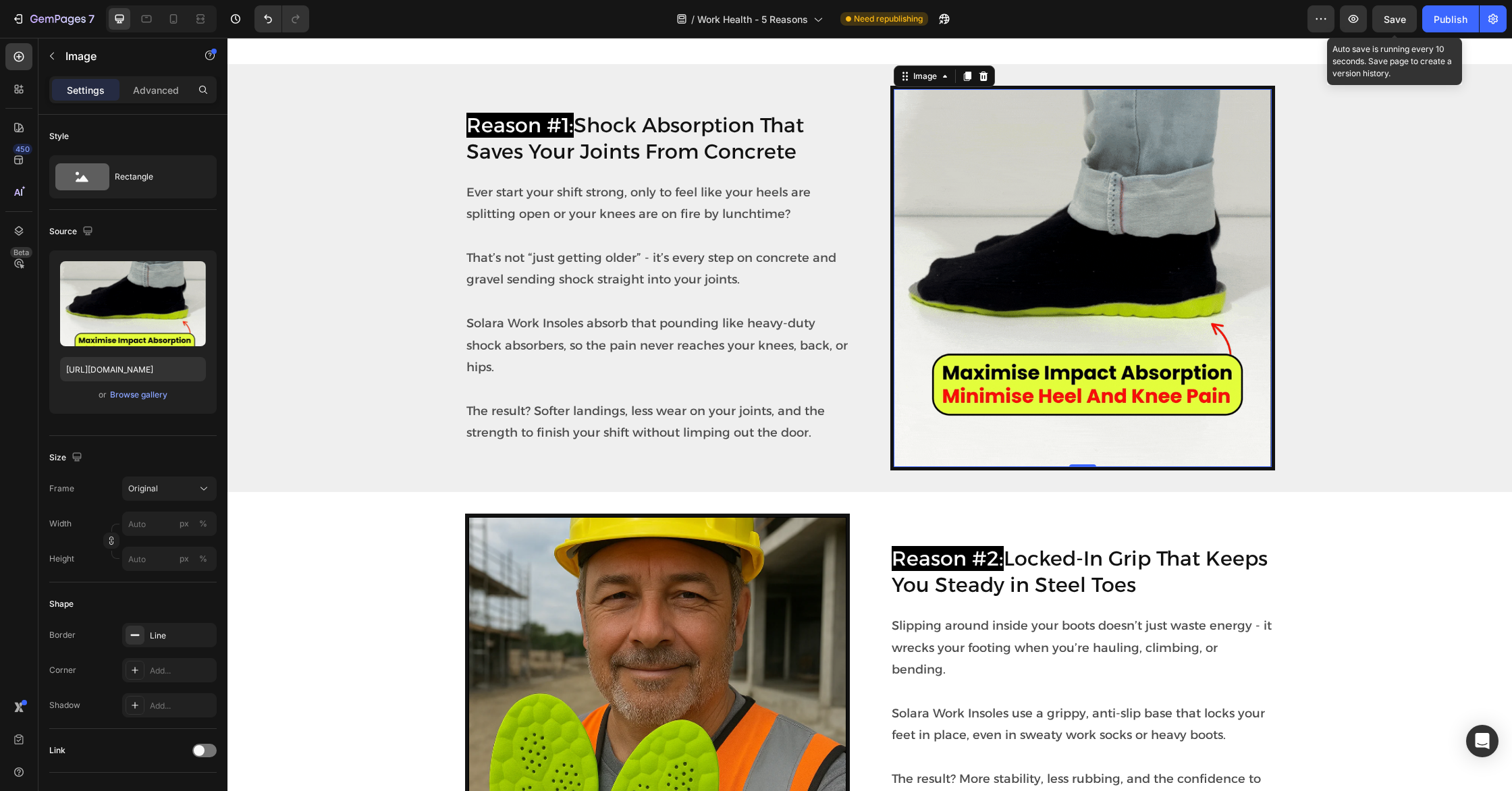
click at [1404, 19] on span "Save" at bounding box center [1394, 19] width 22 height 11
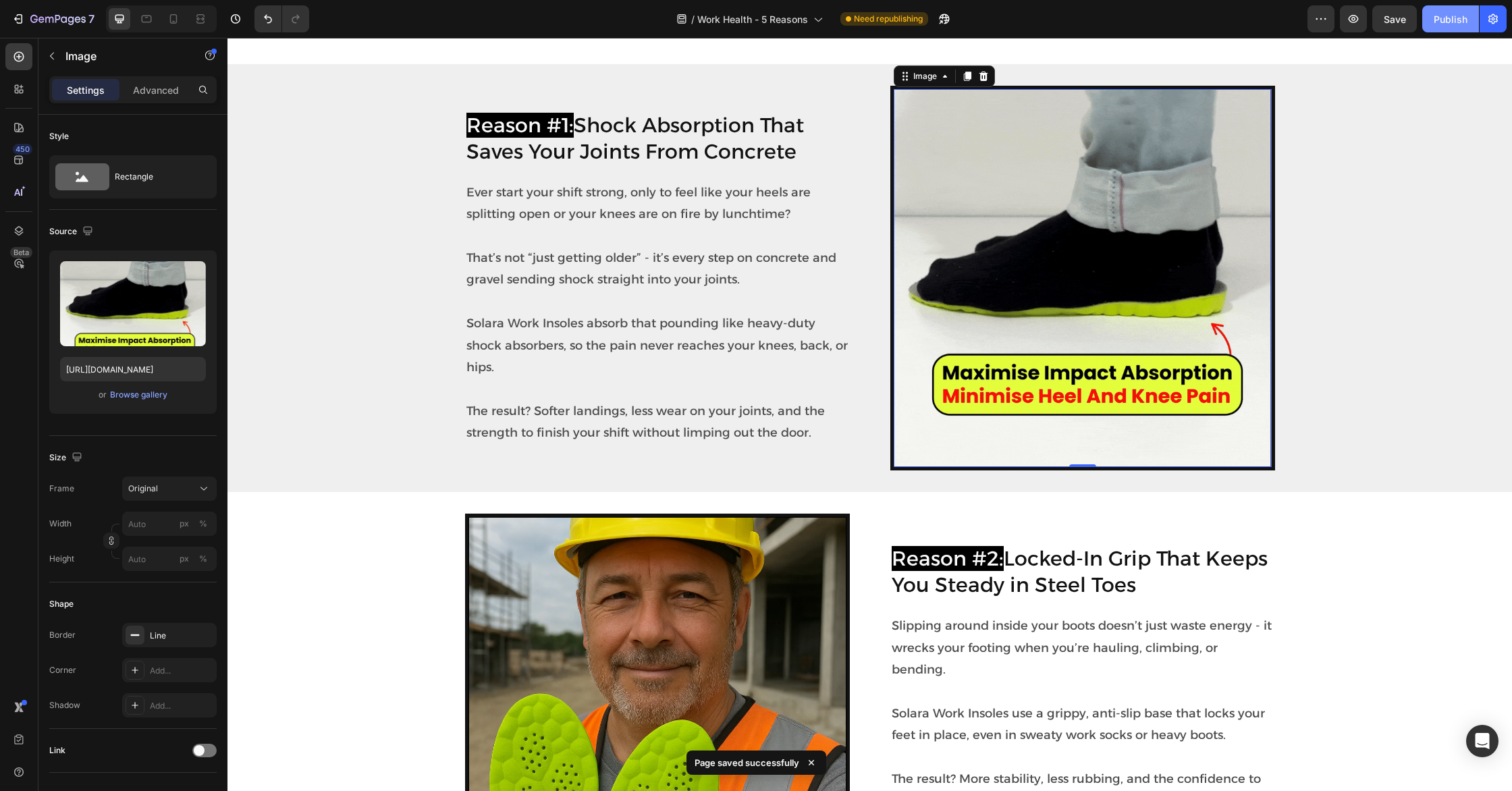
click at [1446, 21] on div "Publish" at bounding box center [1449, 19] width 33 height 14
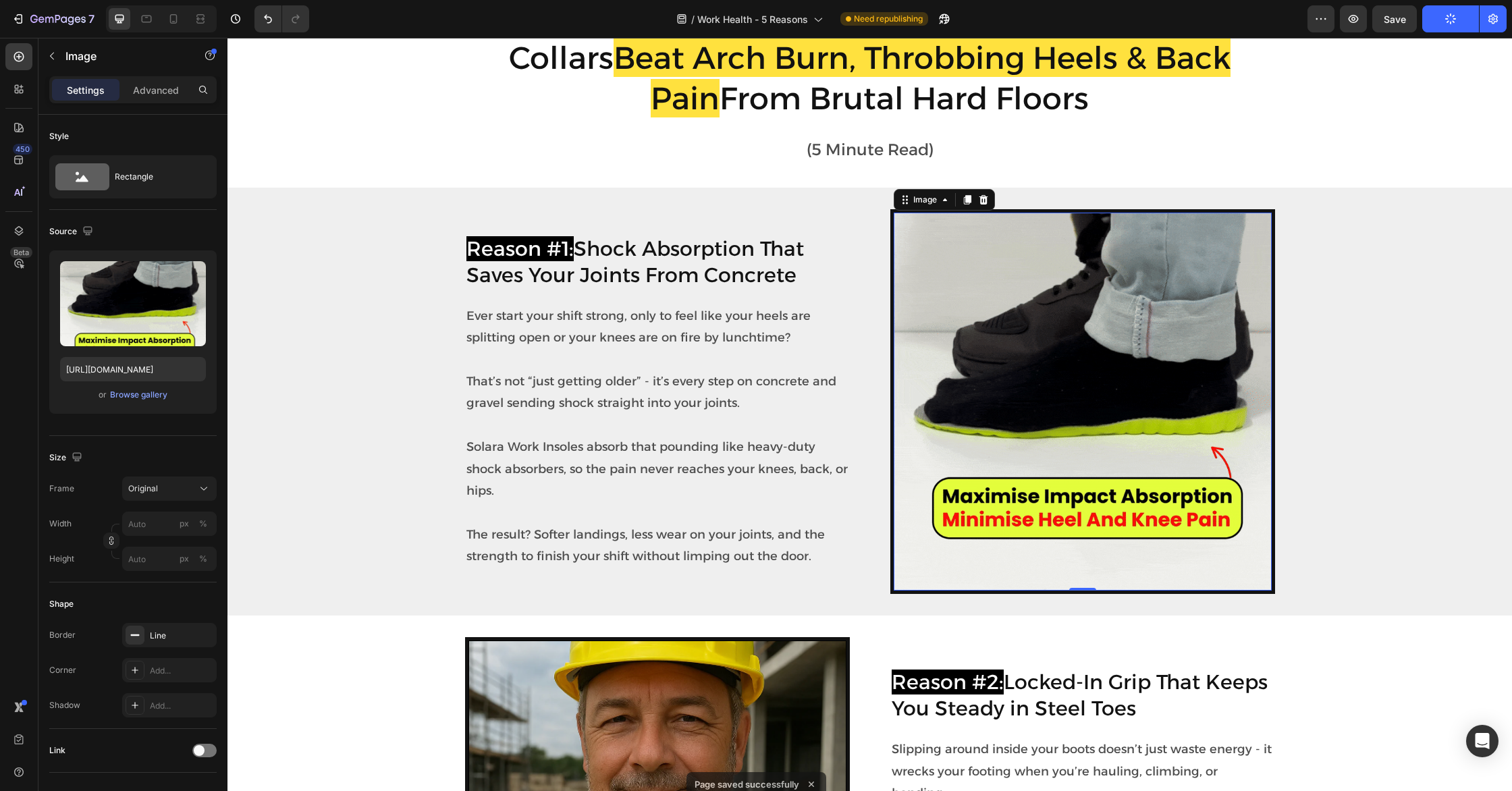
scroll to position [0, 0]
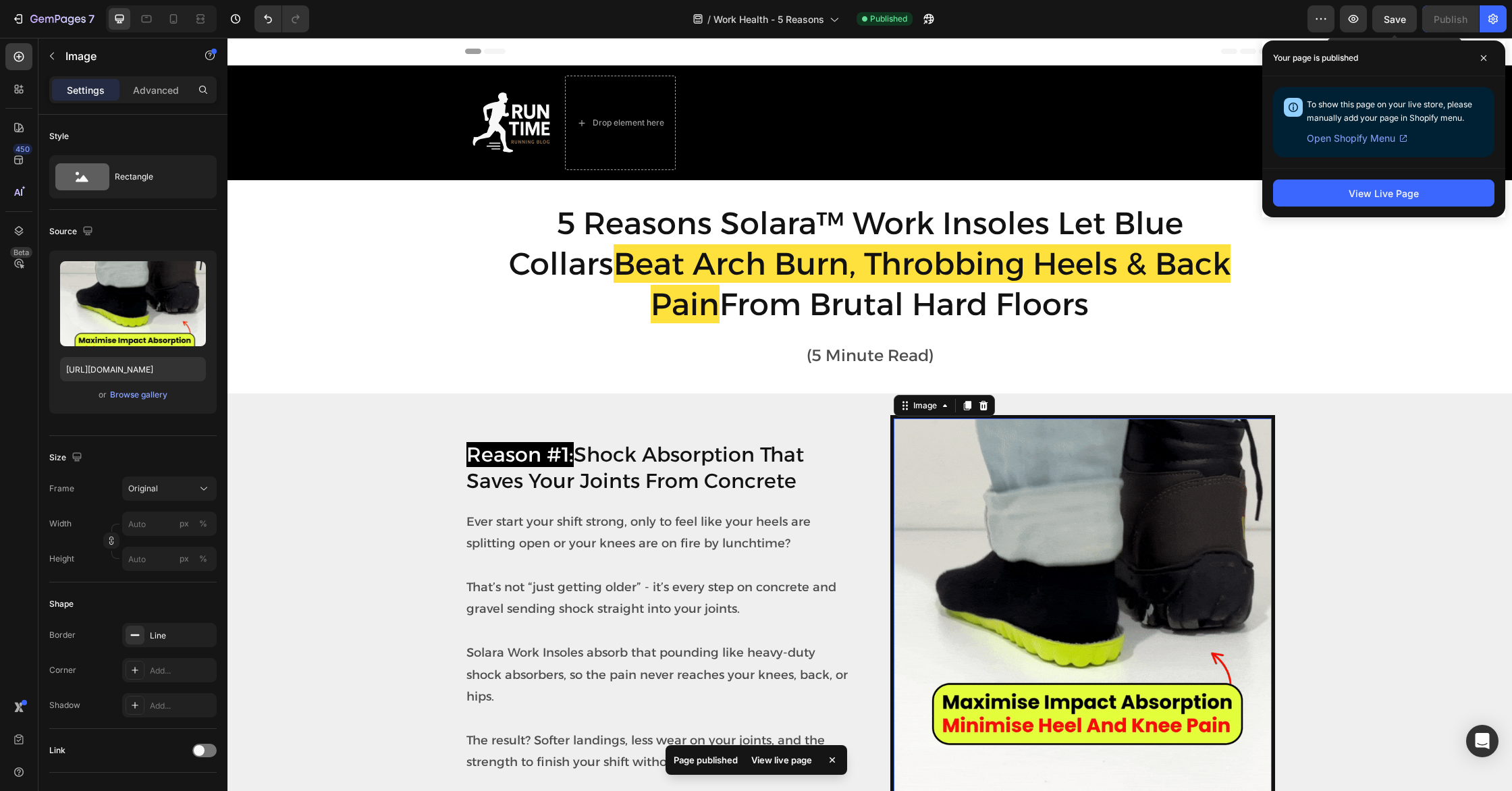
click at [1390, 14] on span "Save" at bounding box center [1394, 19] width 22 height 11
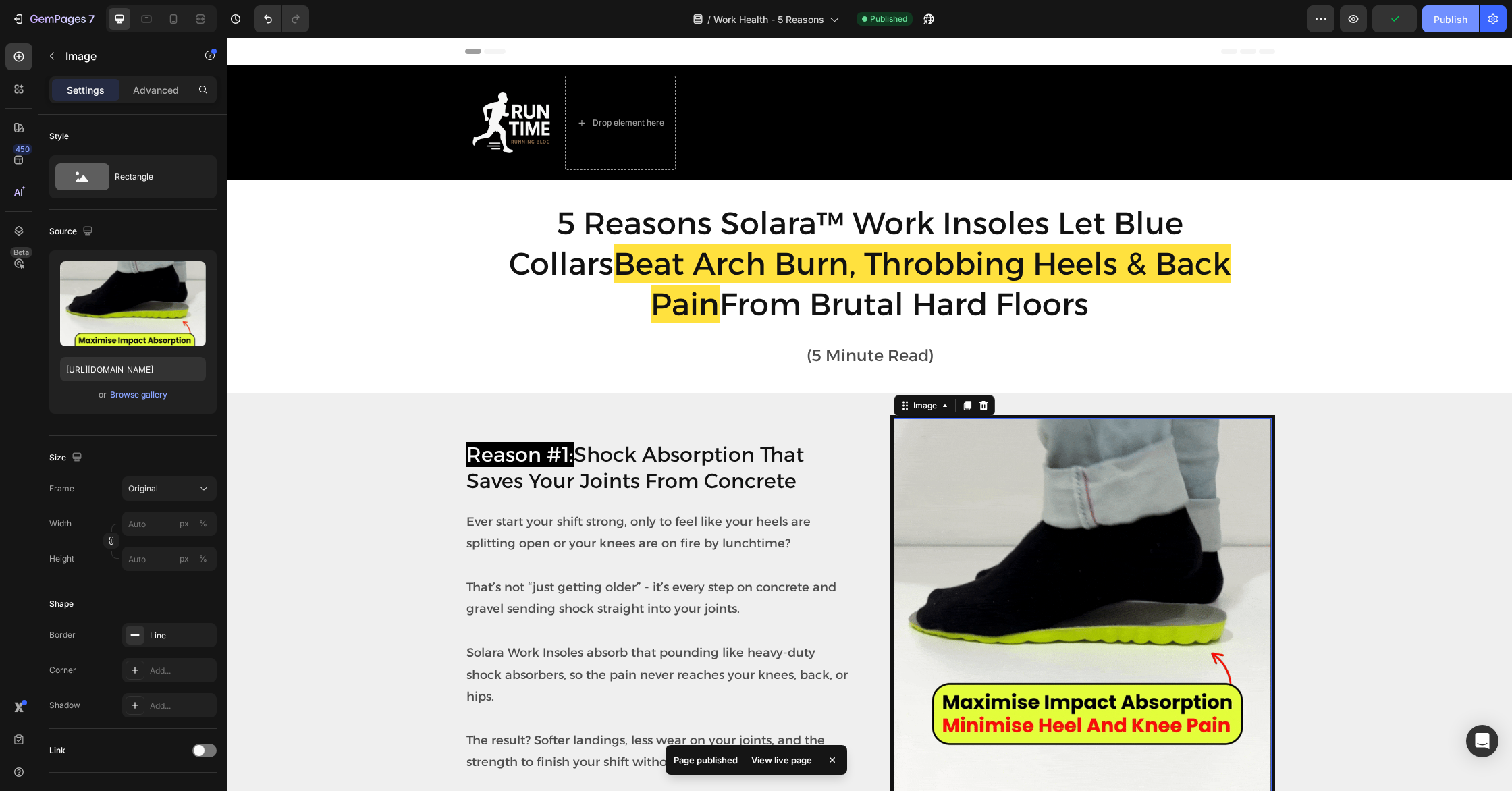
click at [1450, 19] on div "Publish" at bounding box center [1449, 19] width 33 height 14
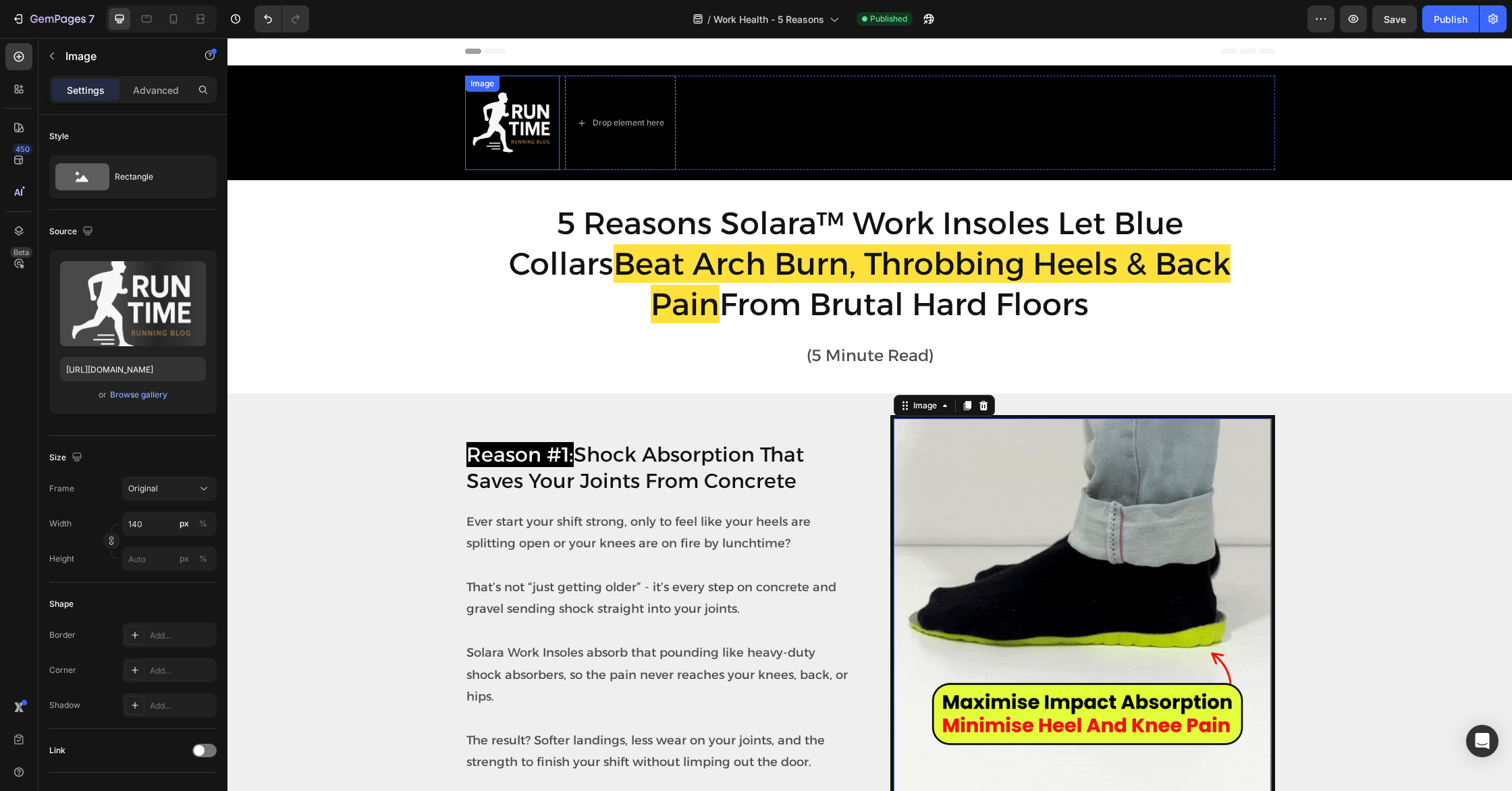
click at [492, 113] on img at bounding box center [512, 123] width 94 height 95
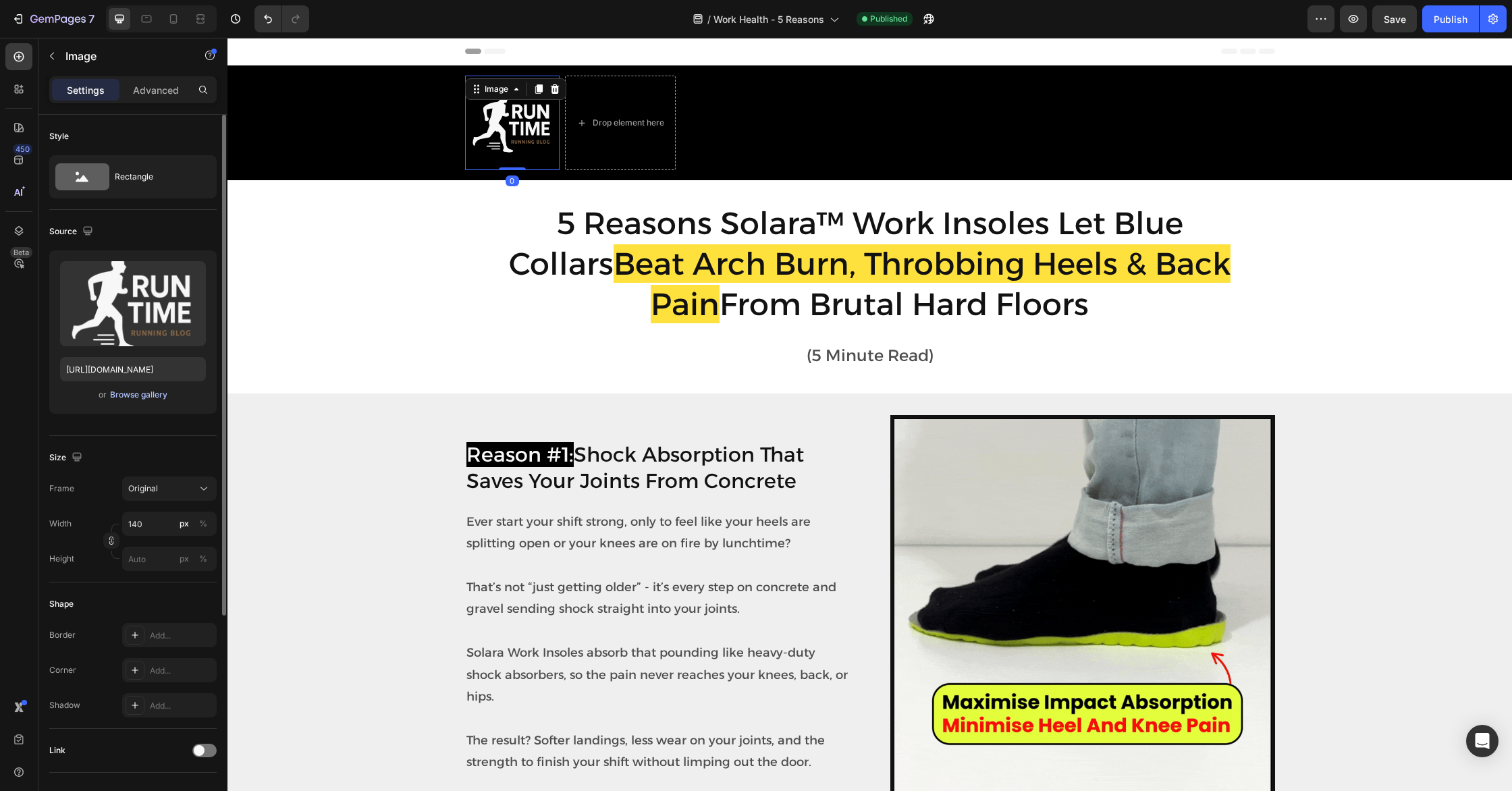
click at [139, 395] on div "Browse gallery" at bounding box center [138, 394] width 57 height 12
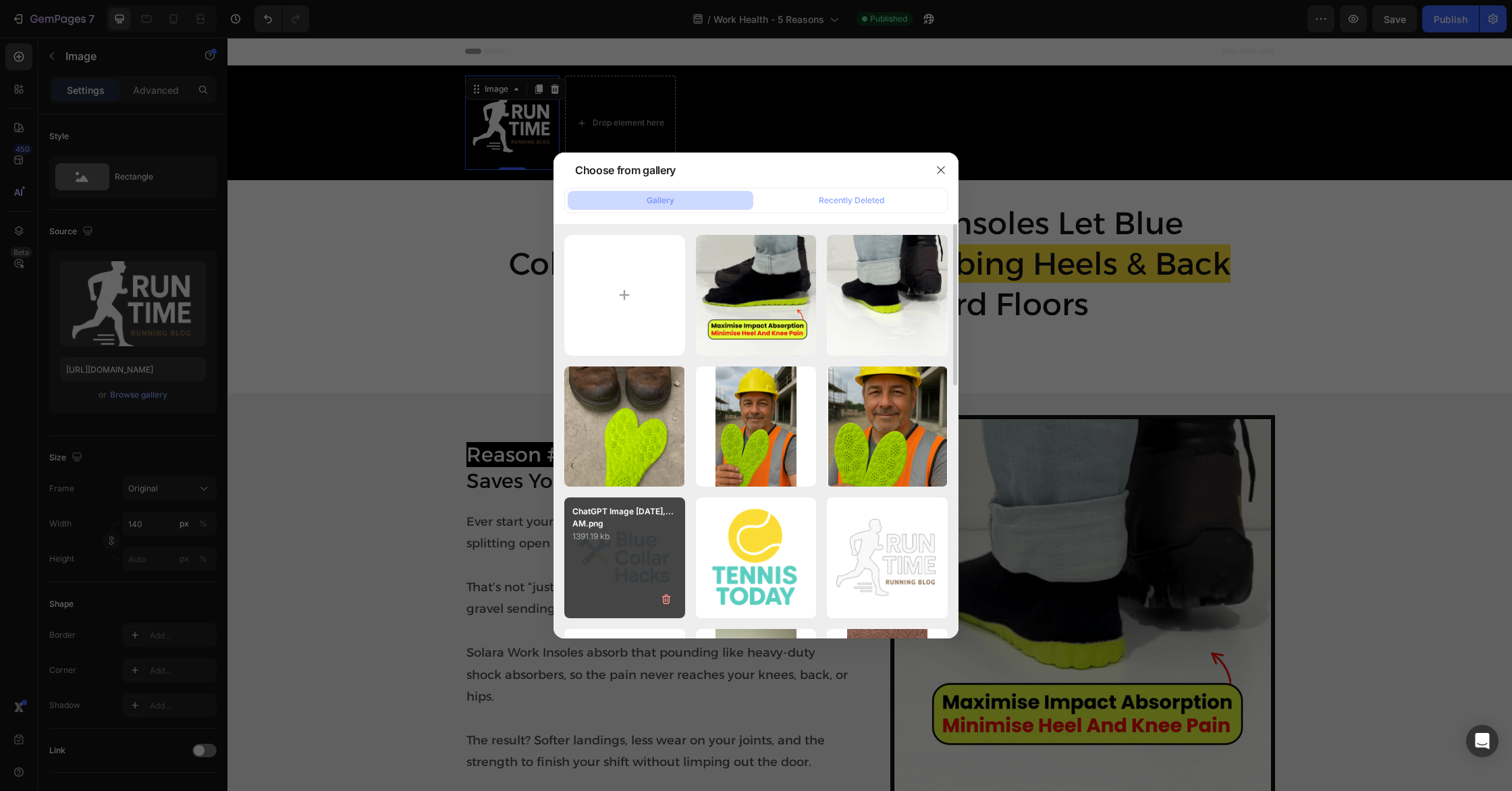
click at [620, 519] on p "ChatGPT Image [DATE],...AM.png" at bounding box center [624, 517] width 105 height 25
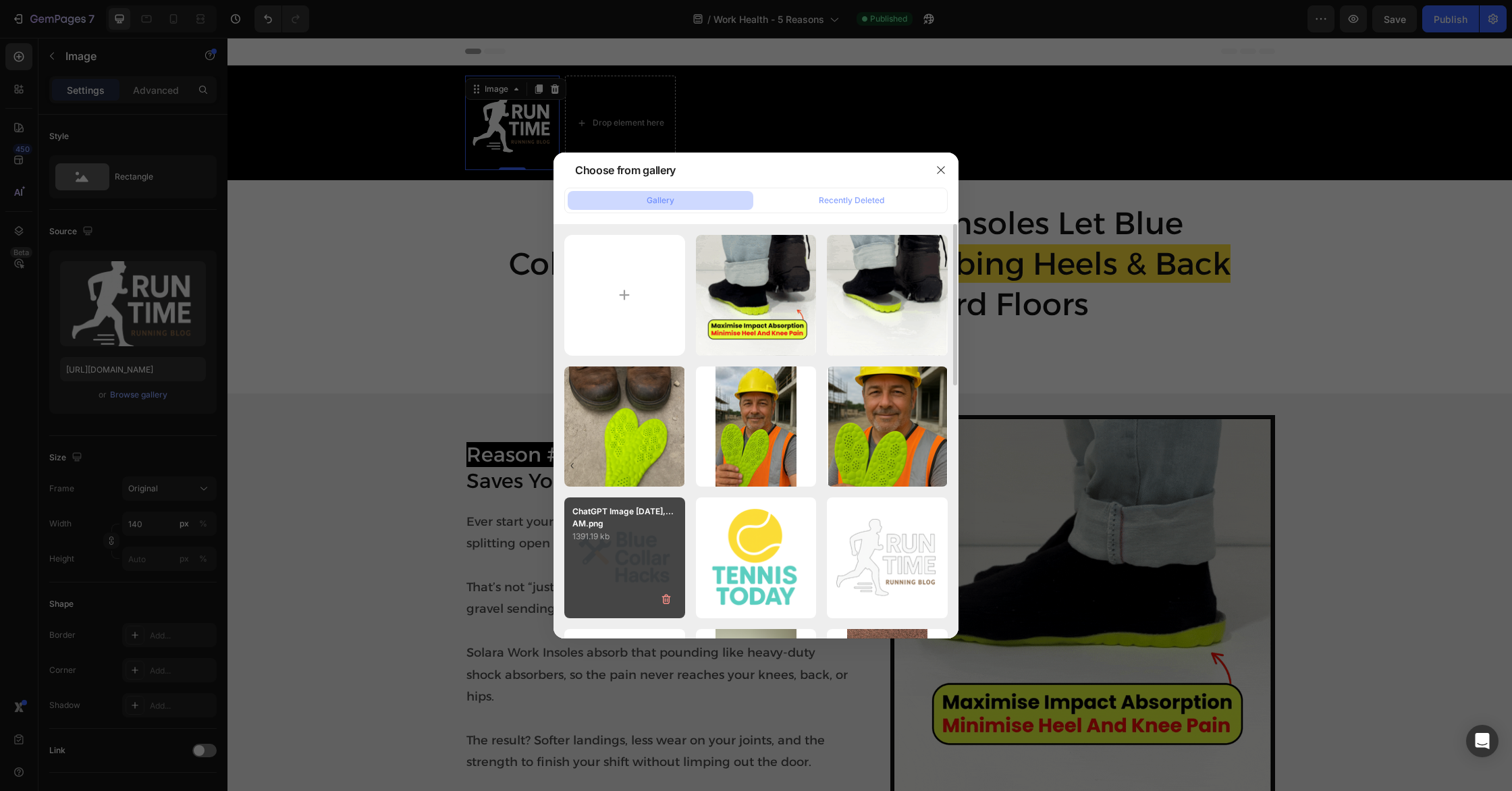
type input "[URL][DOMAIN_NAME]"
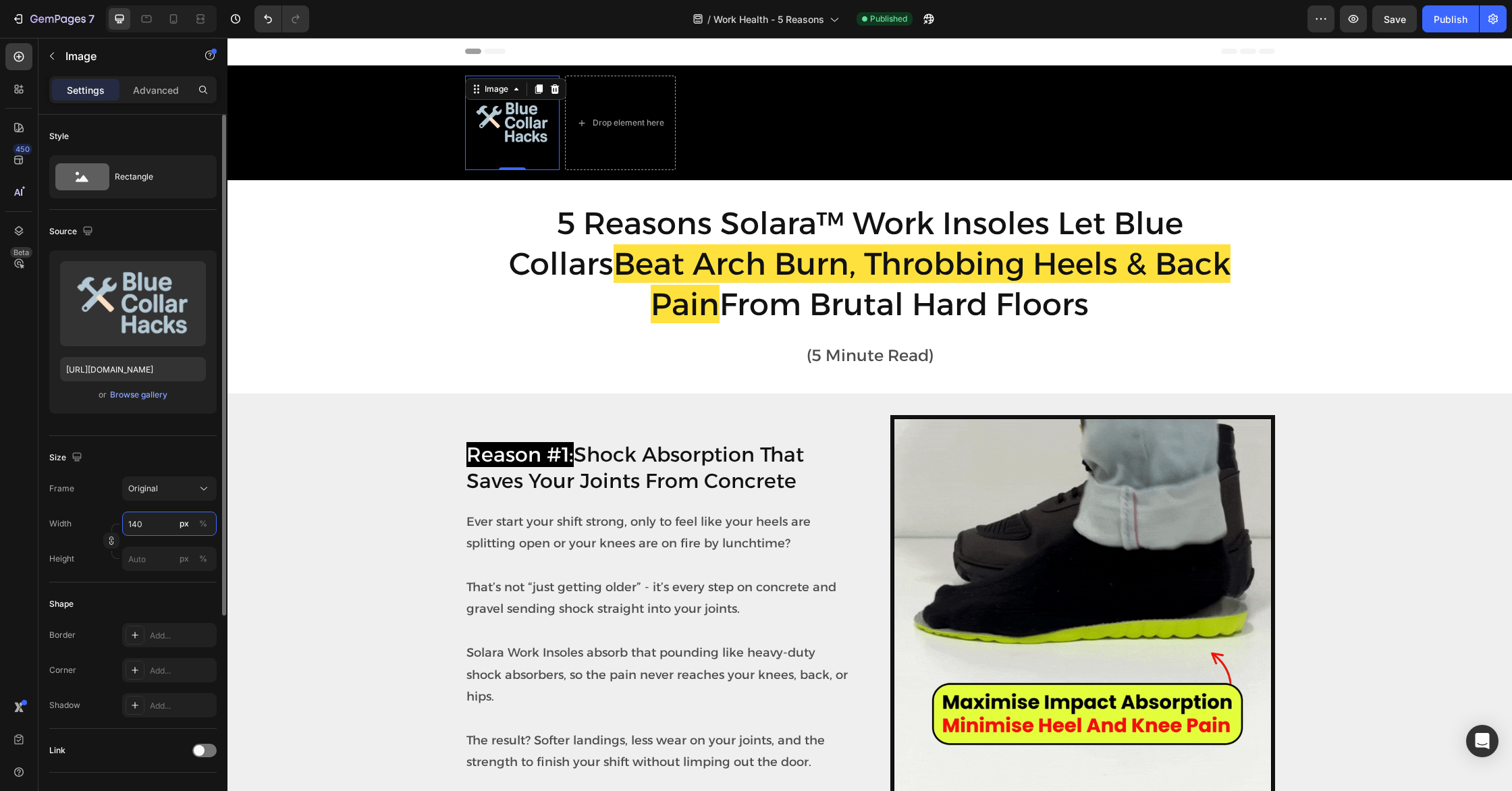
click at [157, 527] on input "140" at bounding box center [169, 523] width 94 height 25
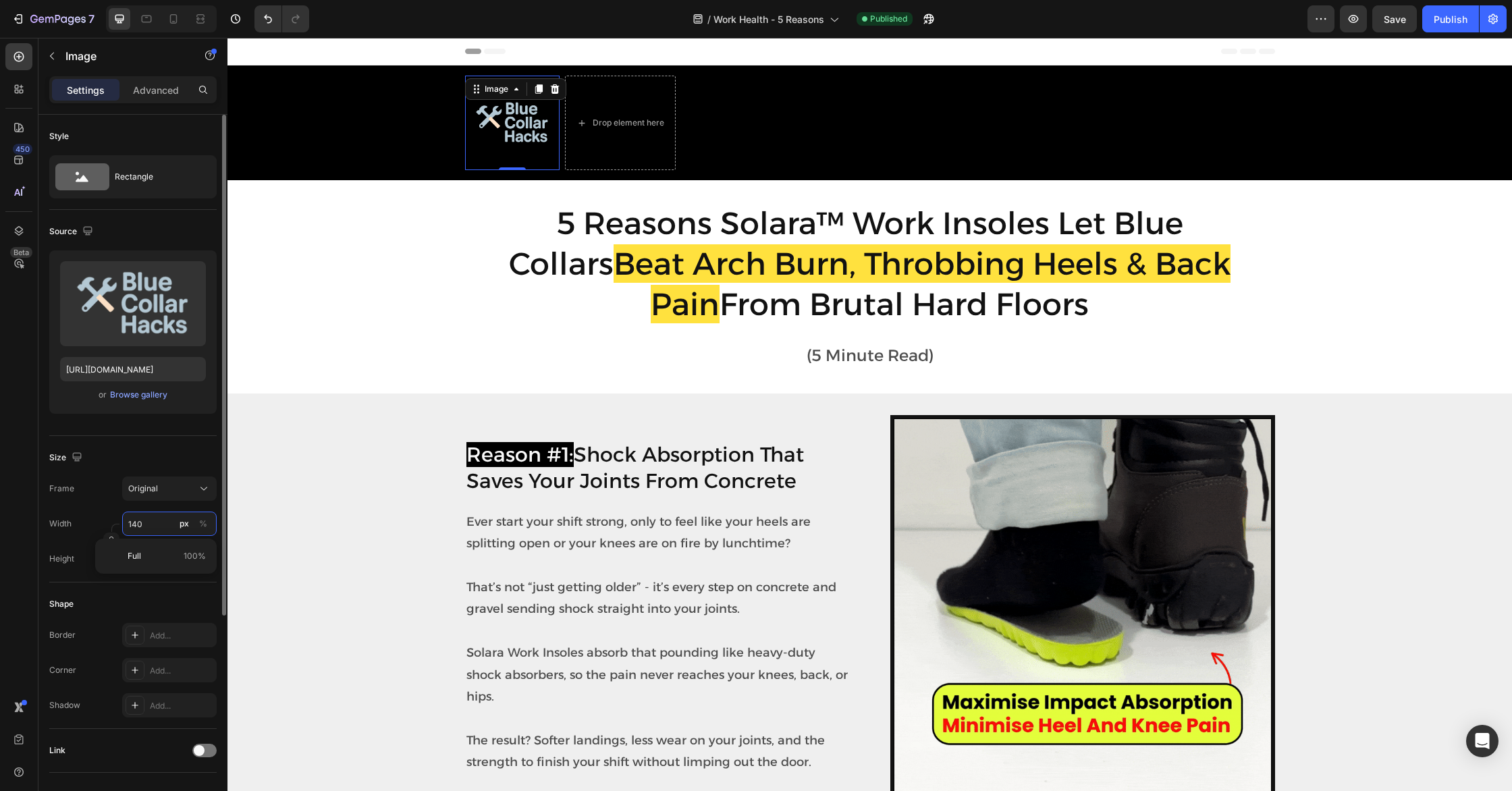
click at [157, 527] on input "140" at bounding box center [169, 523] width 94 height 25
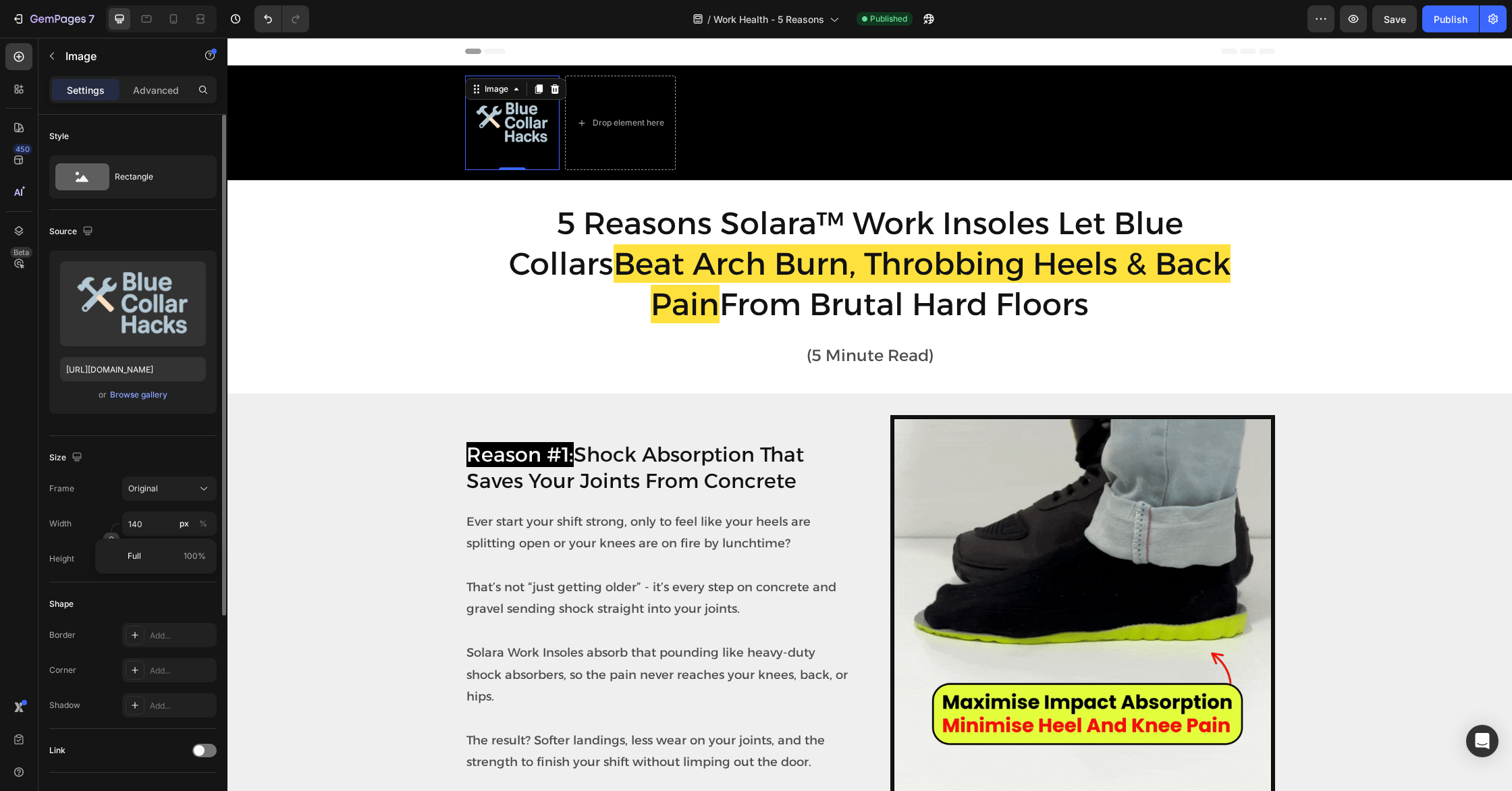
click at [109, 536] on icon "button" at bounding box center [111, 540] width 10 height 10
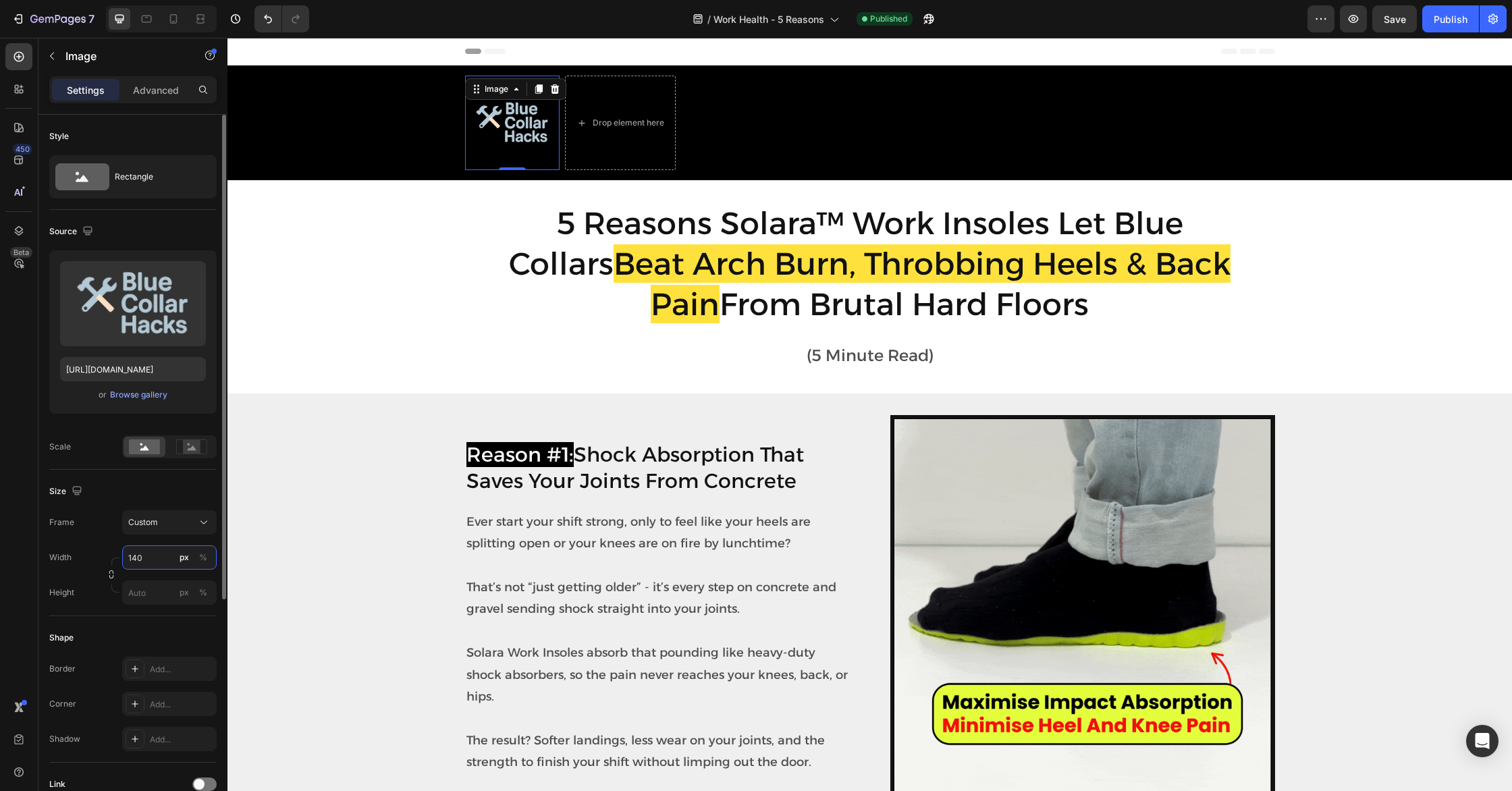
click at [161, 560] on input "140" at bounding box center [169, 557] width 94 height 25
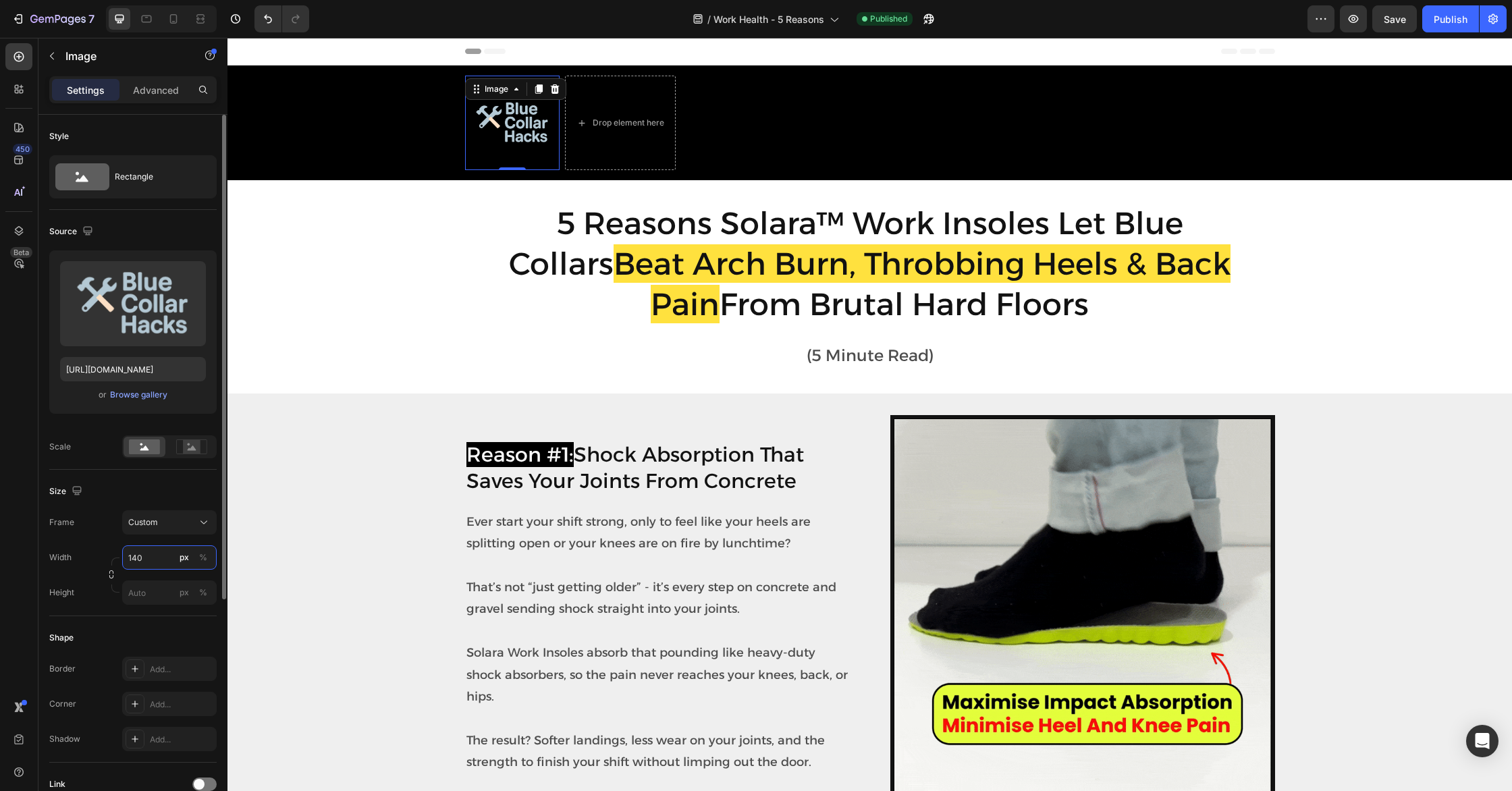
click at [161, 560] on input "140" at bounding box center [169, 557] width 94 height 25
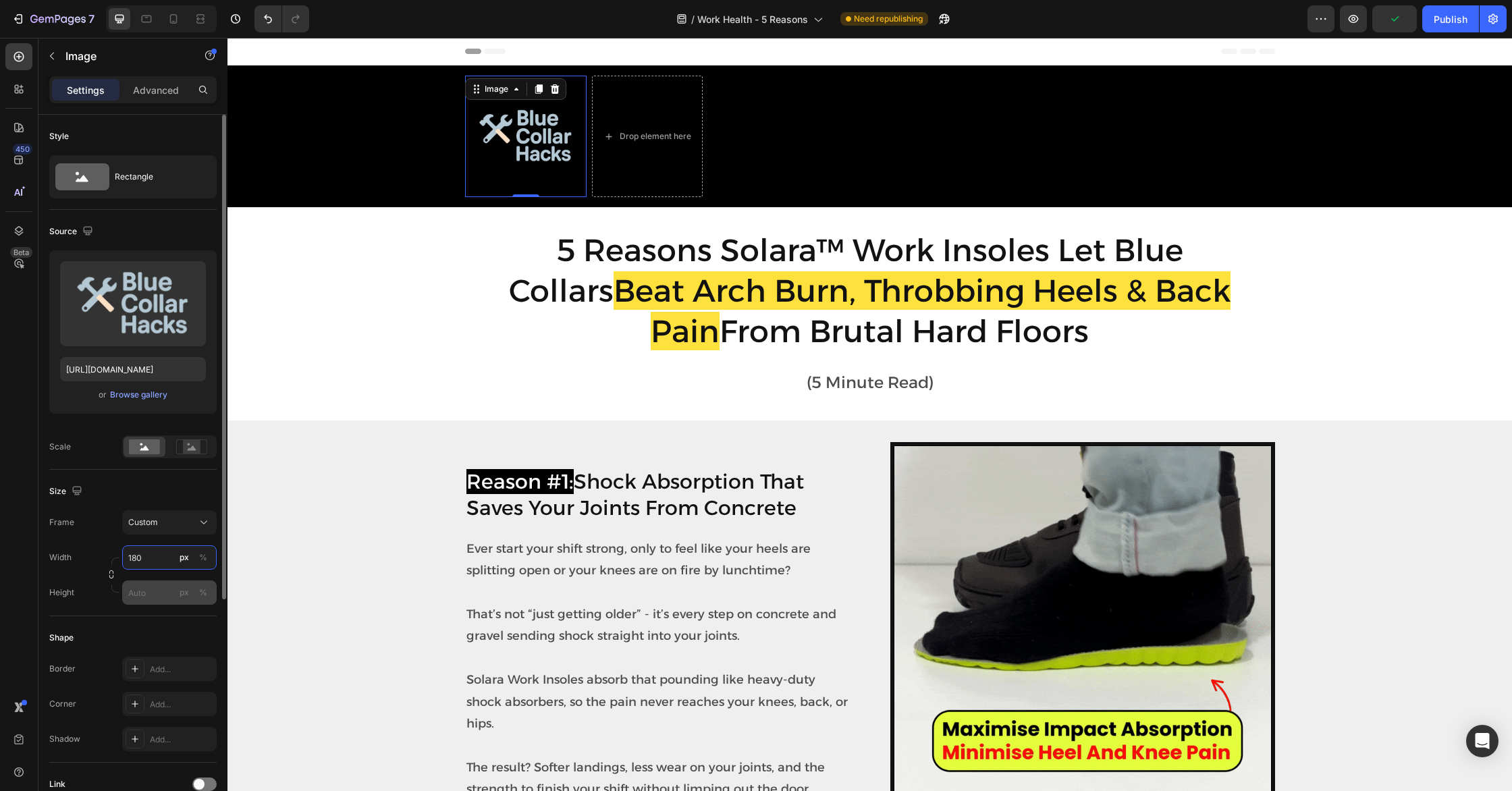
type input "180"
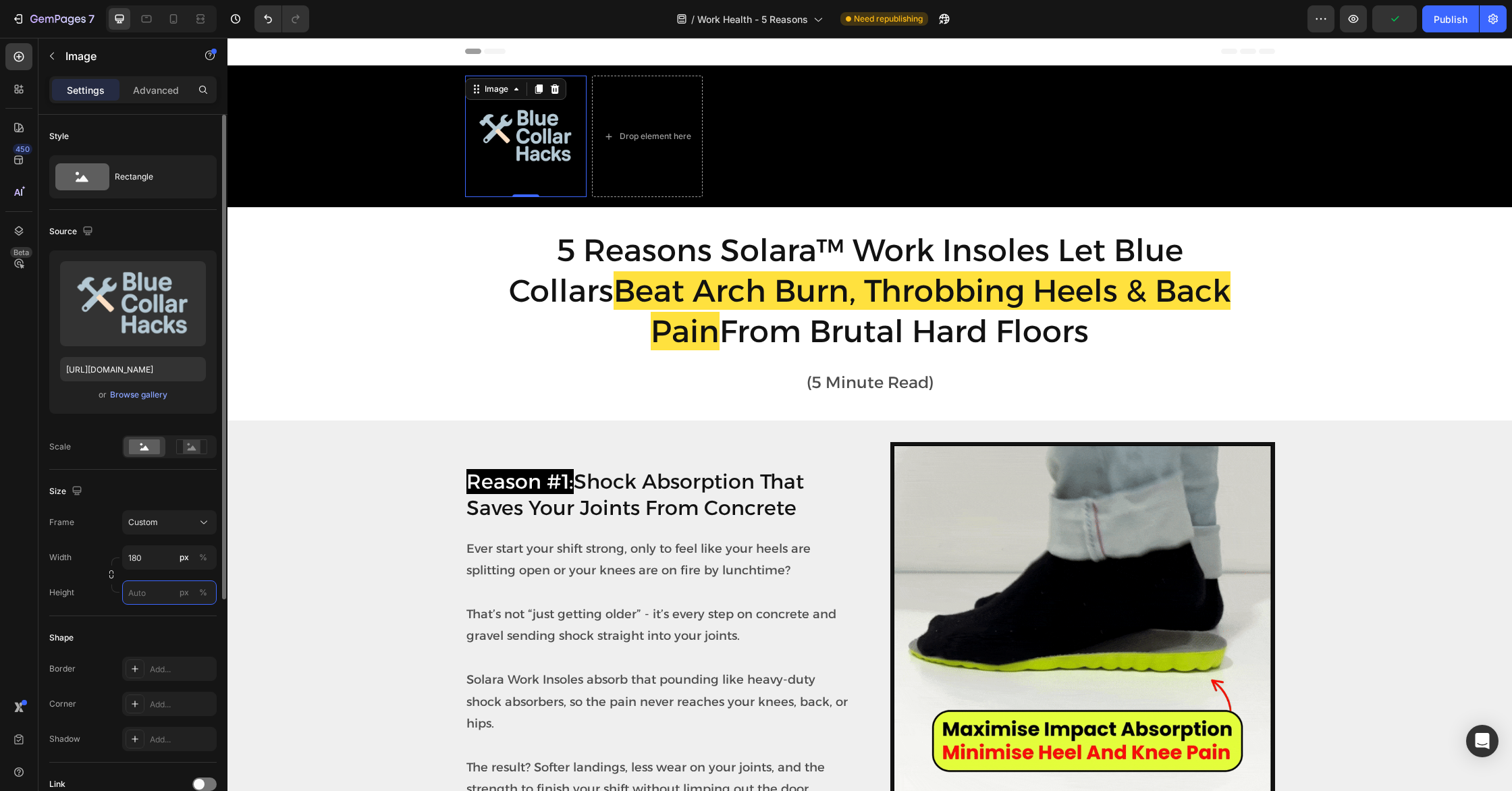
click at [160, 592] on input "px %" at bounding box center [169, 592] width 94 height 25
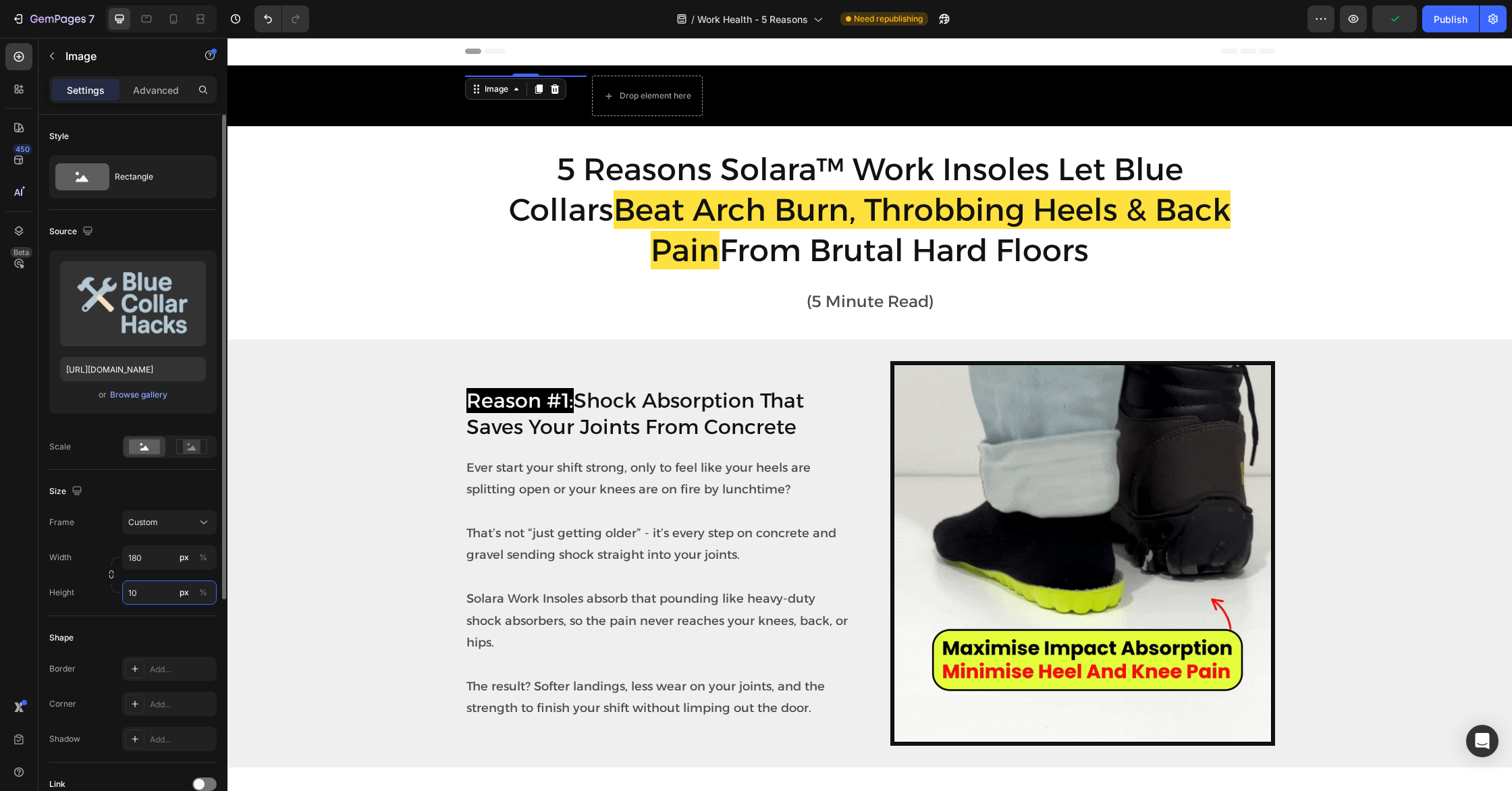
type input "100"
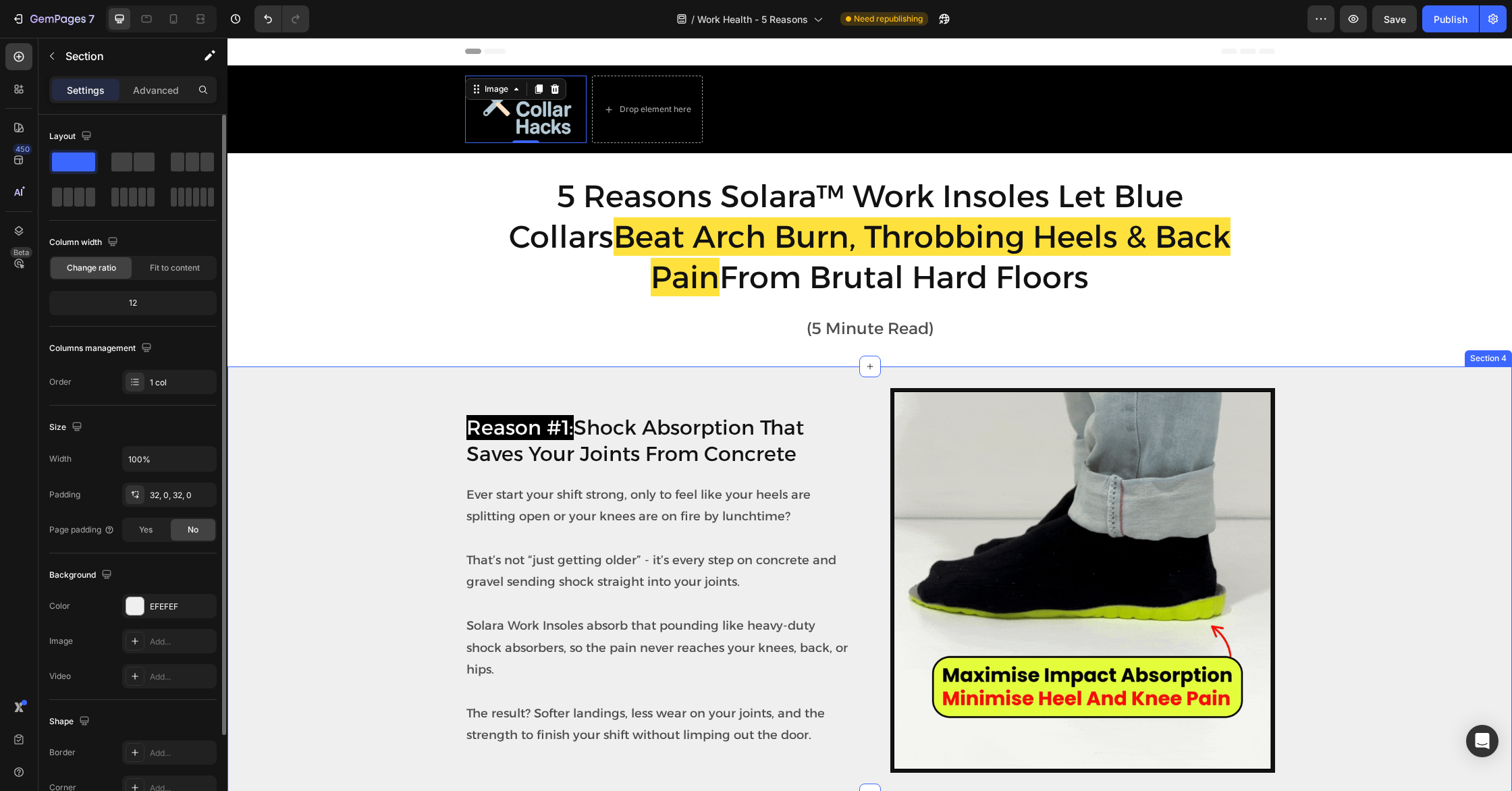
click at [381, 422] on div "Reason #1: Shock Absorption That Saves Your Joints From Concrete Heading Image …" at bounding box center [870, 580] width 1284 height 385
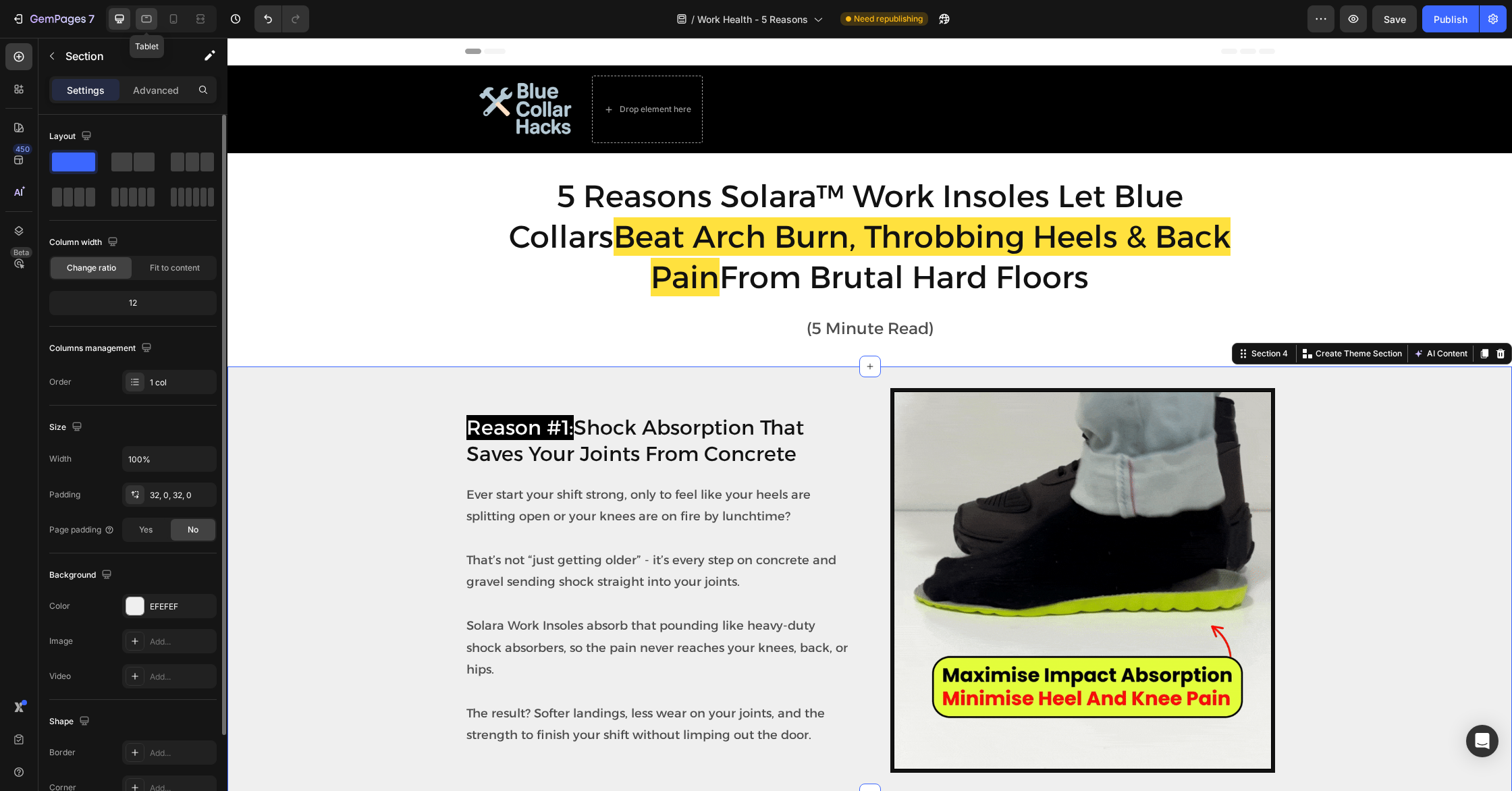
click at [148, 17] on icon at bounding box center [147, 19] width 13 height 13
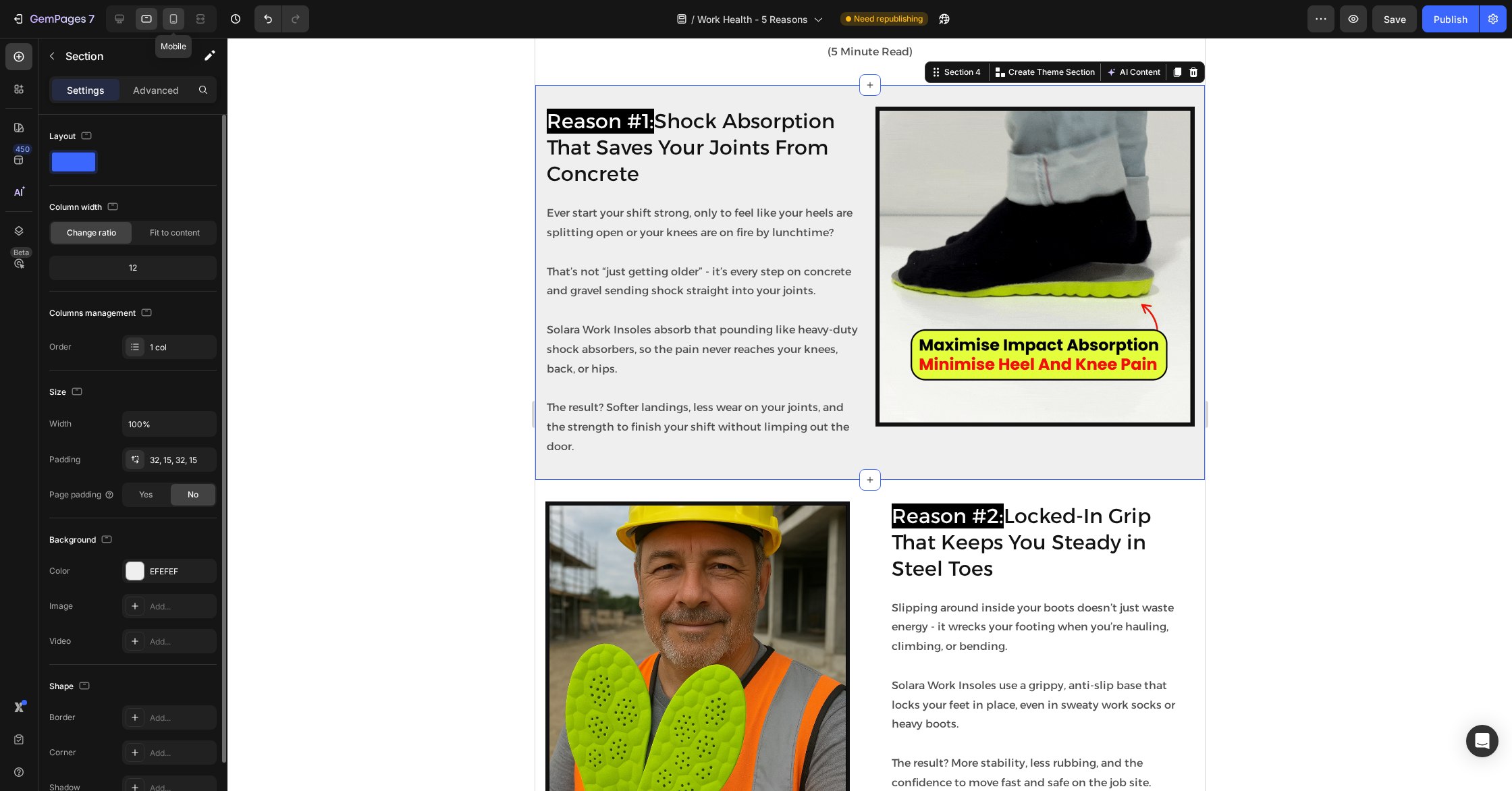
click at [170, 18] on icon at bounding box center [173, 19] width 13 height 13
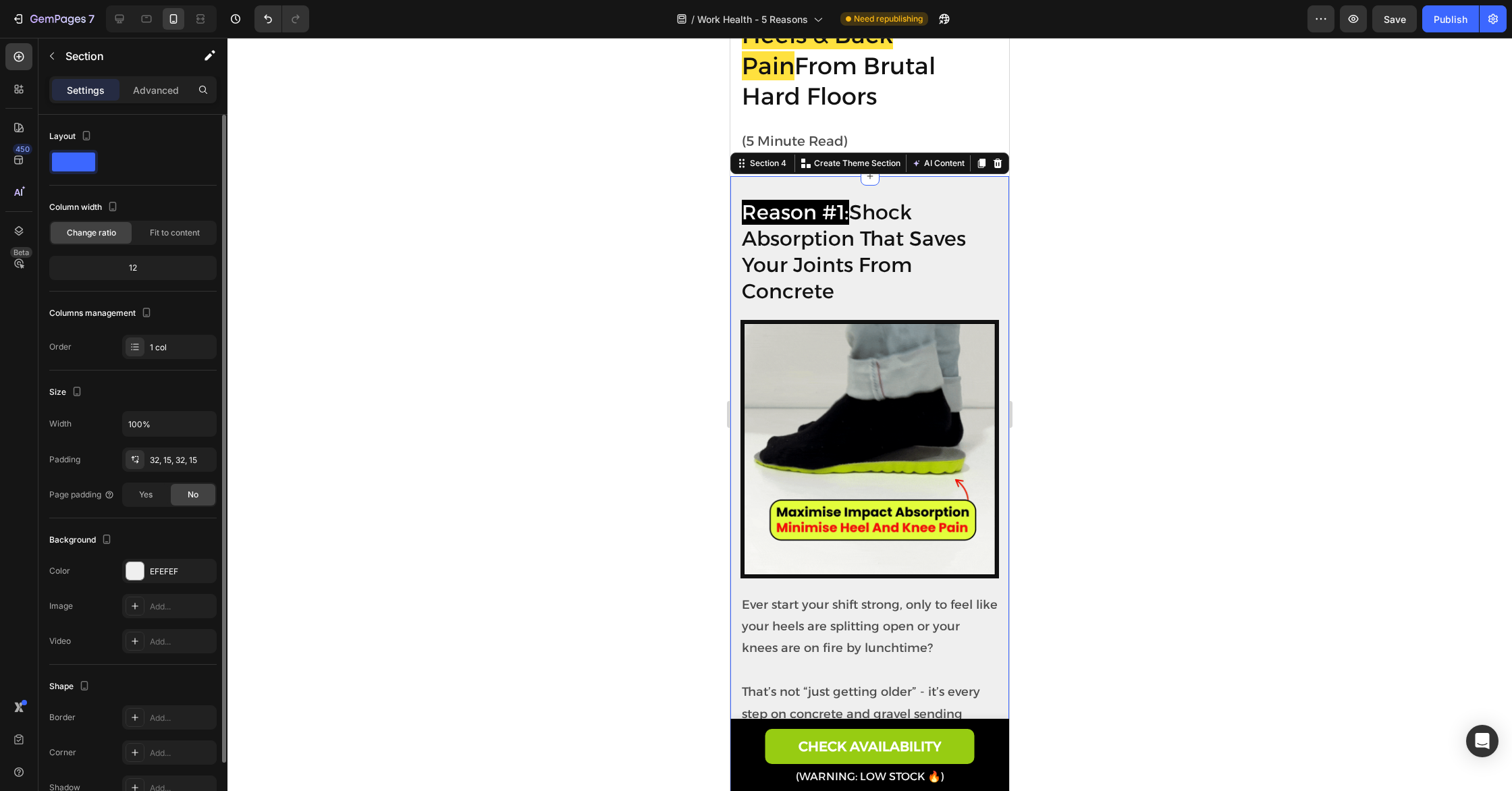
scroll to position [265, 0]
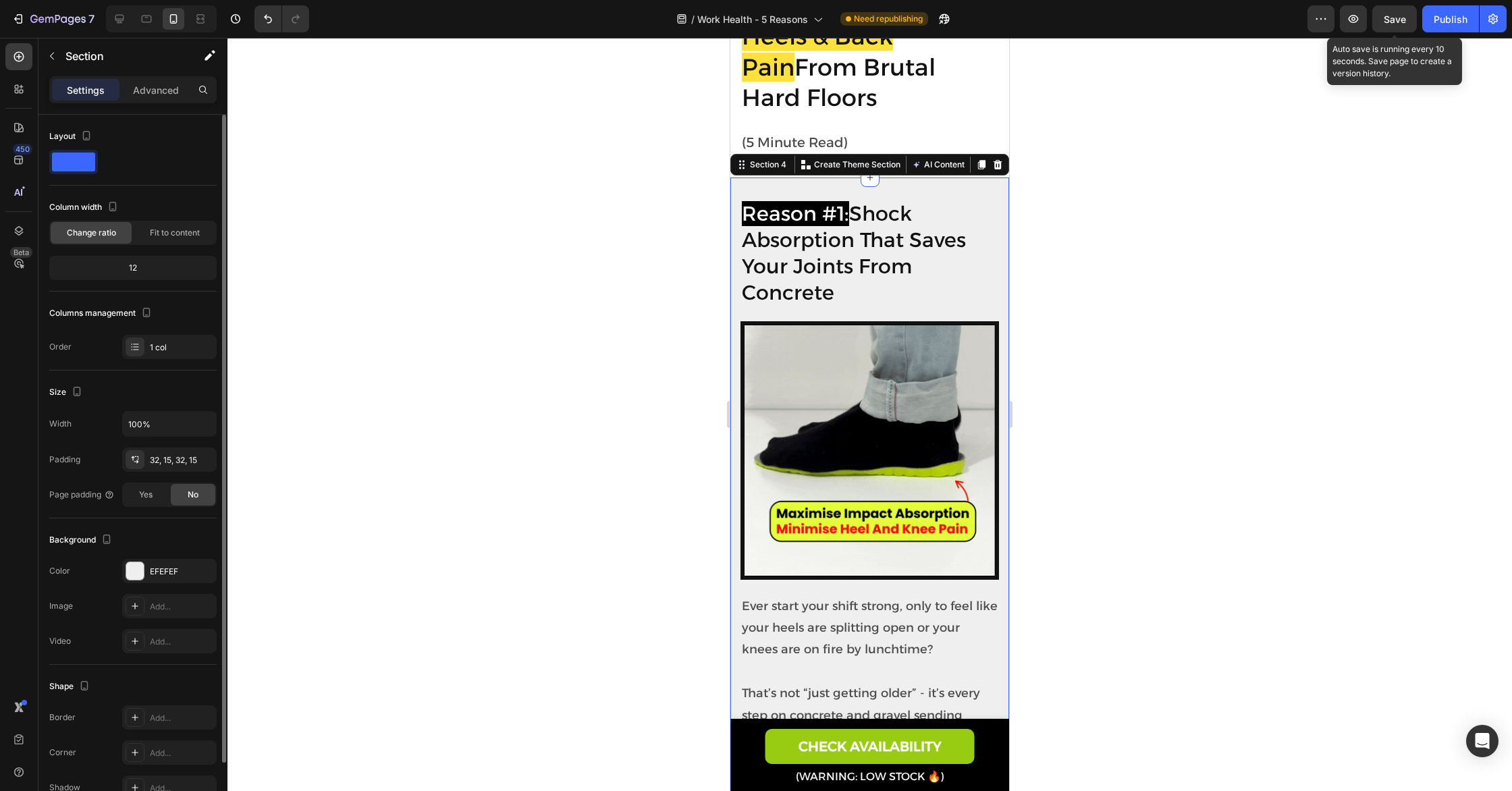
click at [1397, 16] on span "Save" at bounding box center [1394, 19] width 22 height 11
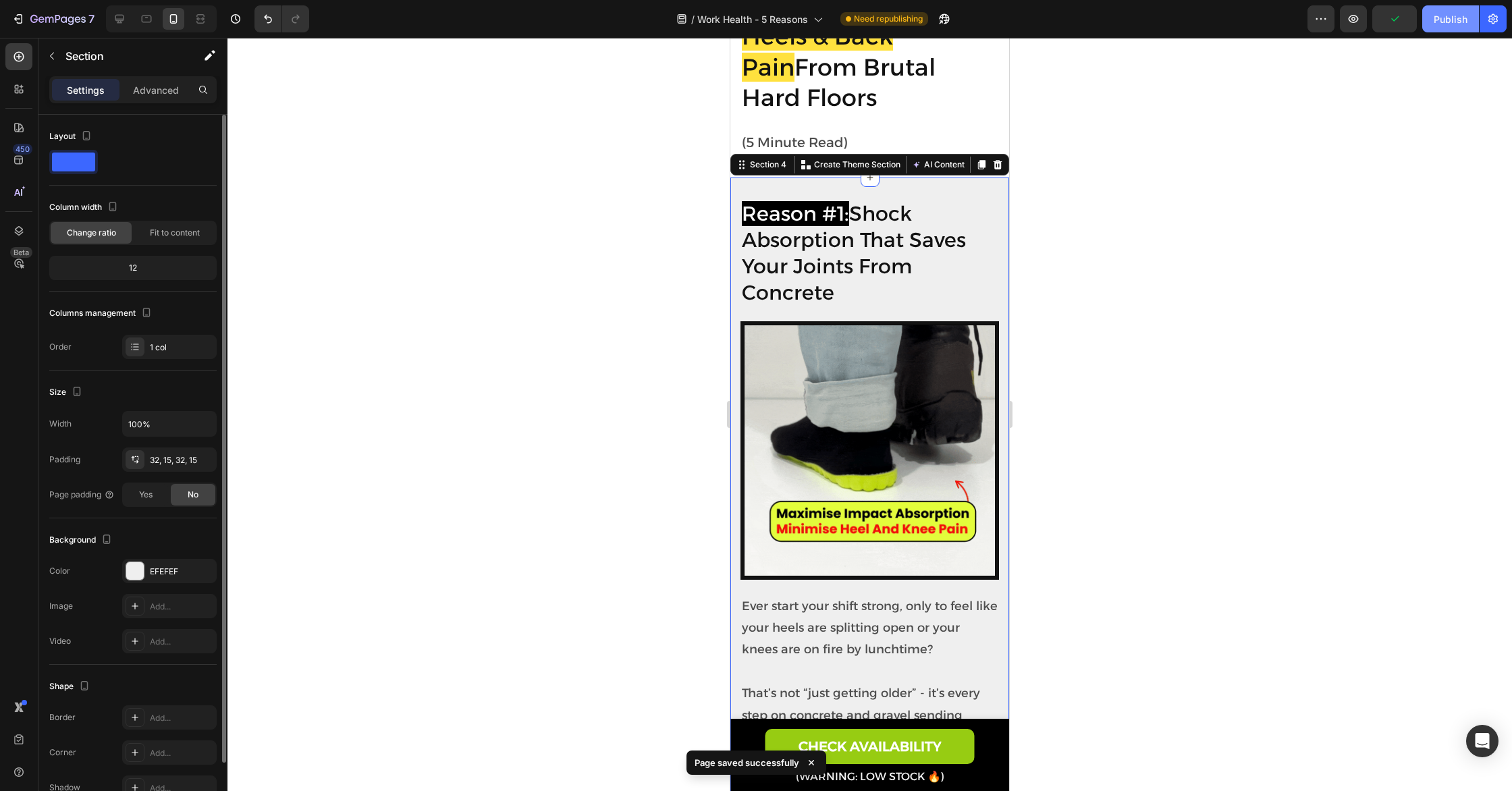
click at [1446, 16] on div "Publish" at bounding box center [1449, 19] width 33 height 14
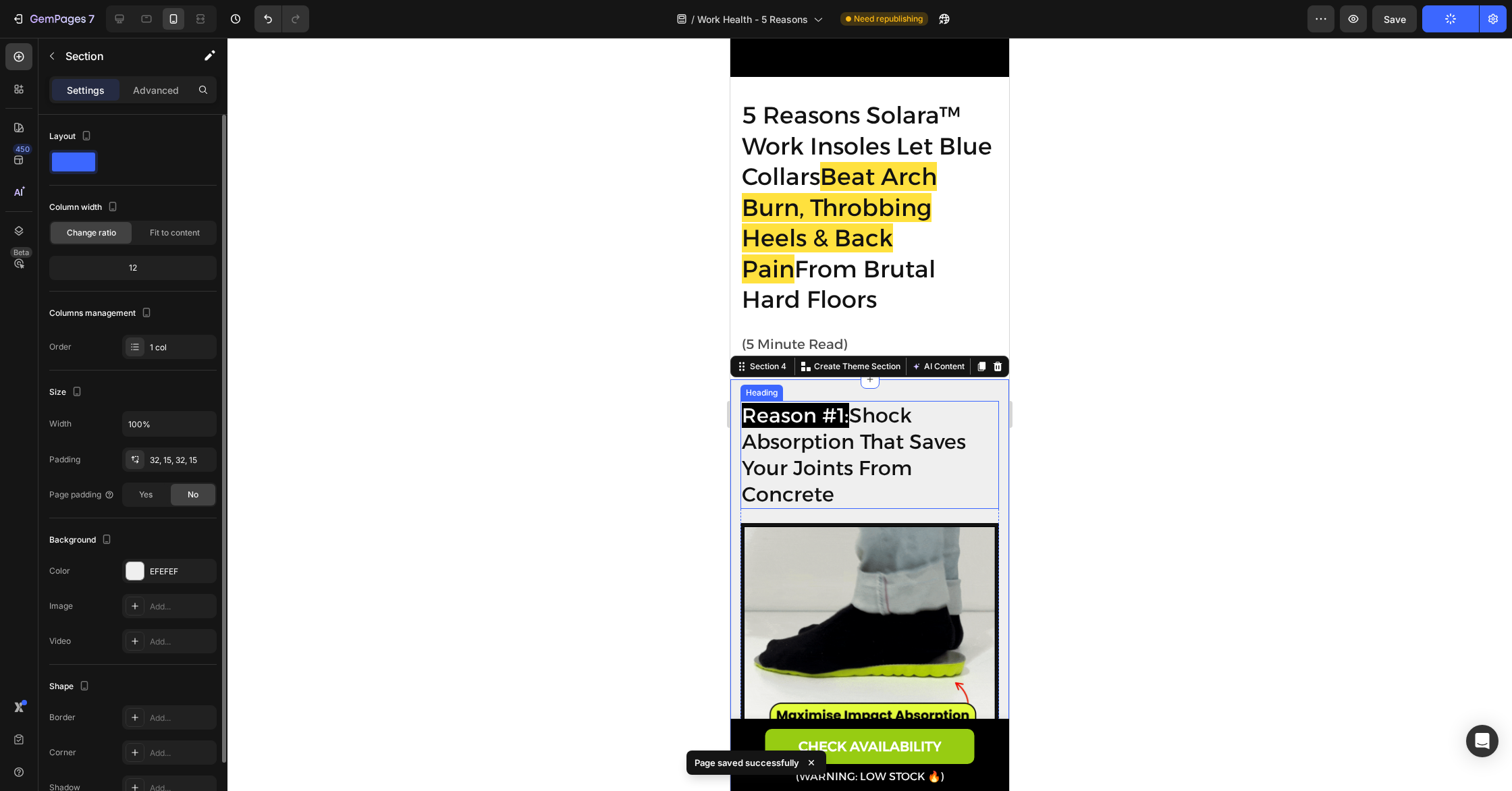
scroll to position [0, 0]
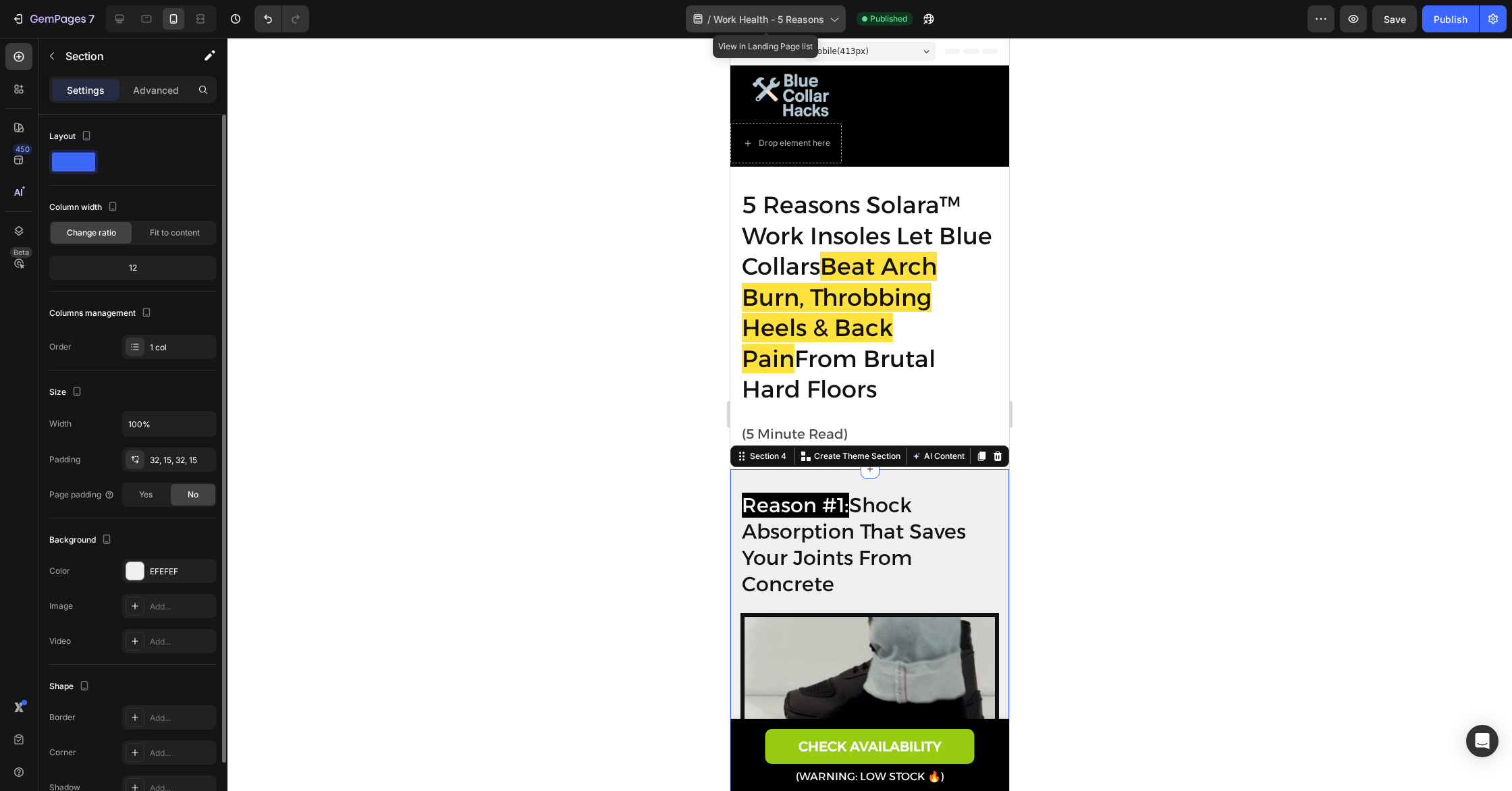
click at [818, 25] on span "Work Health - 5 Reasons" at bounding box center [769, 19] width 111 height 14
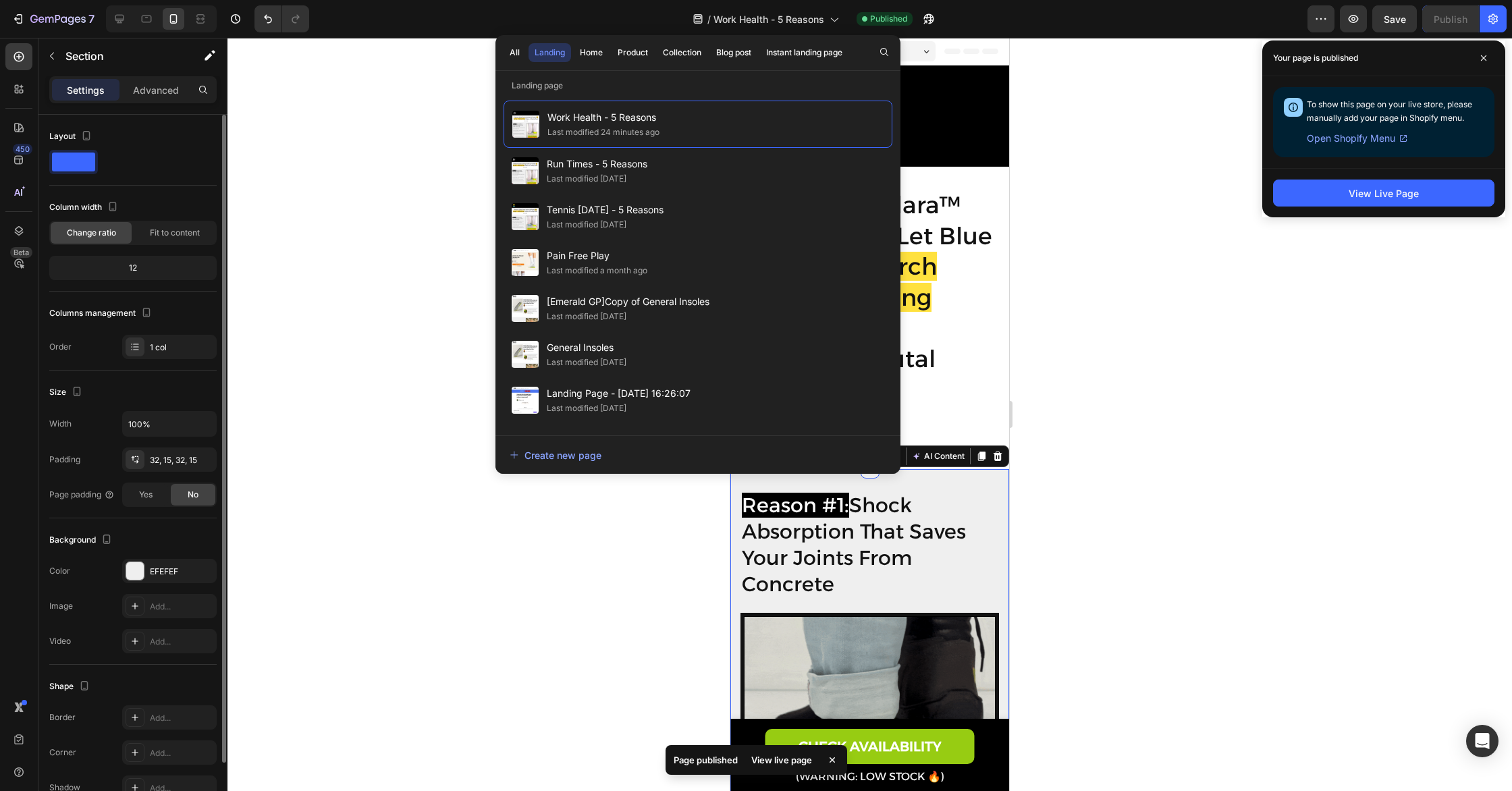
click at [1154, 212] on div at bounding box center [870, 414] width 1284 height 753
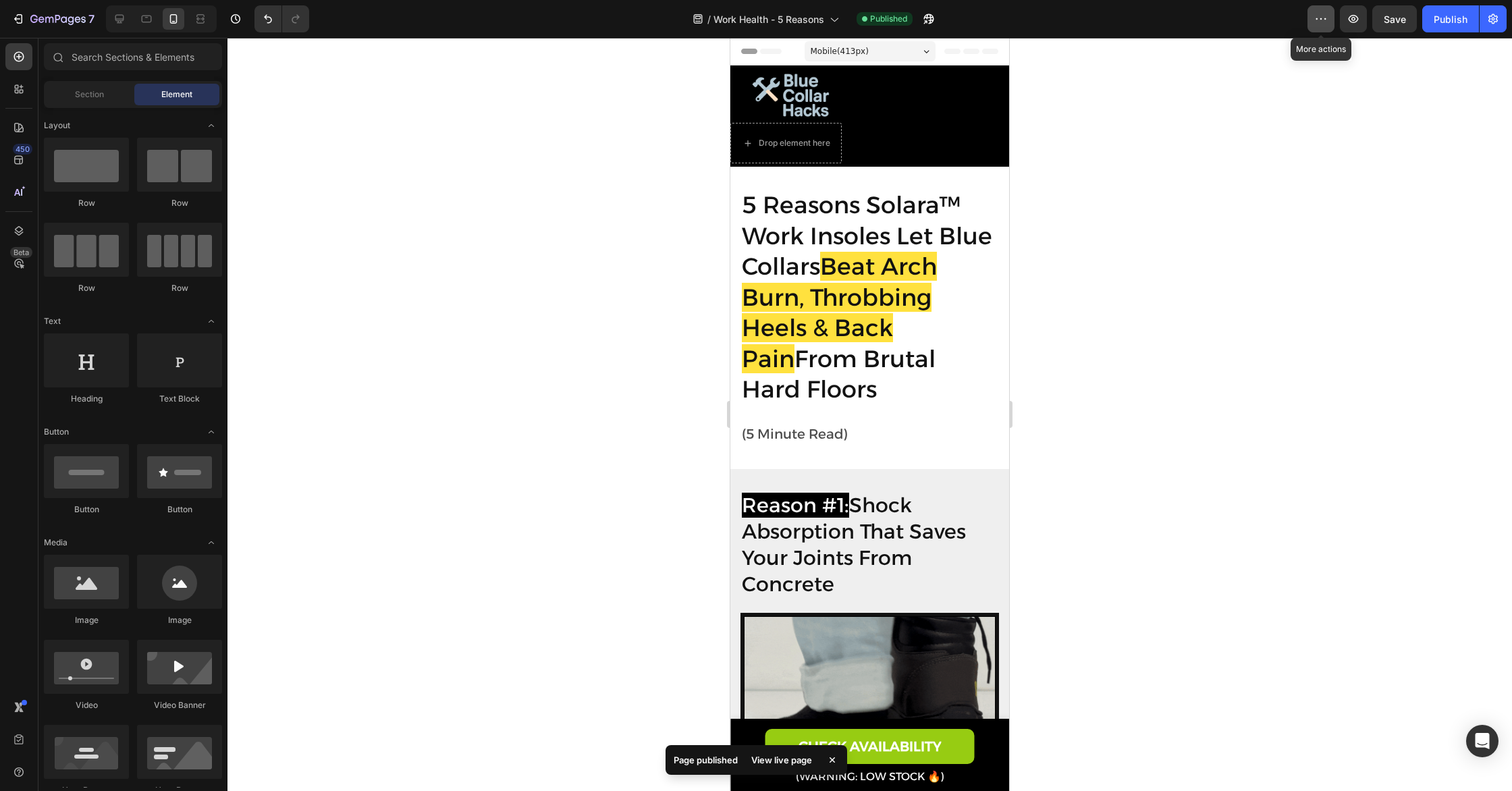
click at [1315, 25] on icon "button" at bounding box center [1321, 19] width 13 height 13
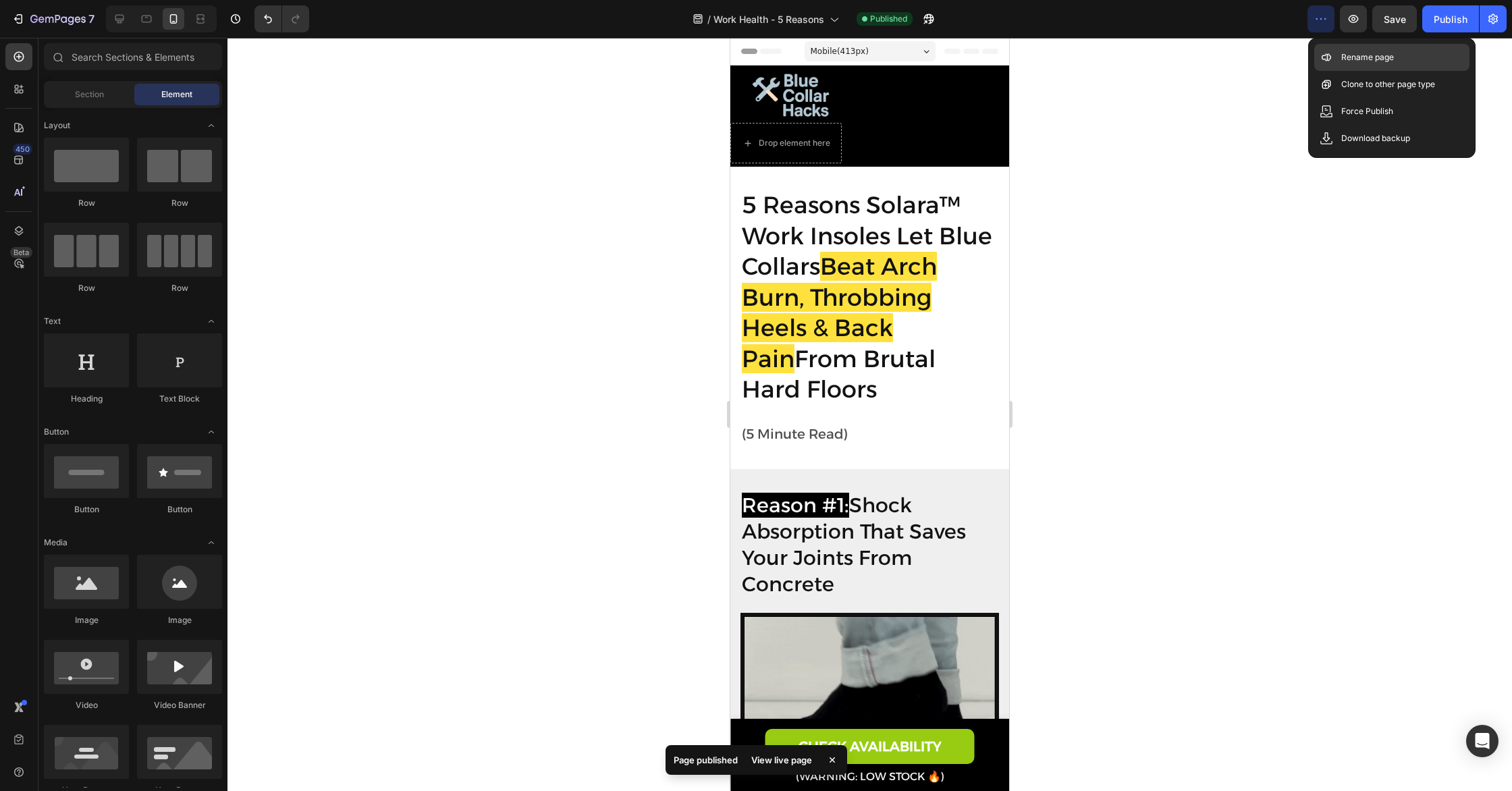
click at [1339, 71] on div "Rename page" at bounding box center [1391, 84] width 156 height 27
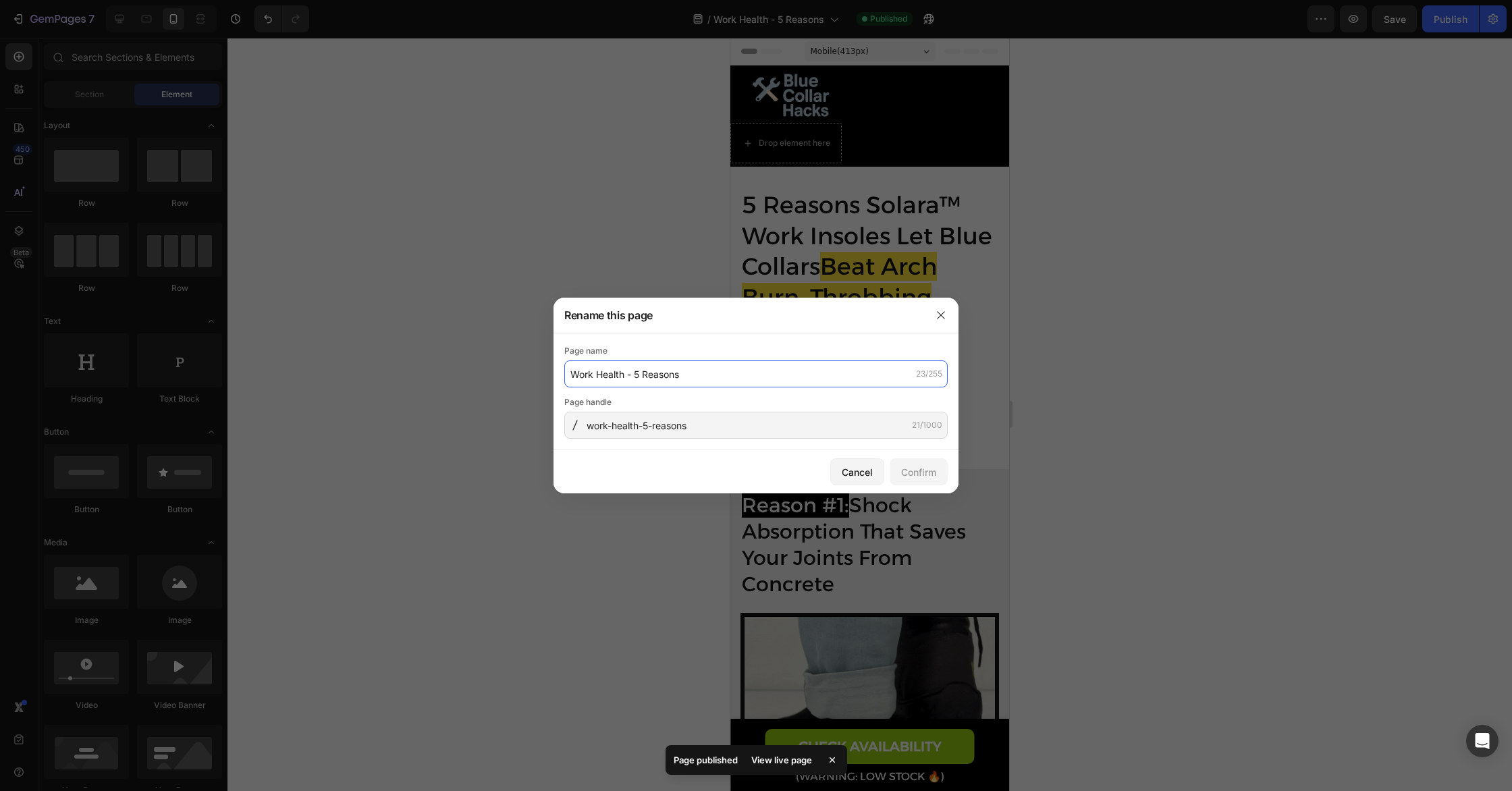
click at [702, 381] on input "Work Health - 5 Reasons" at bounding box center [755, 374] width 383 height 27
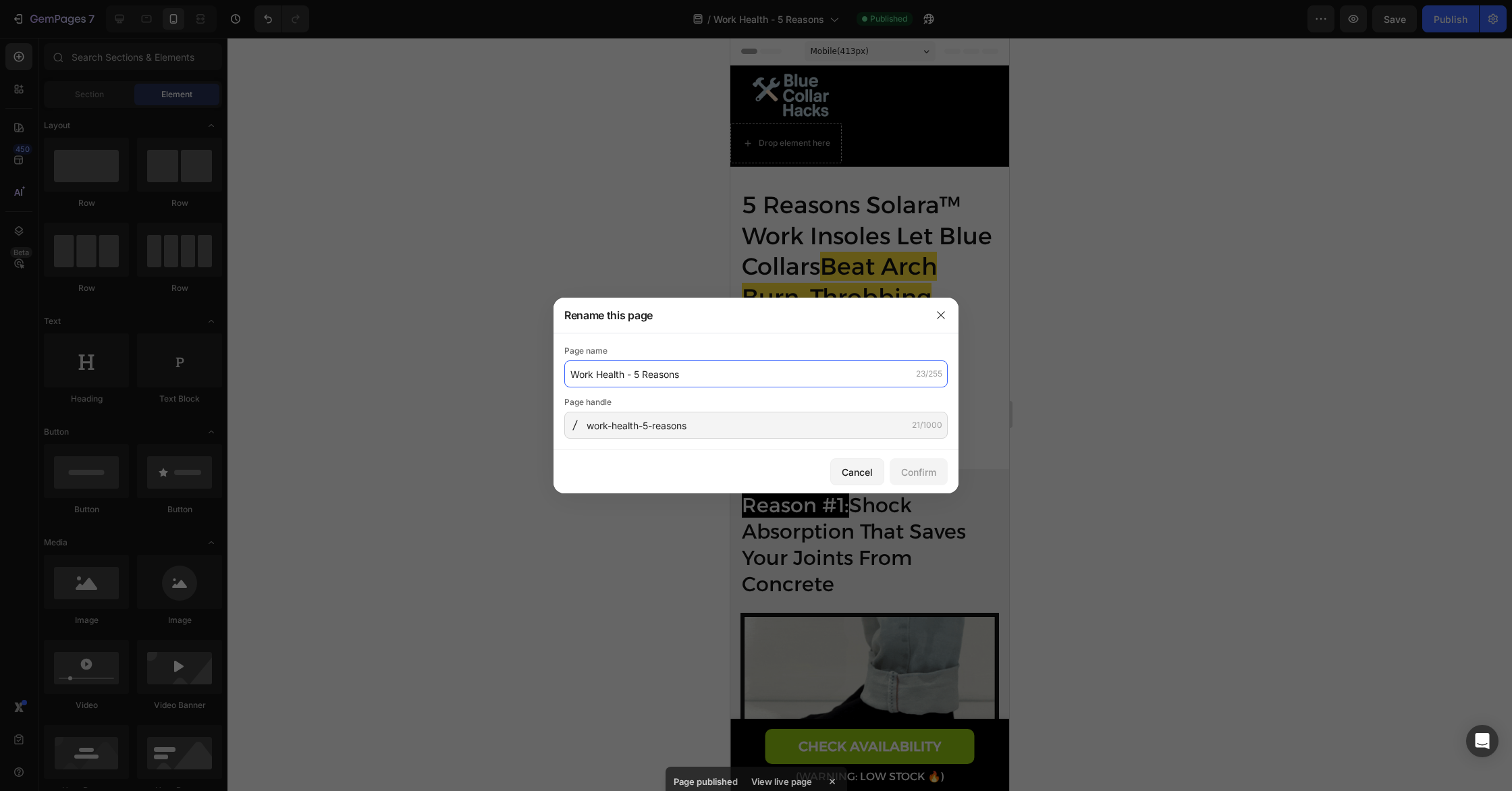
click at [702, 381] on input "Work Health - 5 Reasons" at bounding box center [755, 374] width 383 height 27
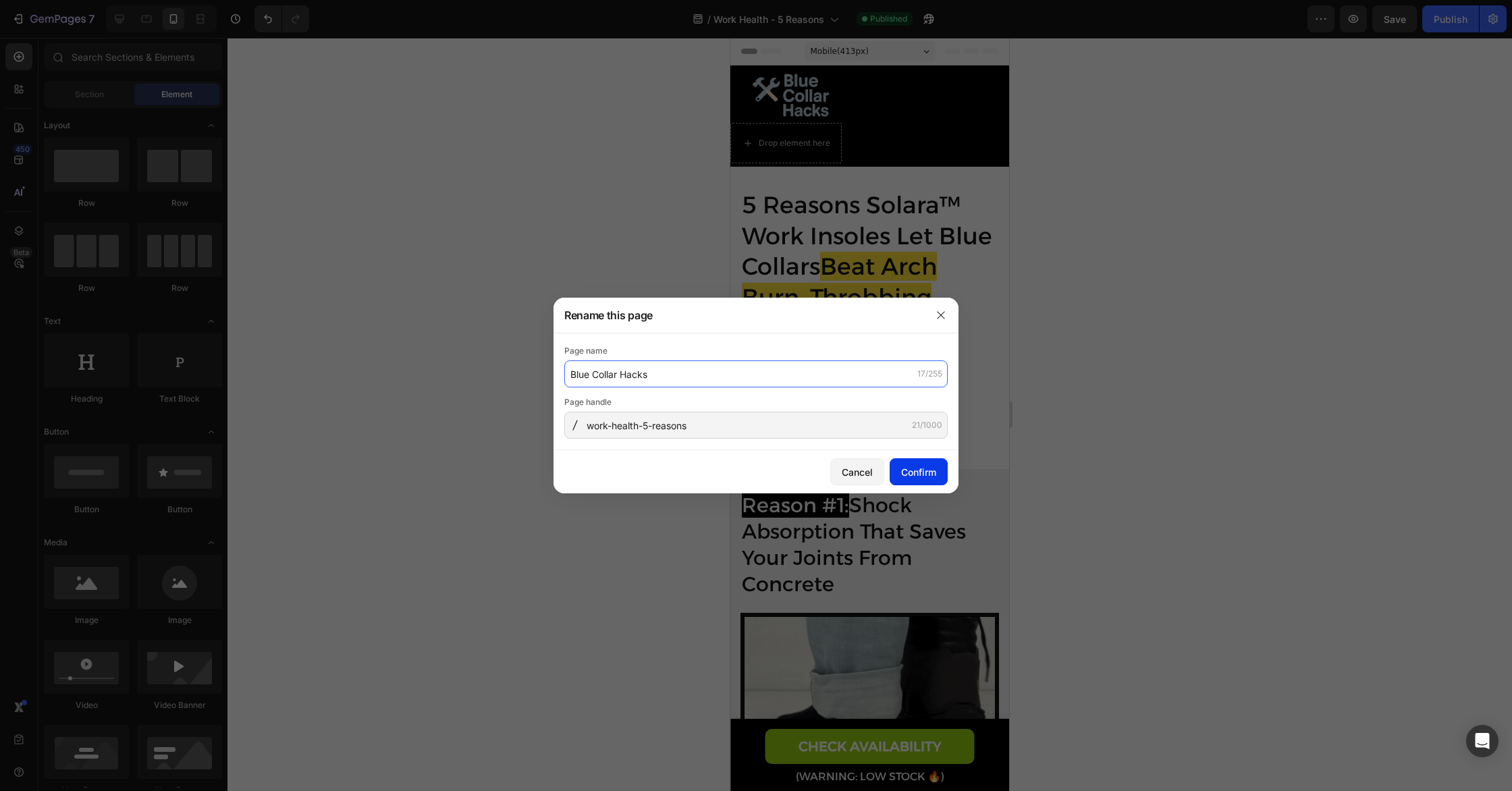
type input "Blue Collar Hacks"
click at [928, 471] on div "Confirm" at bounding box center [918, 472] width 35 height 14
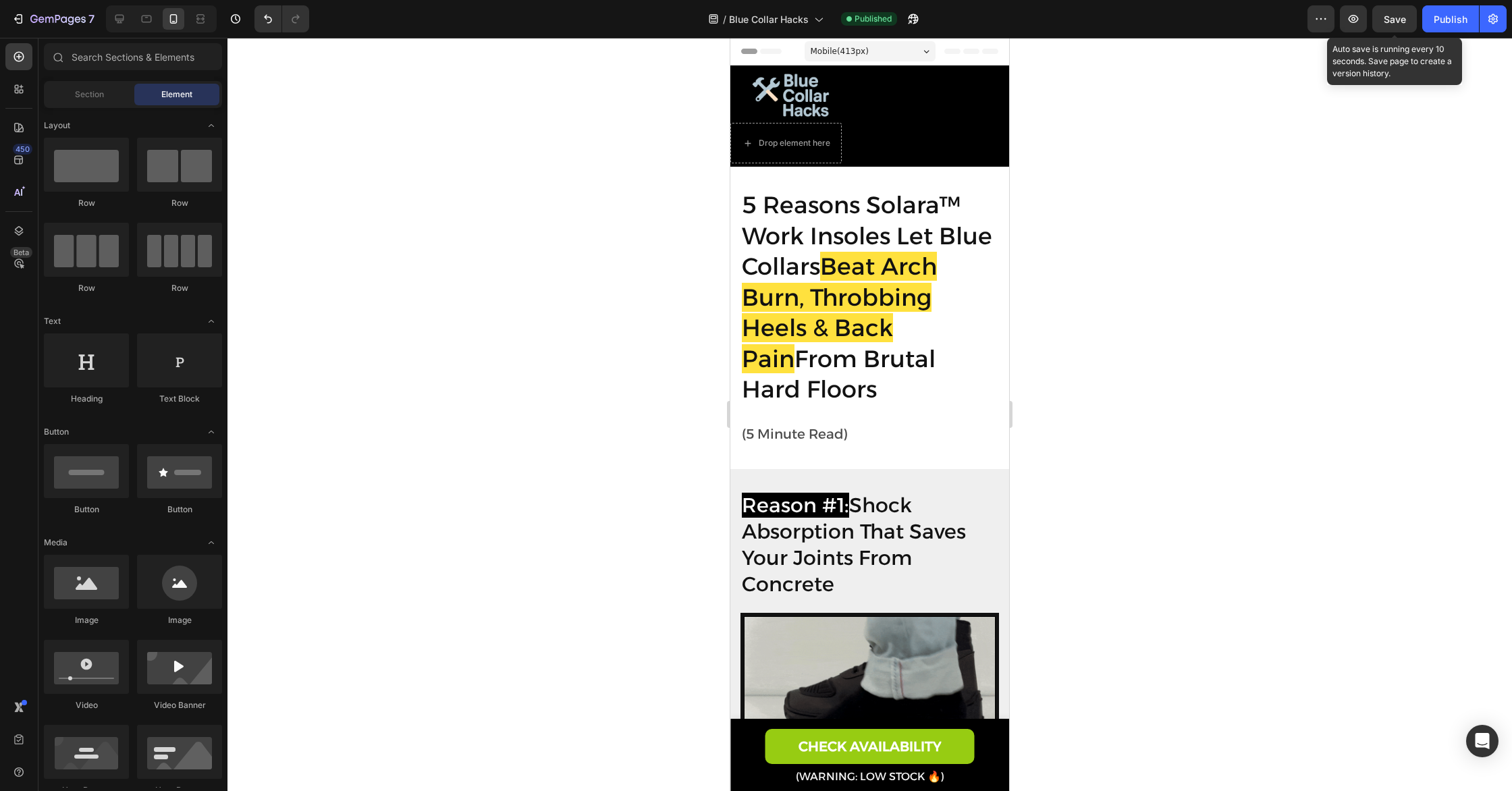
click at [1400, 23] on span "Save" at bounding box center [1394, 19] width 22 height 11
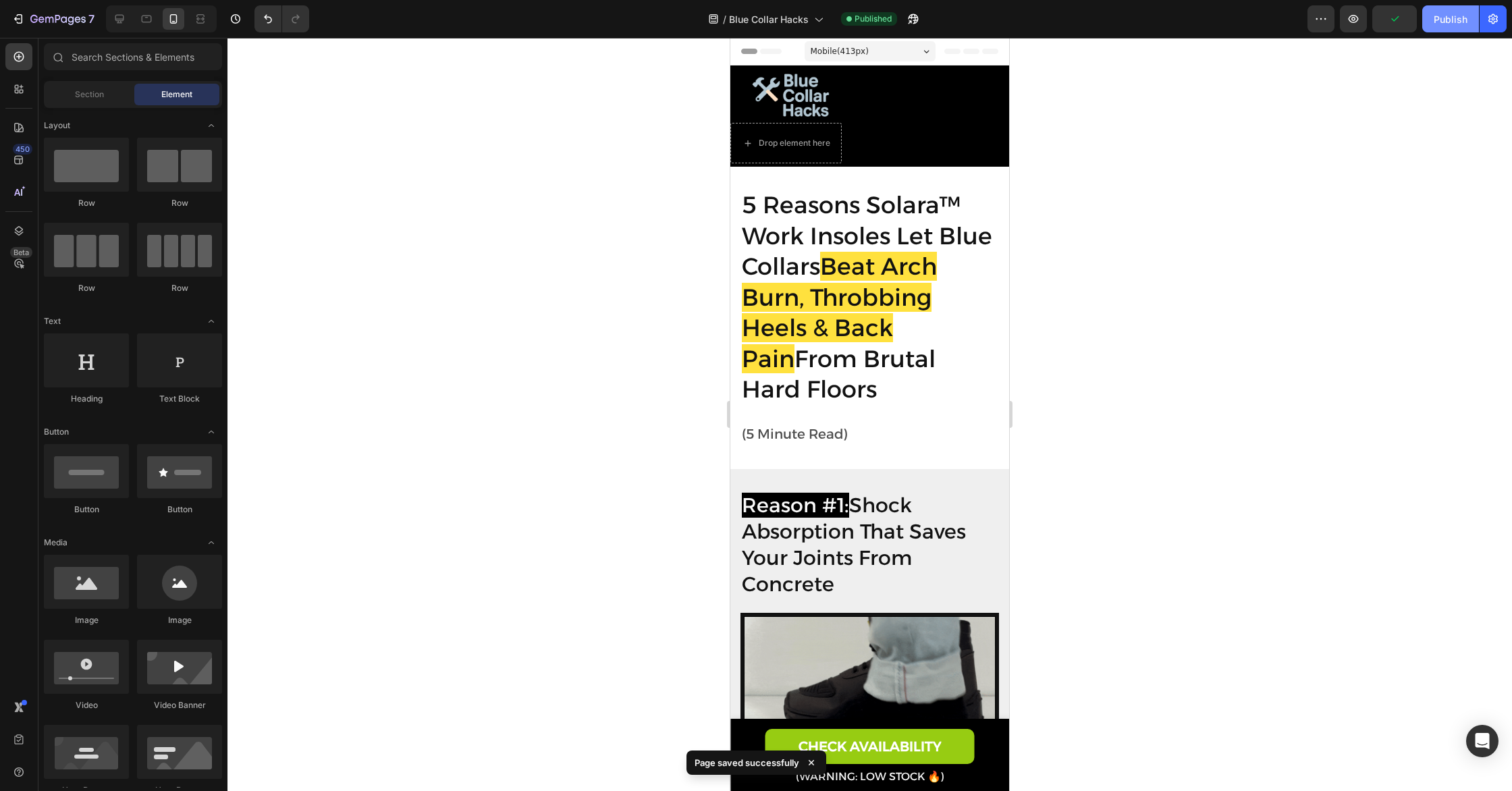
click at [1452, 20] on div "Publish" at bounding box center [1449, 19] width 33 height 14
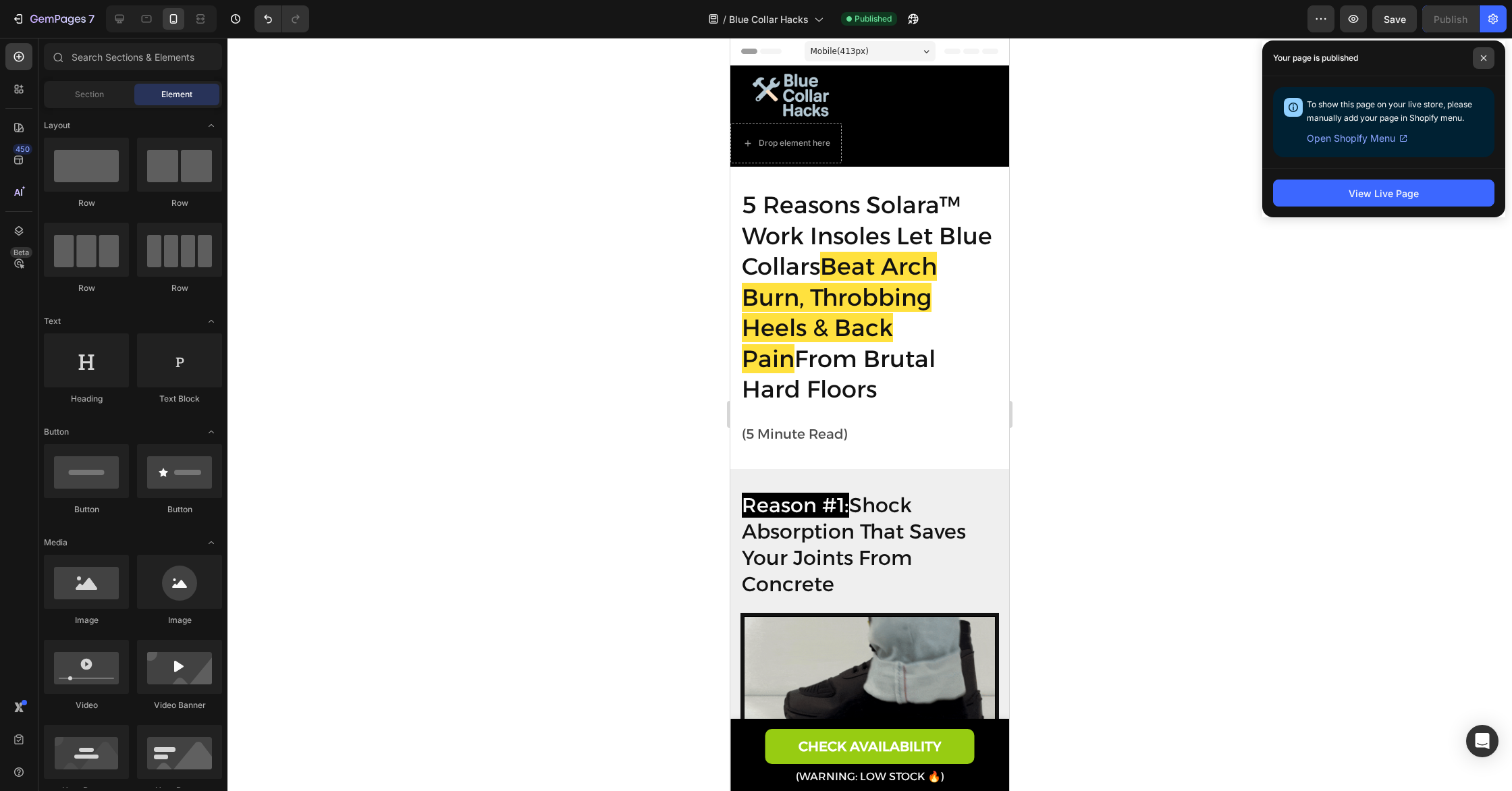
click at [1487, 56] on span at bounding box center [1483, 57] width 22 height 22
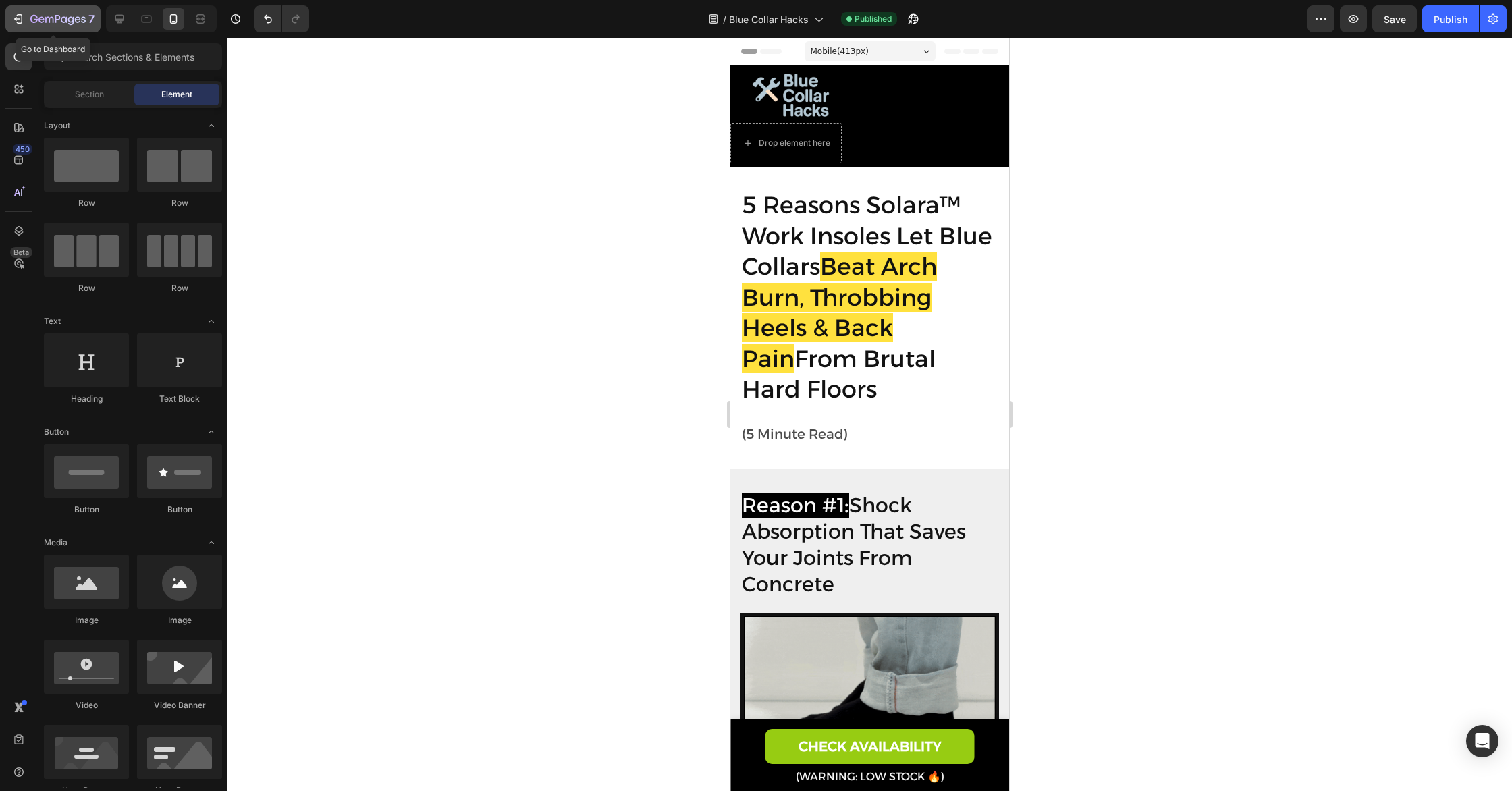
click at [32, 11] on div "7" at bounding box center [63, 19] width 64 height 16
